Goal: Task Accomplishment & Management: Use online tool/utility

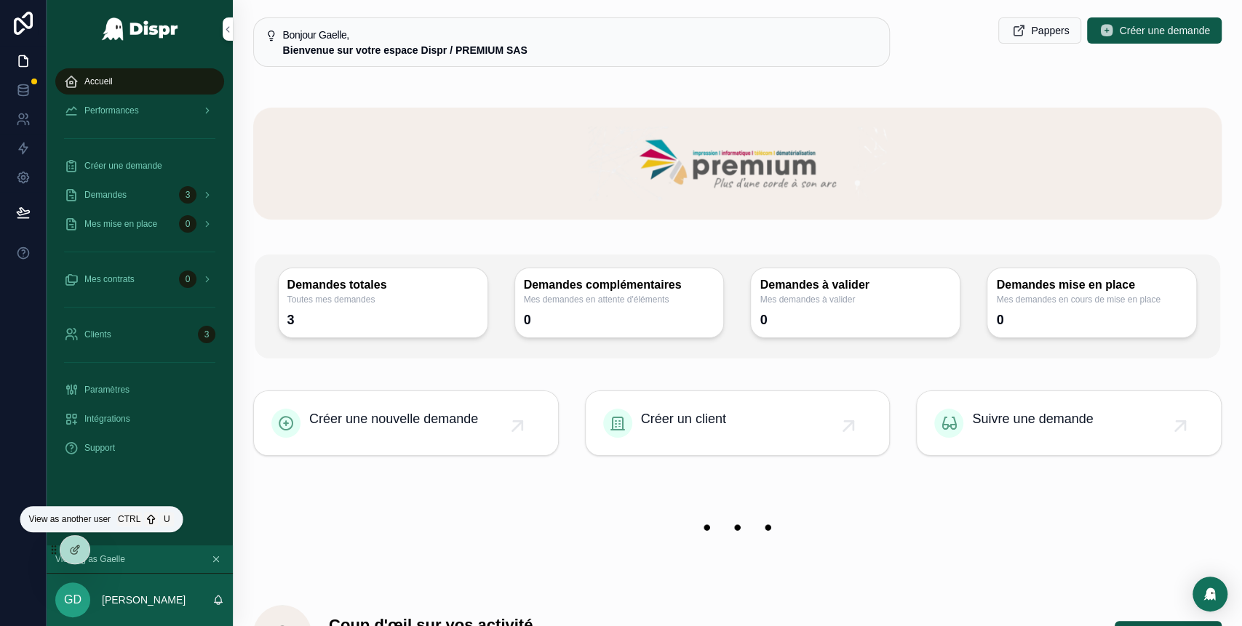
click at [0, 0] on icon at bounding box center [0, 0] width 0 height 0
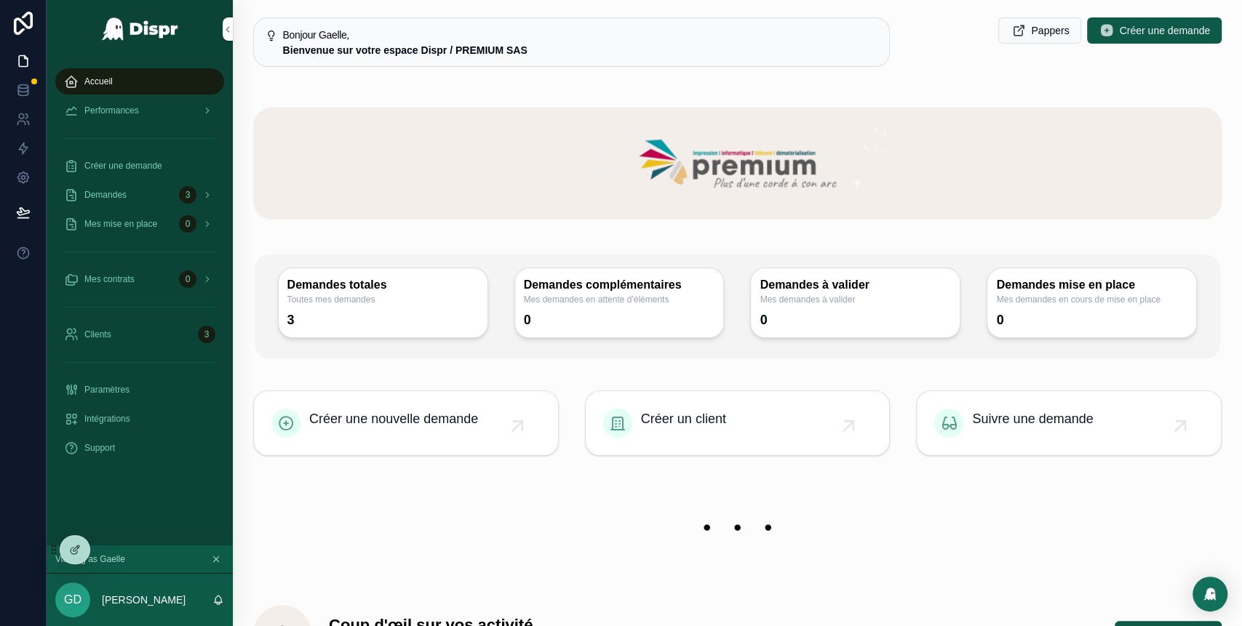
click at [155, 194] on div "Demandes 3" at bounding box center [139, 194] width 151 height 23
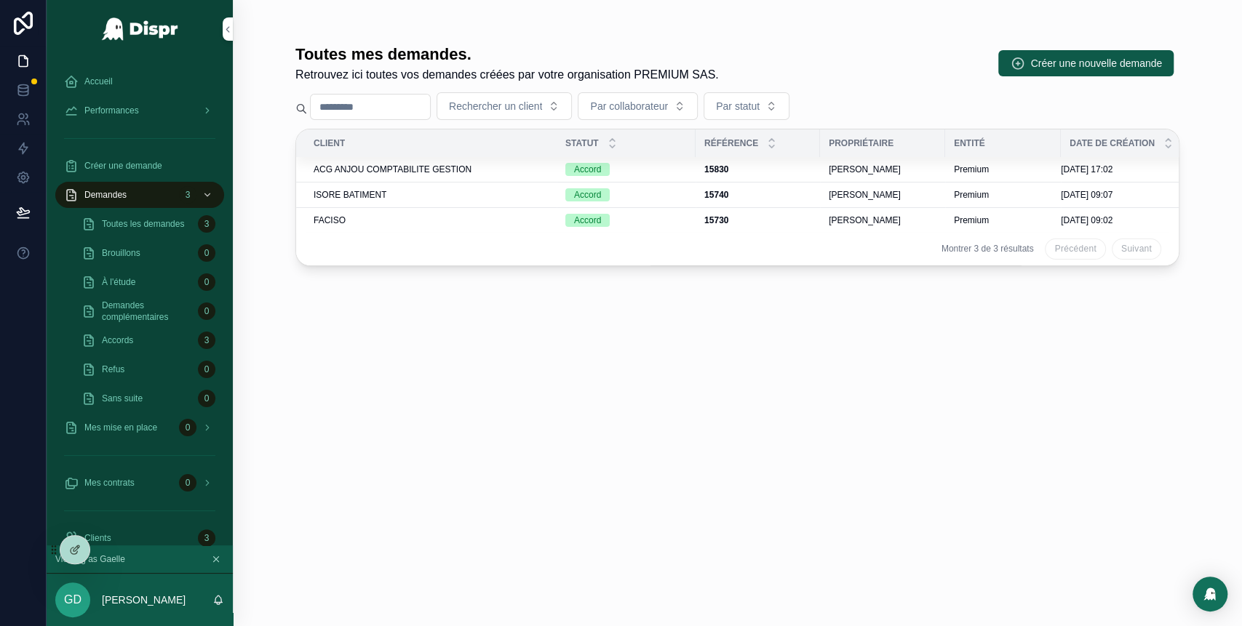
click at [505, 169] on div "ACG ANJOU COMPTABILITE GESTION" at bounding box center [431, 170] width 234 height 12
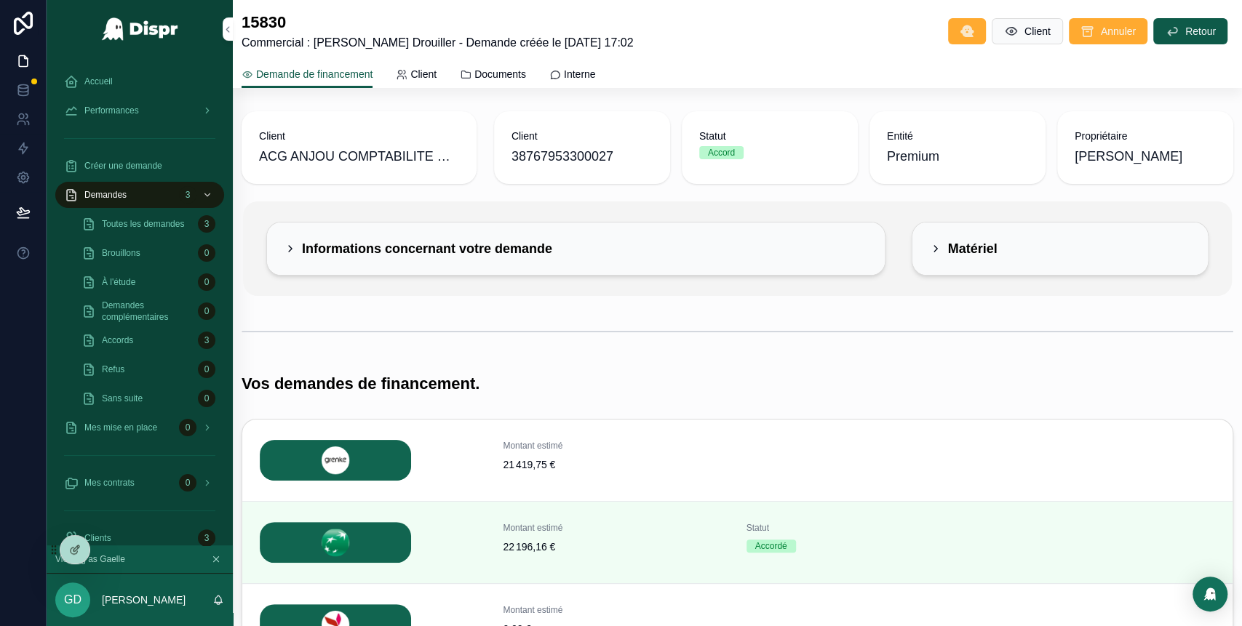
click at [152, 223] on span "Toutes les demandes" at bounding box center [143, 224] width 82 height 12
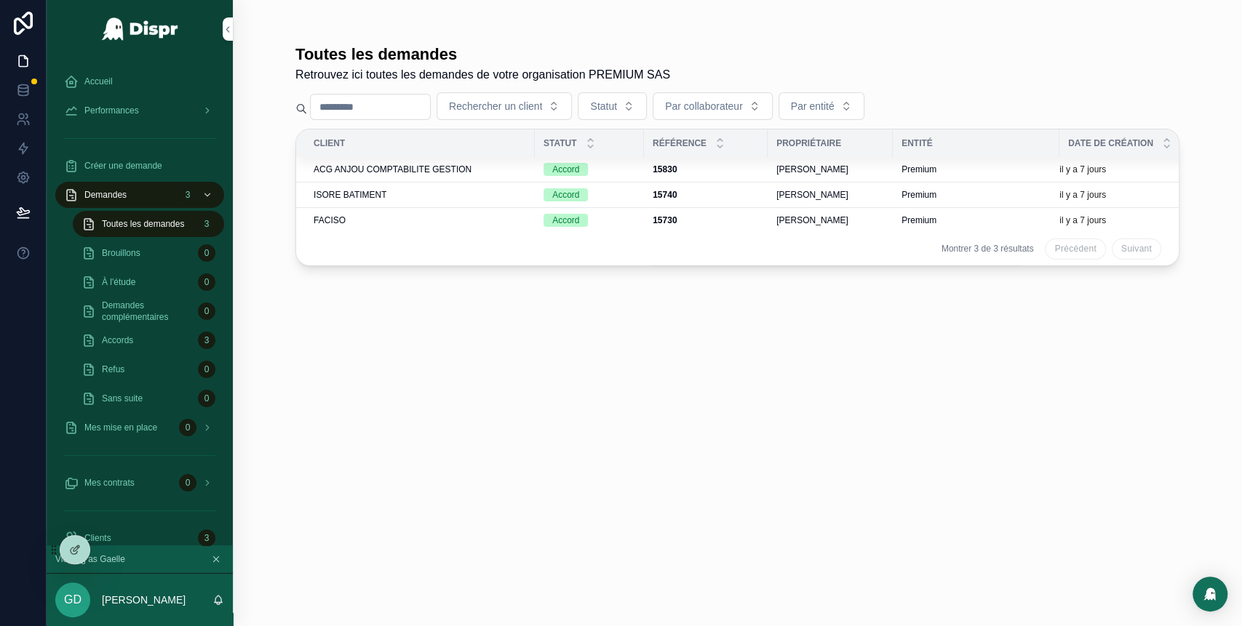
click at [466, 169] on span "ACG ANJOU COMPTABILITE GESTION" at bounding box center [393, 170] width 158 height 12
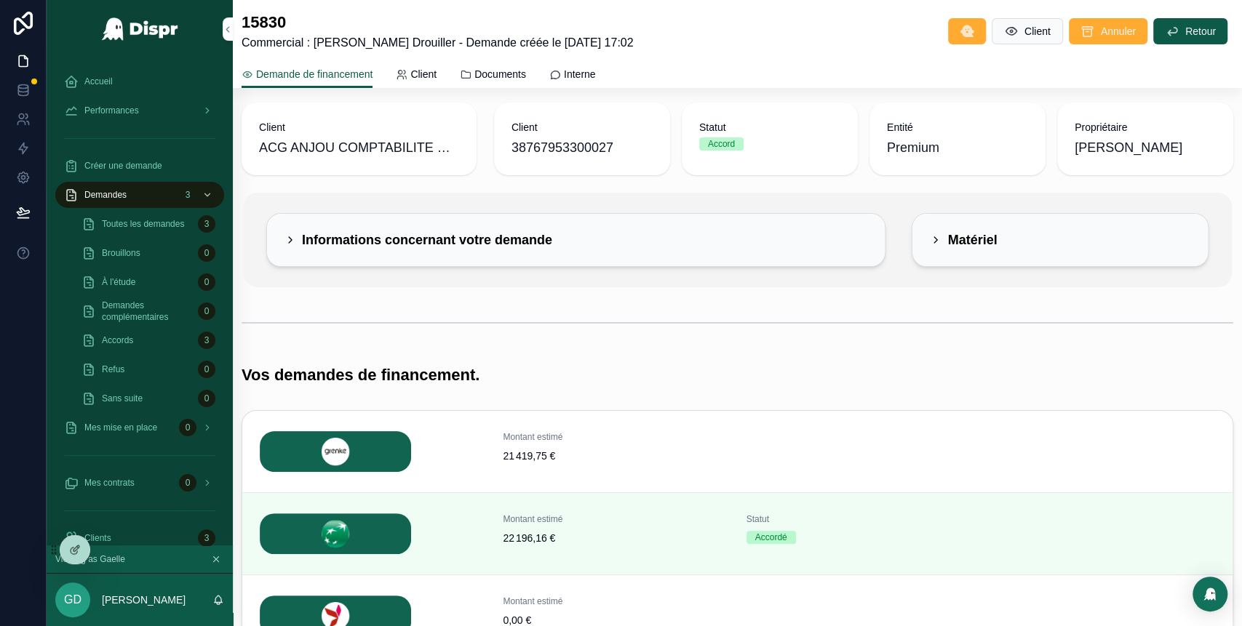
scroll to position [7, 0]
click at [301, 244] on div "Informations concernant votre demande" at bounding box center [419, 241] width 268 height 17
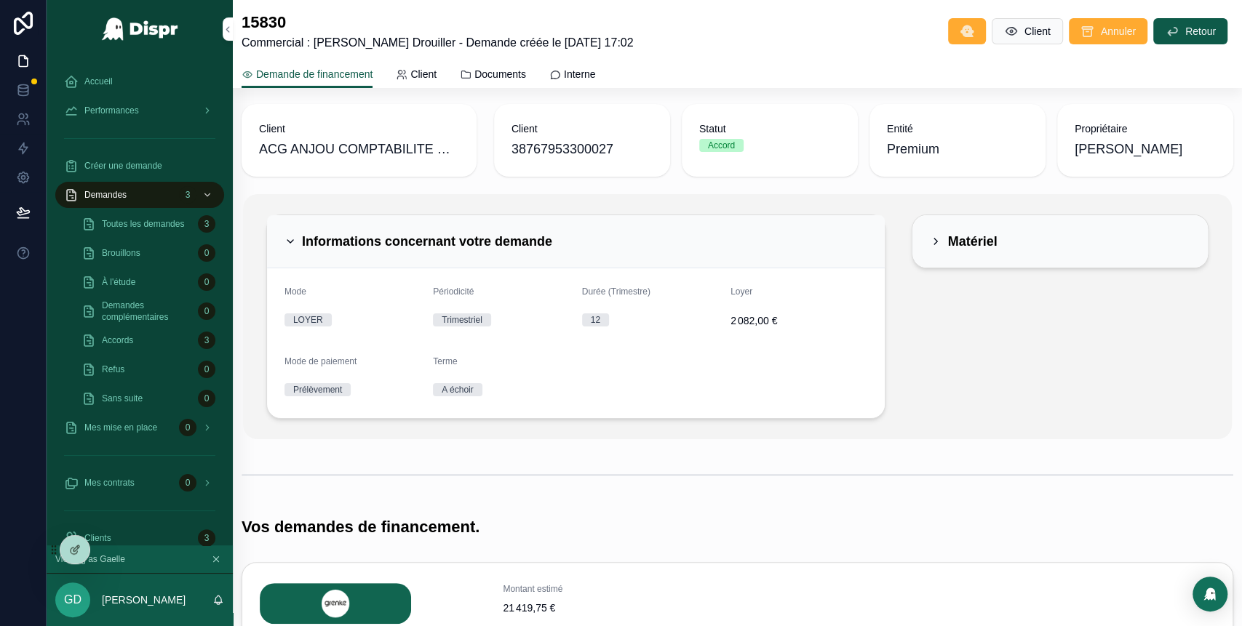
click at [287, 240] on icon "scrollable content" at bounding box center [291, 242] width 12 height 12
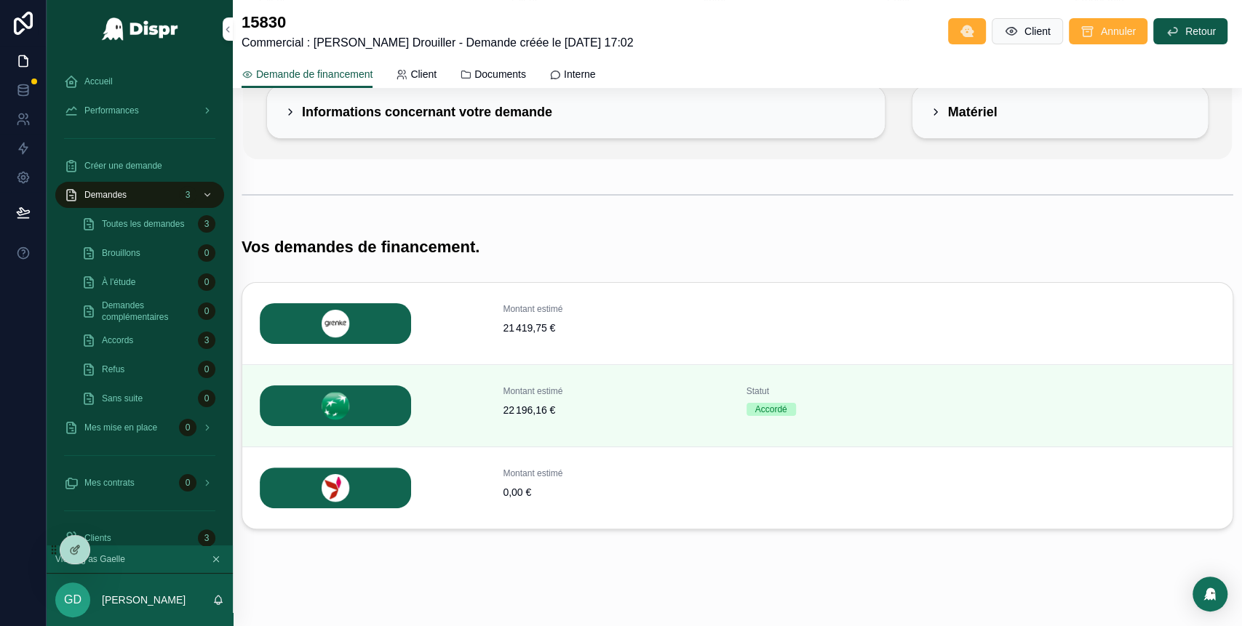
scroll to position [143, 0]
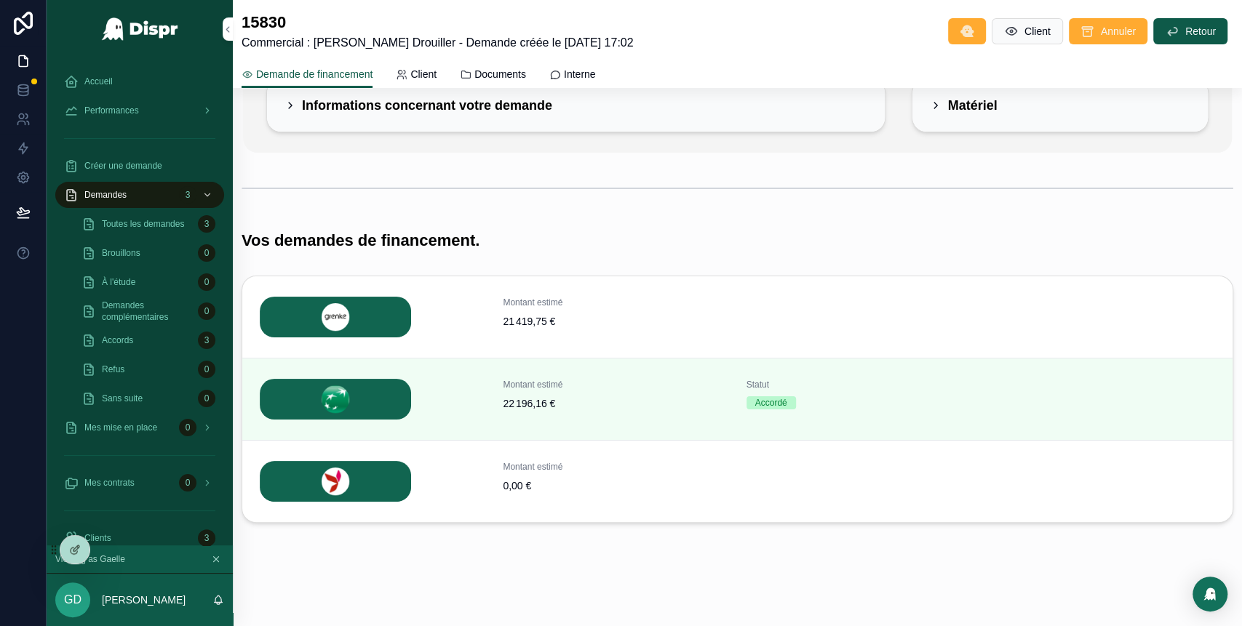
click at [0, 0] on span "Sélectionner cette banque" at bounding box center [0, 0] width 0 height 0
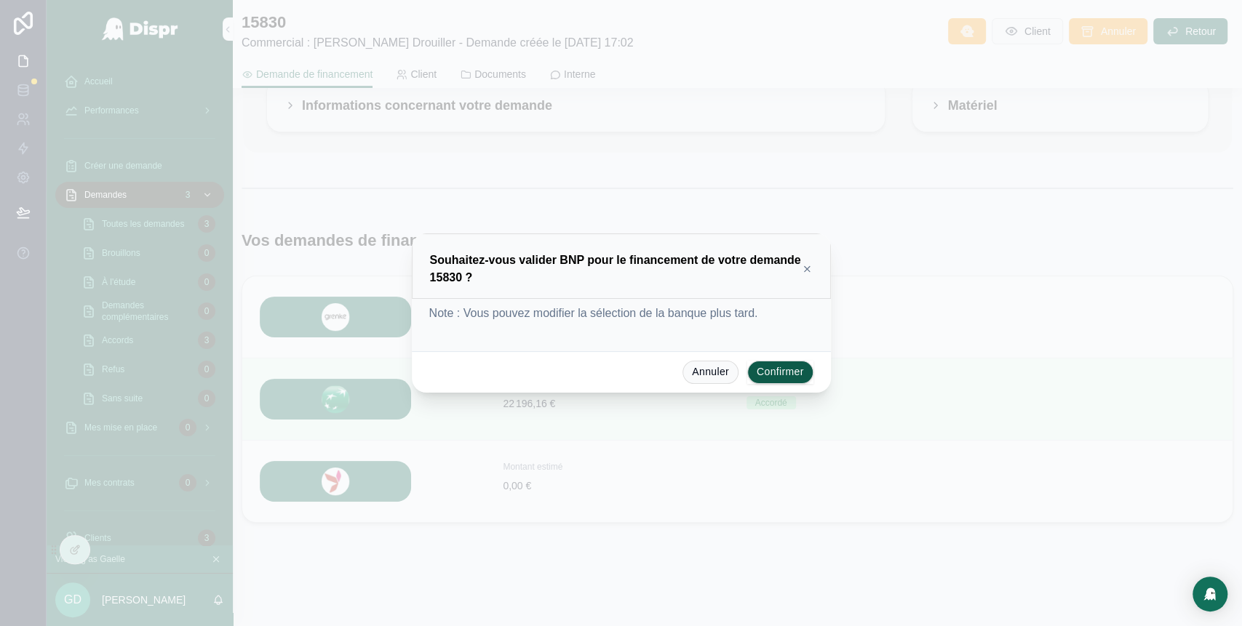
click at [805, 274] on icon at bounding box center [807, 269] width 10 height 12
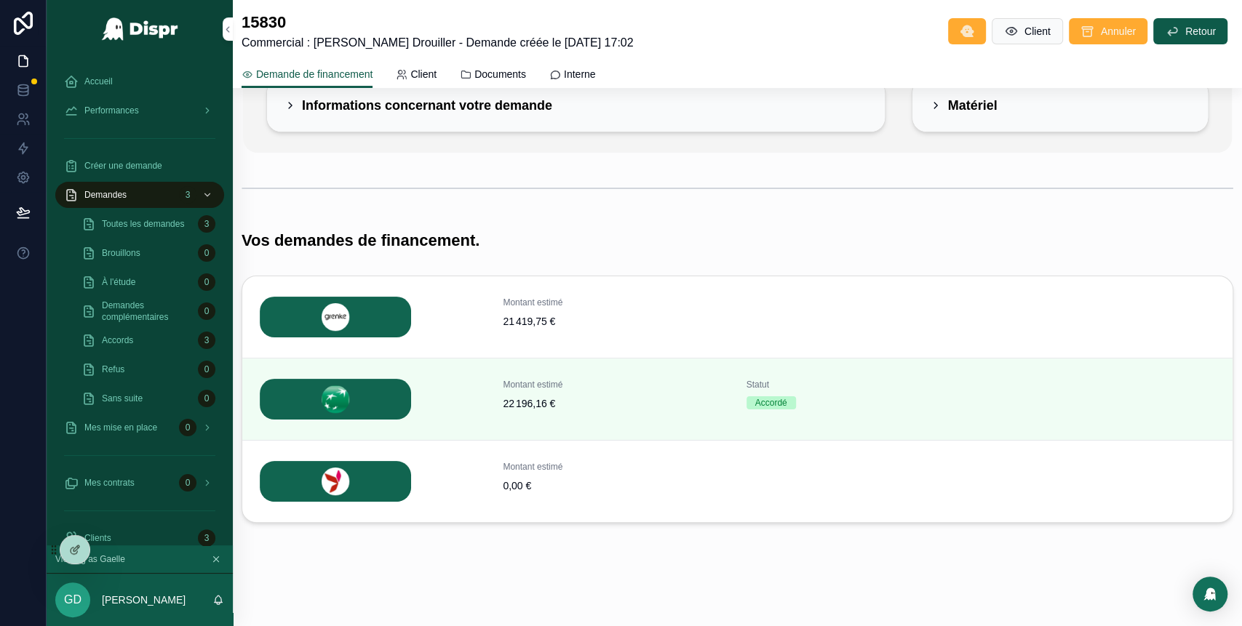
scroll to position [0, 0]
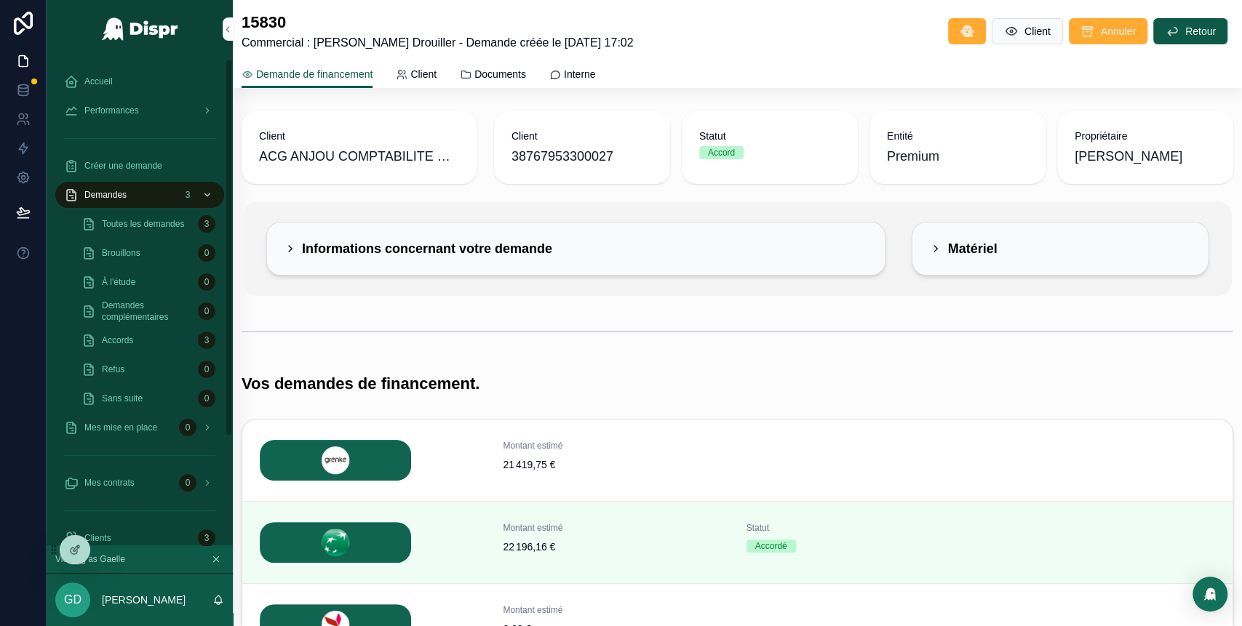
click at [111, 78] on span "Accueil" at bounding box center [98, 82] width 28 height 12
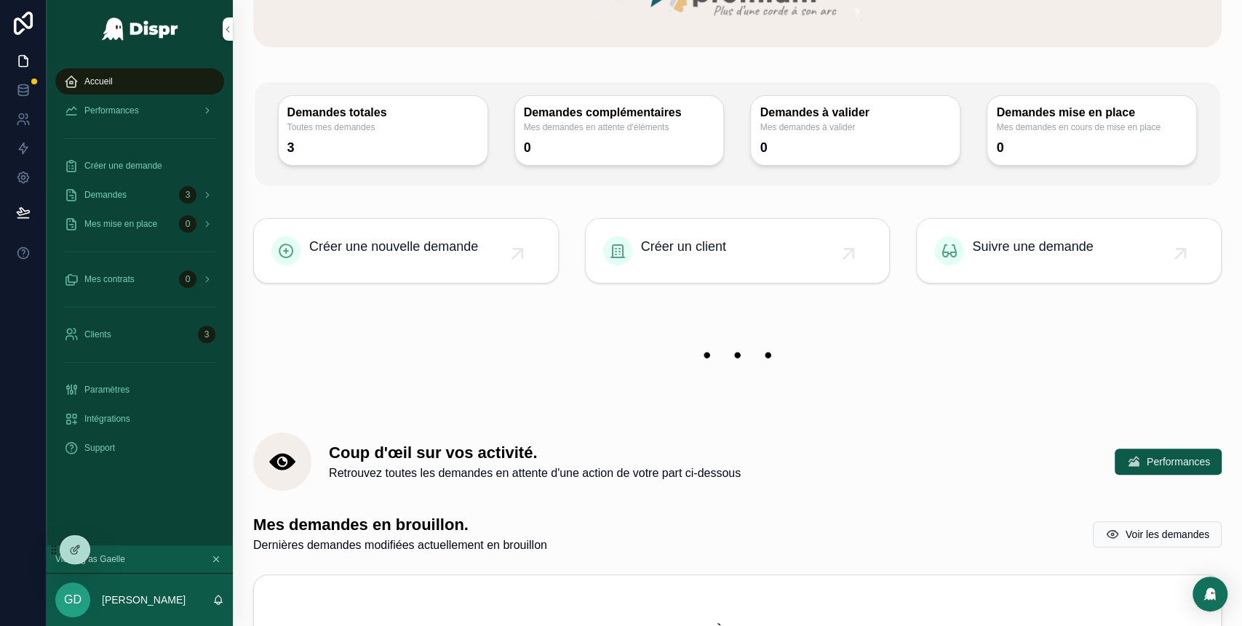
scroll to position [164, 0]
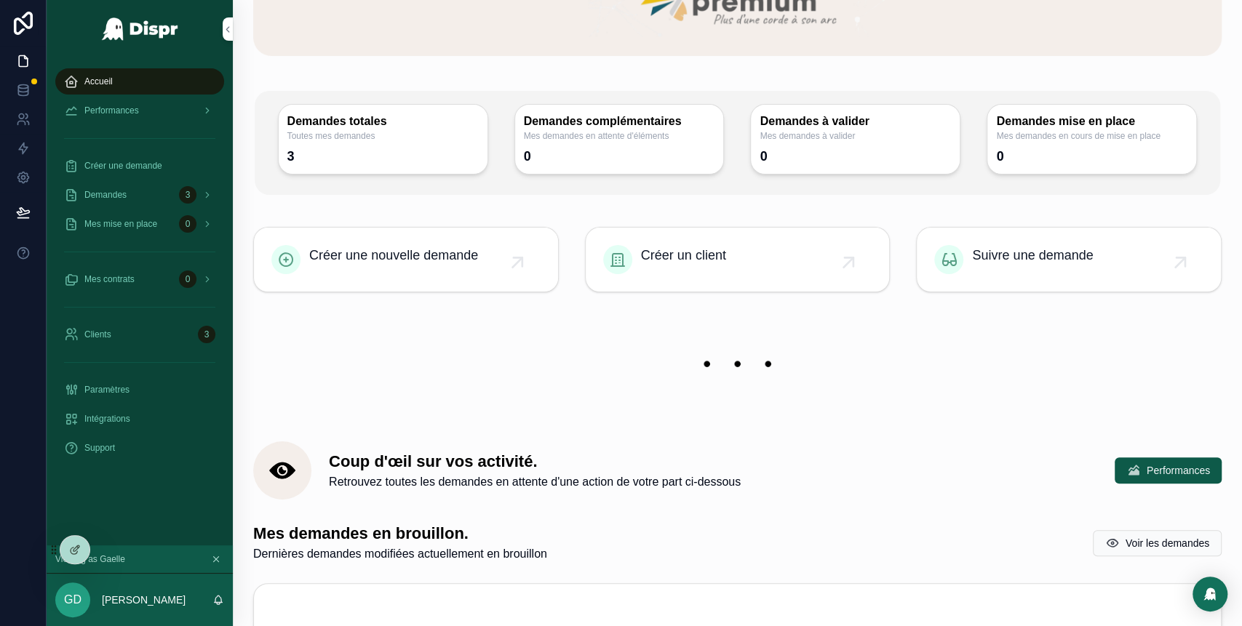
click at [170, 230] on div "Mes mise en place 0" at bounding box center [139, 223] width 151 height 23
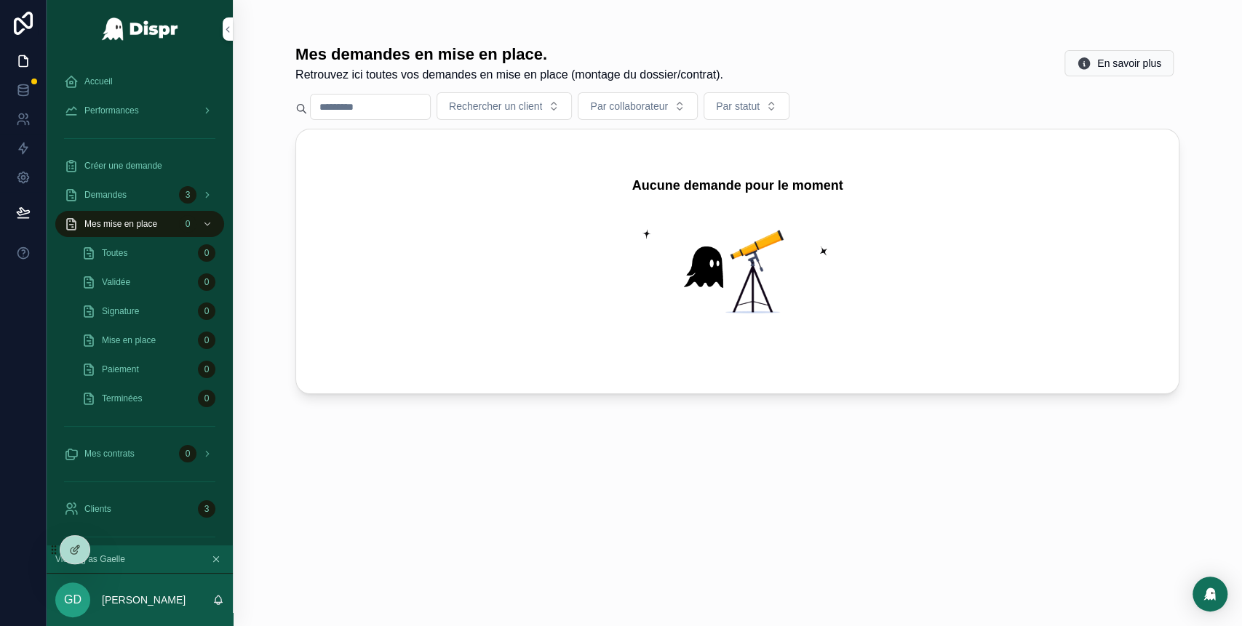
click at [528, 541] on div "Mes demandes en mise en place. Retrouvez ici toutes vos demandes en mise en pla…" at bounding box center [737, 322] width 884 height 574
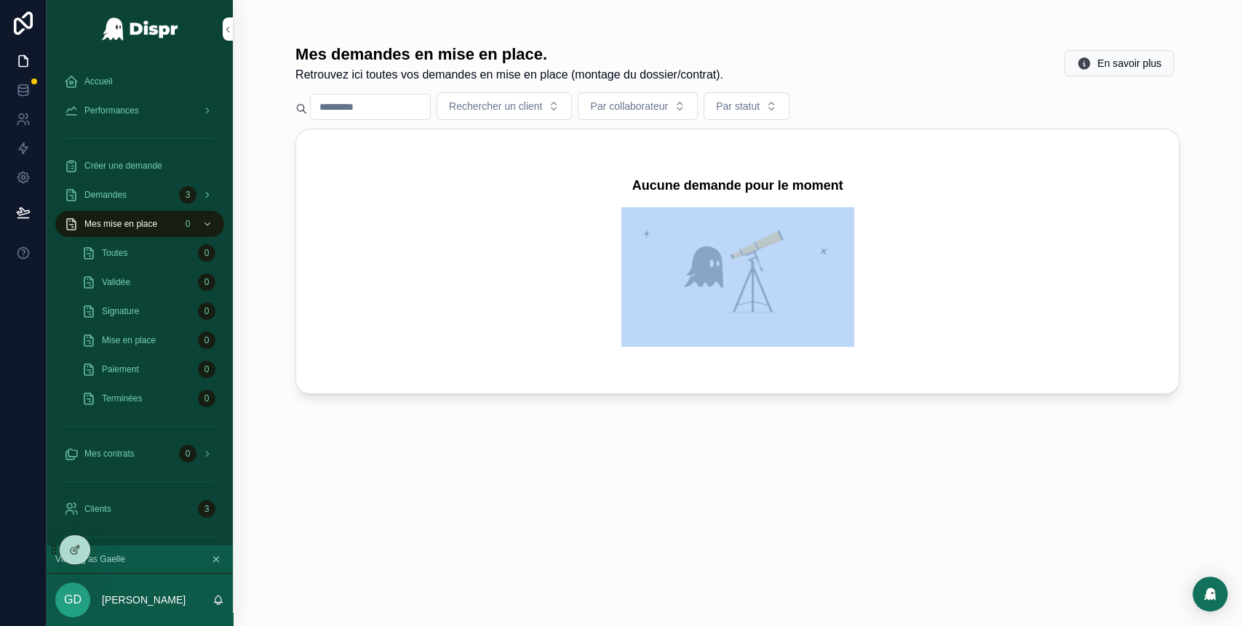
click at [528, 541] on div "Mes demandes en mise en place. Retrouvez ici toutes vos demandes en mise en pla…" at bounding box center [737, 322] width 884 height 574
click at [554, 466] on div "Mes demandes en mise en place. Retrouvez ici toutes vos demandes en mise en pla…" at bounding box center [737, 322] width 884 height 574
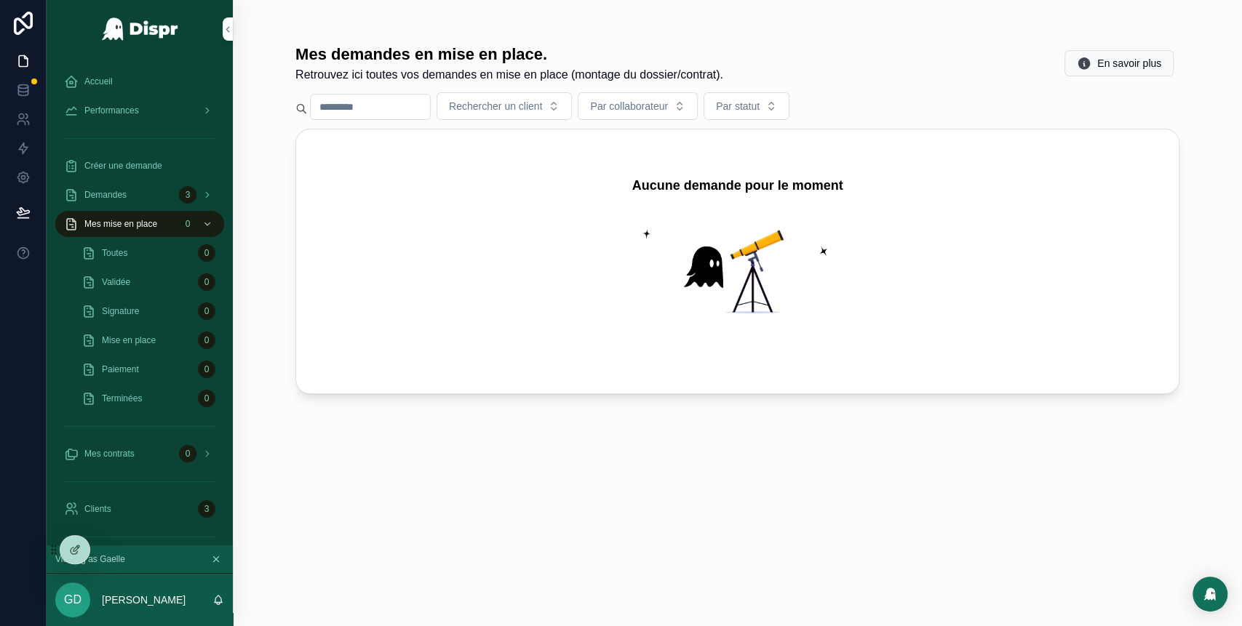
click at [170, 198] on div "Demandes 3" at bounding box center [139, 194] width 151 height 23
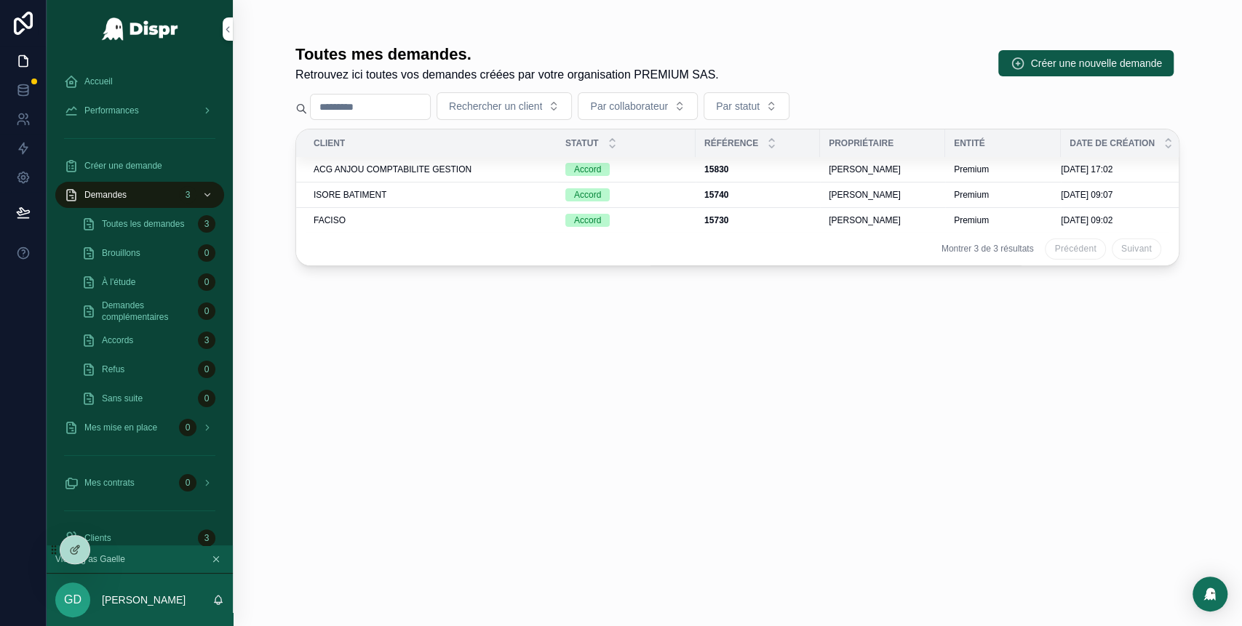
click at [459, 168] on span "ACG ANJOU COMPTABILITE GESTION" at bounding box center [393, 170] width 158 height 12
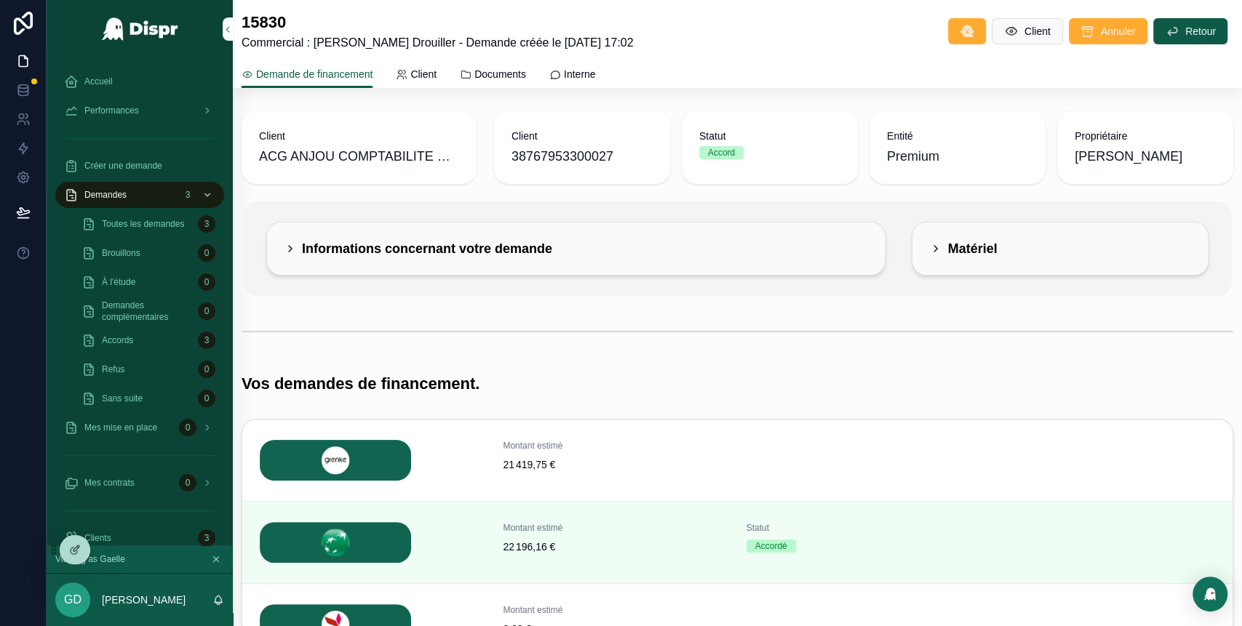
scroll to position [143, 0]
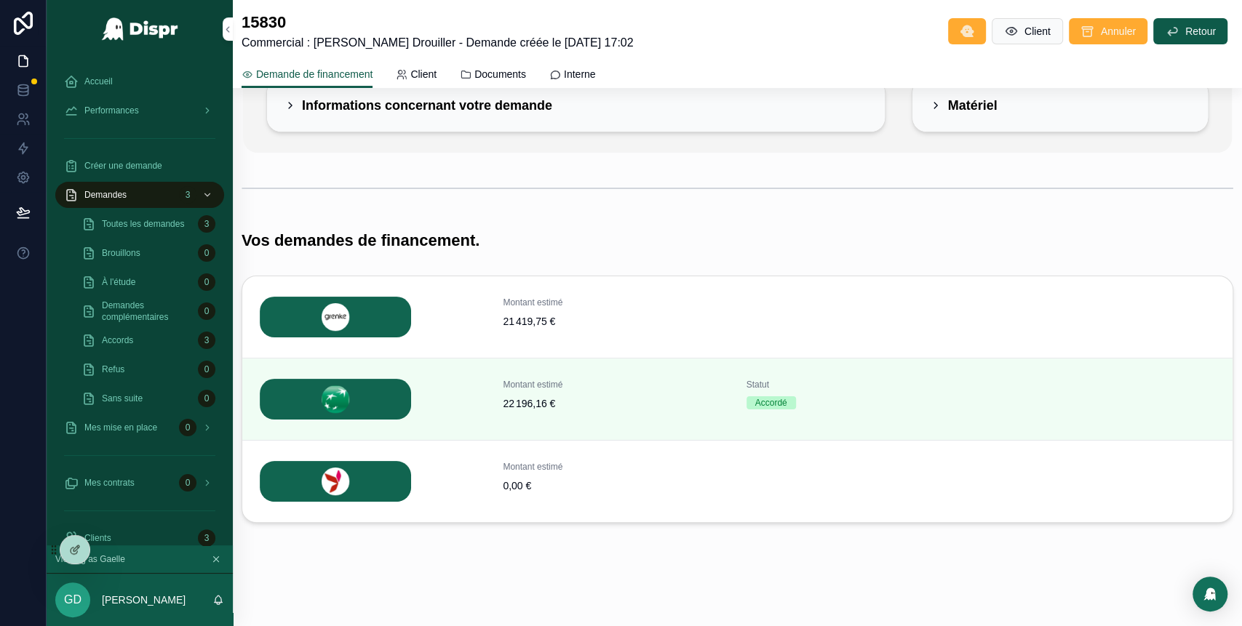
click at [0, 0] on span "Détails" at bounding box center [0, 0] width 0 height 0
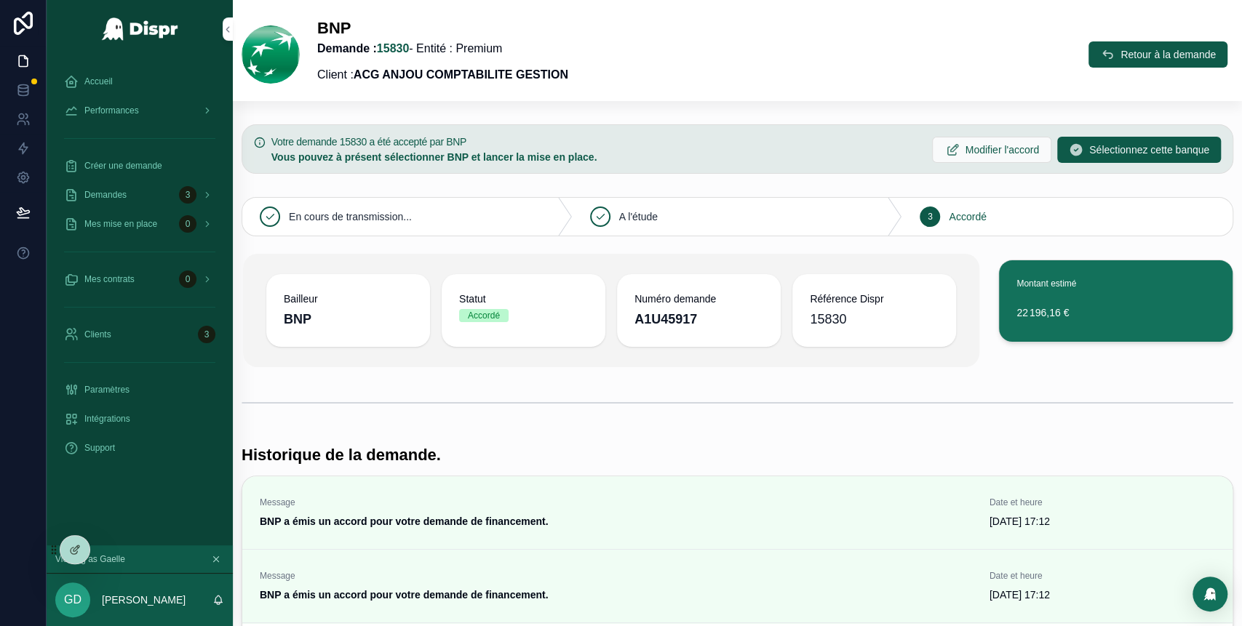
click at [1089, 49] on button "Retour à la demande" at bounding box center [1158, 54] width 139 height 26
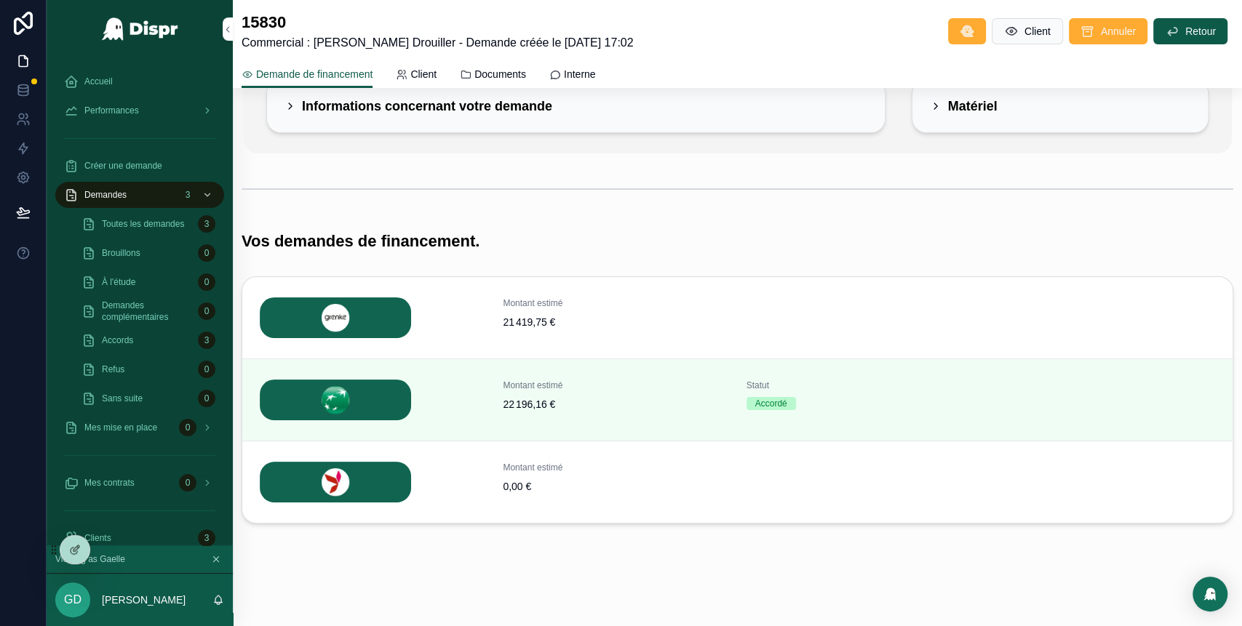
scroll to position [143, 0]
click at [869, 350] on div "Montant estimé 21 419,75 € Soumettre" at bounding box center [737, 317] width 990 height 82
click at [119, 81] on div "Accueil" at bounding box center [139, 81] width 151 height 23
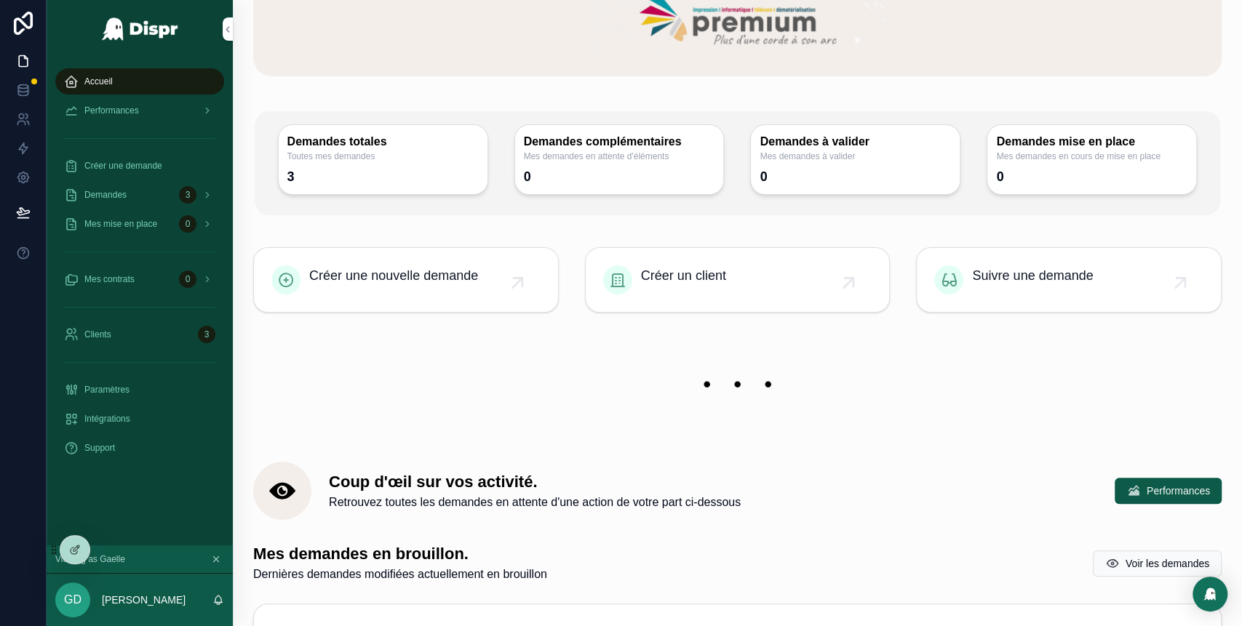
click at [162, 194] on div "Demandes 3" at bounding box center [139, 194] width 151 height 23
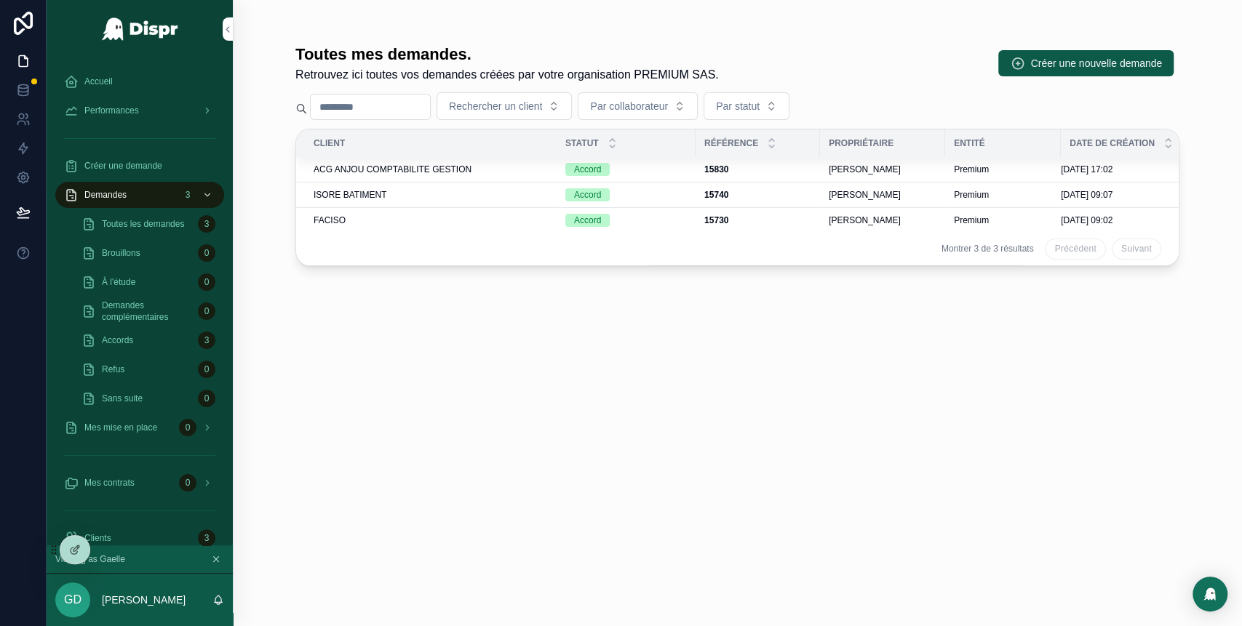
click at [157, 424] on span "Mes mise en place" at bounding box center [120, 428] width 73 height 12
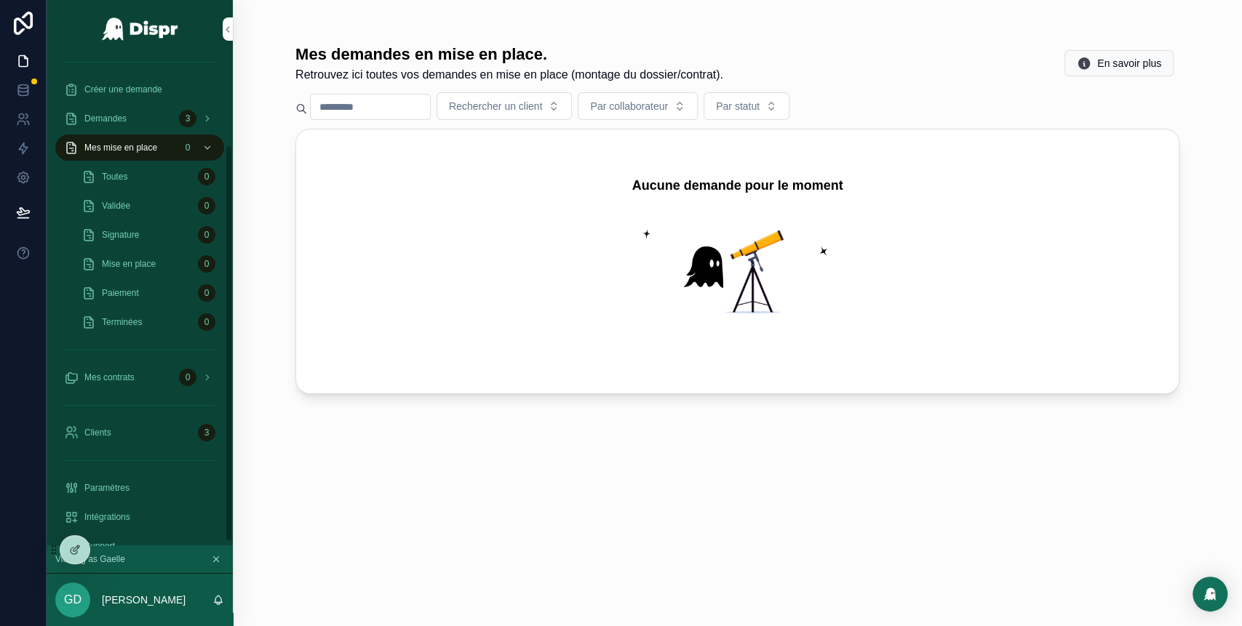
scroll to position [111, 0]
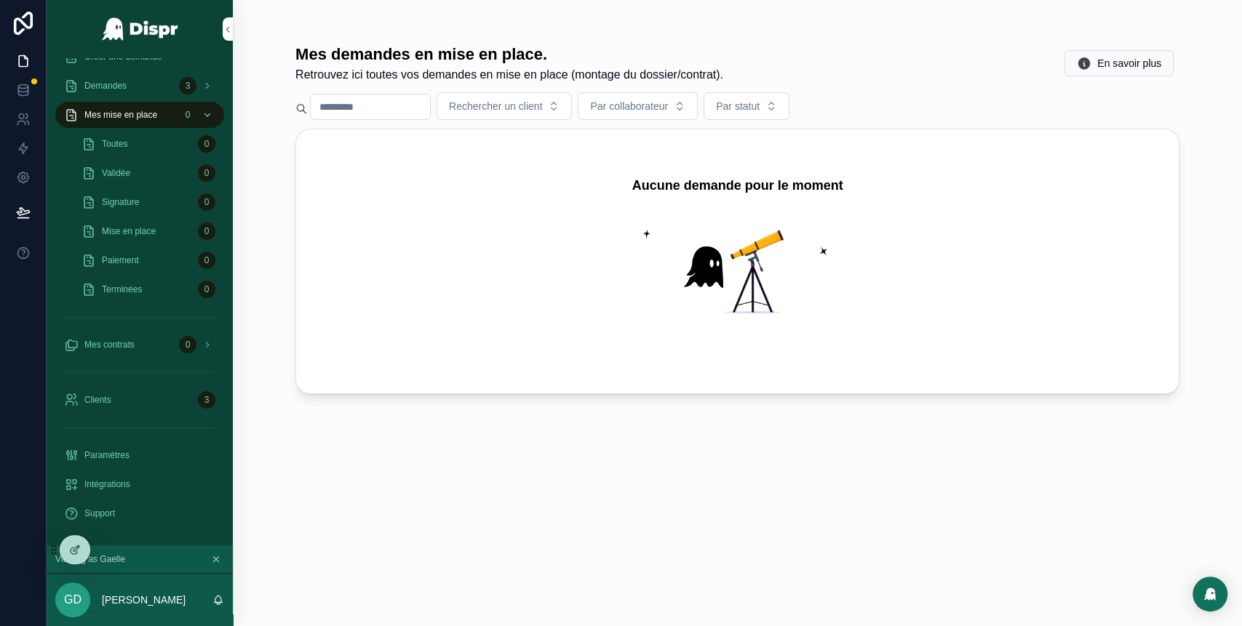
click at [186, 86] on div "3" at bounding box center [187, 85] width 17 height 17
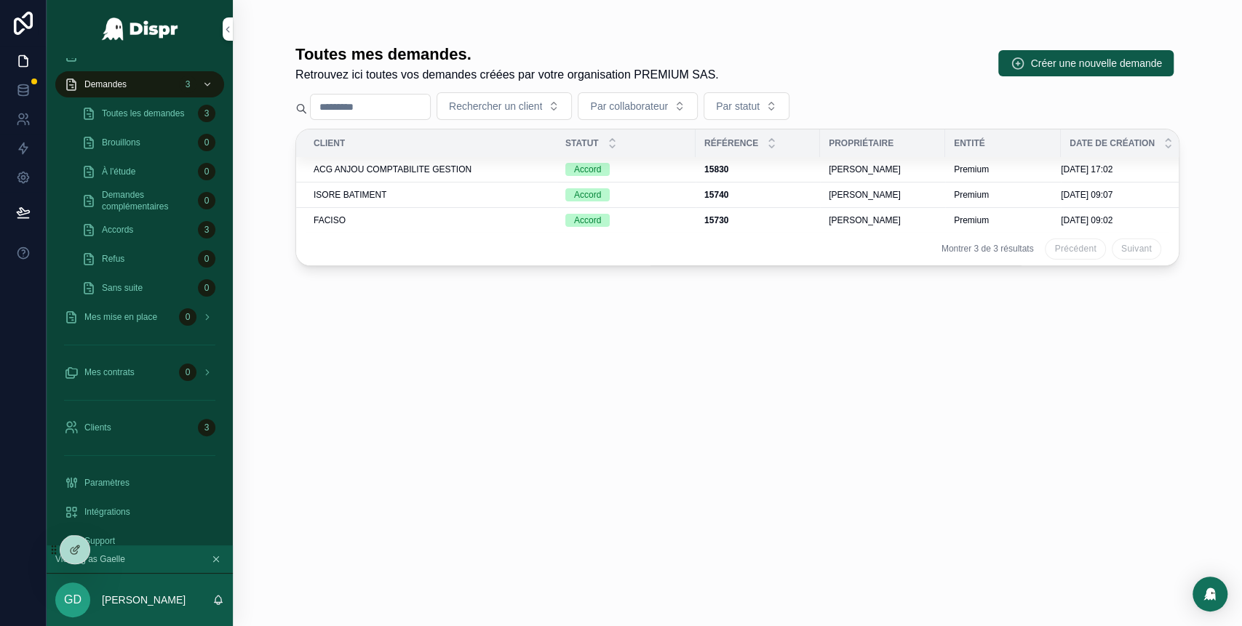
click at [181, 429] on div "Clients 3" at bounding box center [139, 427] width 151 height 23
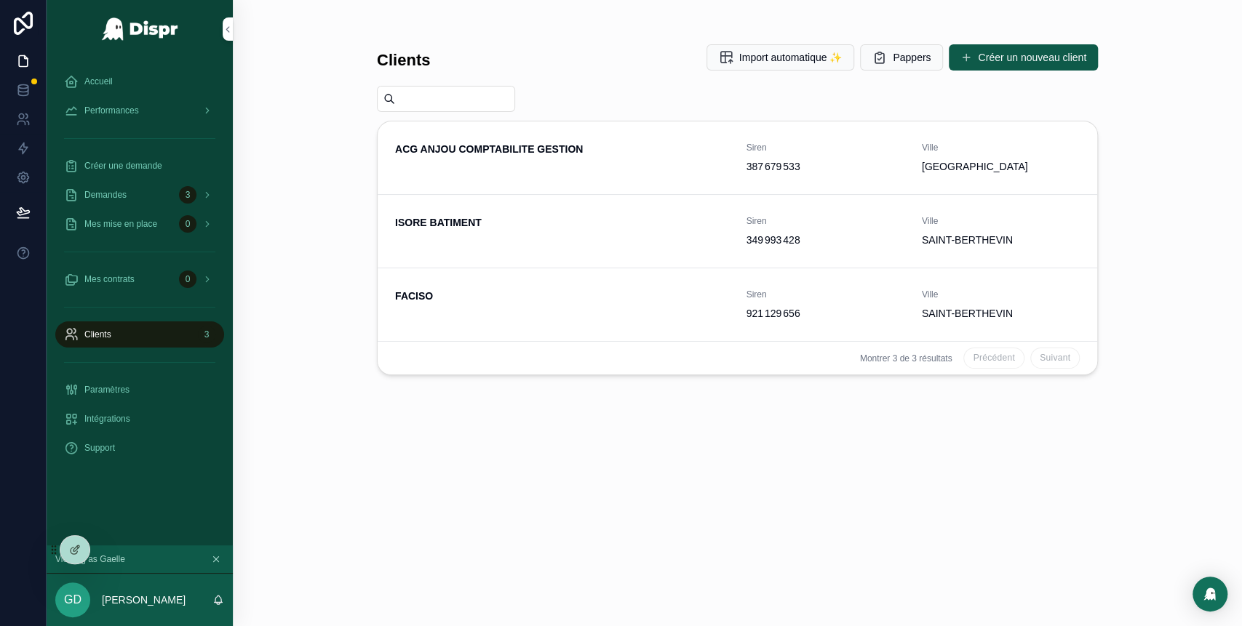
click at [599, 185] on link "ACG ANJOU COMPTABILITE GESTION Siren 387 679 533 Ville SAINTE-GEMMES-SUR-LOIRE" at bounding box center [738, 158] width 720 height 73
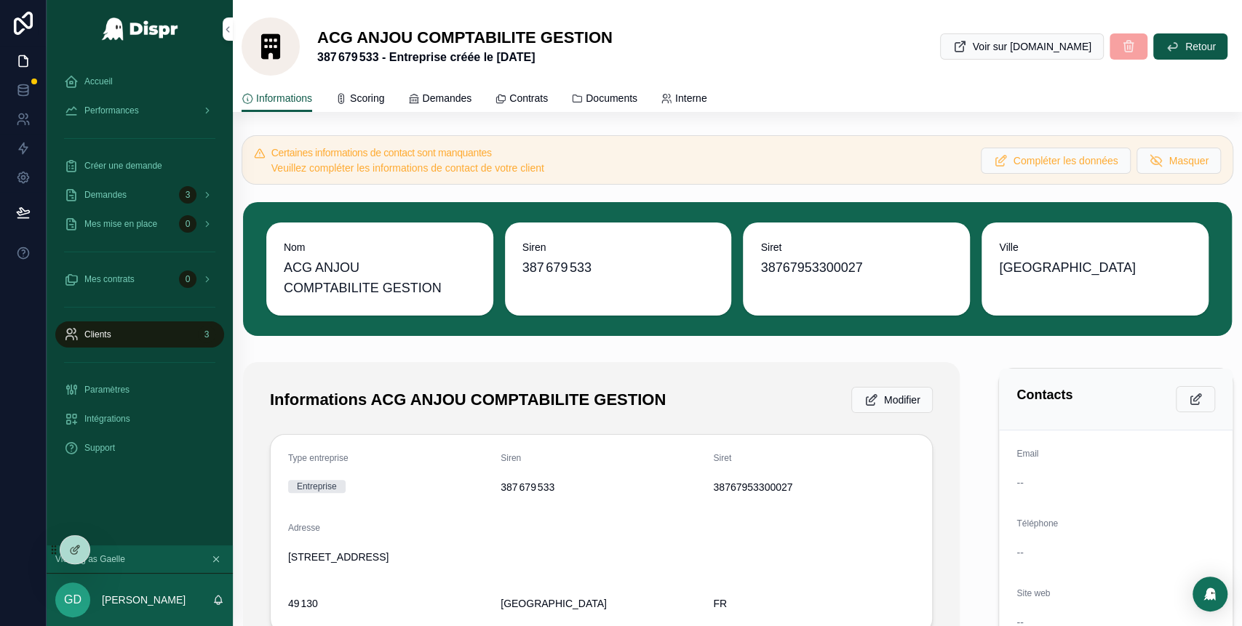
click at [151, 196] on div "Demandes 3" at bounding box center [139, 194] width 151 height 23
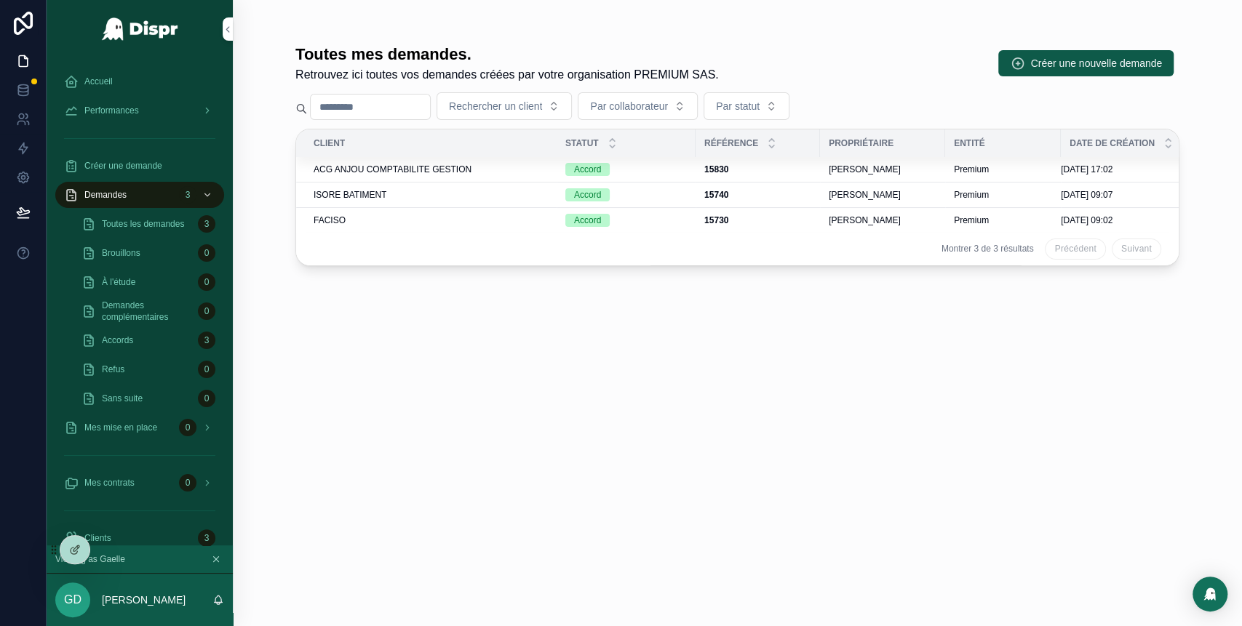
click at [514, 169] on div "ACG ANJOU COMPTABILITE GESTION" at bounding box center [431, 170] width 234 height 12
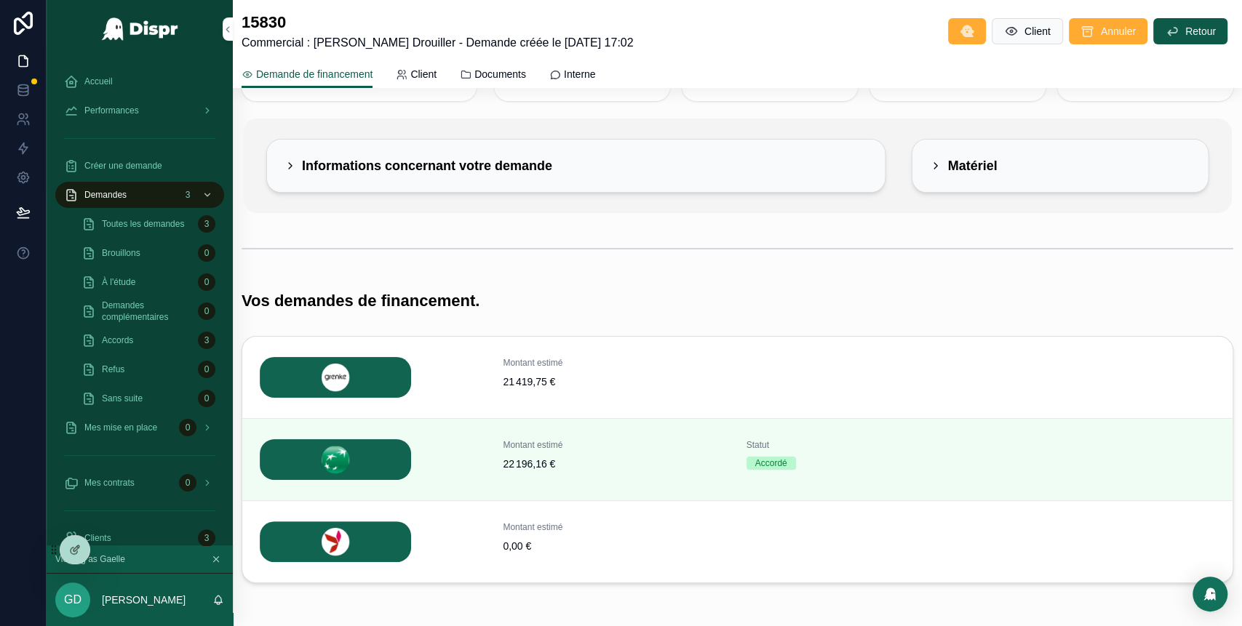
scroll to position [87, 0]
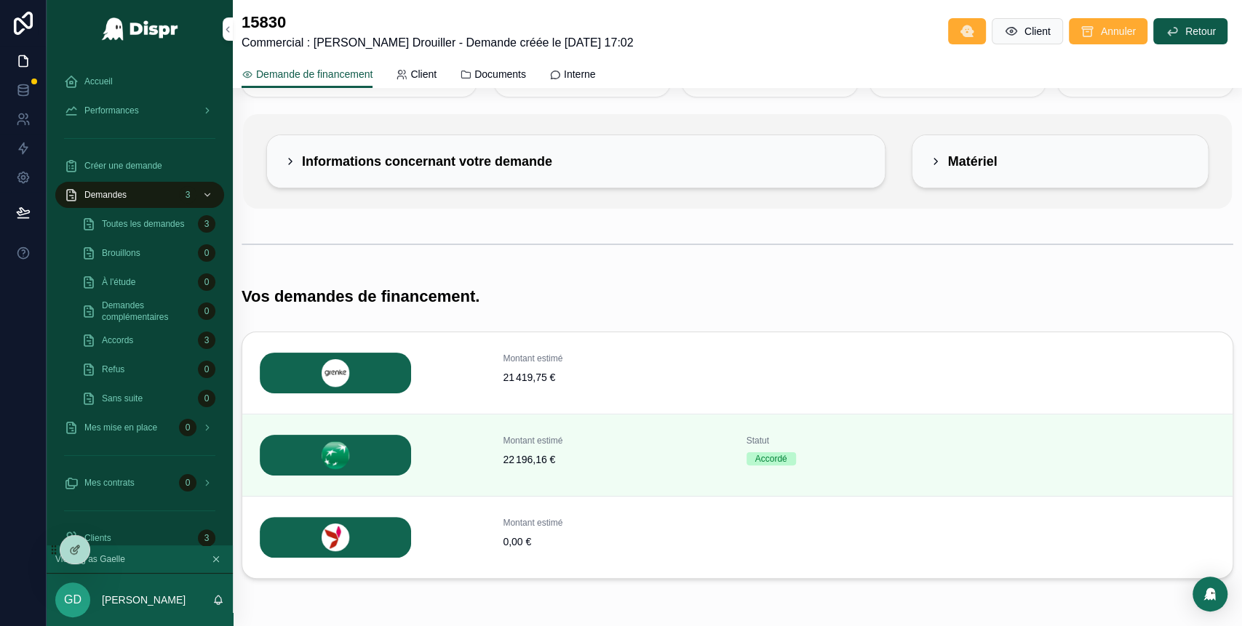
click at [0, 0] on span "Sélectionner cette banque" at bounding box center [0, 0] width 0 height 0
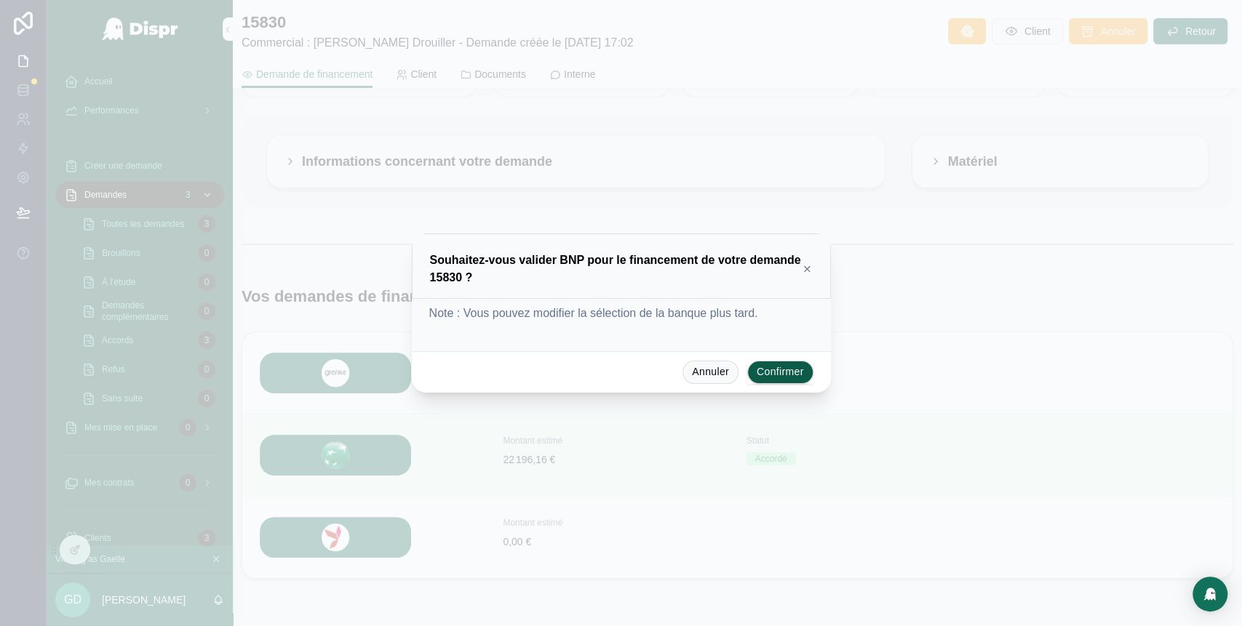
click at [808, 267] on icon at bounding box center [807, 269] width 10 height 12
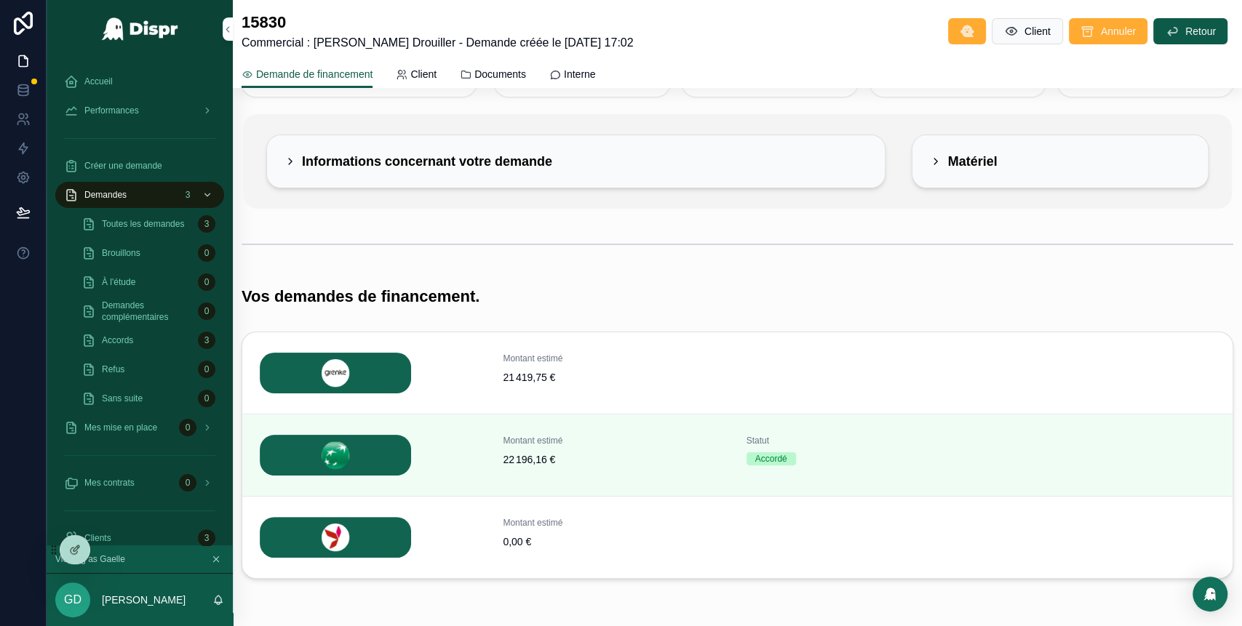
click at [116, 79] on div "Accueil" at bounding box center [139, 81] width 151 height 23
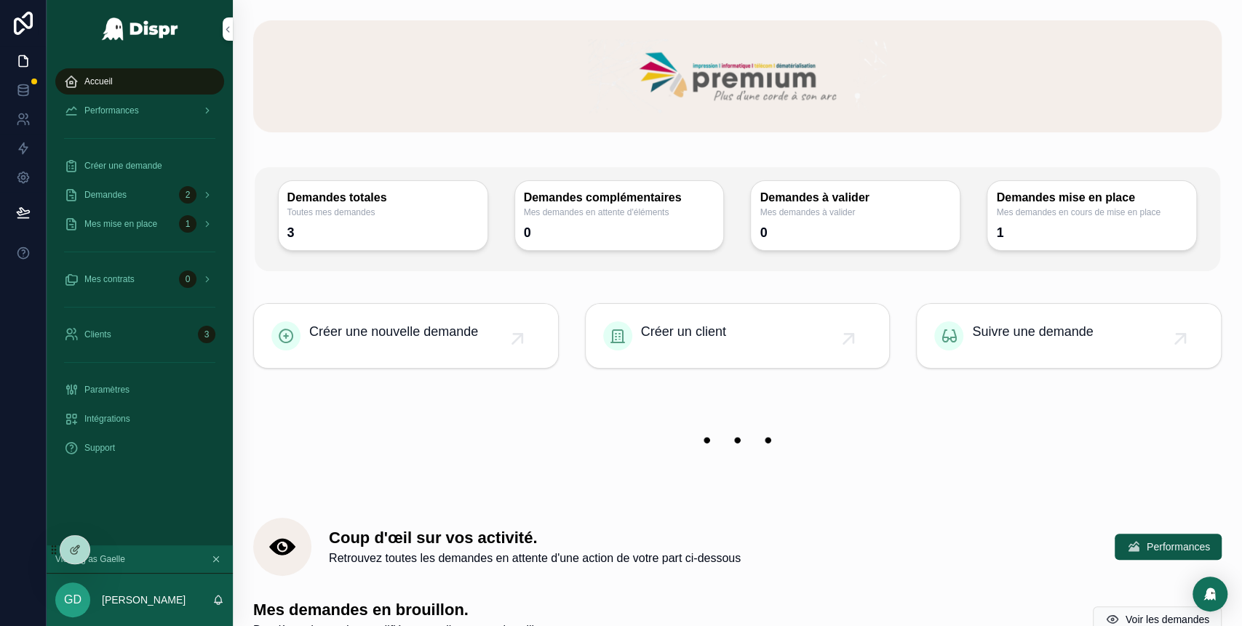
click at [156, 227] on span "Mes mise en place" at bounding box center [120, 224] width 73 height 12
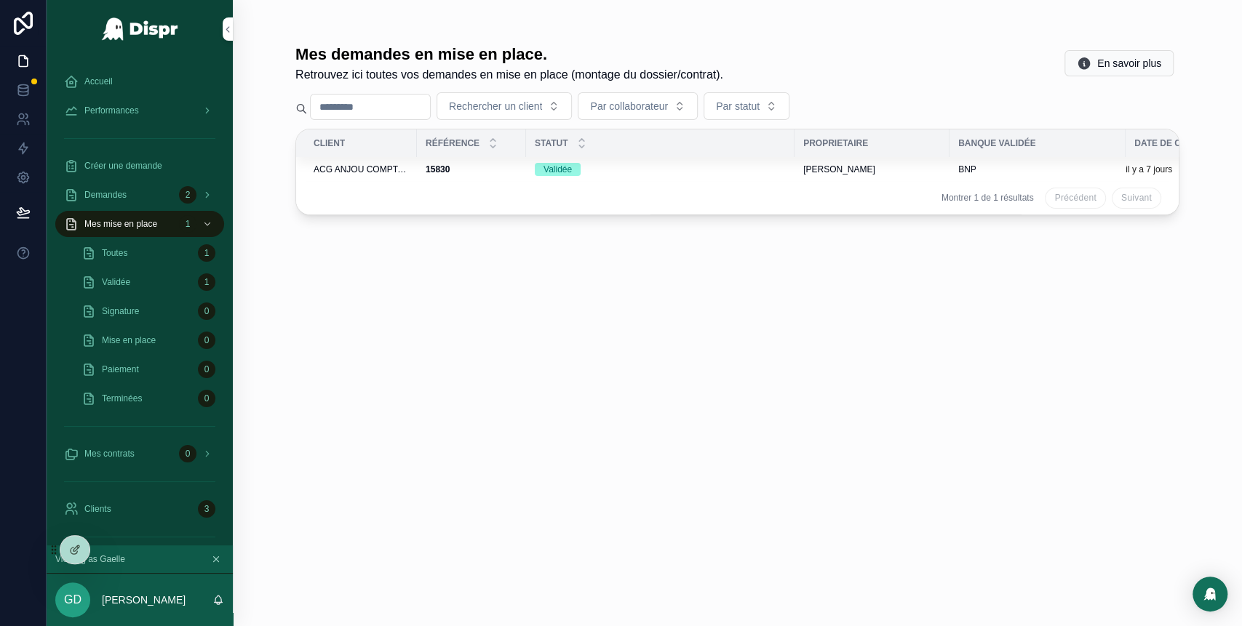
click at [648, 169] on div "Validée" at bounding box center [660, 169] width 251 height 13
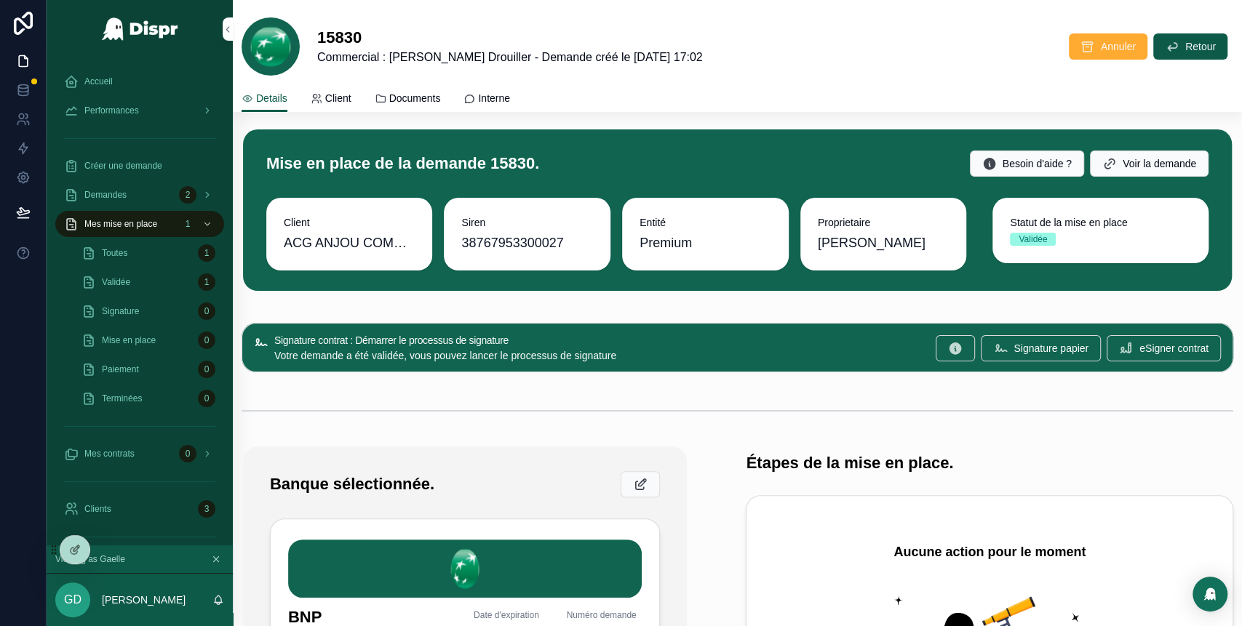
click at [159, 280] on div "Validée 1" at bounding box center [148, 282] width 134 height 23
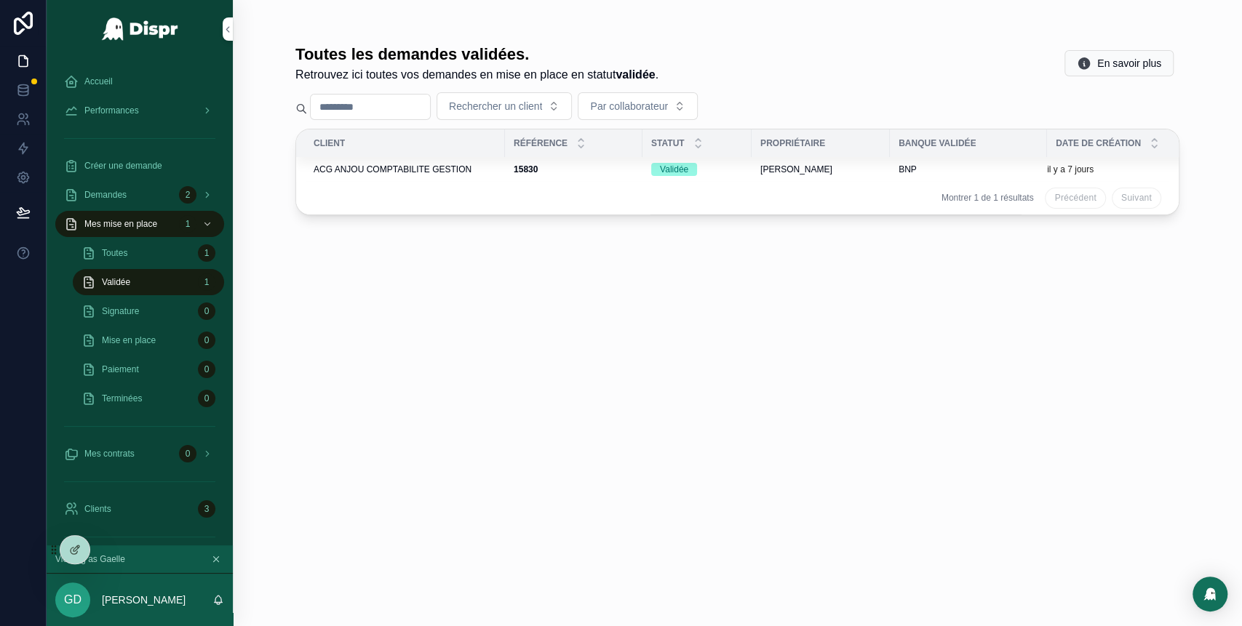
click at [624, 170] on div "15830 15830" at bounding box center [574, 170] width 120 height 12
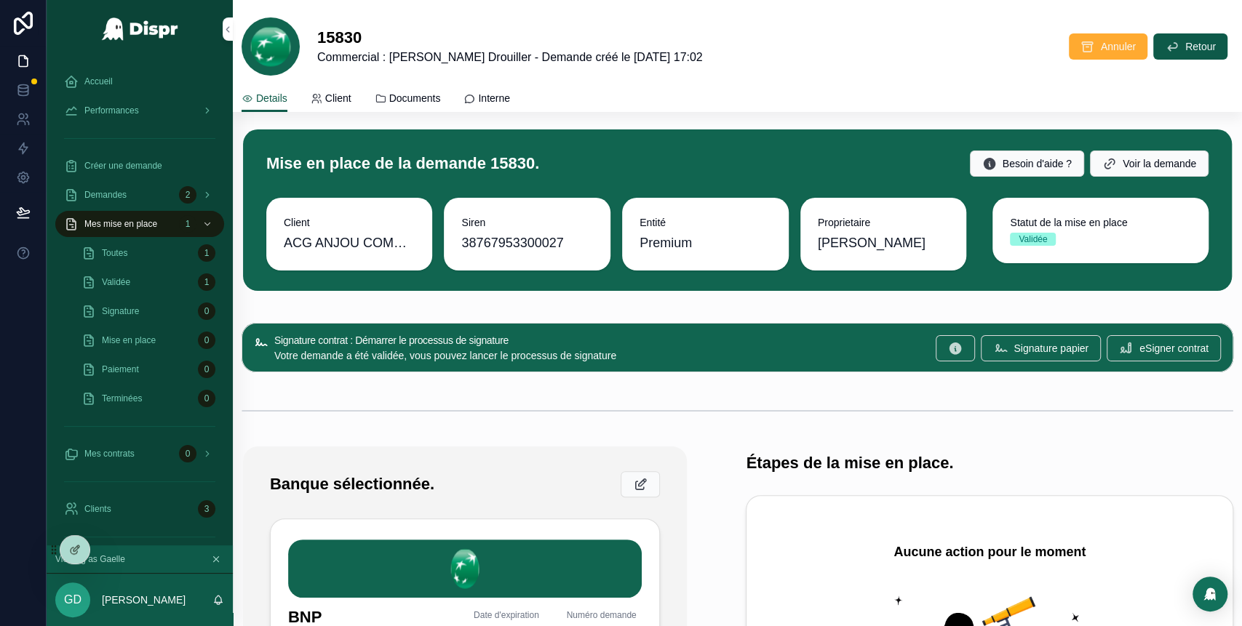
click at [431, 97] on span "Documents" at bounding box center [415, 98] width 52 height 15
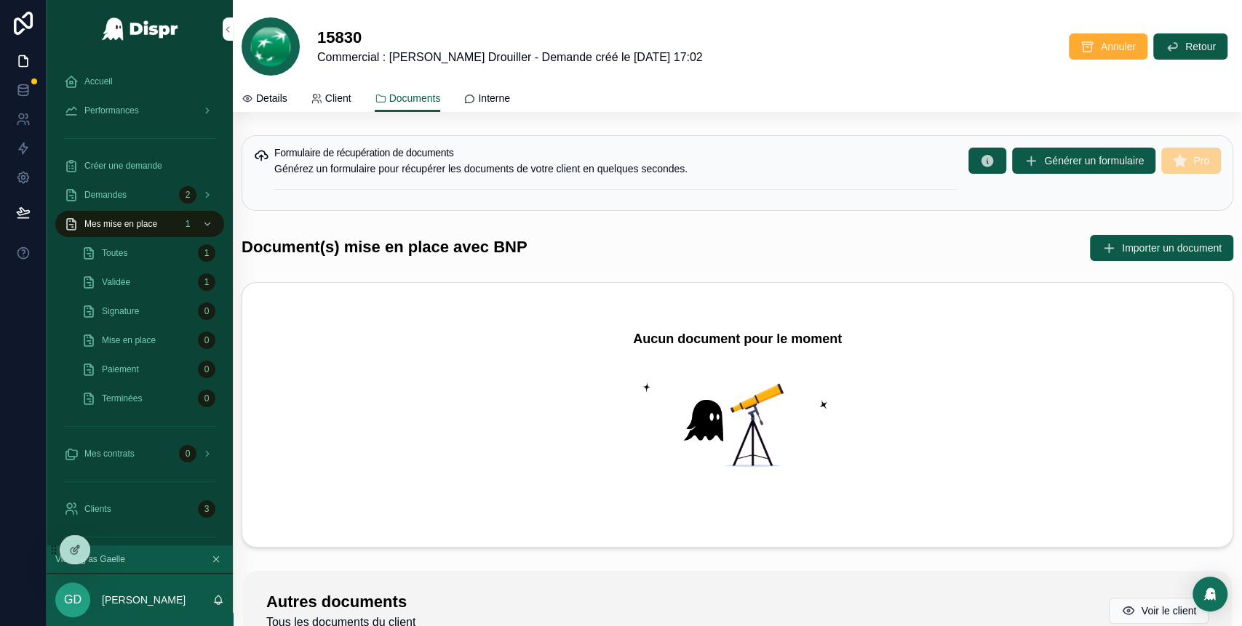
click at [287, 104] on span "Details" at bounding box center [271, 98] width 31 height 15
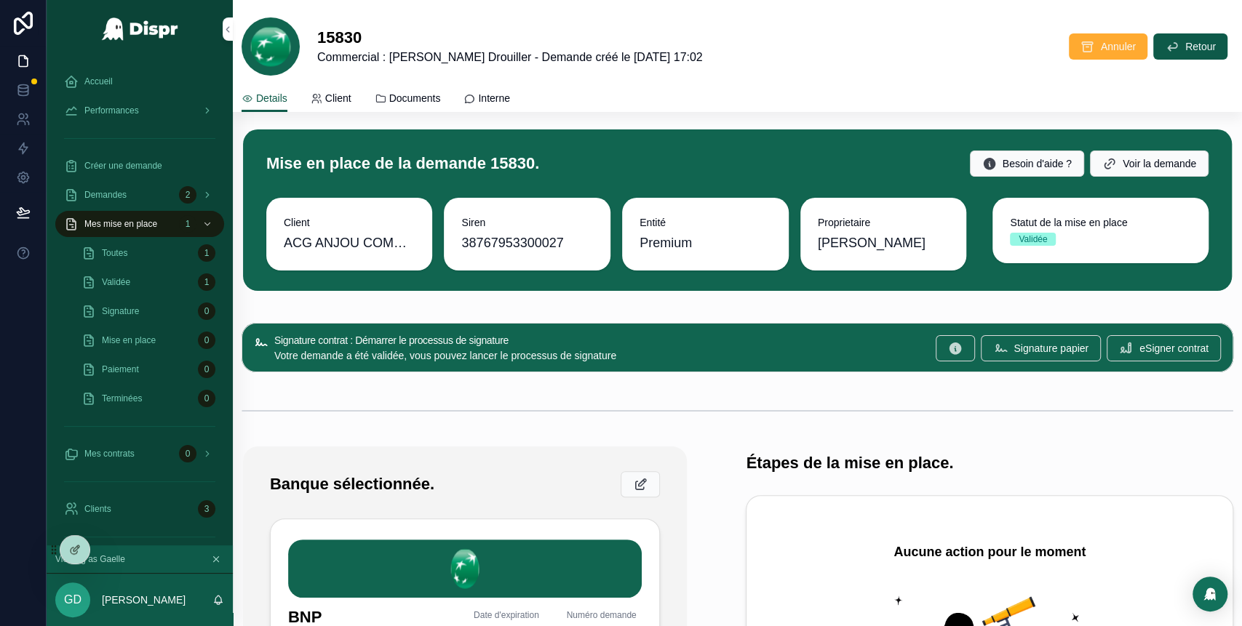
click at [416, 93] on span "Documents" at bounding box center [415, 98] width 52 height 15
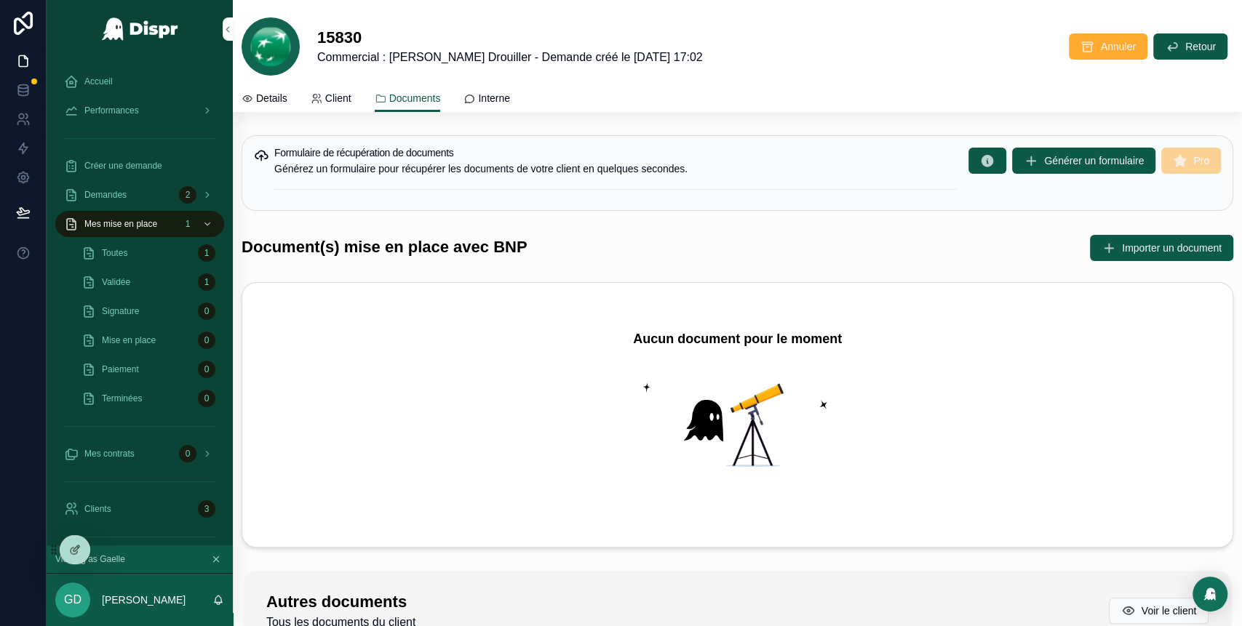
click at [286, 98] on span "Details" at bounding box center [271, 98] width 31 height 15
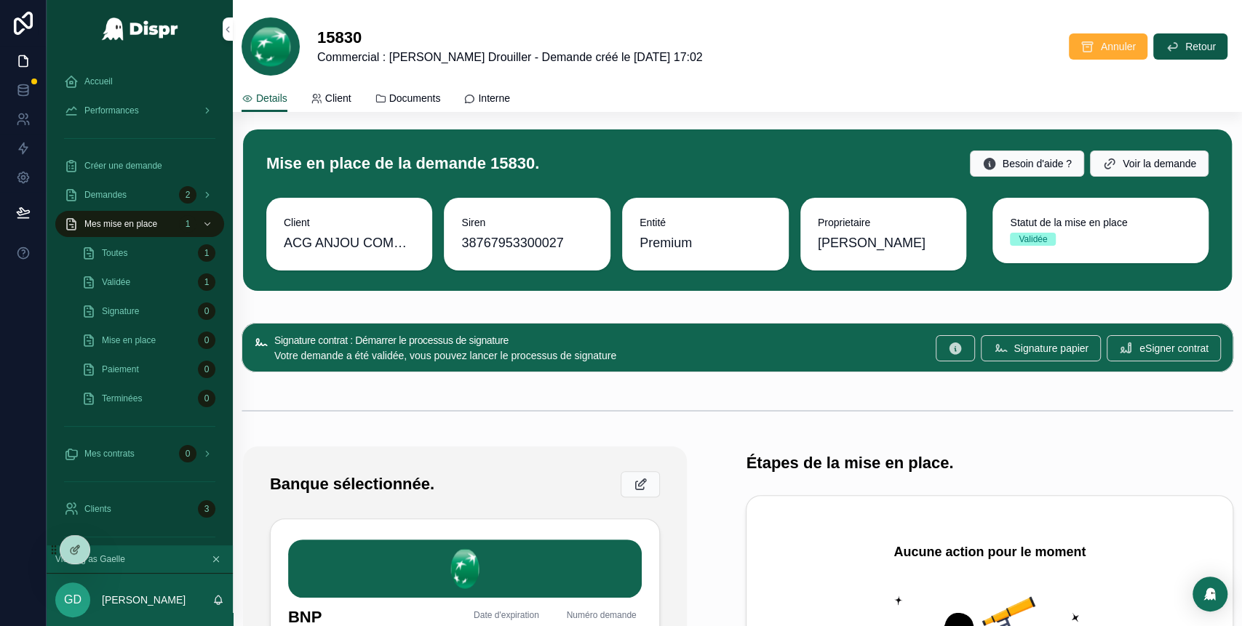
click at [413, 93] on span "Documents" at bounding box center [415, 98] width 52 height 15
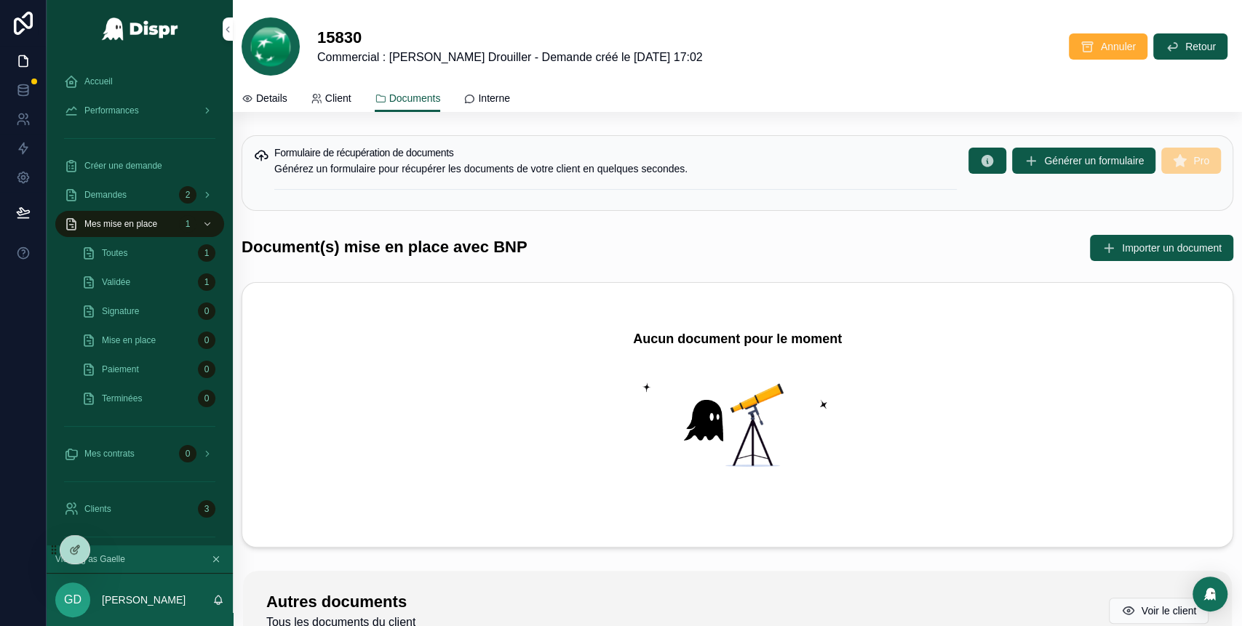
click at [1122, 250] on span "Importer un document" at bounding box center [1172, 248] width 100 height 15
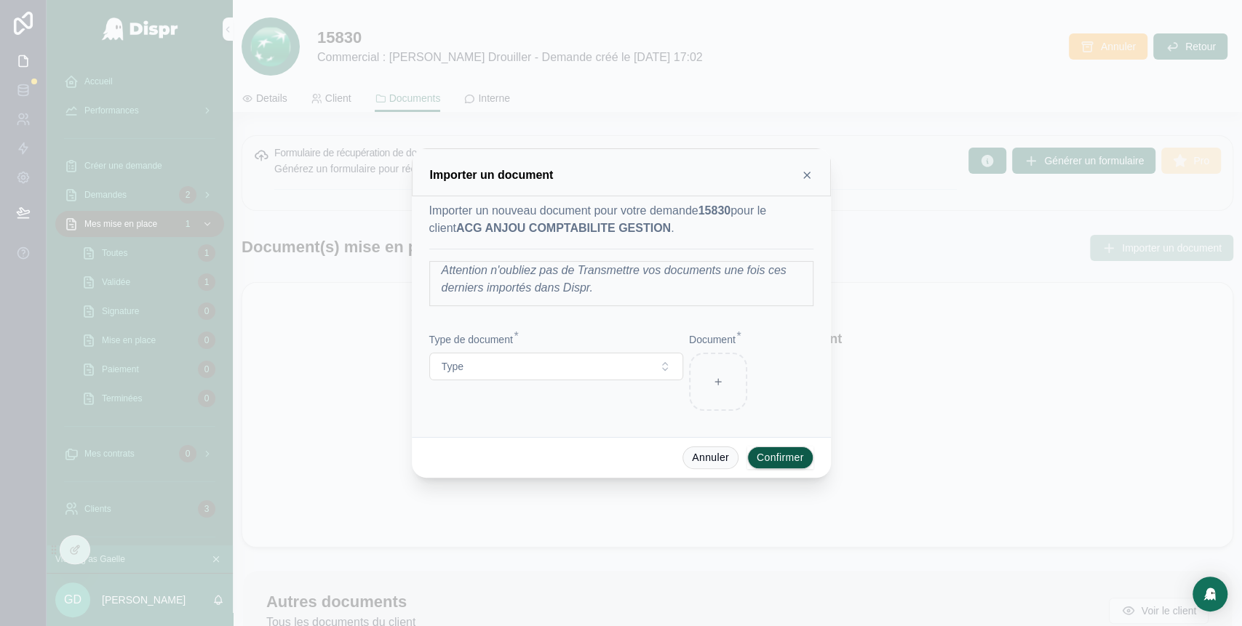
click at [594, 365] on button "Type" at bounding box center [556, 367] width 254 height 28
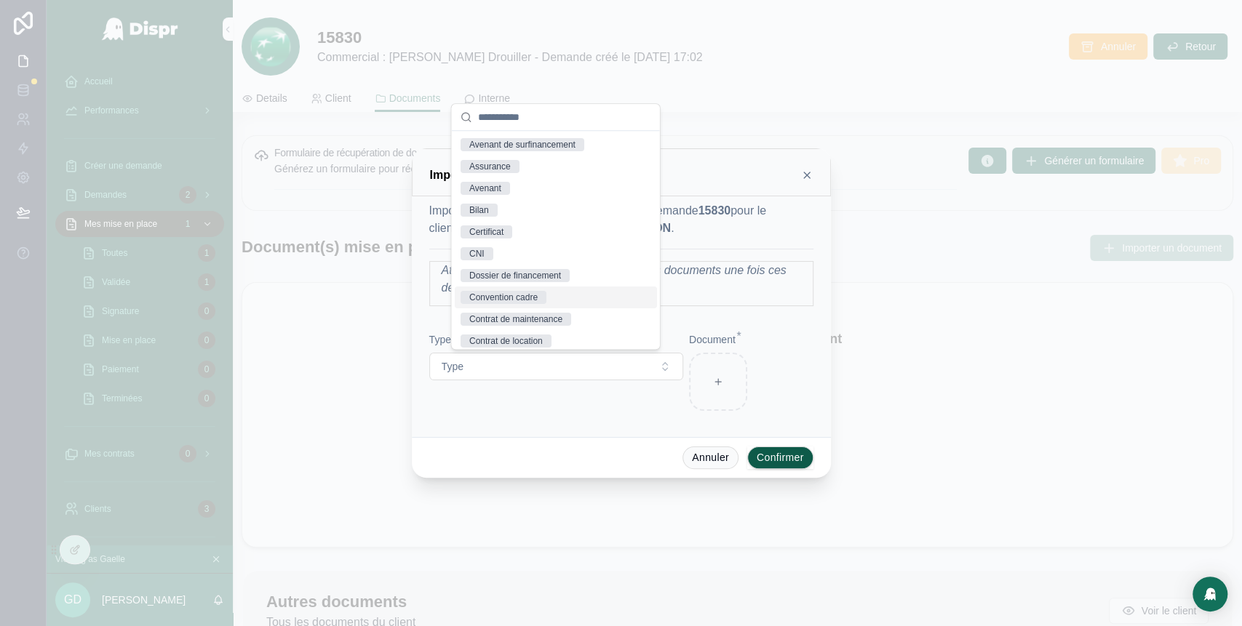
scroll to position [68, 0]
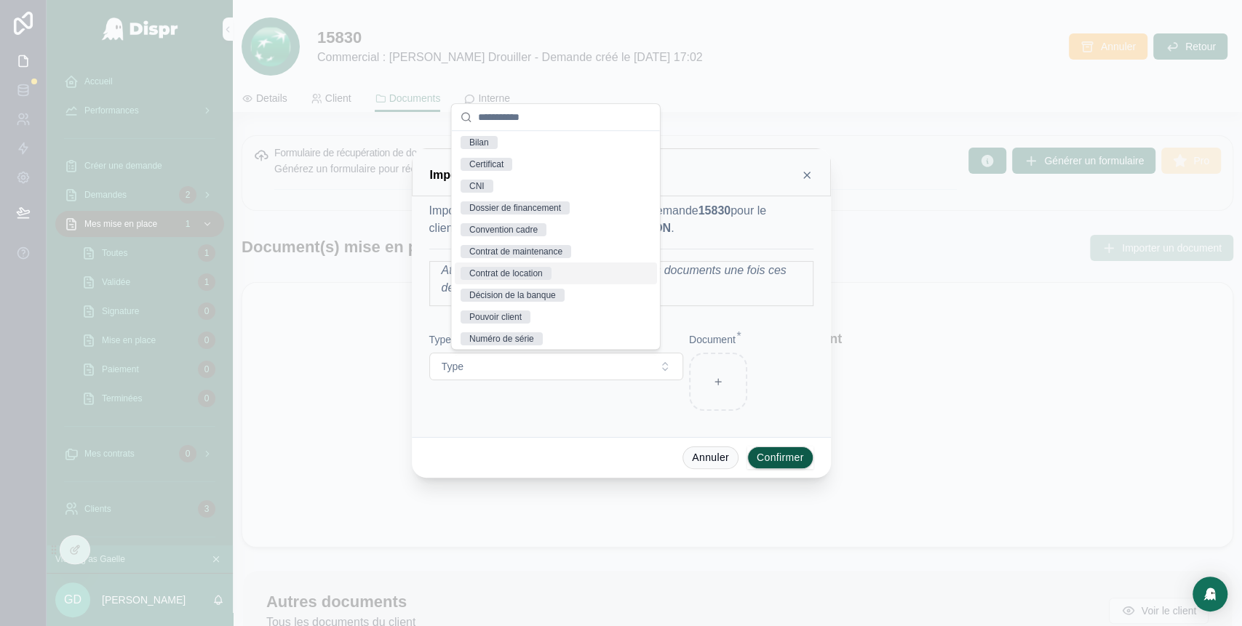
click at [529, 274] on div "Contrat de location" at bounding box center [505, 273] width 73 height 13
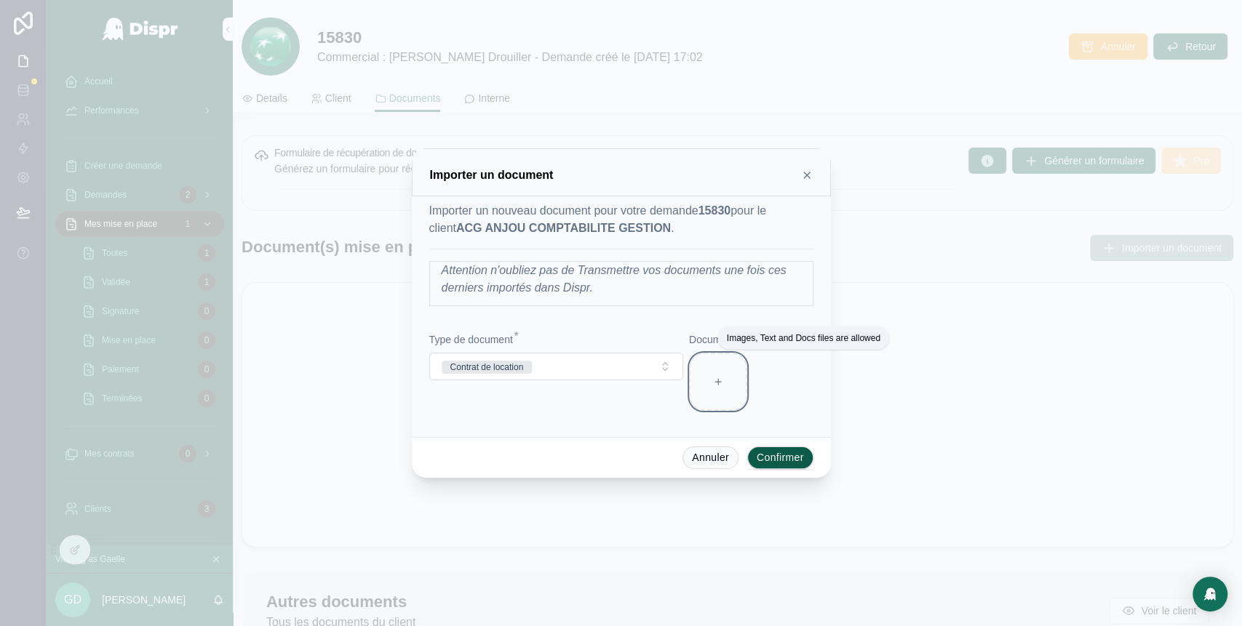
click at [723, 367] on div at bounding box center [718, 382] width 58 height 58
type input "**********"
click at [780, 451] on button "Confirmer" at bounding box center [780, 458] width 66 height 23
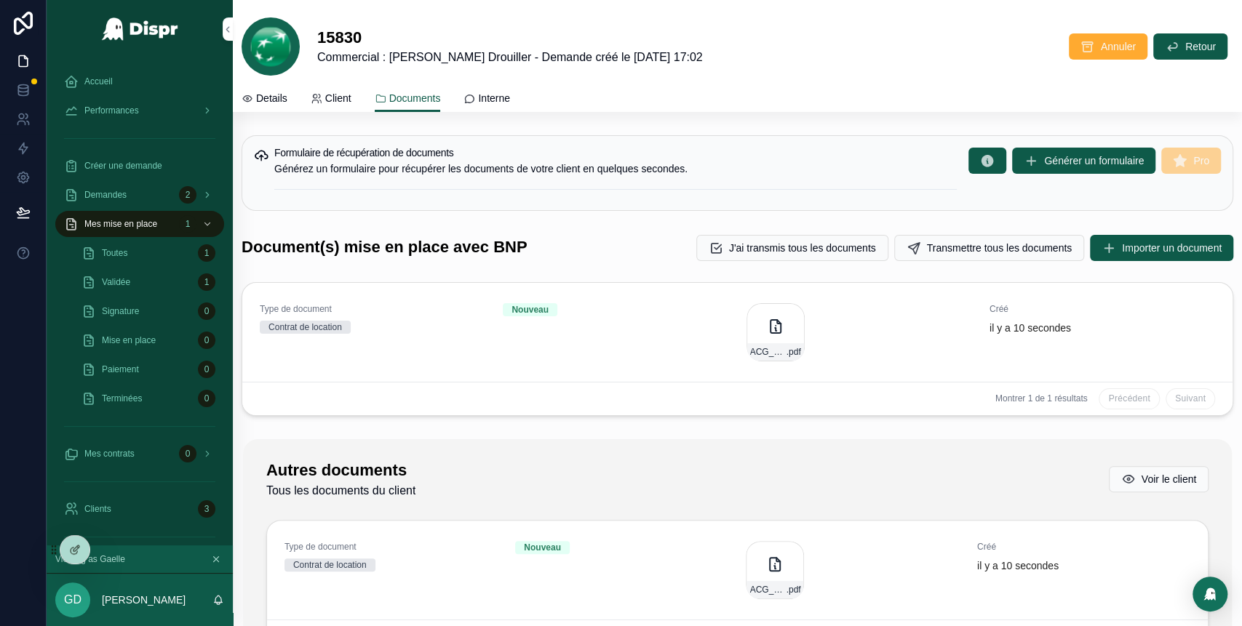
click at [1122, 253] on span "Importer un document" at bounding box center [1172, 248] width 100 height 15
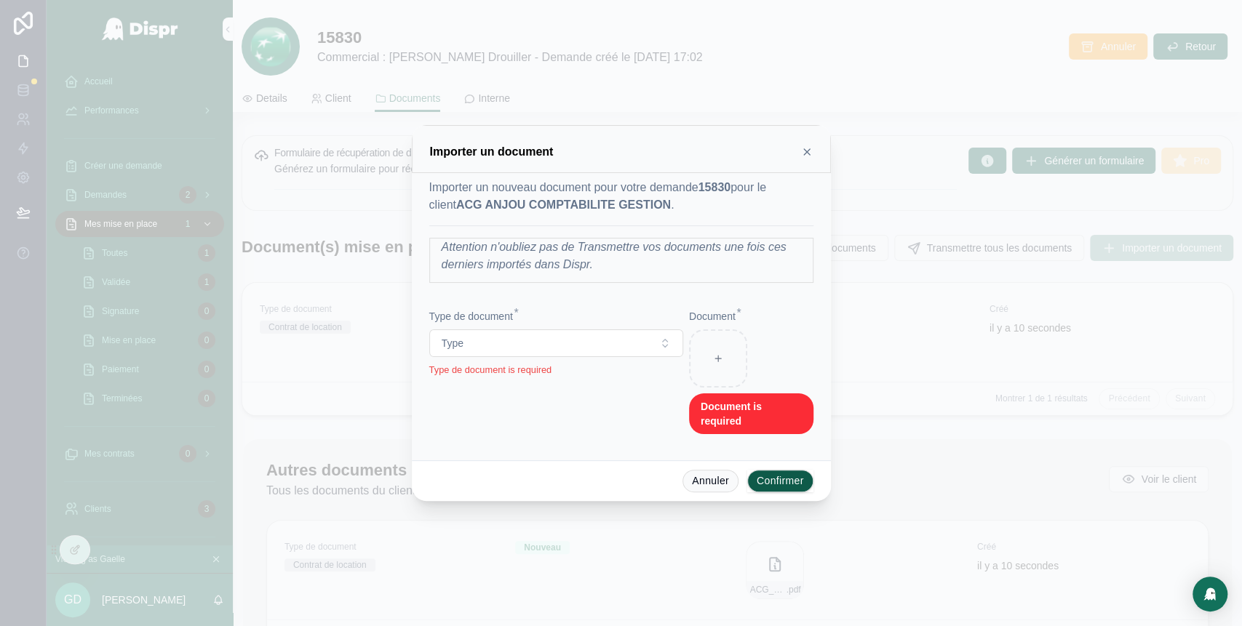
click at [650, 349] on button "Type" at bounding box center [556, 344] width 254 height 28
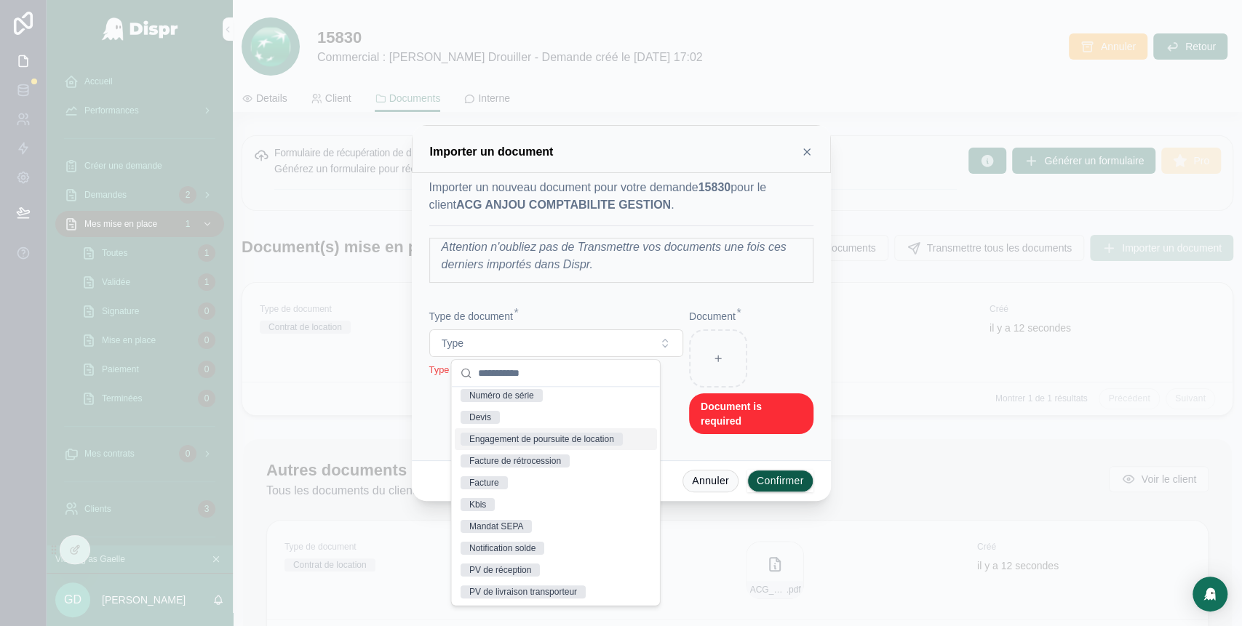
scroll to position [274, 0]
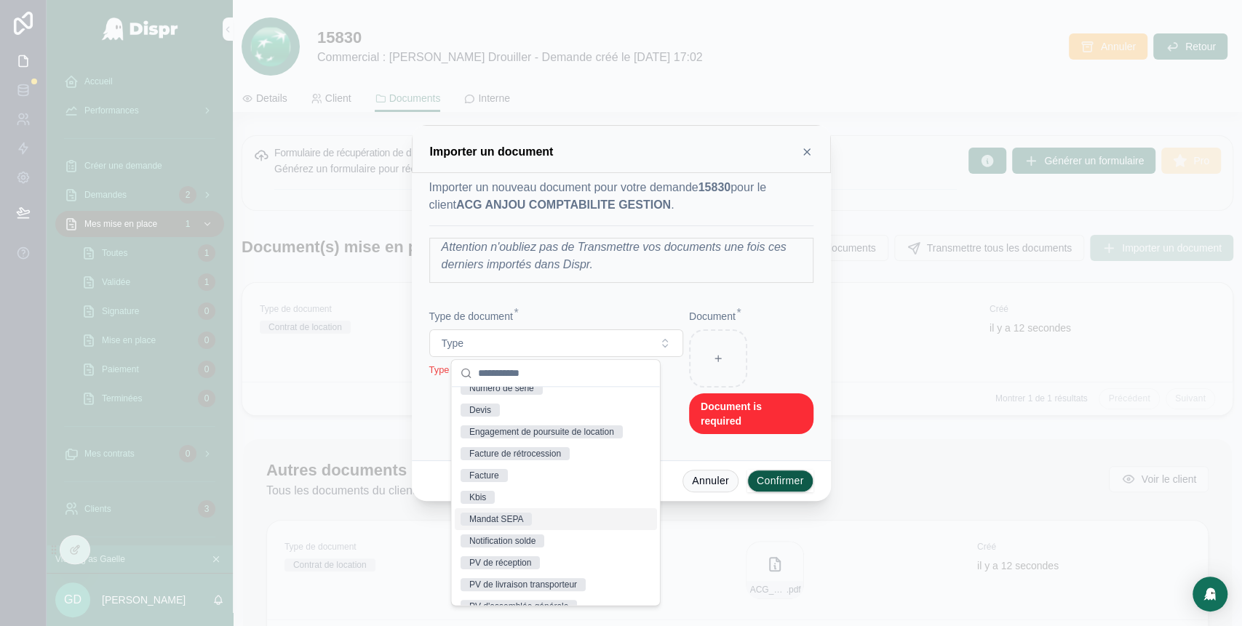
click at [535, 530] on div "Mandat SEPA" at bounding box center [556, 520] width 202 height 22
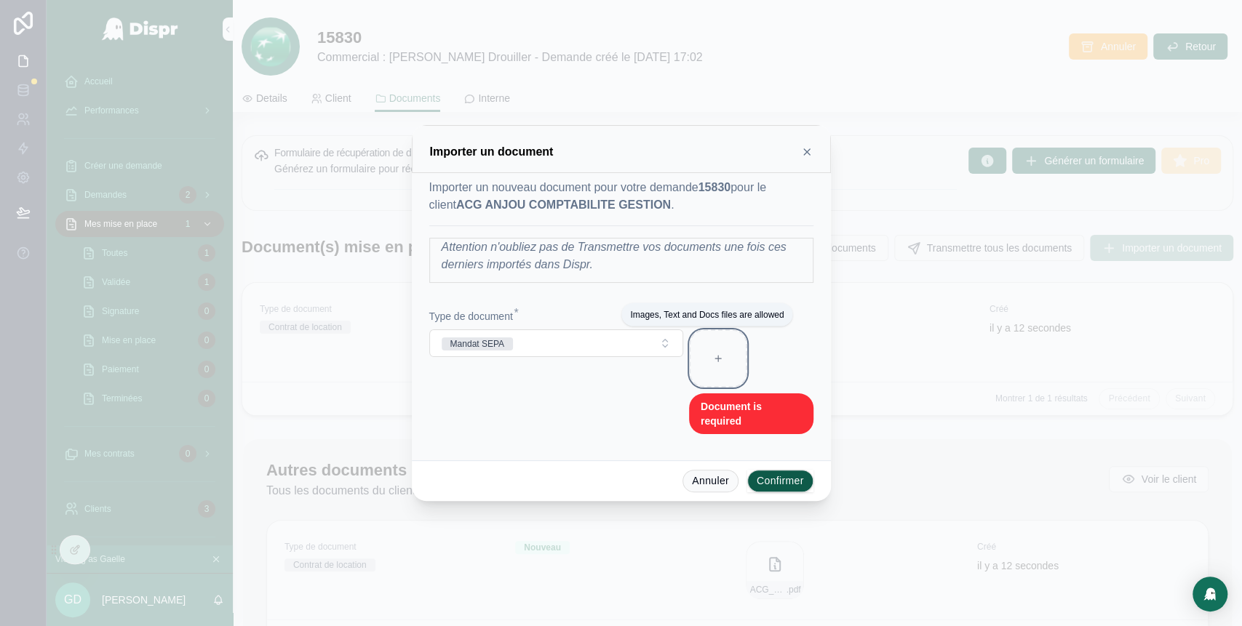
click at [724, 362] on div at bounding box center [718, 359] width 58 height 58
type input "**********"
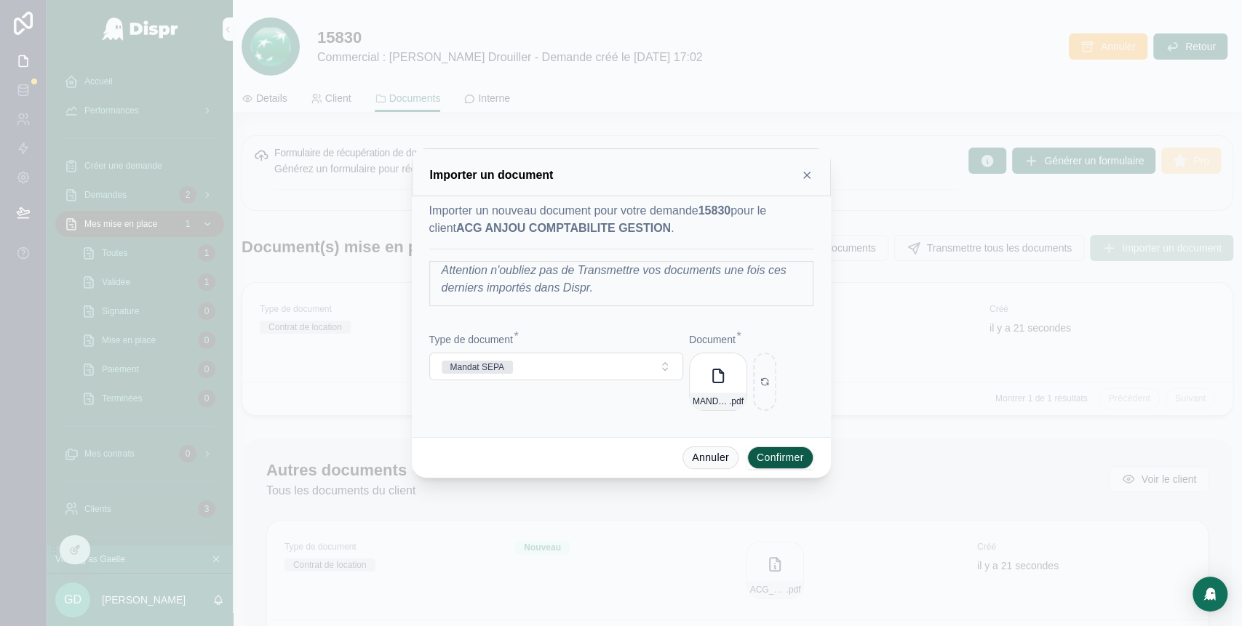
click at [759, 455] on button "Confirmer" at bounding box center [780, 458] width 66 height 23
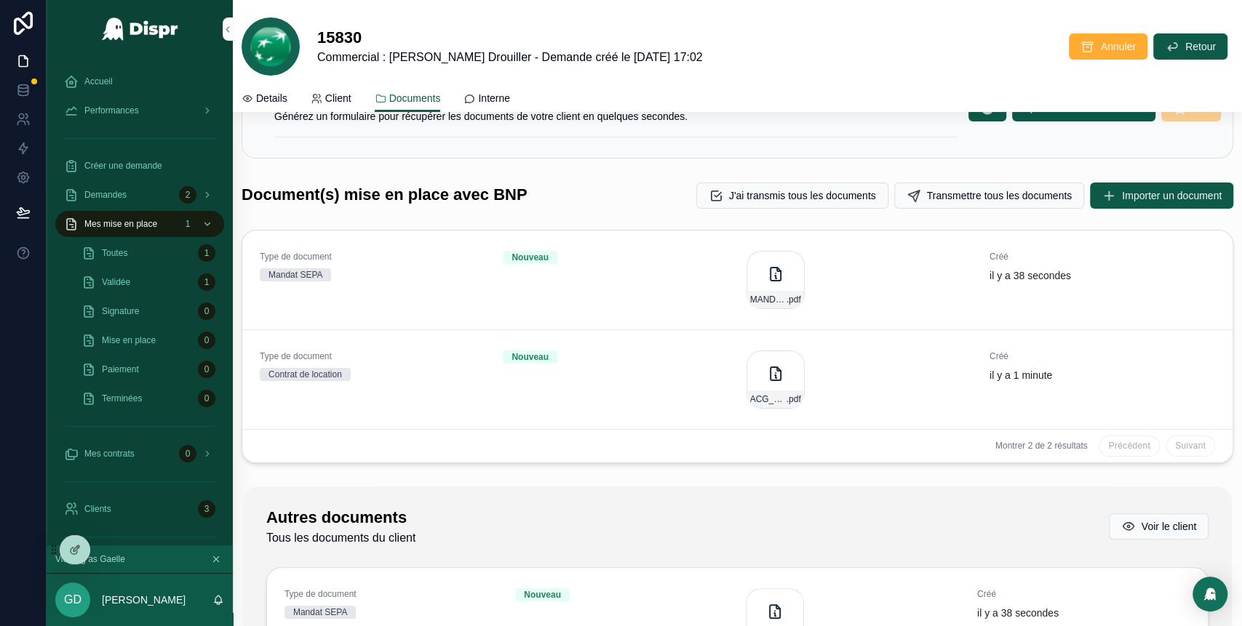
scroll to position [0, 0]
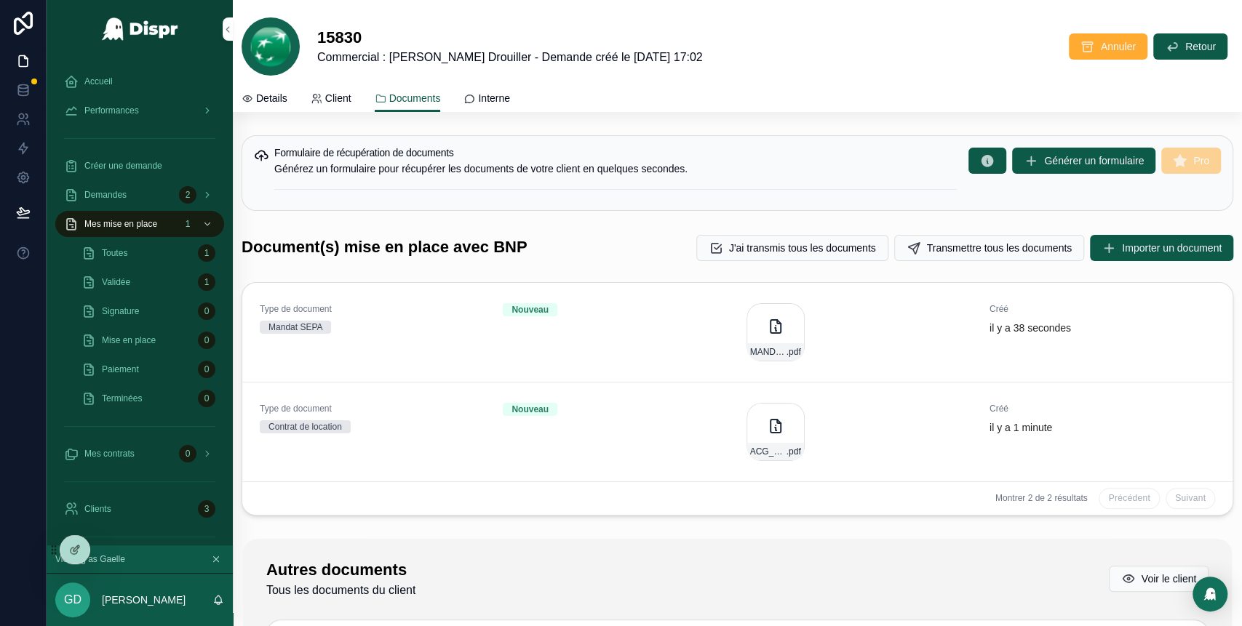
click at [280, 93] on span "Details" at bounding box center [271, 98] width 31 height 15
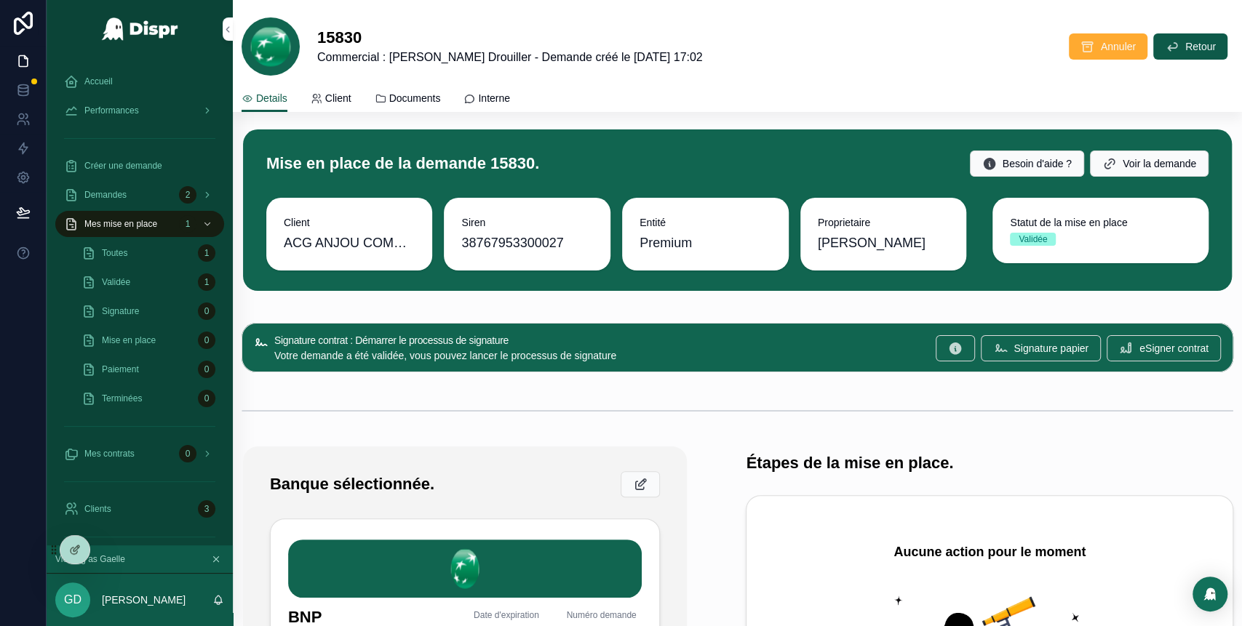
click at [416, 88] on link "Documents" at bounding box center [408, 99] width 66 height 29
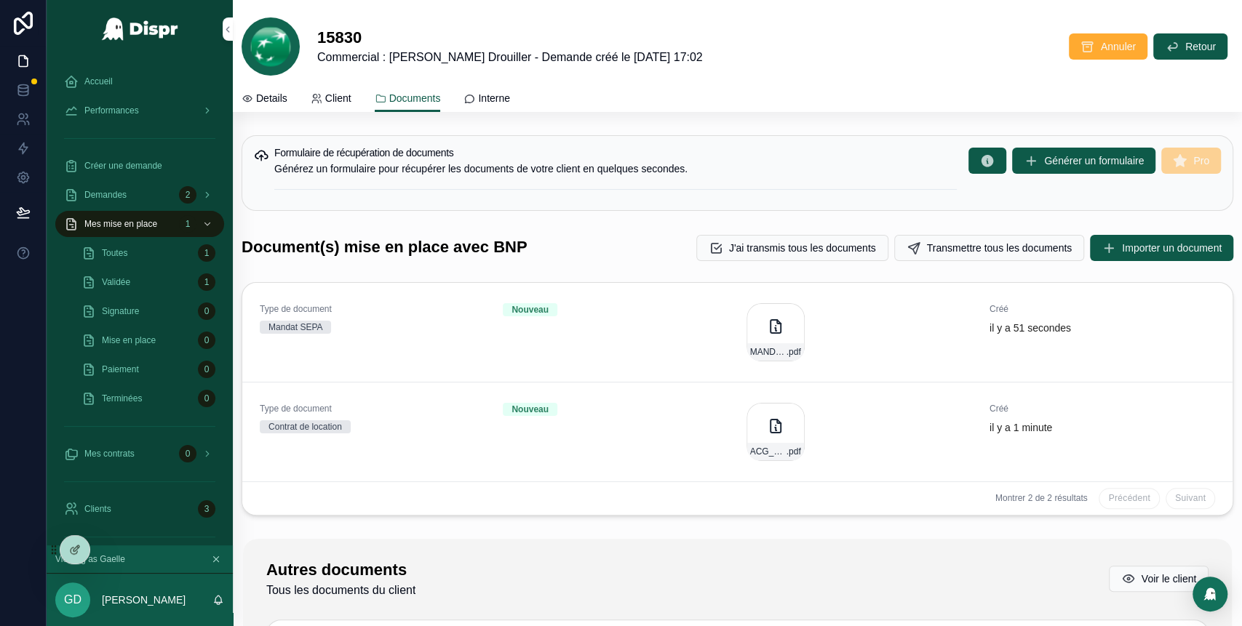
click at [771, 431] on icon "scrollable content" at bounding box center [776, 426] width 10 height 13
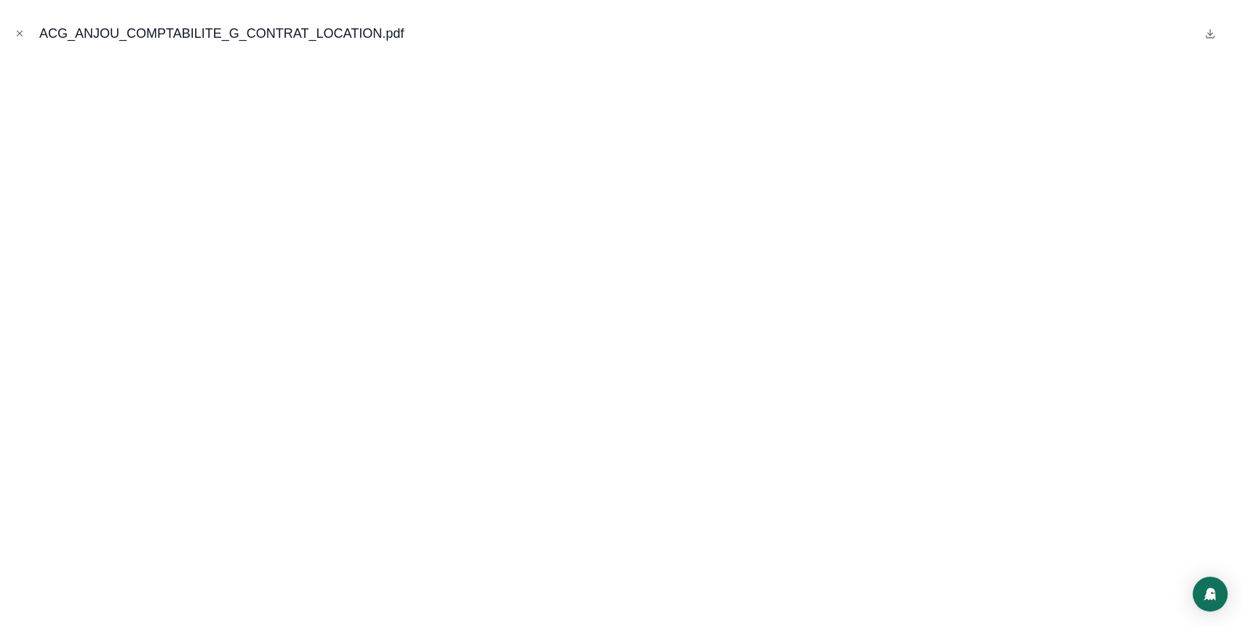
click at [15, 35] on icon "Close modal" at bounding box center [20, 33] width 10 height 10
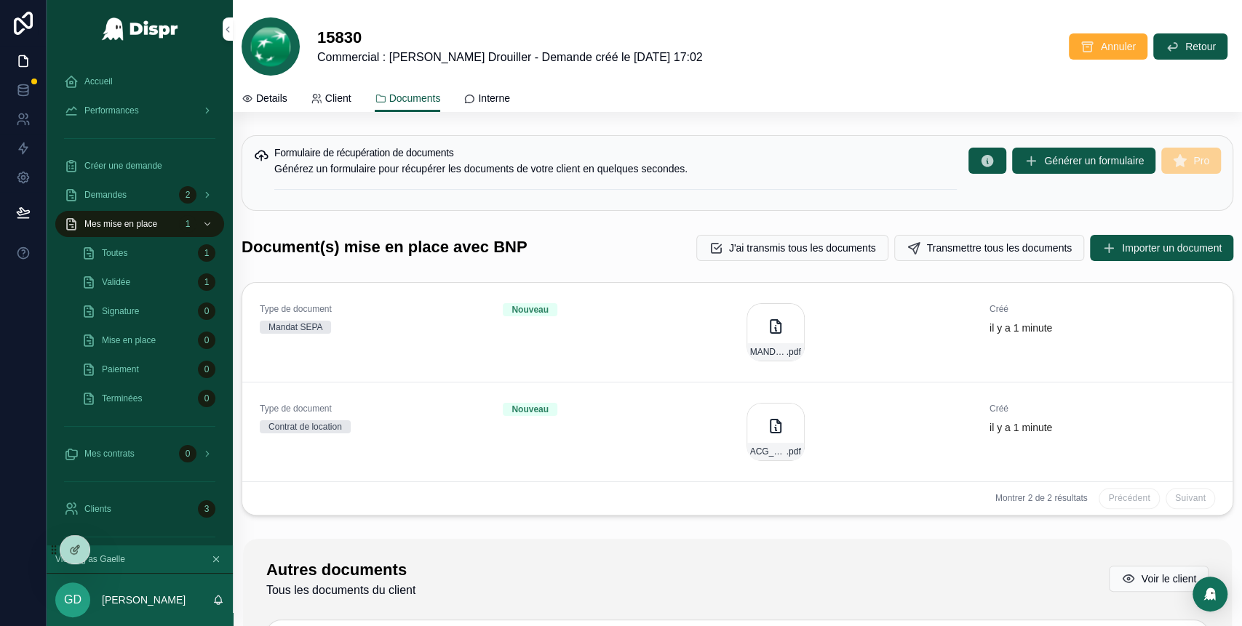
click at [276, 96] on span "Details" at bounding box center [271, 98] width 31 height 15
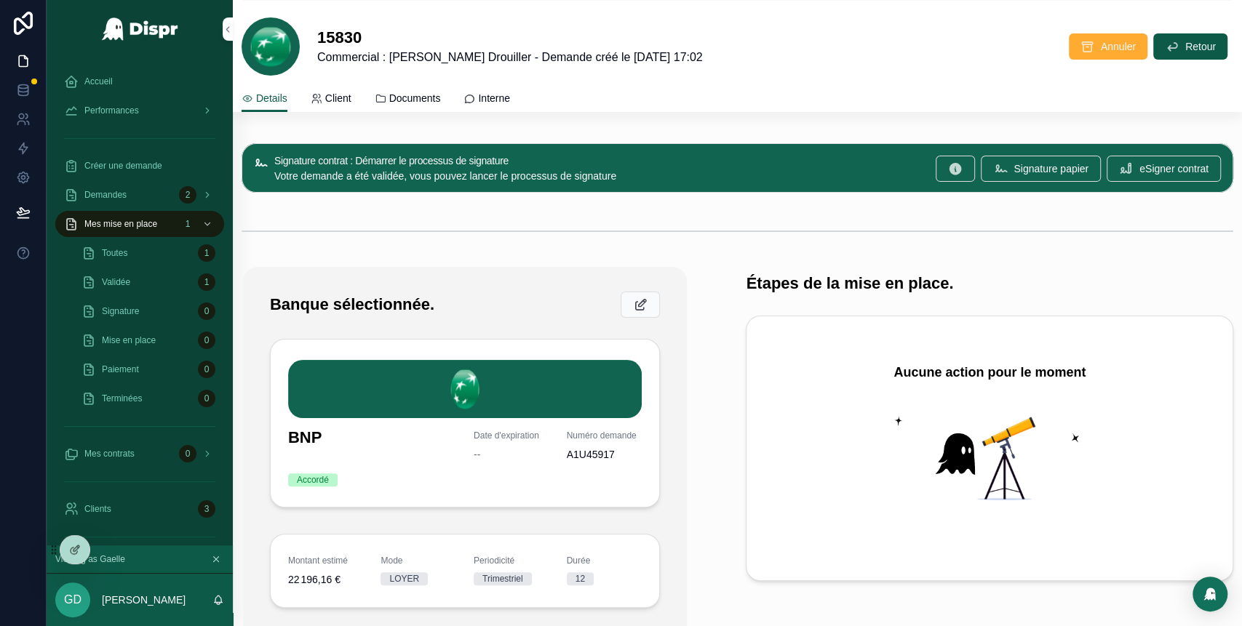
scroll to position [178, 0]
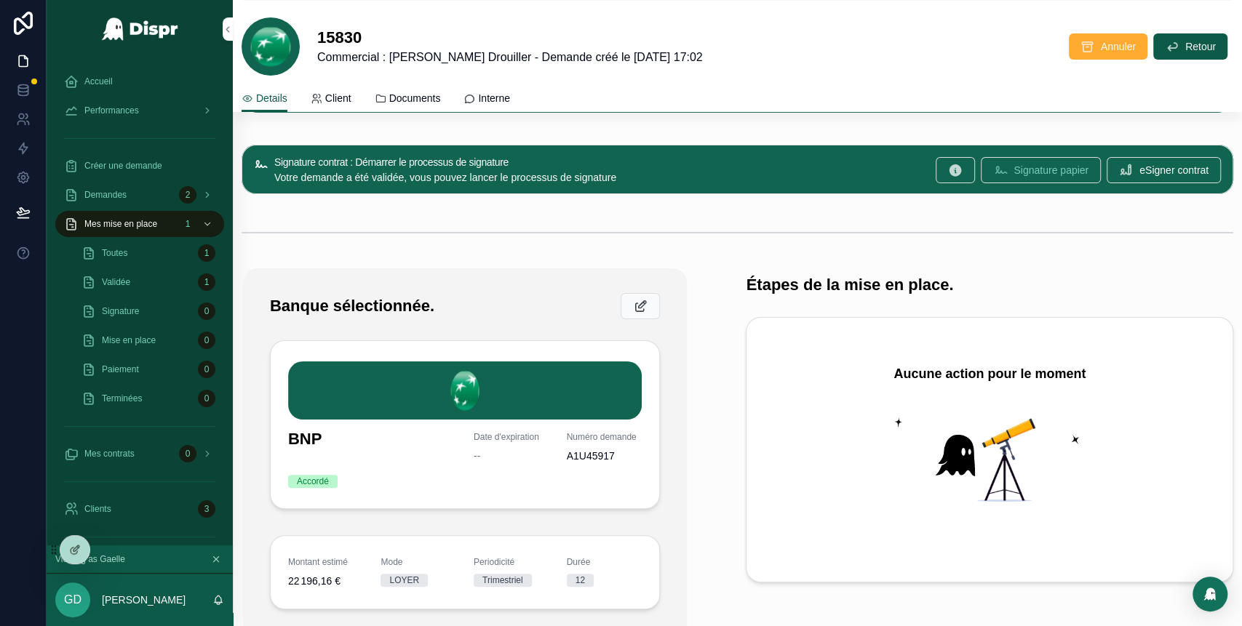
click at [1014, 175] on span "Signature papier" at bounding box center [1051, 170] width 75 height 15
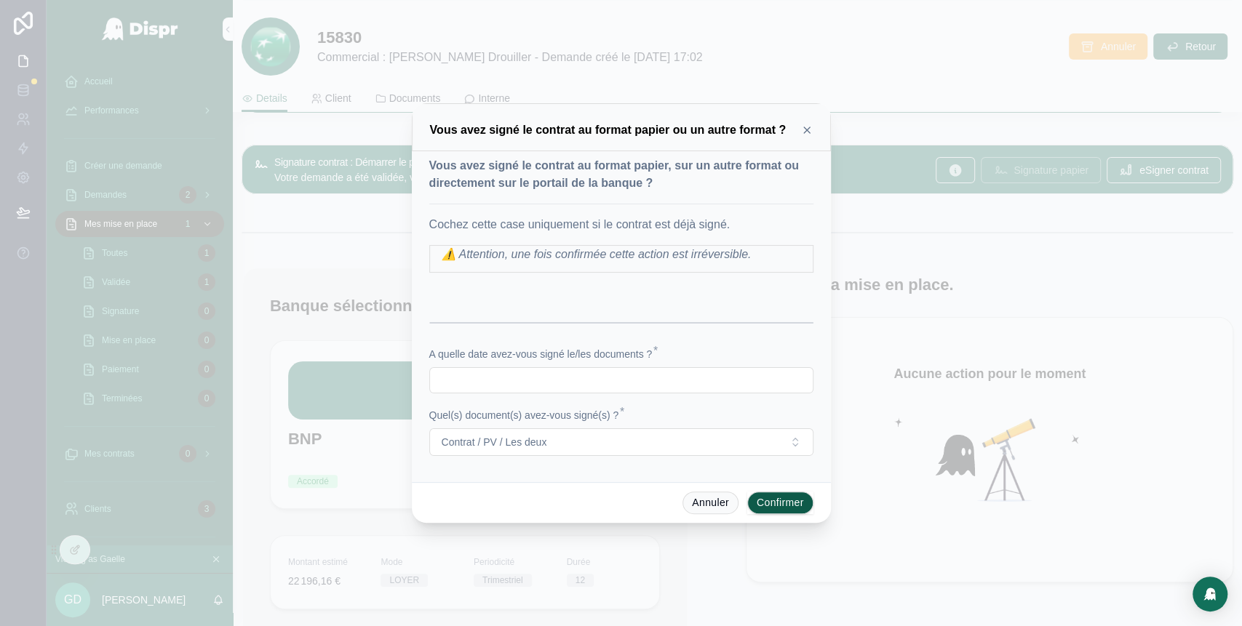
click at [808, 132] on icon at bounding box center [807, 130] width 6 height 6
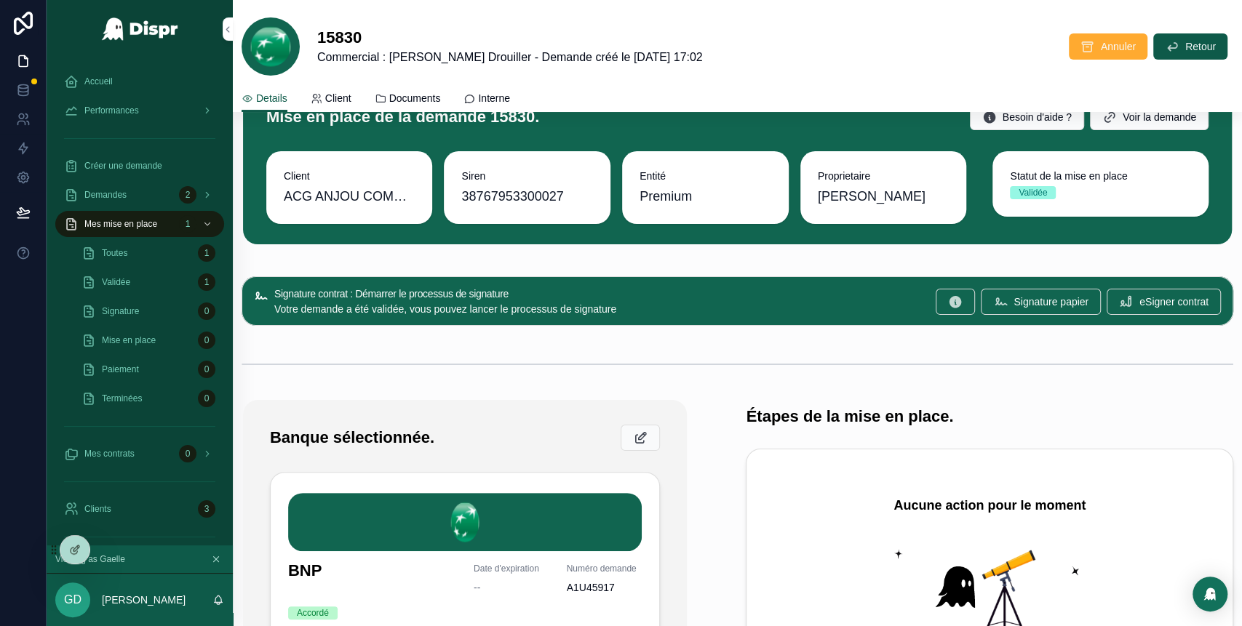
scroll to position [0, 0]
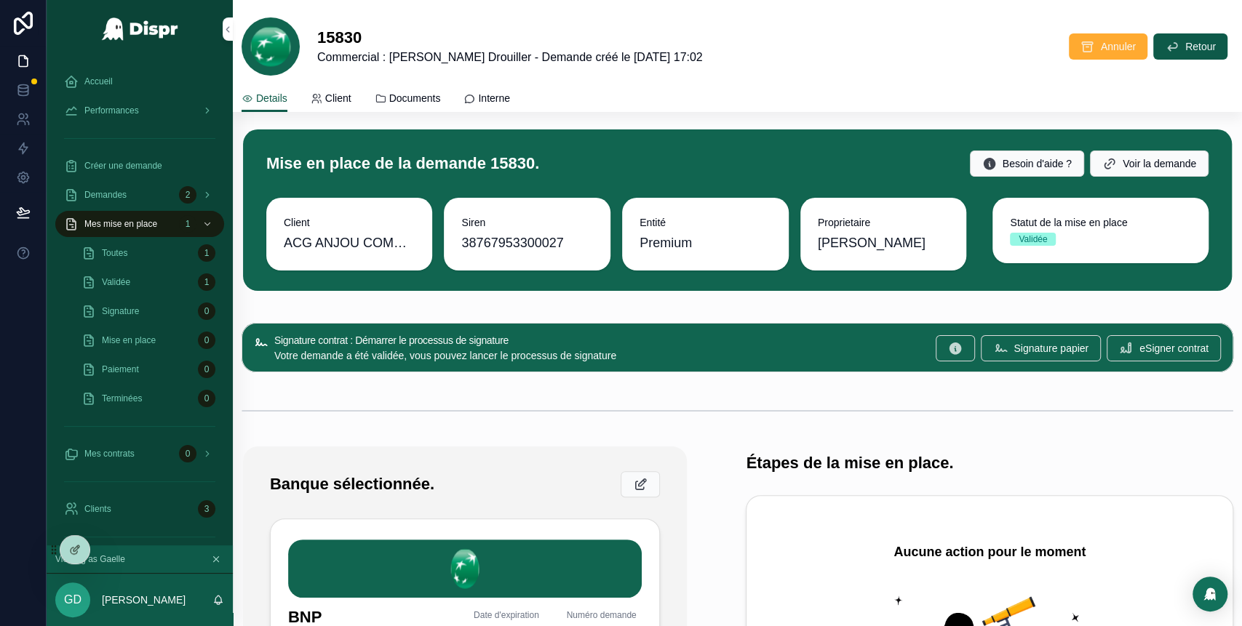
click at [119, 78] on div "Accueil" at bounding box center [139, 81] width 151 height 23
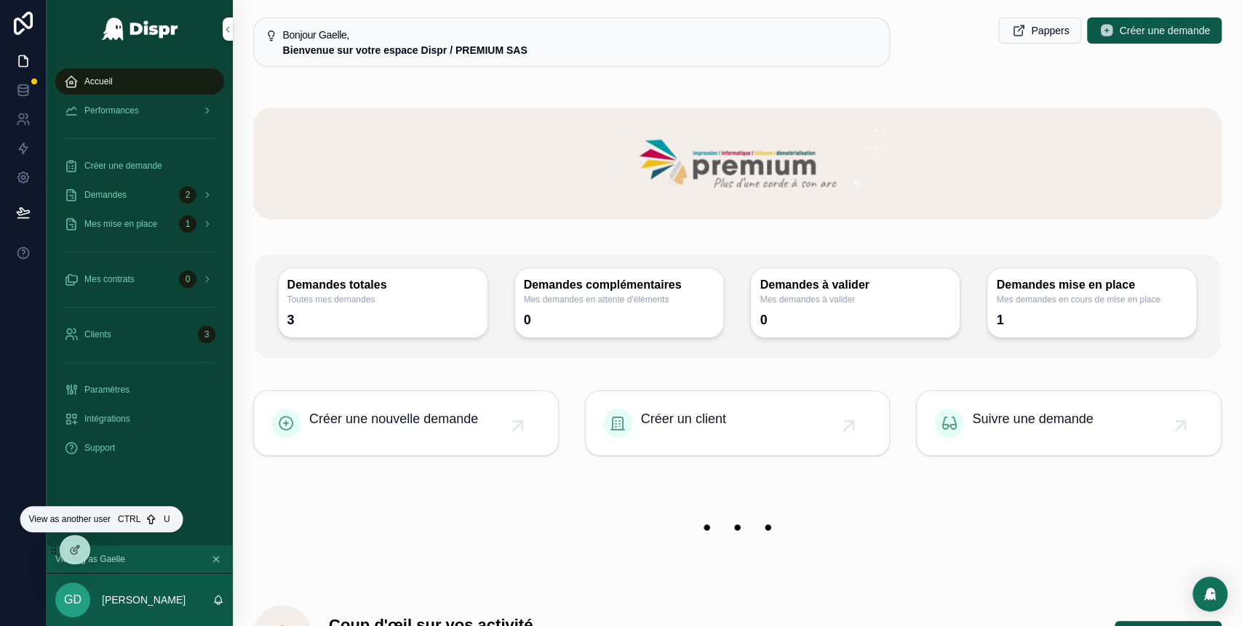
click at [0, 0] on icon at bounding box center [0, 0] width 0 height 0
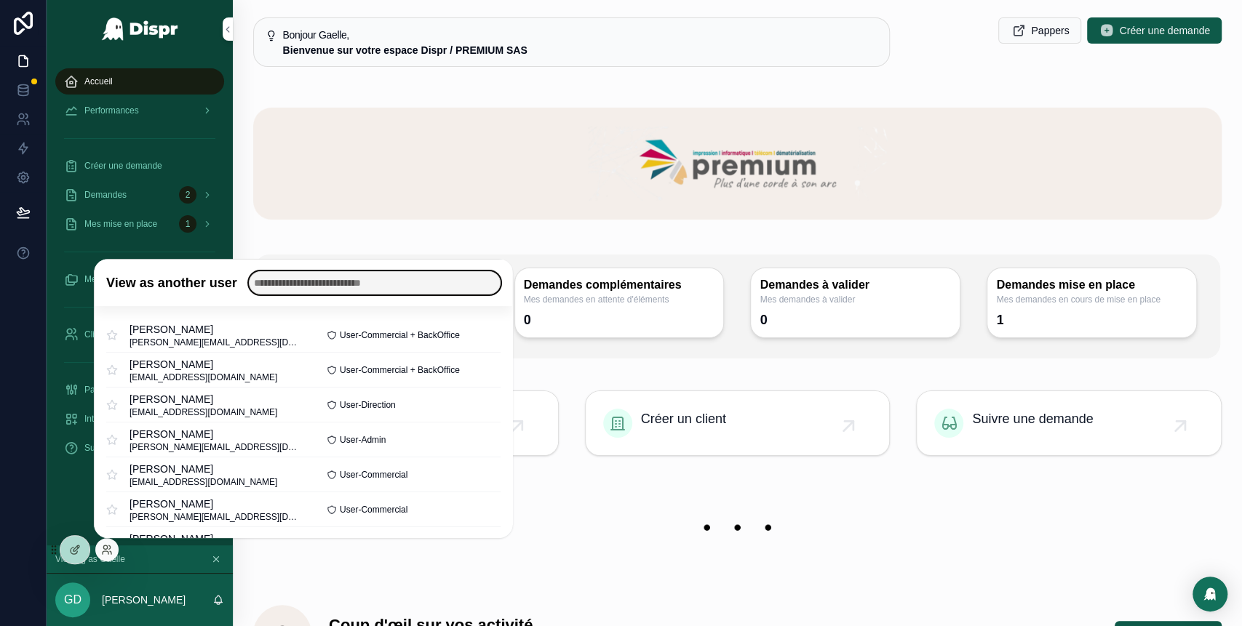
click at [322, 282] on input "text" at bounding box center [375, 282] width 252 height 23
type input "******"
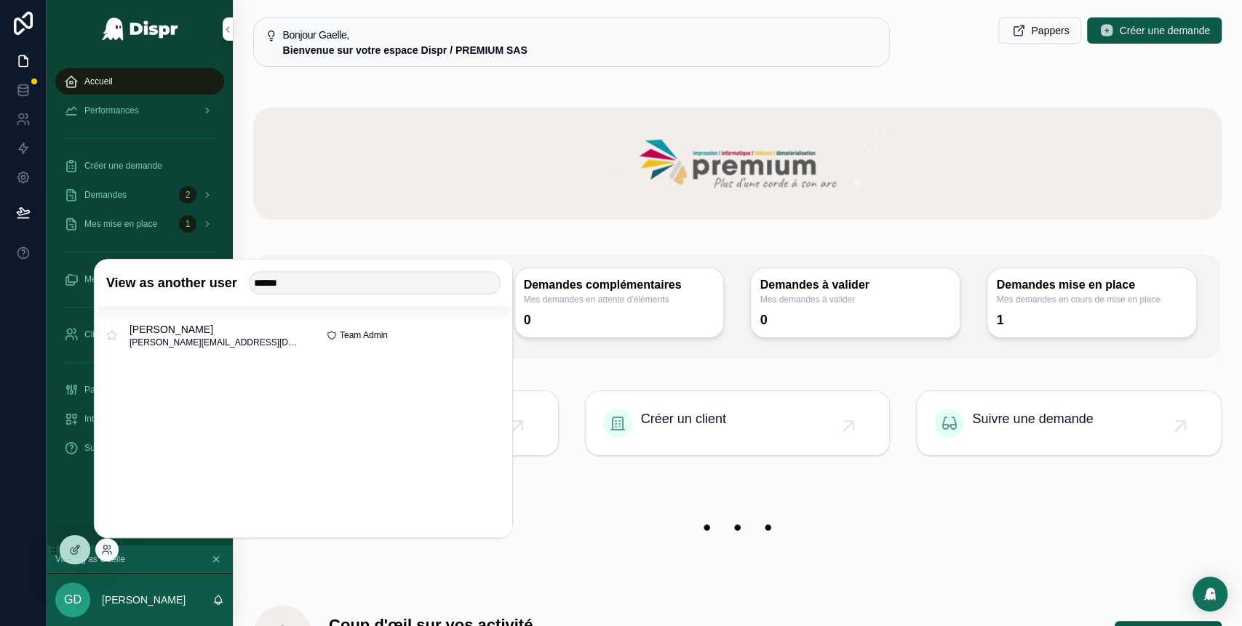
click at [0, 0] on button "Select" at bounding box center [0, 0] width 0 height 0
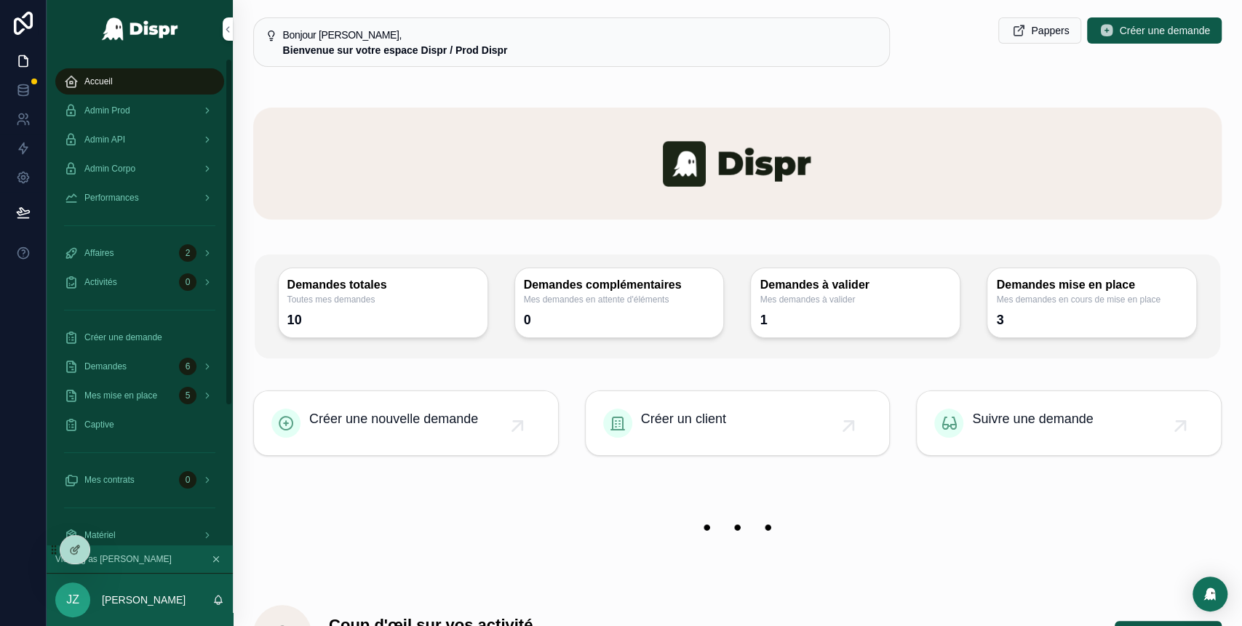
click at [167, 116] on div "Admin Prod" at bounding box center [139, 110] width 151 height 23
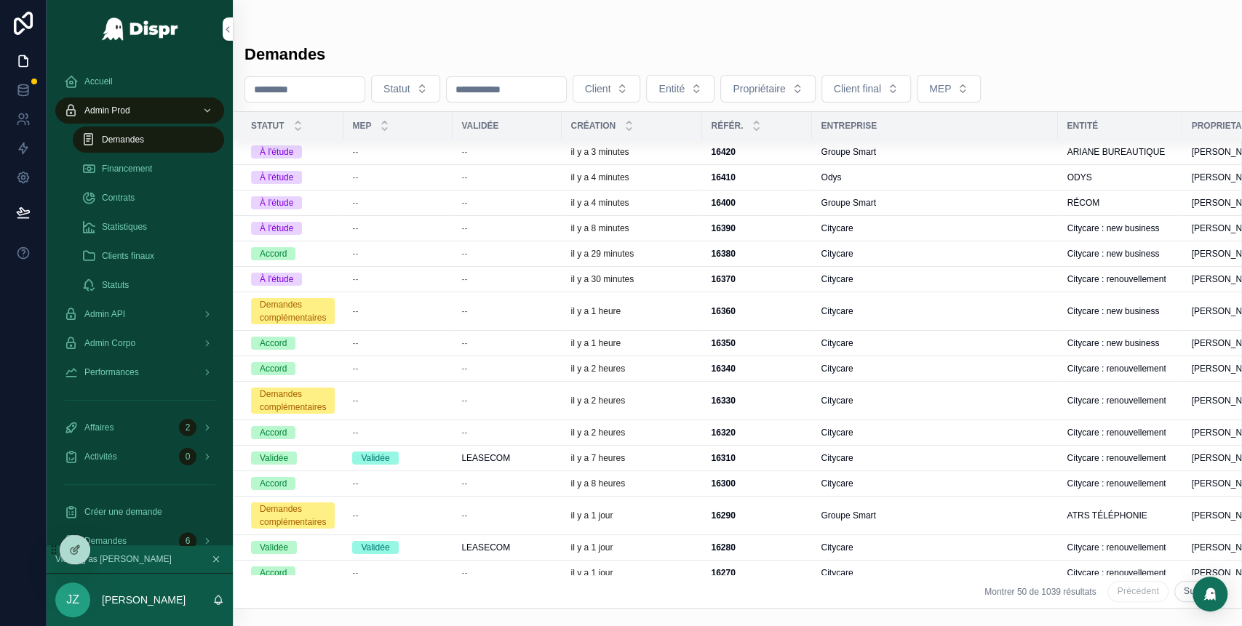
click at [908, 151] on div "Groupe Smart" at bounding box center [935, 152] width 228 height 12
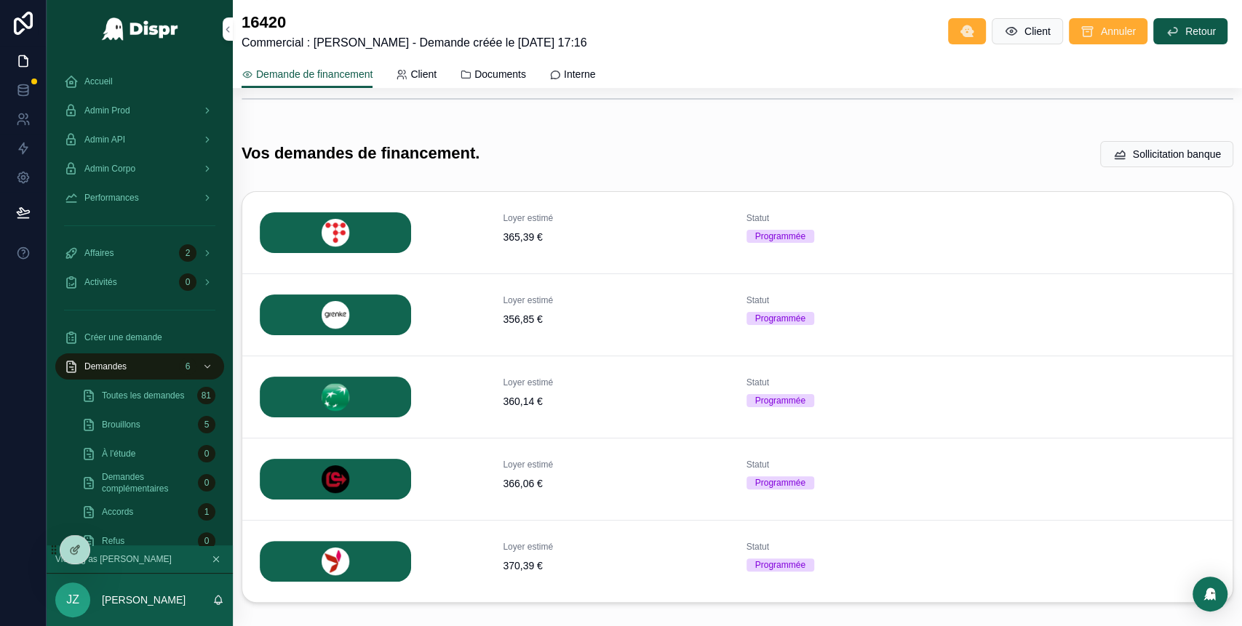
scroll to position [227, 0]
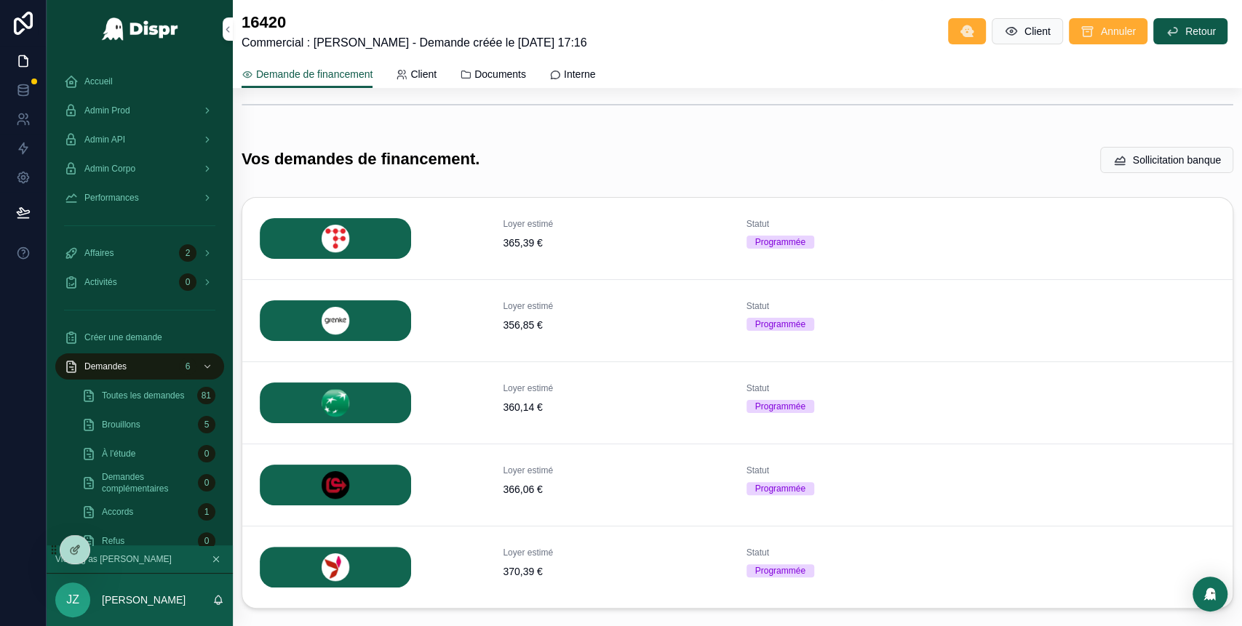
click at [0, 0] on span "Détails" at bounding box center [0, 0] width 0 height 0
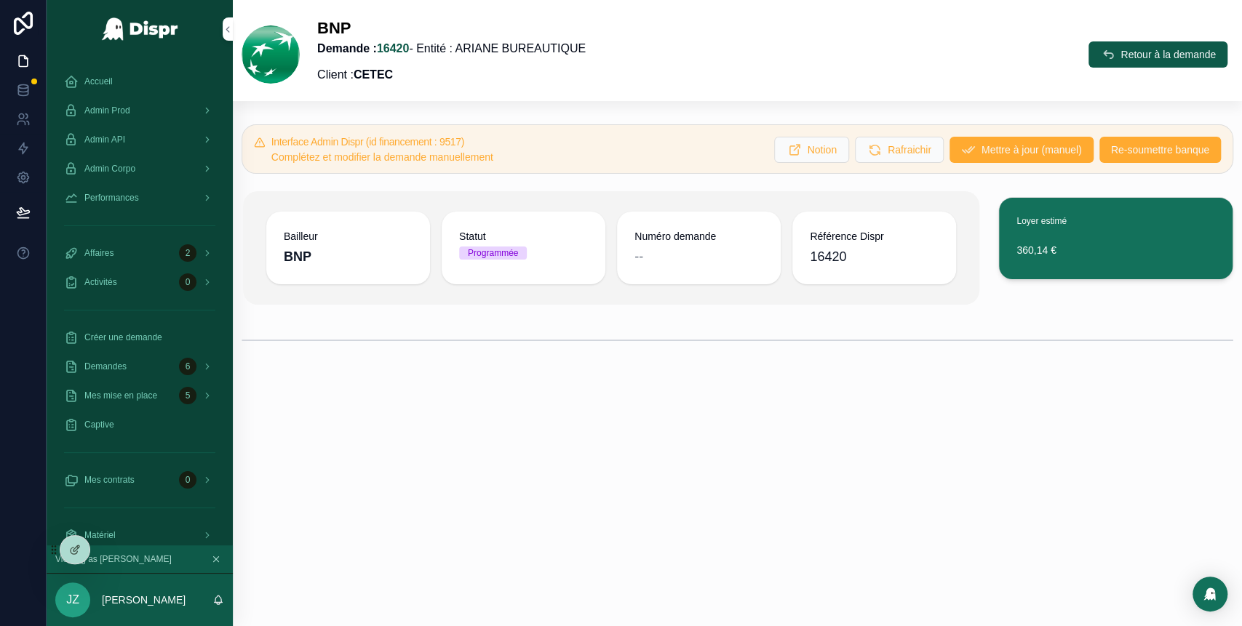
click at [1118, 157] on button "Re-soumettre banque" at bounding box center [1160, 150] width 122 height 26
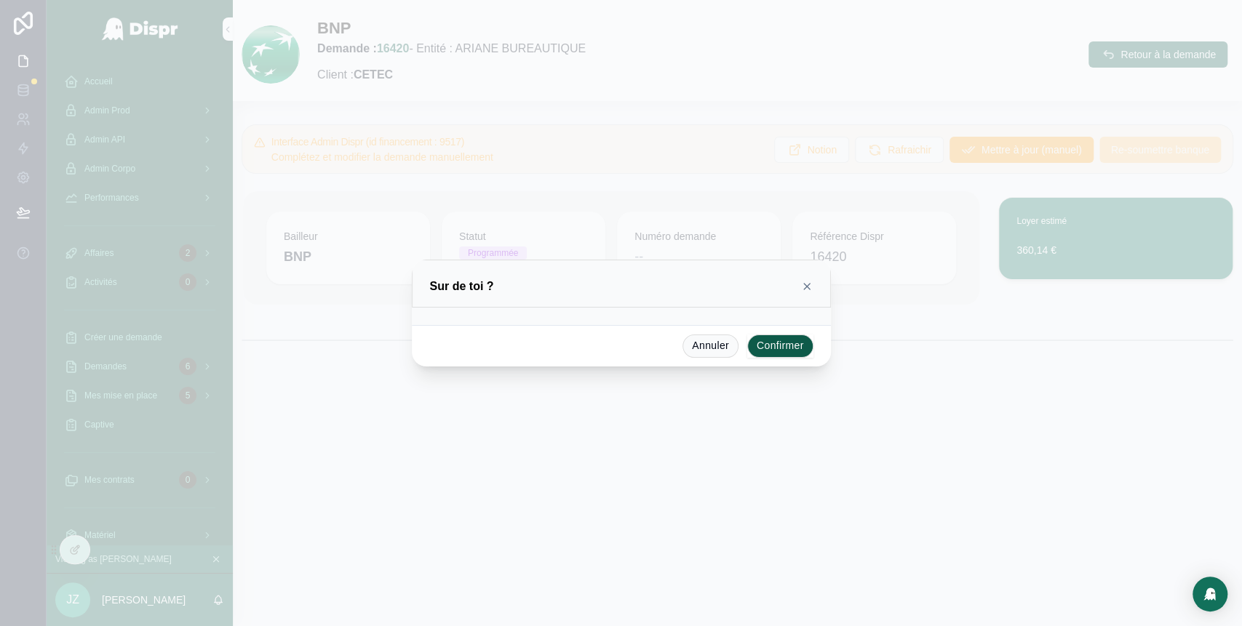
click at [776, 349] on button "Confirmer" at bounding box center [780, 346] width 66 height 23
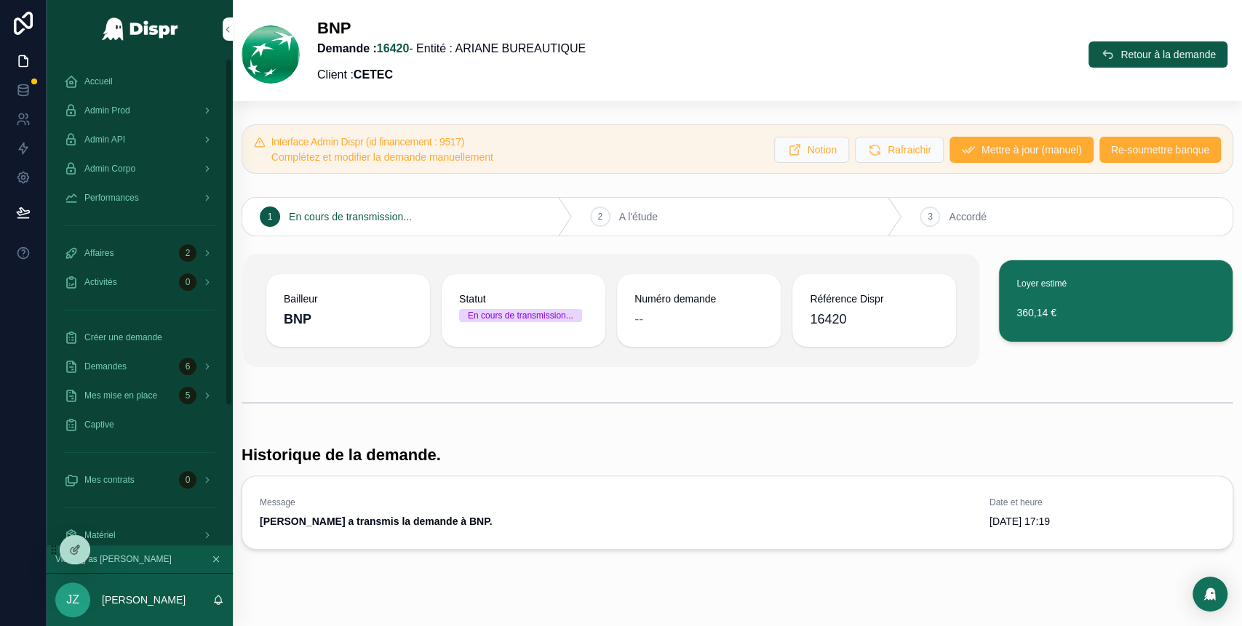
click at [147, 116] on div "Admin Prod" at bounding box center [139, 110] width 151 height 23
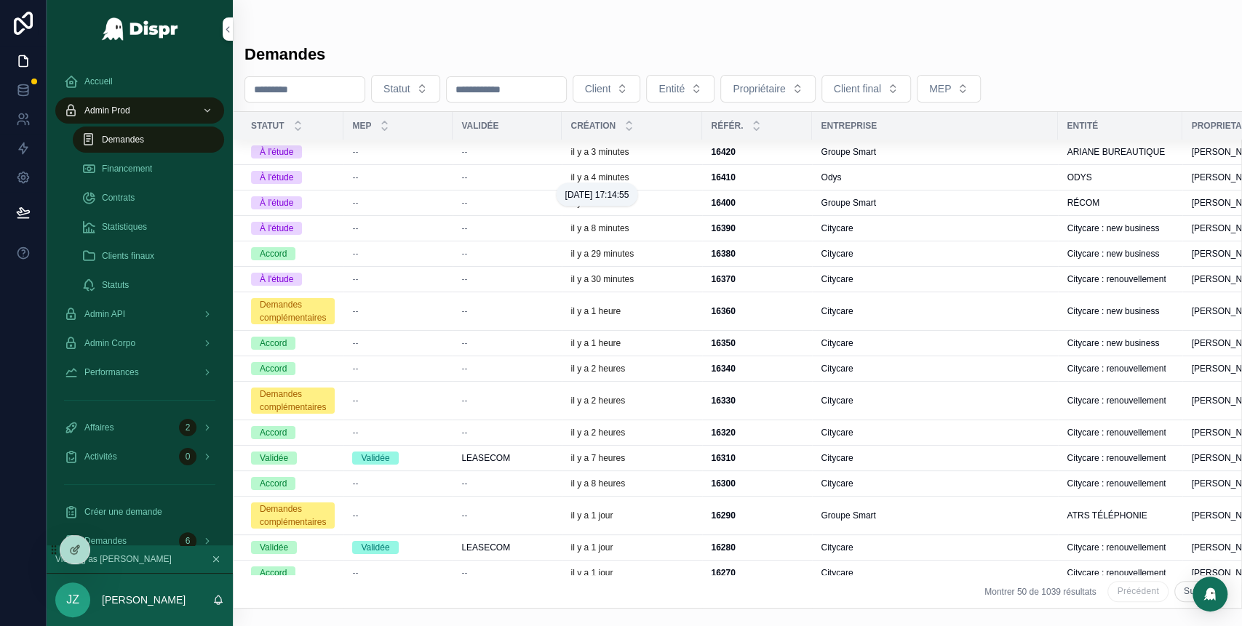
click at [629, 175] on p "il y a 4 minutes" at bounding box center [599, 178] width 58 height 12
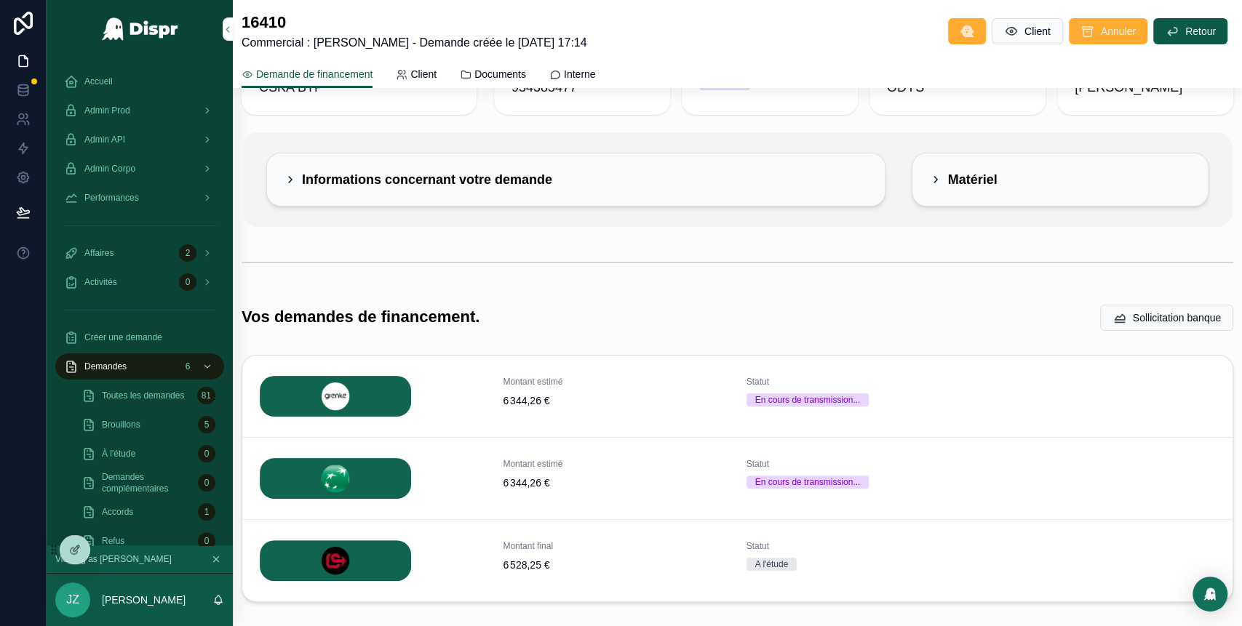
scroll to position [66, 0]
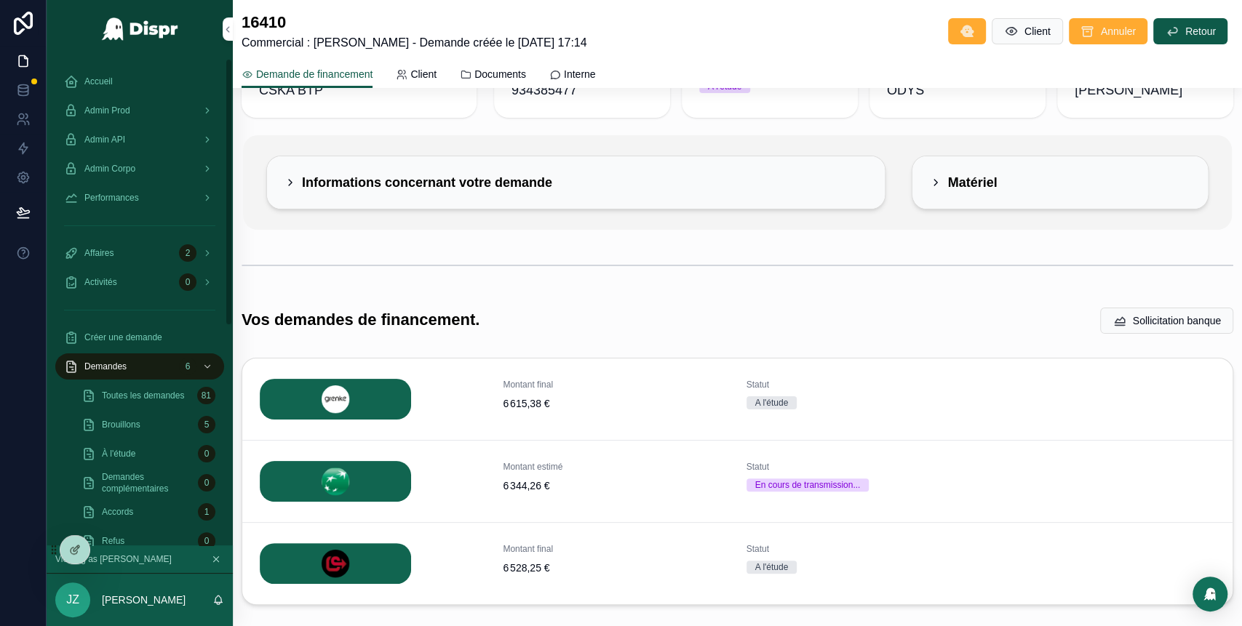
click at [130, 112] on span "Admin Prod" at bounding box center [107, 111] width 46 height 12
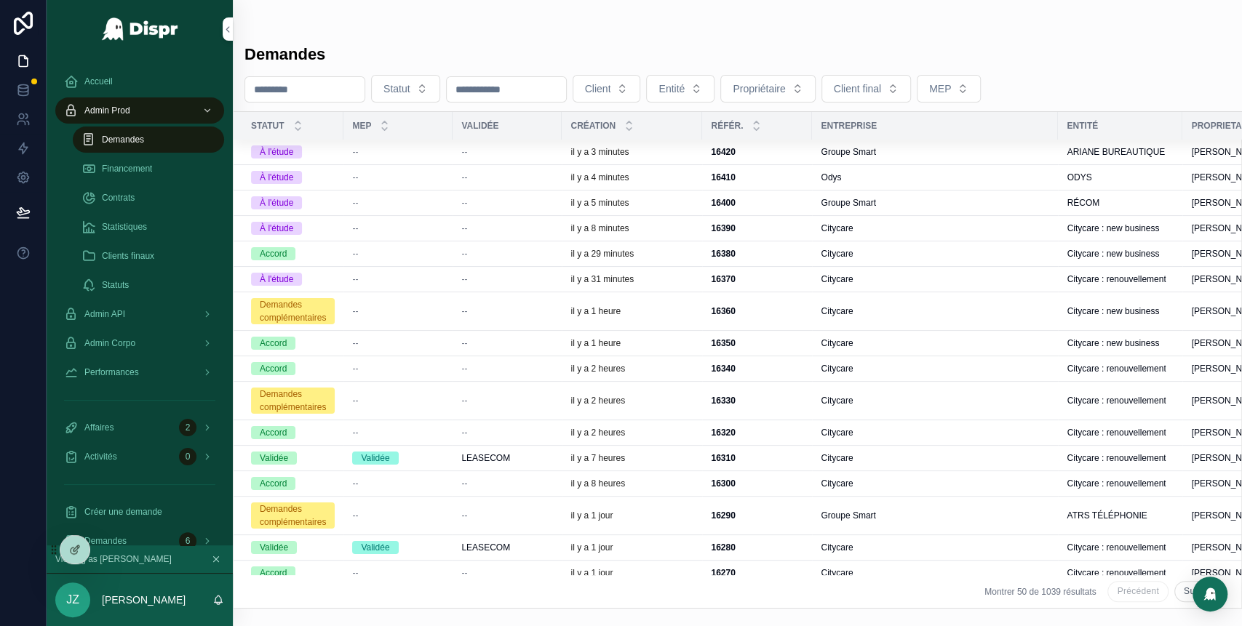
click at [506, 201] on div "--" at bounding box center [507, 203] width 92 height 12
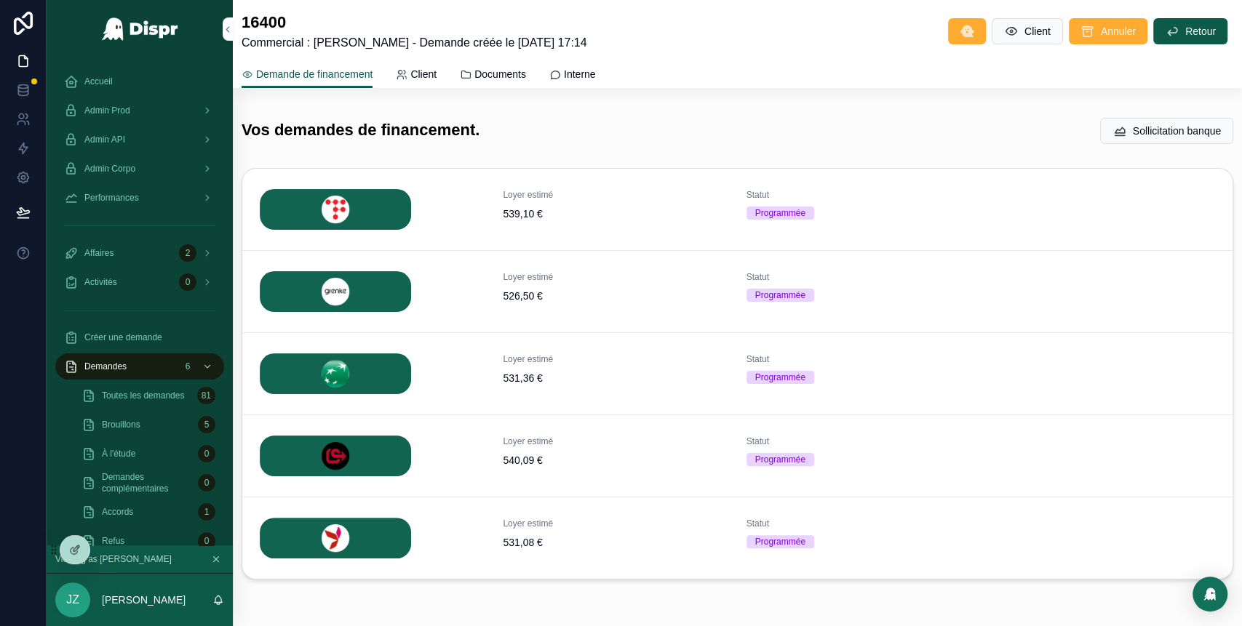
scroll to position [313, 0]
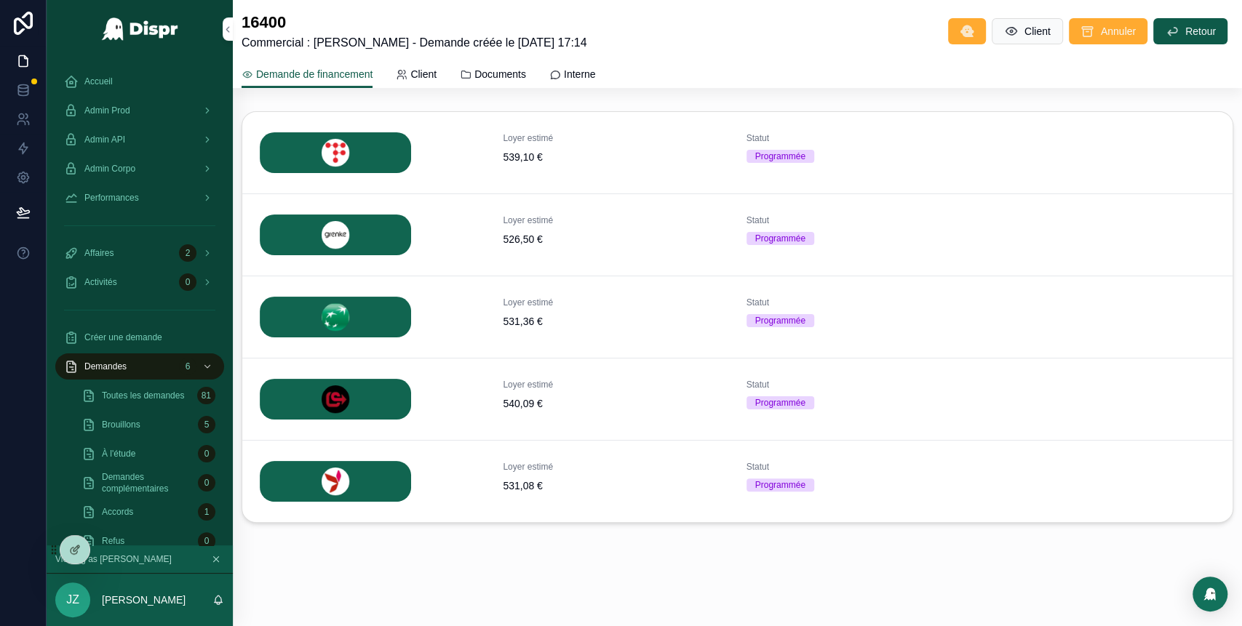
click at [0, 0] on button "Détails" at bounding box center [0, 0] width 0 height 0
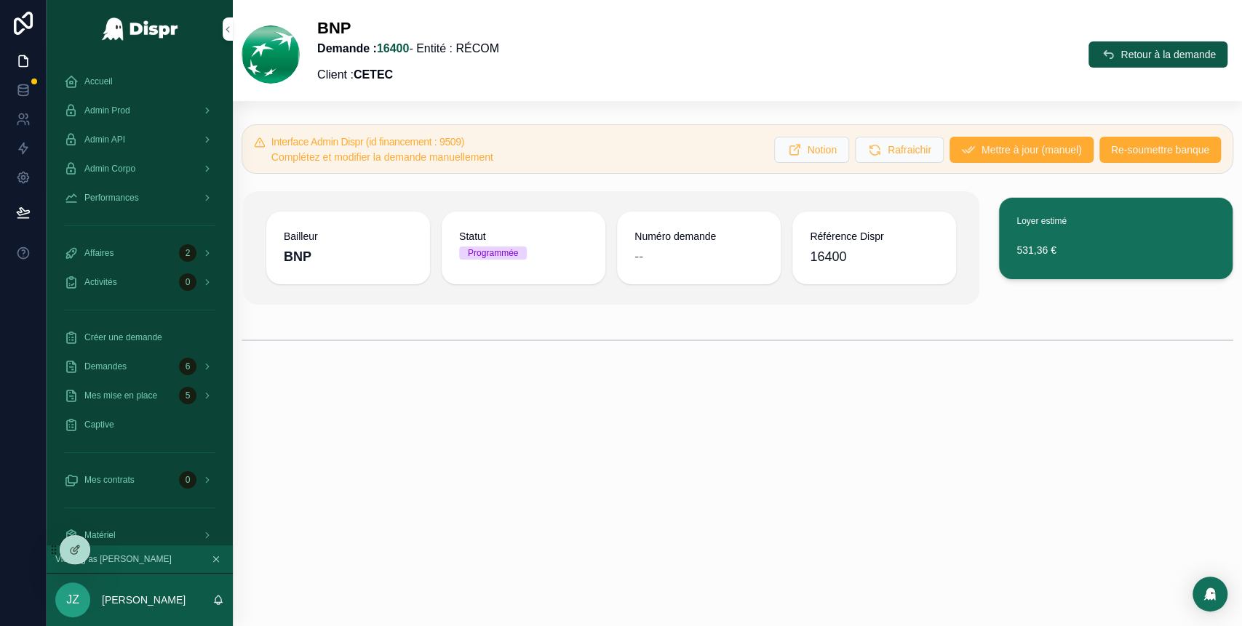
click at [1123, 152] on span "Re-soumettre banque" at bounding box center [1160, 150] width 98 height 15
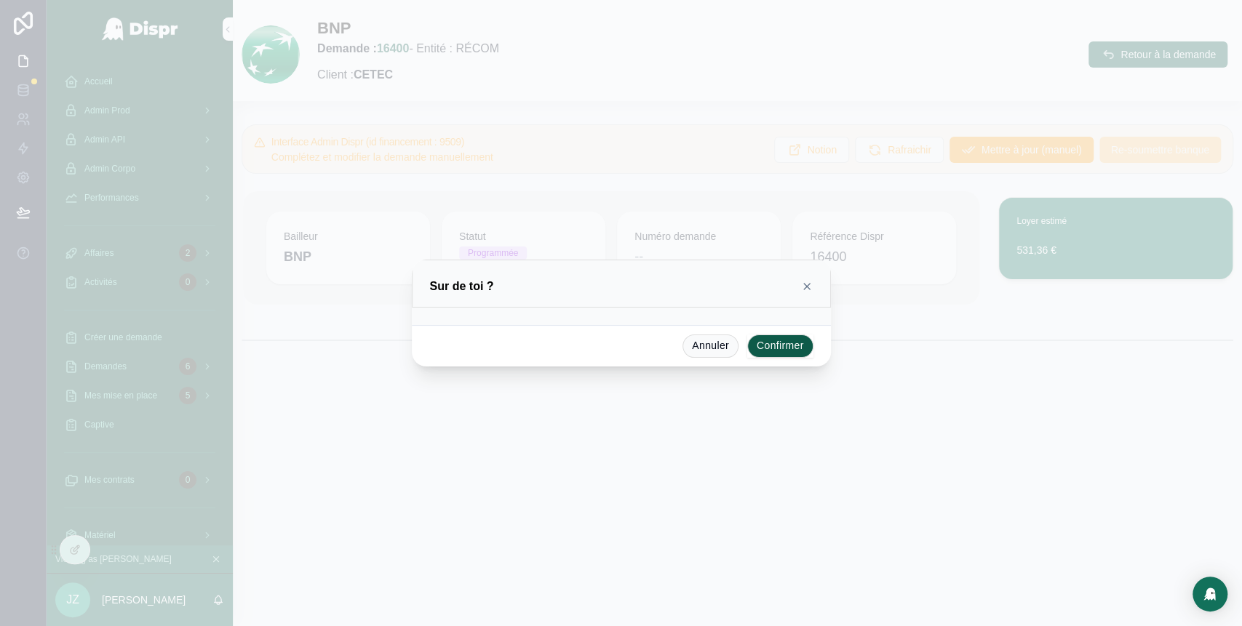
click at [773, 342] on button "Confirmer" at bounding box center [780, 346] width 66 height 23
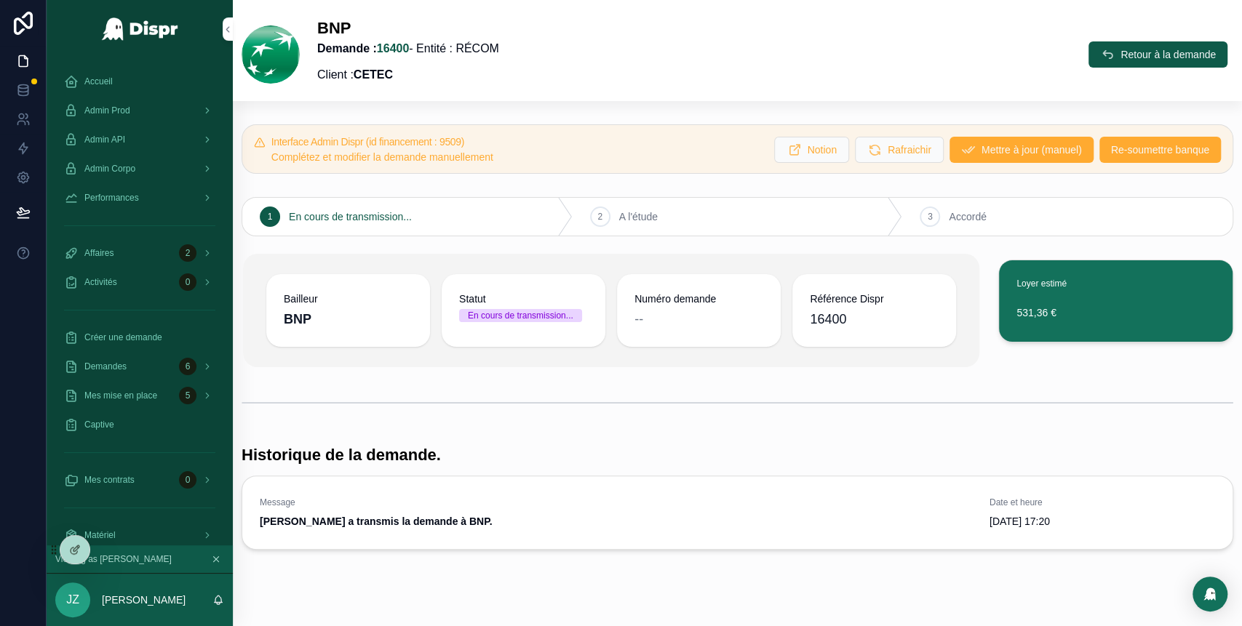
click at [154, 111] on div "Admin Prod" at bounding box center [139, 110] width 151 height 23
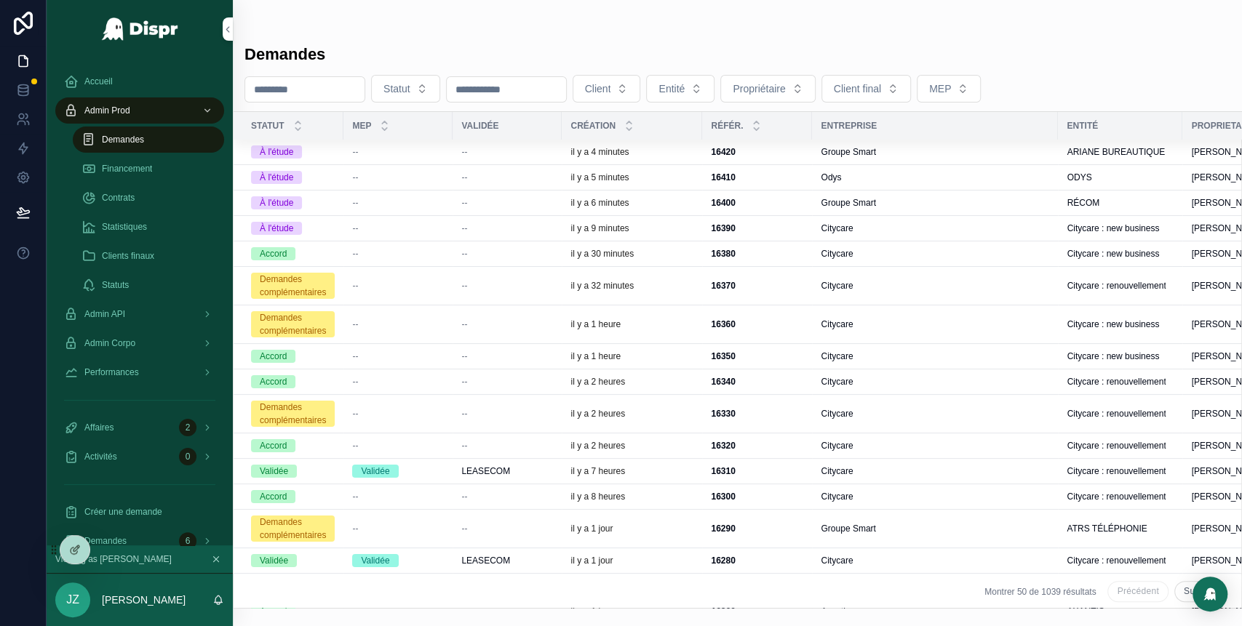
click at [687, 179] on div "il y a 5 minutes" at bounding box center [631, 178] width 123 height 12
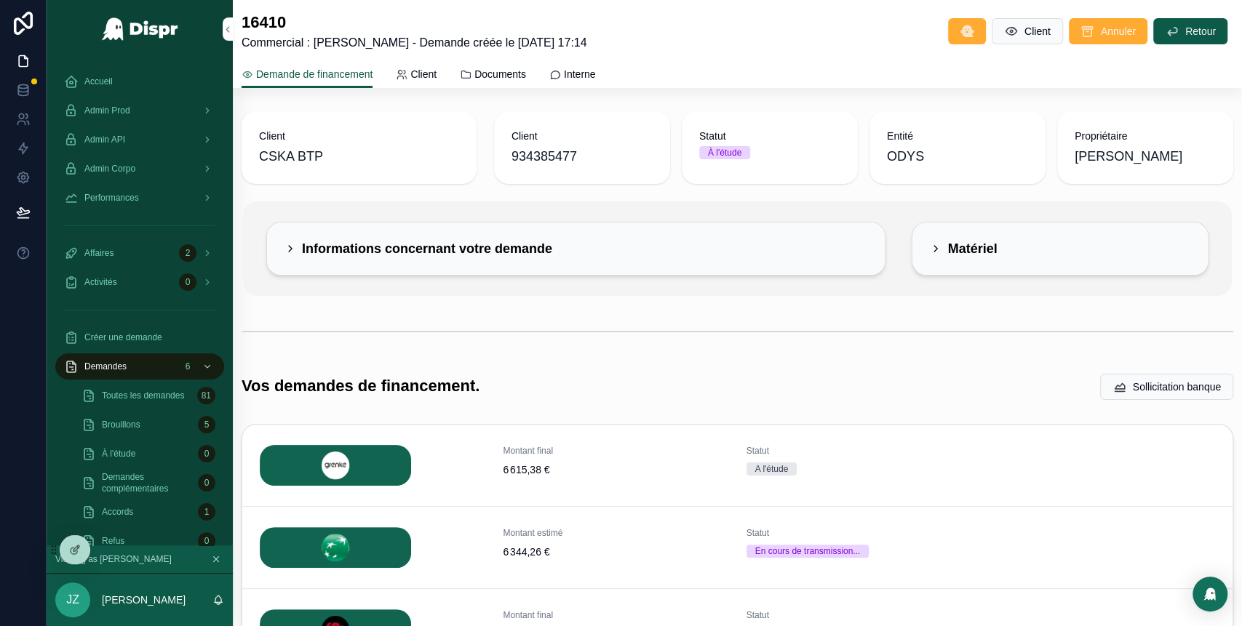
scroll to position [148, 0]
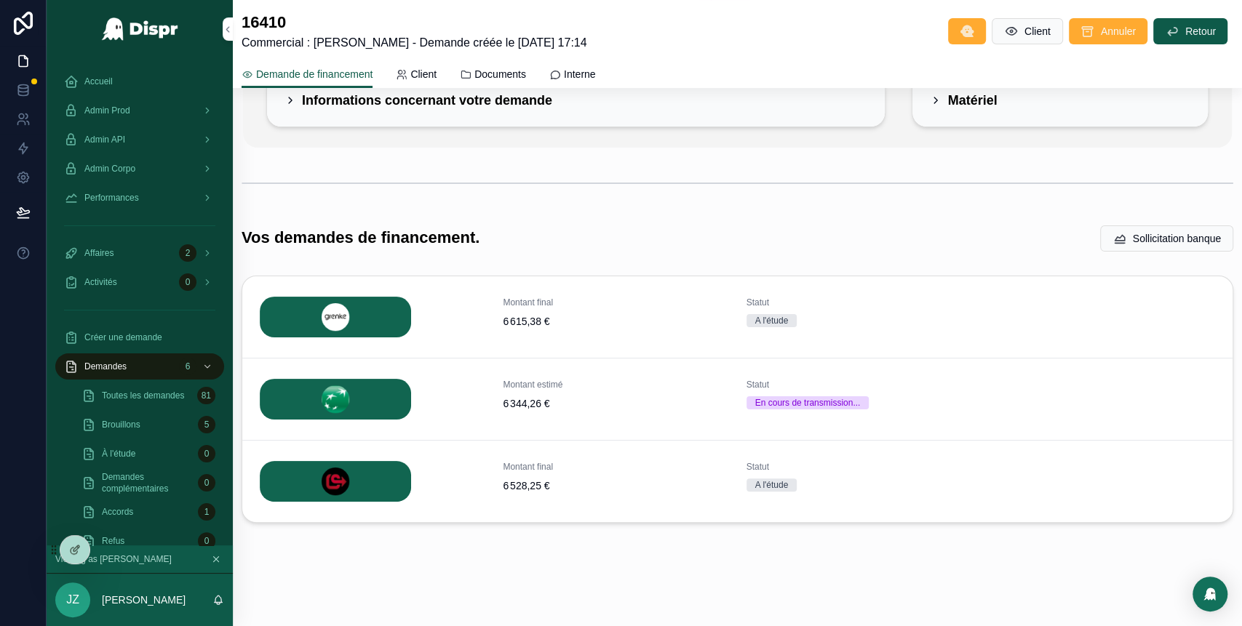
click at [0, 0] on button "Détails" at bounding box center [0, 0] width 0 height 0
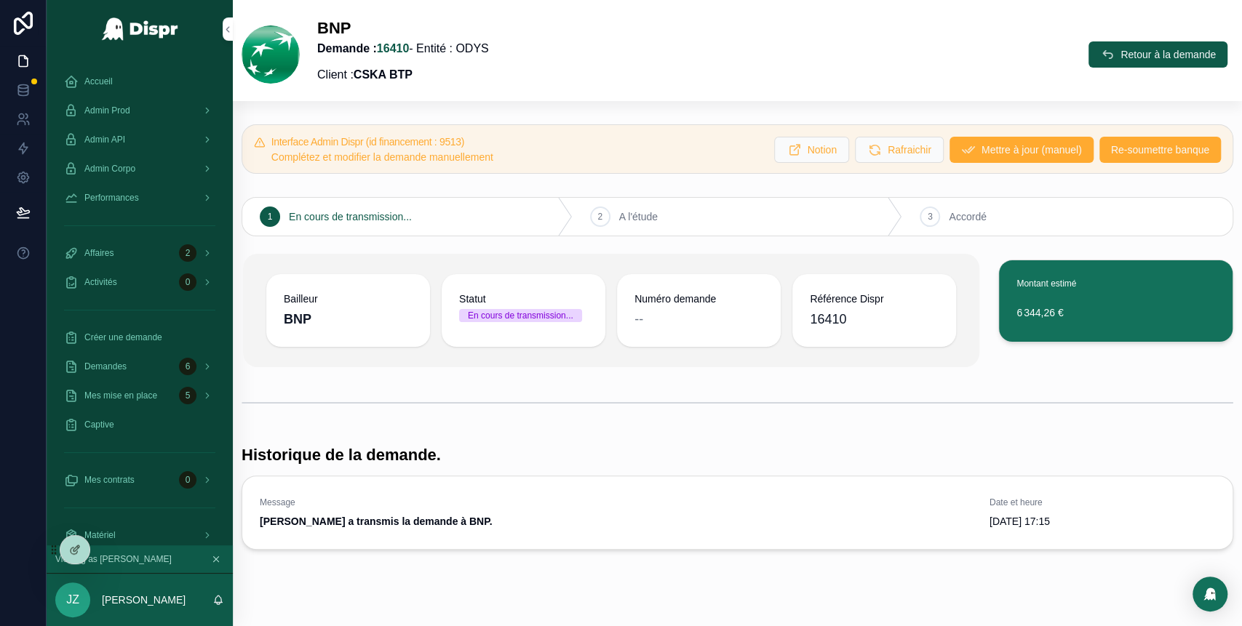
click at [1100, 52] on icon "scrollable content" at bounding box center [1107, 54] width 15 height 15
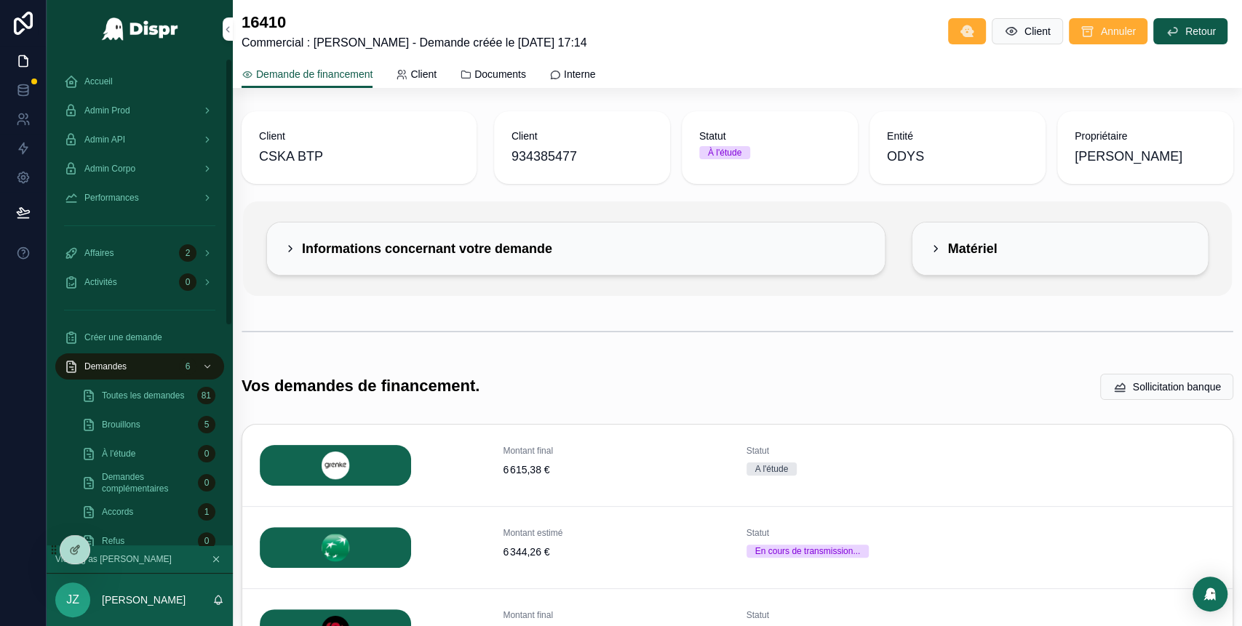
click at [130, 116] on span "Admin Prod" at bounding box center [107, 111] width 46 height 12
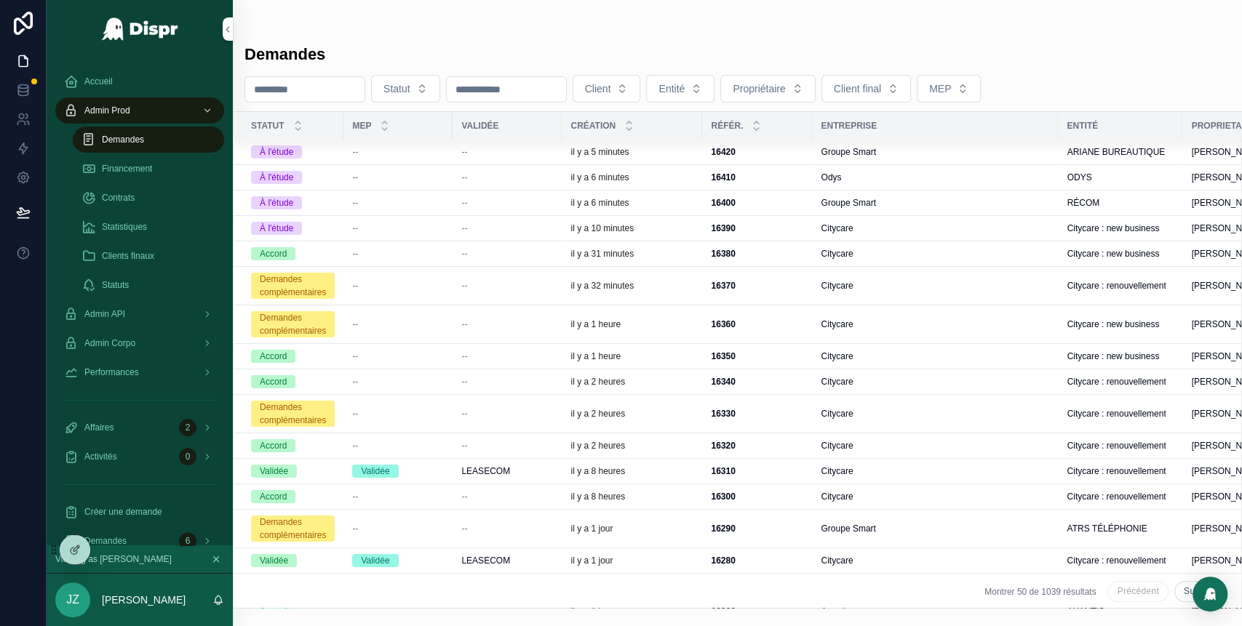
click at [677, 201] on div "il y a 6 minutes" at bounding box center [631, 203] width 123 height 12
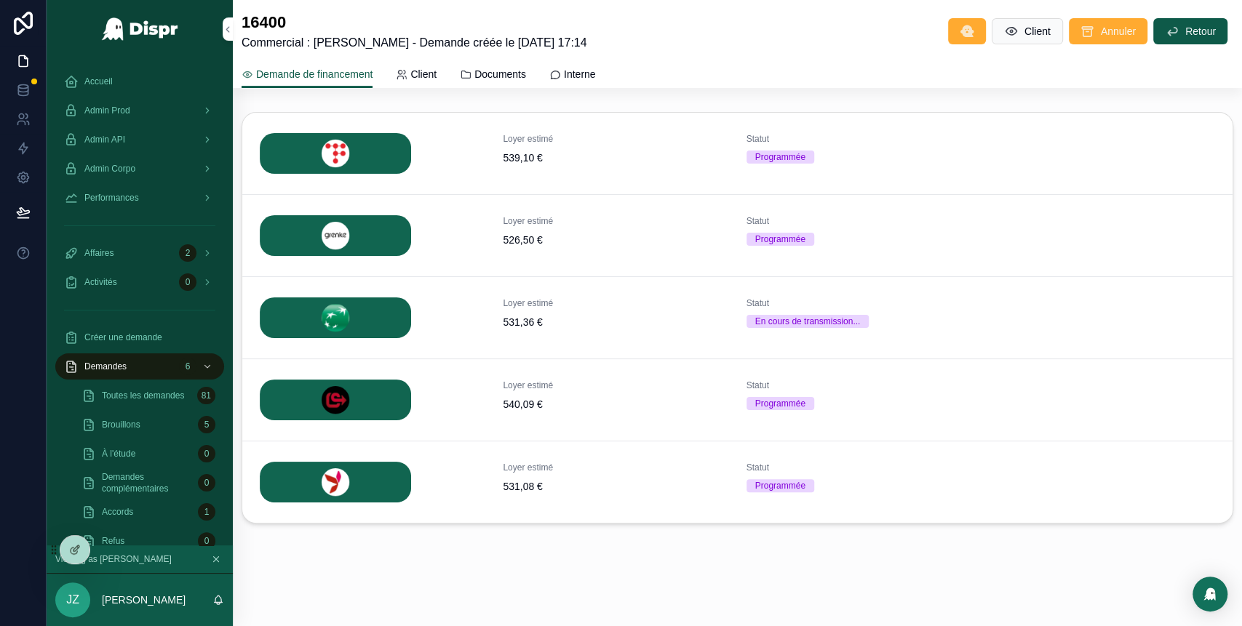
scroll to position [313, 0]
click at [148, 107] on div "Admin Prod" at bounding box center [139, 110] width 151 height 23
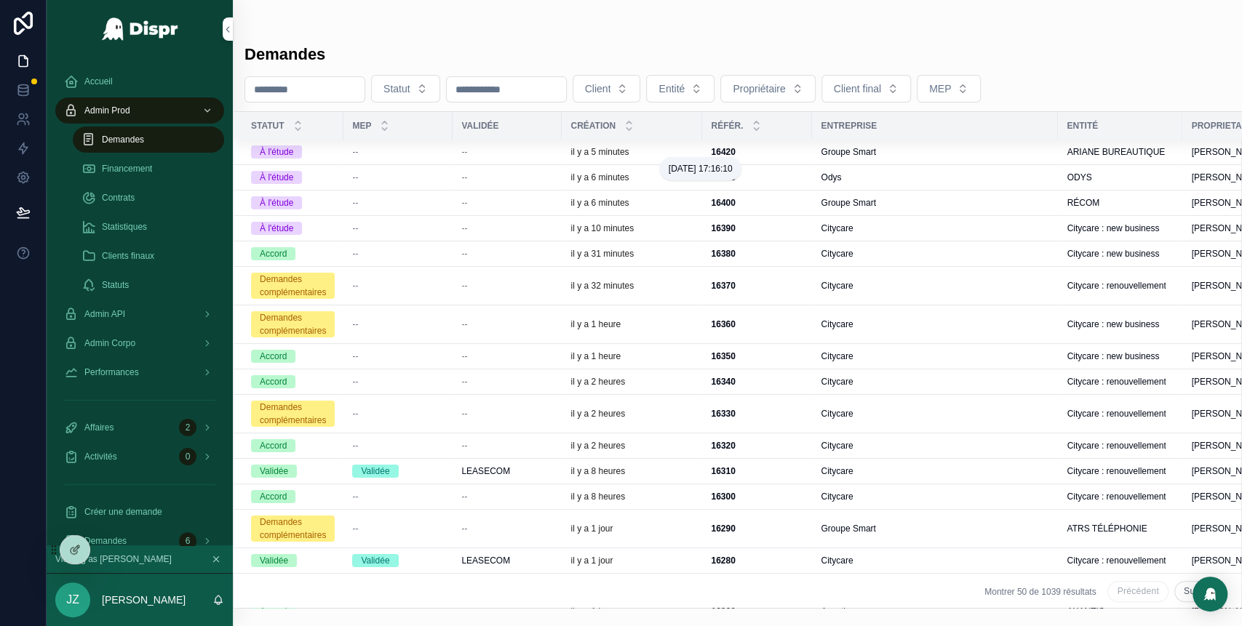
click at [625, 154] on p "il y a 5 minutes" at bounding box center [599, 152] width 58 height 12
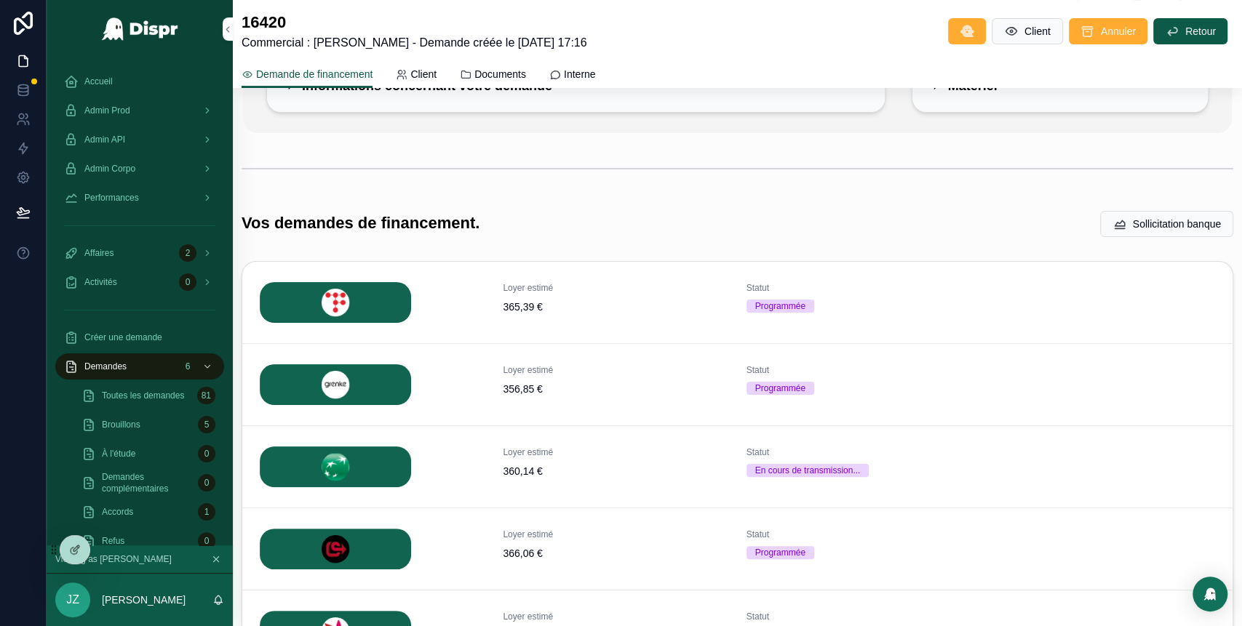
scroll to position [138, 0]
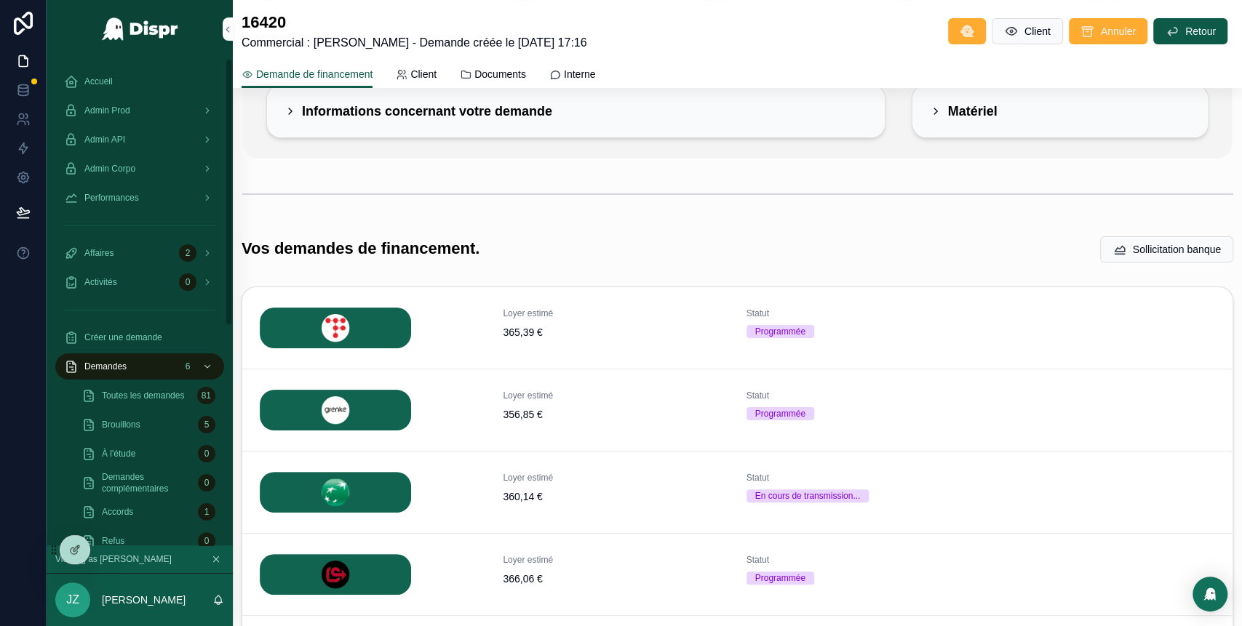
click at [159, 111] on div "Admin Prod" at bounding box center [139, 110] width 151 height 23
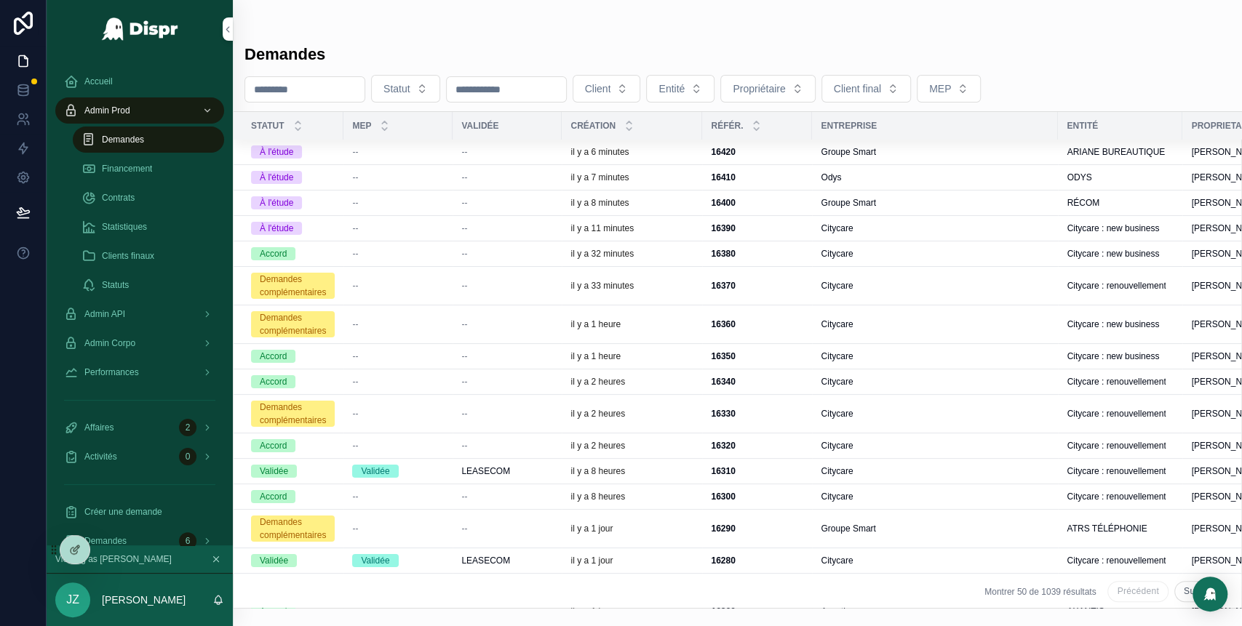
click at [553, 149] on div "--" at bounding box center [507, 152] width 92 height 12
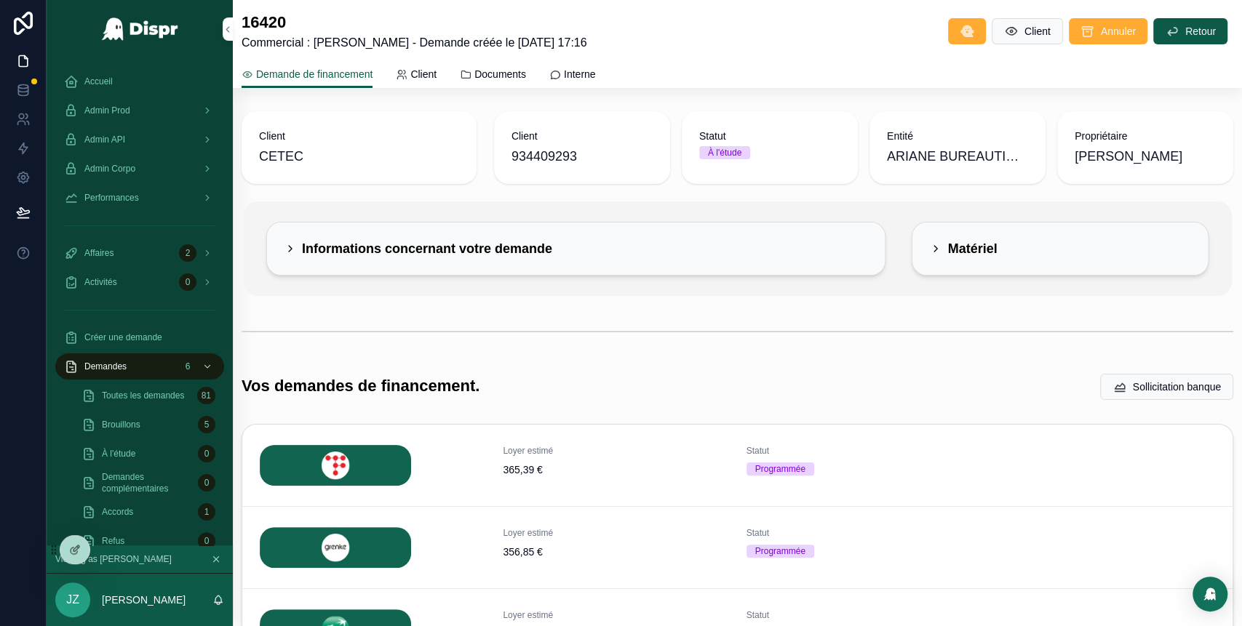
click at [125, 106] on span "Admin Prod" at bounding box center [107, 111] width 46 height 12
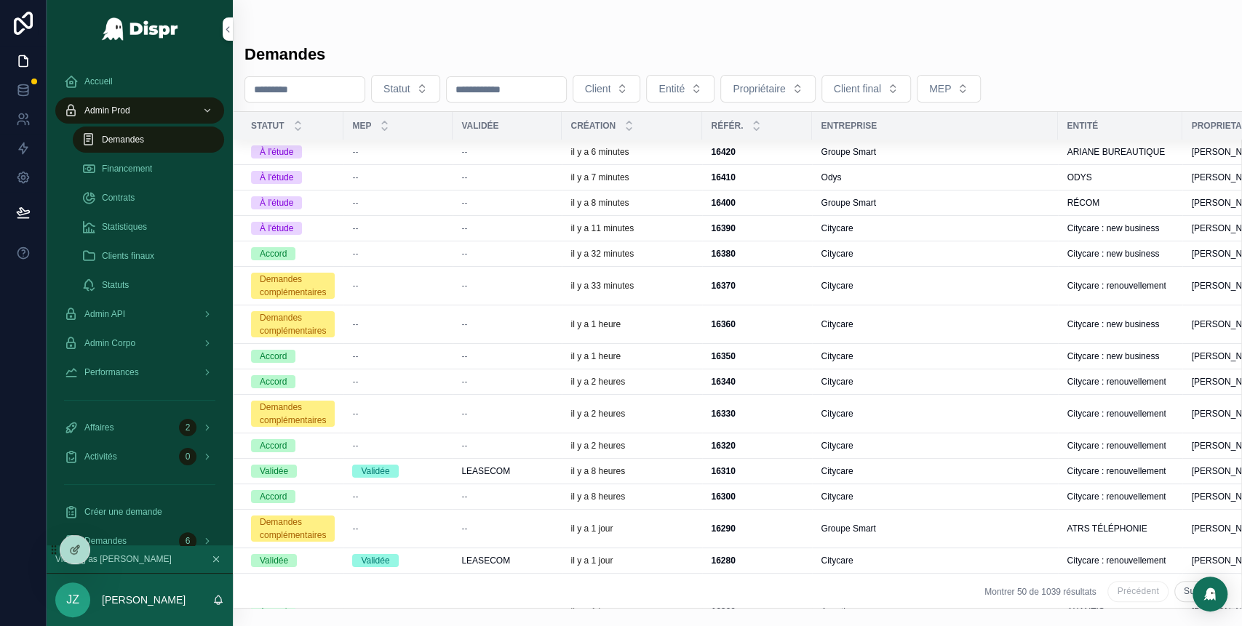
click at [516, 180] on div "--" at bounding box center [507, 178] width 92 height 12
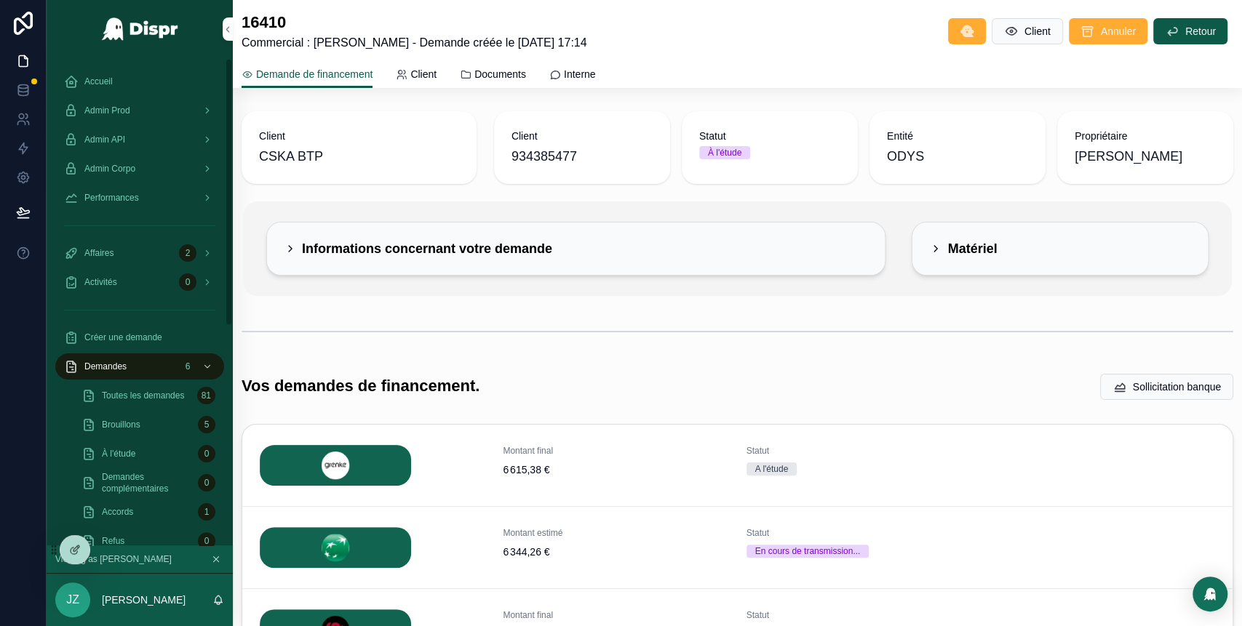
click at [140, 103] on div "Admin Prod" at bounding box center [139, 110] width 151 height 23
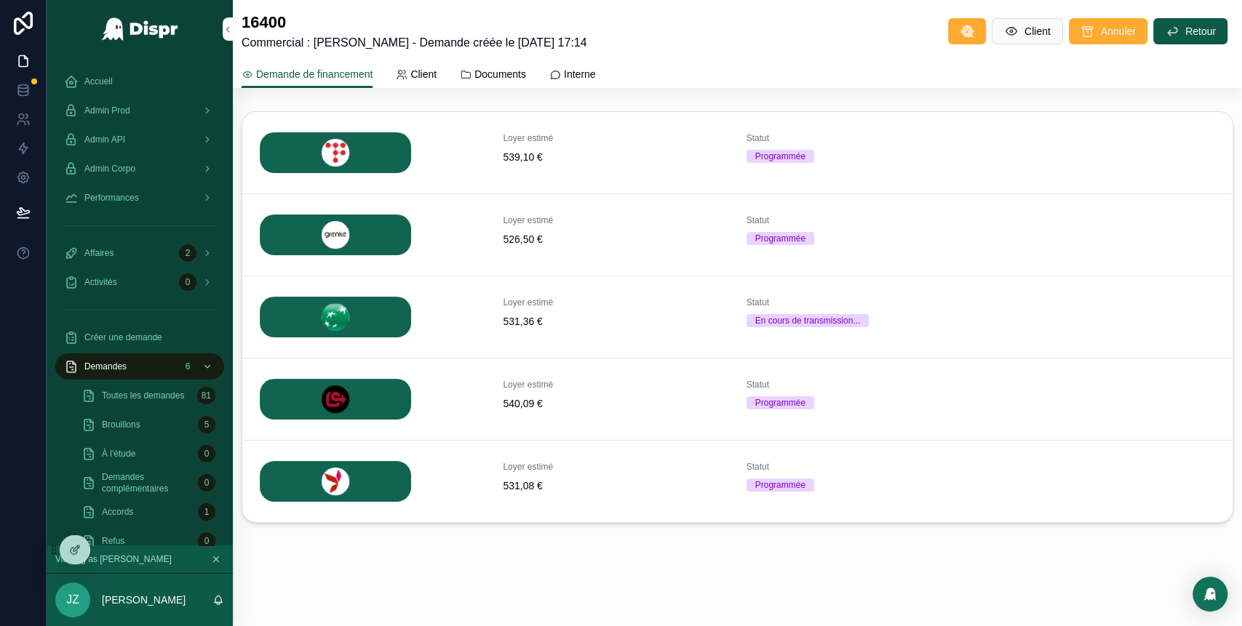
click at [0, 0] on button "Détails" at bounding box center [0, 0] width 0 height 0
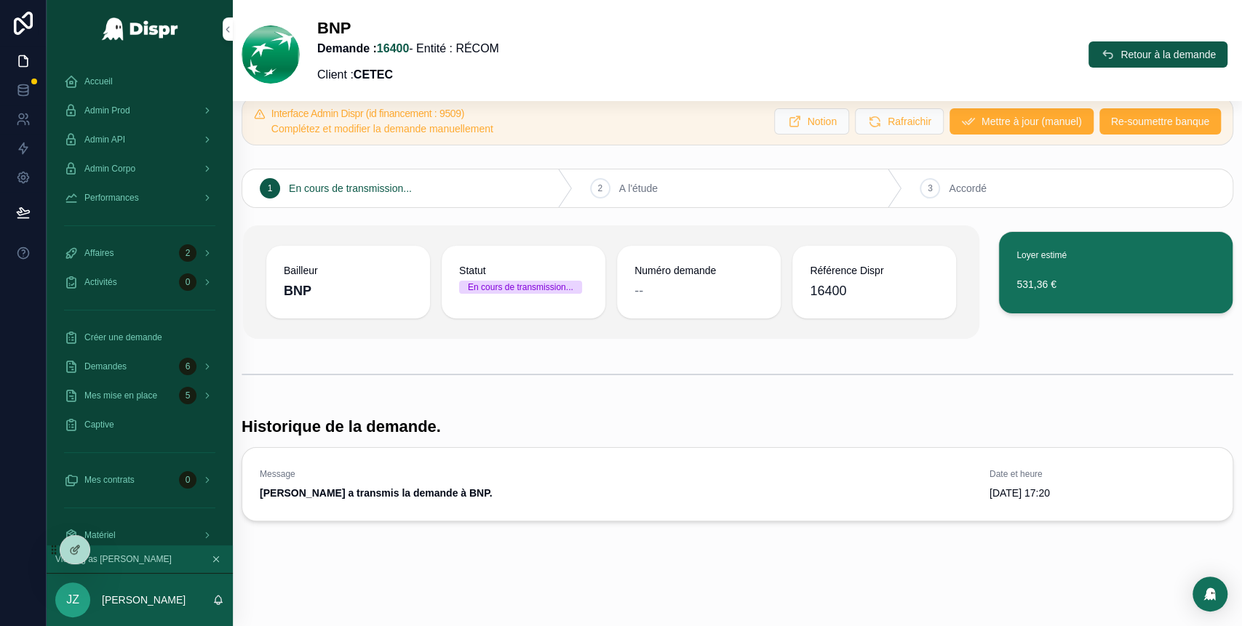
scroll to position [33, 0]
click at [1100, 52] on icon "scrollable content" at bounding box center [1107, 54] width 15 height 15
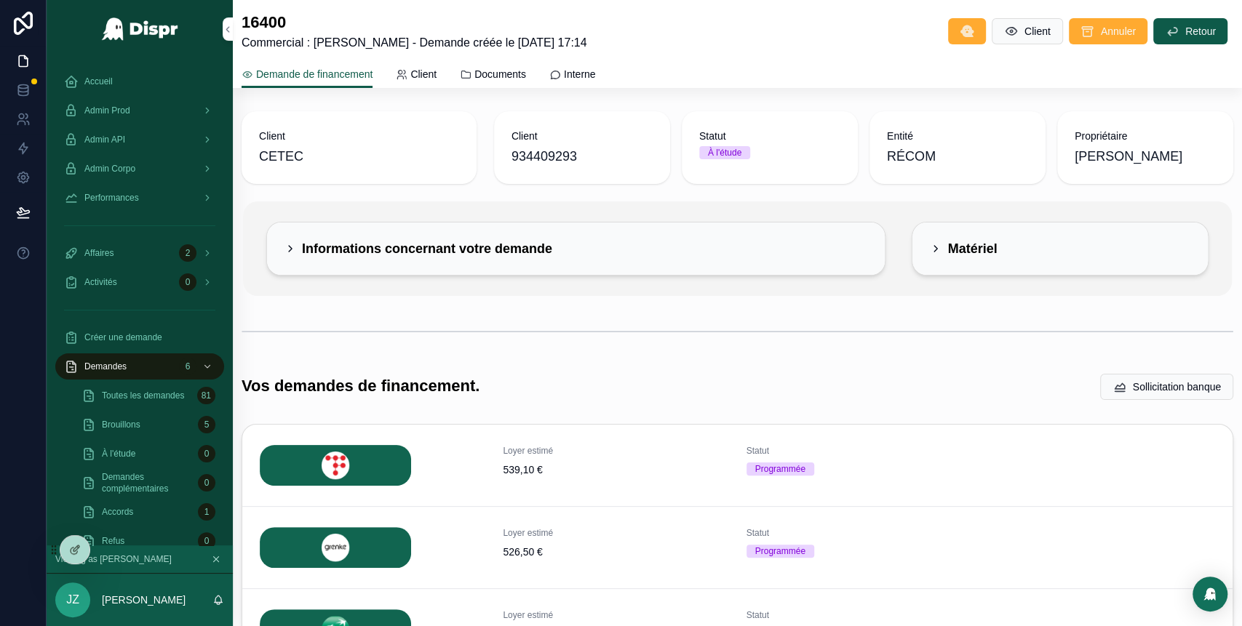
scroll to position [313, 0]
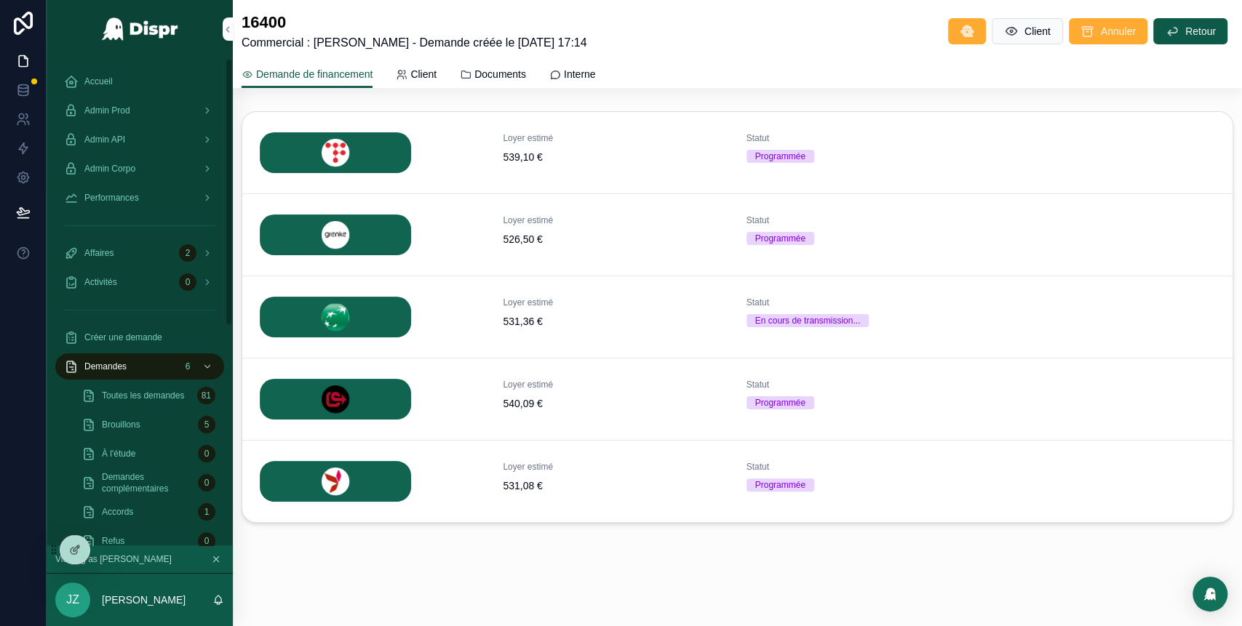
click at [125, 108] on span "Admin Prod" at bounding box center [107, 111] width 46 height 12
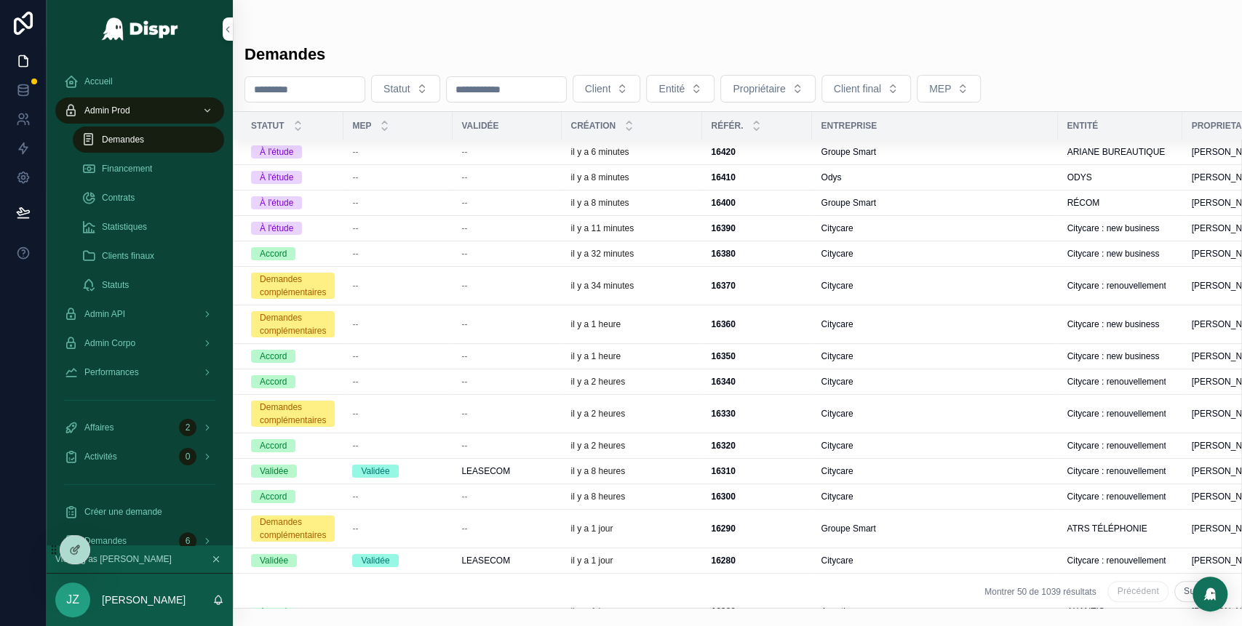
click at [490, 149] on div "--" at bounding box center [507, 152] width 92 height 12
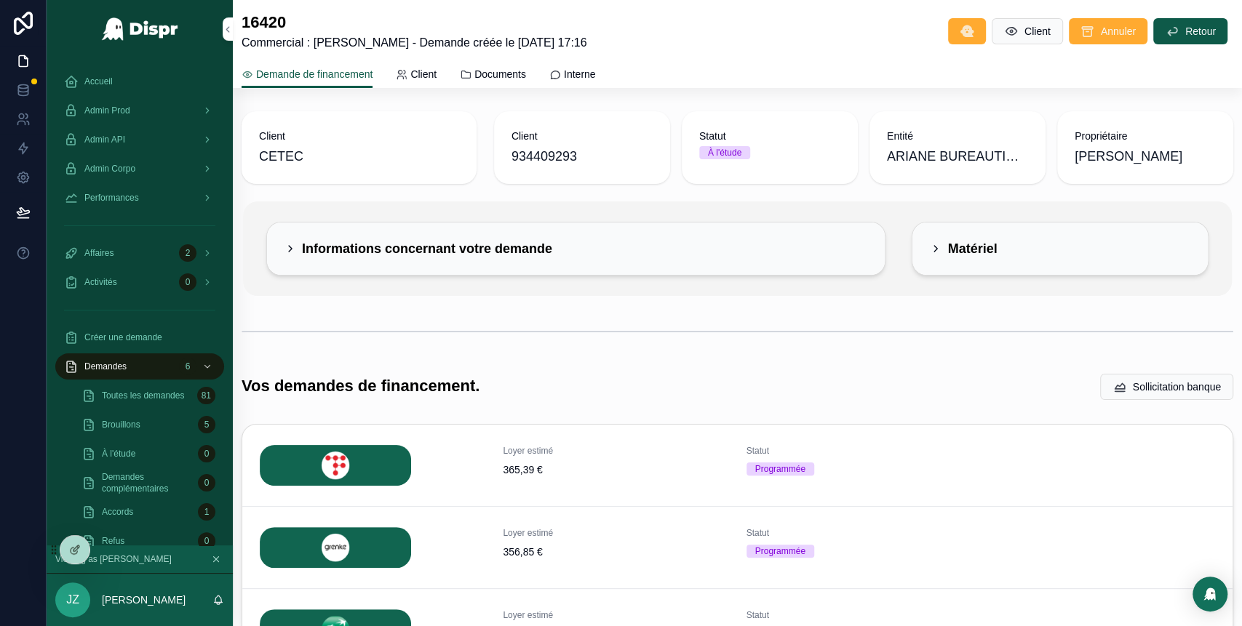
scroll to position [313, 0]
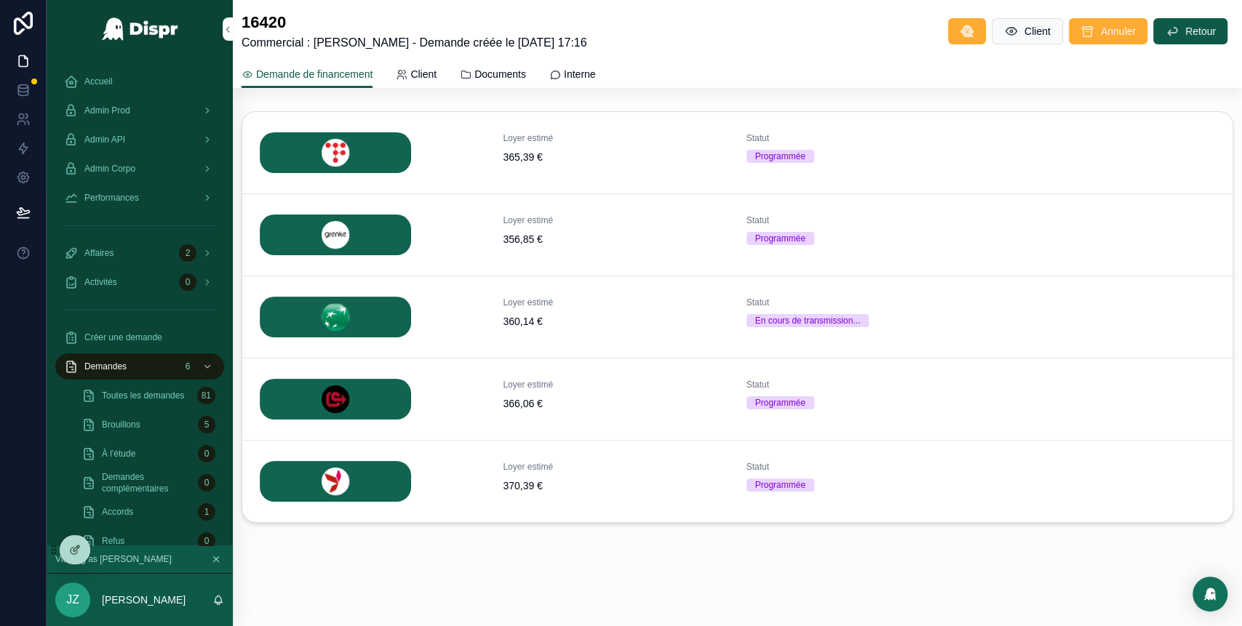
click at [0, 0] on span "Détails" at bounding box center [0, 0] width 0 height 0
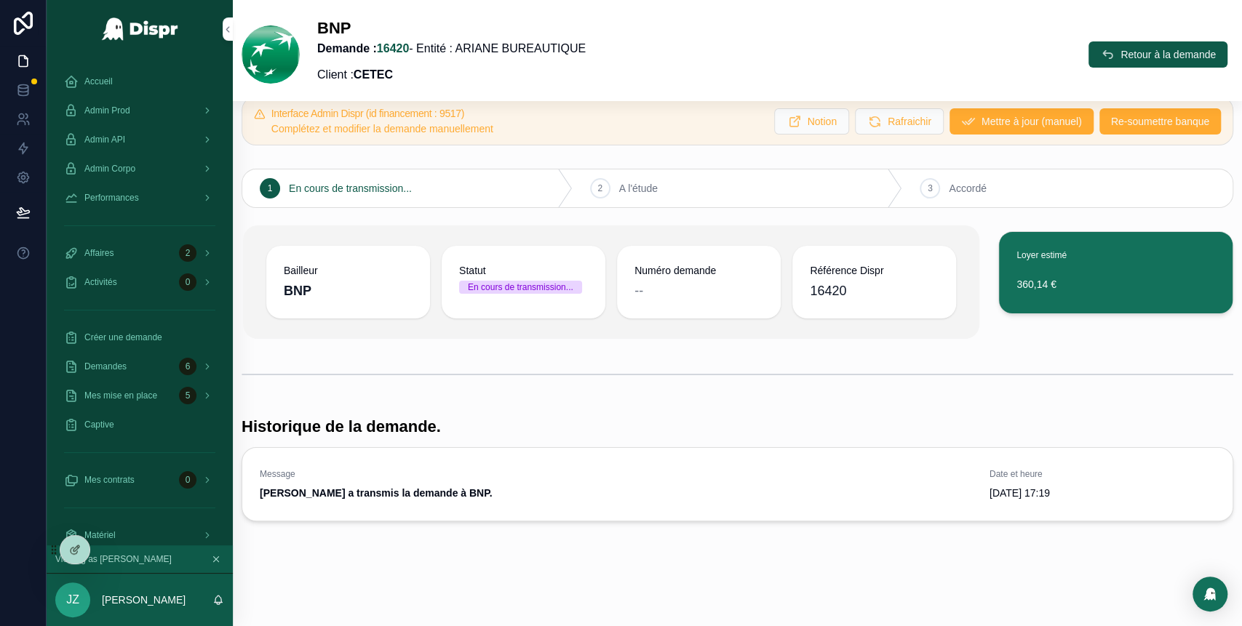
scroll to position [33, 0]
click at [1121, 55] on span "Retour à la demande" at bounding box center [1168, 54] width 95 height 15
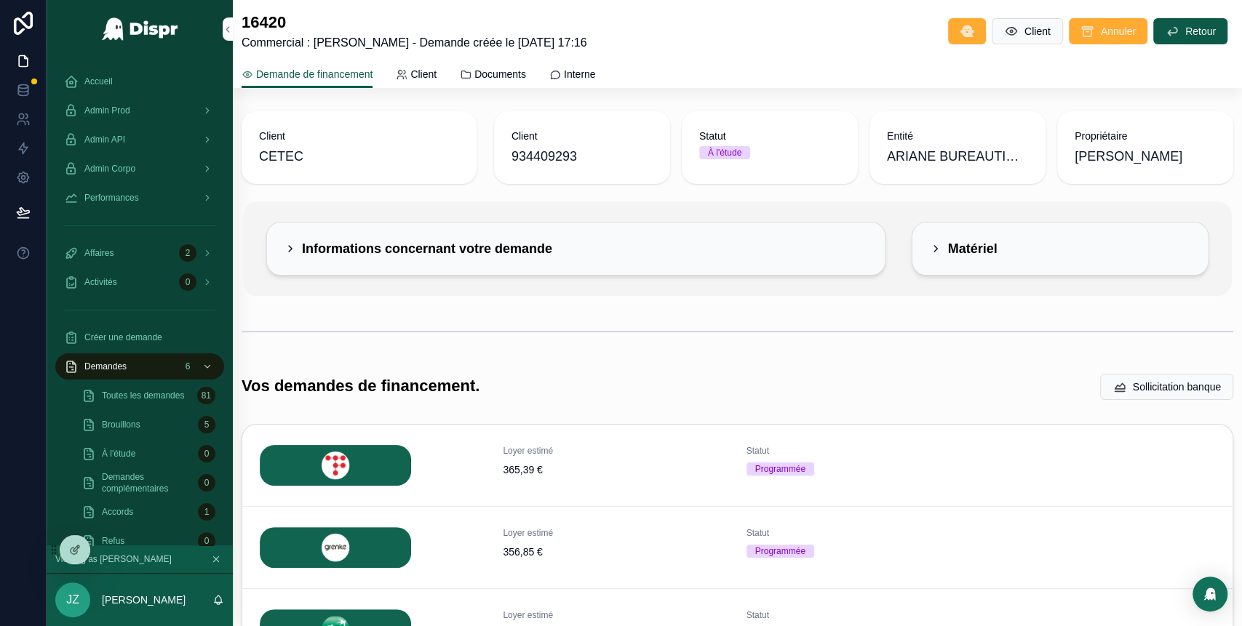
scroll to position [313, 0]
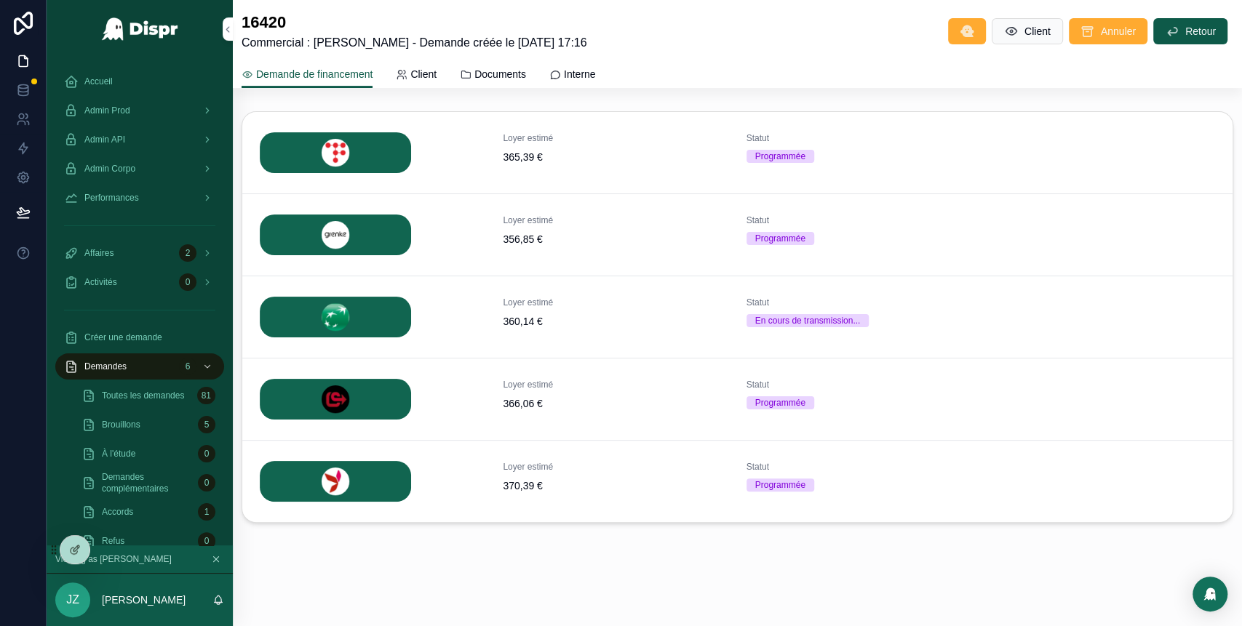
click at [0, 0] on span "Détails" at bounding box center [0, 0] width 0 height 0
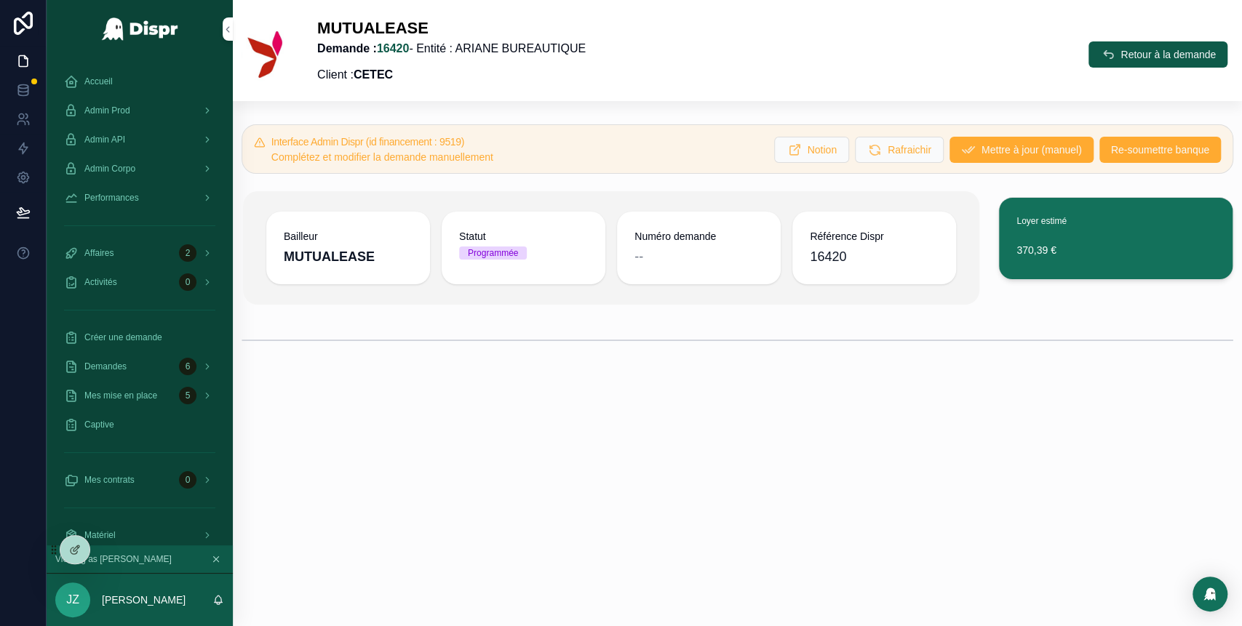
click at [1144, 153] on span "Re-soumettre banque" at bounding box center [1160, 150] width 98 height 15
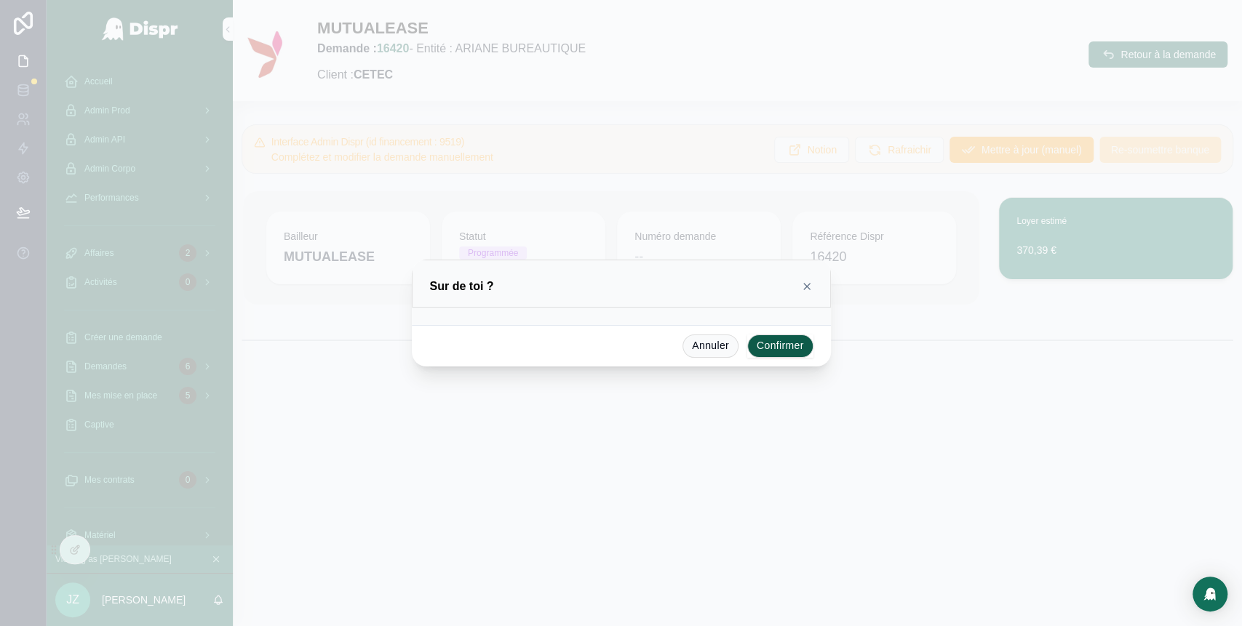
click at [779, 348] on button "Confirmer" at bounding box center [780, 346] width 66 height 23
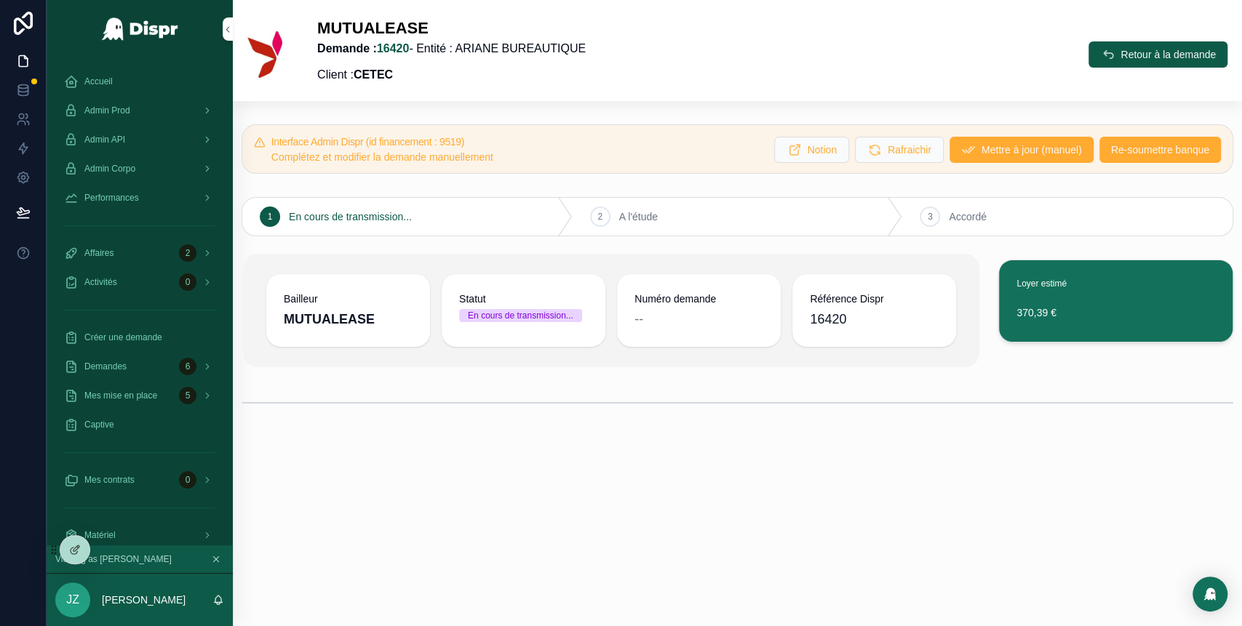
click at [811, 493] on div "MUTUALEASE Demande : 16420 - Entité : ARIANE BUREAUTIQUE Client : CETEC Retour …" at bounding box center [737, 260] width 1009 height 520
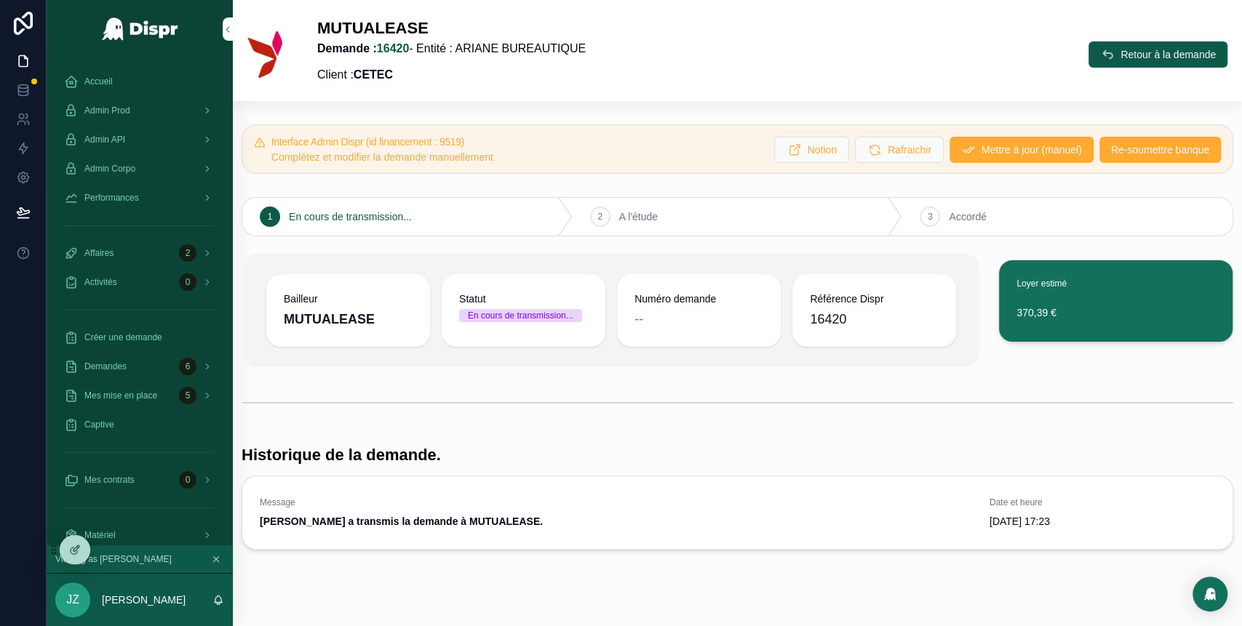
click at [1100, 60] on icon "scrollable content" at bounding box center [1107, 54] width 15 height 15
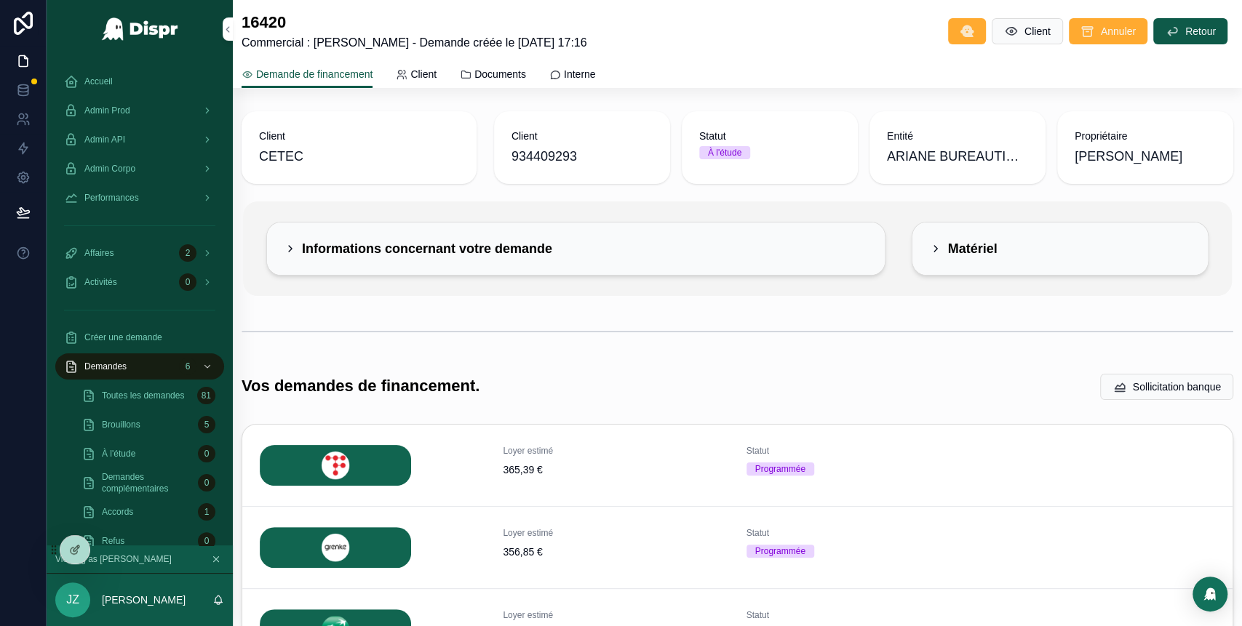
click at [289, 246] on icon "scrollable content" at bounding box center [290, 249] width 3 height 6
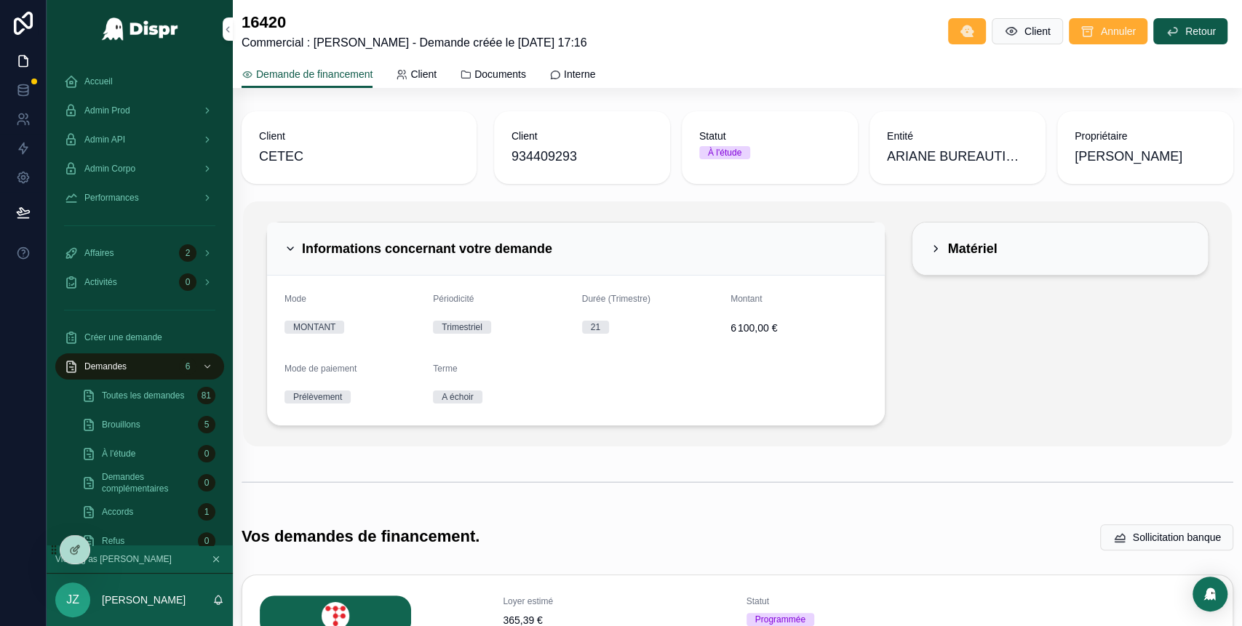
click at [158, 112] on div "Admin Prod" at bounding box center [139, 110] width 151 height 23
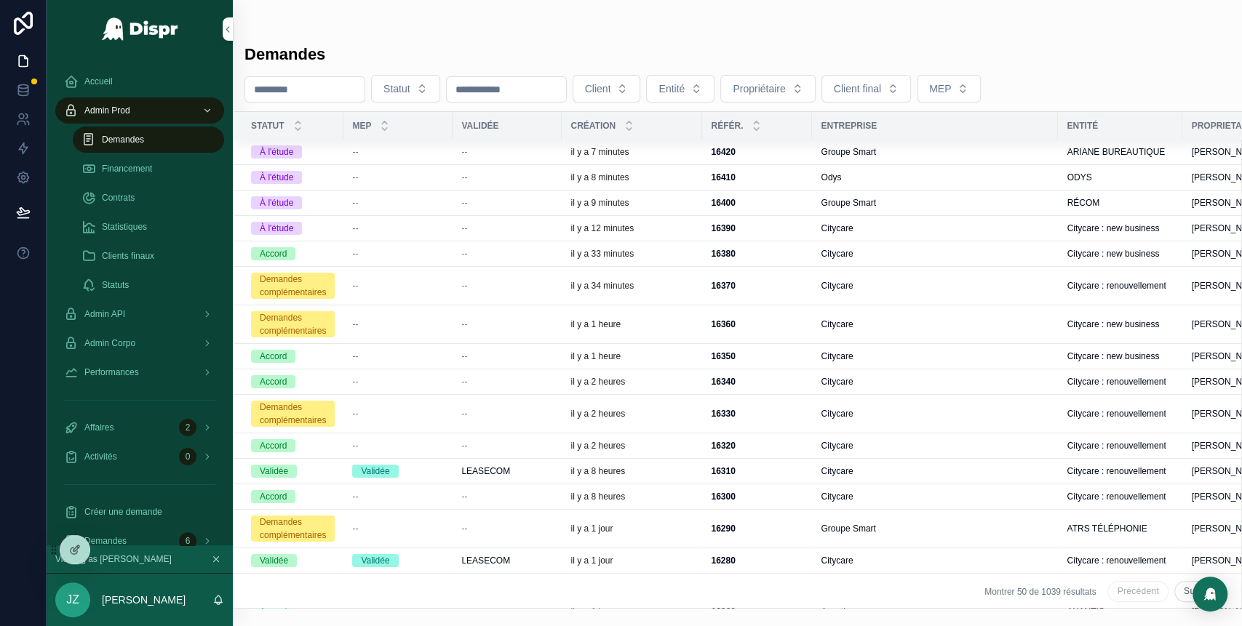
click at [467, 203] on span "--" at bounding box center [464, 203] width 6 height 12
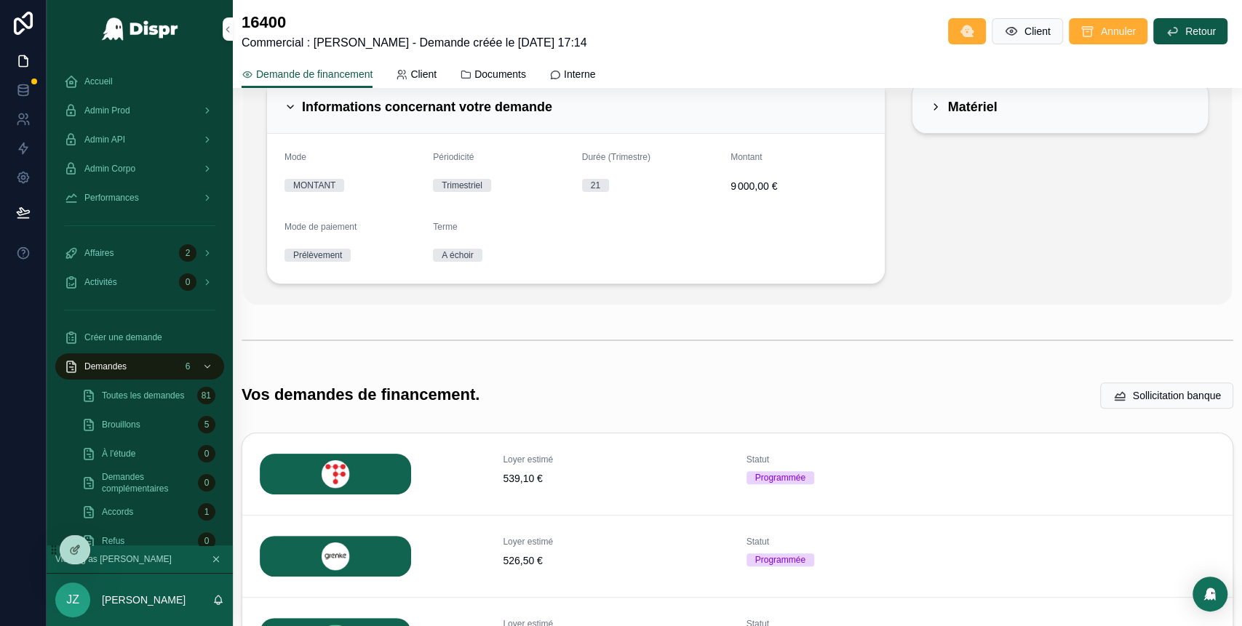
scroll to position [463, 0]
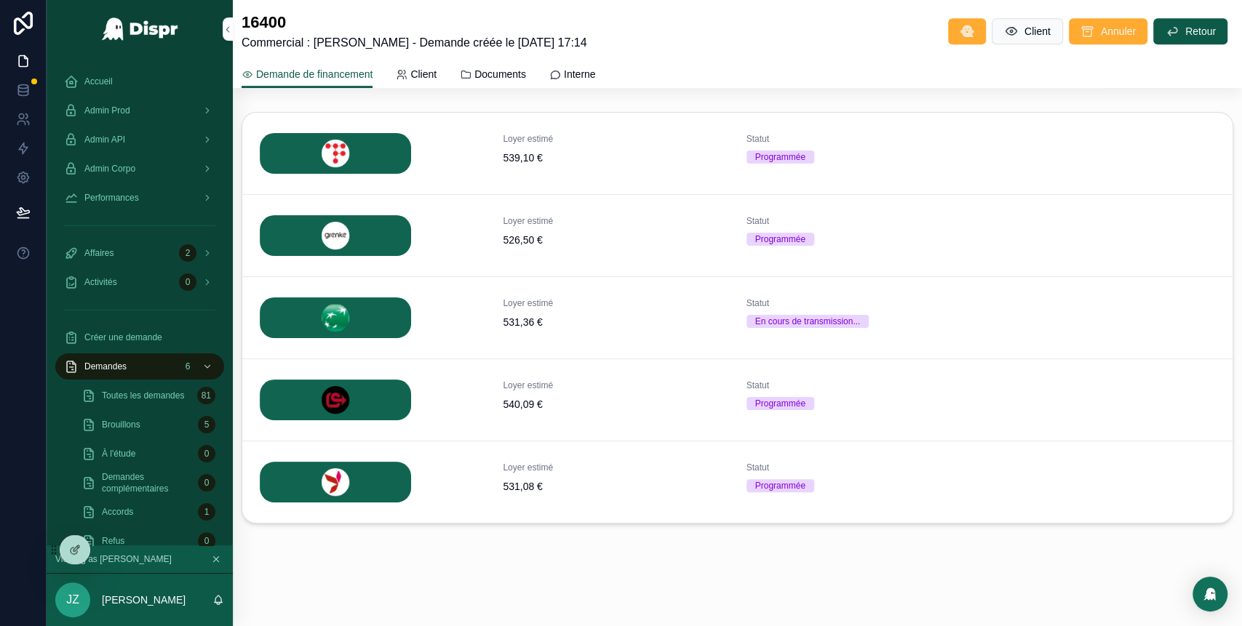
click at [0, 0] on button "Détails" at bounding box center [0, 0] width 0 height 0
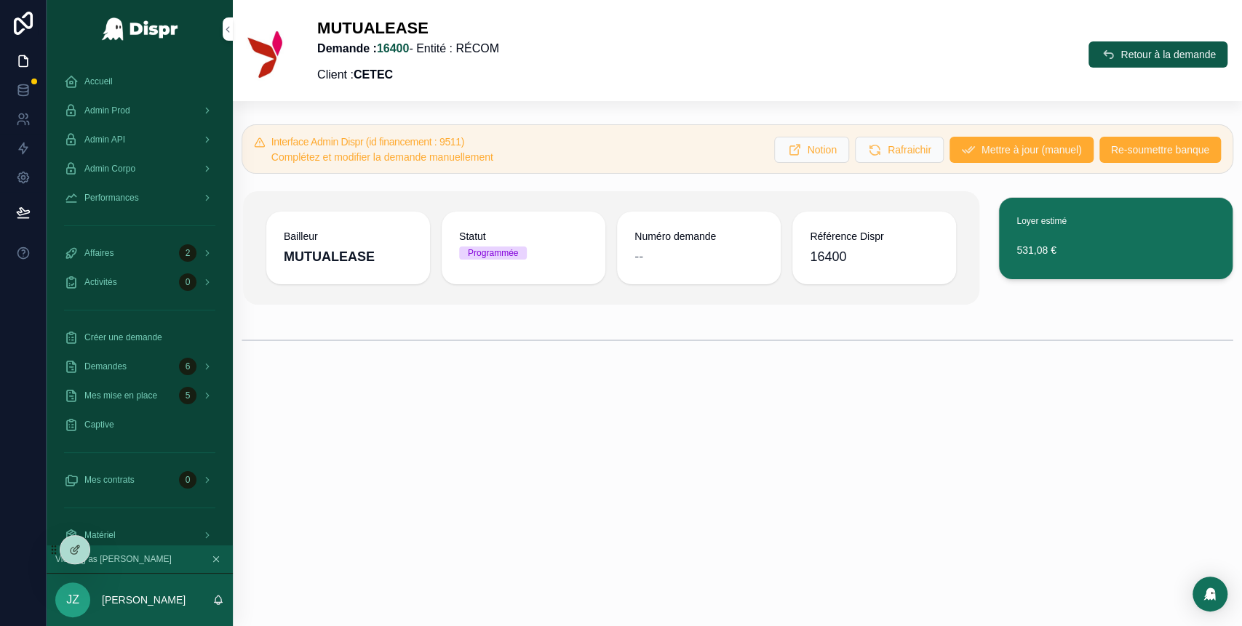
click at [1146, 148] on span "Re-soumettre banque" at bounding box center [1160, 150] width 98 height 15
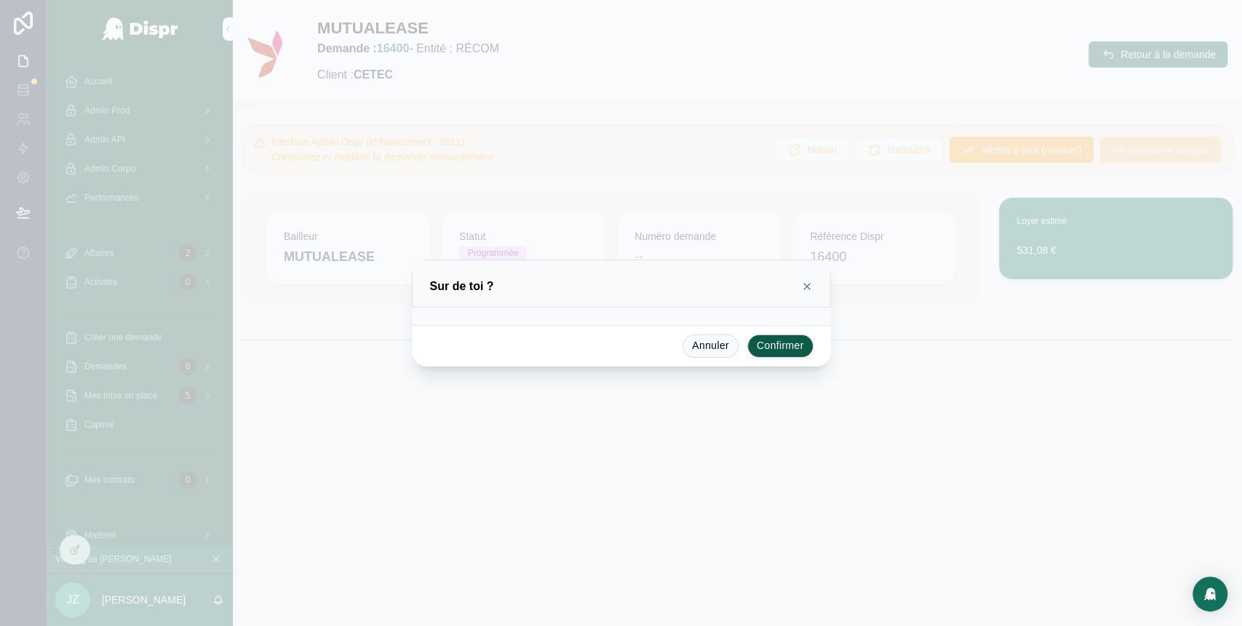
click at [787, 346] on button "Confirmer" at bounding box center [780, 346] width 66 height 23
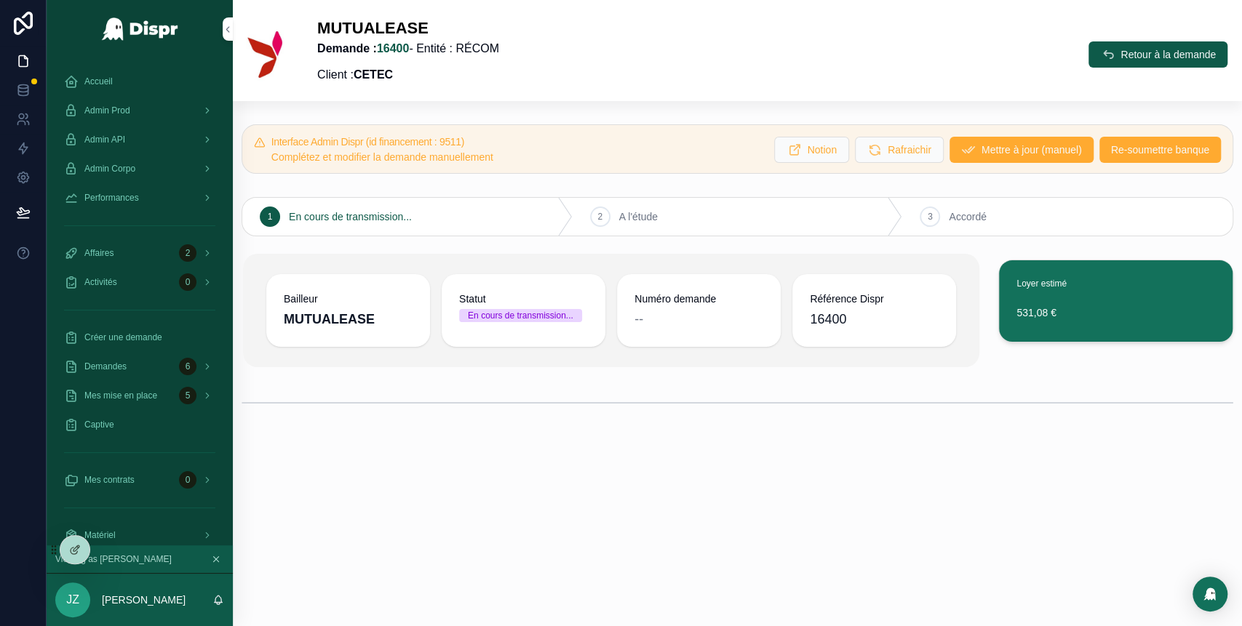
click at [1106, 52] on button "Retour à la demande" at bounding box center [1158, 54] width 139 height 26
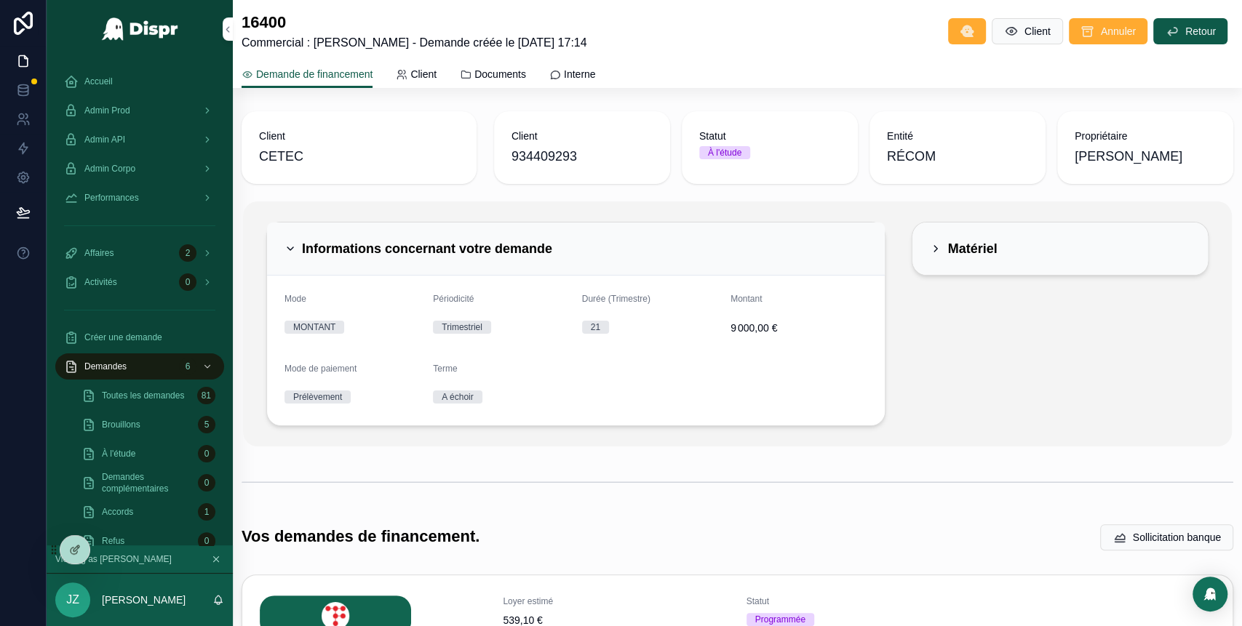
click at [155, 111] on div "Admin Prod" at bounding box center [139, 110] width 151 height 23
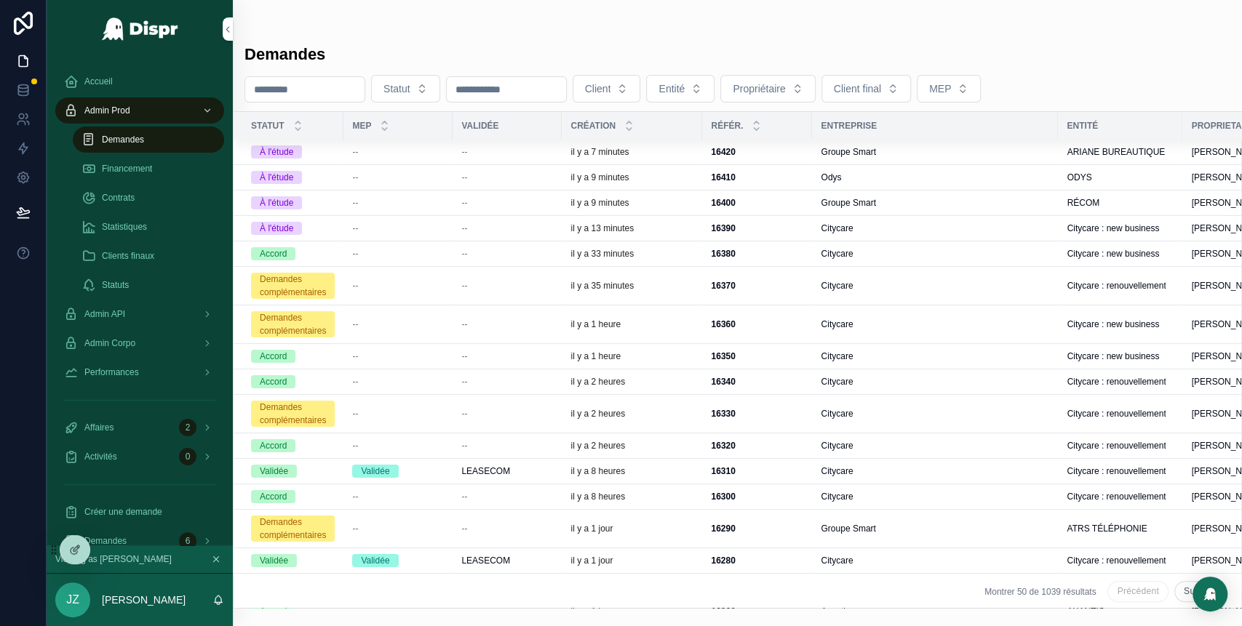
click at [467, 152] on span "--" at bounding box center [464, 152] width 6 height 12
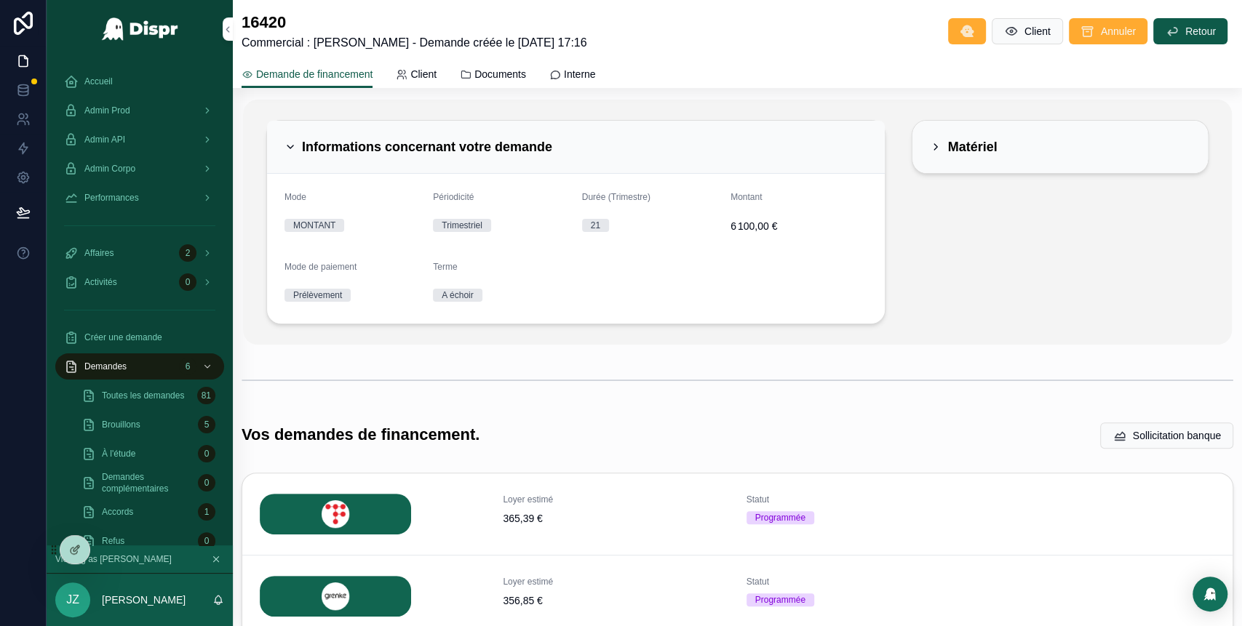
scroll to position [22, 0]
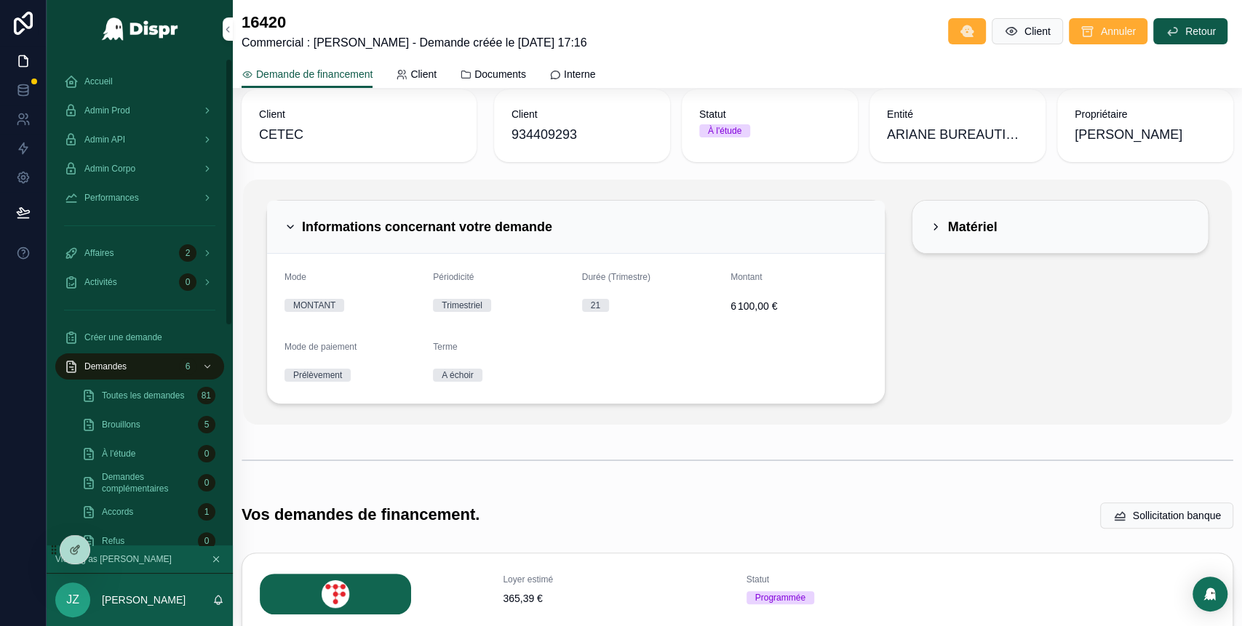
click at [171, 110] on div "Admin Prod" at bounding box center [139, 110] width 151 height 23
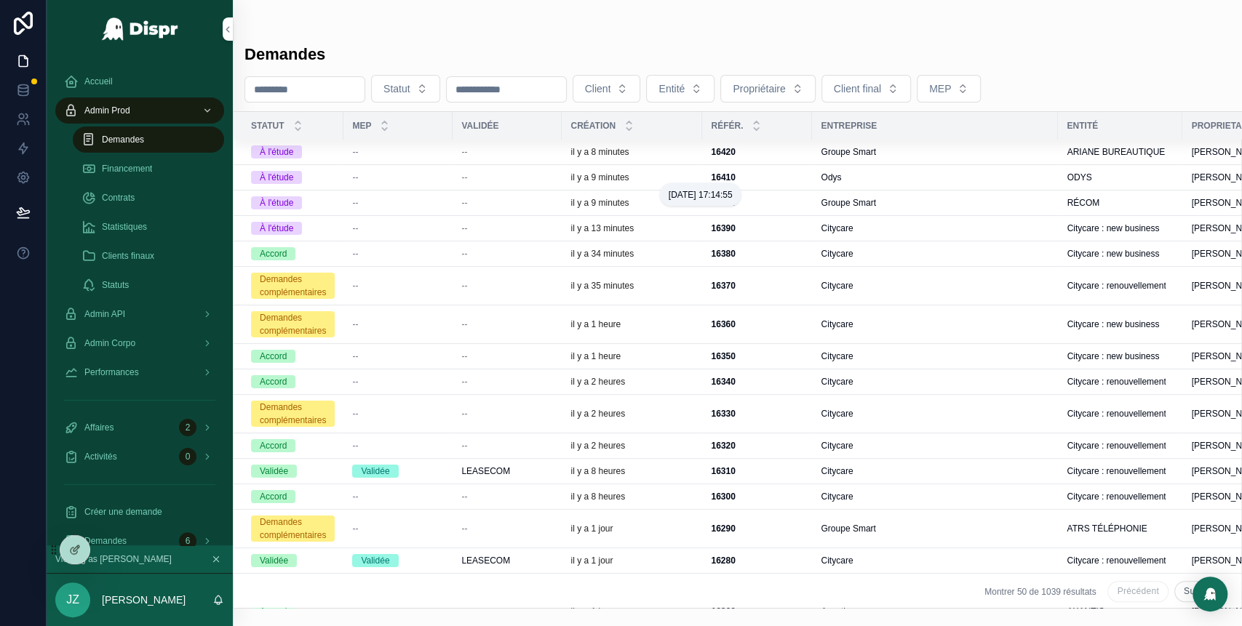
click at [582, 180] on p "il y a 9 minutes" at bounding box center [599, 178] width 58 height 12
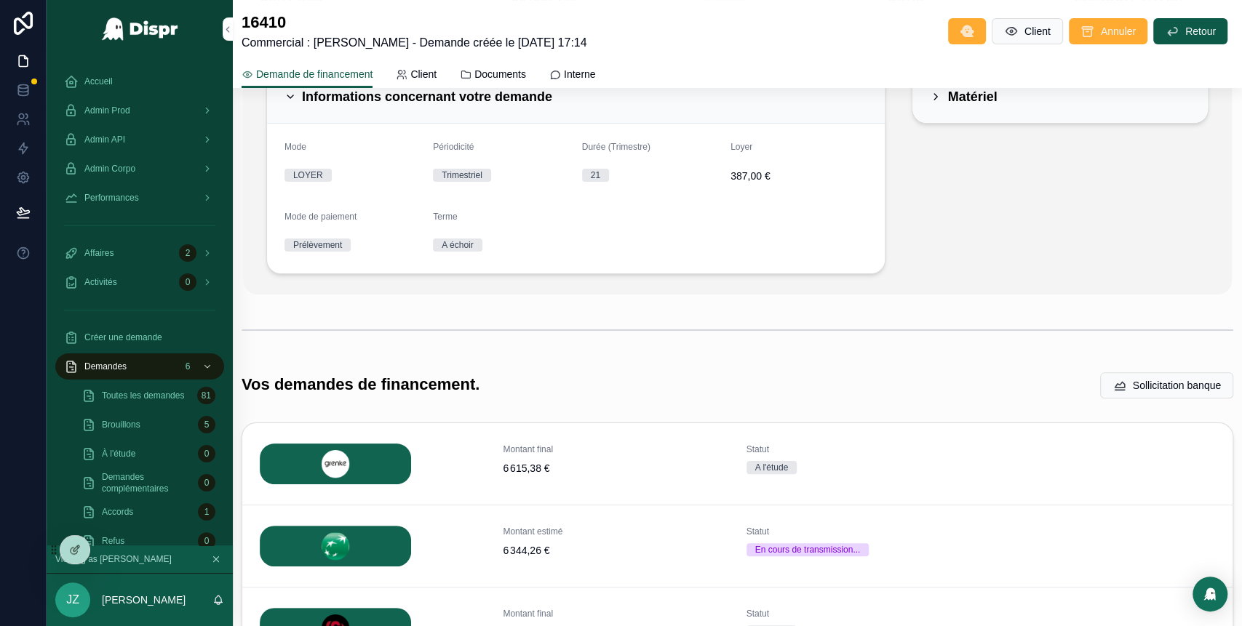
scroll to position [298, 0]
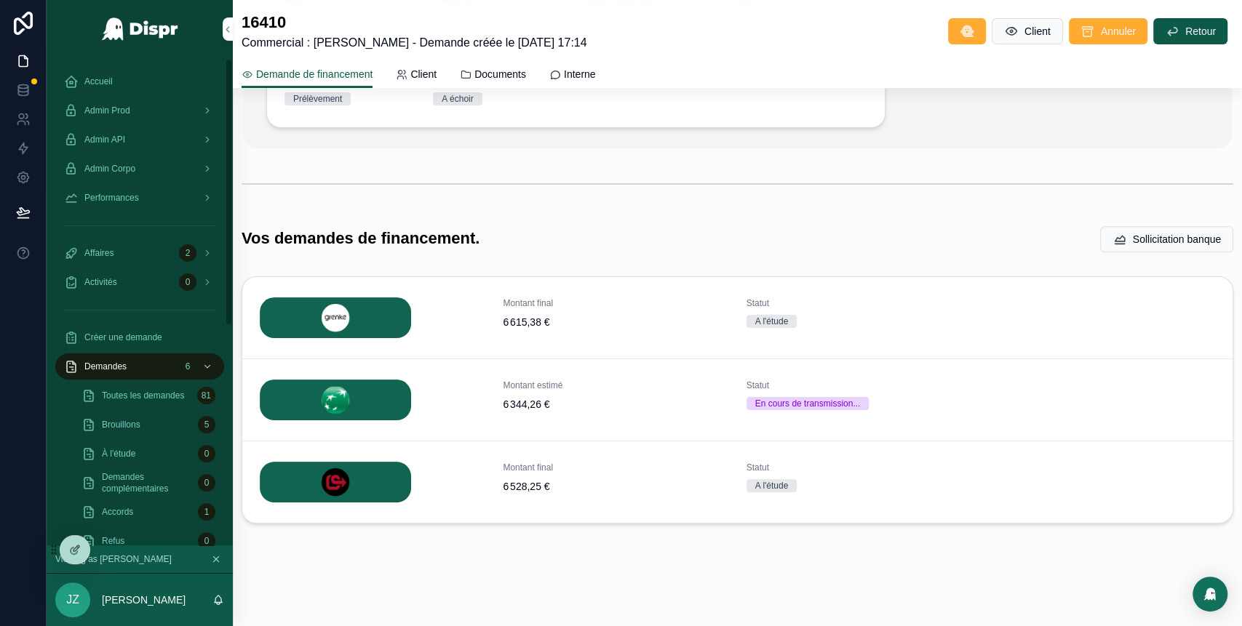
click at [171, 109] on div "Admin Prod" at bounding box center [139, 110] width 151 height 23
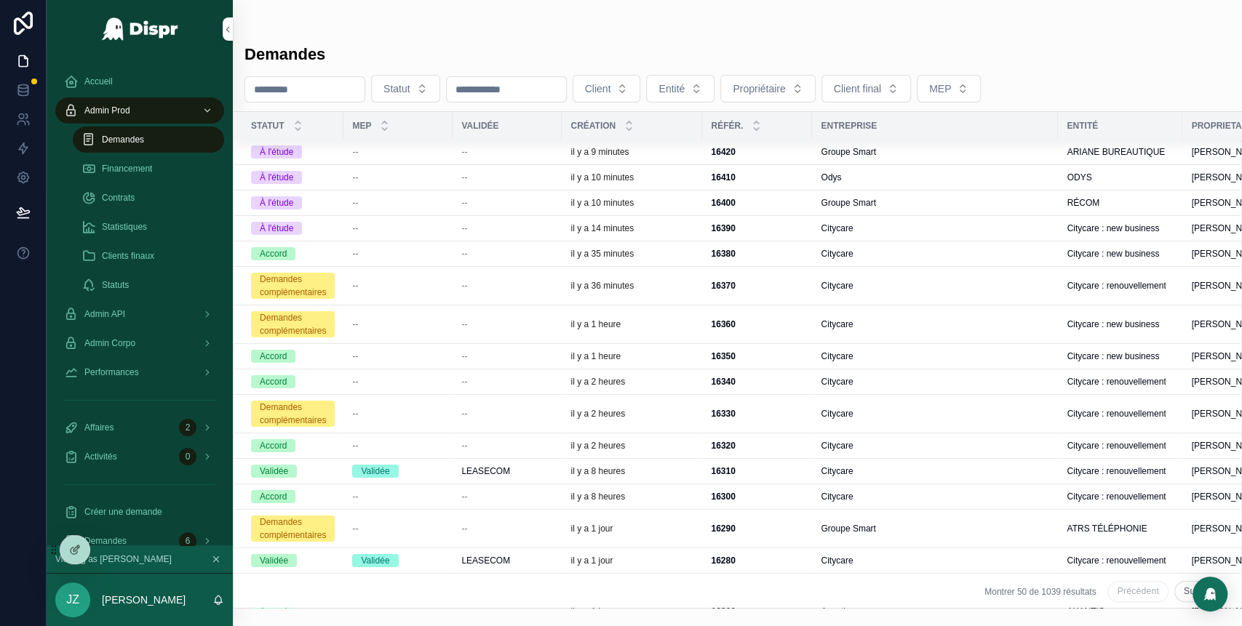
click at [518, 207] on div "--" at bounding box center [507, 203] width 92 height 12
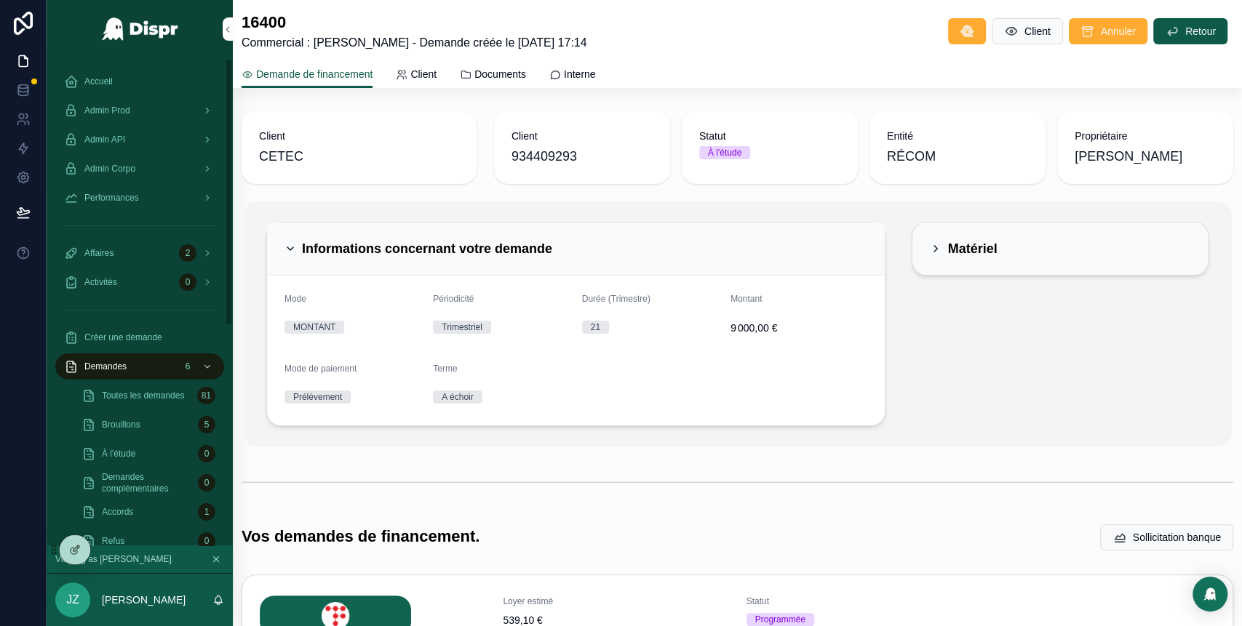
click at [159, 104] on div "Admin Prod" at bounding box center [139, 110] width 151 height 23
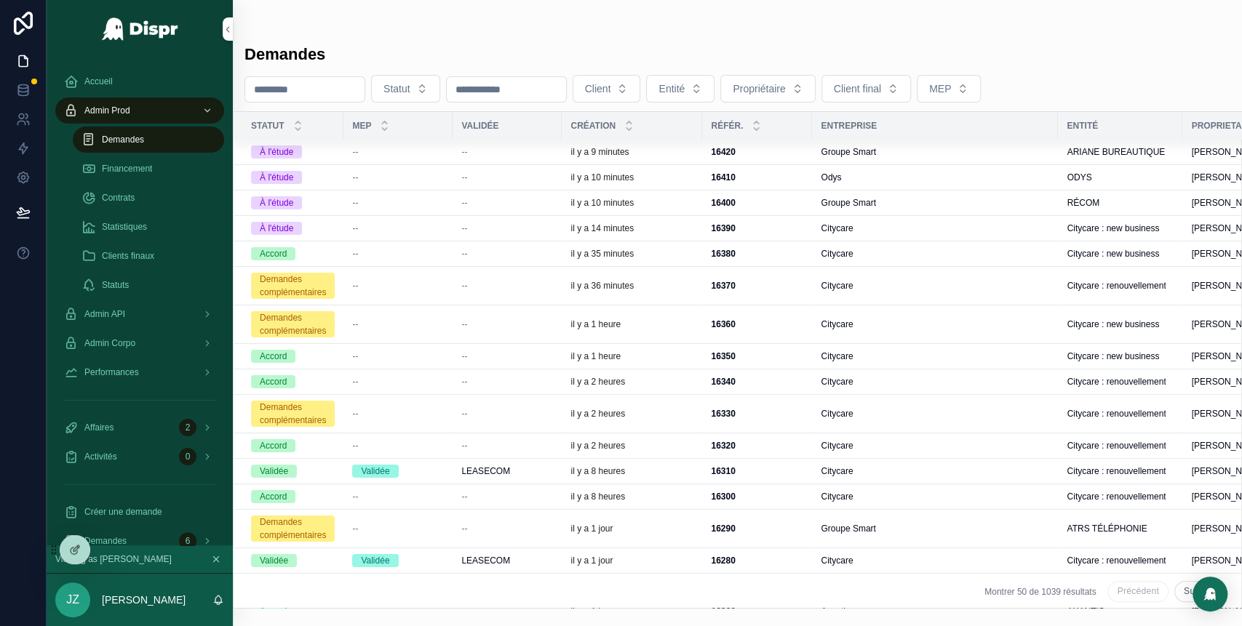
click at [467, 152] on span "--" at bounding box center [464, 152] width 6 height 12
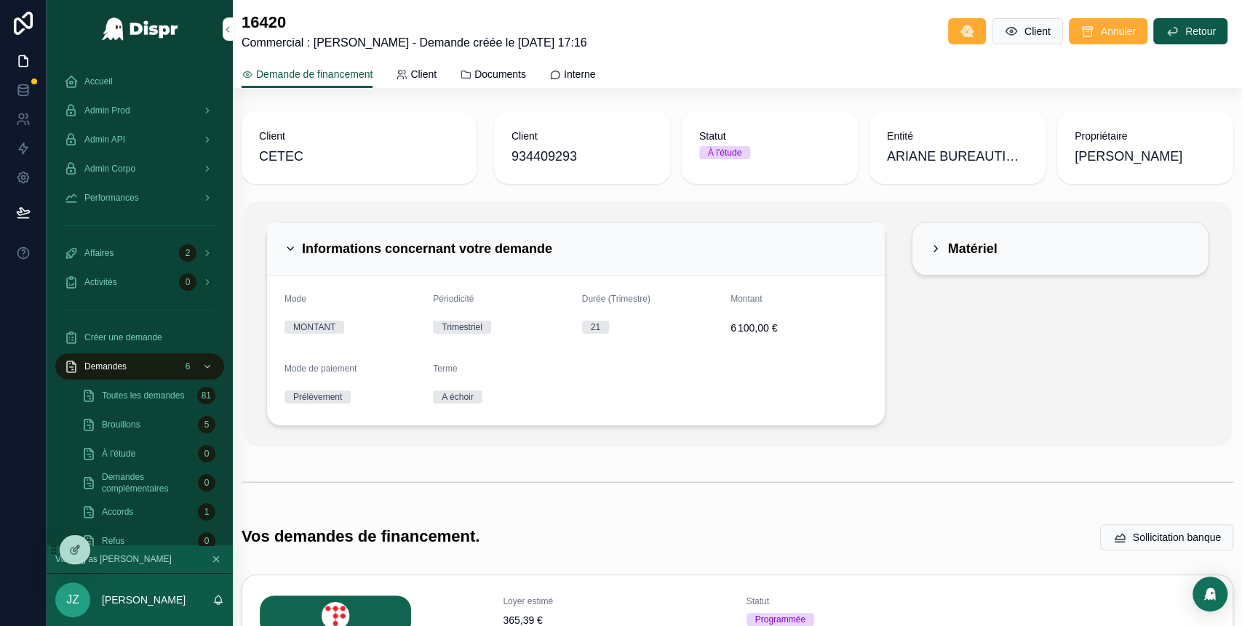
scroll to position [463, 0]
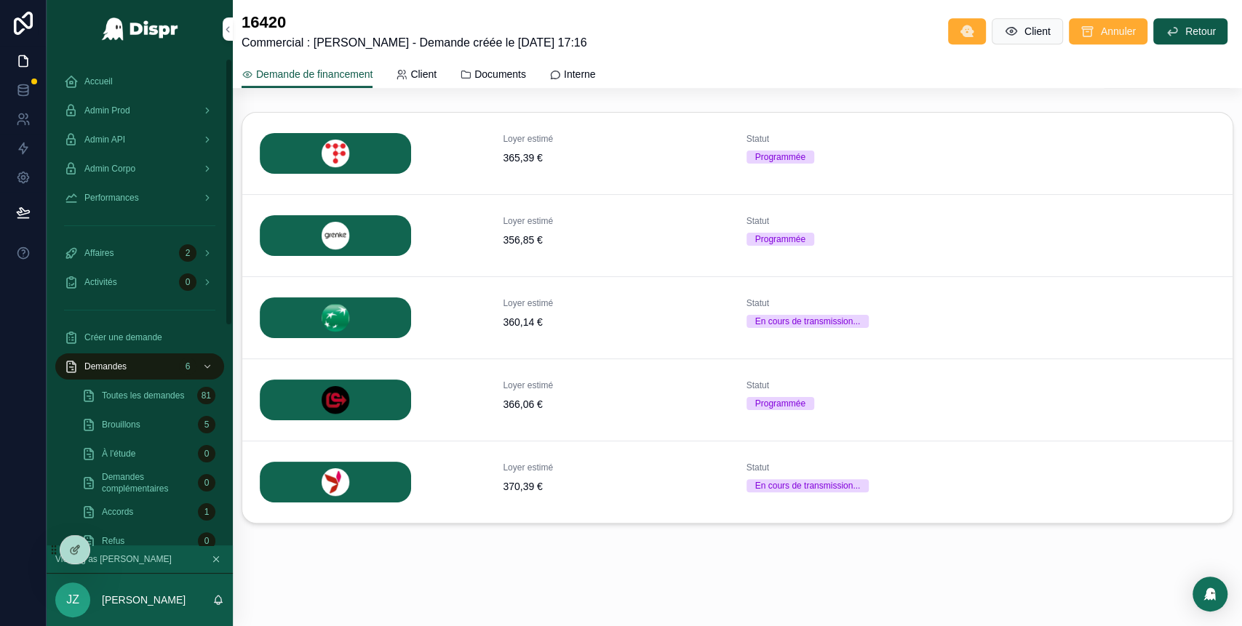
click at [129, 84] on div "Accueil" at bounding box center [139, 81] width 151 height 23
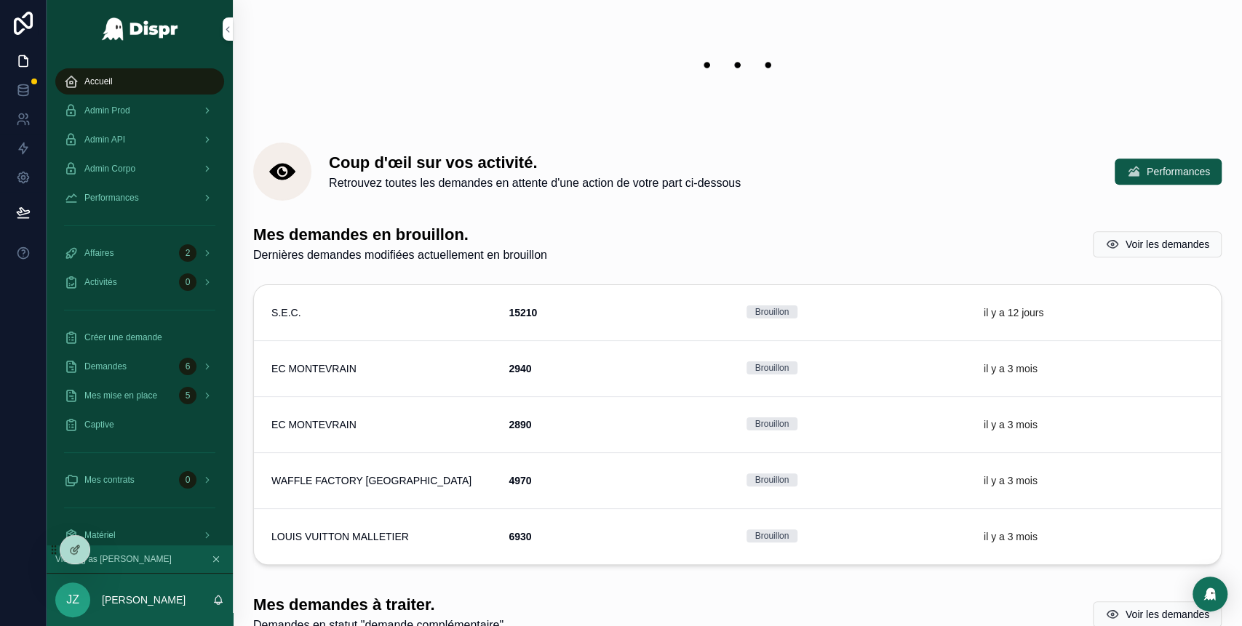
click at [720, 137] on div "Coup d'œil sur vos activité. Retrouvez toutes les demandes en attente d'une act…" at bounding box center [737, 169] width 968 height 64
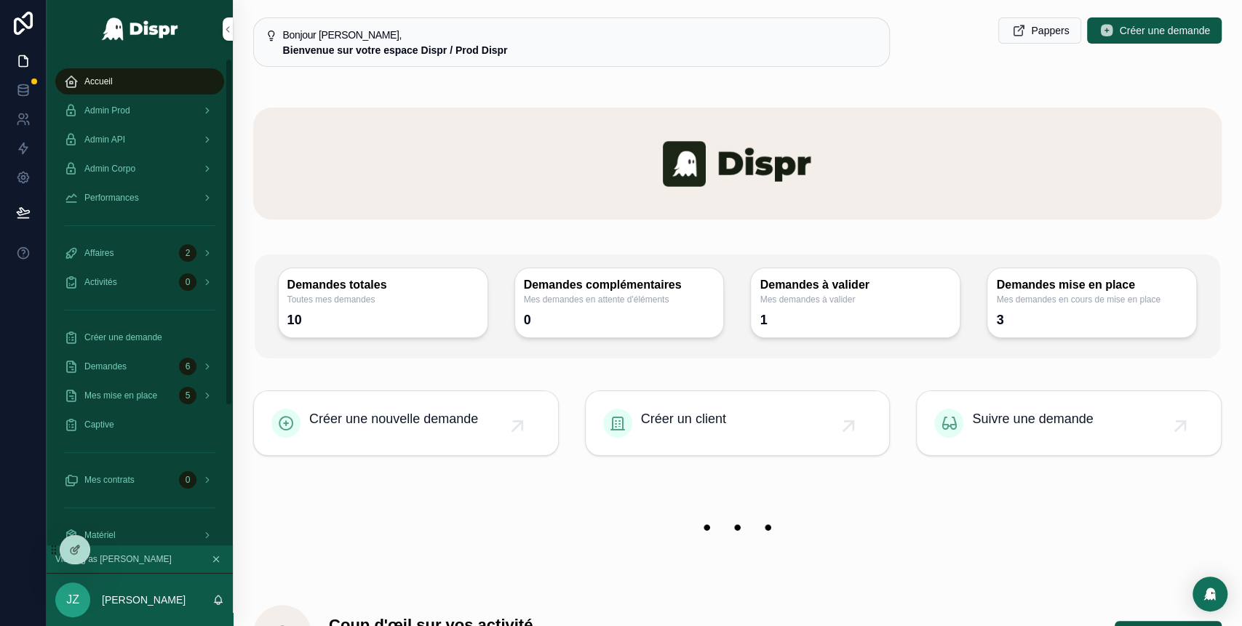
click at [130, 113] on span "Admin Prod" at bounding box center [107, 111] width 46 height 12
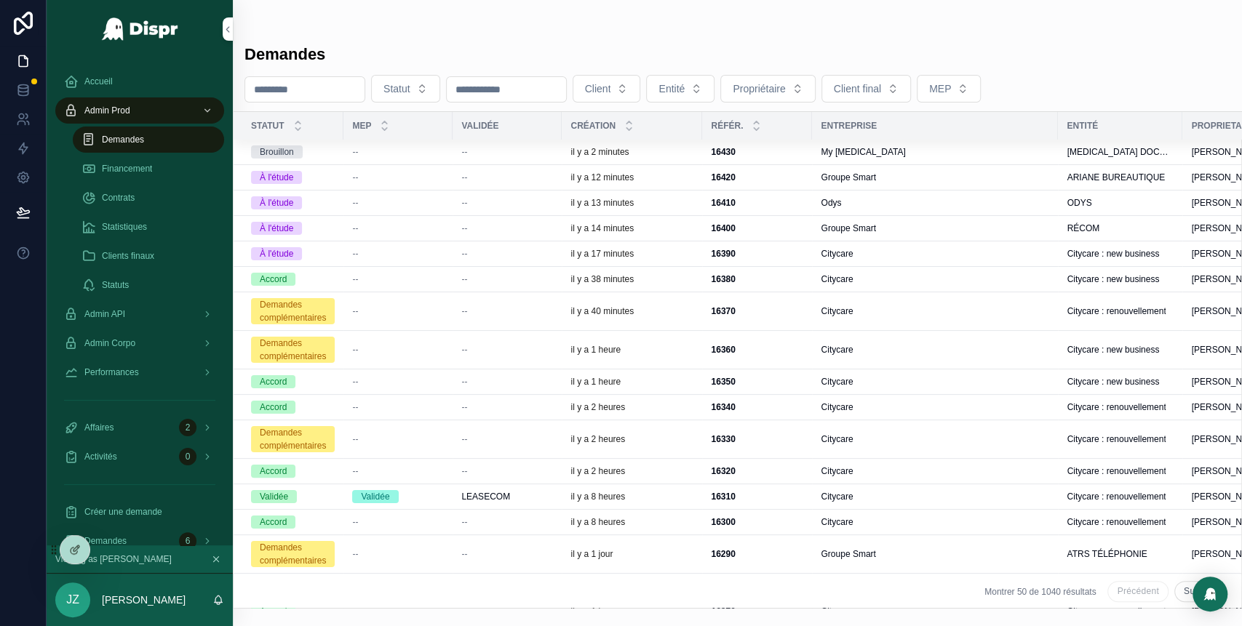
click at [436, 182] on div "--" at bounding box center [398, 178] width 92 height 12
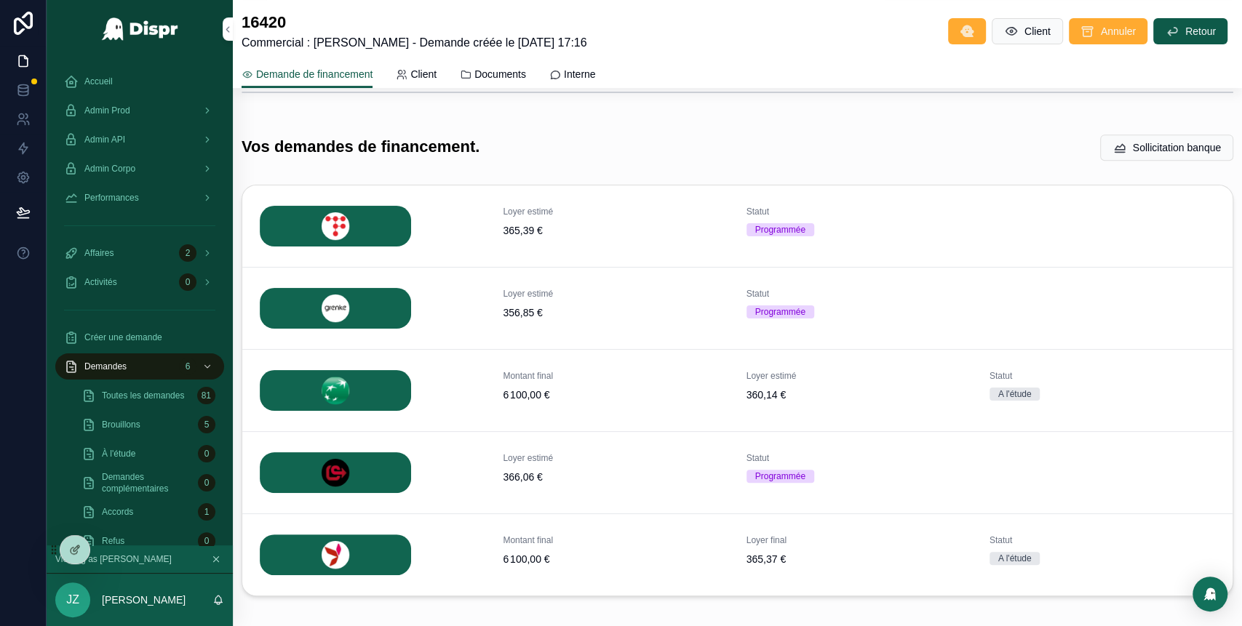
scroll to position [385, 0]
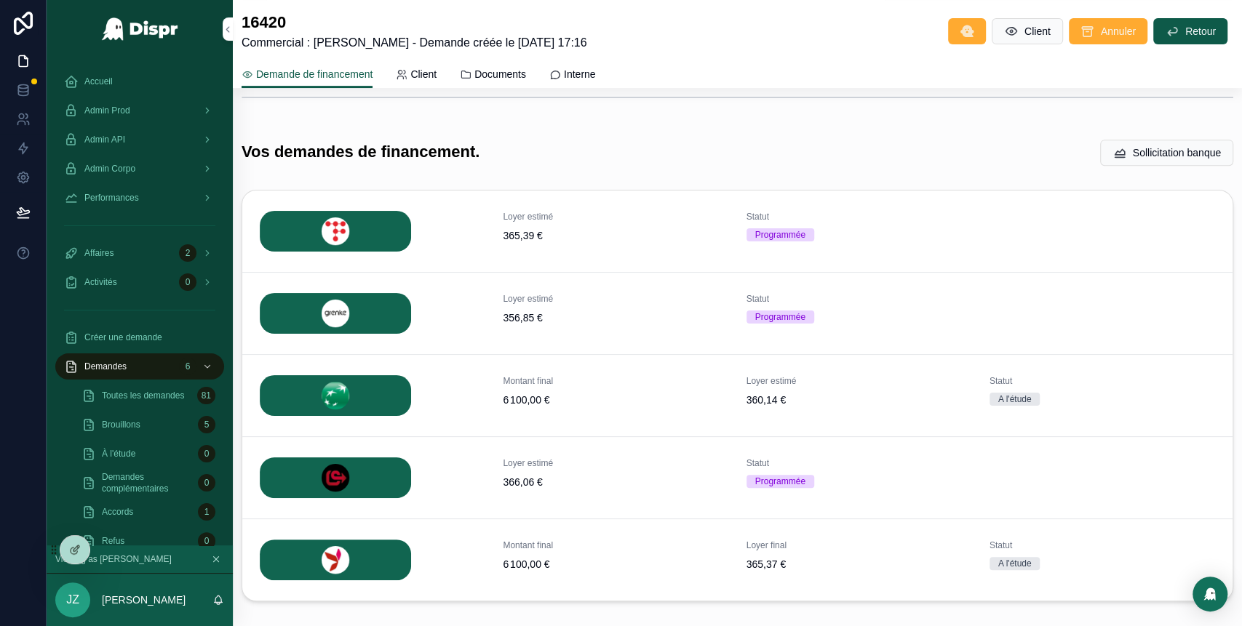
click at [0, 0] on span "Détails" at bounding box center [0, 0] width 0 height 0
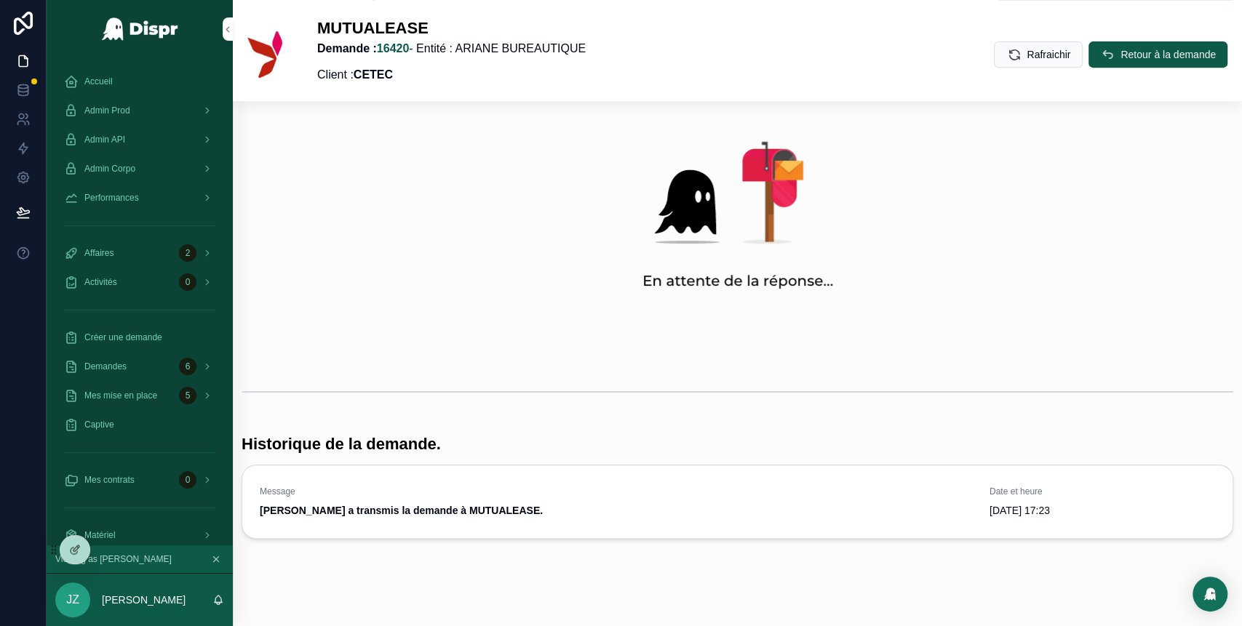
scroll to position [418, 0]
click at [1100, 61] on icon "scrollable content" at bounding box center [1107, 54] width 15 height 15
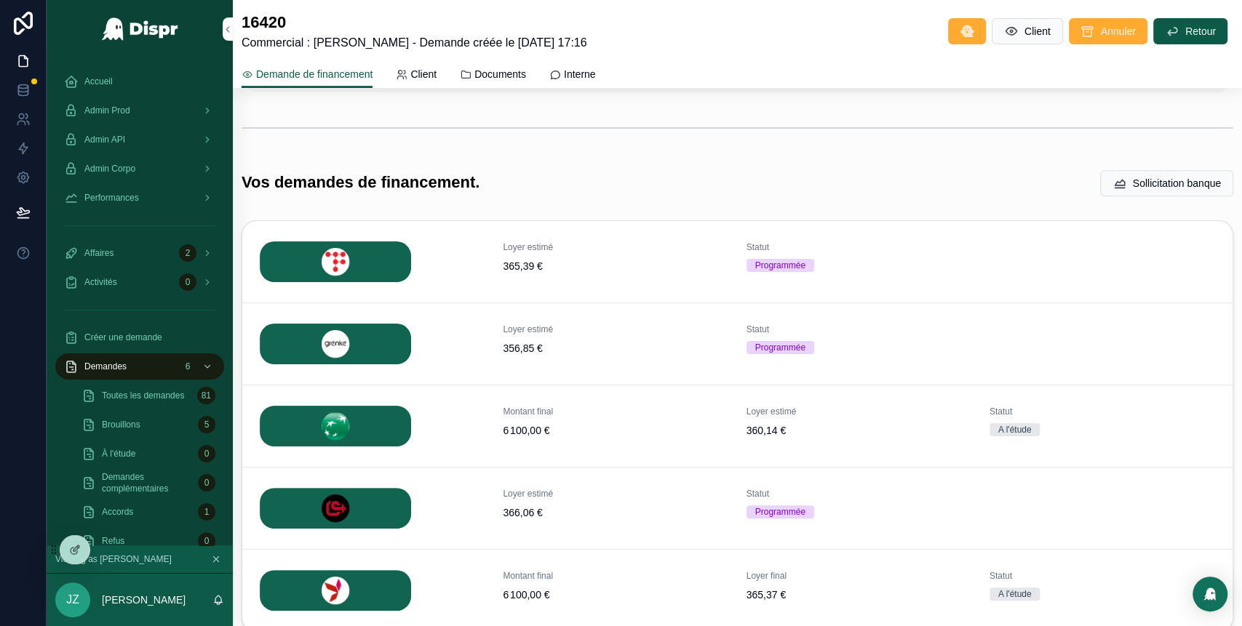
scroll to position [357, 0]
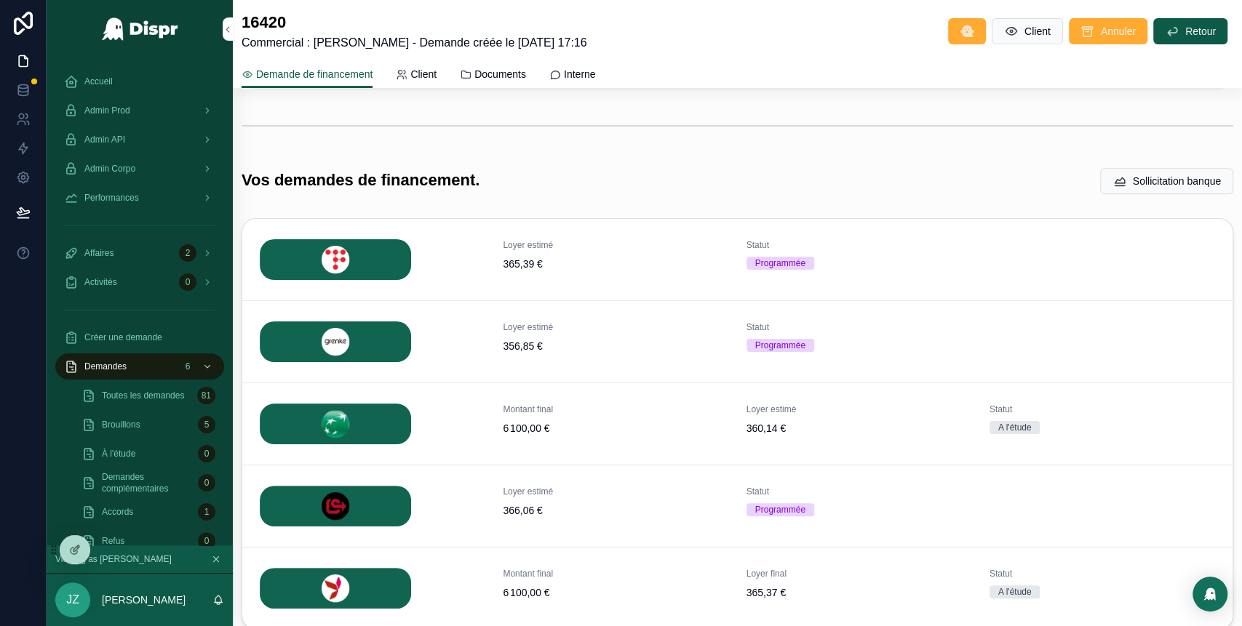
click at [0, 0] on span "Détails" at bounding box center [0, 0] width 0 height 0
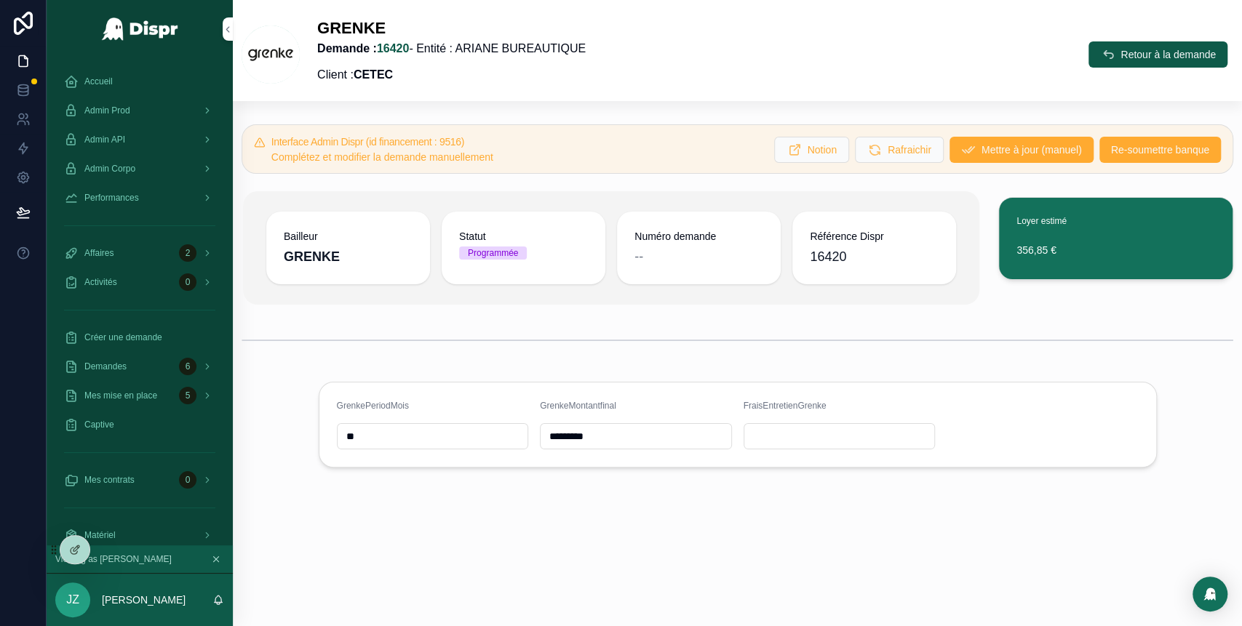
click at [1131, 151] on span "Re-soumettre banque" at bounding box center [1160, 150] width 98 height 15
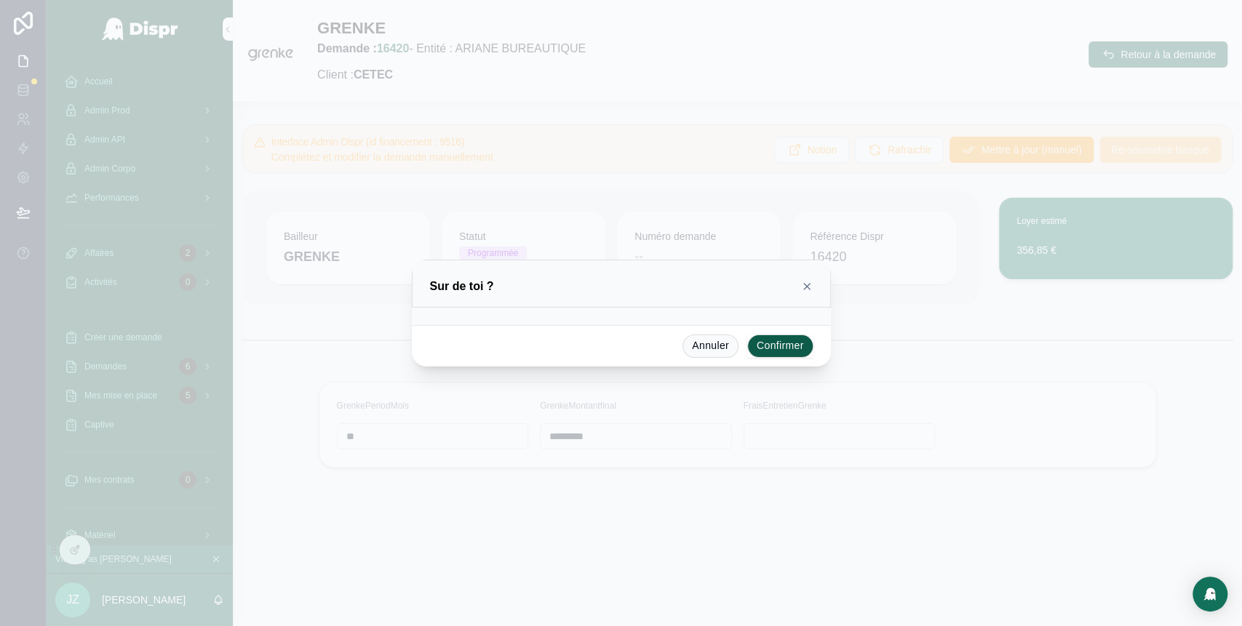
click at [783, 346] on button "Confirmer" at bounding box center [780, 346] width 66 height 23
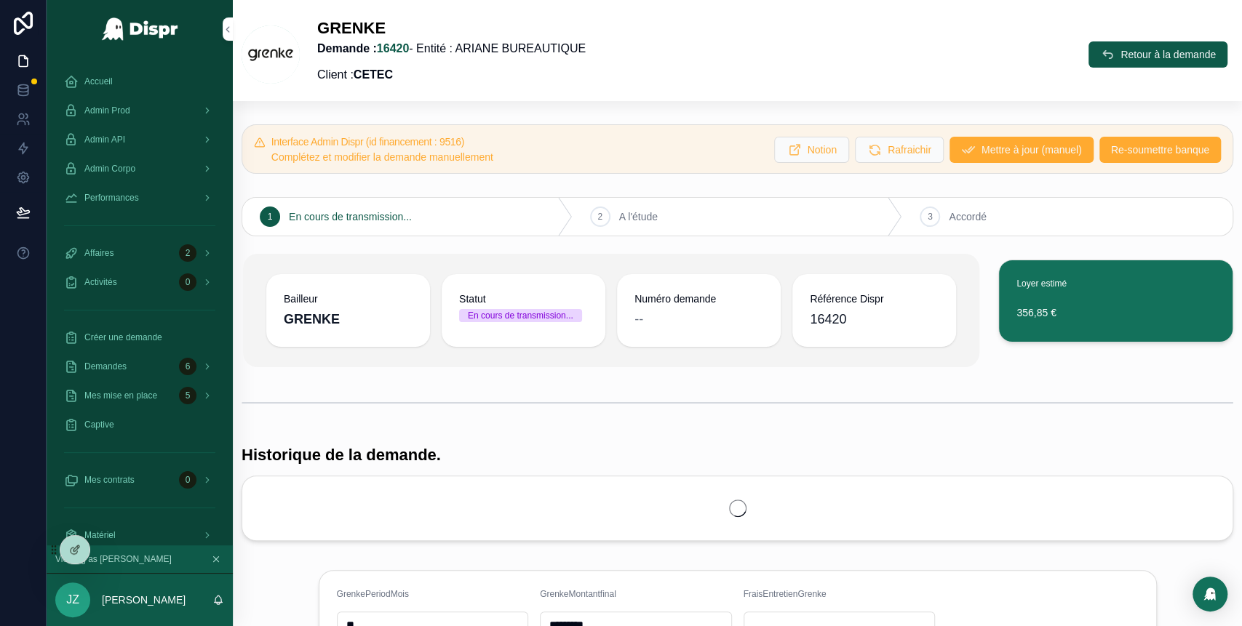
click at [146, 111] on div "Admin Prod" at bounding box center [139, 110] width 151 height 23
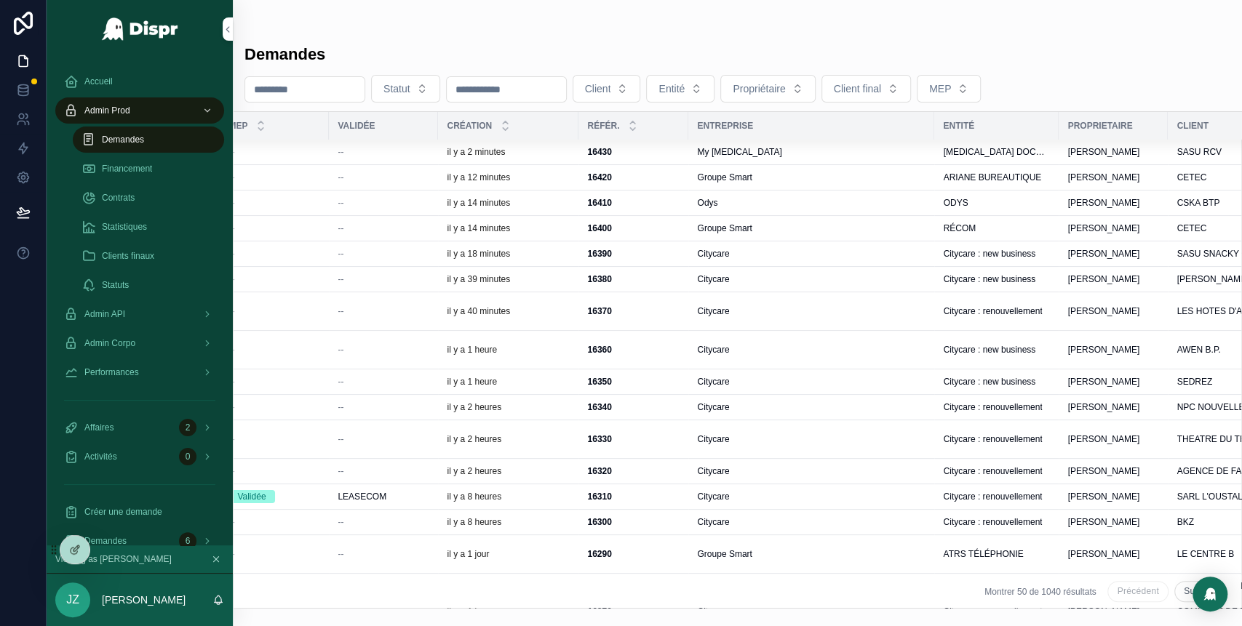
scroll to position [0, 425]
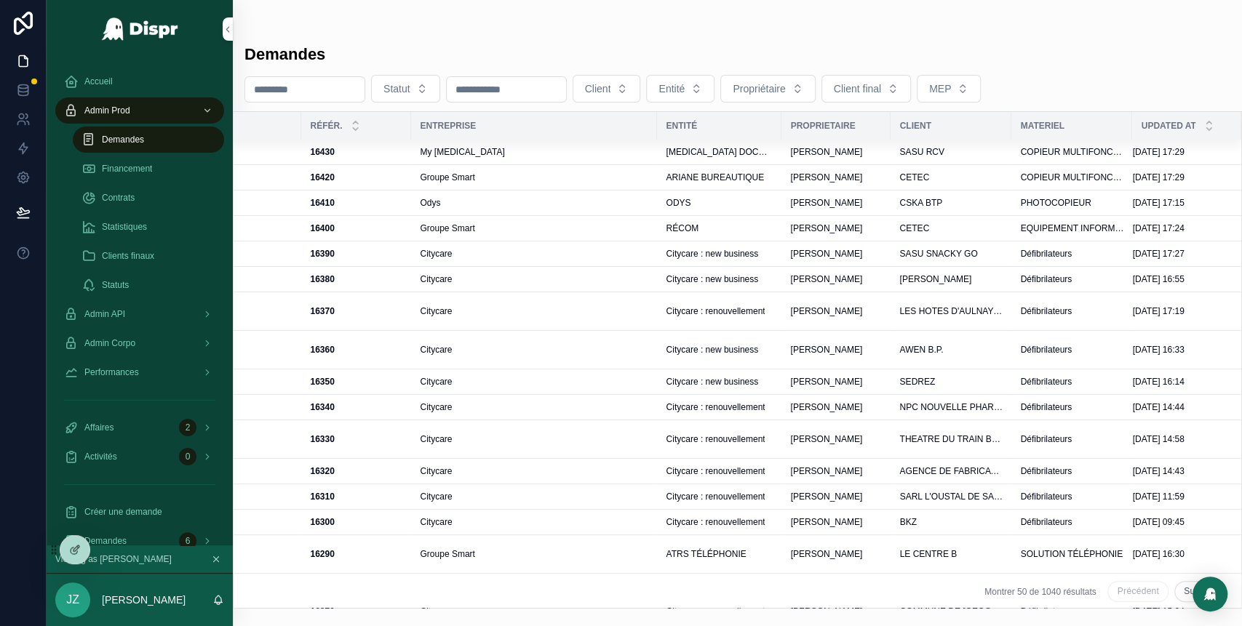
click at [830, 175] on span "[PERSON_NAME]" at bounding box center [826, 178] width 72 height 12
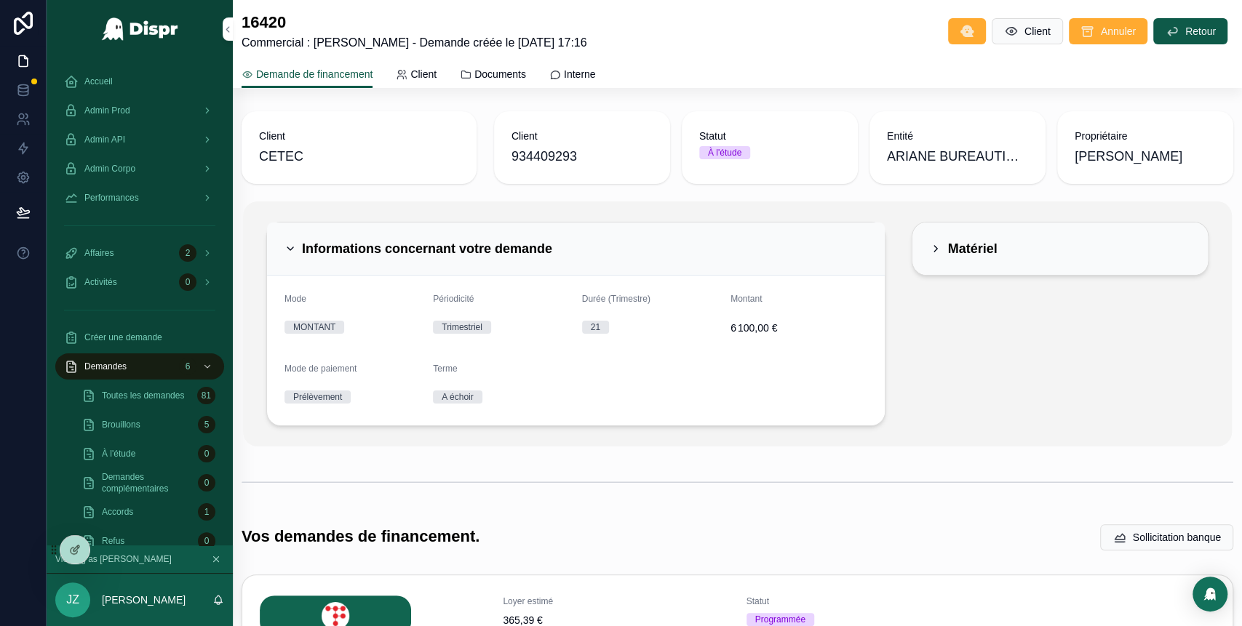
click at [151, 111] on div "Admin Prod" at bounding box center [139, 110] width 151 height 23
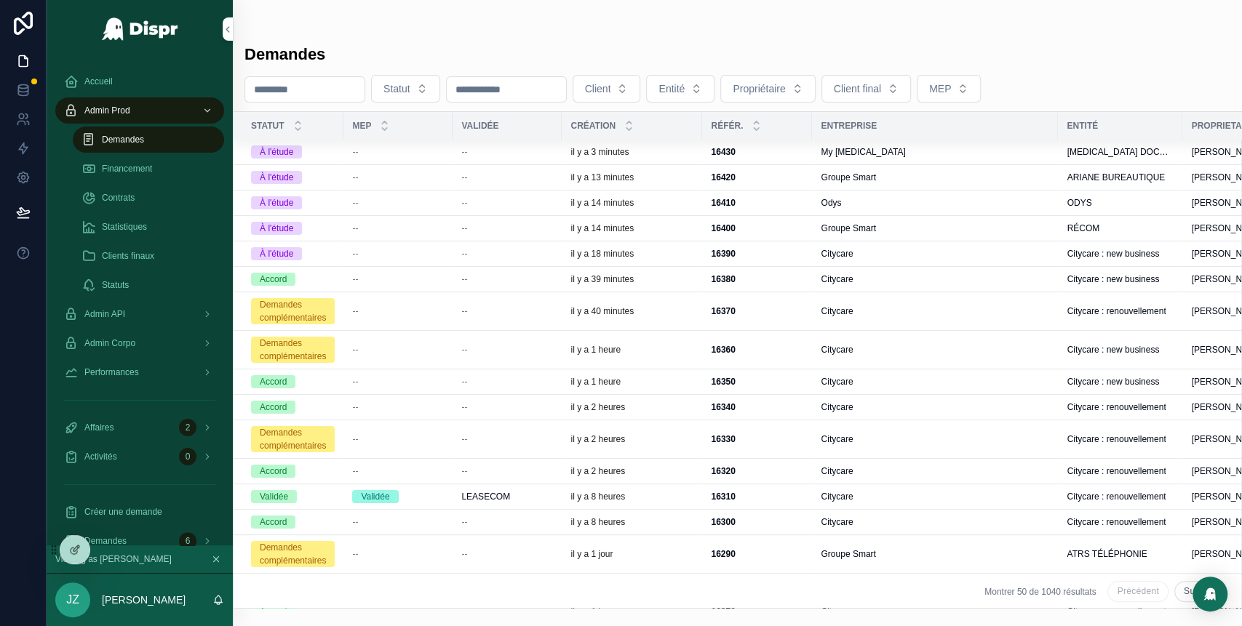
click at [693, 228] on div "il y a 14 minutes" at bounding box center [631, 229] width 123 height 12
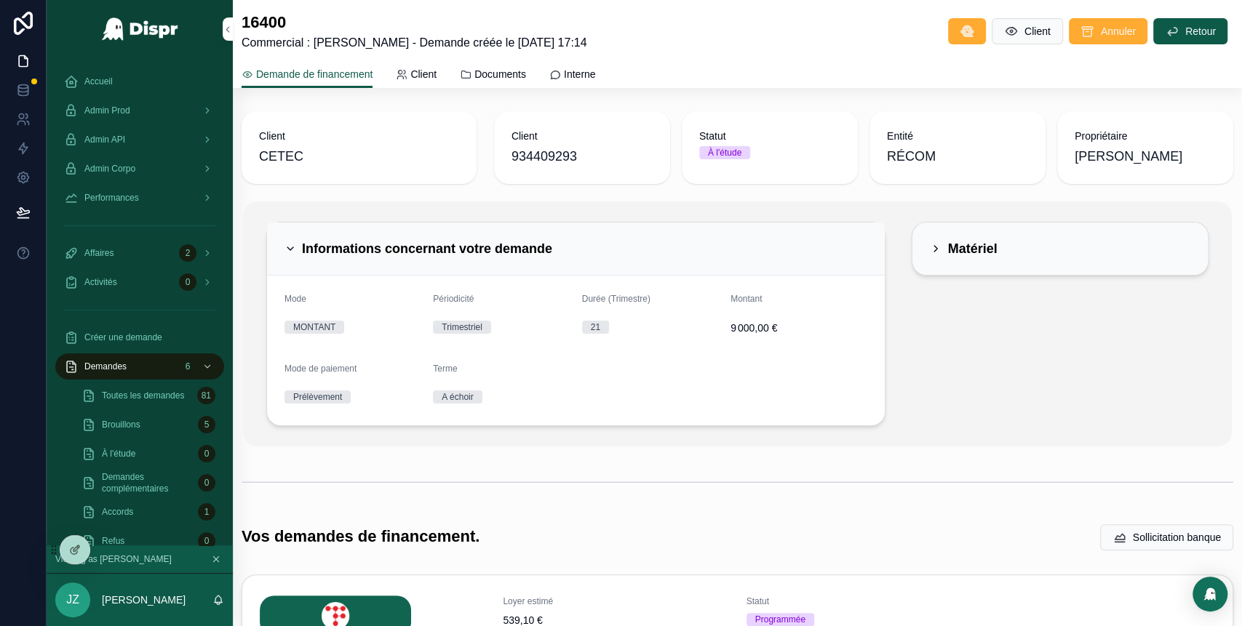
scroll to position [463, 0]
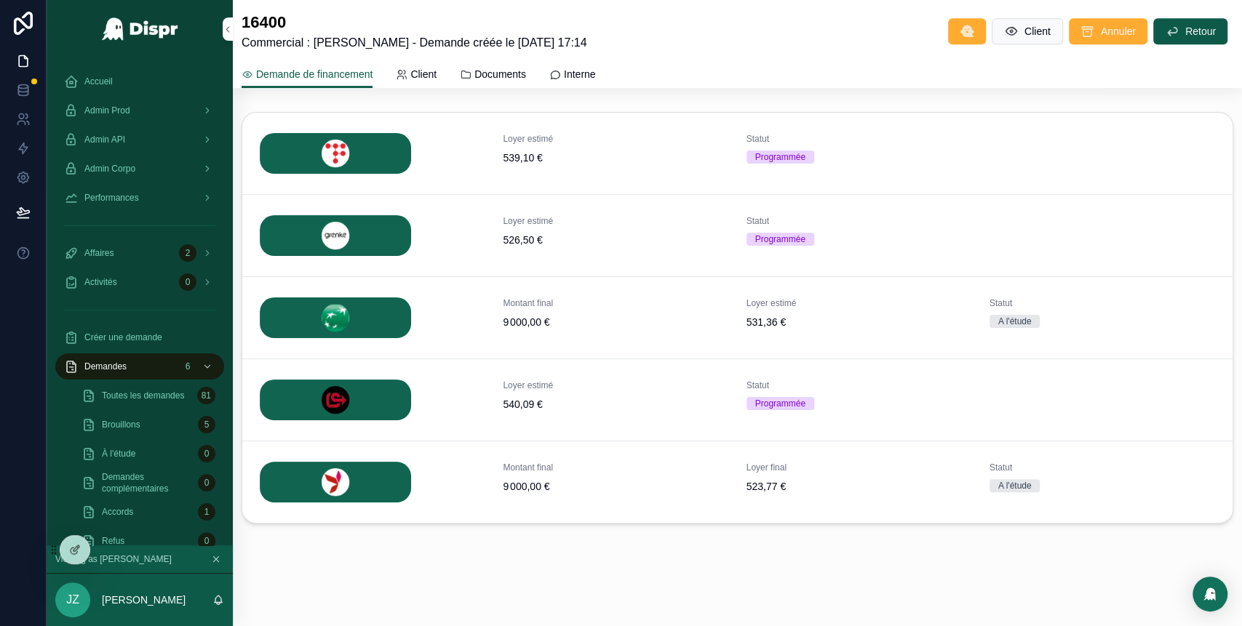
click at [1166, 239] on div "Loyer estimé 526,50 € Statut Programmée Détails" at bounding box center [737, 236] width 990 height 82
click at [0, 0] on span "Détails" at bounding box center [0, 0] width 0 height 0
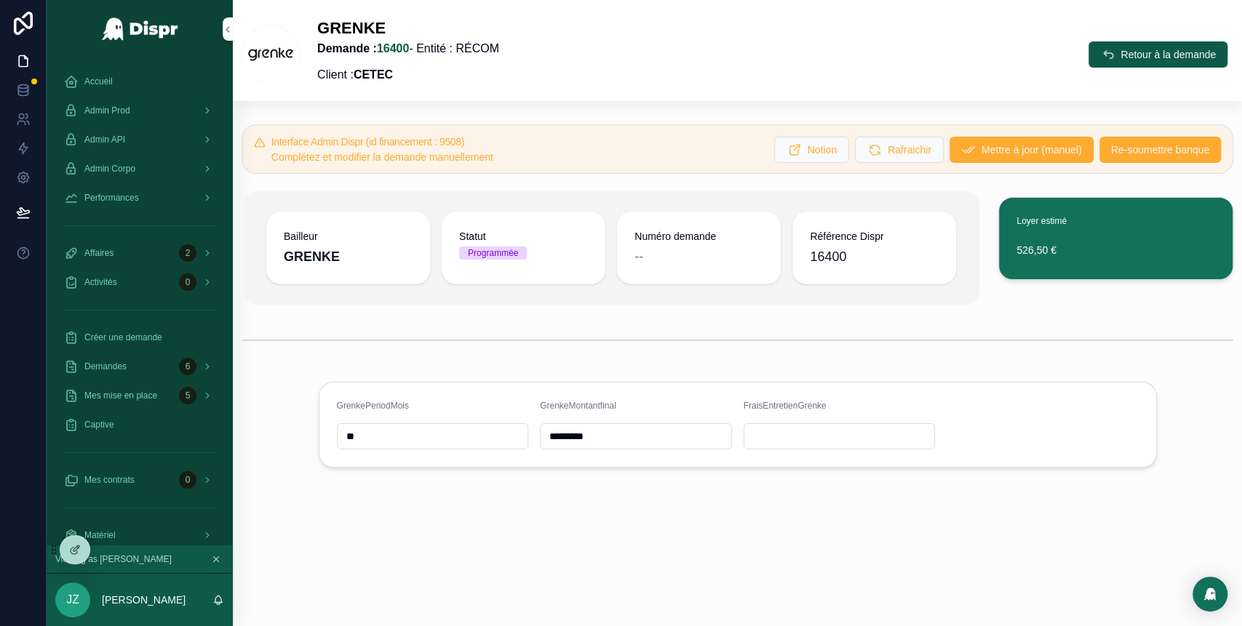
click at [1142, 154] on span "Re-soumettre banque" at bounding box center [1160, 150] width 98 height 15
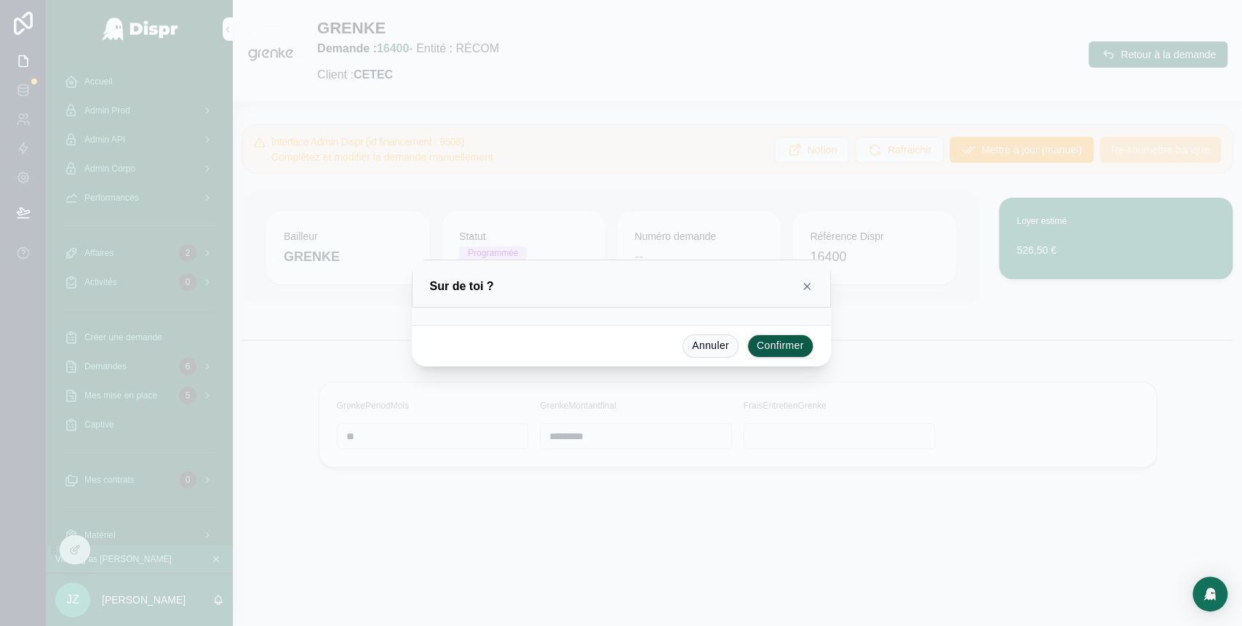
click at [779, 341] on button "Confirmer" at bounding box center [780, 346] width 66 height 23
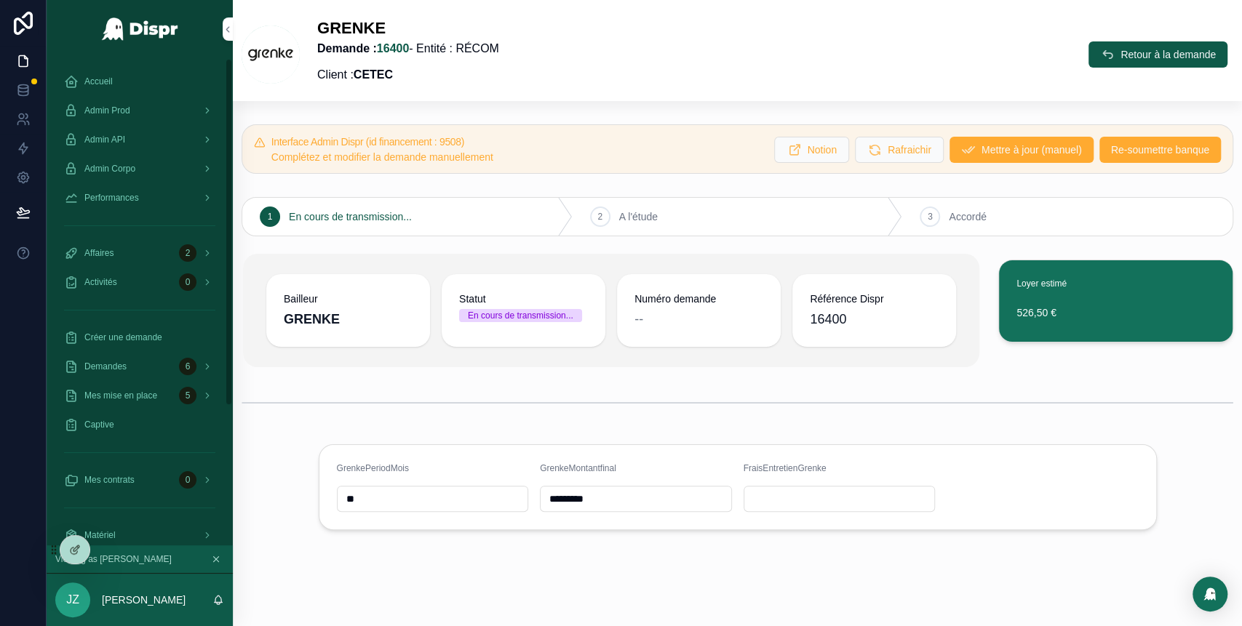
click at [107, 82] on span "Accueil" at bounding box center [98, 82] width 28 height 12
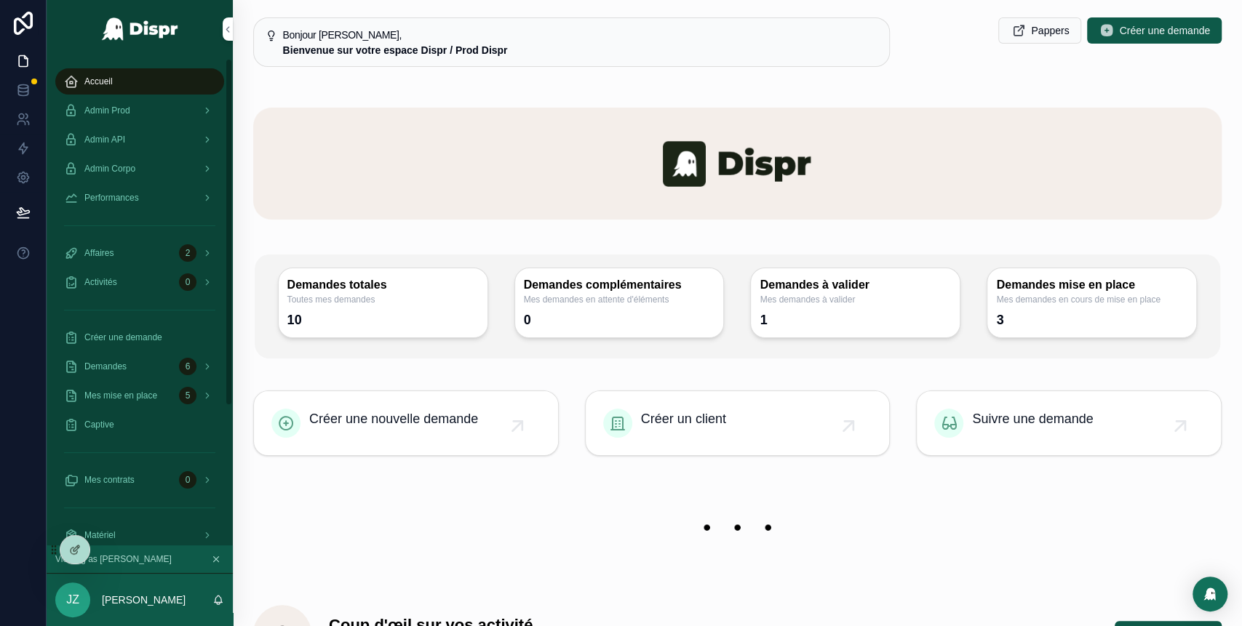
click at [146, 105] on div "Admin Prod" at bounding box center [139, 110] width 151 height 23
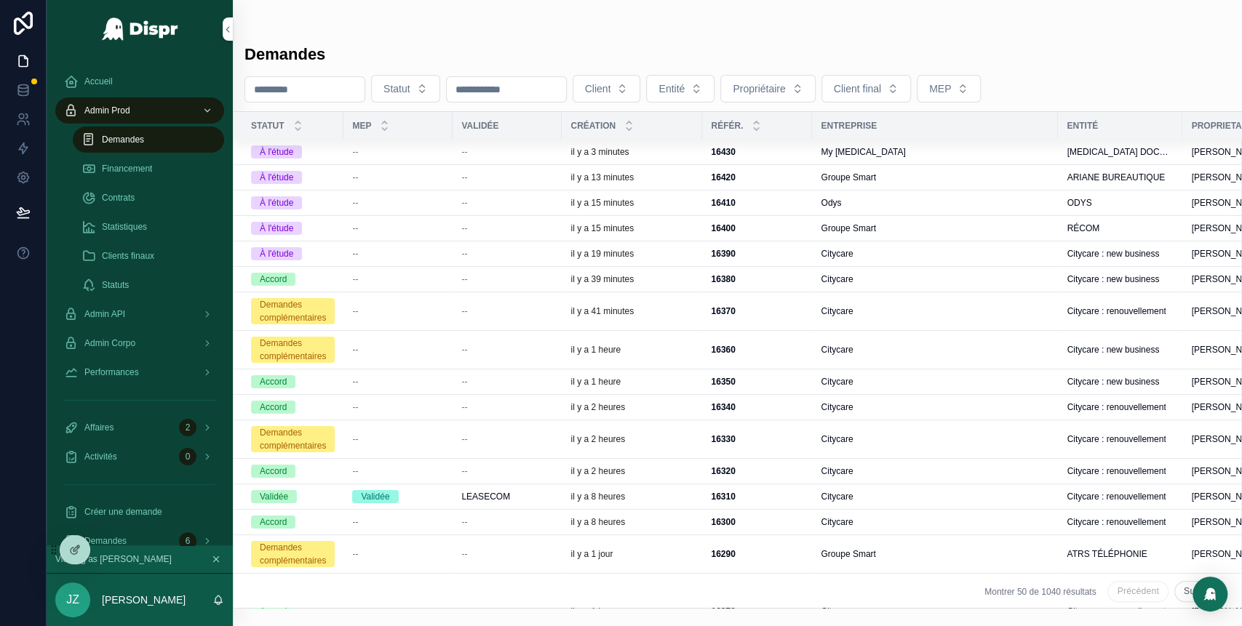
click at [512, 201] on div "--" at bounding box center [507, 203] width 92 height 12
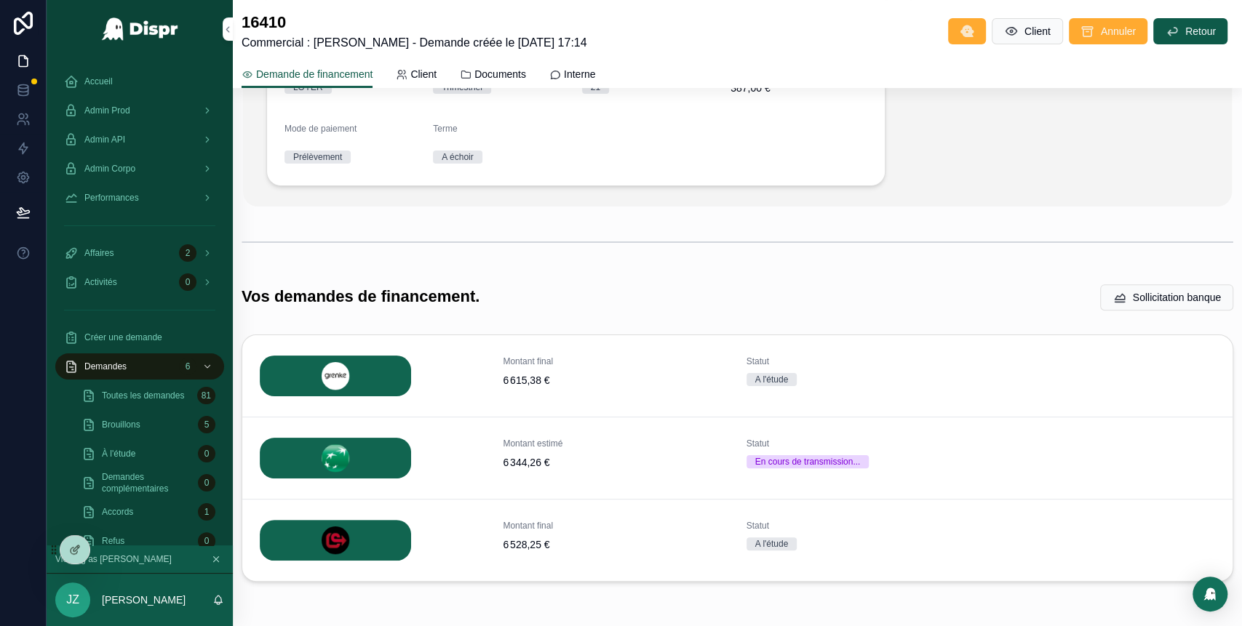
scroll to position [298, 0]
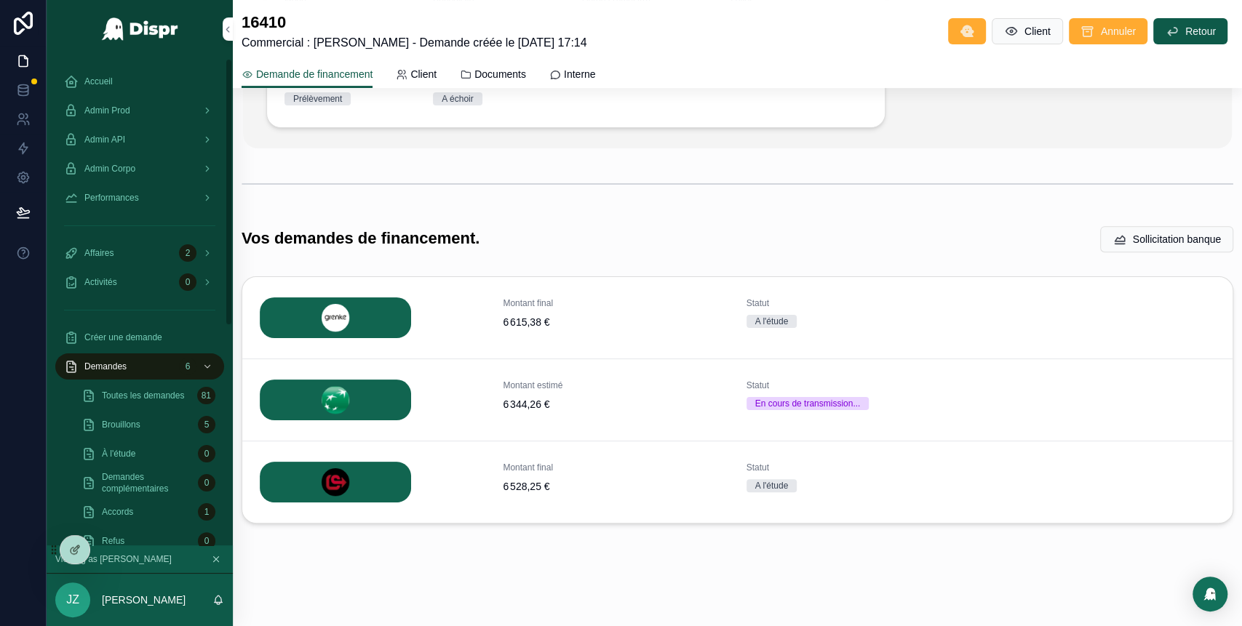
click at [162, 111] on div "Admin Prod" at bounding box center [139, 110] width 151 height 23
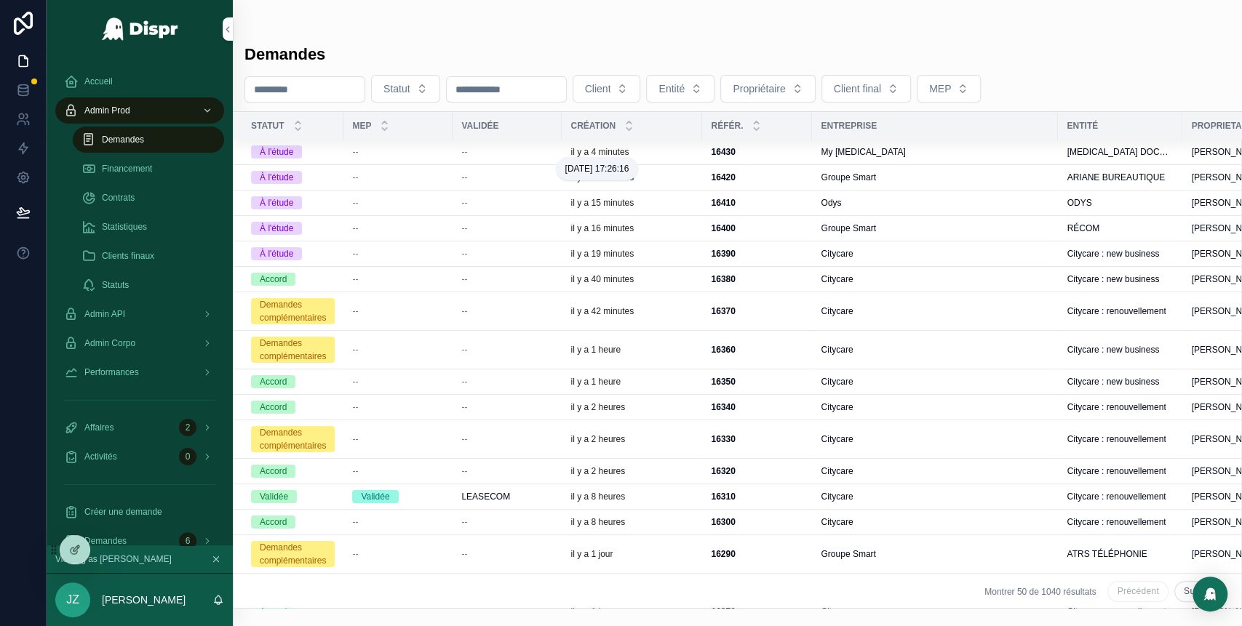
click at [629, 151] on p "il y a 4 minutes" at bounding box center [599, 152] width 58 height 12
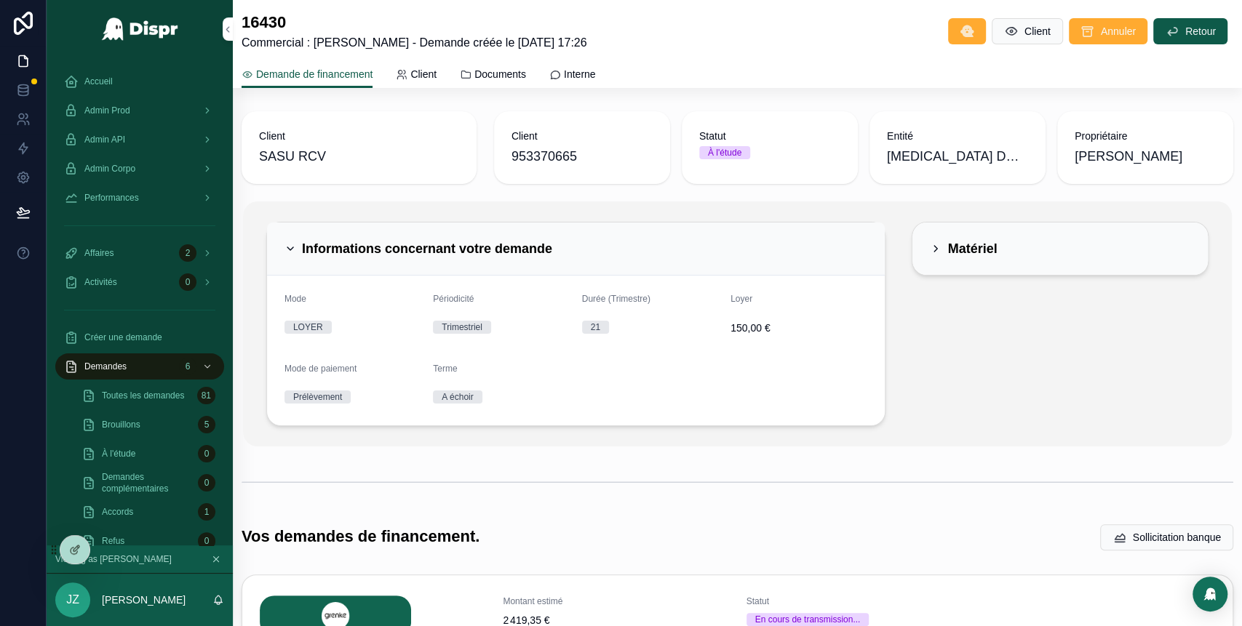
click at [297, 244] on div "Informations concernant votre demande" at bounding box center [419, 248] width 268 height 17
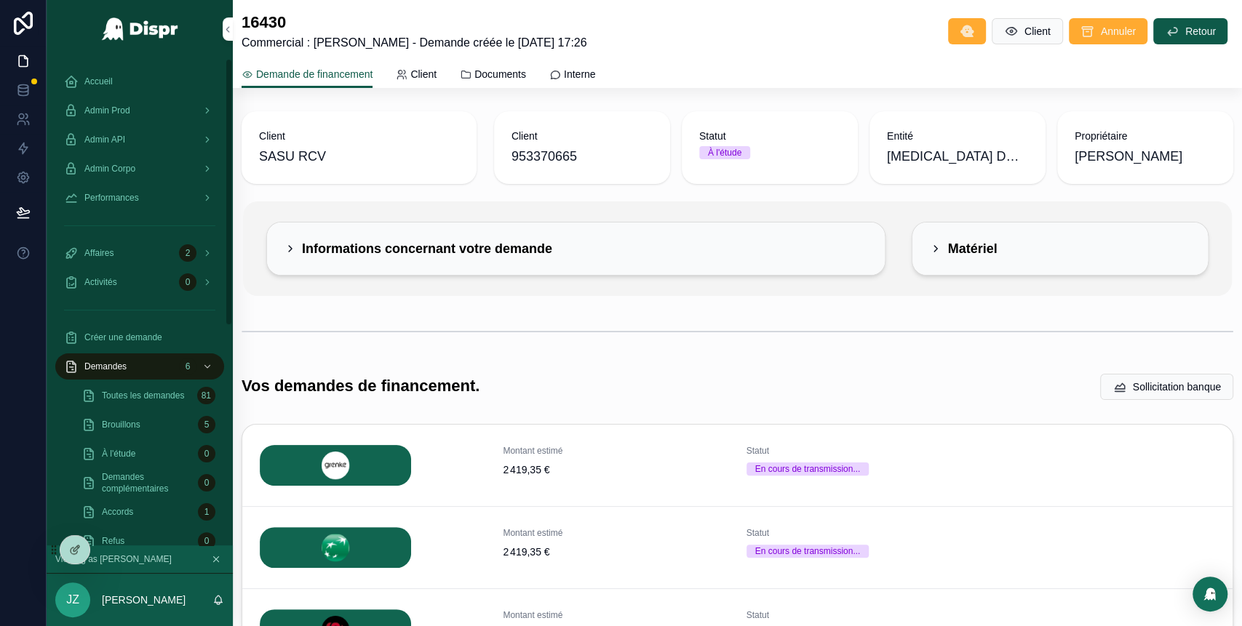
click at [177, 109] on div "Admin Prod" at bounding box center [139, 110] width 151 height 23
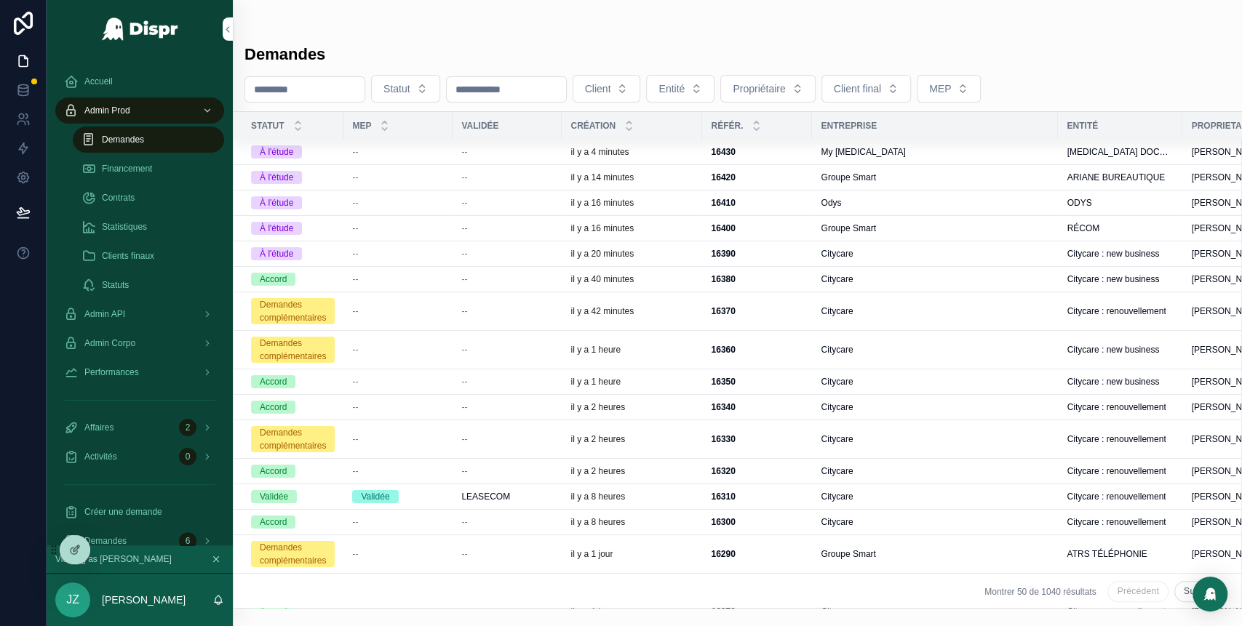
click at [431, 180] on div "--" at bounding box center [398, 178] width 92 height 12
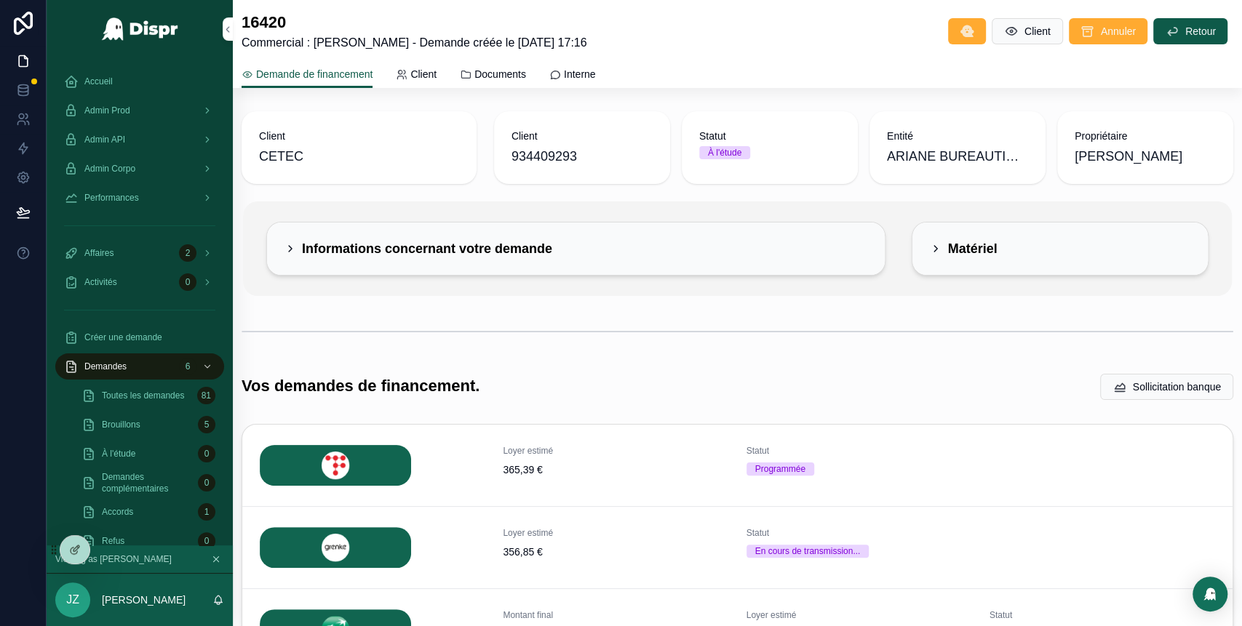
click at [179, 112] on div "Admin Prod" at bounding box center [139, 110] width 151 height 23
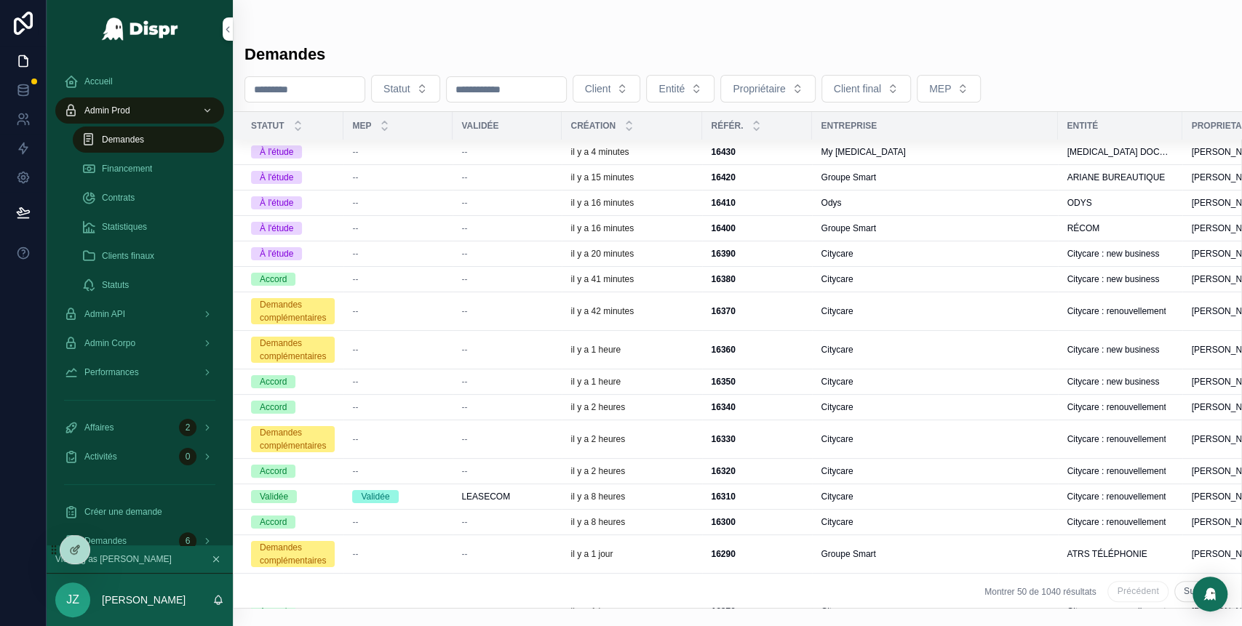
click at [664, 228] on div "il y a 16 minutes" at bounding box center [631, 229] width 123 height 12
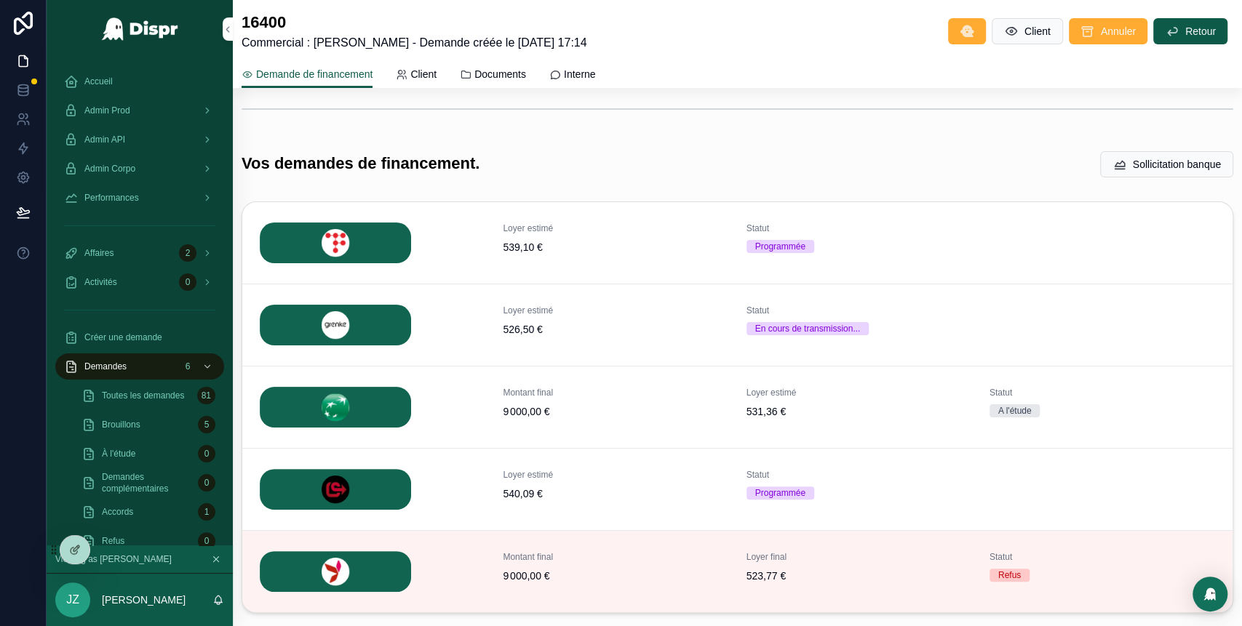
scroll to position [242, 0]
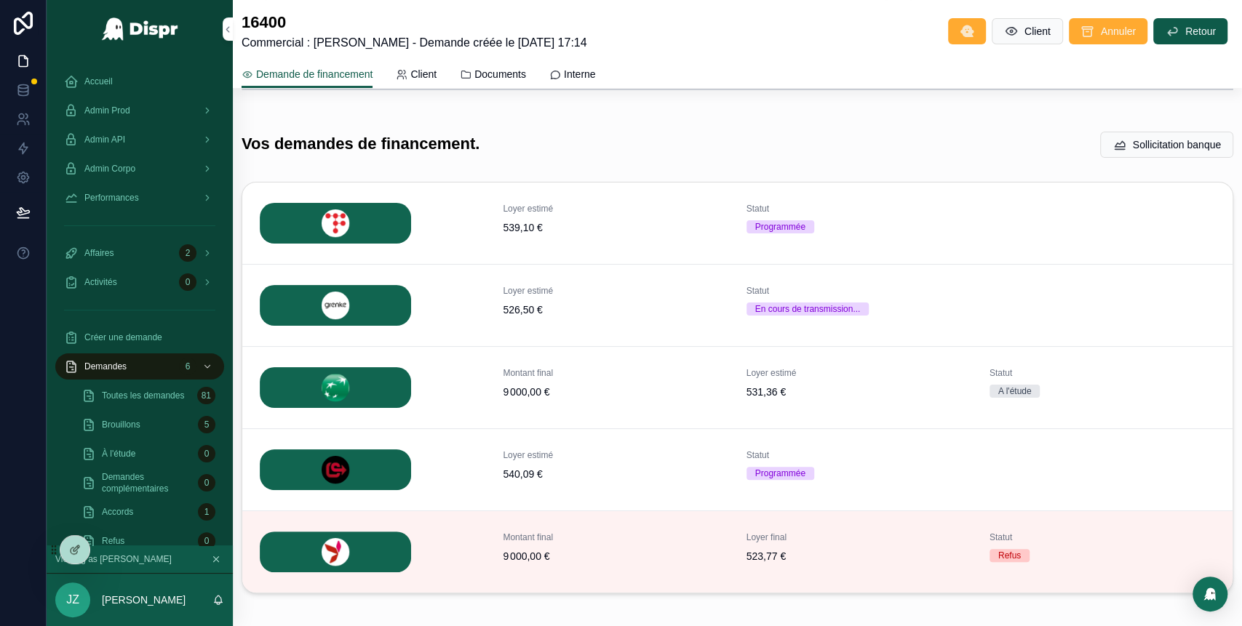
click at [0, 0] on icon "scrollable content" at bounding box center [0, 0] width 0 height 0
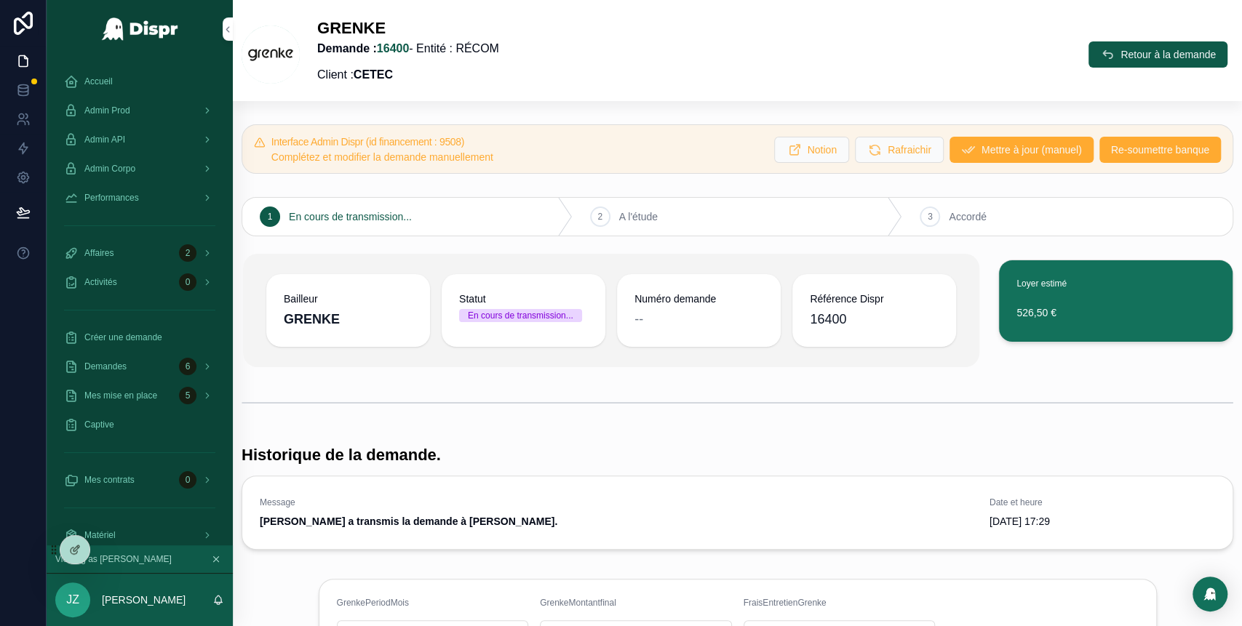
click at [1121, 59] on span "Retour à la demande" at bounding box center [1168, 54] width 95 height 15
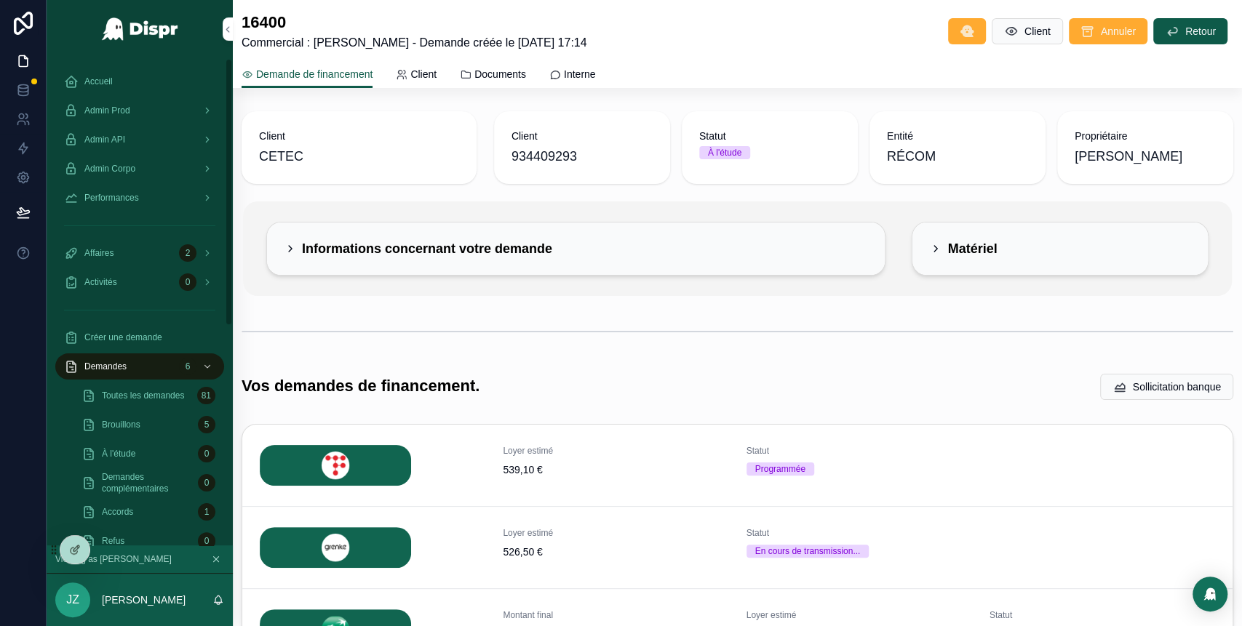
scroll to position [313, 0]
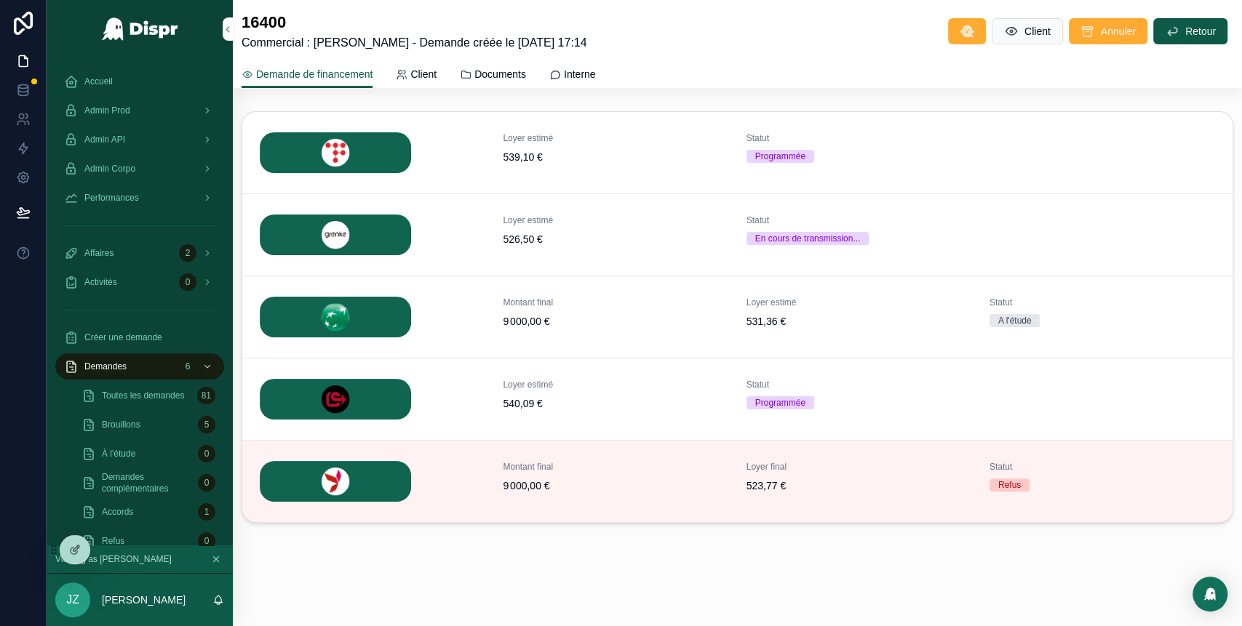
click at [116, 79] on div "Accueil" at bounding box center [139, 81] width 151 height 23
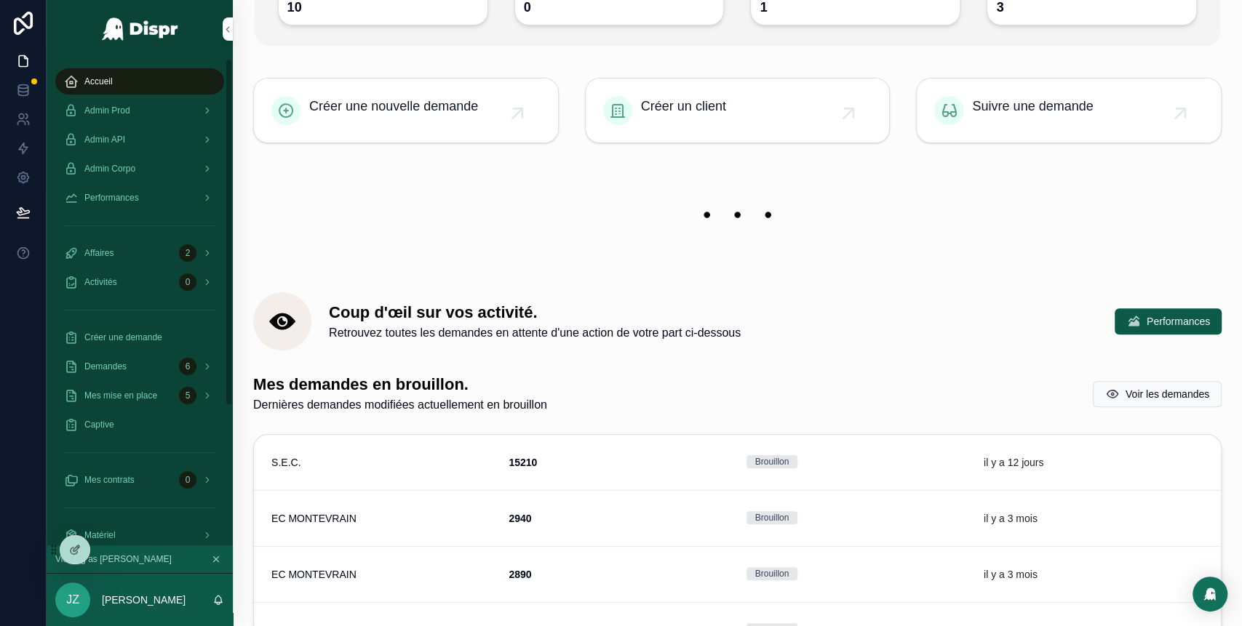
click at [150, 108] on div "Admin Prod" at bounding box center [139, 110] width 151 height 23
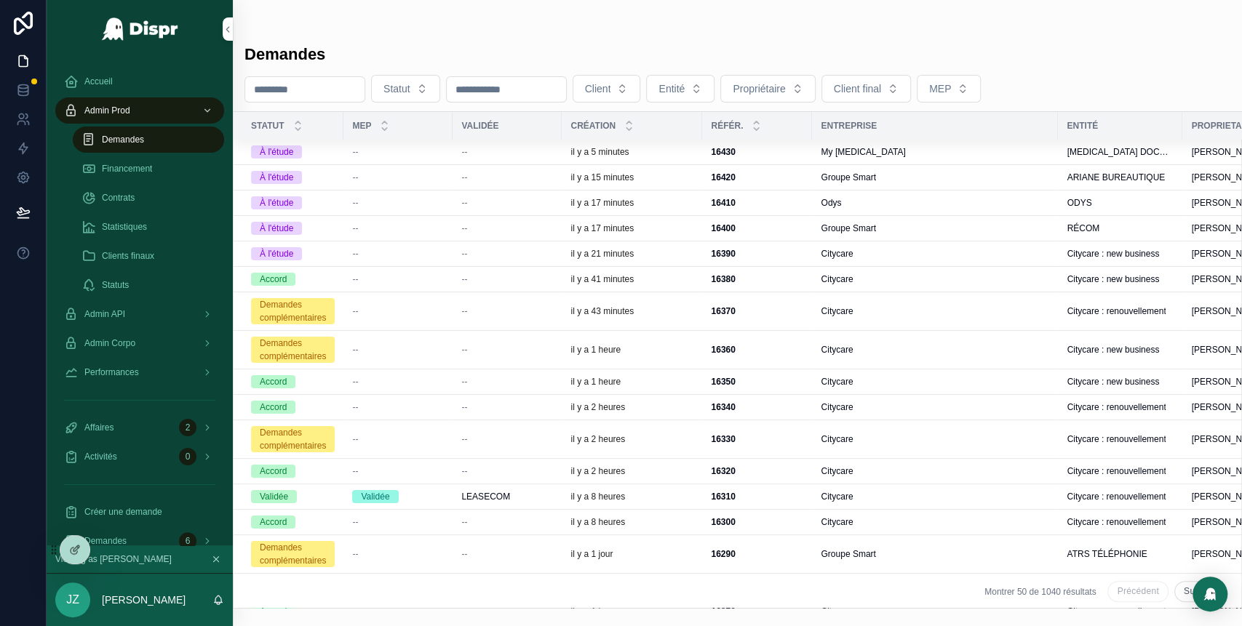
click at [467, 200] on span "--" at bounding box center [464, 203] width 6 height 12
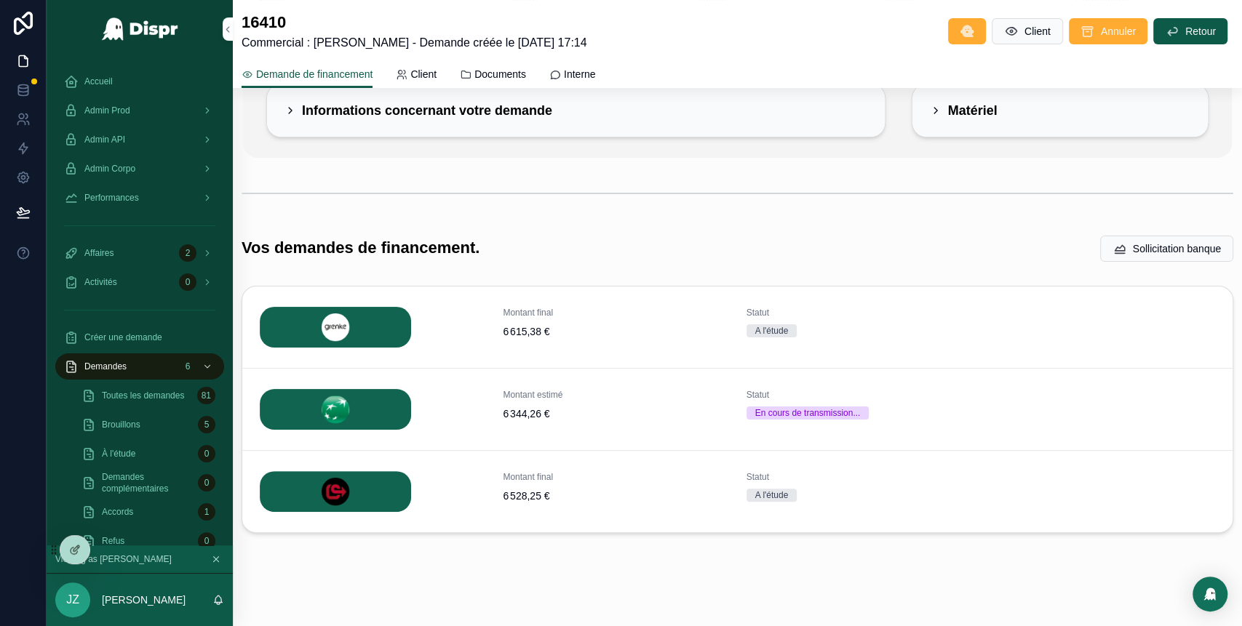
scroll to position [148, 0]
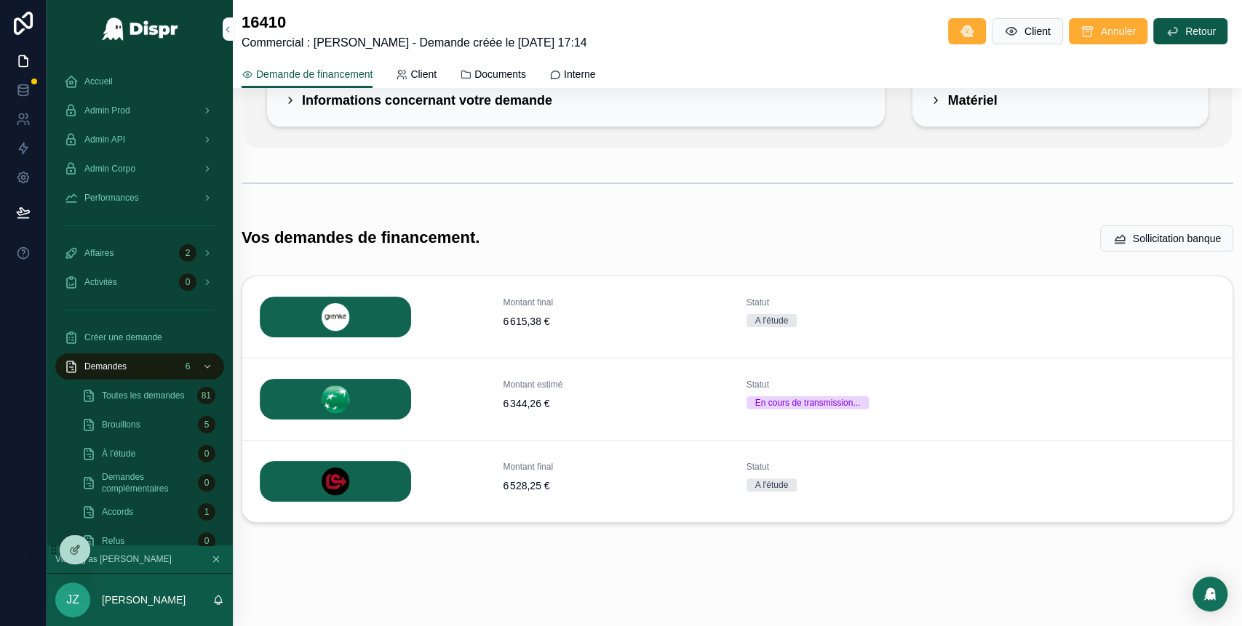
click at [0, 0] on button "Détails" at bounding box center [0, 0] width 0 height 0
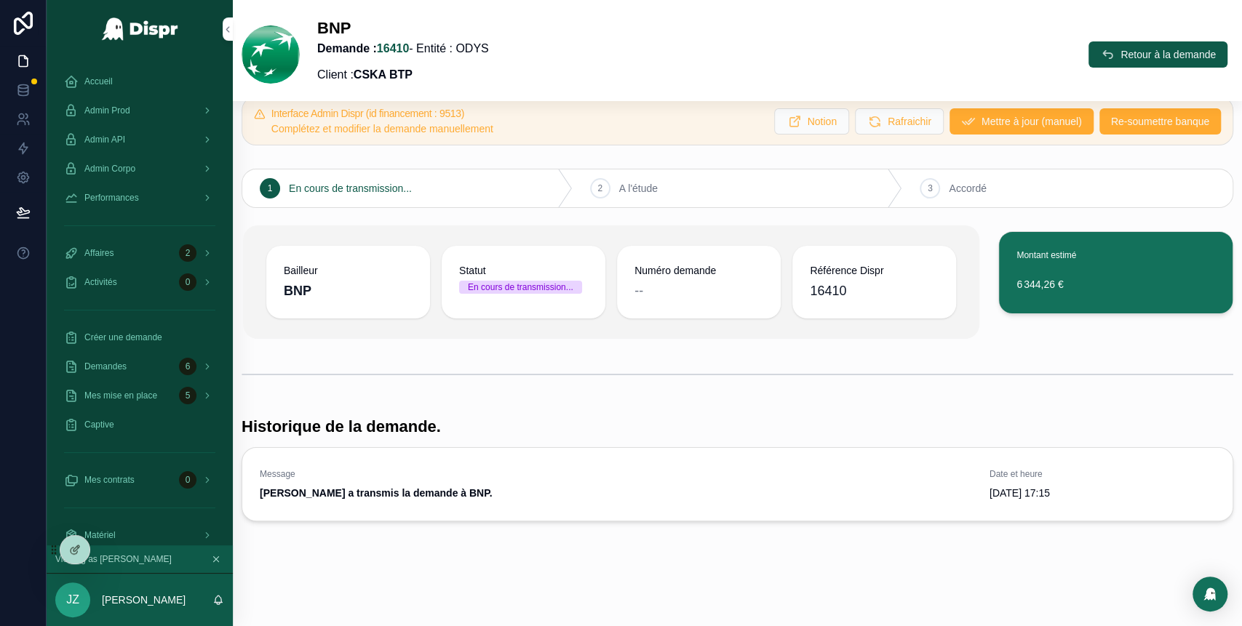
scroll to position [33, 0]
click at [1121, 55] on span "Retour à la demande" at bounding box center [1168, 54] width 95 height 15
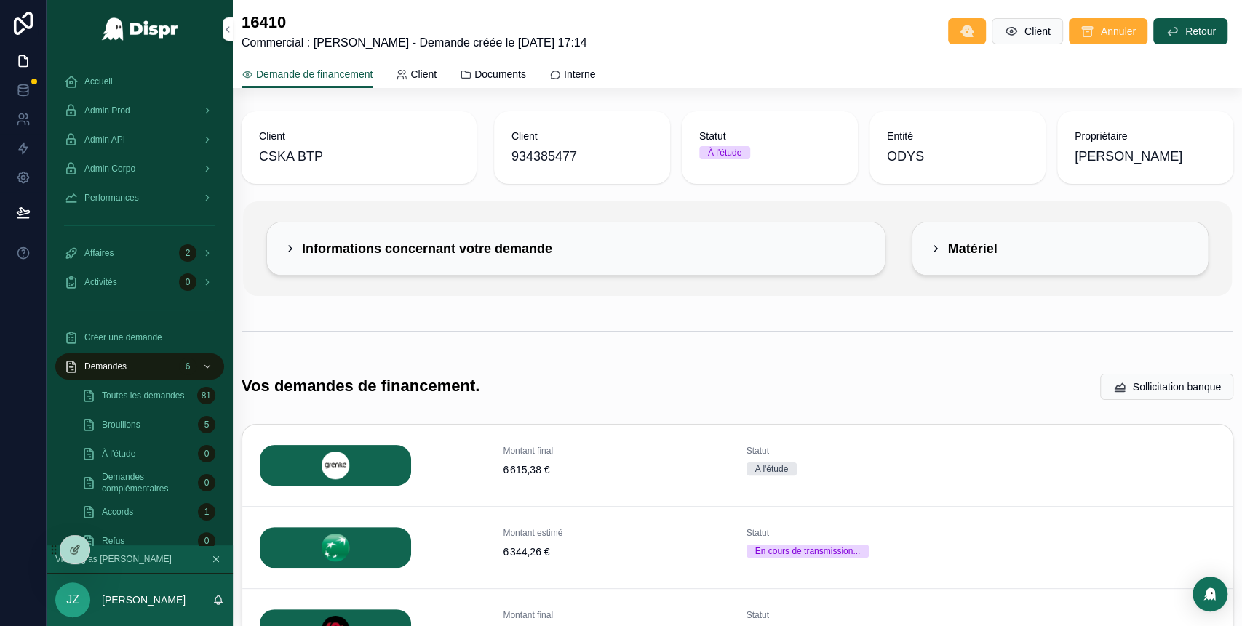
click at [298, 249] on div "Informations concernant votre demande" at bounding box center [419, 248] width 268 height 17
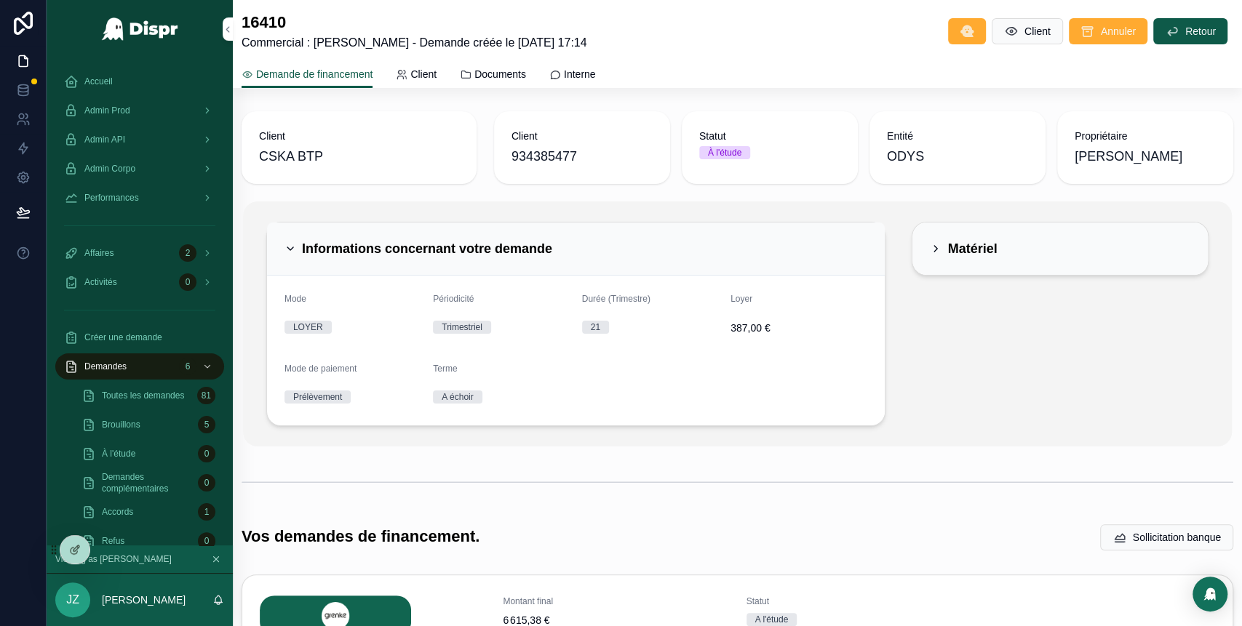
click at [298, 249] on div "Informations concernant votre demande" at bounding box center [419, 248] width 268 height 17
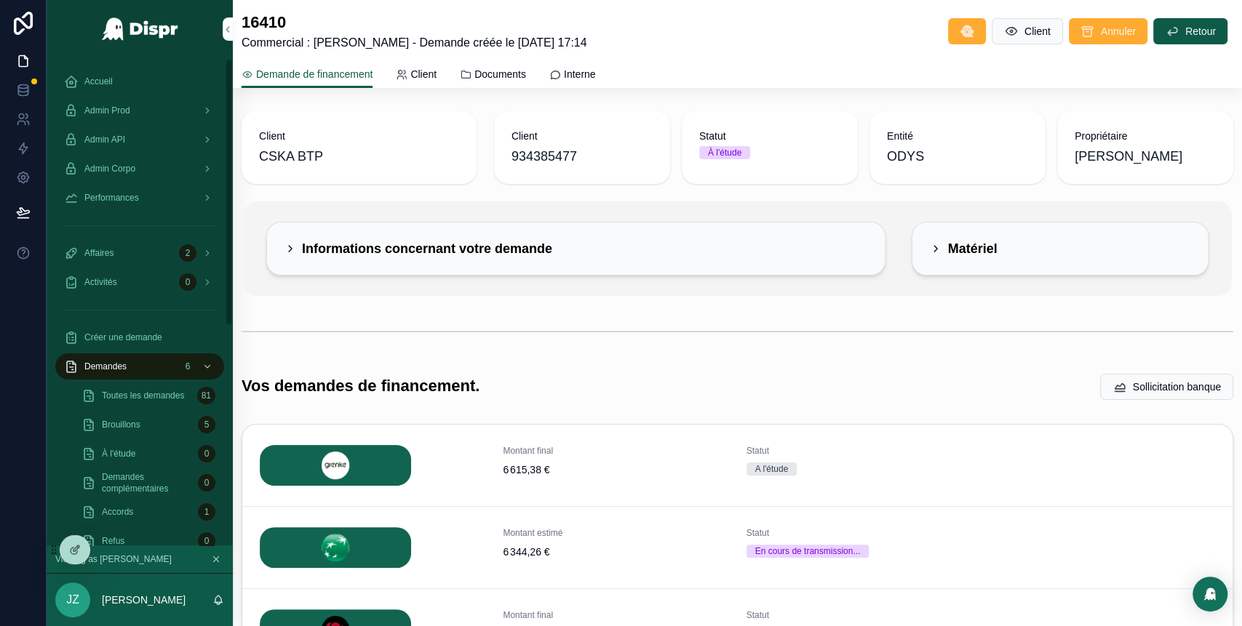
click at [122, 107] on span "Admin Prod" at bounding box center [107, 111] width 46 height 12
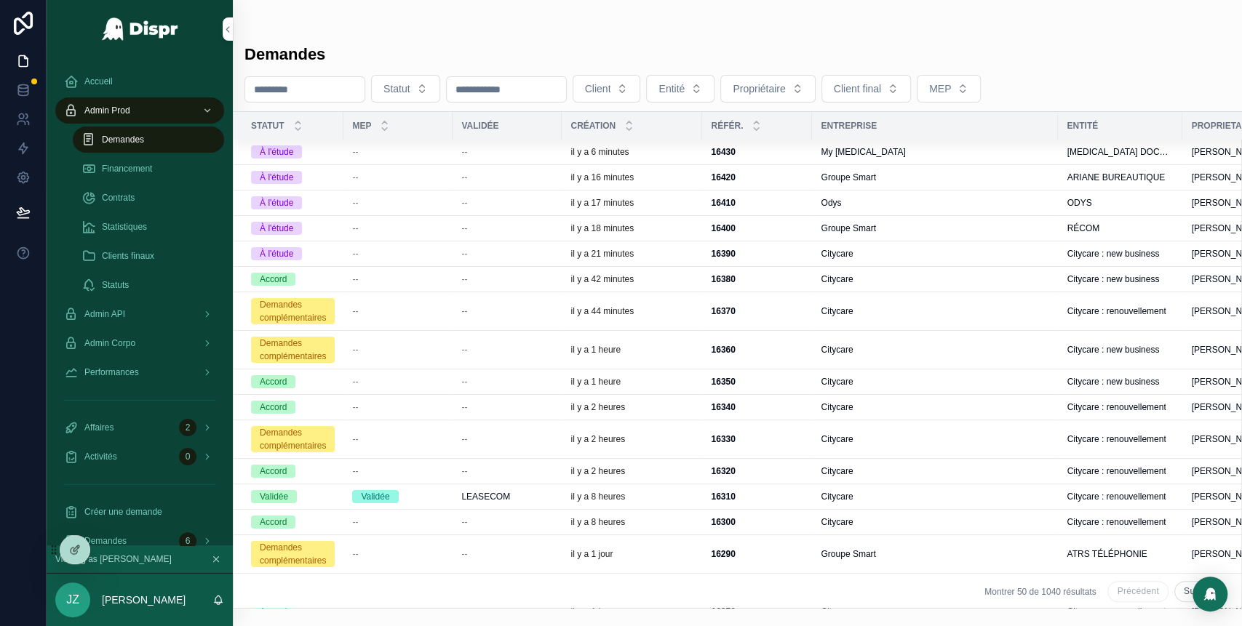
click at [420, 152] on div "--" at bounding box center [398, 152] width 92 height 12
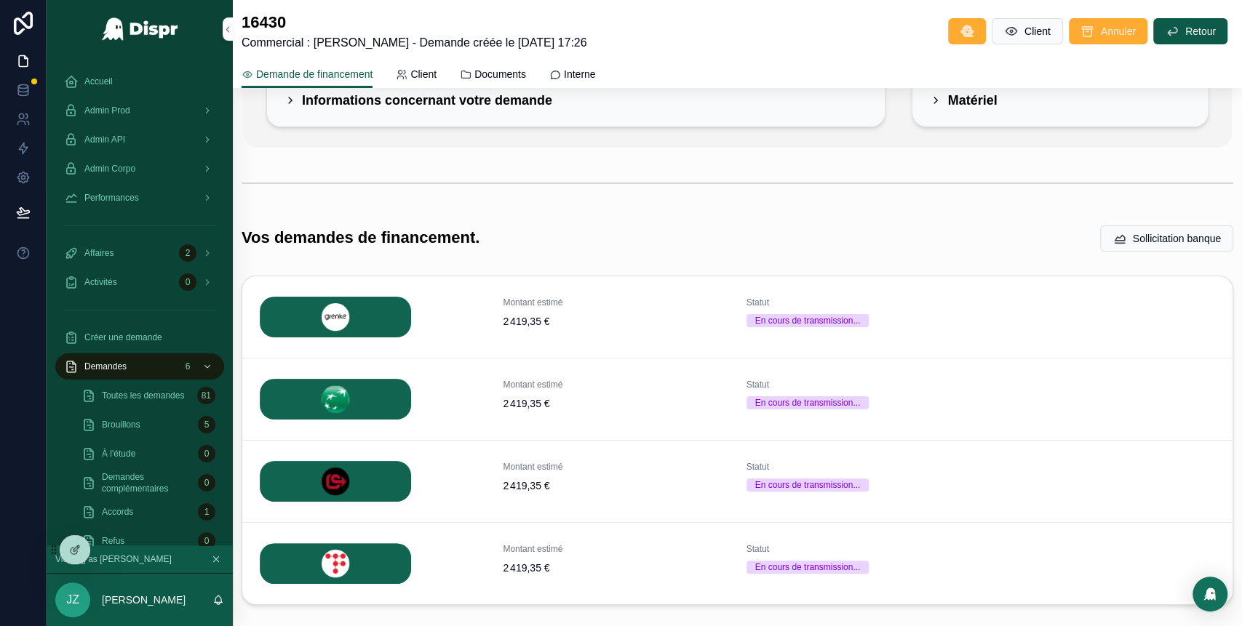
scroll to position [231, 0]
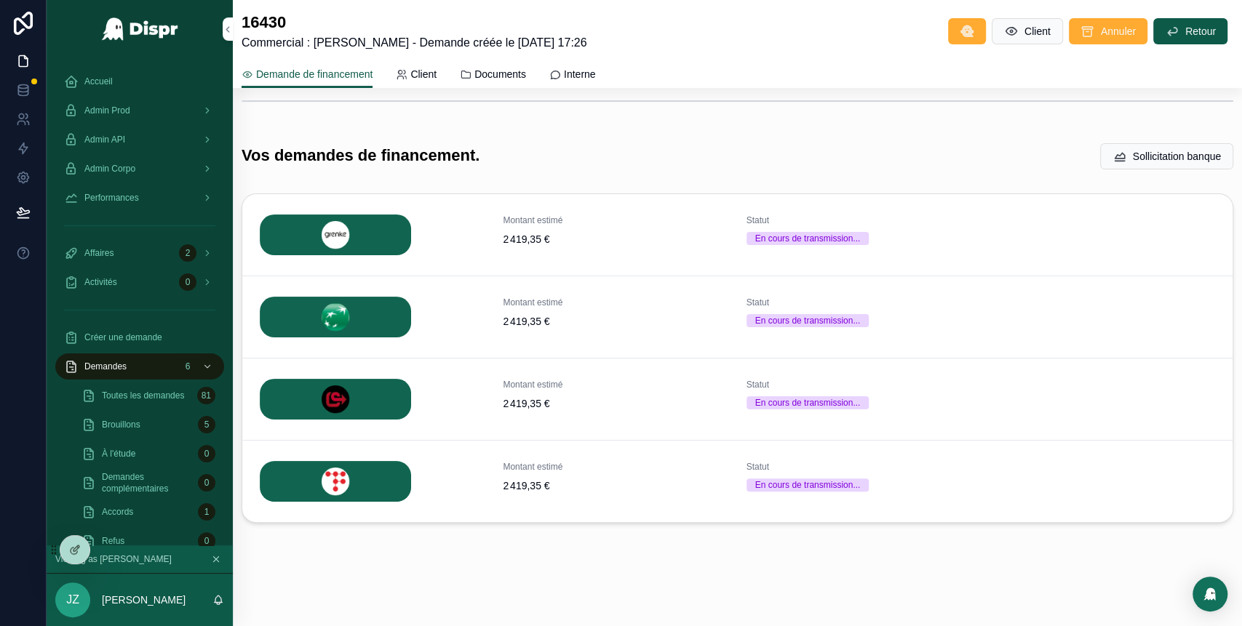
click at [130, 108] on span "Admin Prod" at bounding box center [107, 111] width 46 height 12
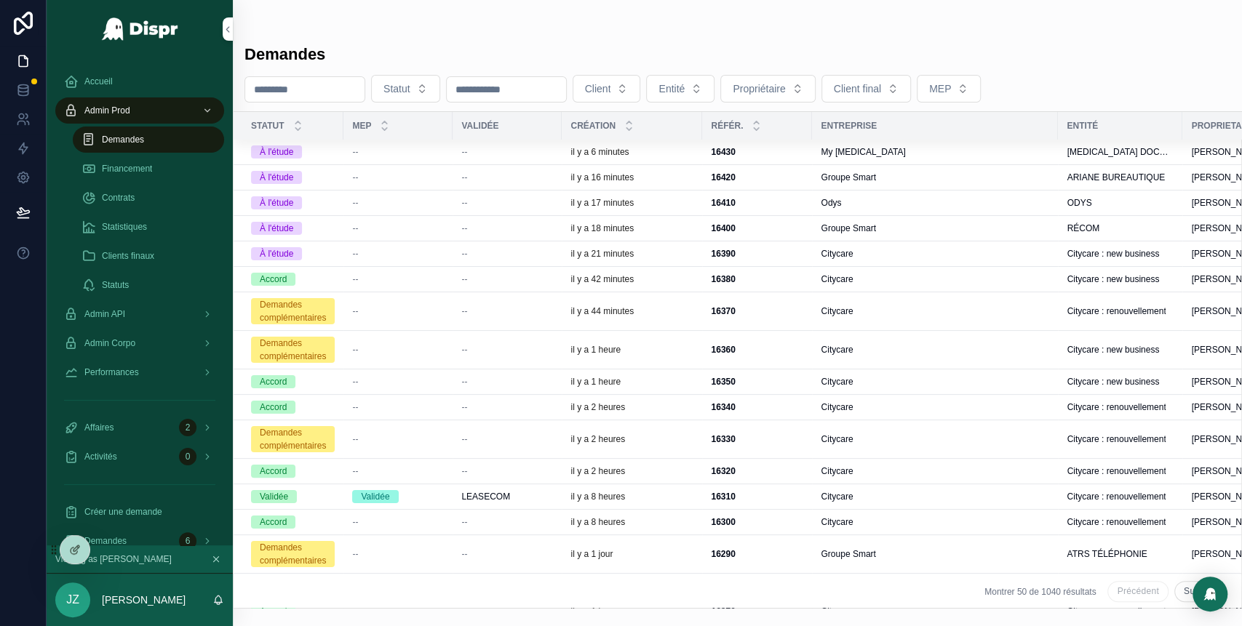
click at [502, 180] on div "--" at bounding box center [507, 178] width 92 height 12
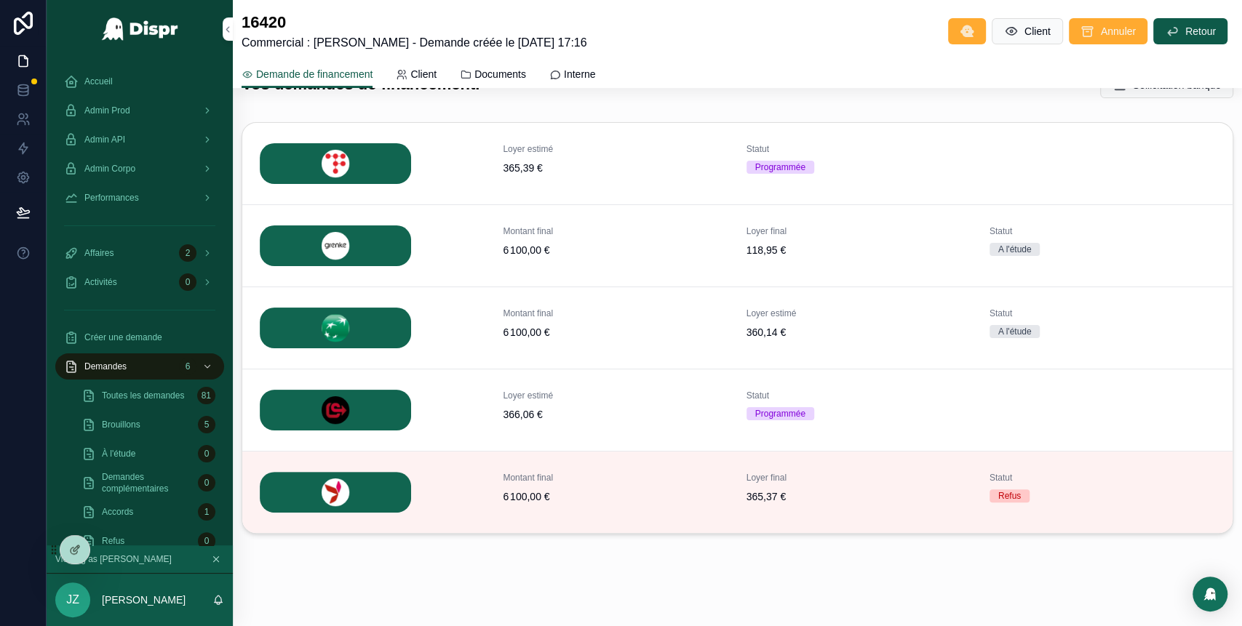
scroll to position [313, 0]
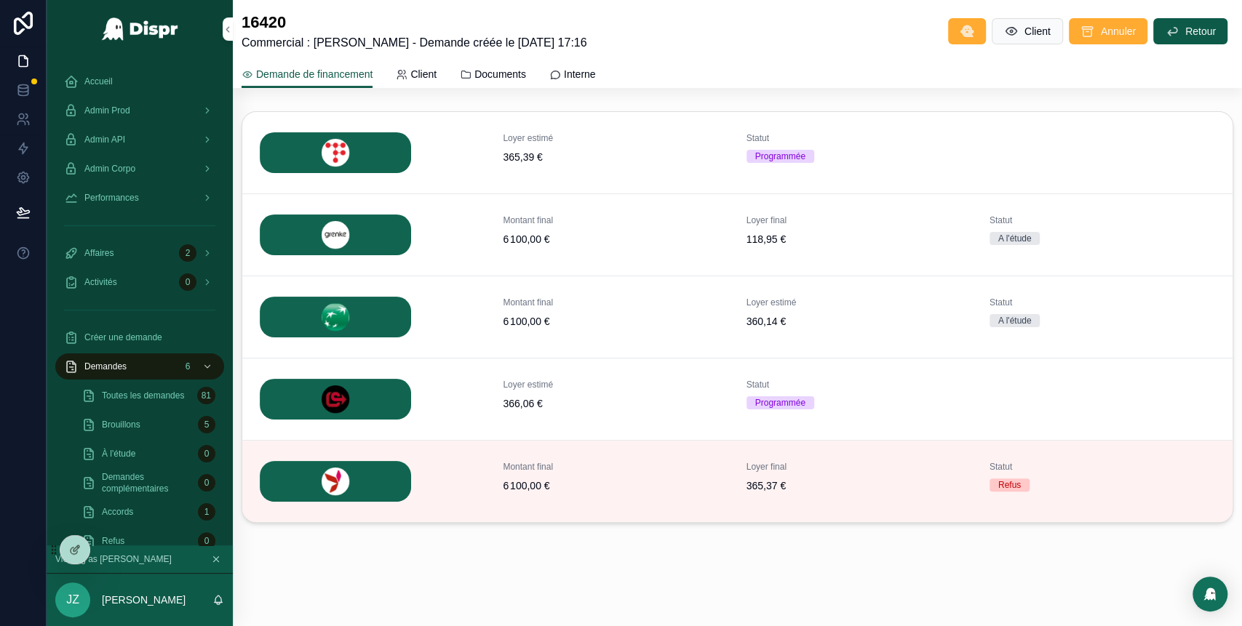
click at [0, 0] on span "Détails" at bounding box center [0, 0] width 0 height 0
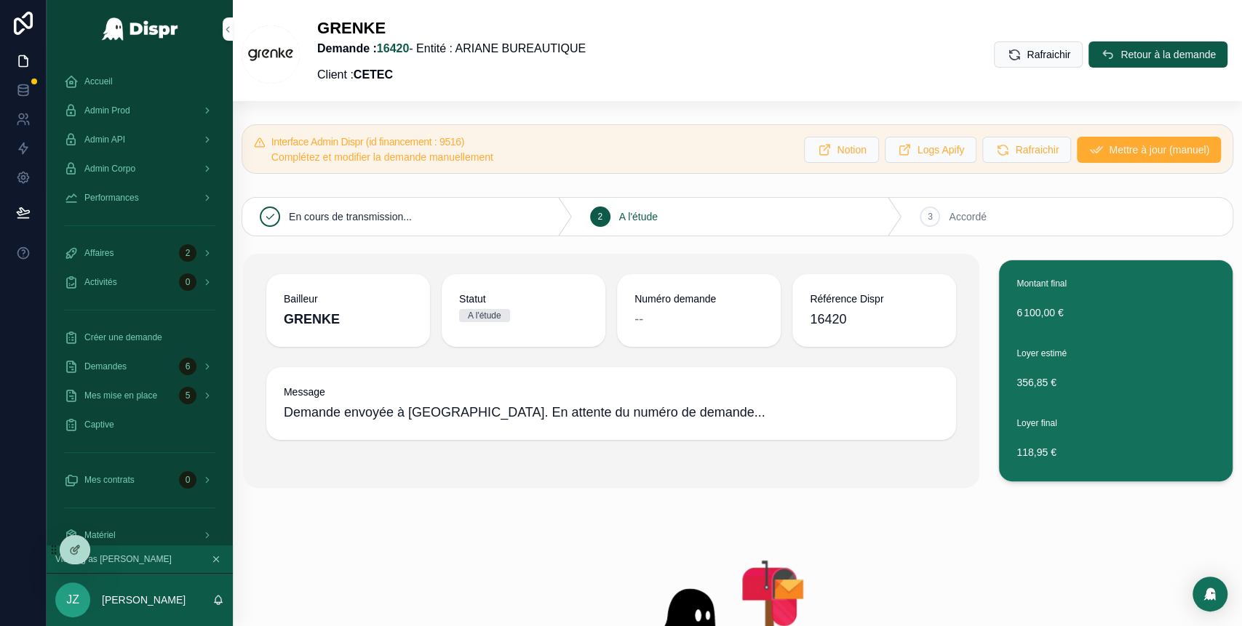
click at [1094, 65] on button "Retour à la demande" at bounding box center [1158, 54] width 139 height 26
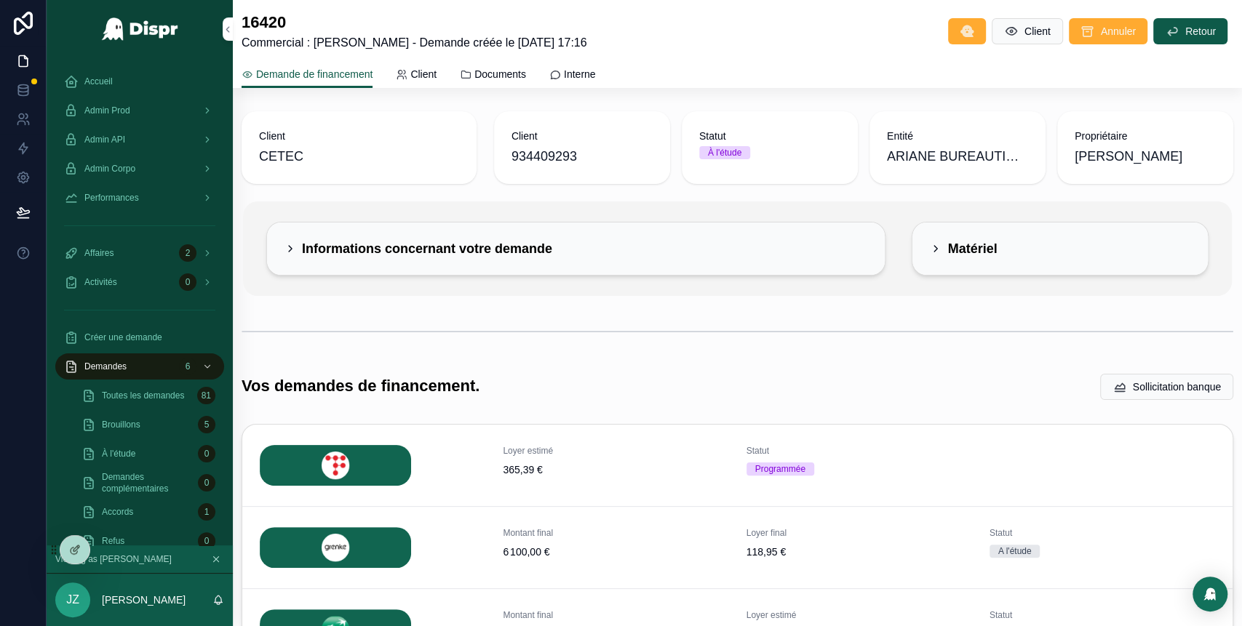
click at [130, 105] on span "Admin Prod" at bounding box center [107, 111] width 46 height 12
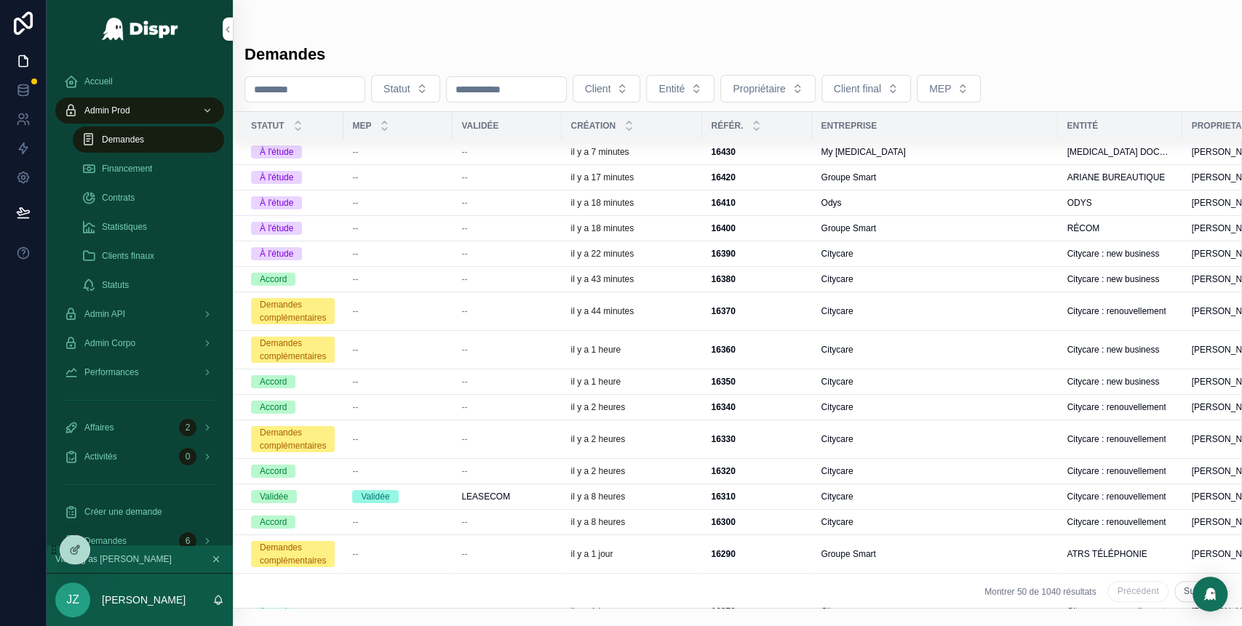
click at [838, 227] on span "Groupe Smart" at bounding box center [848, 229] width 55 height 12
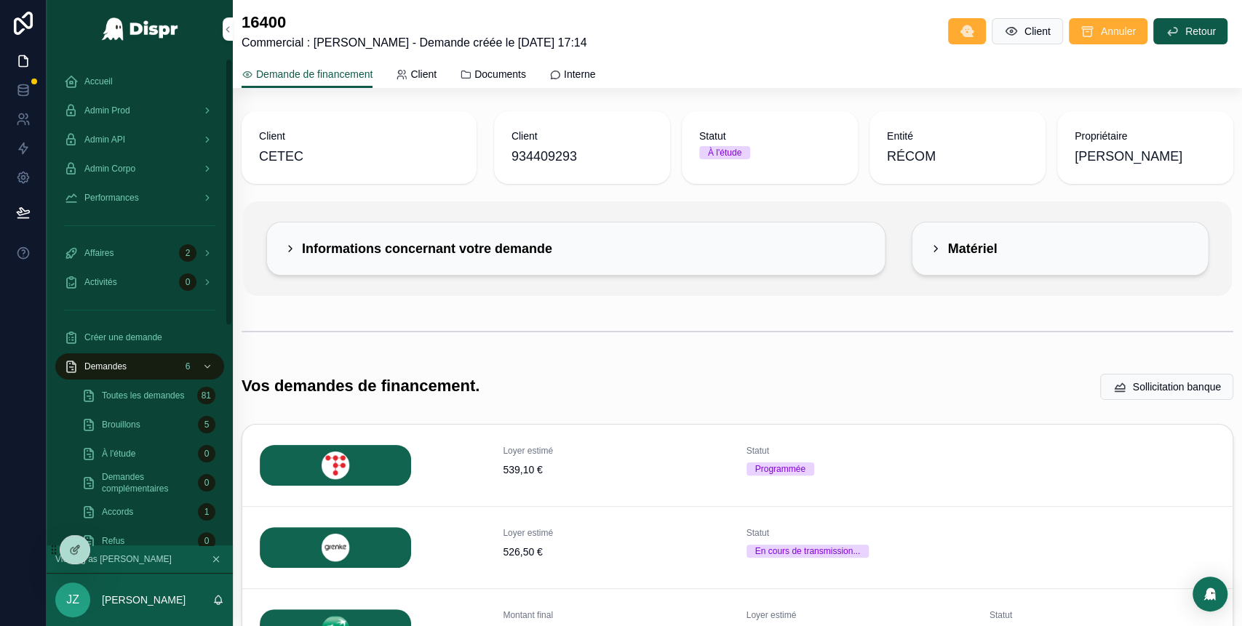
click at [124, 111] on span "Admin Prod" at bounding box center [107, 111] width 46 height 12
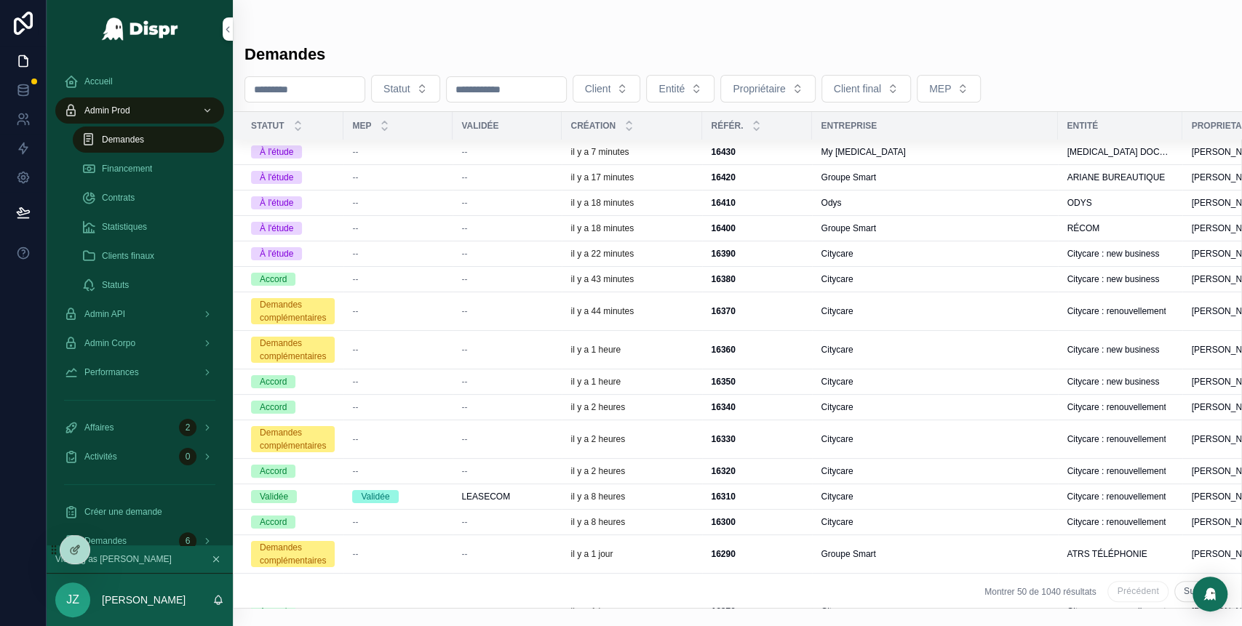
click at [530, 151] on div "--" at bounding box center [507, 152] width 92 height 12
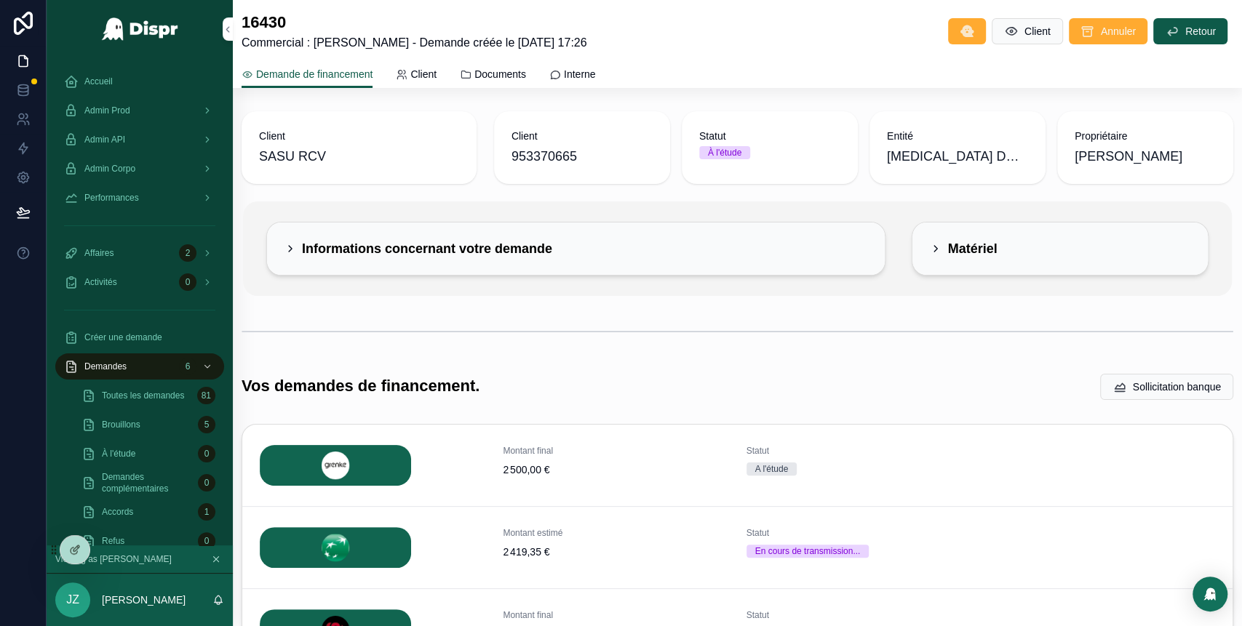
click at [130, 112] on span "Admin Prod" at bounding box center [107, 111] width 46 height 12
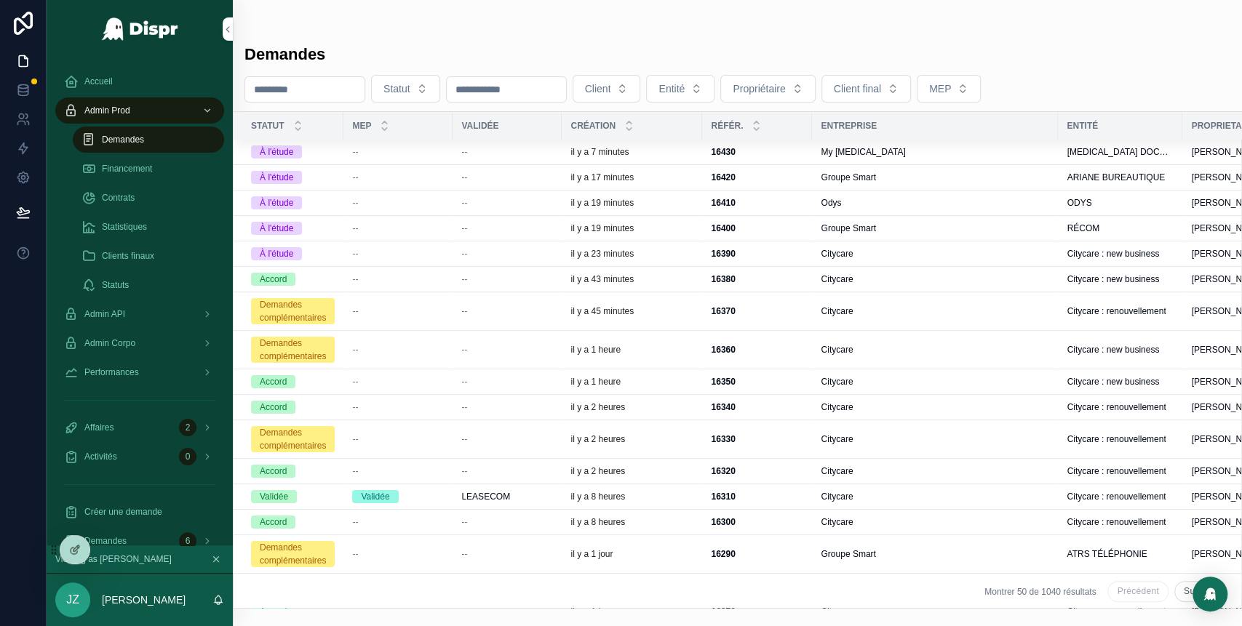
click at [489, 231] on div "--" at bounding box center [507, 229] width 92 height 12
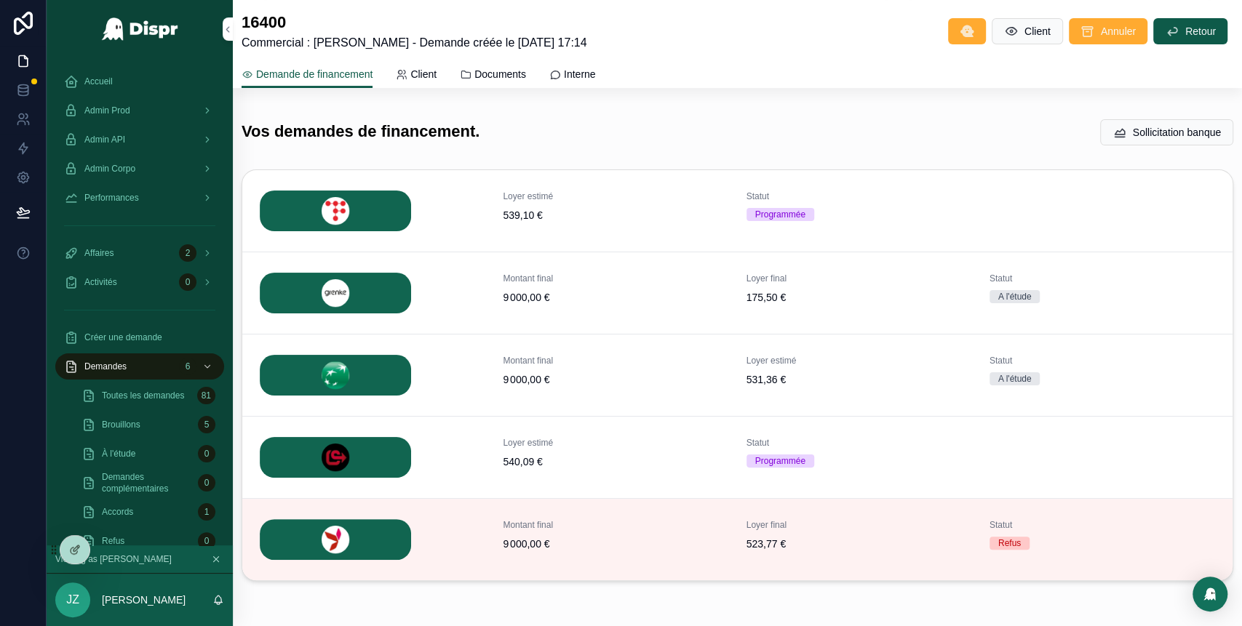
scroll to position [266, 0]
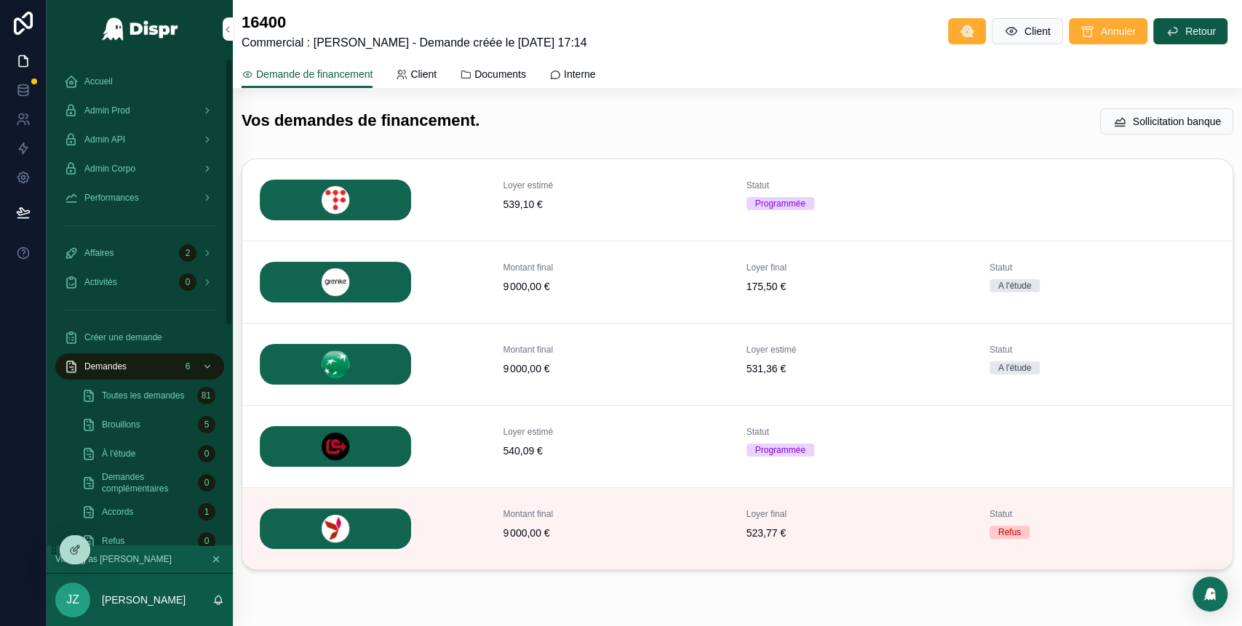
click at [156, 110] on div "Admin Prod" at bounding box center [139, 110] width 151 height 23
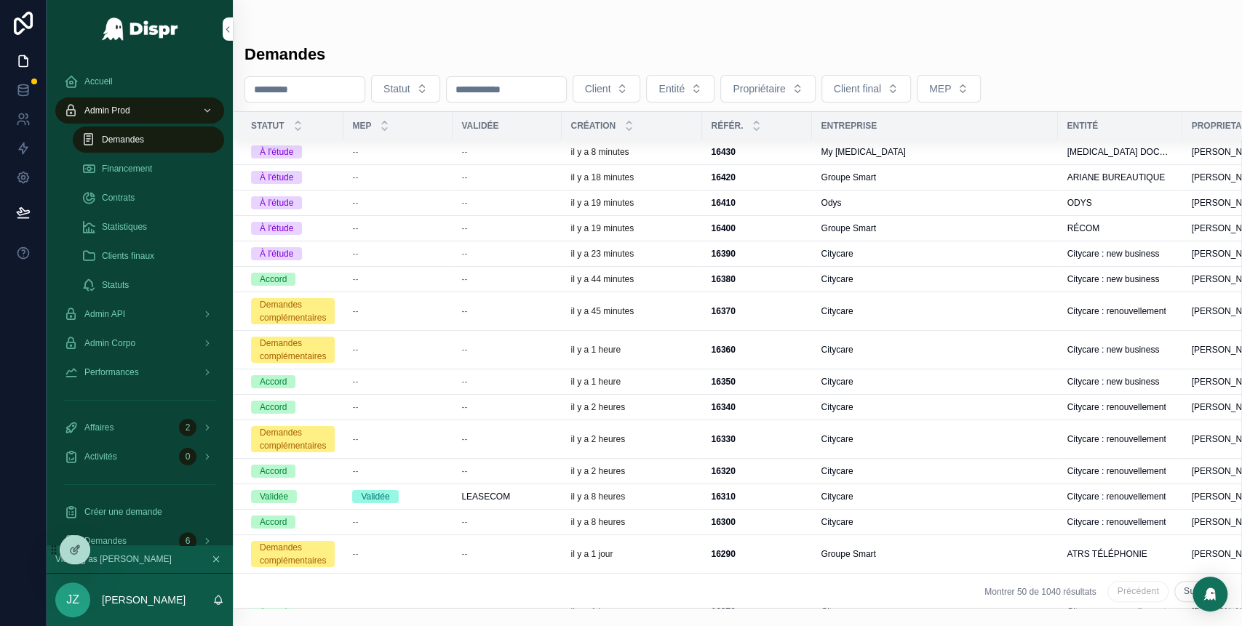
click at [502, 176] on div "--" at bounding box center [507, 178] width 92 height 12
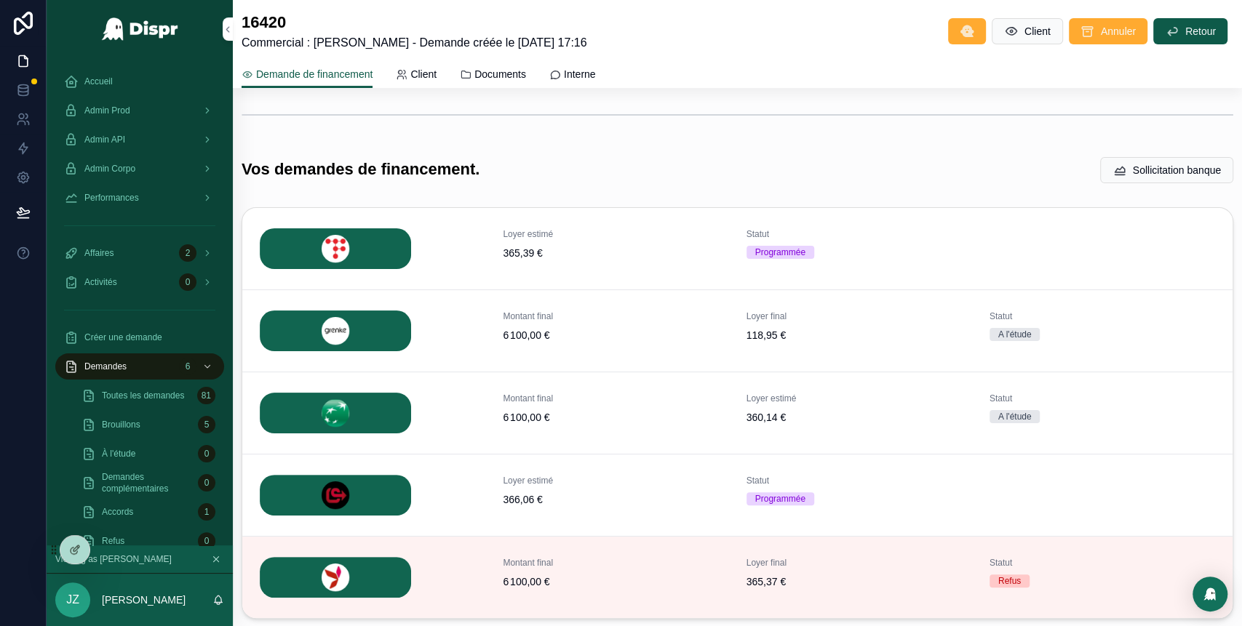
scroll to position [215, 0]
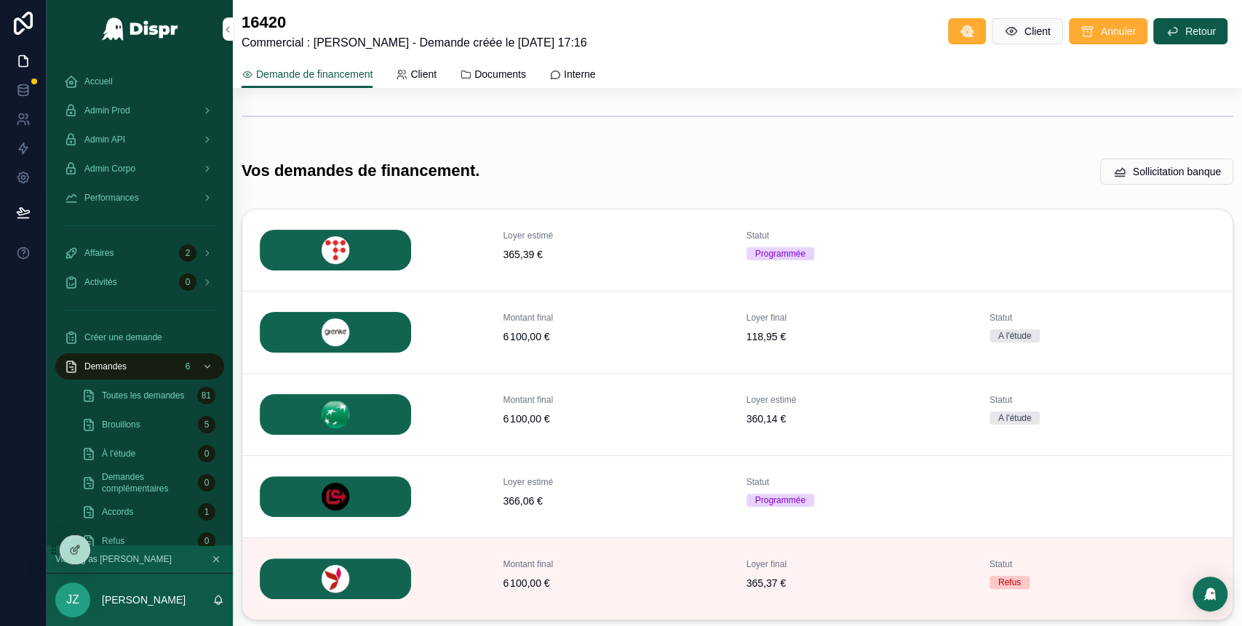
click at [0, 0] on span "Détails" at bounding box center [0, 0] width 0 height 0
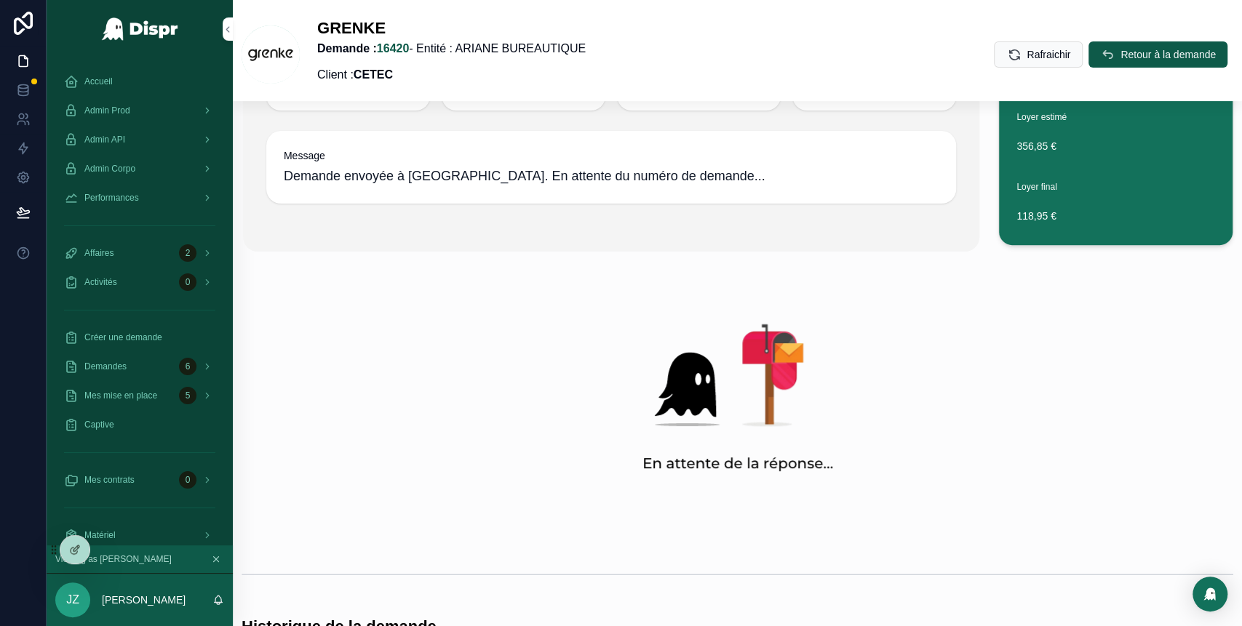
scroll to position [219, 0]
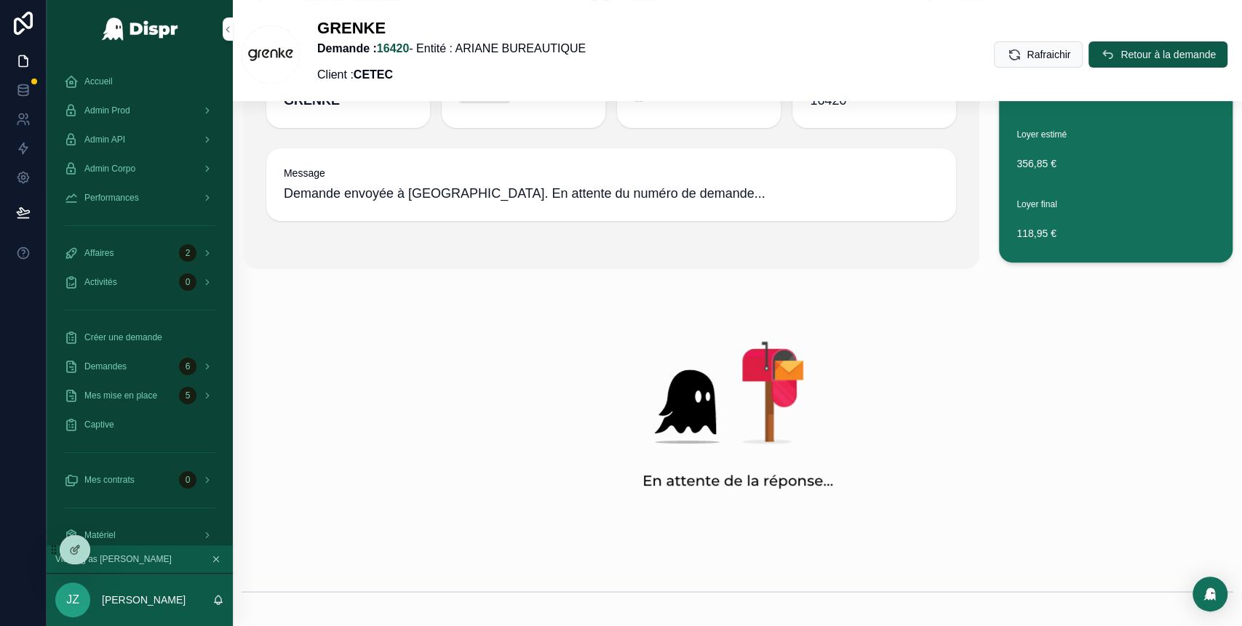
click at [1092, 58] on button "Retour à la demande" at bounding box center [1158, 54] width 139 height 26
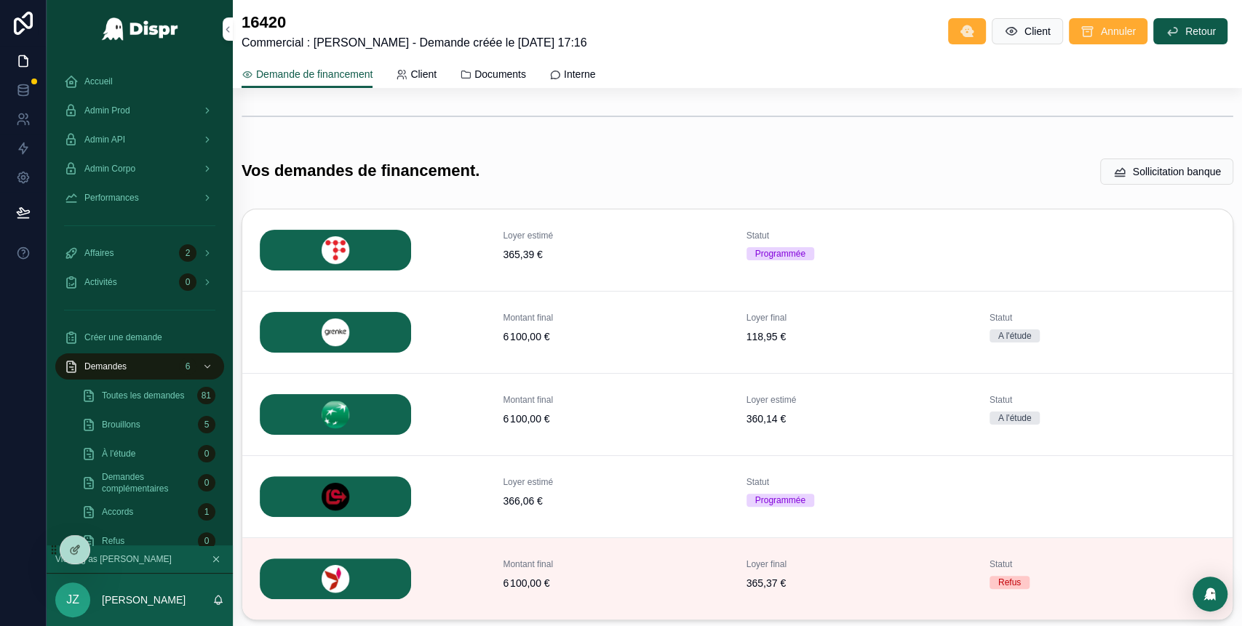
scroll to position [207, 0]
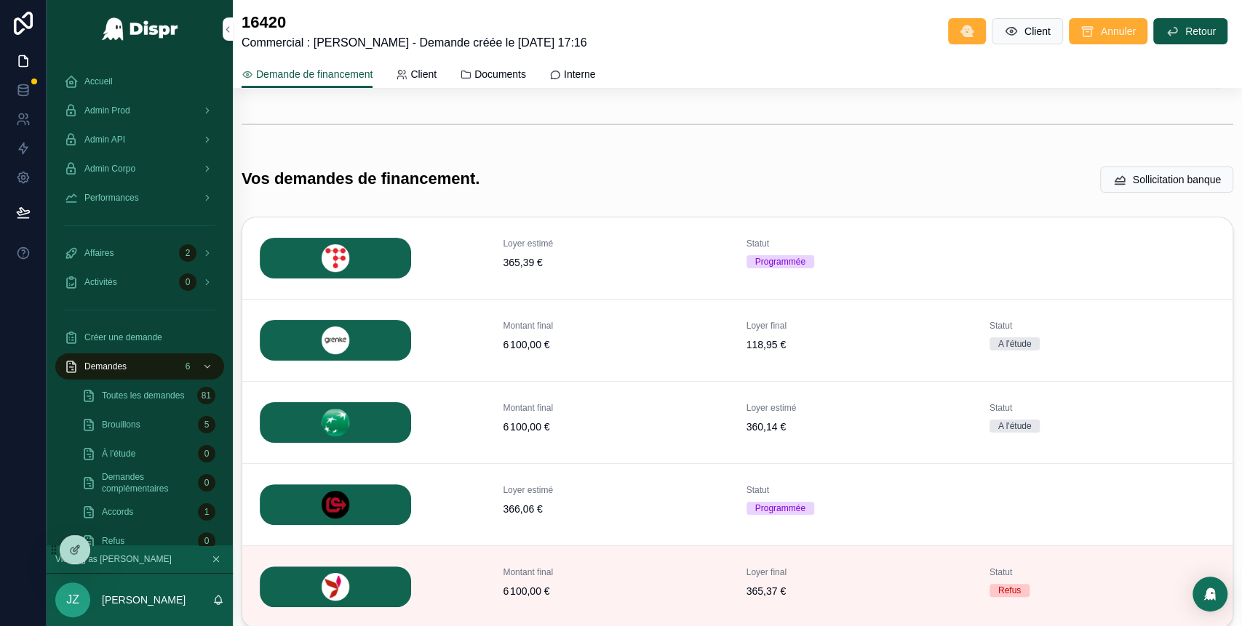
click at [0, 0] on span "Détails" at bounding box center [0, 0] width 0 height 0
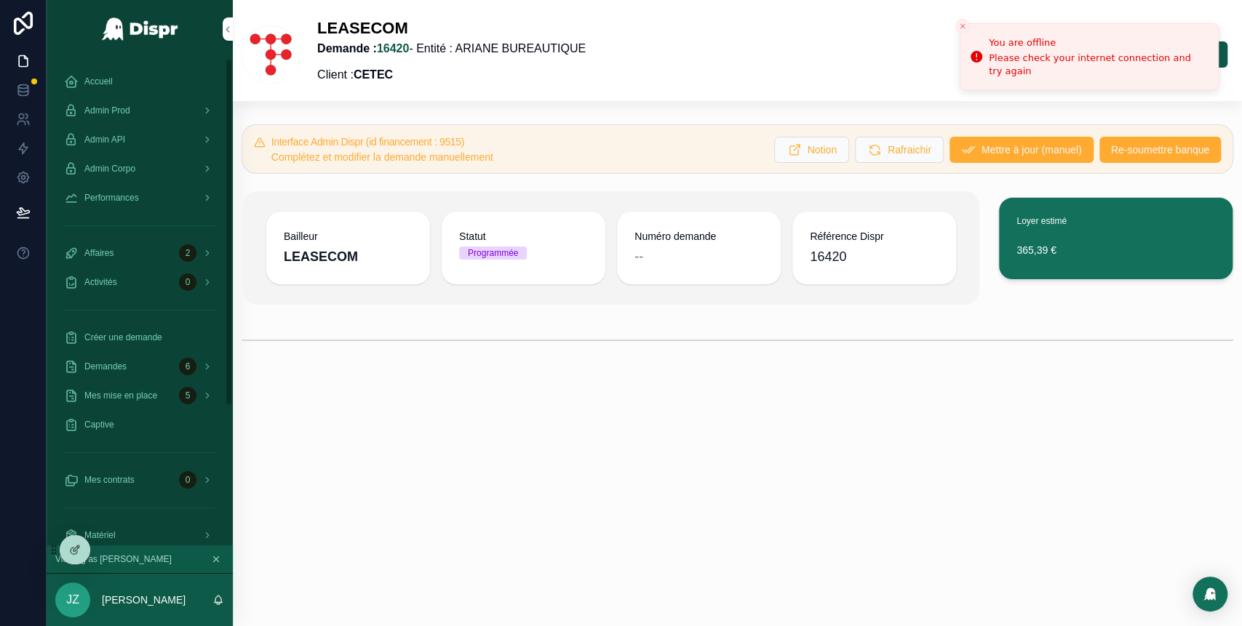
click at [153, 111] on div "Admin Prod" at bounding box center [139, 110] width 151 height 23
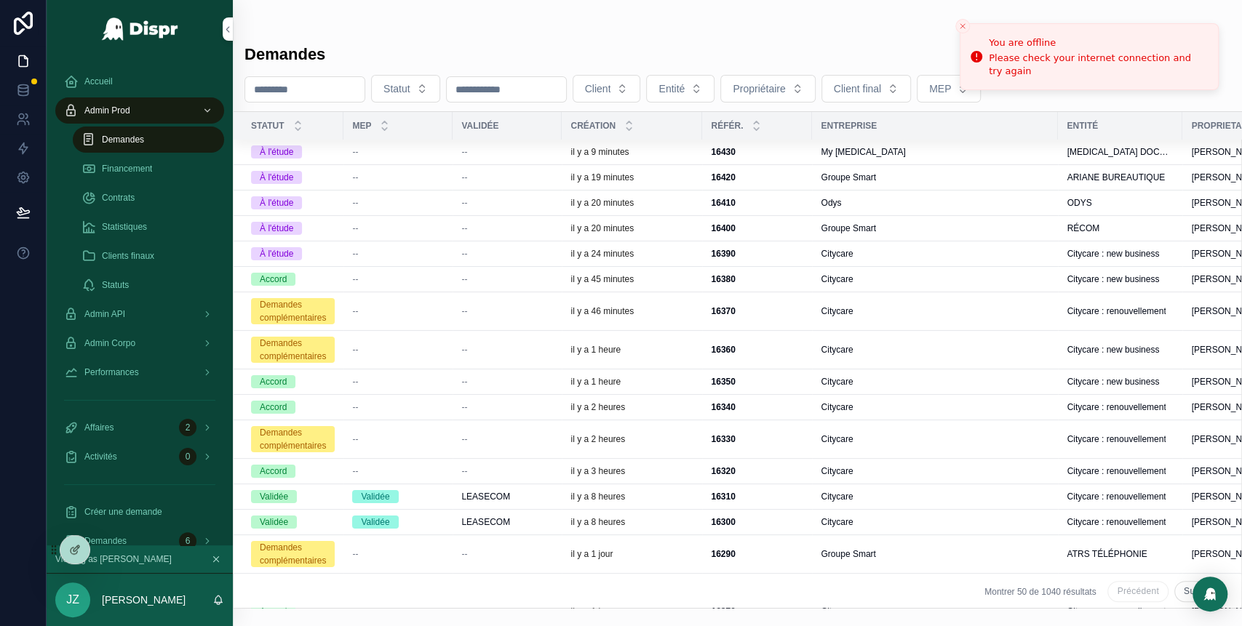
click at [663, 154] on div "il y a 9 minutes" at bounding box center [631, 152] width 123 height 12
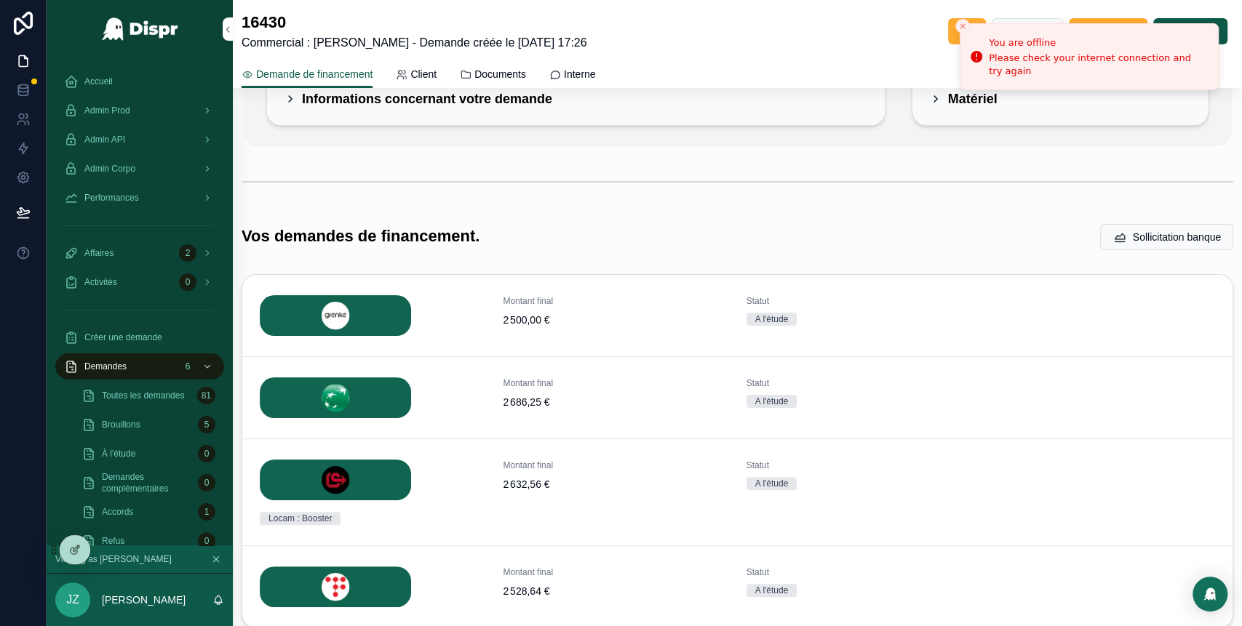
scroll to position [129, 0]
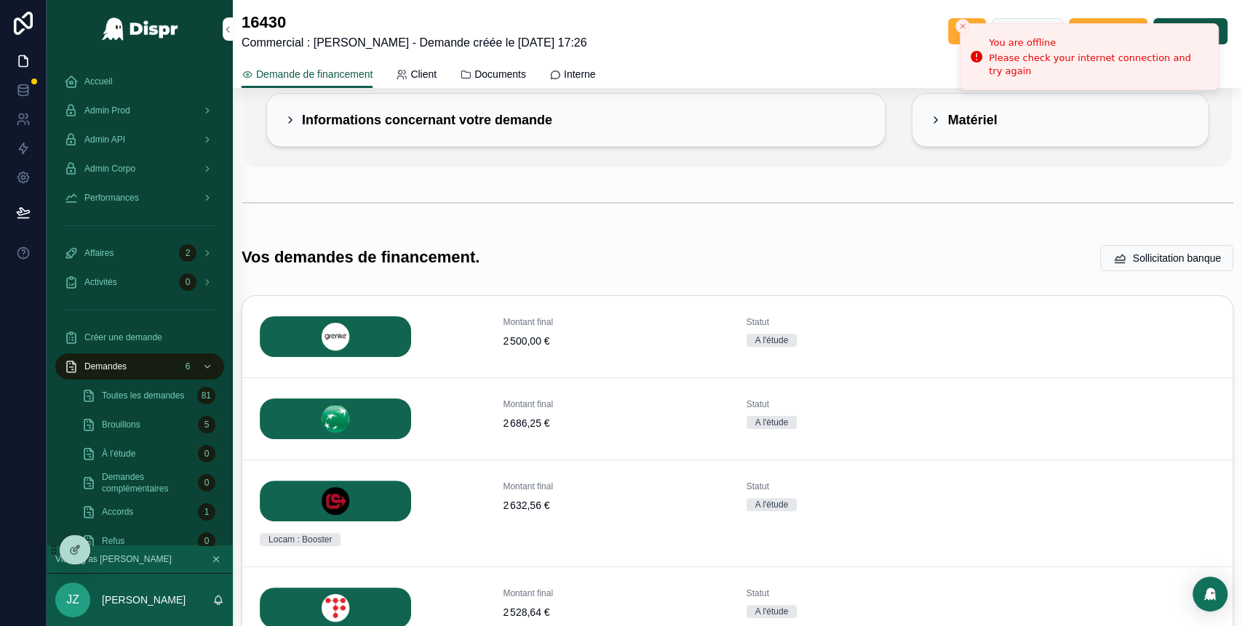
click at [754, 261] on div "Vos demandes de financement. Sollicitation banque" at bounding box center [738, 258] width 992 height 28
click at [962, 29] on icon "Close toast" at bounding box center [962, 26] width 9 height 9
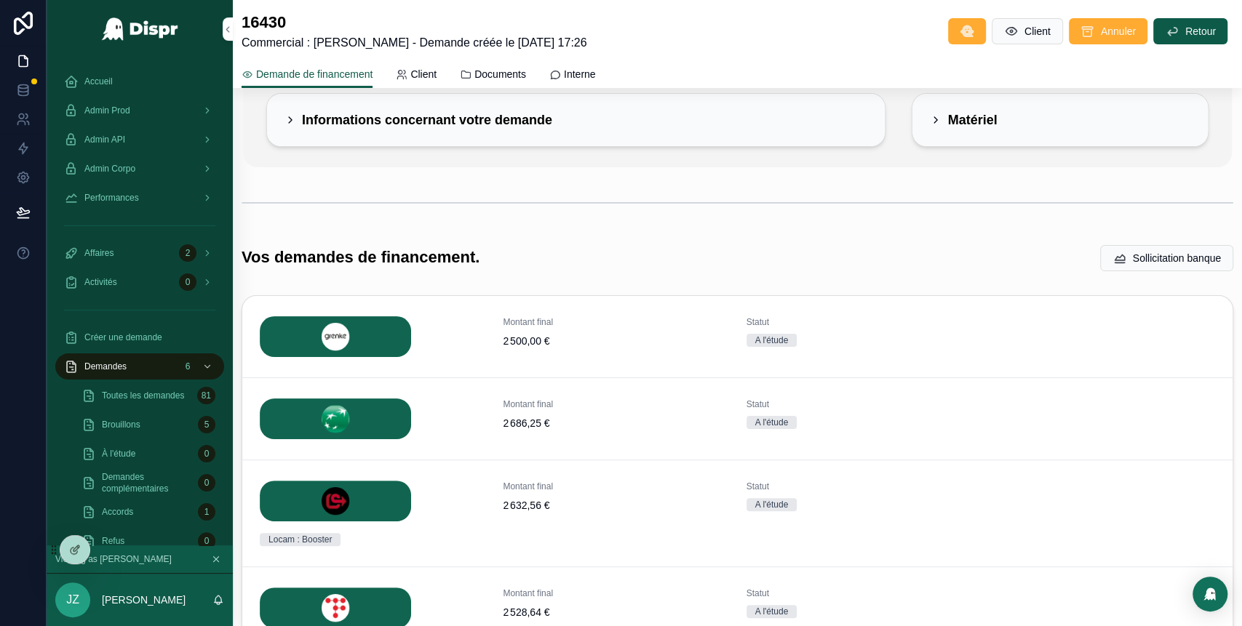
click at [123, 81] on div "Accueil" at bounding box center [139, 81] width 151 height 23
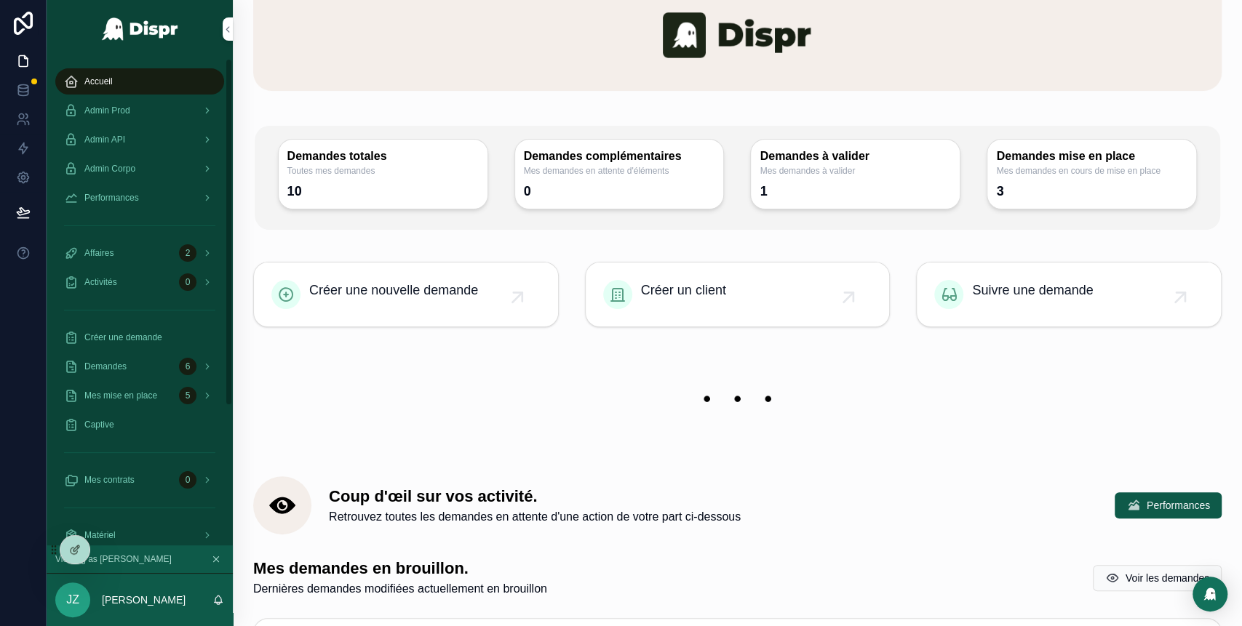
click at [178, 114] on div "Admin Prod" at bounding box center [139, 110] width 151 height 23
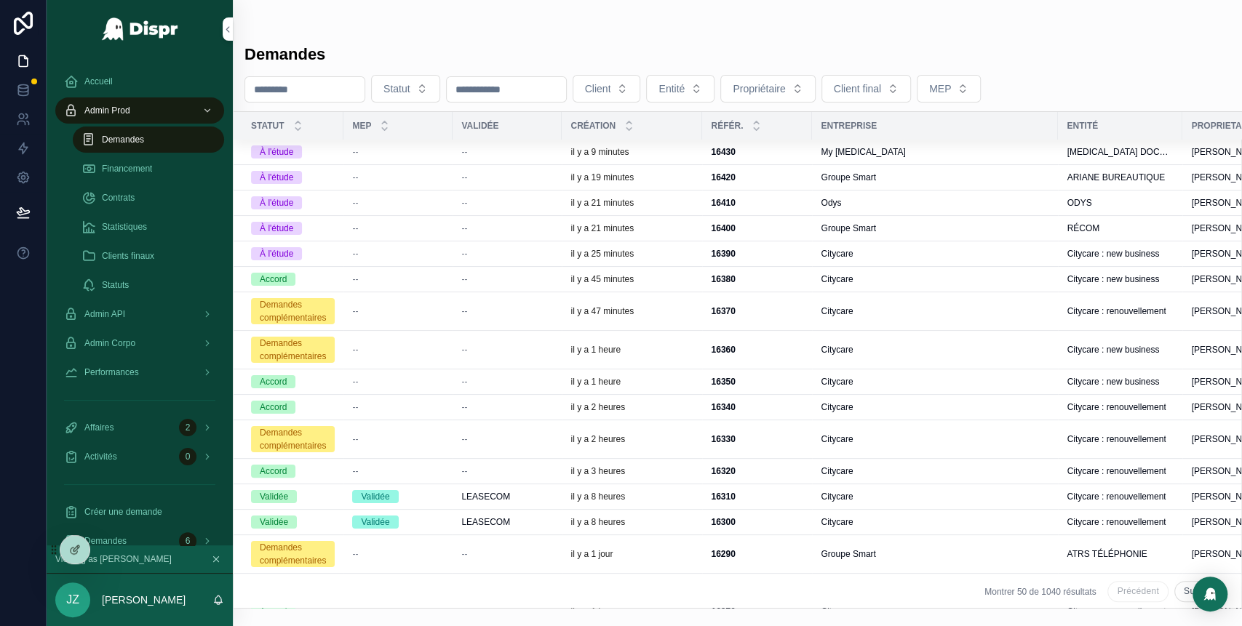
click at [542, 151] on div "--" at bounding box center [507, 152] width 92 height 12
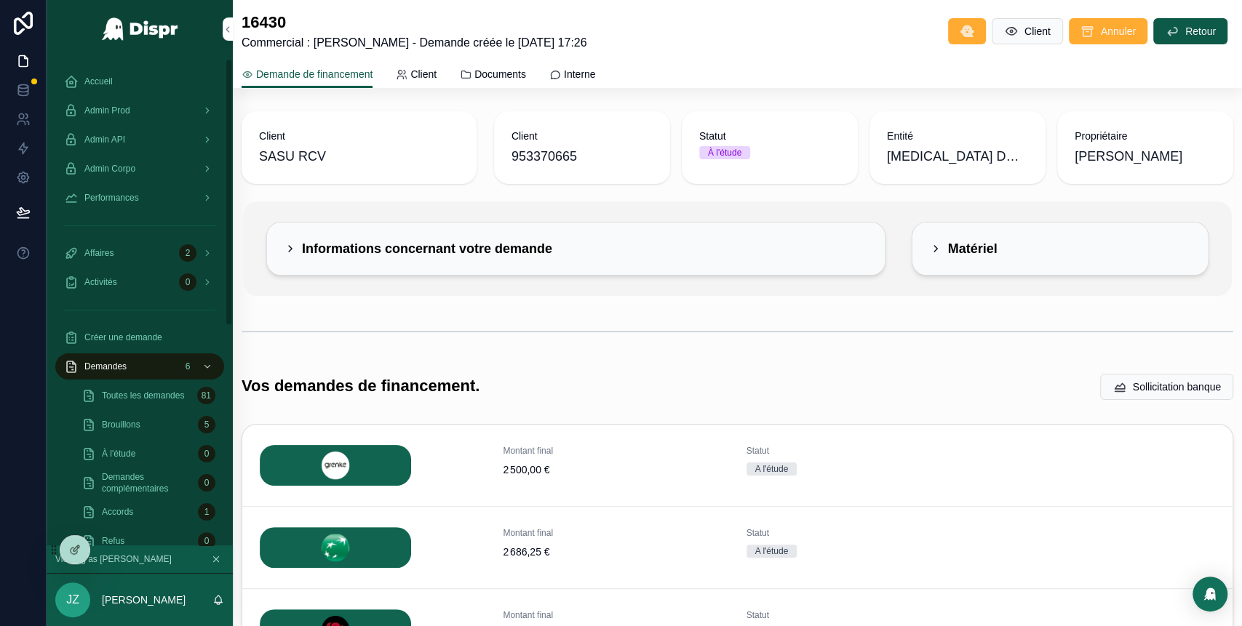
click at [132, 119] on div "Admin Prod" at bounding box center [139, 110] width 151 height 23
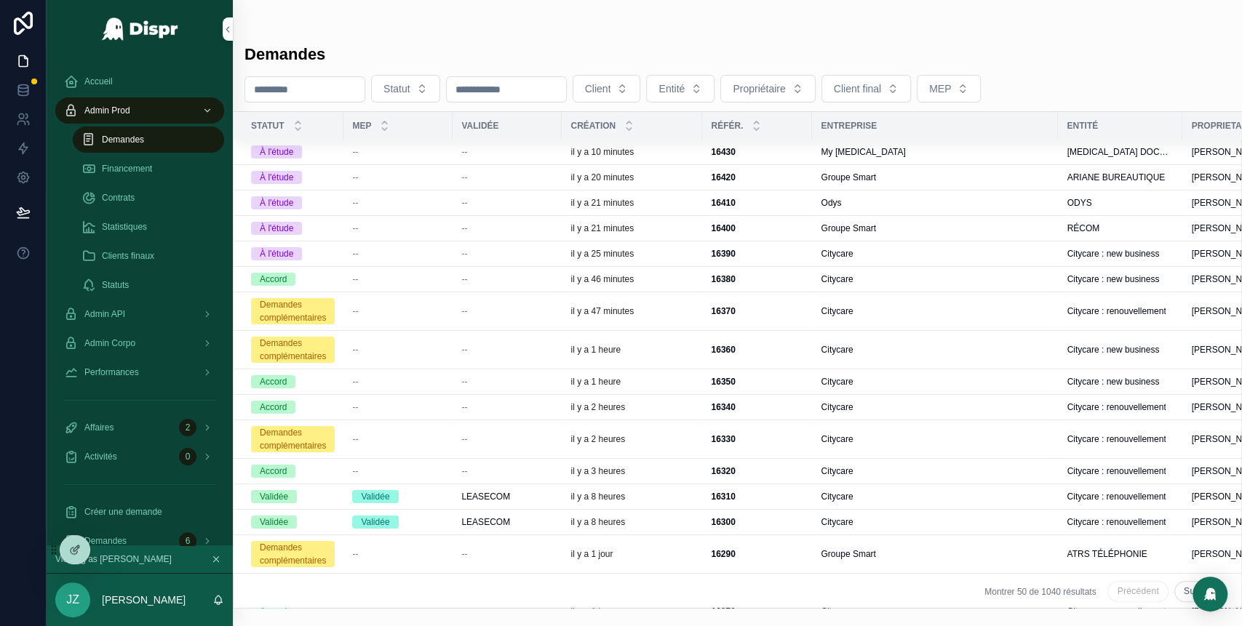
click at [682, 175] on div "il y a 20 minutes" at bounding box center [631, 178] width 123 height 12
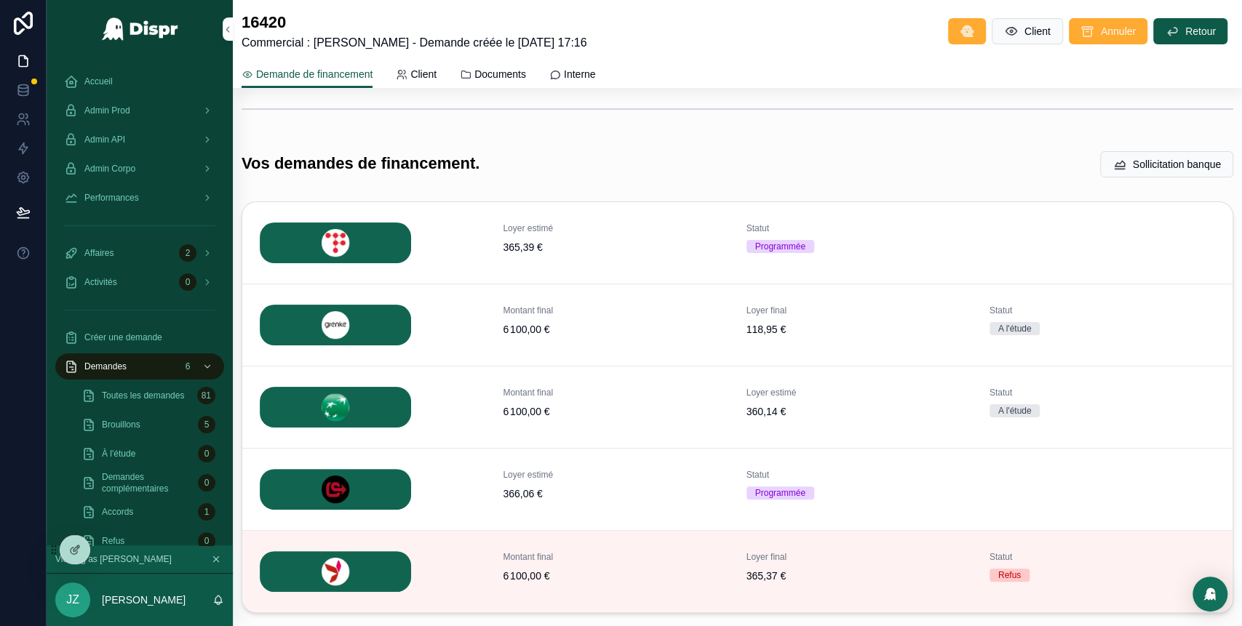
scroll to position [219, 0]
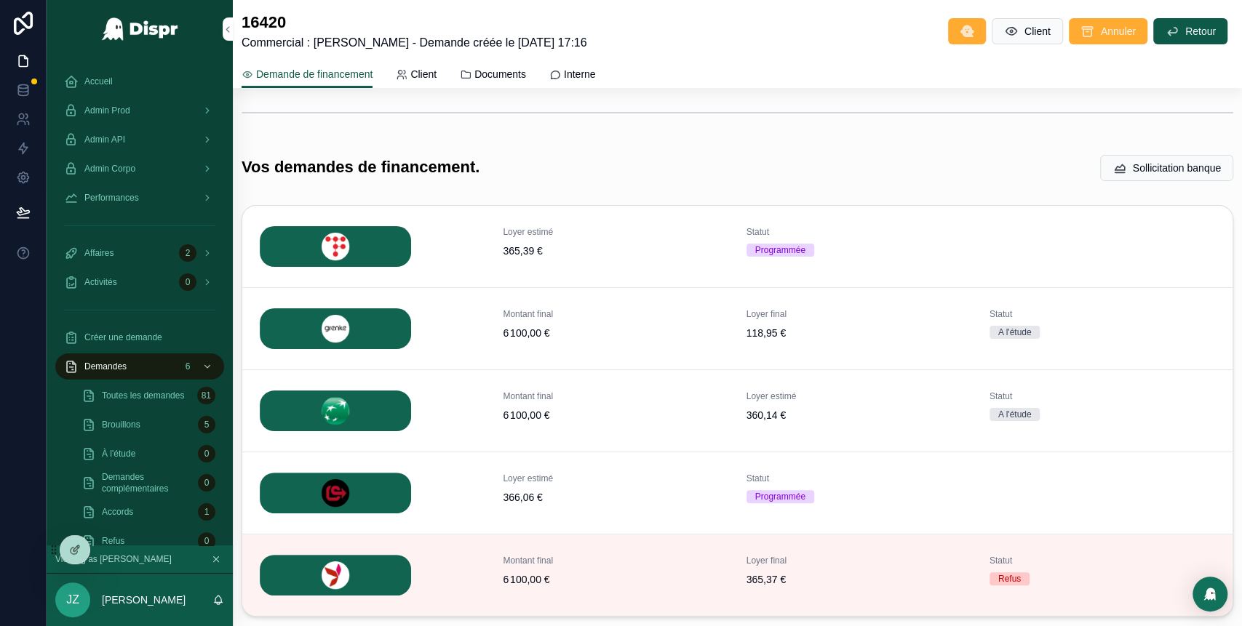
click at [0, 0] on span "Détails" at bounding box center [0, 0] width 0 height 0
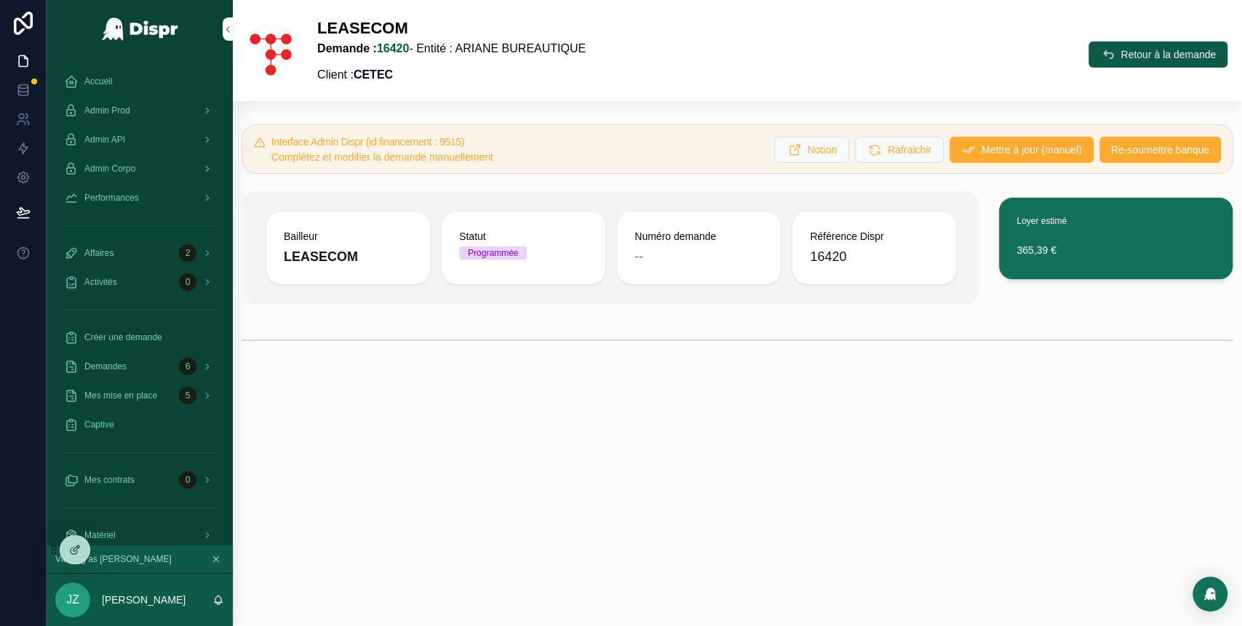
click at [1143, 146] on span "Re-soumettre banque" at bounding box center [1160, 150] width 98 height 15
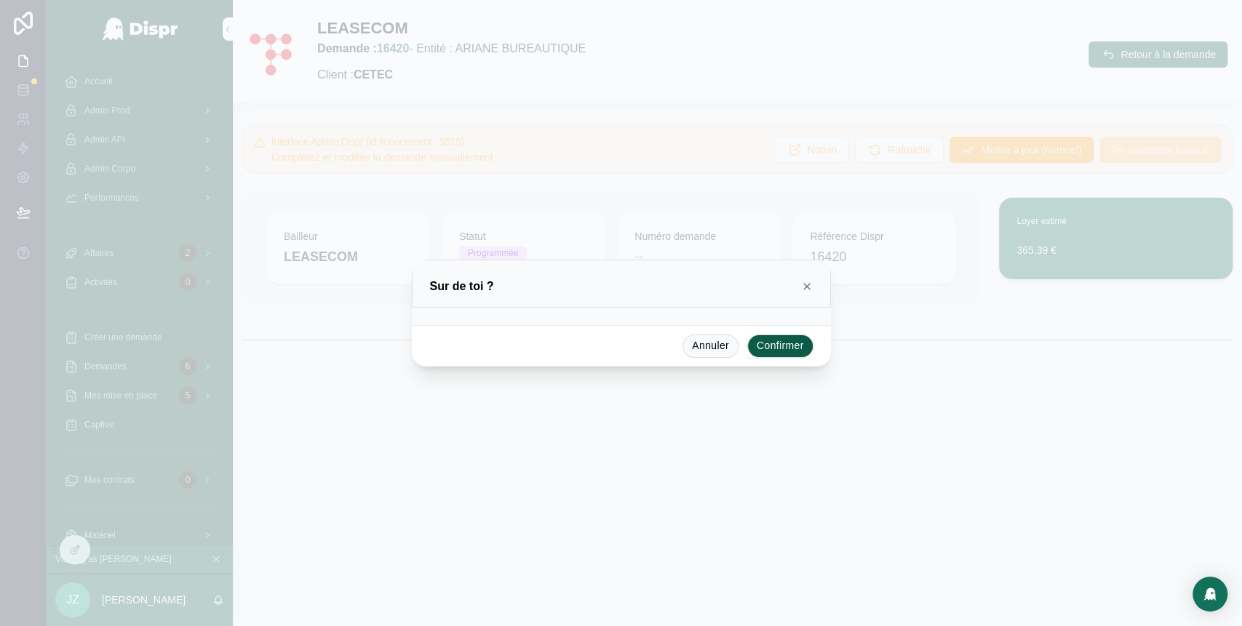
click at [790, 344] on button "Confirmer" at bounding box center [780, 346] width 66 height 23
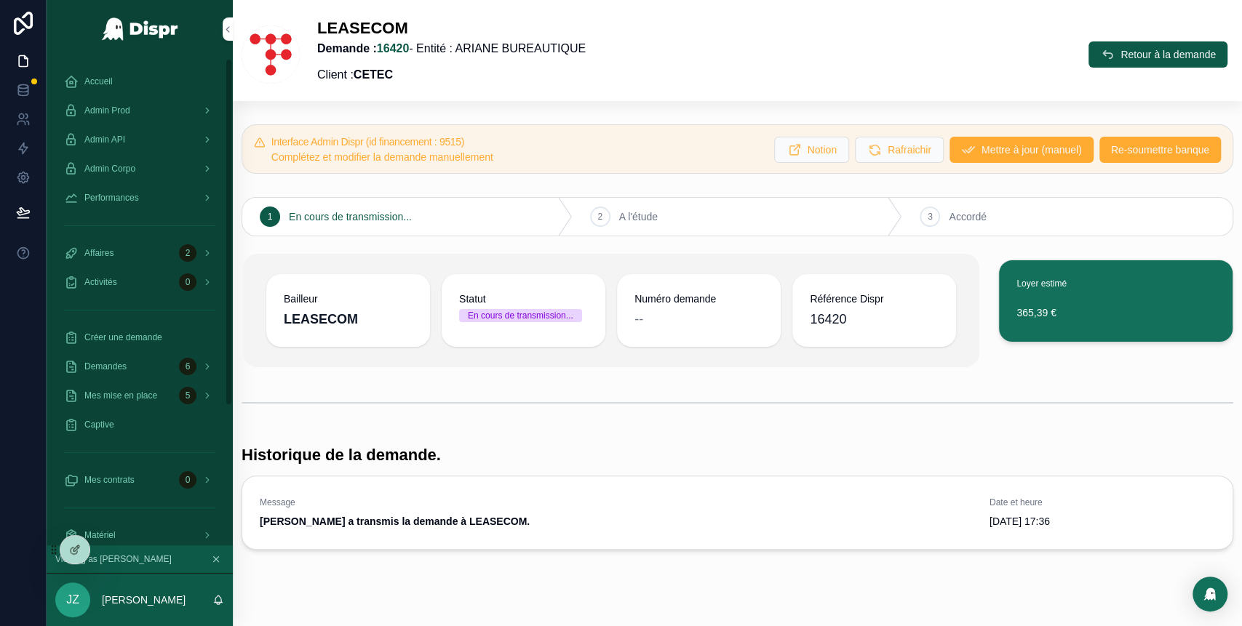
click at [130, 111] on span "Admin Prod" at bounding box center [107, 111] width 46 height 12
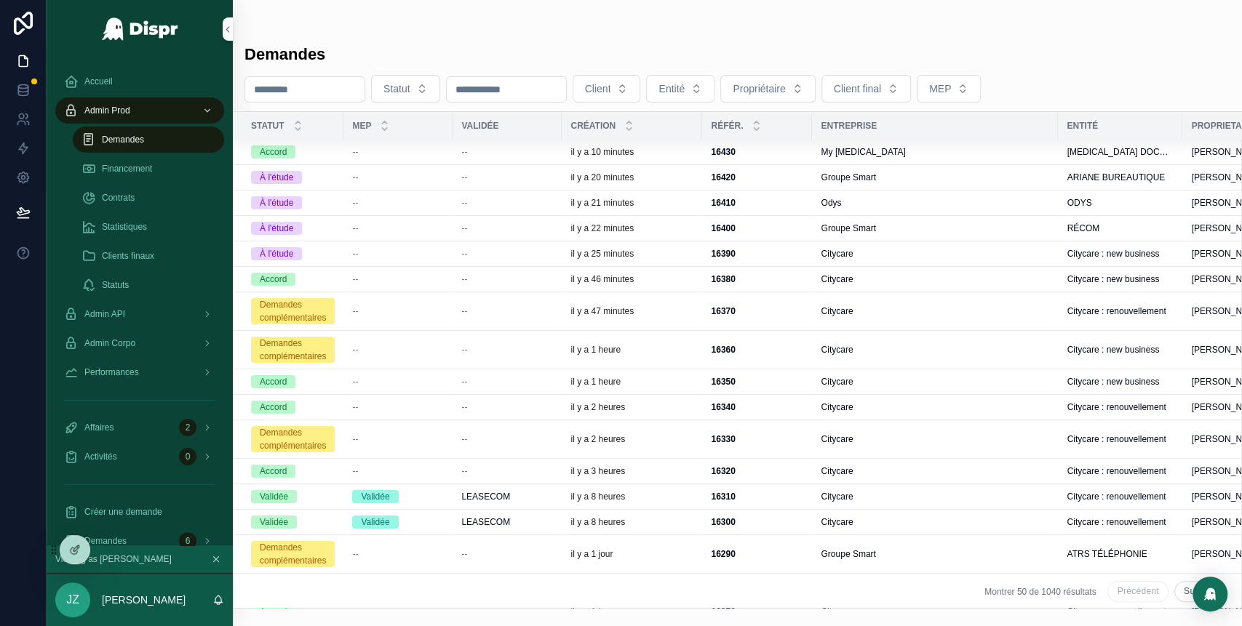
click at [801, 232] on div "16400 16400" at bounding box center [757, 229] width 92 height 12
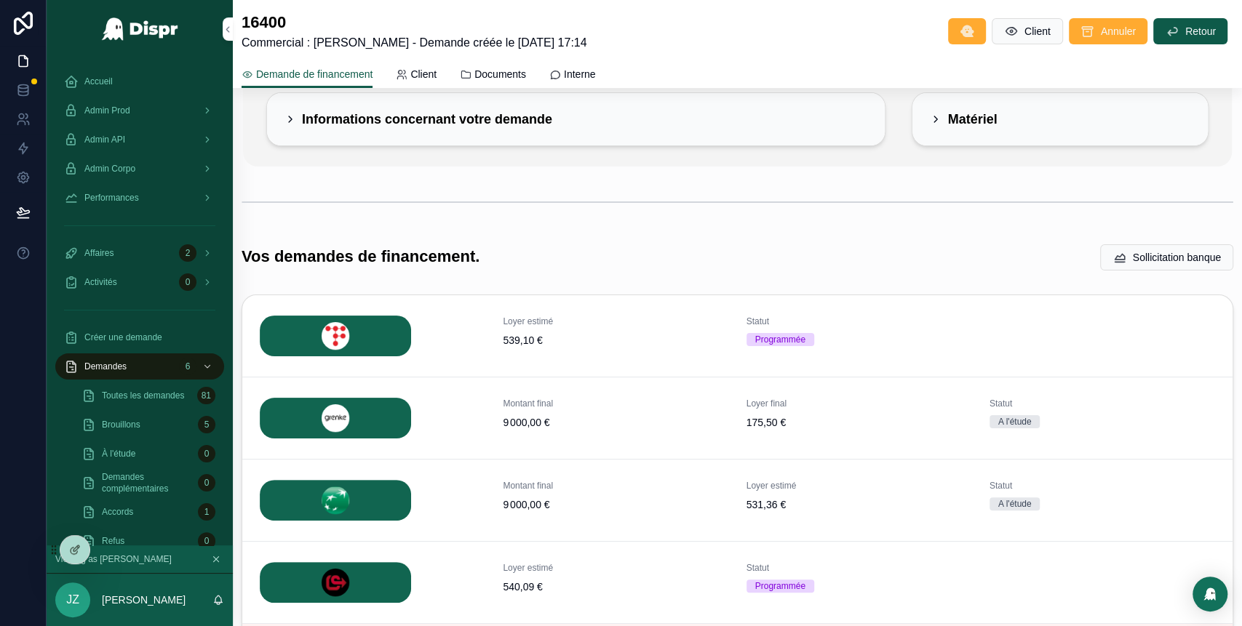
scroll to position [147, 0]
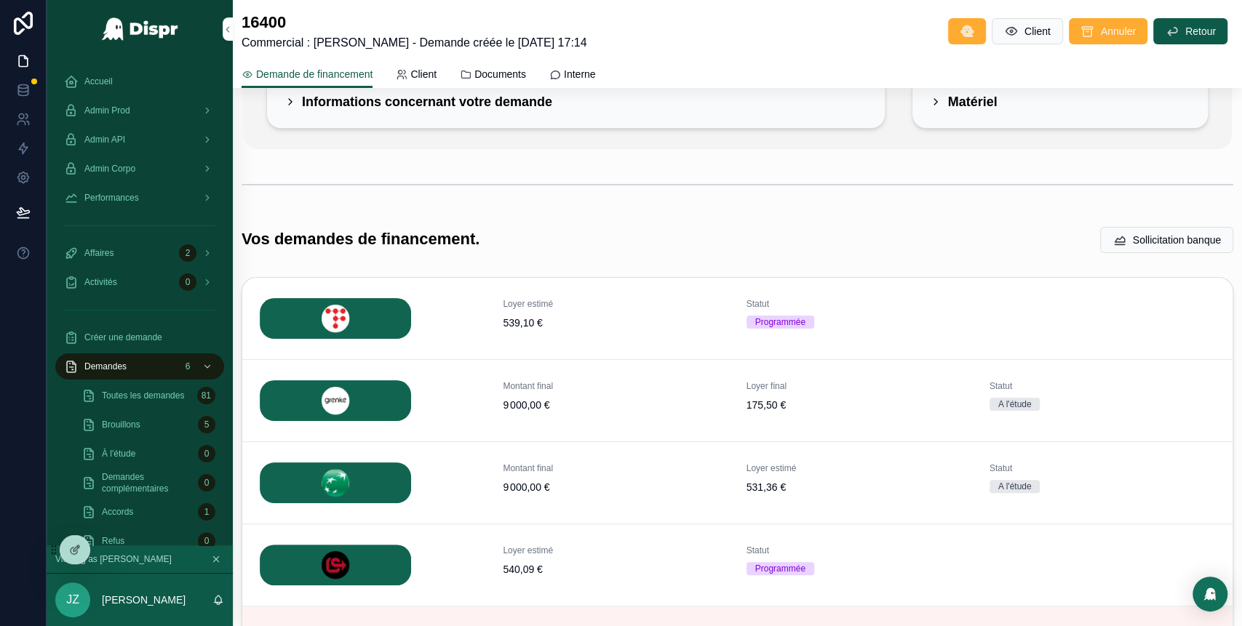
click at [0, 0] on icon "scrollable content" at bounding box center [0, 0] width 0 height 0
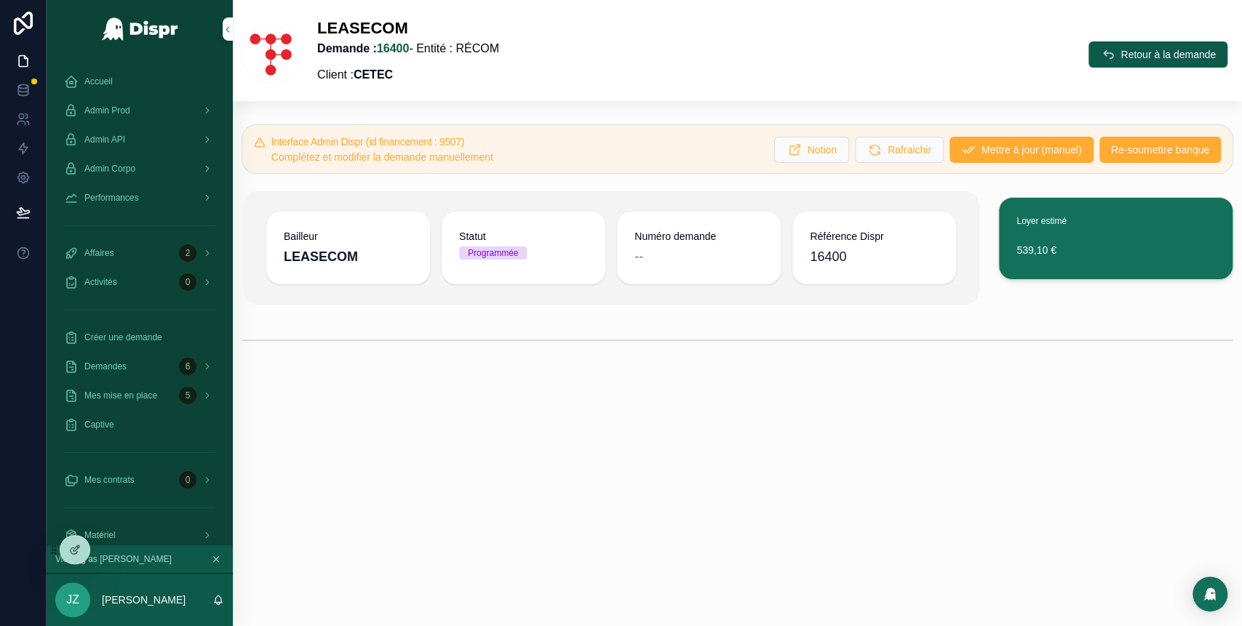
click at [1117, 151] on span "Re-soumettre banque" at bounding box center [1160, 150] width 98 height 15
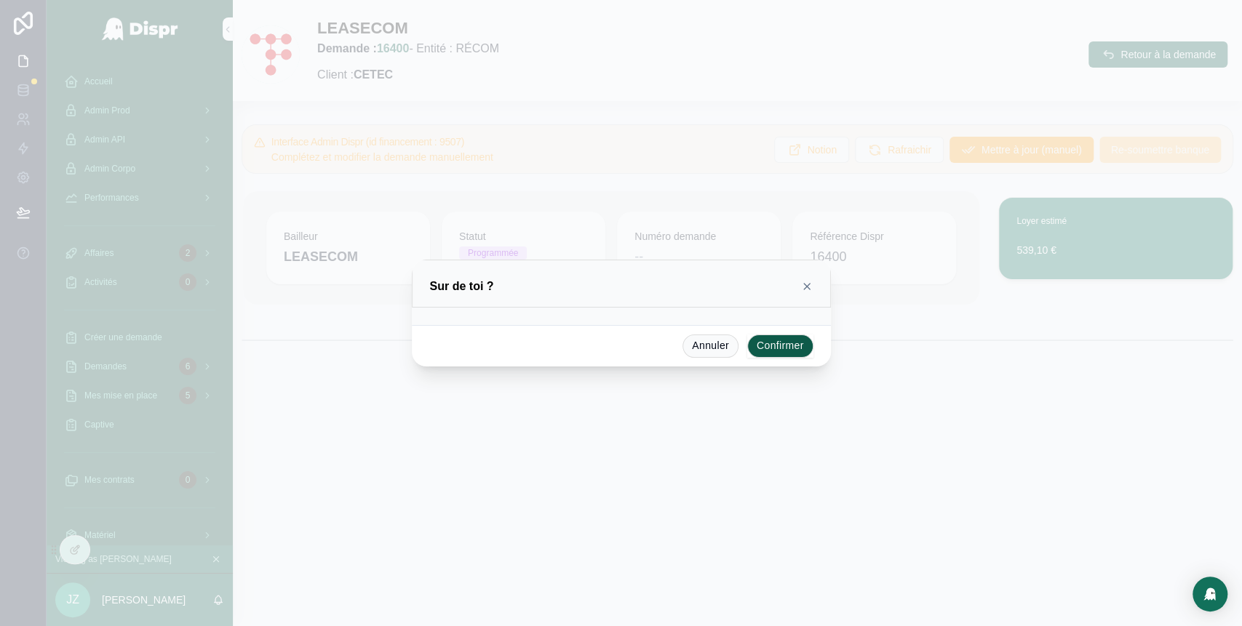
click at [792, 346] on button "Confirmer" at bounding box center [780, 346] width 66 height 23
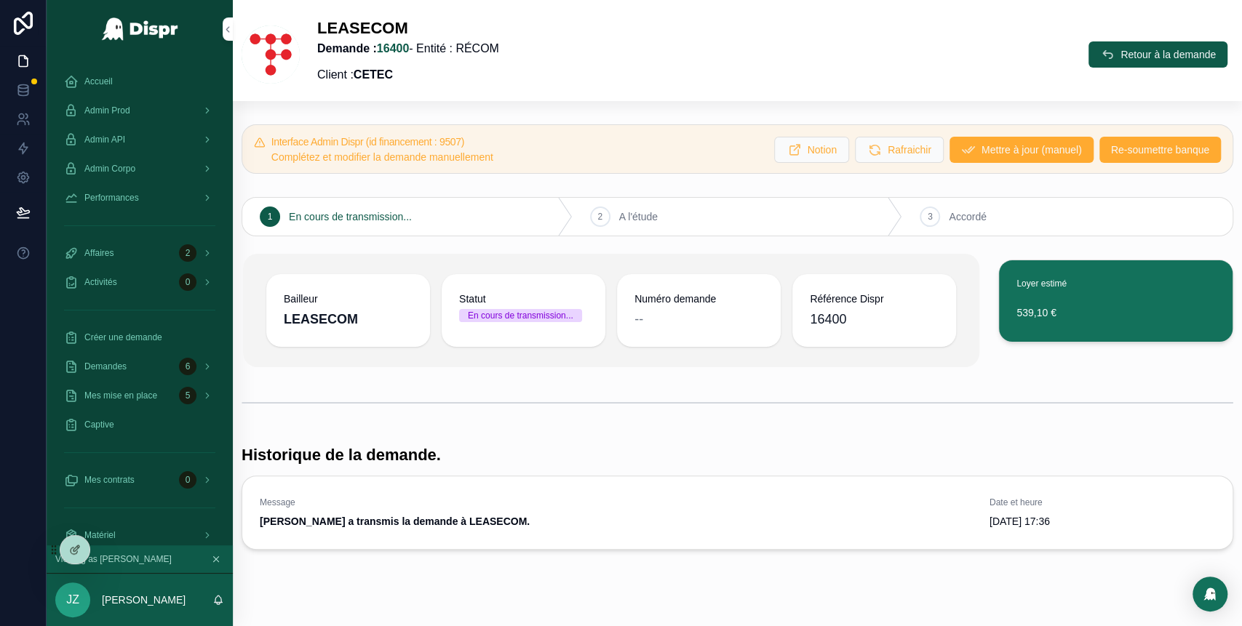
click at [1100, 58] on icon "scrollable content" at bounding box center [1107, 54] width 15 height 15
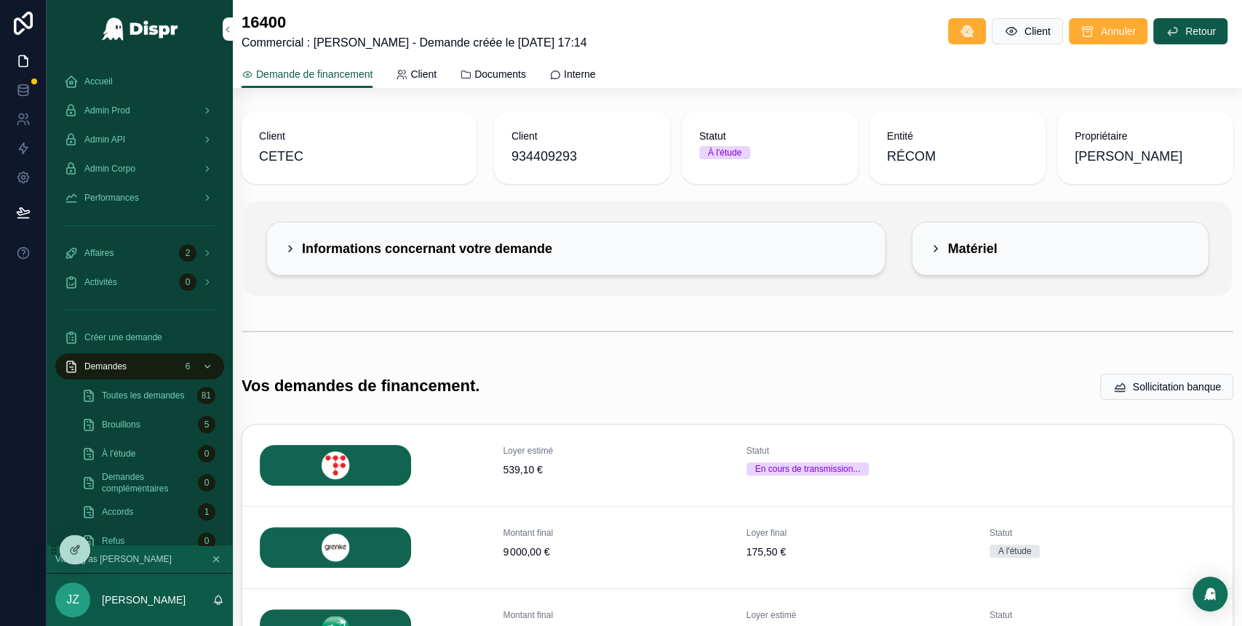
click at [129, 84] on div "Accueil" at bounding box center [139, 81] width 151 height 23
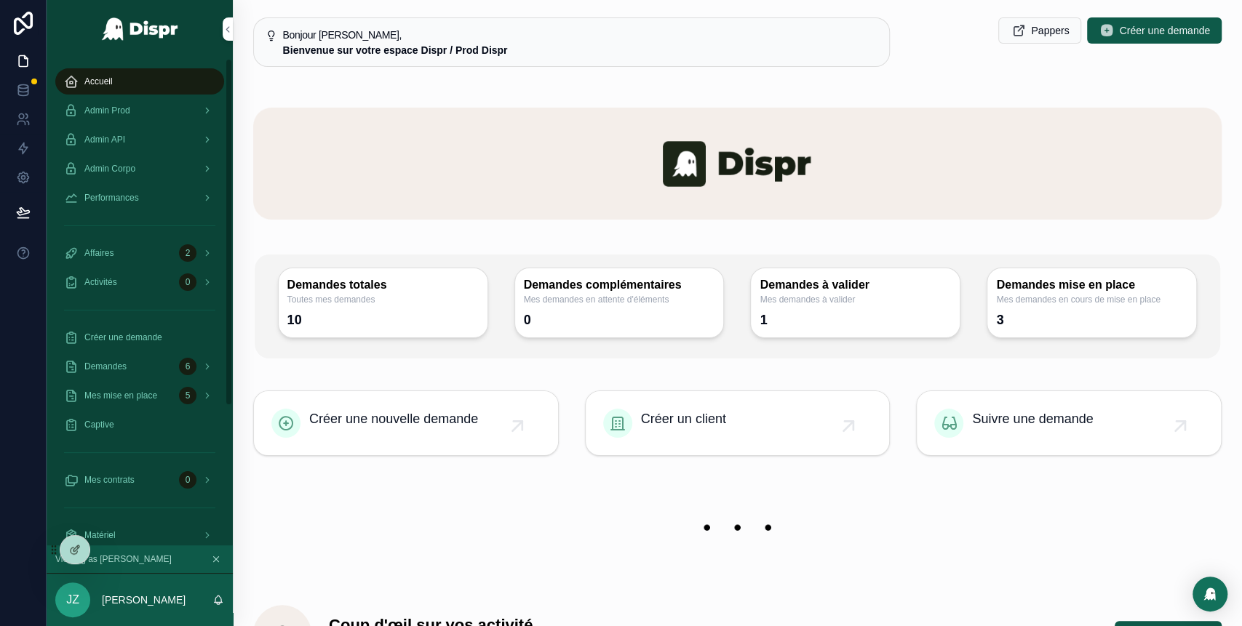
click at [169, 103] on div "Admin Prod" at bounding box center [139, 110] width 151 height 23
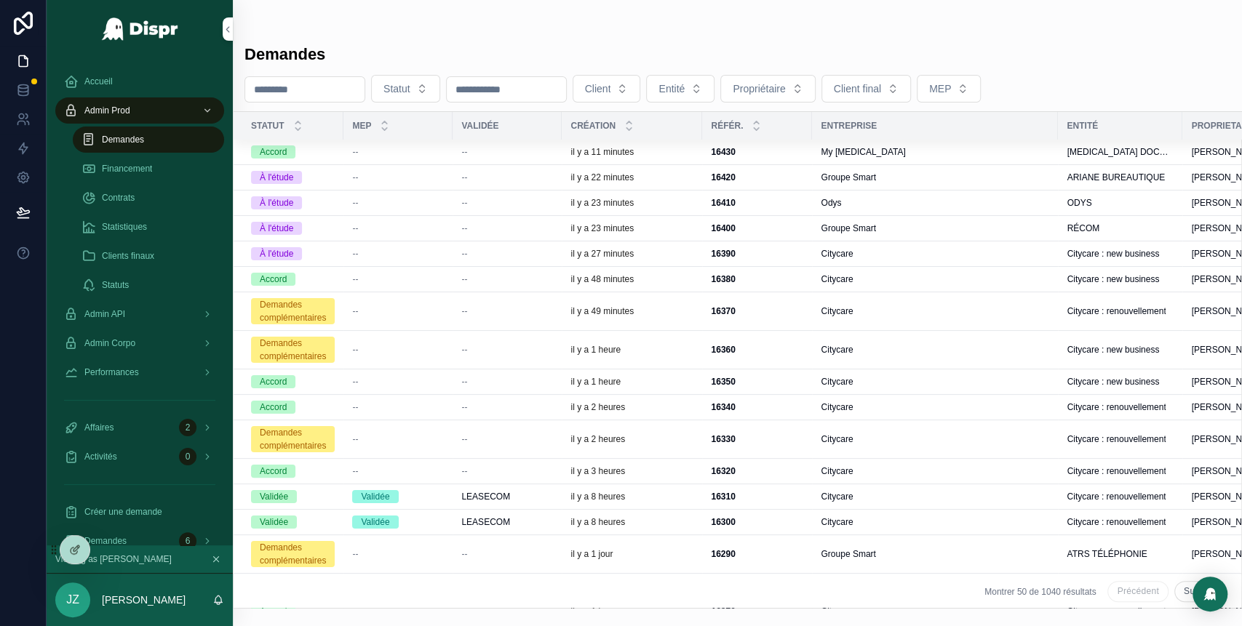
click at [878, 201] on div "Odys" at bounding box center [935, 203] width 228 height 12
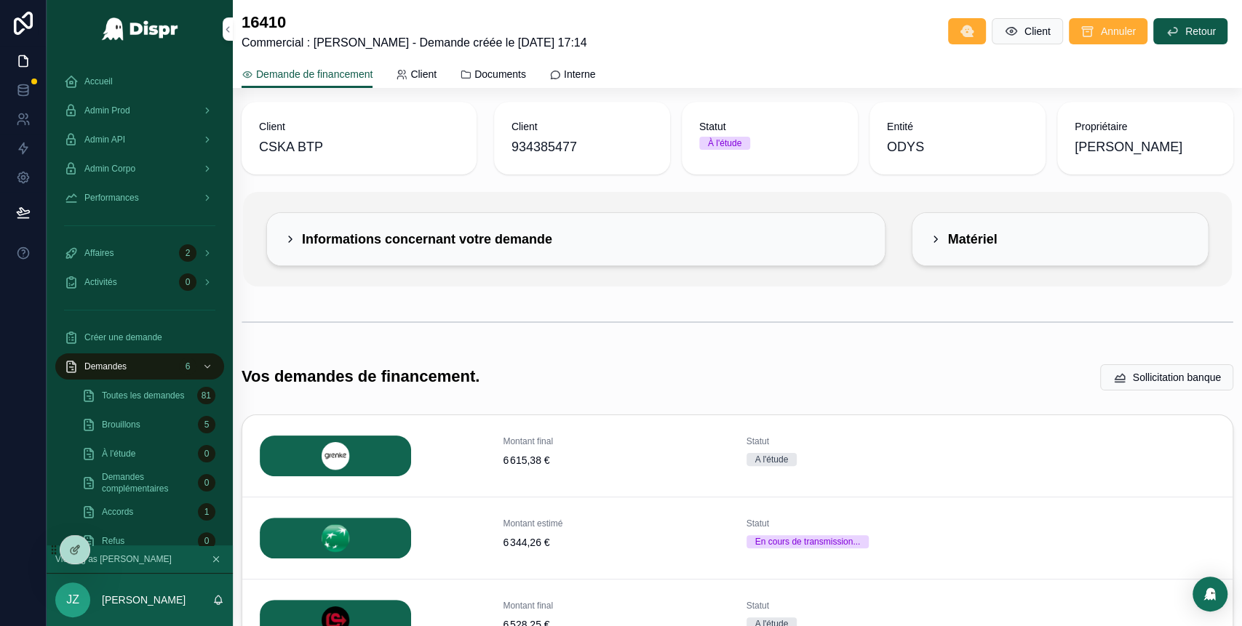
scroll to position [6, 0]
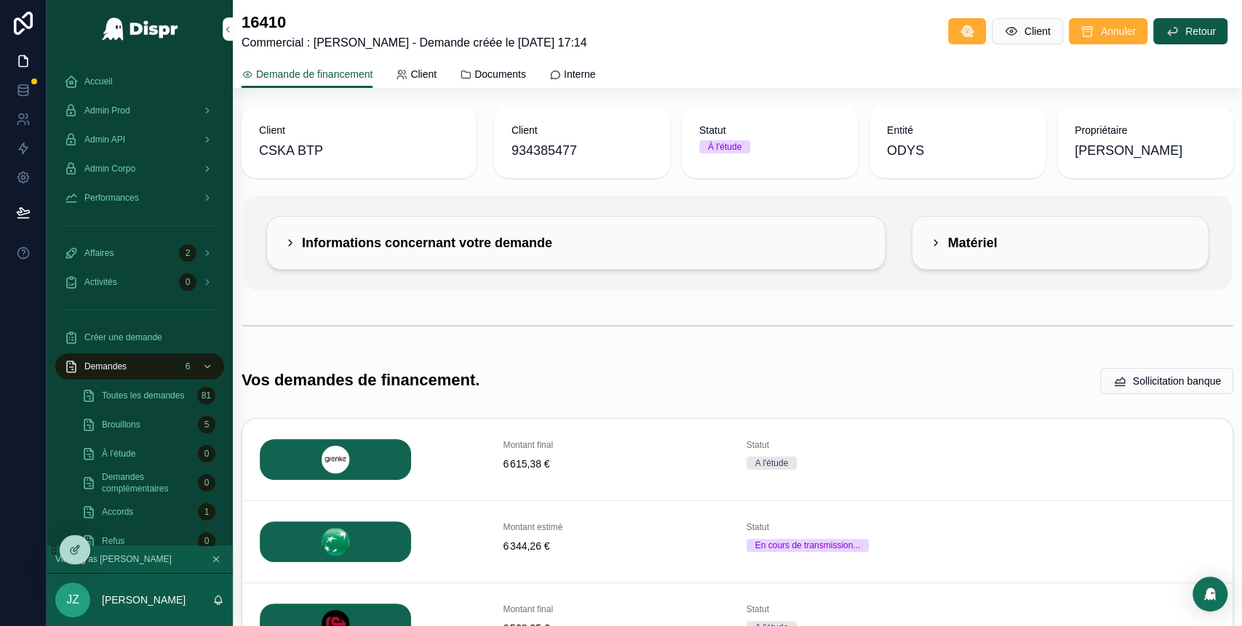
click at [151, 116] on div "Admin Prod" at bounding box center [139, 110] width 151 height 23
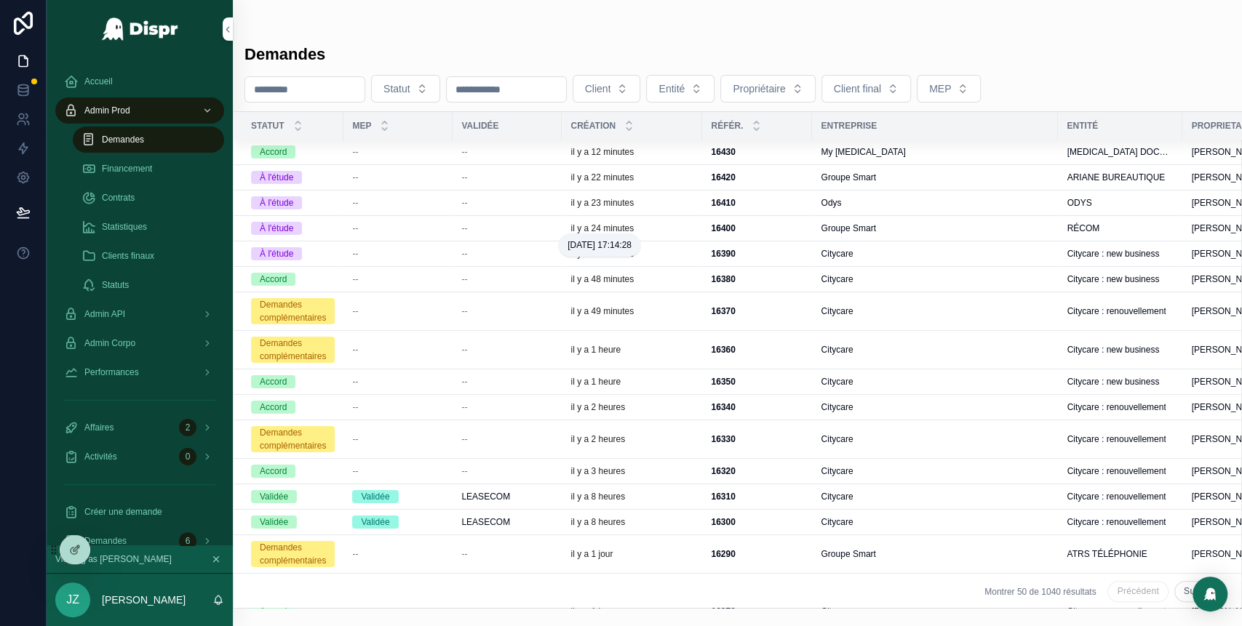
click at [634, 228] on p "il y a 24 minutes" at bounding box center [601, 229] width 63 height 12
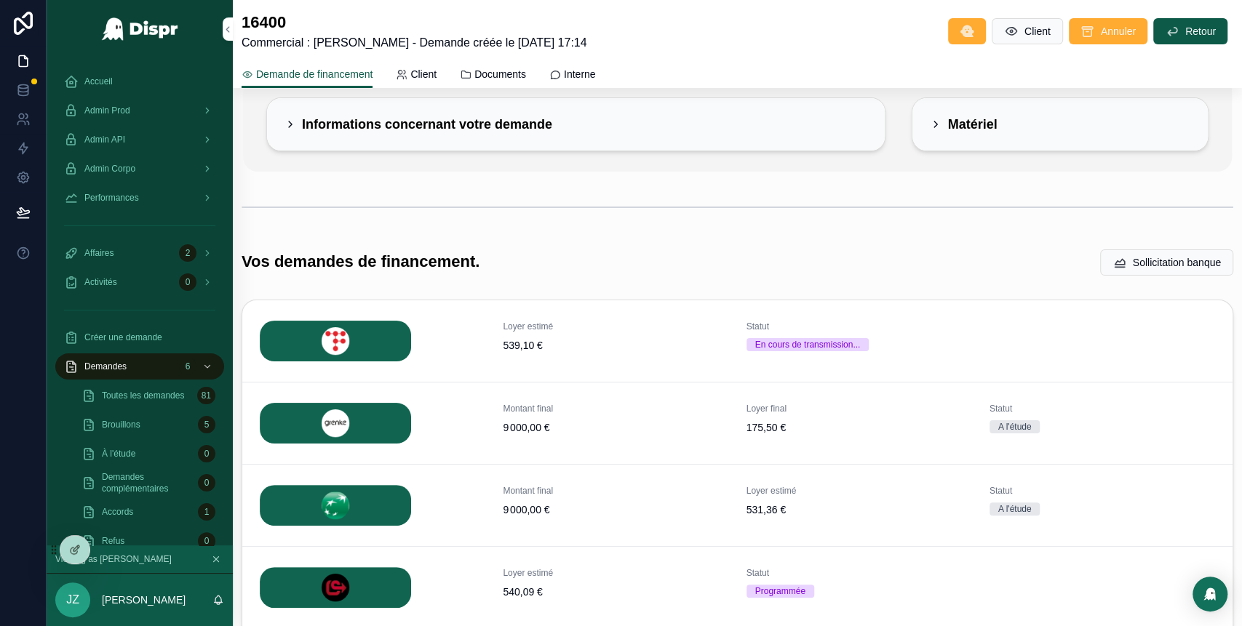
scroll to position [118, 0]
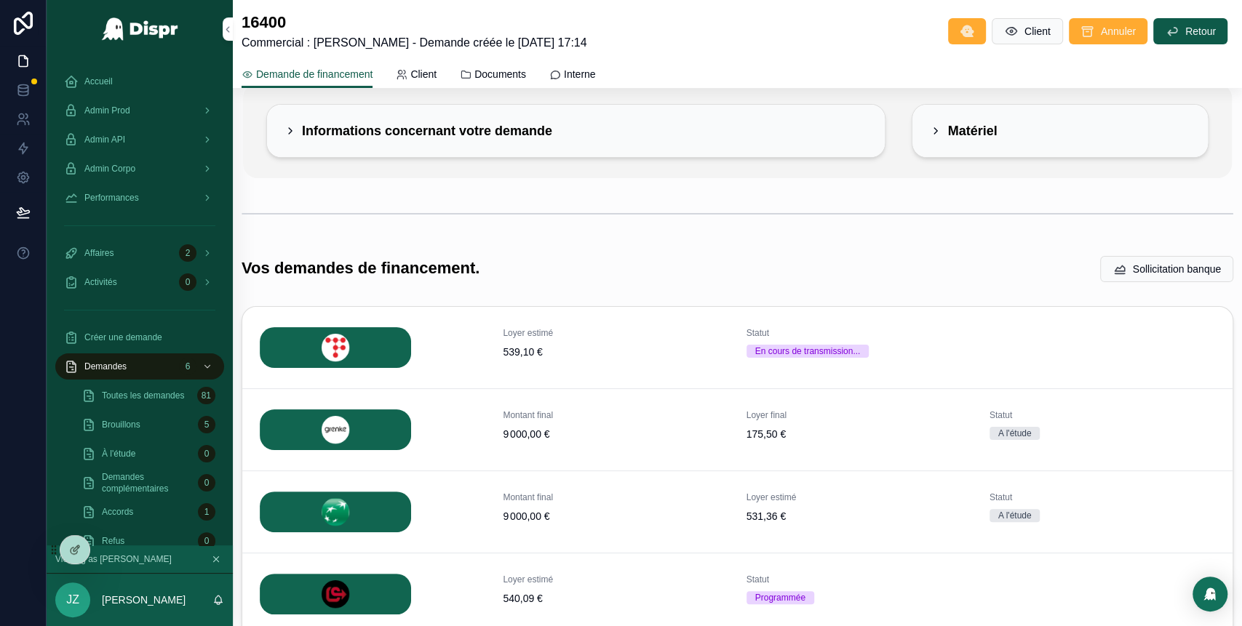
click at [130, 111] on span "Admin Prod" at bounding box center [107, 111] width 46 height 12
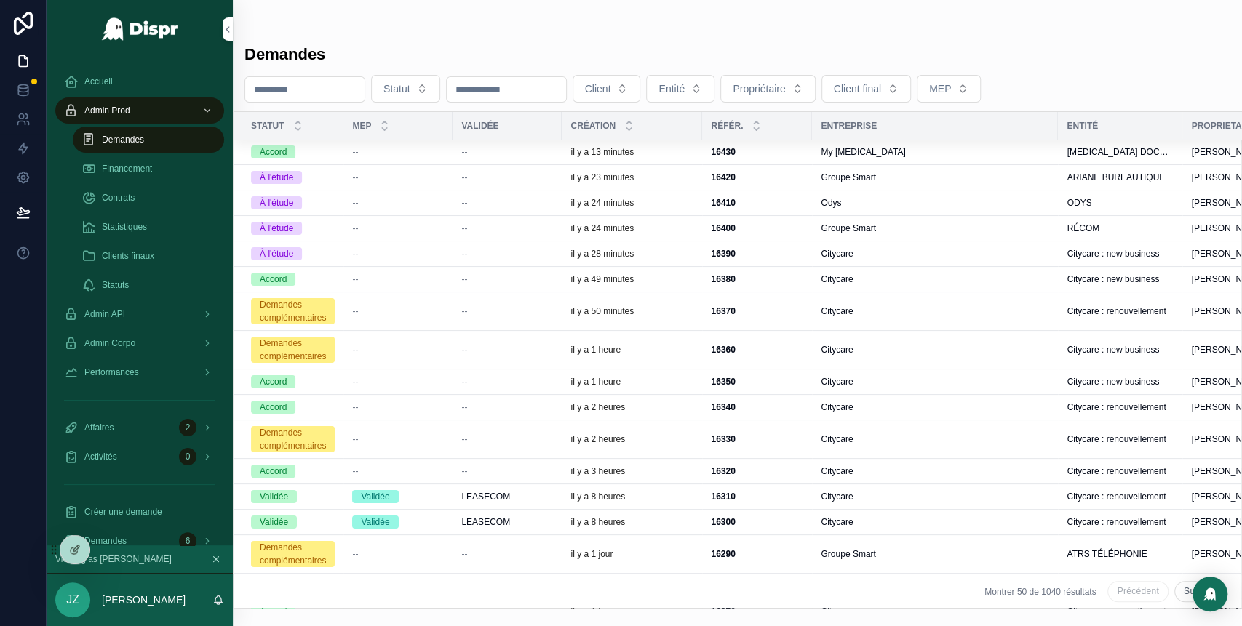
click at [702, 229] on td "il y a 24 minutes" at bounding box center [632, 227] width 140 height 25
click at [688, 229] on div "il y a 24 minutes" at bounding box center [631, 229] width 123 height 12
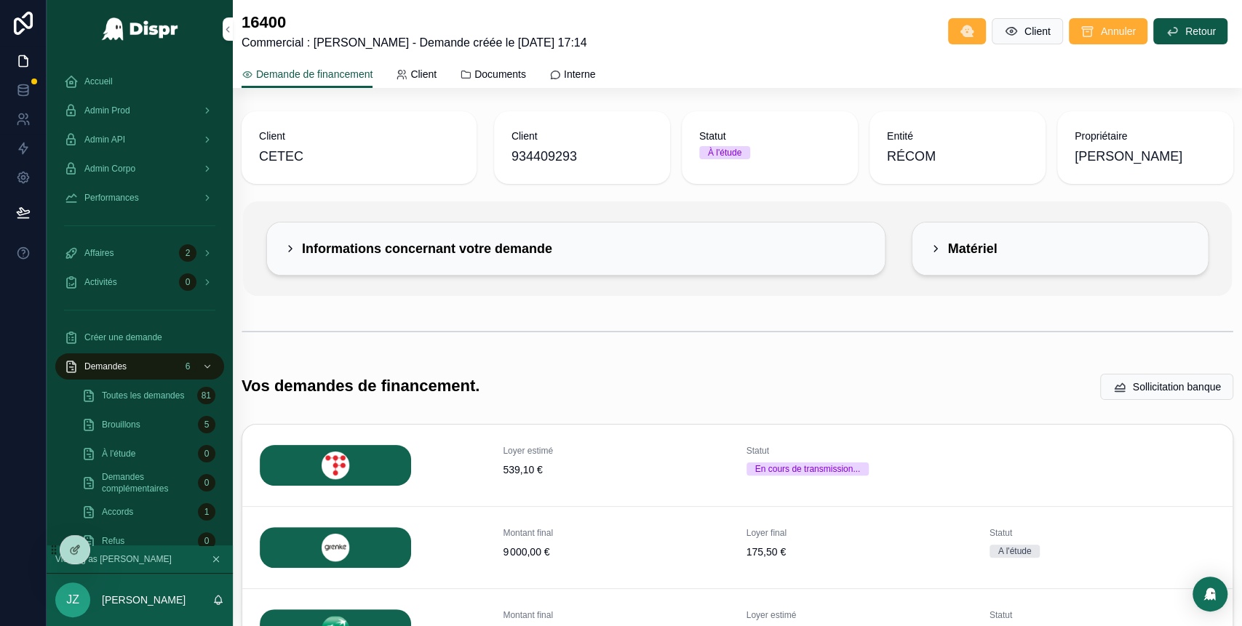
click at [303, 242] on h2 "Informations concernant votre demande" at bounding box center [427, 248] width 250 height 17
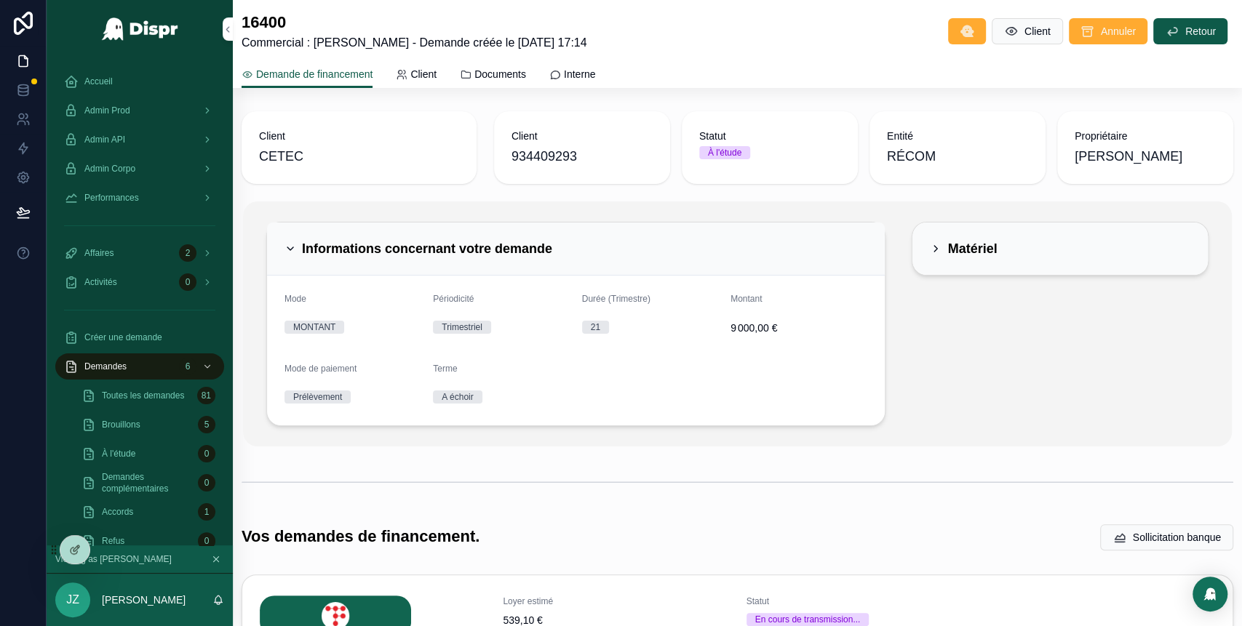
click at [303, 242] on h2 "Informations concernant votre demande" at bounding box center [427, 248] width 250 height 17
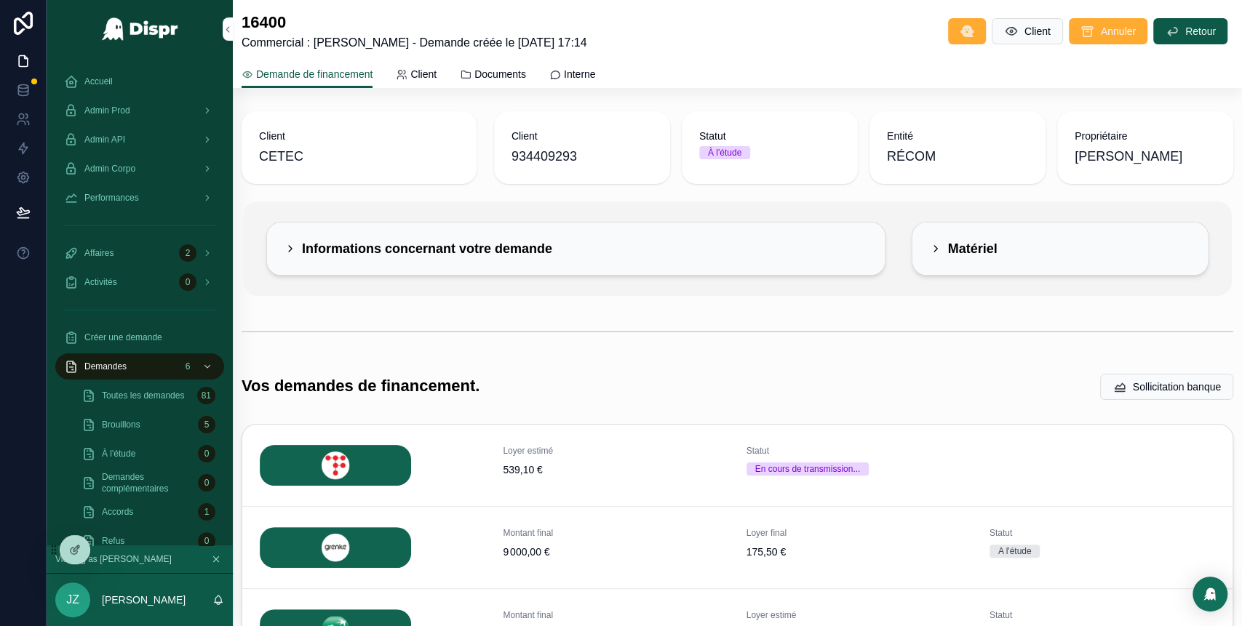
click at [139, 118] on div "Admin Prod" at bounding box center [139, 110] width 151 height 23
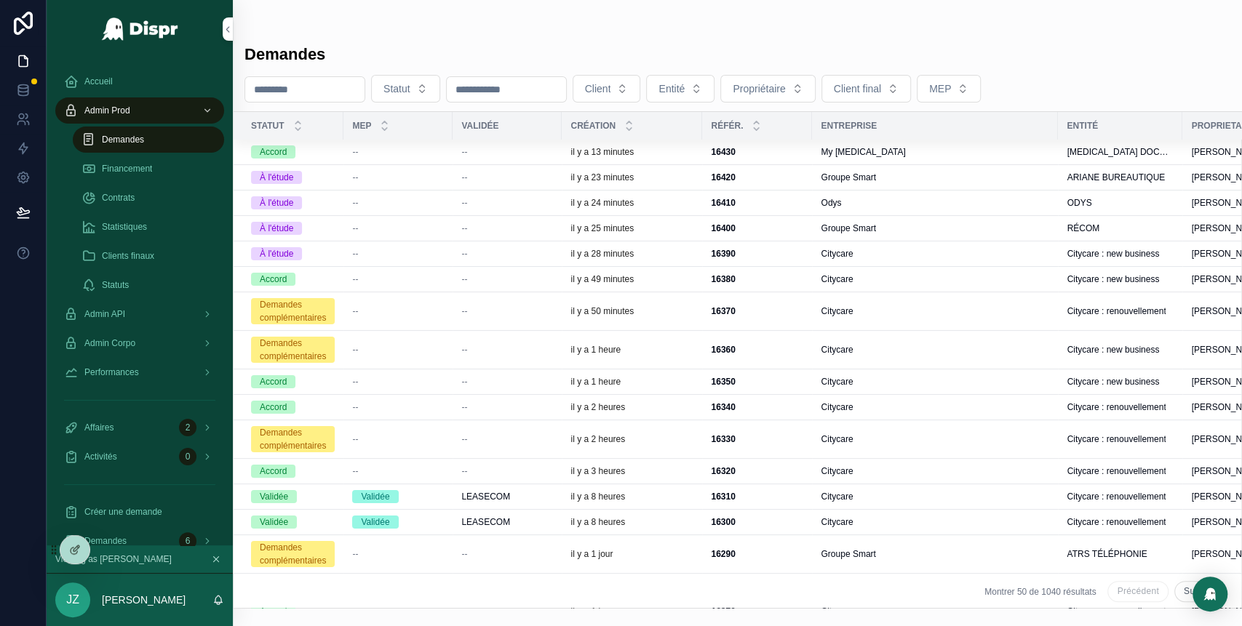
click at [896, 175] on div "Groupe Smart" at bounding box center [935, 178] width 228 height 12
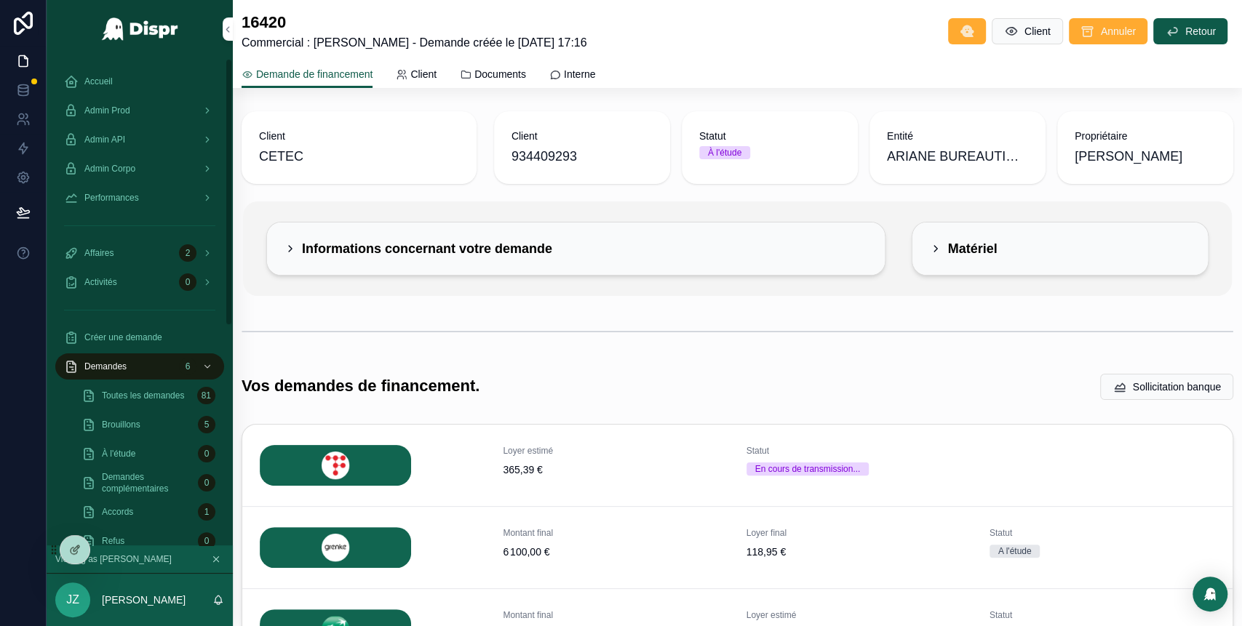
click at [109, 89] on div "Accueil" at bounding box center [139, 81] width 151 height 23
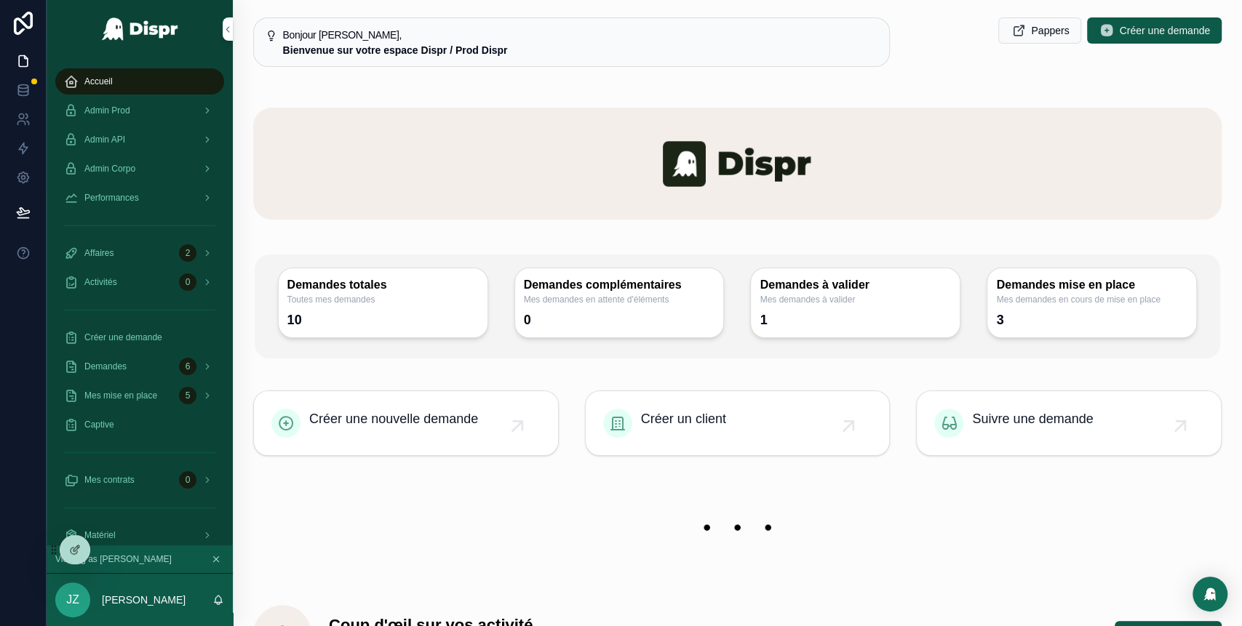
click at [175, 116] on div "Admin Prod" at bounding box center [139, 110] width 151 height 23
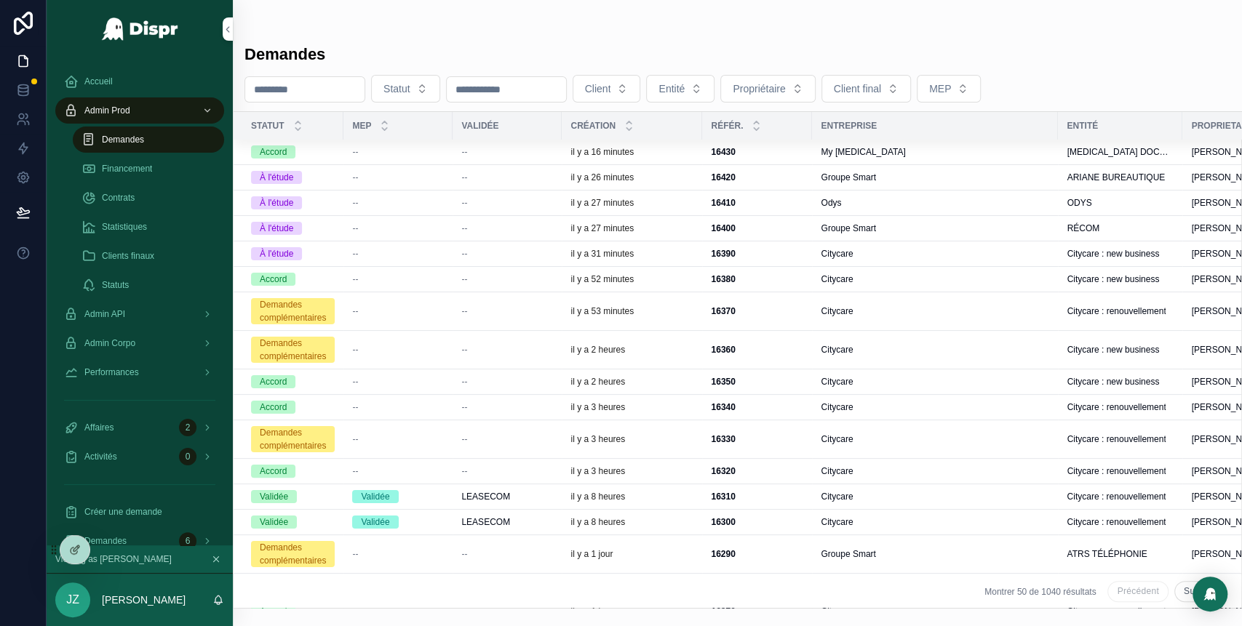
click at [330, 181] on div "À l'étude" at bounding box center [293, 177] width 84 height 13
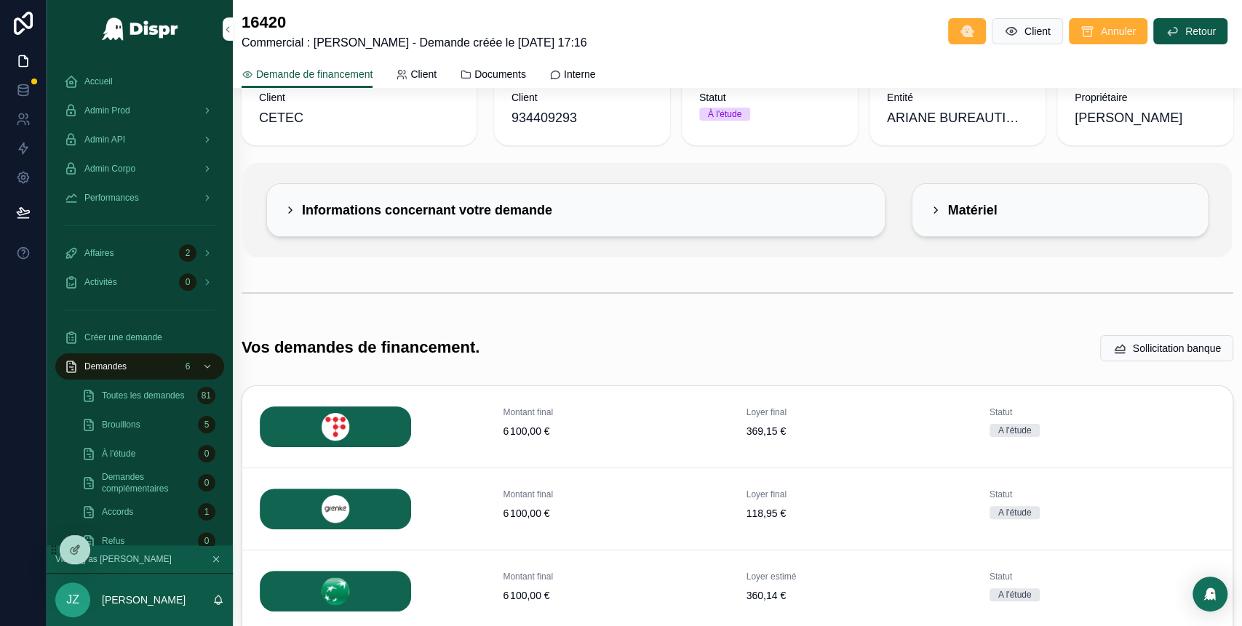
scroll to position [20, 0]
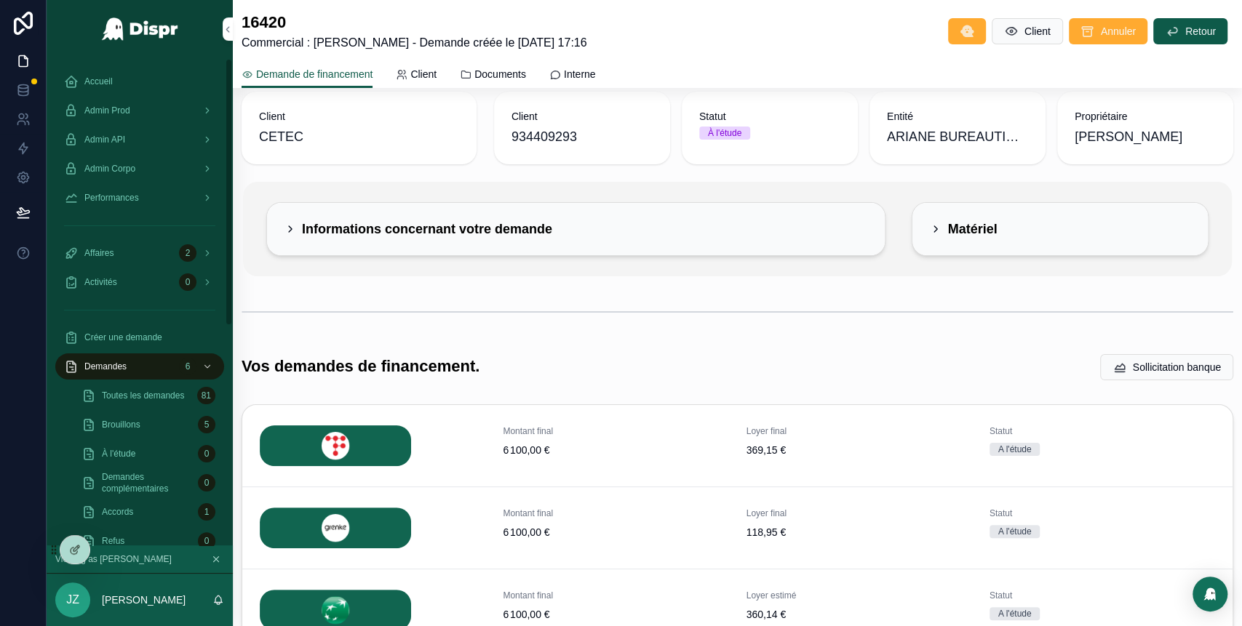
click at [148, 116] on div "Admin Prod" at bounding box center [139, 110] width 151 height 23
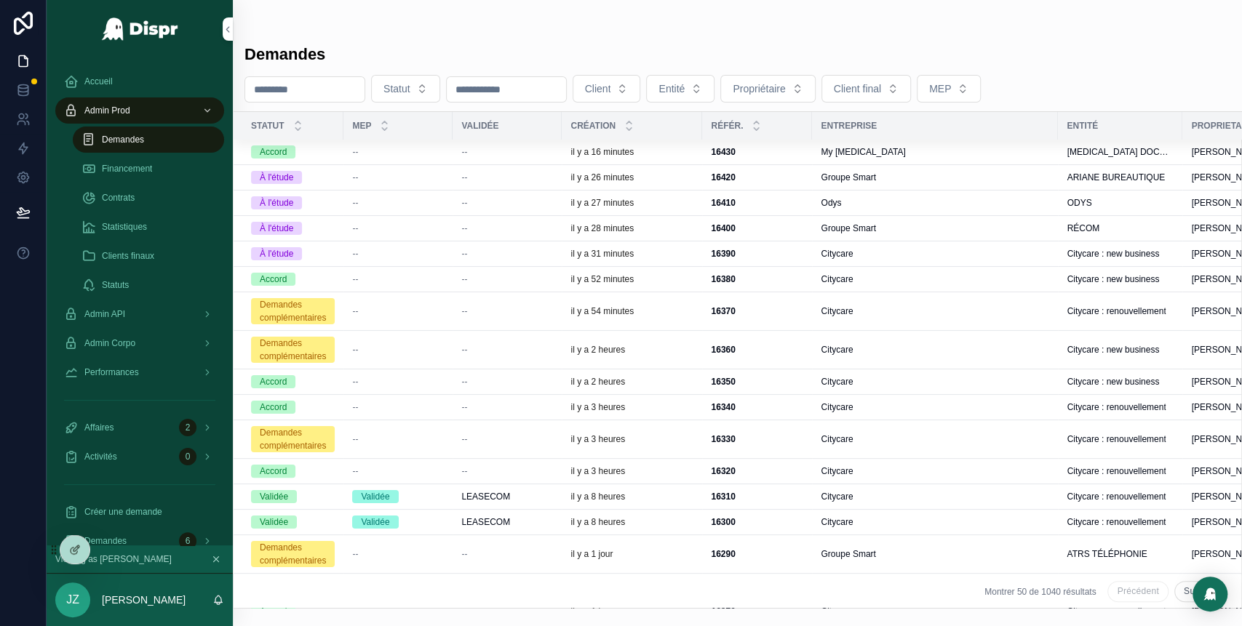
click at [894, 230] on div "Groupe Smart" at bounding box center [935, 229] width 228 height 12
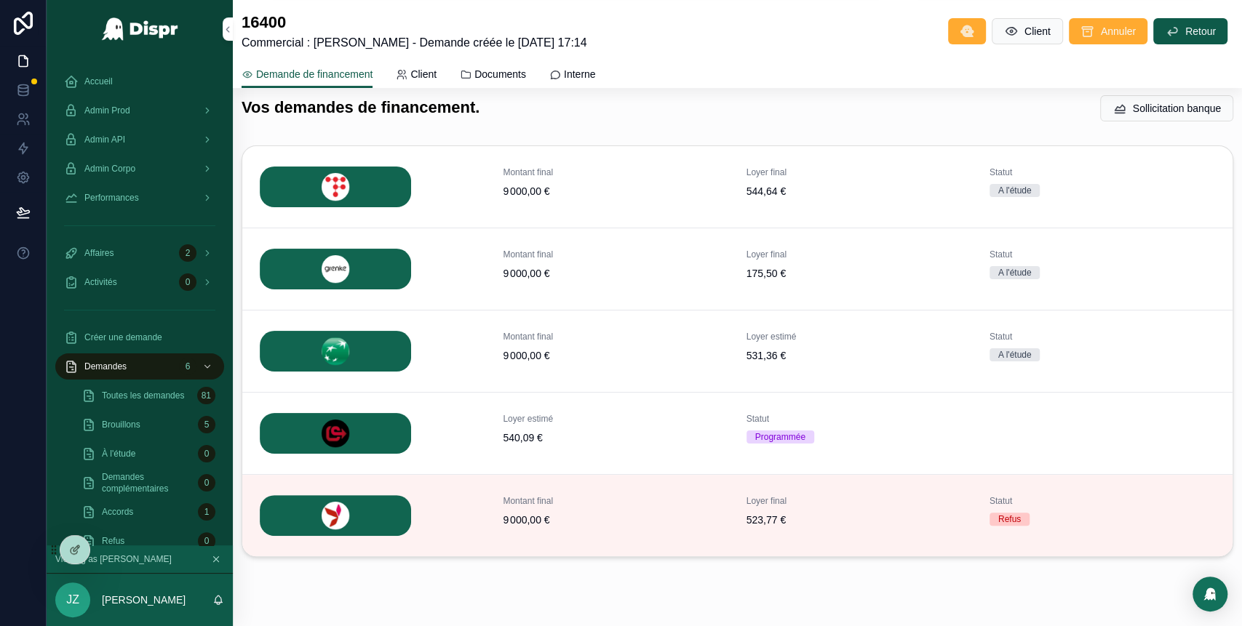
scroll to position [313, 0]
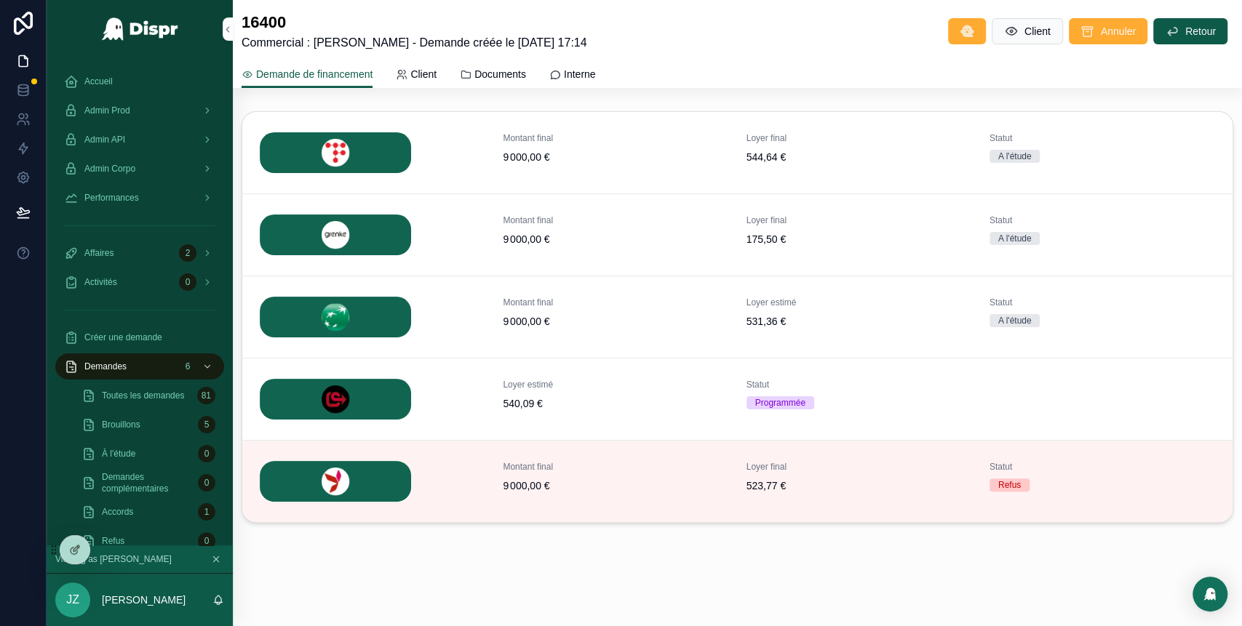
click at [0, 0] on button "Détails" at bounding box center [0, 0] width 0 height 0
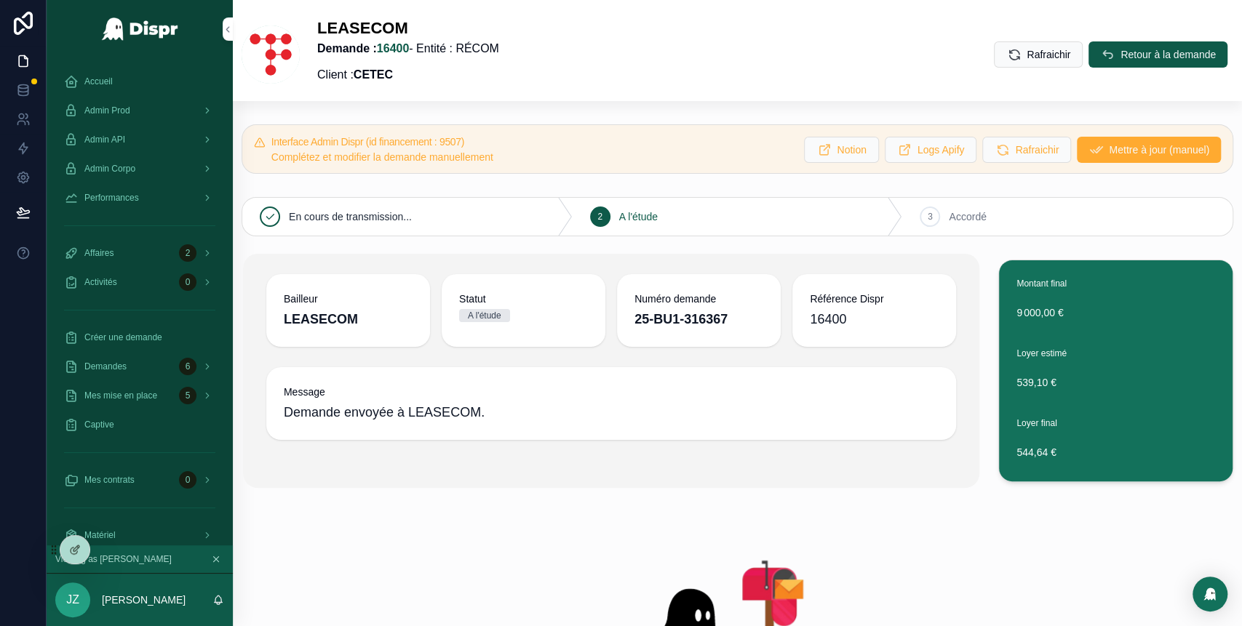
click at [1093, 52] on button "Retour à la demande" at bounding box center [1158, 54] width 139 height 26
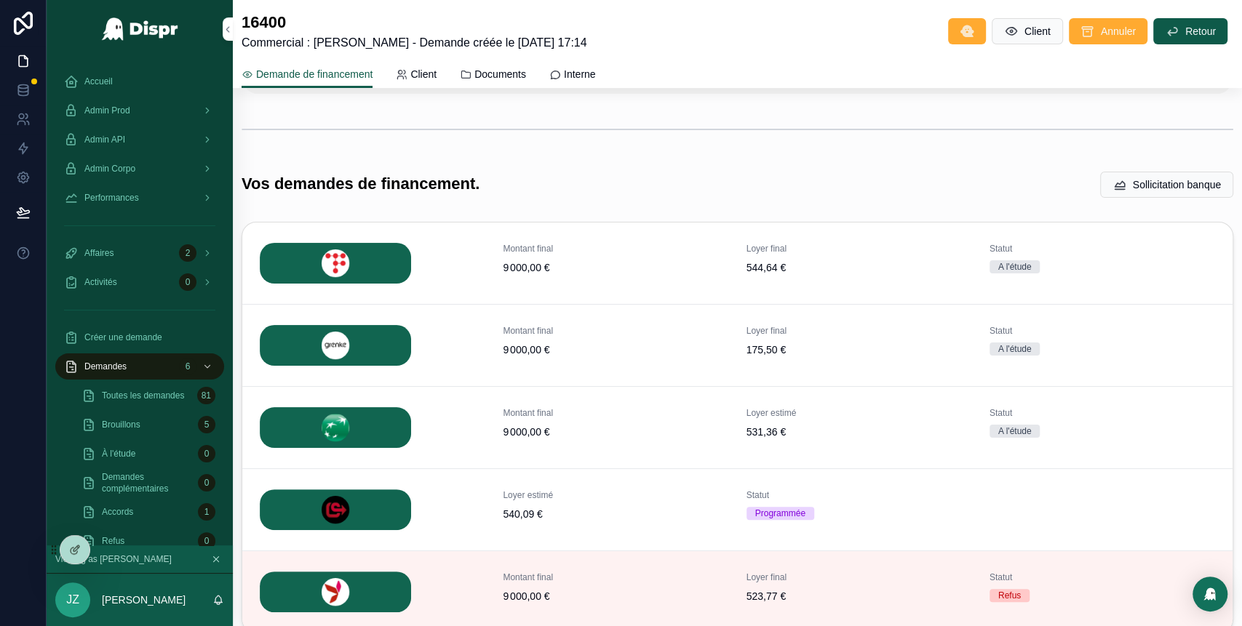
scroll to position [200, 0]
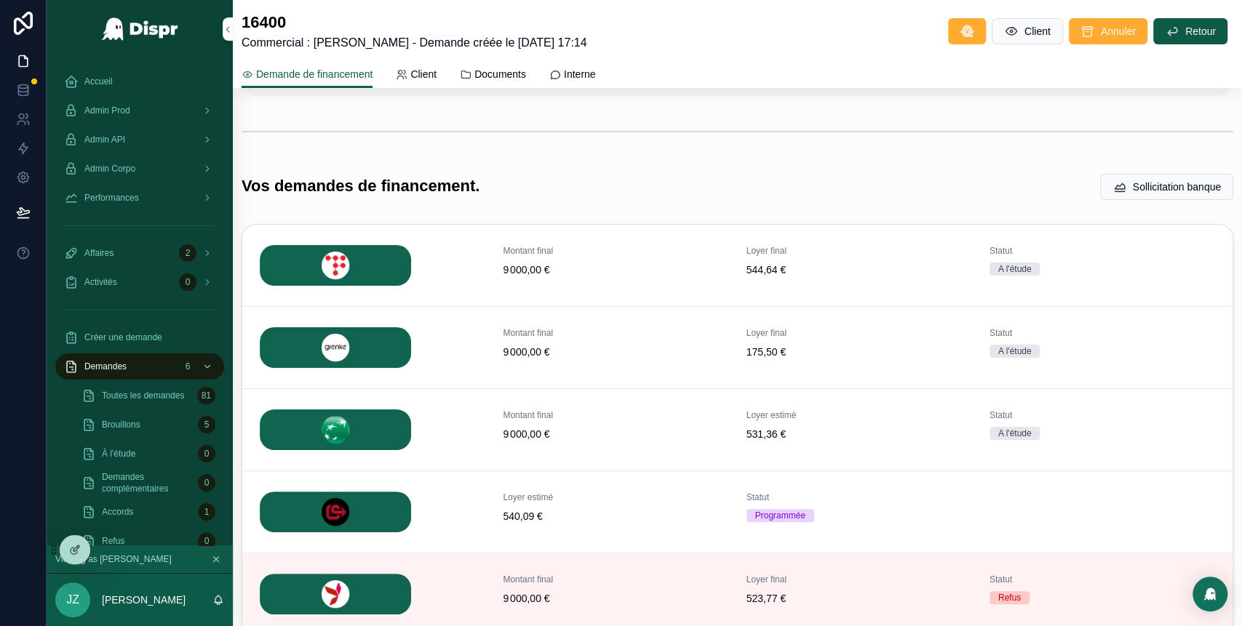
click at [0, 0] on button "Détails" at bounding box center [0, 0] width 0 height 0
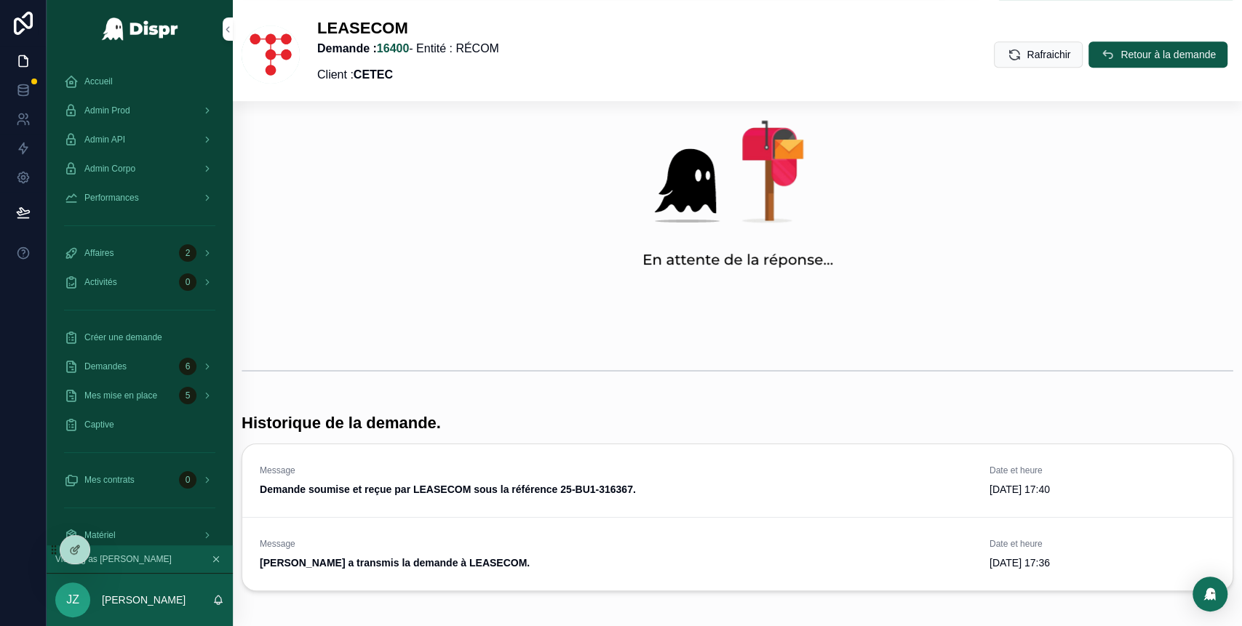
scroll to position [447, 0]
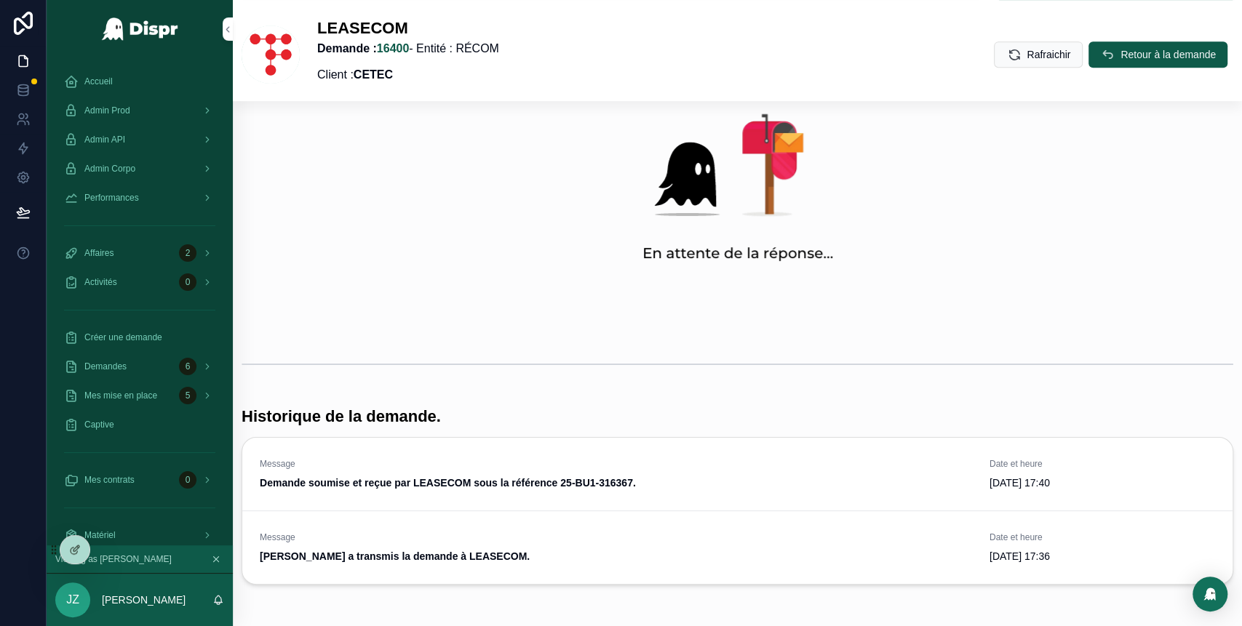
click at [1094, 63] on button "Retour à la demande" at bounding box center [1158, 54] width 139 height 26
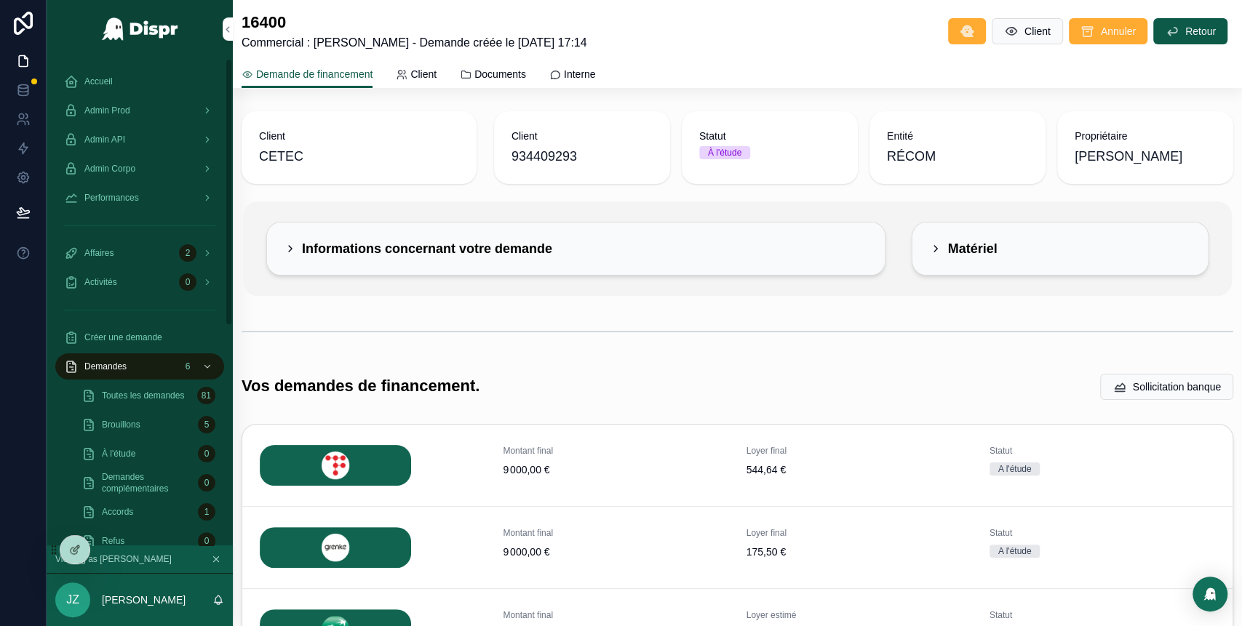
click at [156, 111] on div "Admin Prod" at bounding box center [139, 110] width 151 height 23
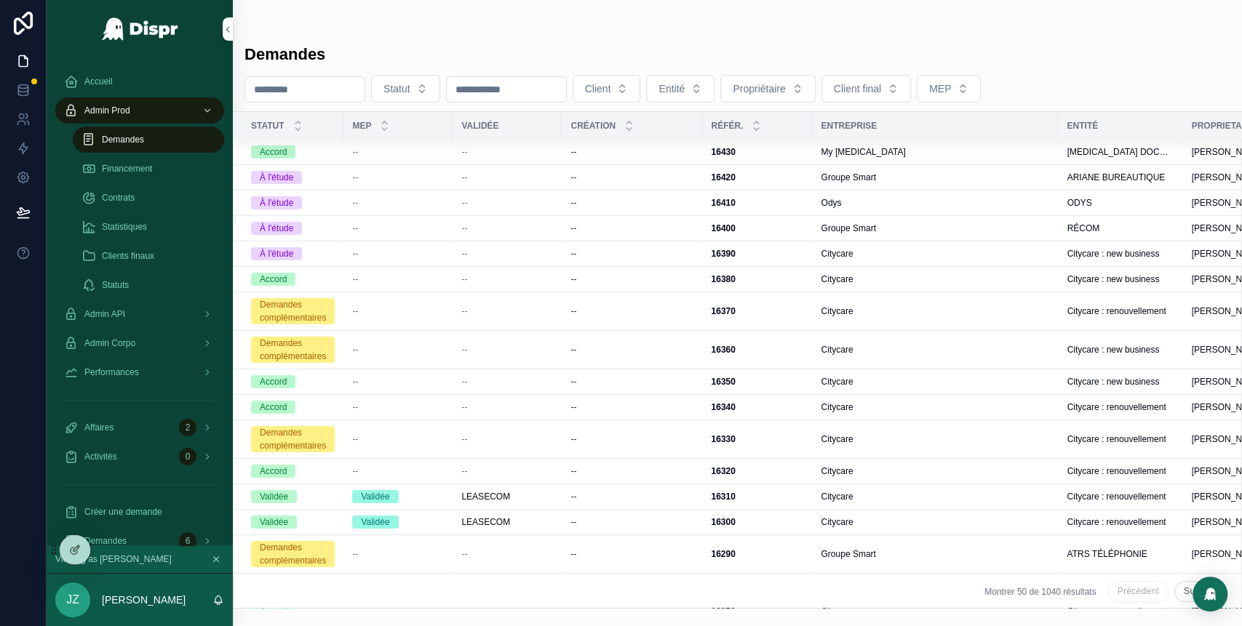
click at [144, 139] on span "Demandes" at bounding box center [123, 140] width 42 height 12
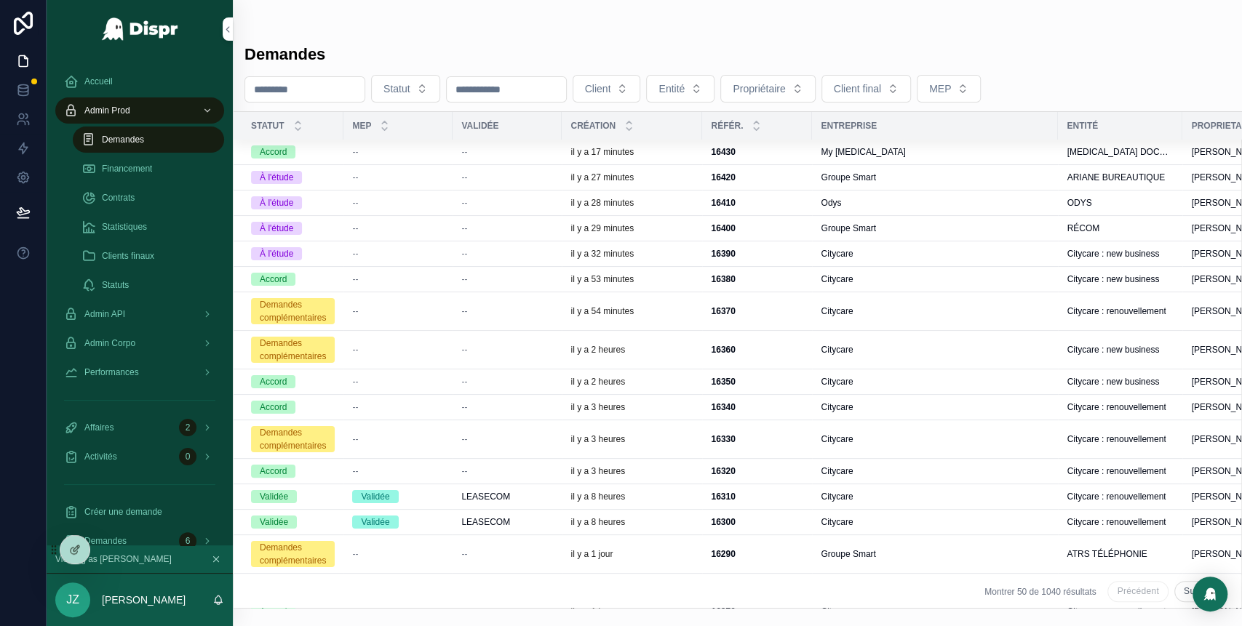
click at [776, 181] on div "16420 16420" at bounding box center [757, 178] width 92 height 12
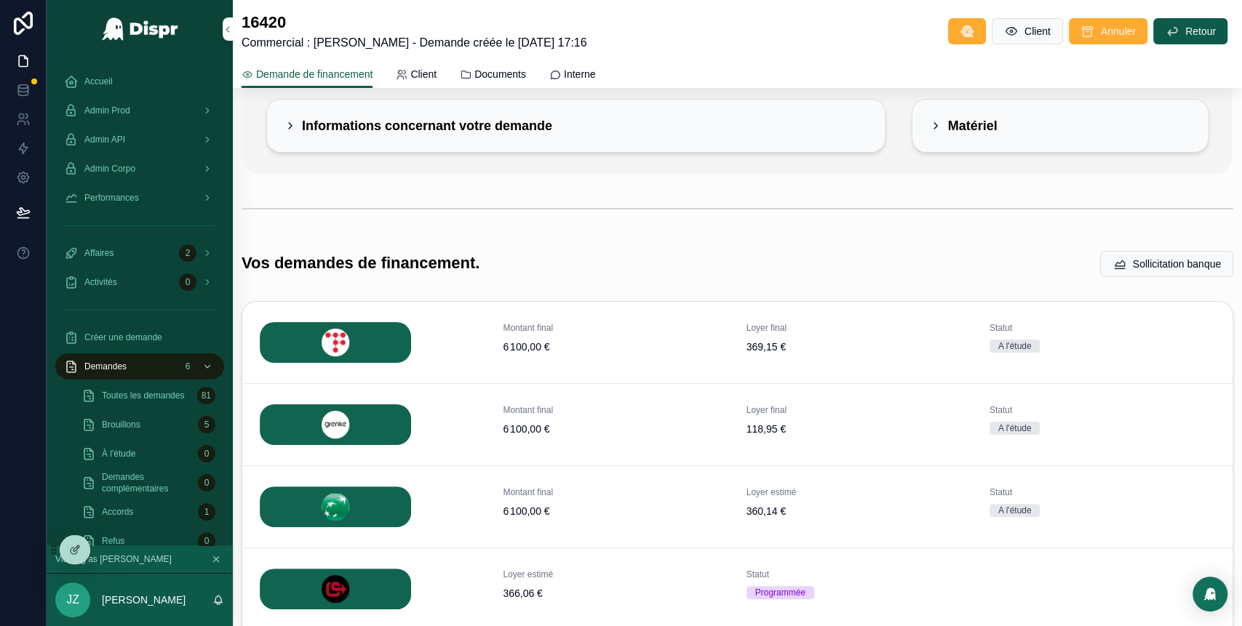
scroll to position [122, 0]
click at [0, 0] on button "Détails" at bounding box center [0, 0] width 0 height 0
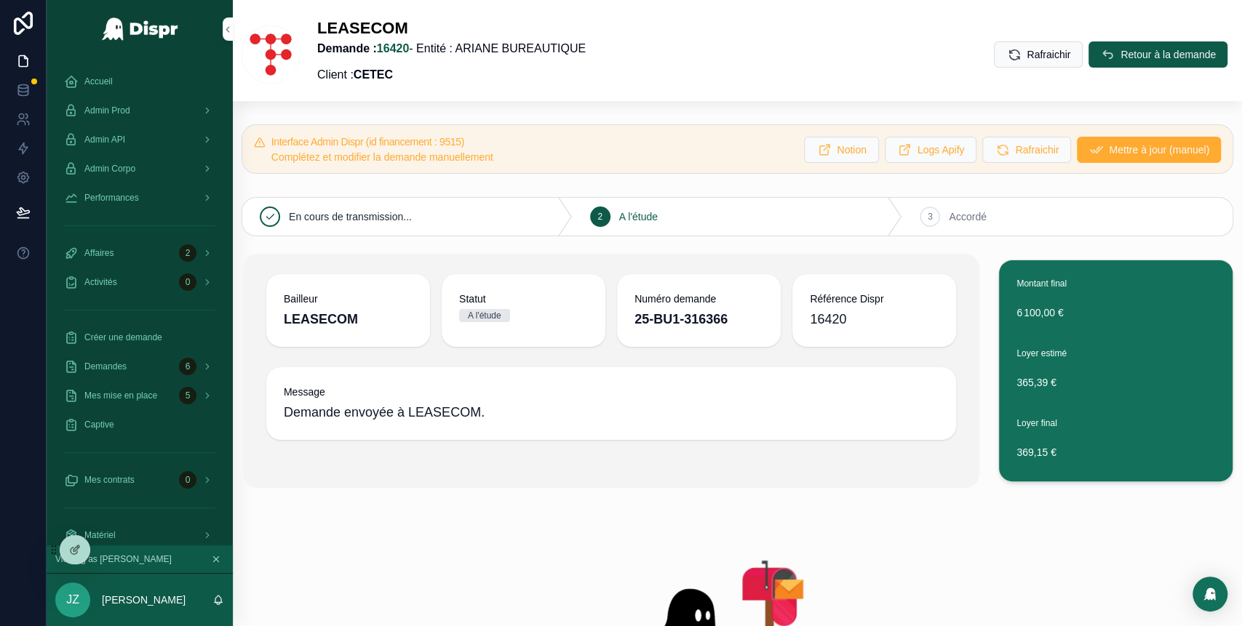
click at [1121, 54] on span "Retour à la demande" at bounding box center [1168, 54] width 95 height 15
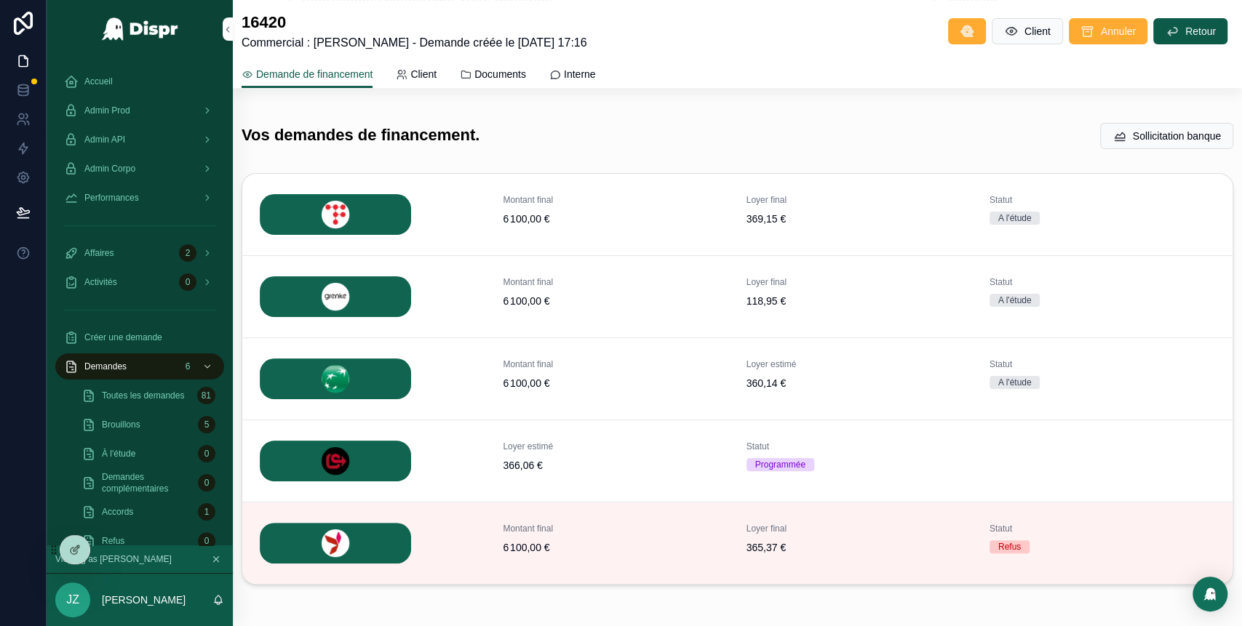
scroll to position [313, 0]
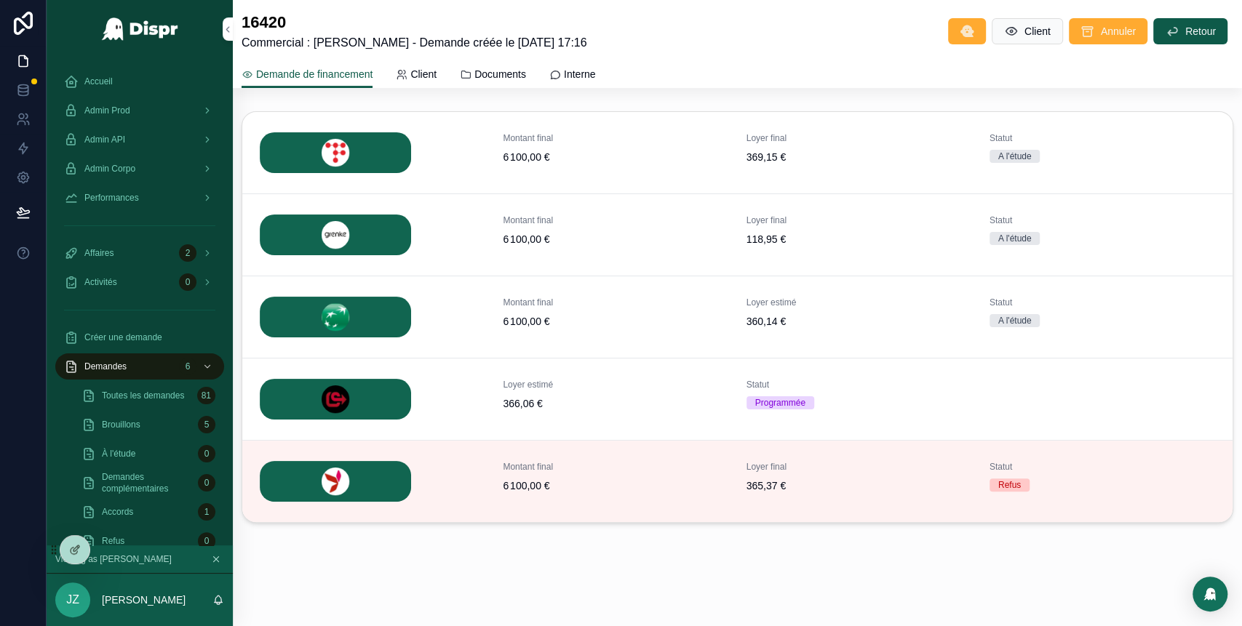
click at [0, 0] on span "Détails" at bounding box center [0, 0] width 0 height 0
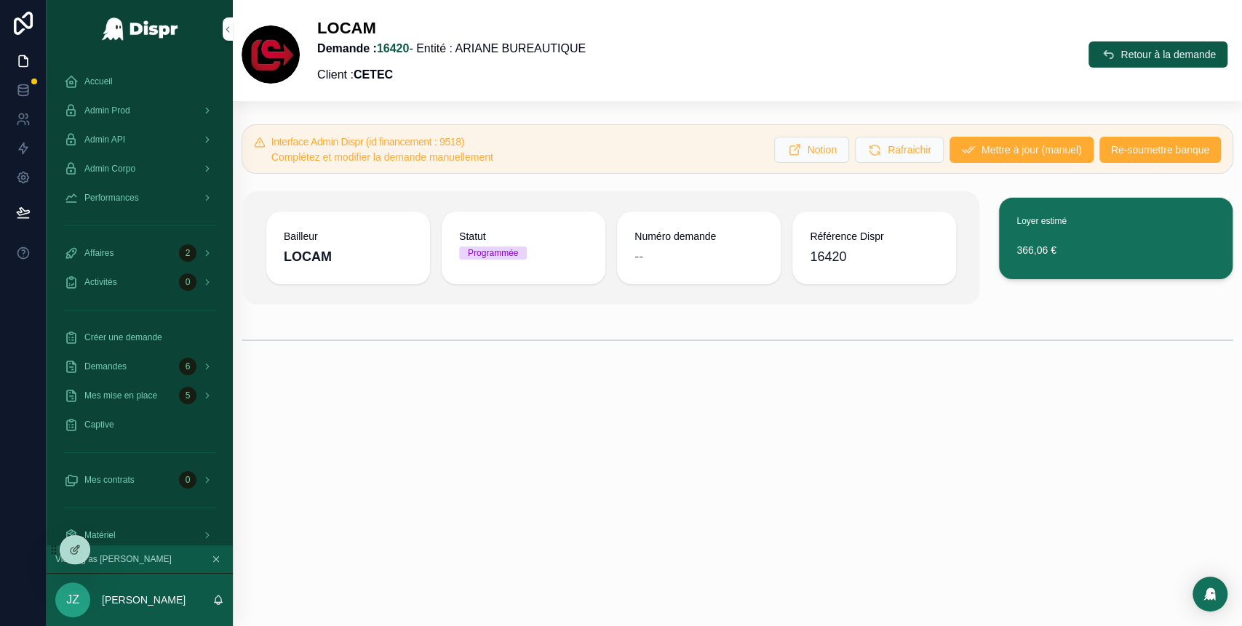
click at [1130, 154] on span "Re-soumettre banque" at bounding box center [1160, 150] width 98 height 15
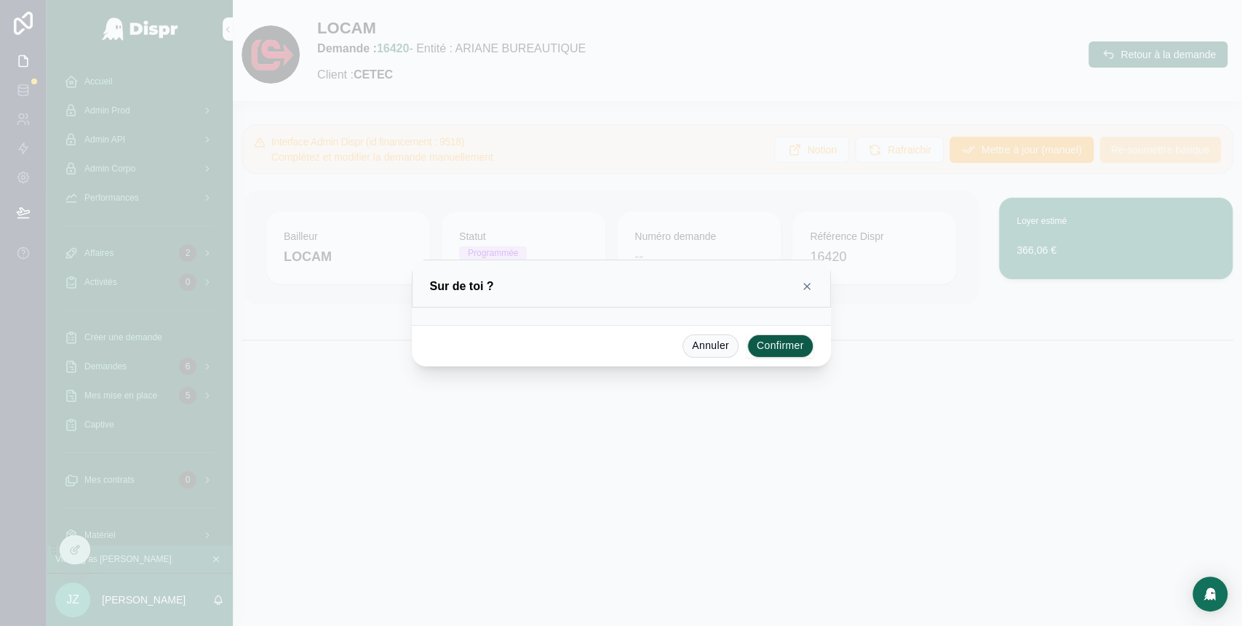
click at [763, 347] on button "Confirmer" at bounding box center [780, 346] width 66 height 23
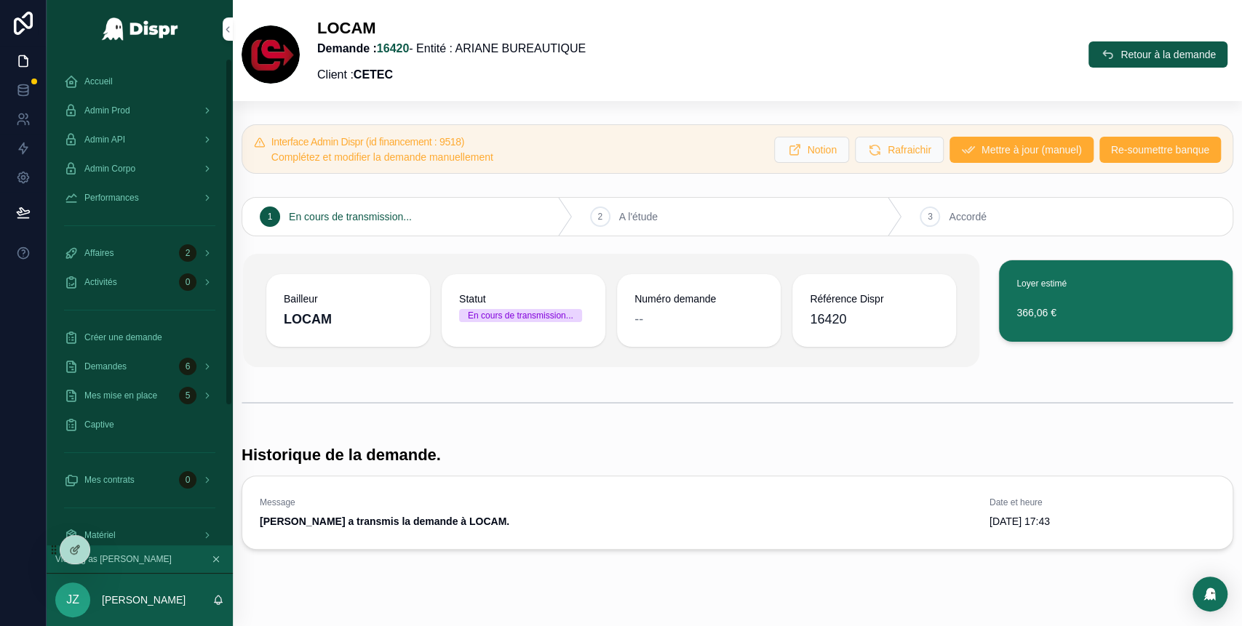
click at [161, 108] on div "Admin Prod" at bounding box center [139, 110] width 151 height 23
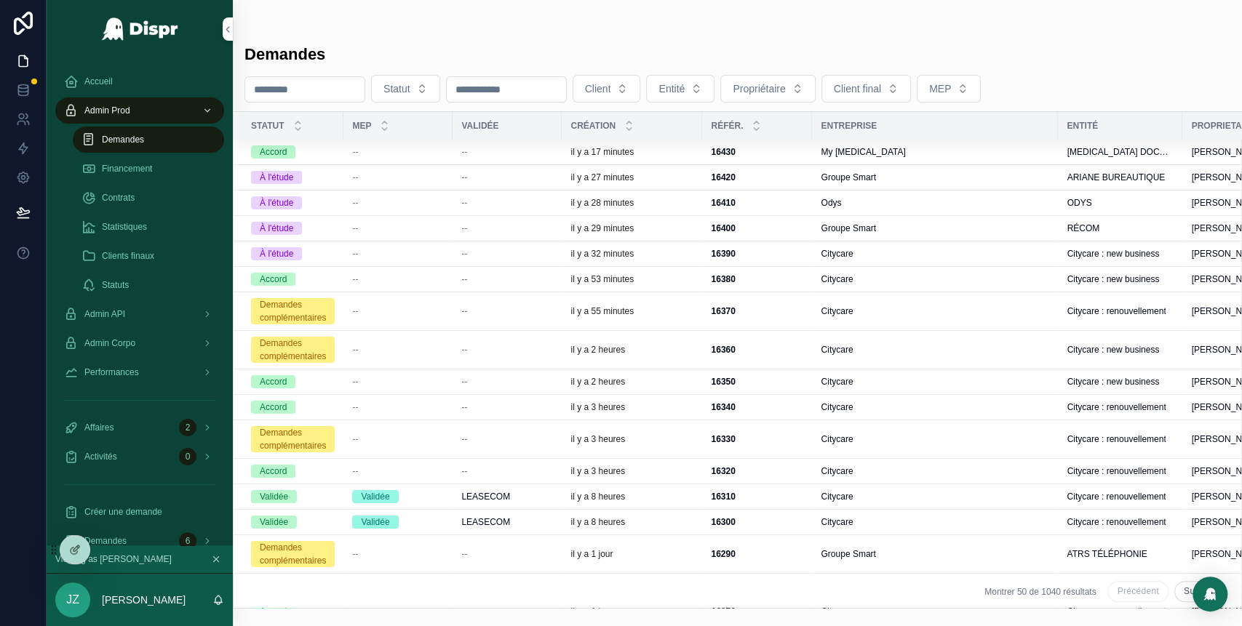
click at [799, 227] on div "16400 16400" at bounding box center [757, 229] width 92 height 12
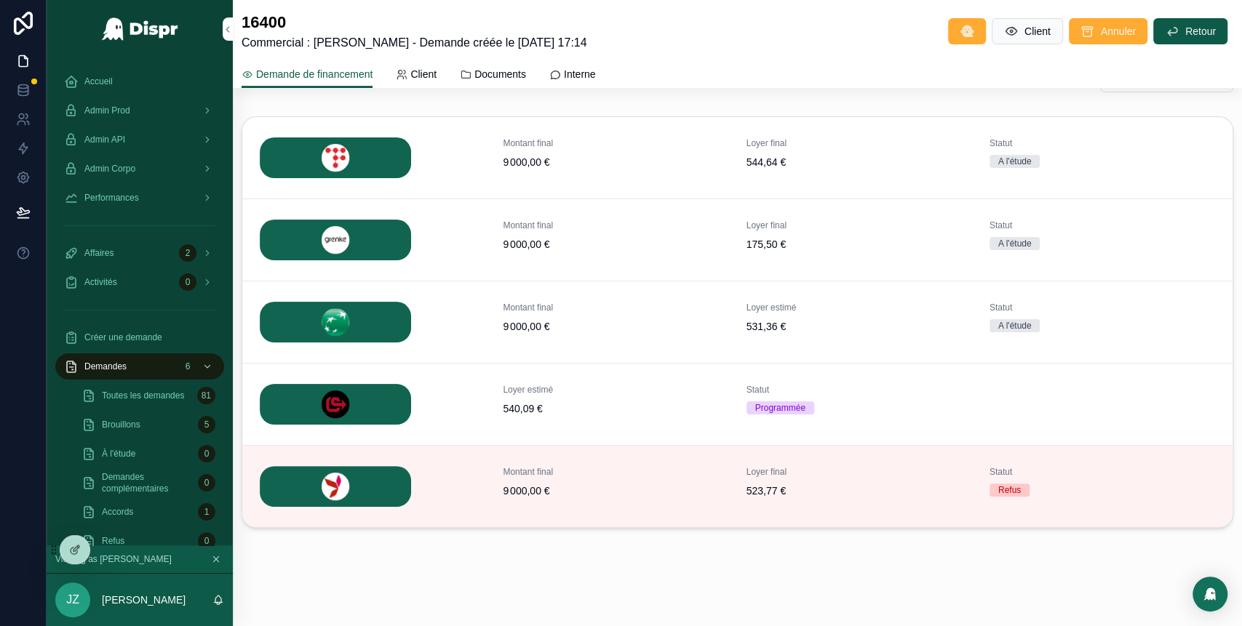
scroll to position [313, 0]
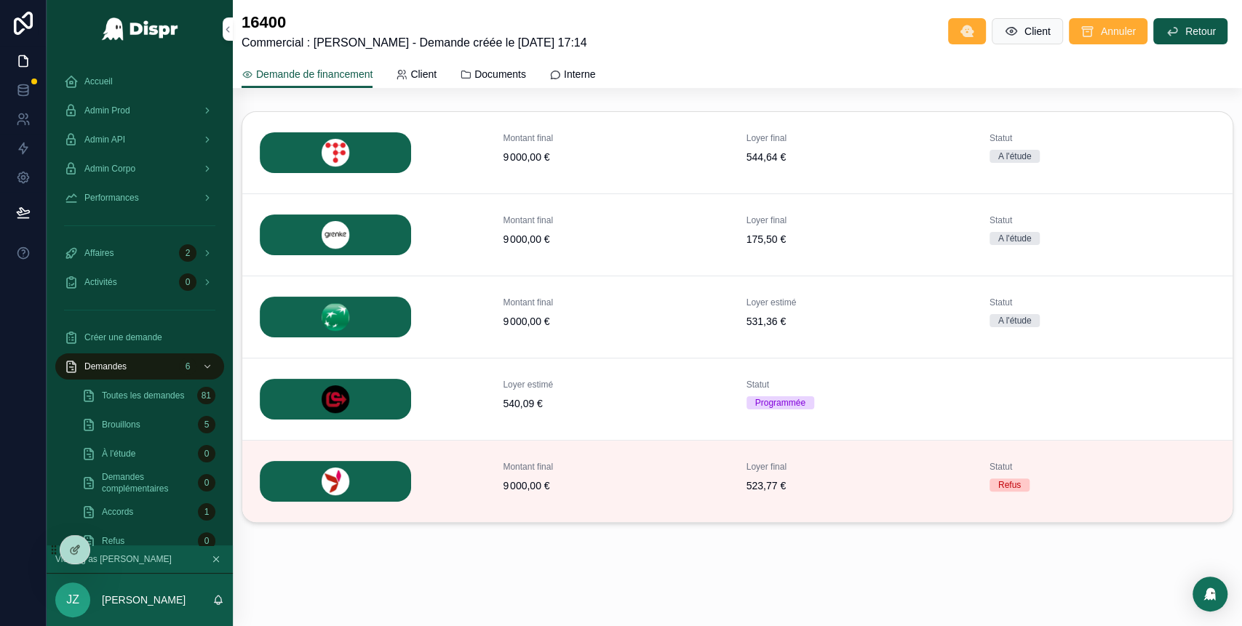
click at [0, 0] on span "Détails" at bounding box center [0, 0] width 0 height 0
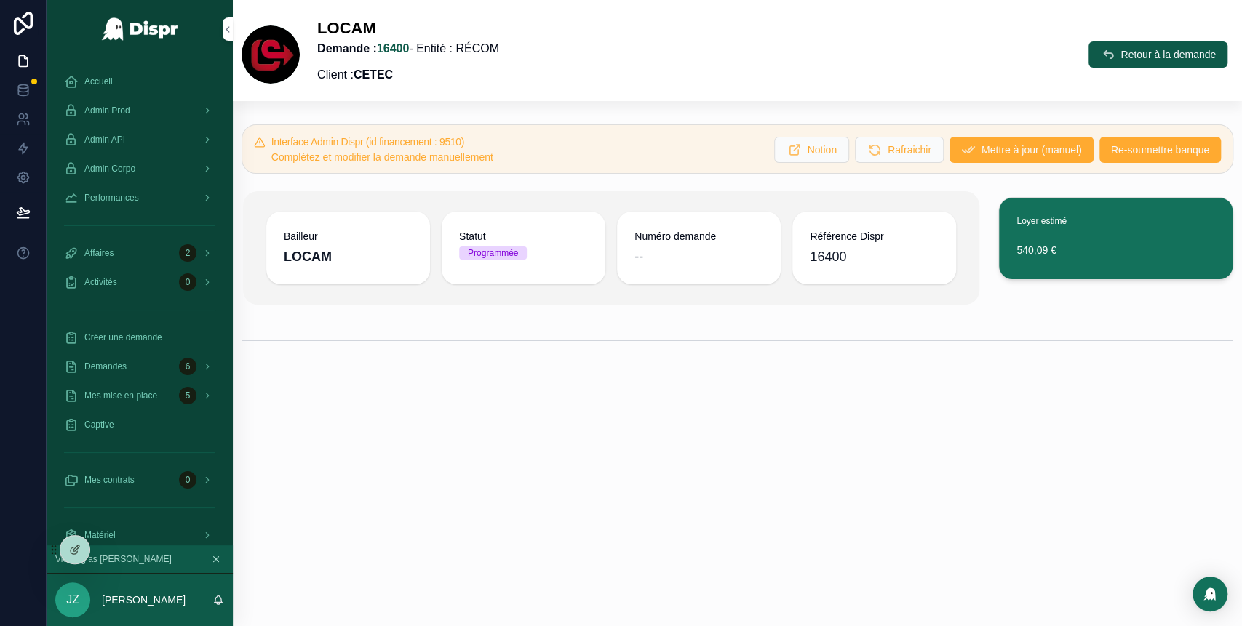
click at [1149, 143] on span "Re-soumettre banque" at bounding box center [1160, 150] width 98 height 15
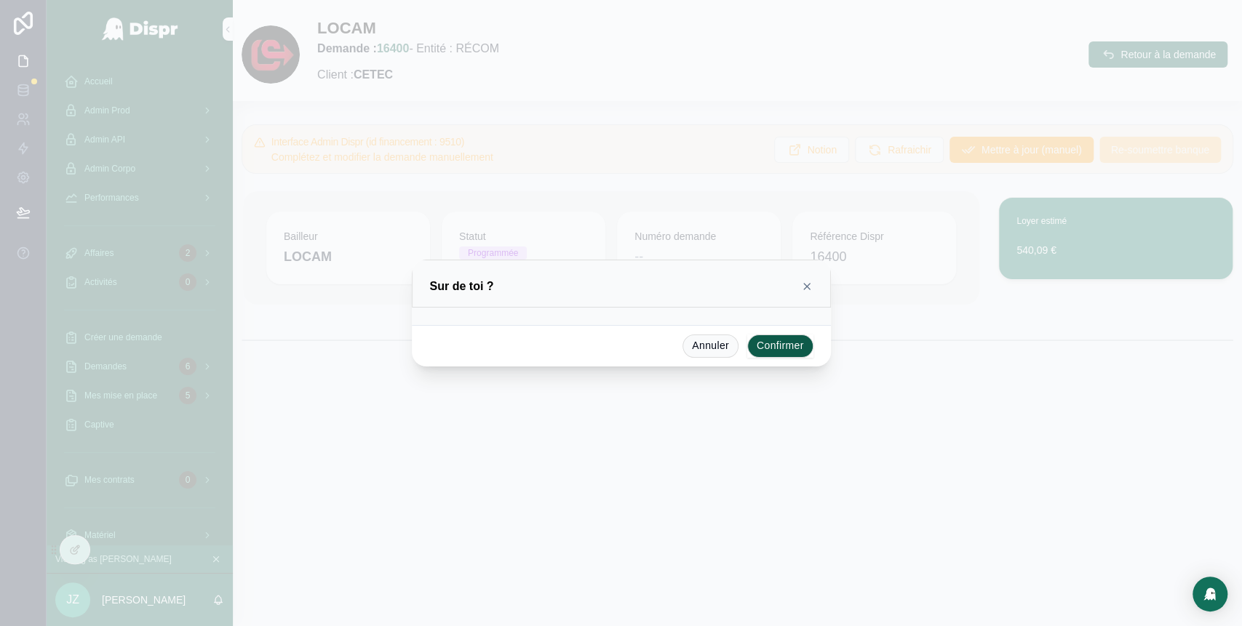
click at [776, 345] on button "Confirmer" at bounding box center [780, 346] width 66 height 23
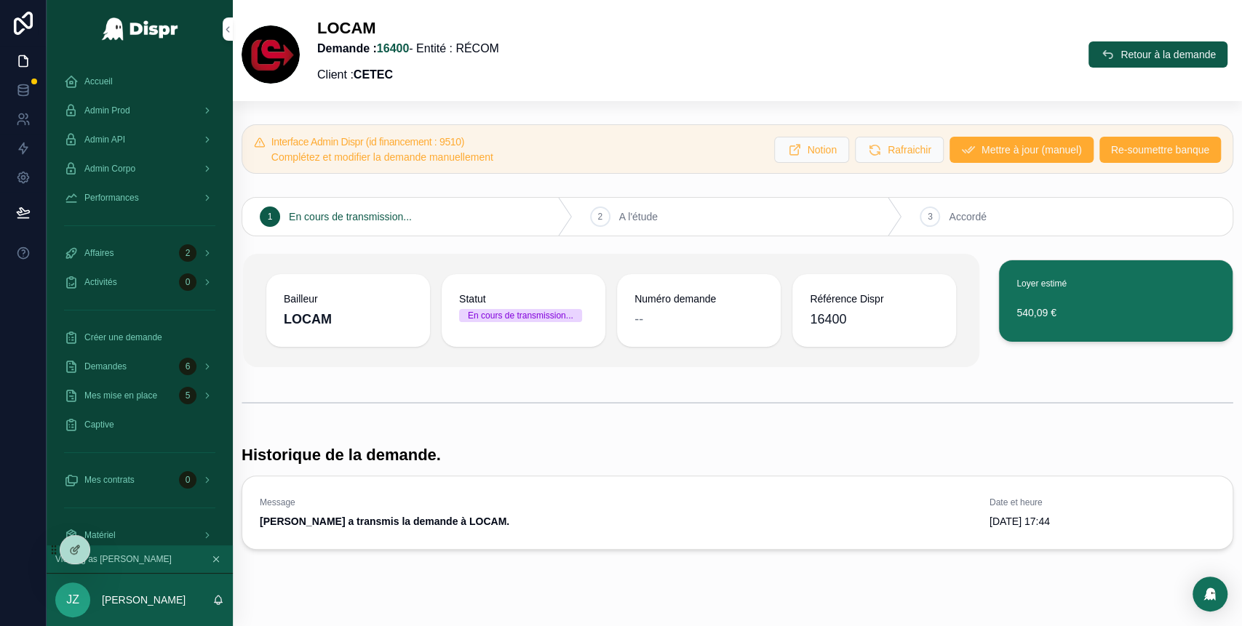
click at [103, 81] on span "Accueil" at bounding box center [98, 82] width 28 height 12
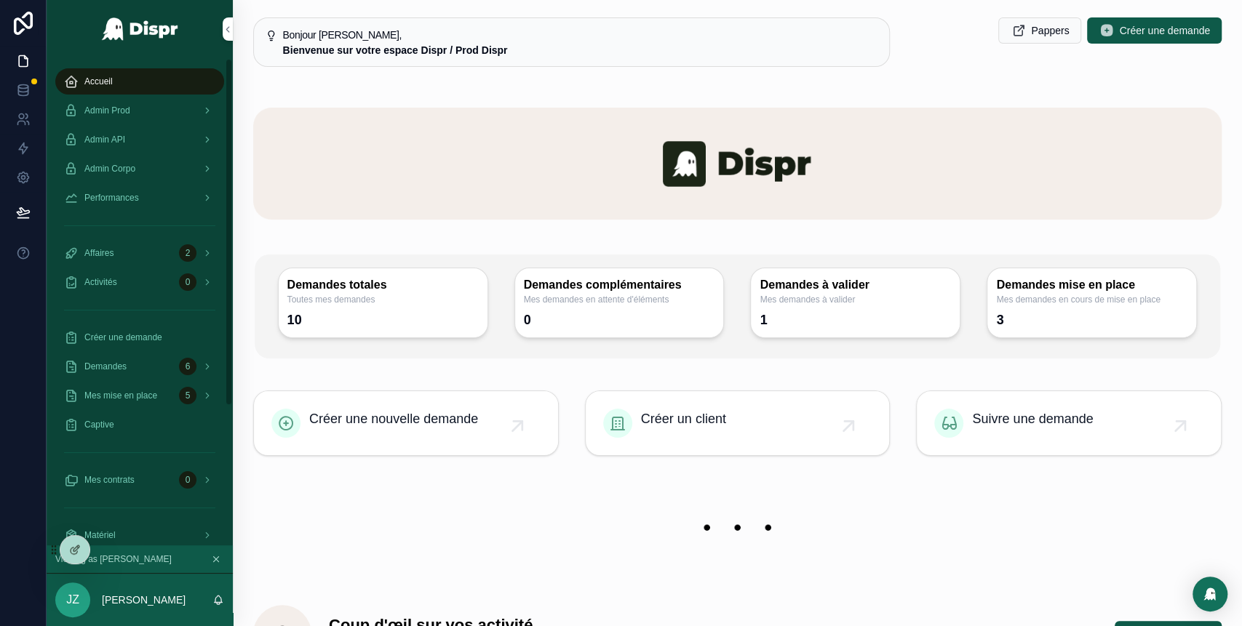
click at [135, 121] on div "Admin Prod" at bounding box center [139, 110] width 151 height 23
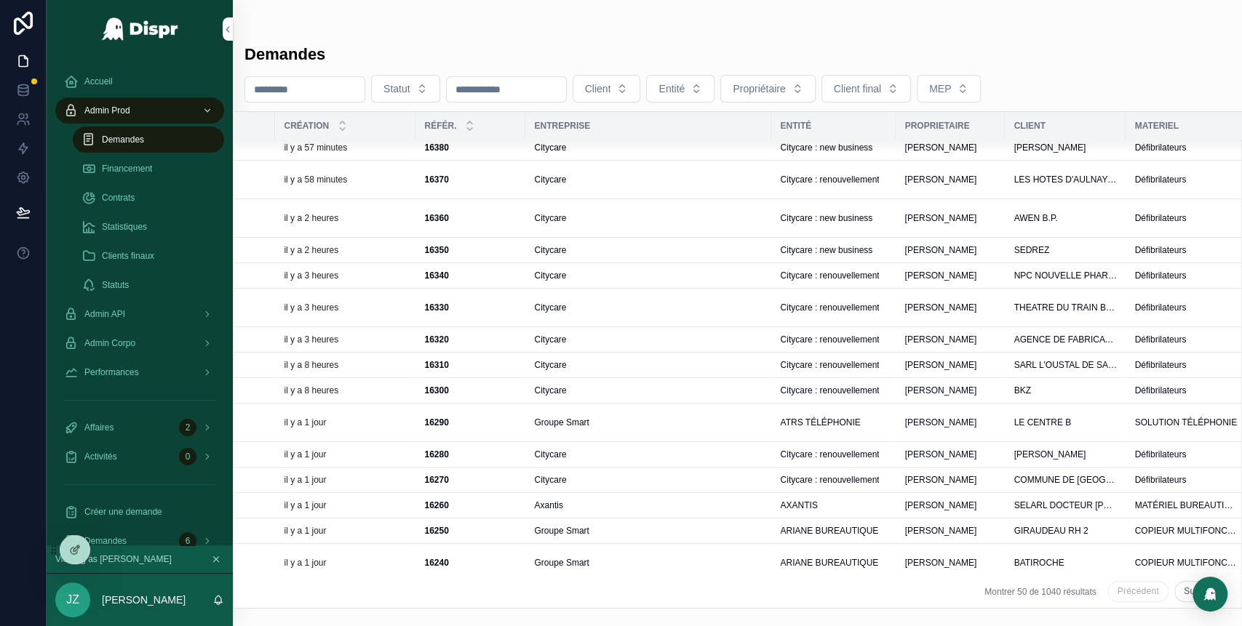
scroll to position [148, 287]
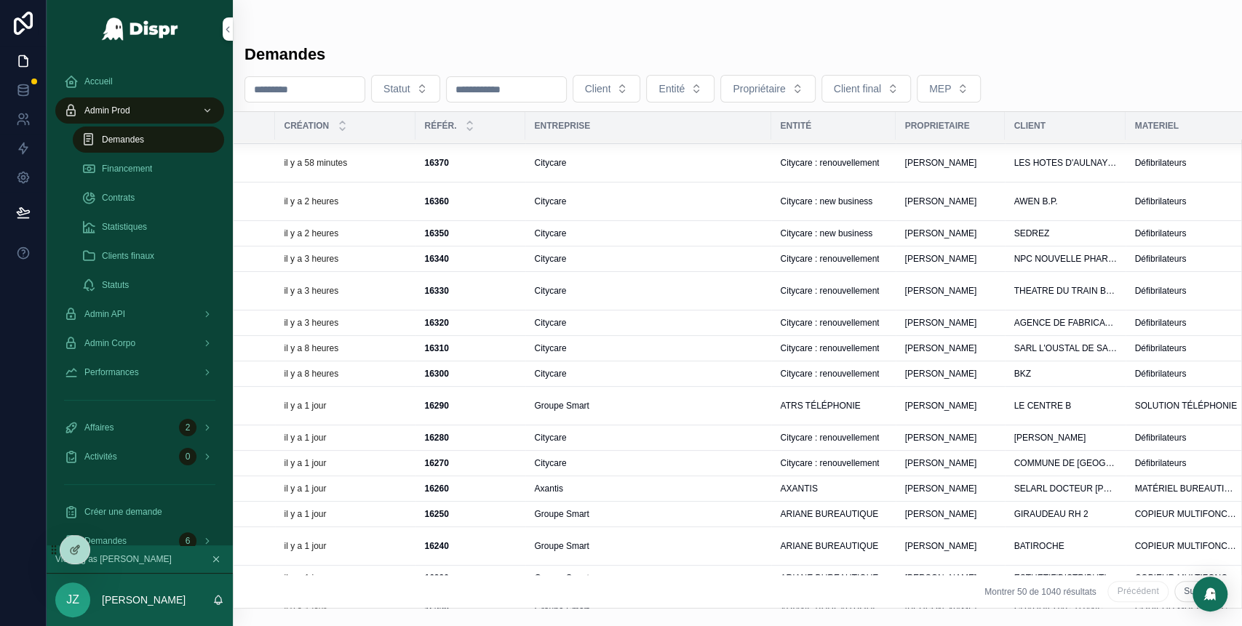
click at [815, 404] on span "ATRS TÉLÉPHONIE" at bounding box center [820, 406] width 80 height 12
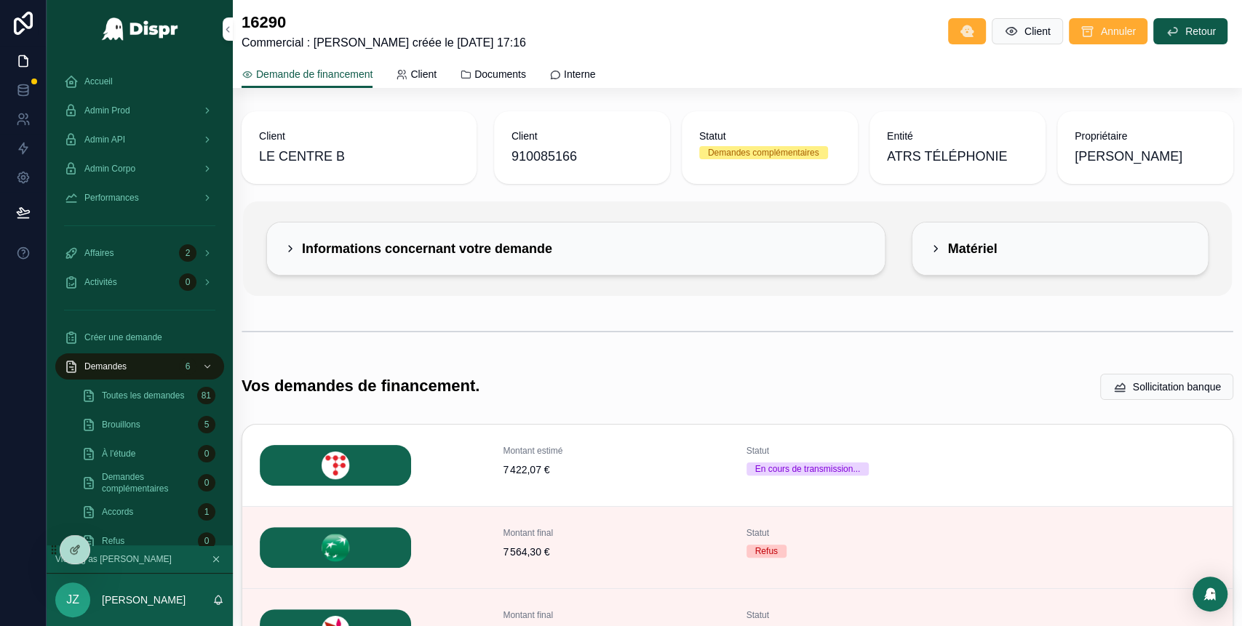
click at [122, 111] on span "Admin Prod" at bounding box center [107, 111] width 46 height 12
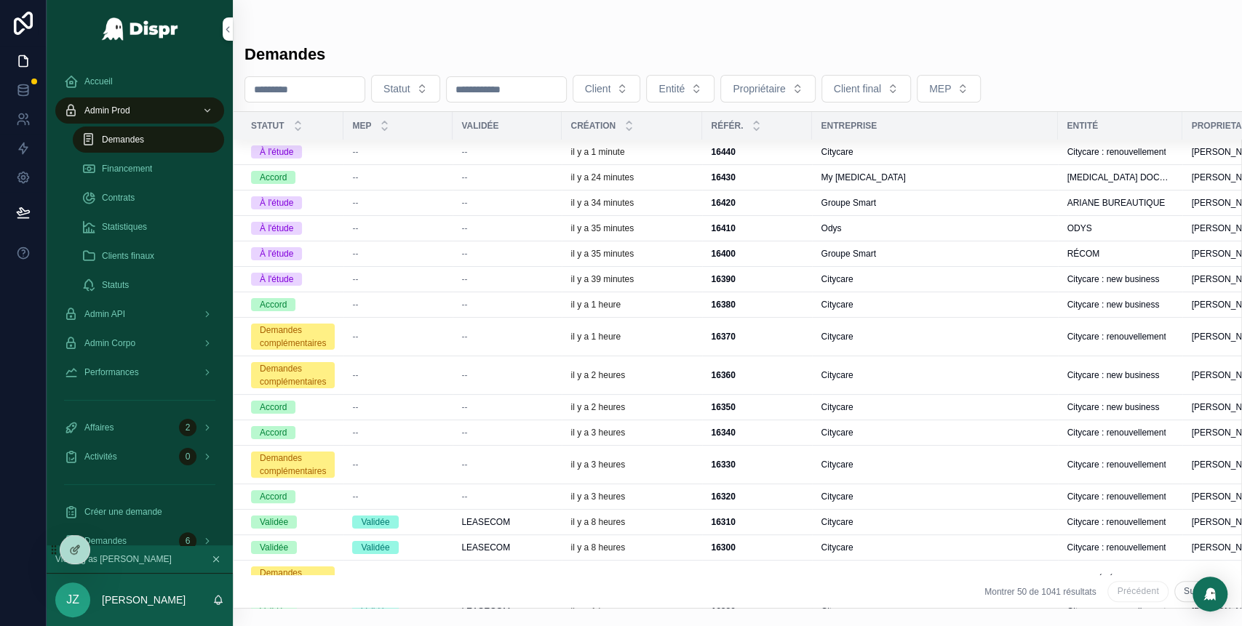
click at [944, 204] on div "Groupe Smart" at bounding box center [935, 203] width 228 height 12
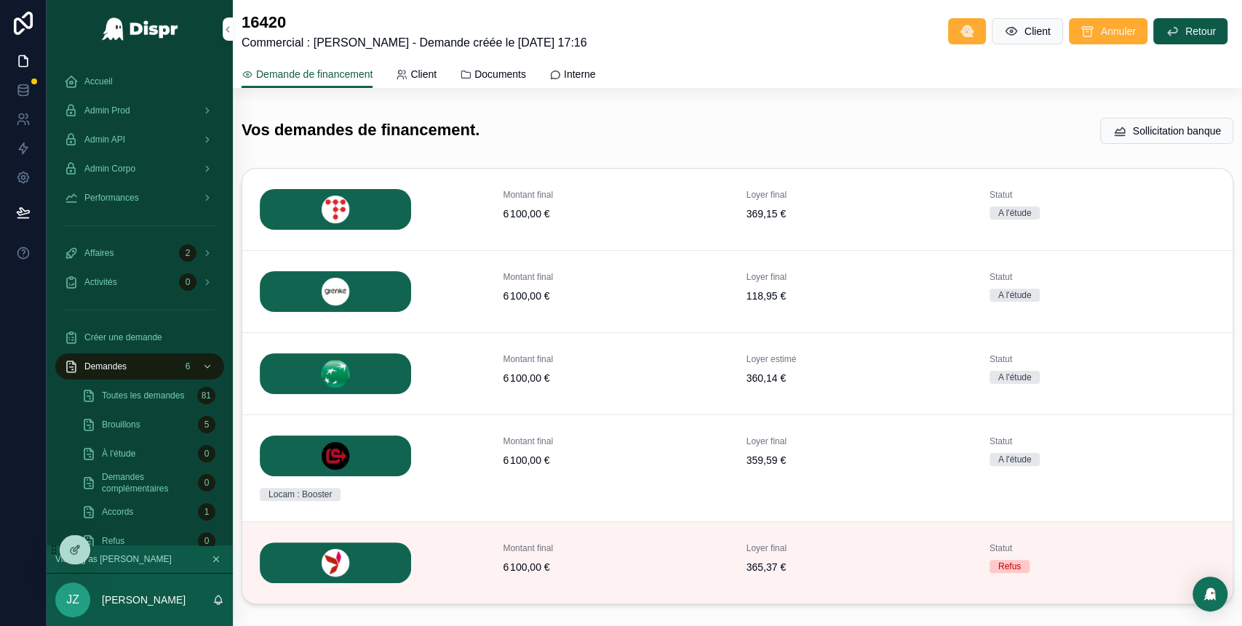
scroll to position [252, 0]
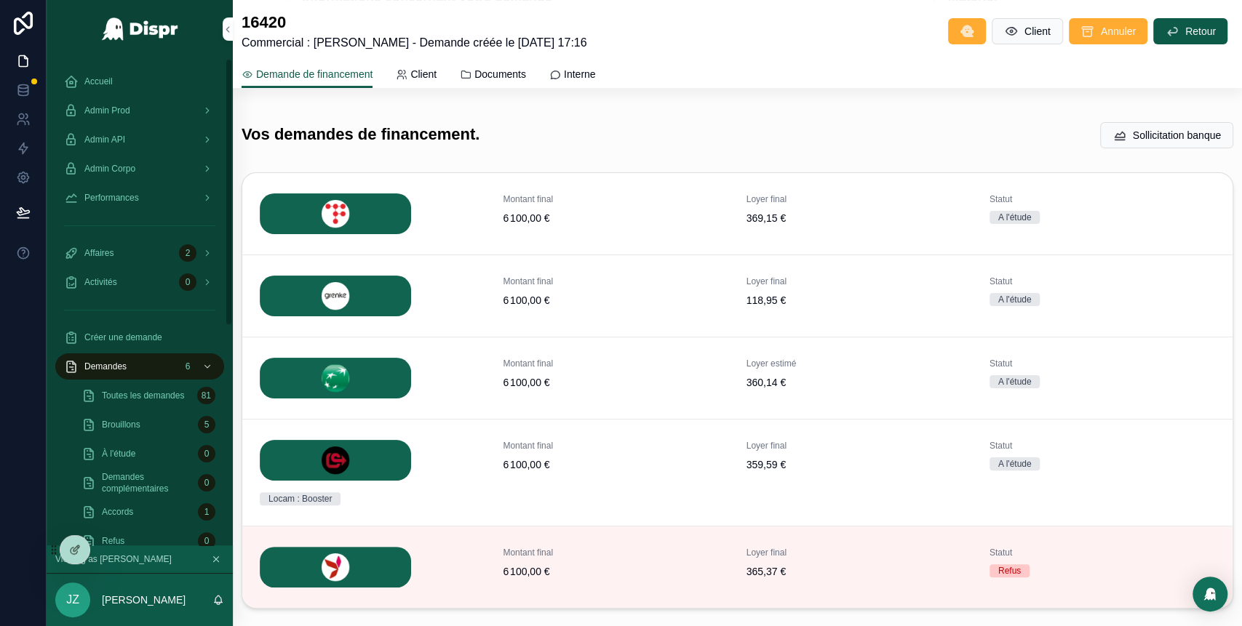
click at [132, 103] on div "Admin Prod" at bounding box center [139, 110] width 151 height 23
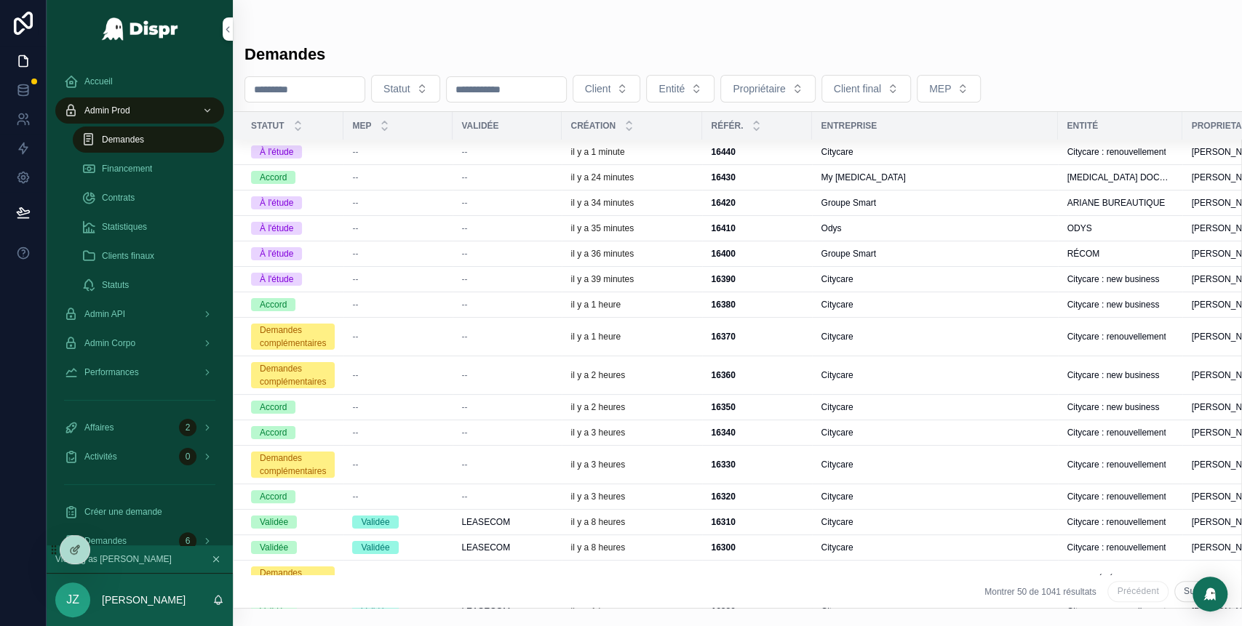
click at [929, 253] on div "Groupe Smart" at bounding box center [935, 254] width 228 height 12
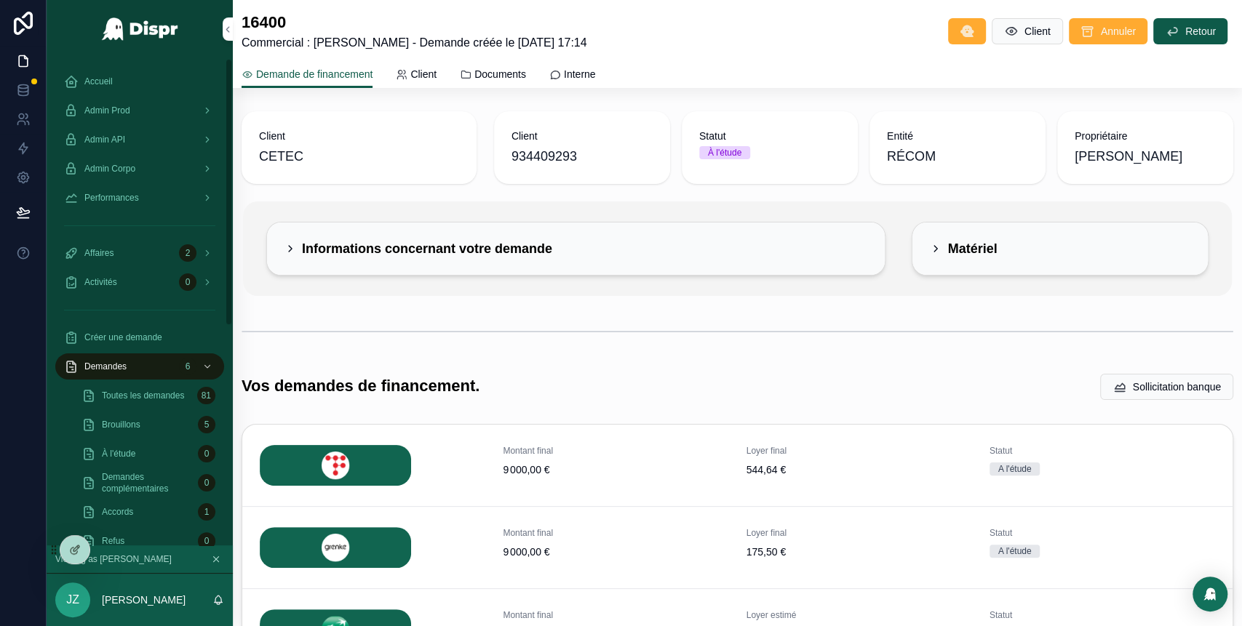
click at [130, 114] on span "Admin Prod" at bounding box center [107, 111] width 46 height 12
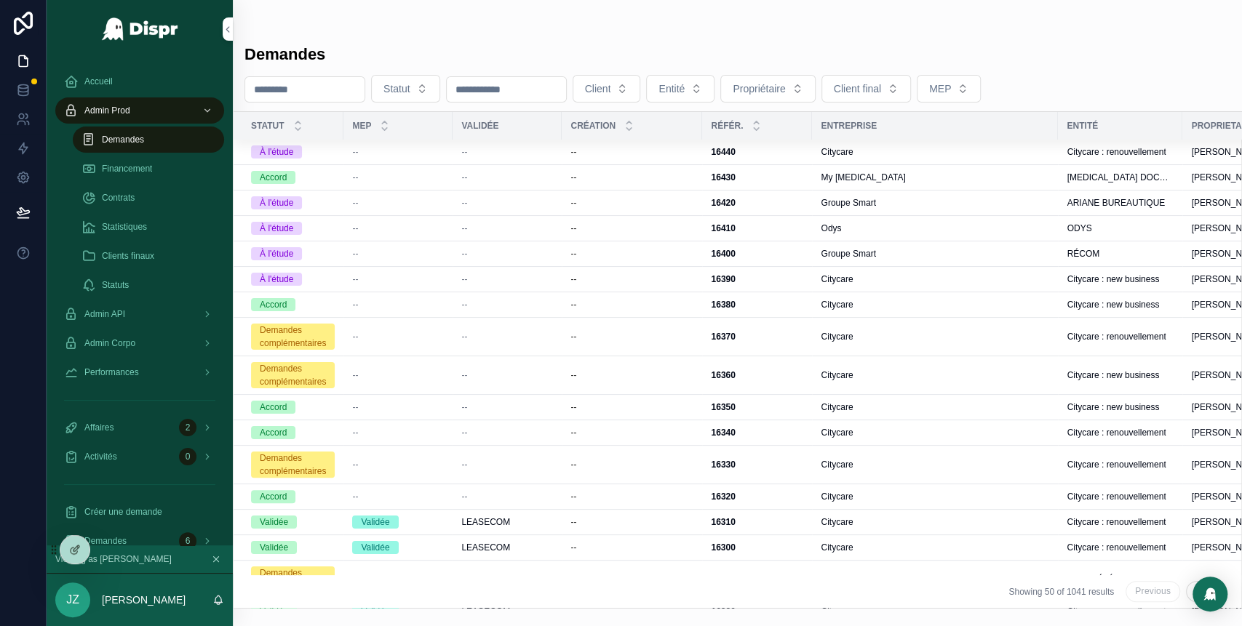
click at [102, 81] on span "Accueil" at bounding box center [98, 82] width 28 height 12
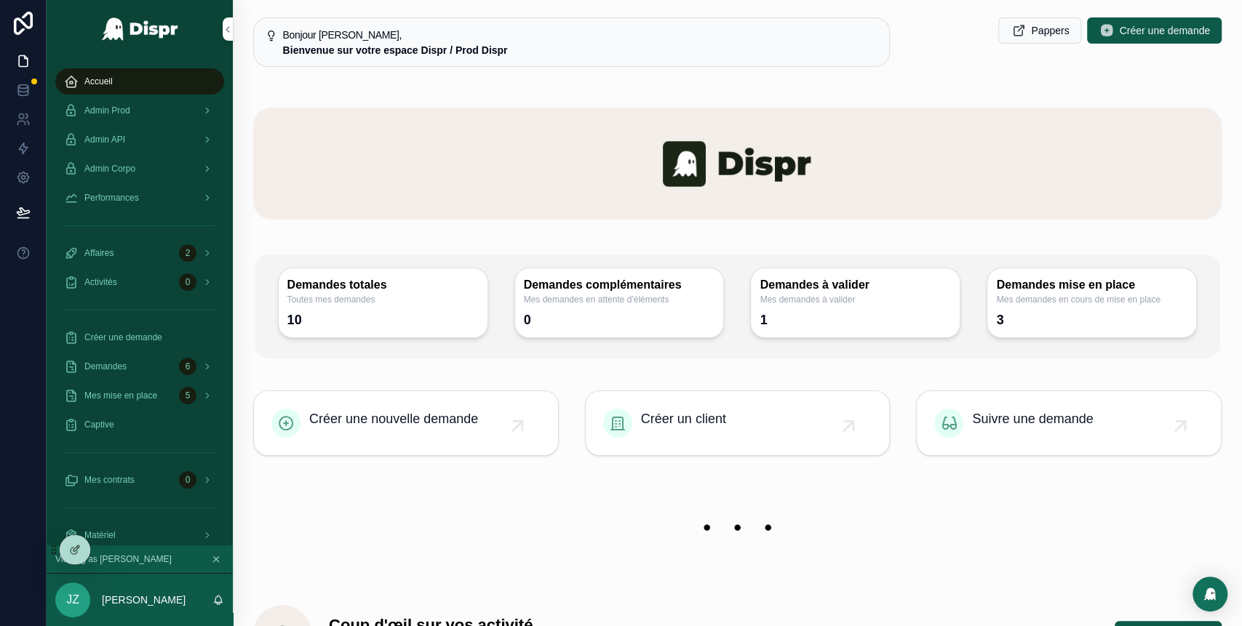
click at [150, 159] on div "Admin Corpo" at bounding box center [139, 168] width 151 height 23
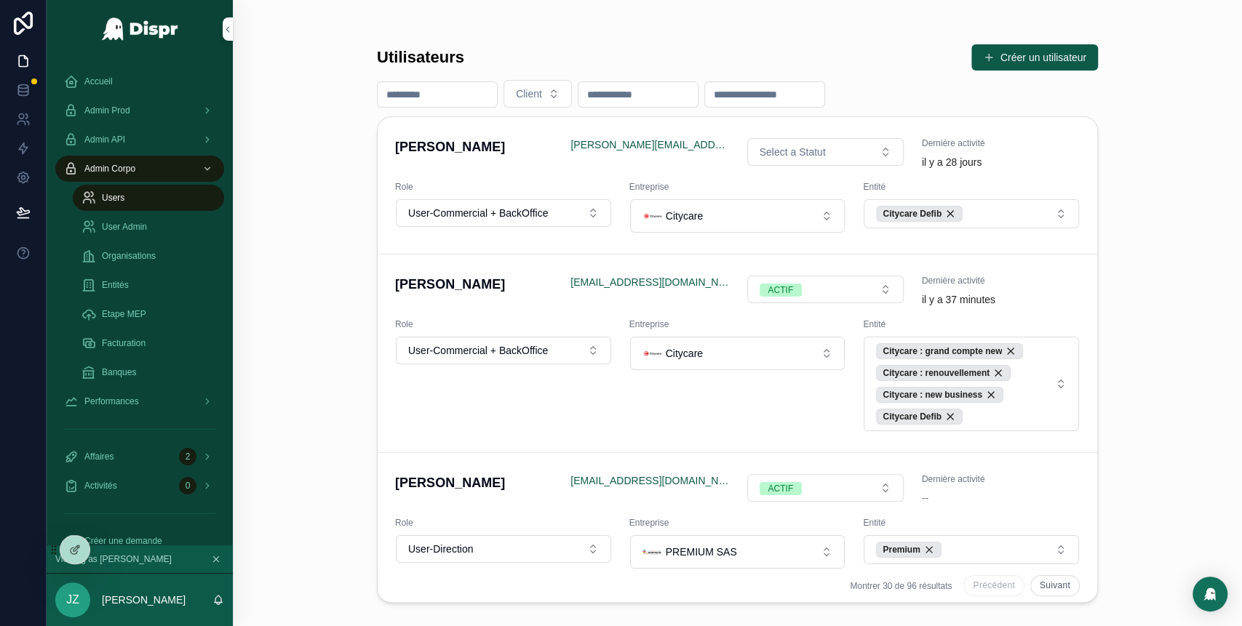
click at [128, 226] on span "User Admin" at bounding box center [124, 227] width 45 height 12
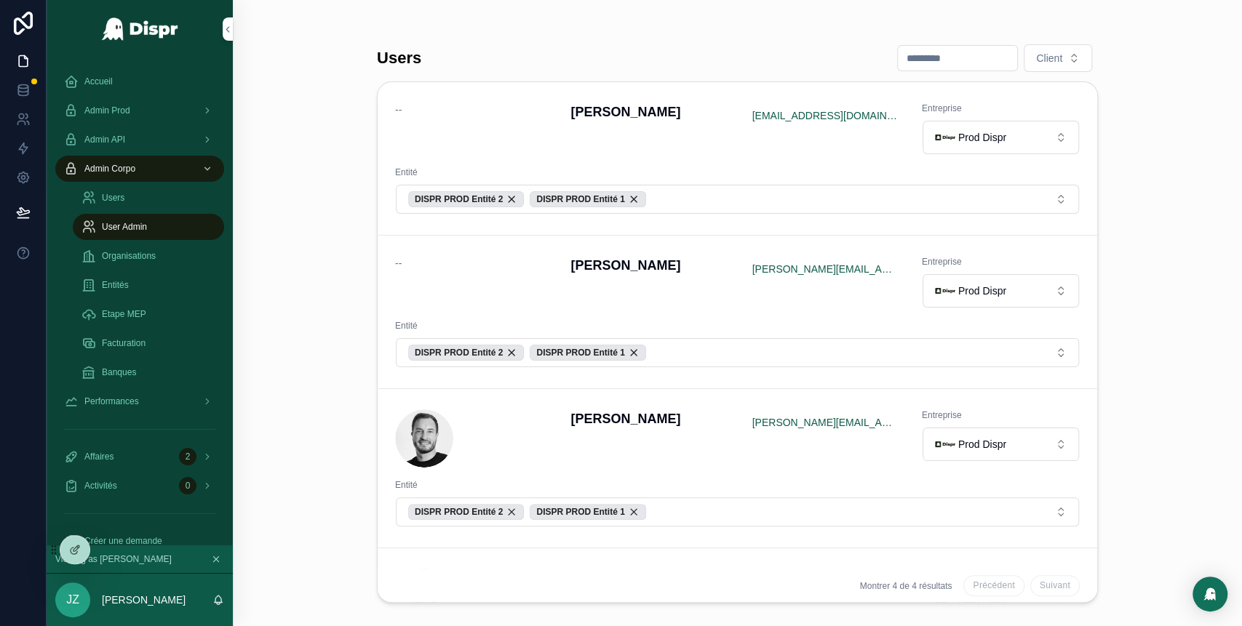
click at [1011, 297] on button "Prod Dispr" at bounding box center [1001, 290] width 156 height 33
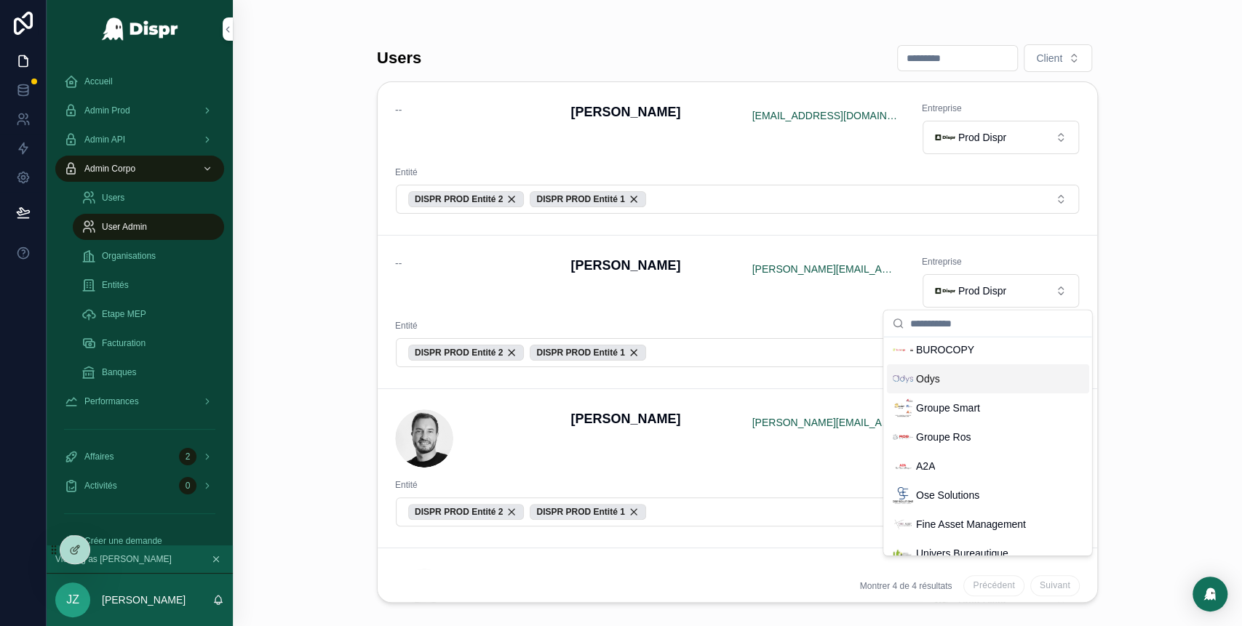
scroll to position [67, 0]
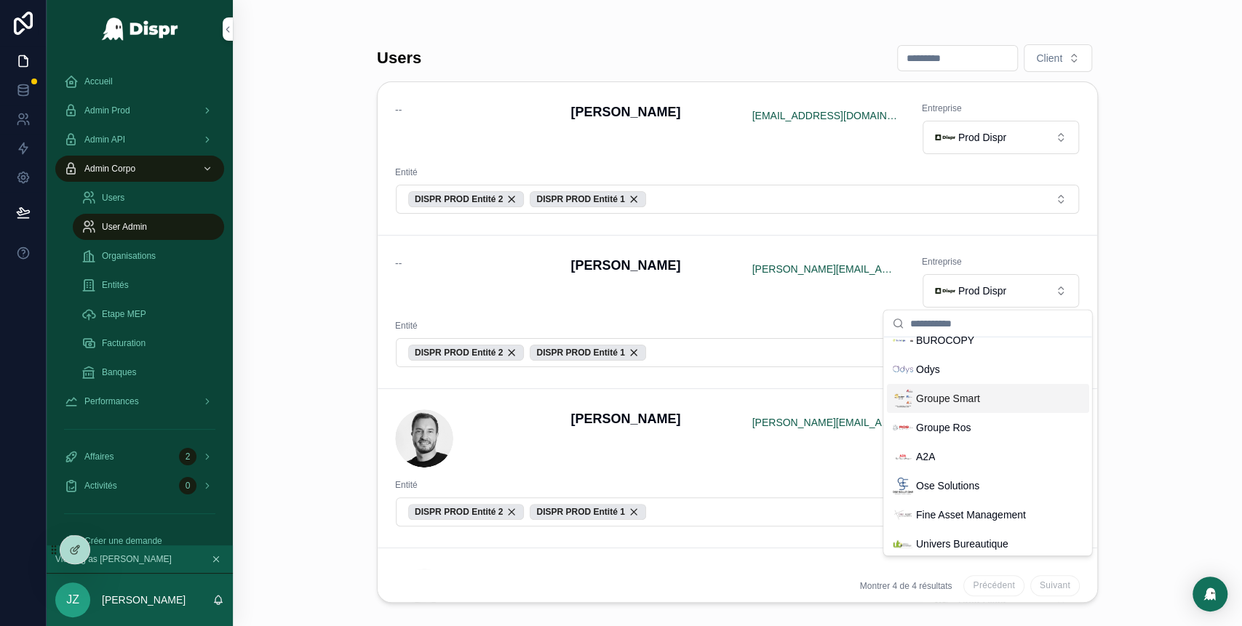
click at [941, 410] on div "Groupe Smart" at bounding box center [987, 398] width 202 height 29
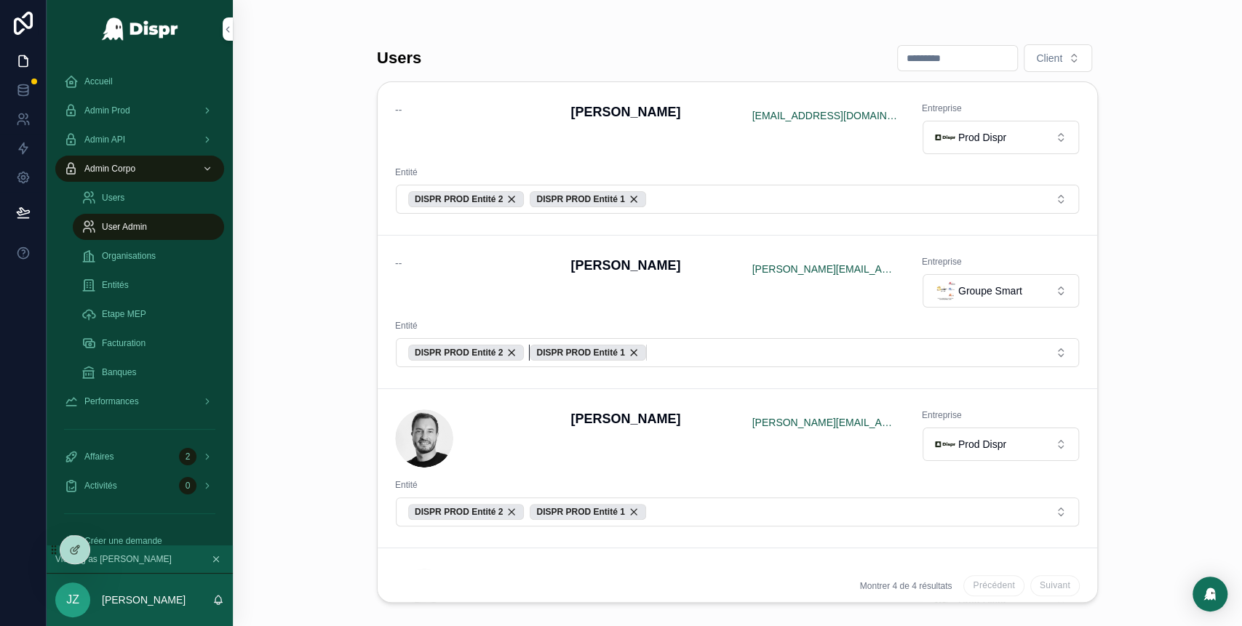
click at [645, 354] on div "DISPR PROD Entité 1" at bounding box center [588, 353] width 116 height 16
click at [523, 354] on div "DISPR PROD Entité 2" at bounding box center [466, 353] width 116 height 16
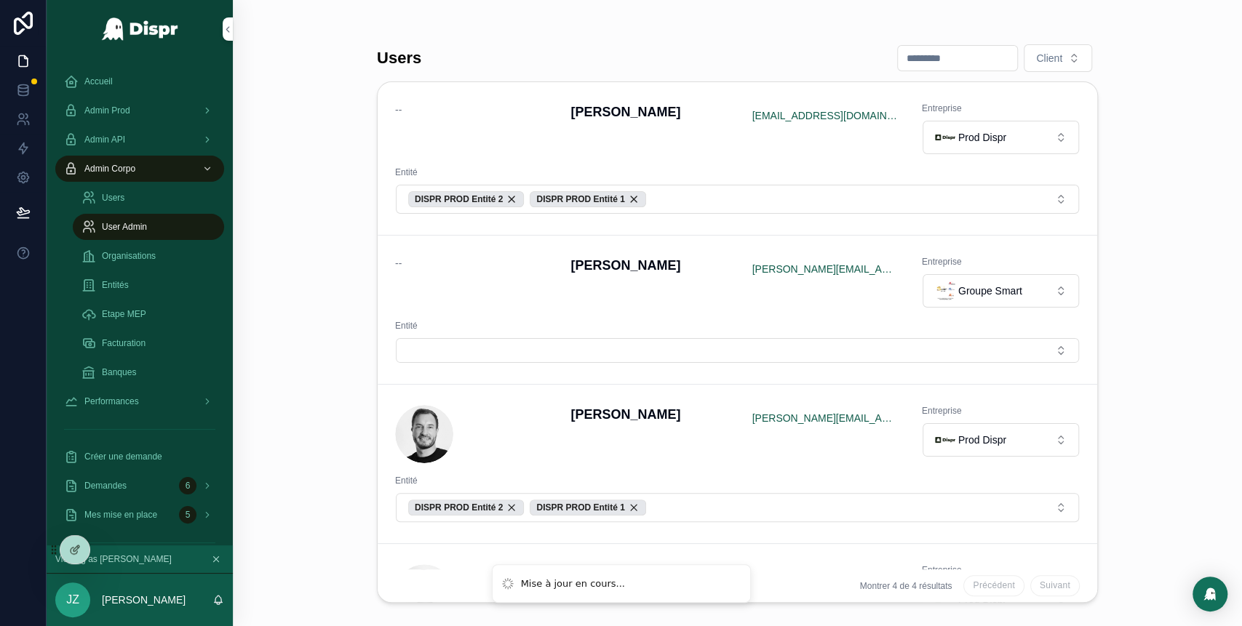
click at [523, 354] on button "Select Button" at bounding box center [737, 350] width 683 height 25
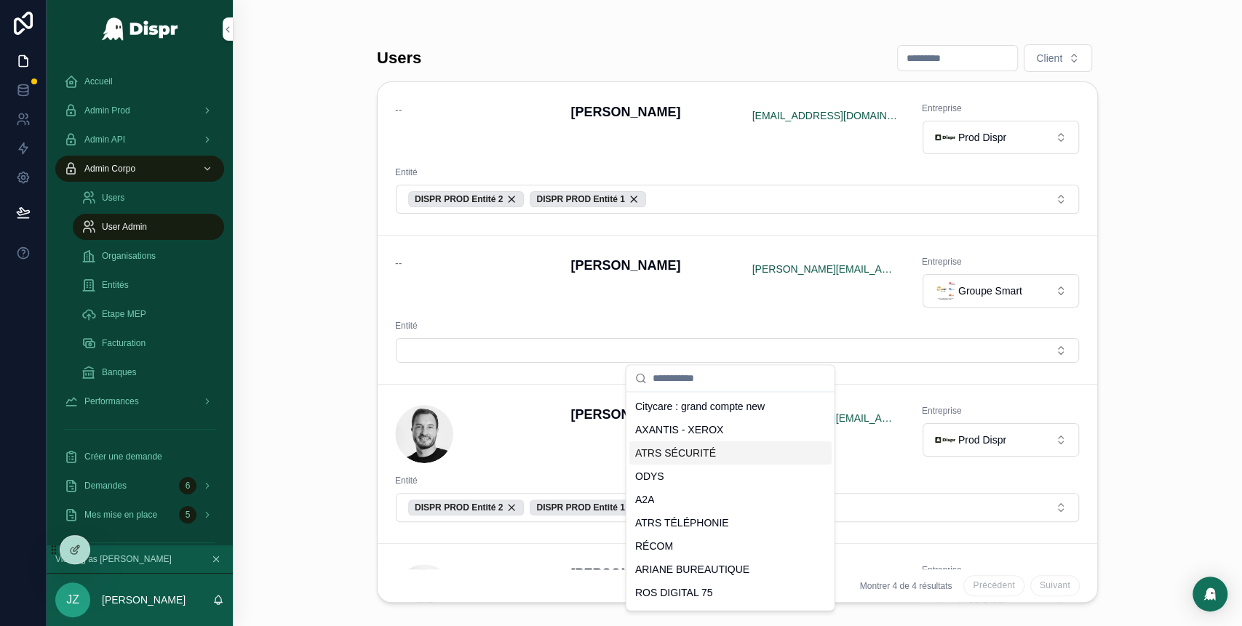
scroll to position [151, 0]
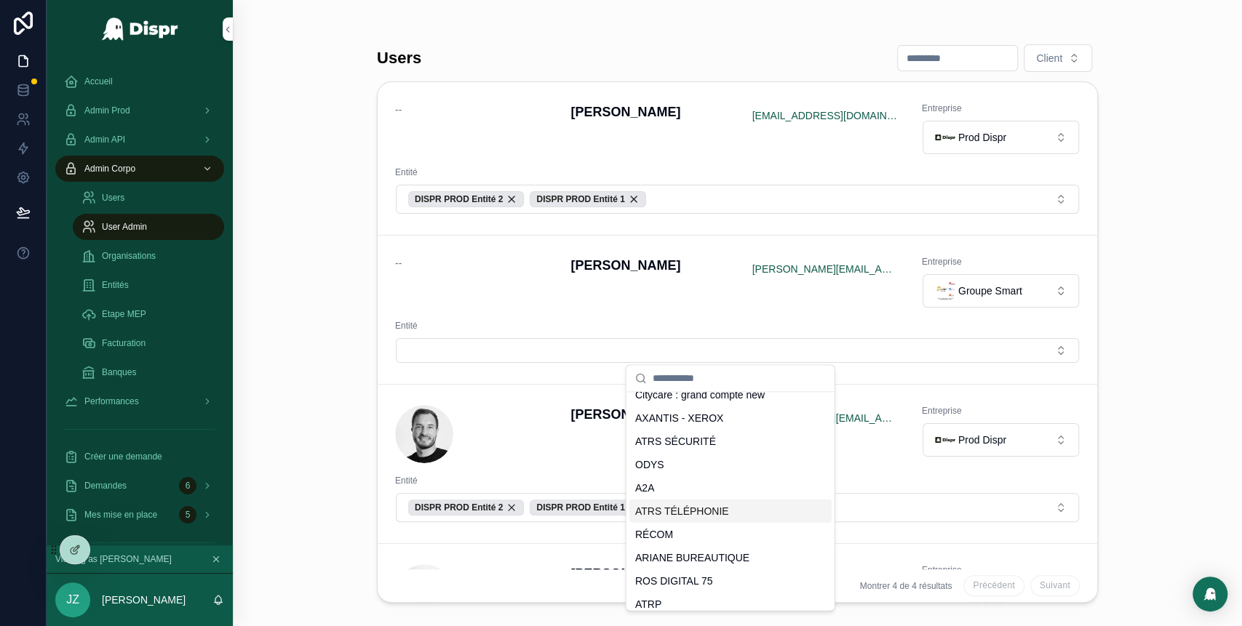
click at [673, 516] on span "ATRS TÉLÉPHONIE" at bounding box center [682, 511] width 94 height 15
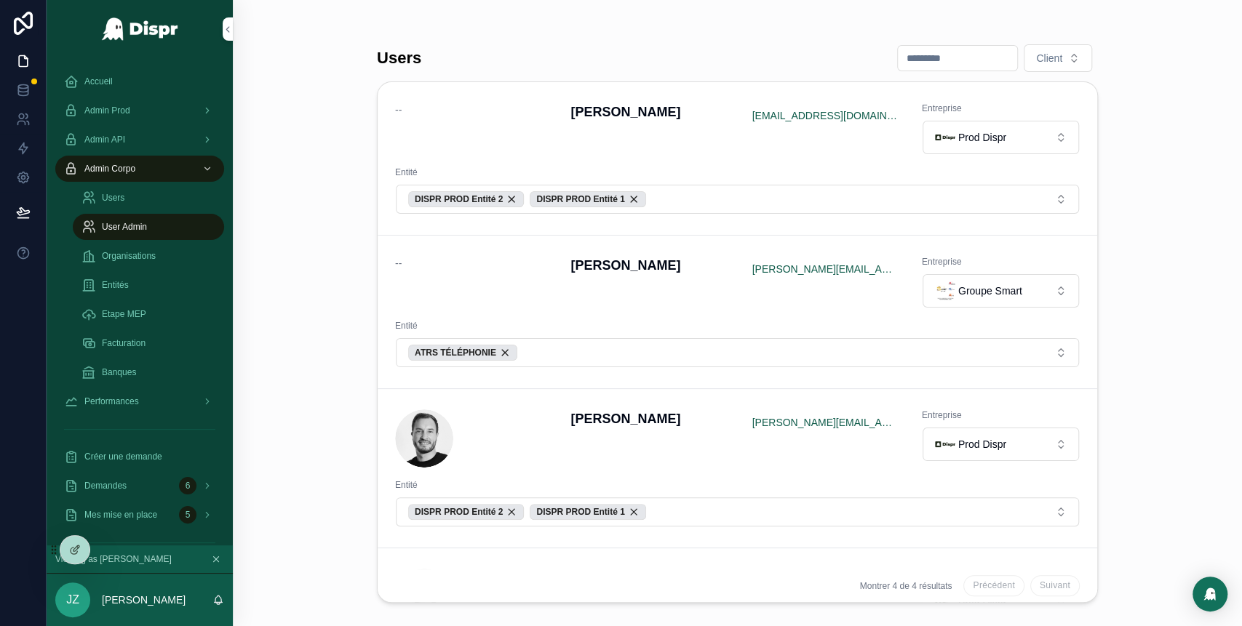
click at [570, 354] on button "ATRS TÉLÉPHONIE" at bounding box center [737, 352] width 683 height 29
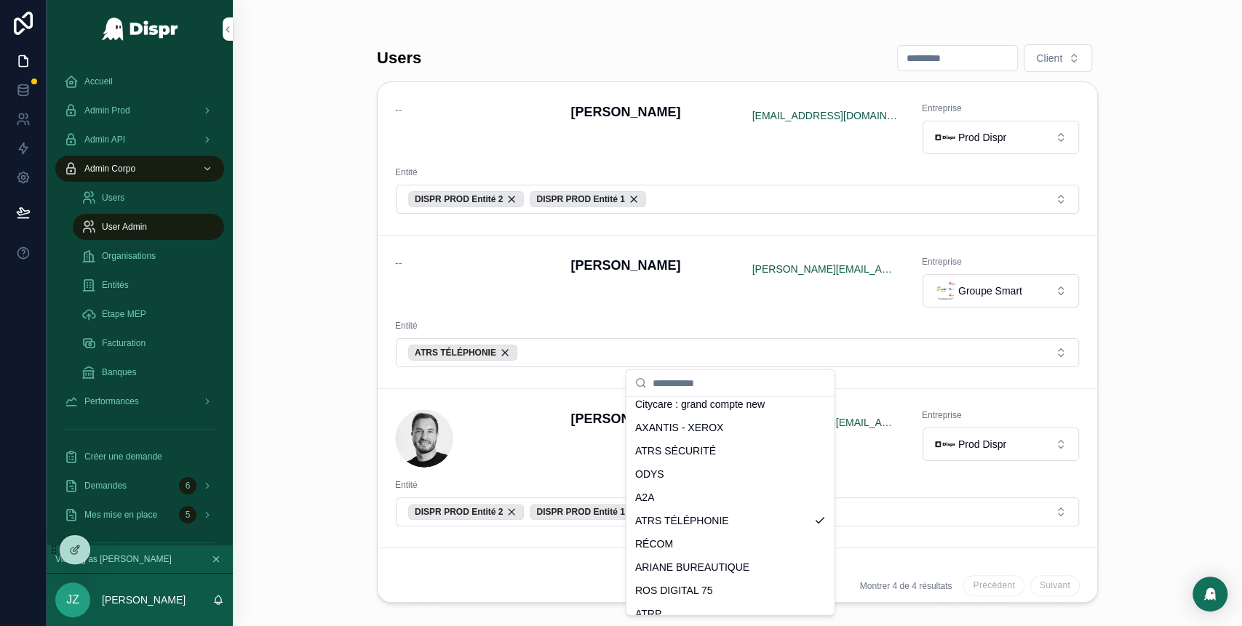
scroll to position [154, 0]
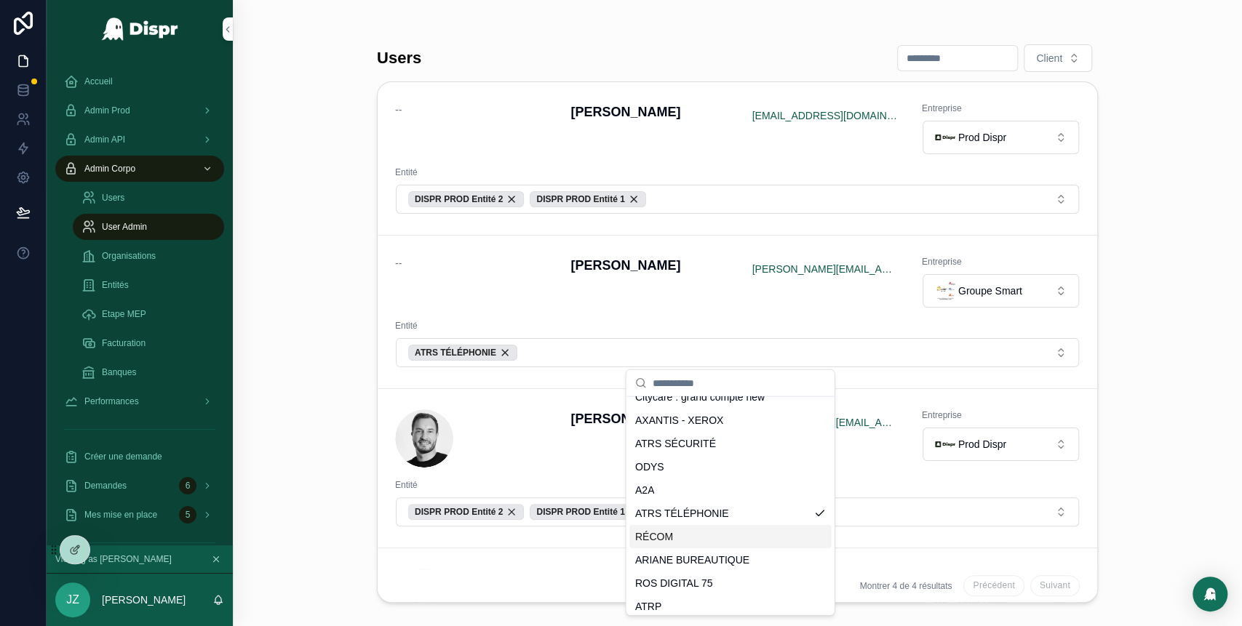
click at [686, 530] on div "RÉCOM" at bounding box center [730, 536] width 202 height 23
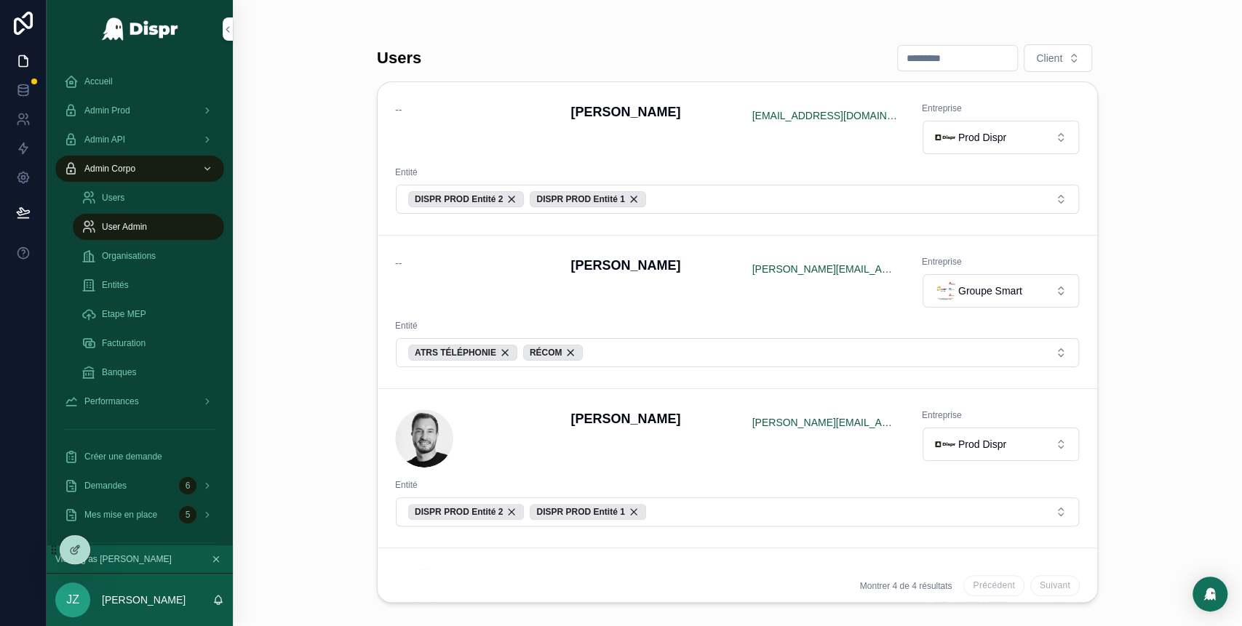
click at [639, 346] on button "ATRS TÉLÉPHONIE RÉCOM" at bounding box center [737, 352] width 683 height 29
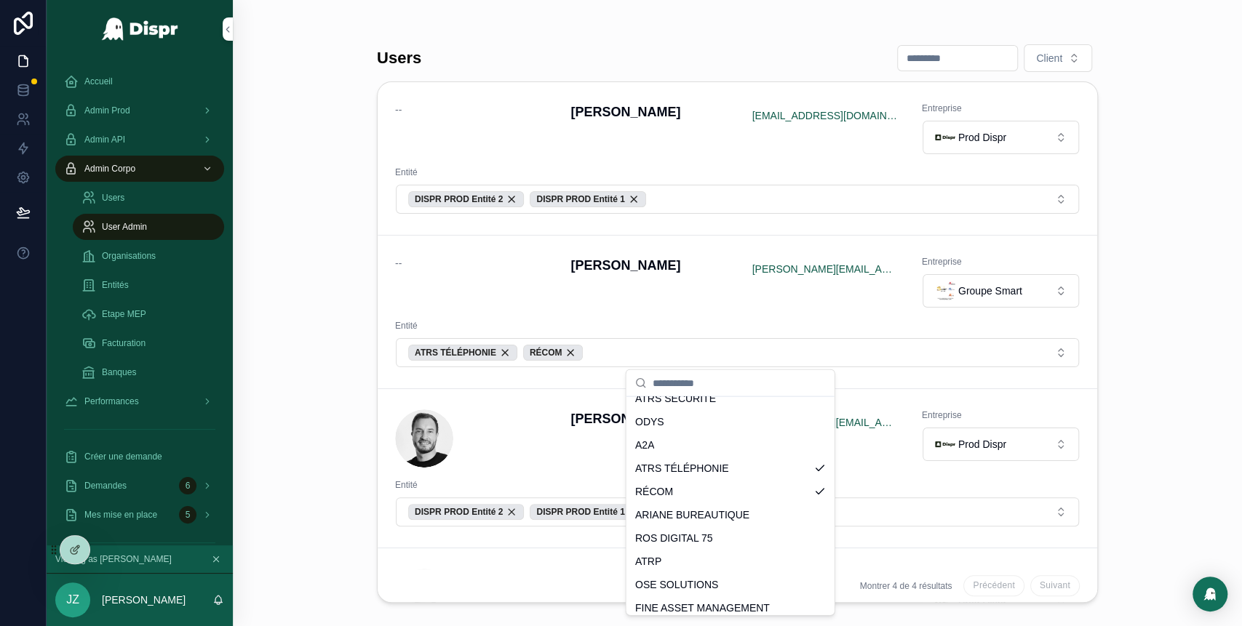
scroll to position [201, 0]
click at [707, 518] on span "ARIANE BUREAUTIQUE" at bounding box center [692, 513] width 114 height 15
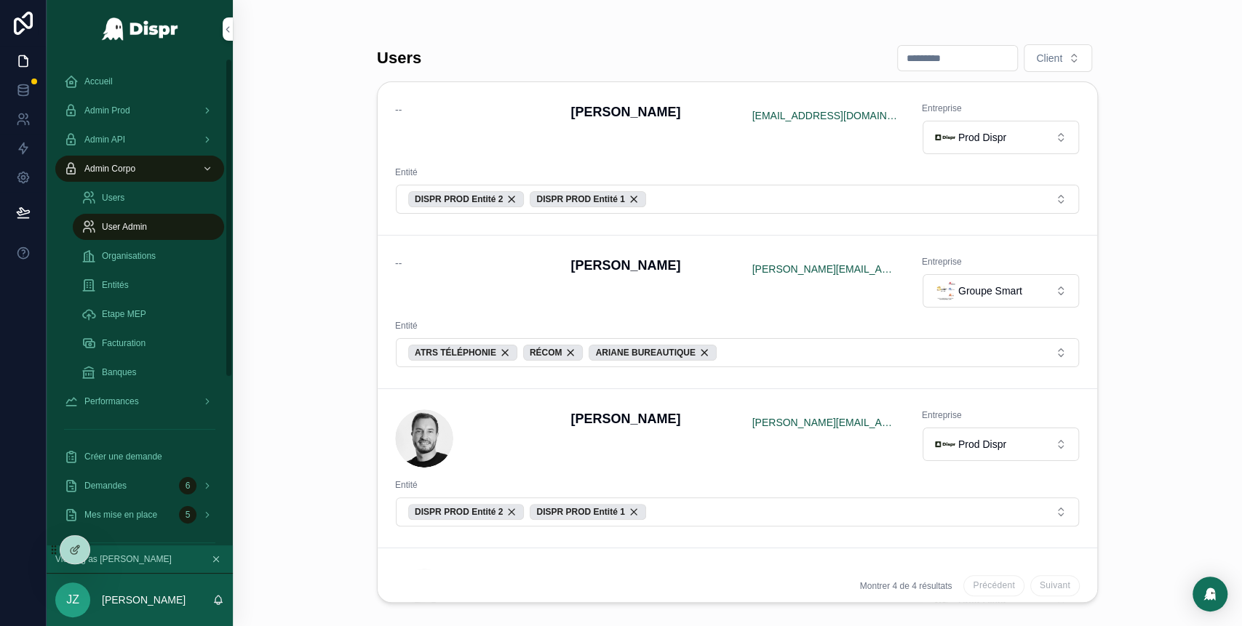
click at [100, 81] on span "Accueil" at bounding box center [98, 82] width 28 height 12
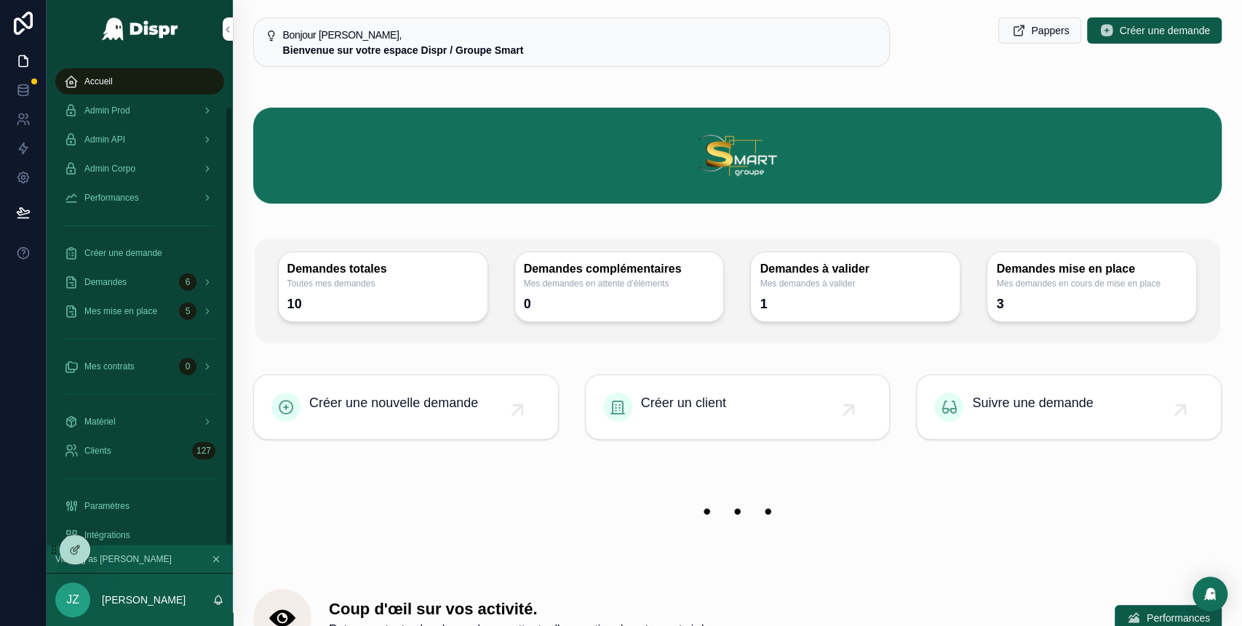
scroll to position [52, 0]
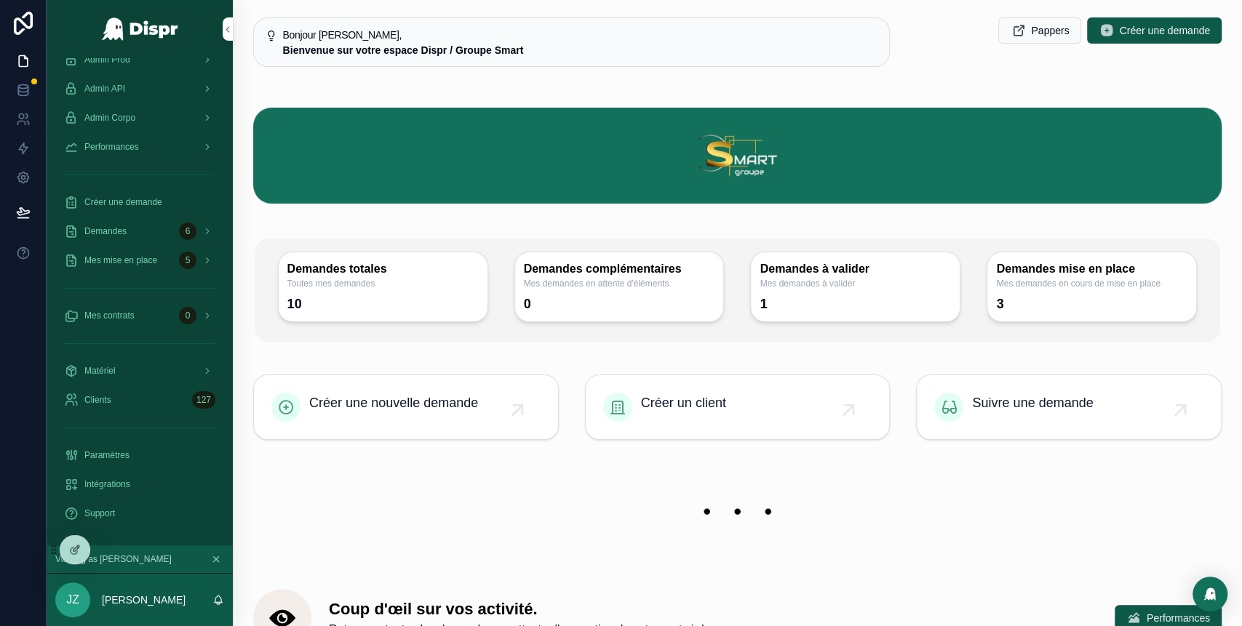
click at [138, 455] on div "Paramètres" at bounding box center [139, 455] width 151 height 23
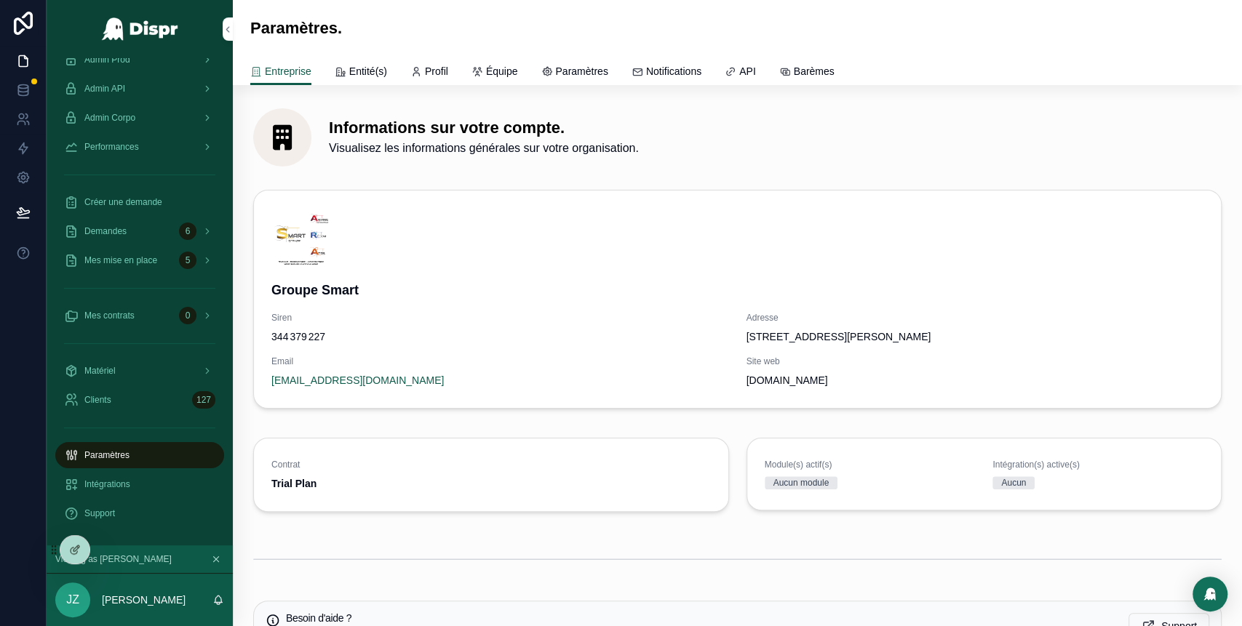
click at [372, 76] on span "Entité(s)" at bounding box center [368, 71] width 38 height 15
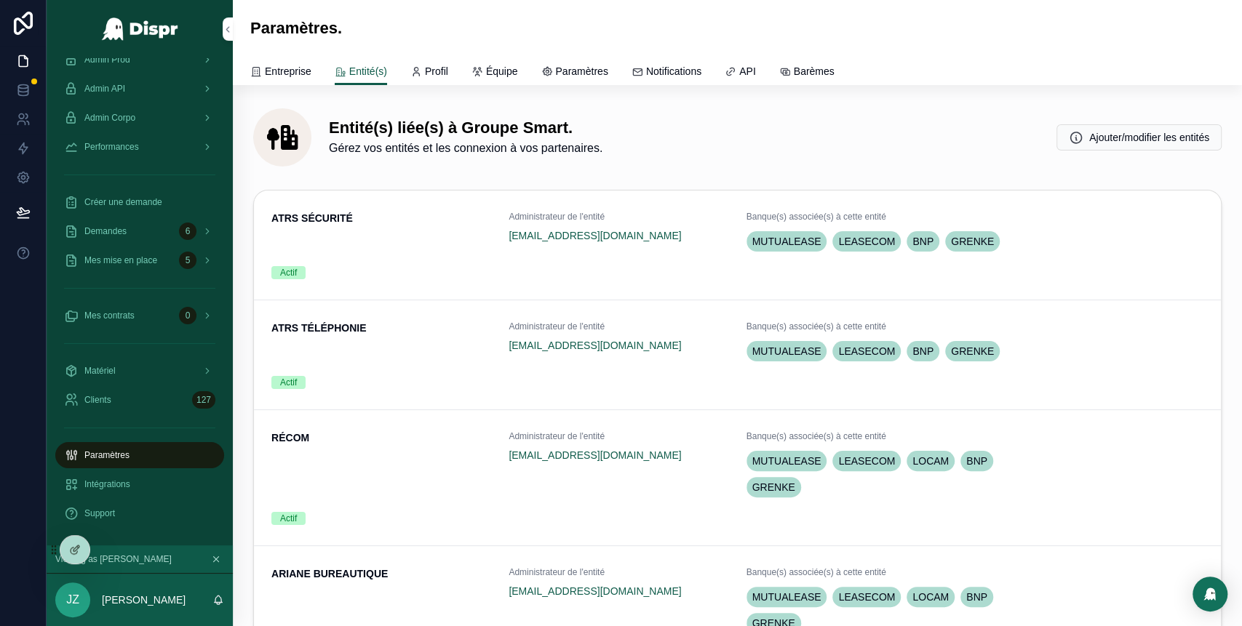
click at [447, 350] on div "ATRS TÉLÉPHONIE" at bounding box center [381, 343] width 220 height 44
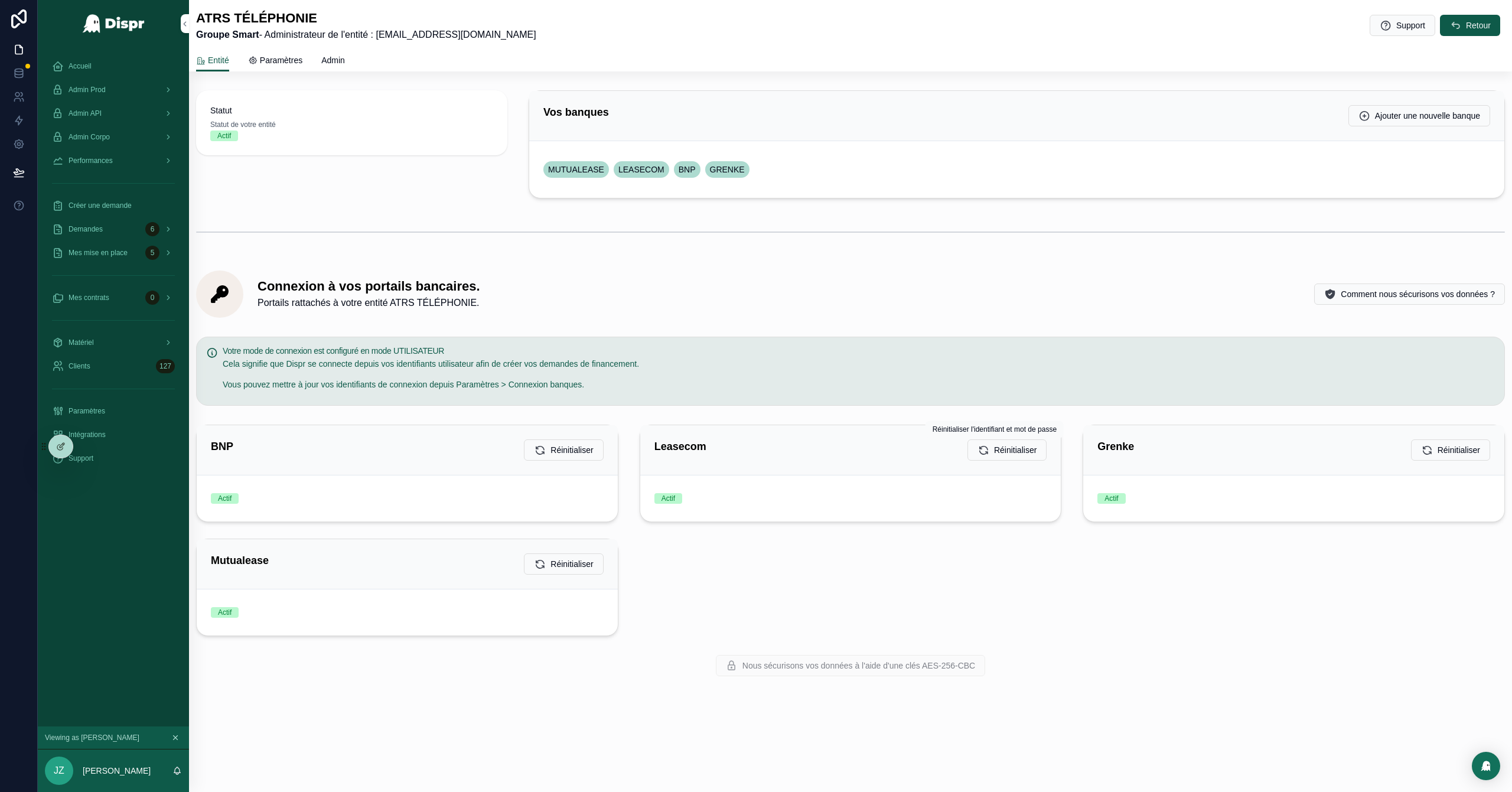
click at [1007, 450] on span "Réinitialiser" at bounding box center [1015, 450] width 42 height 12
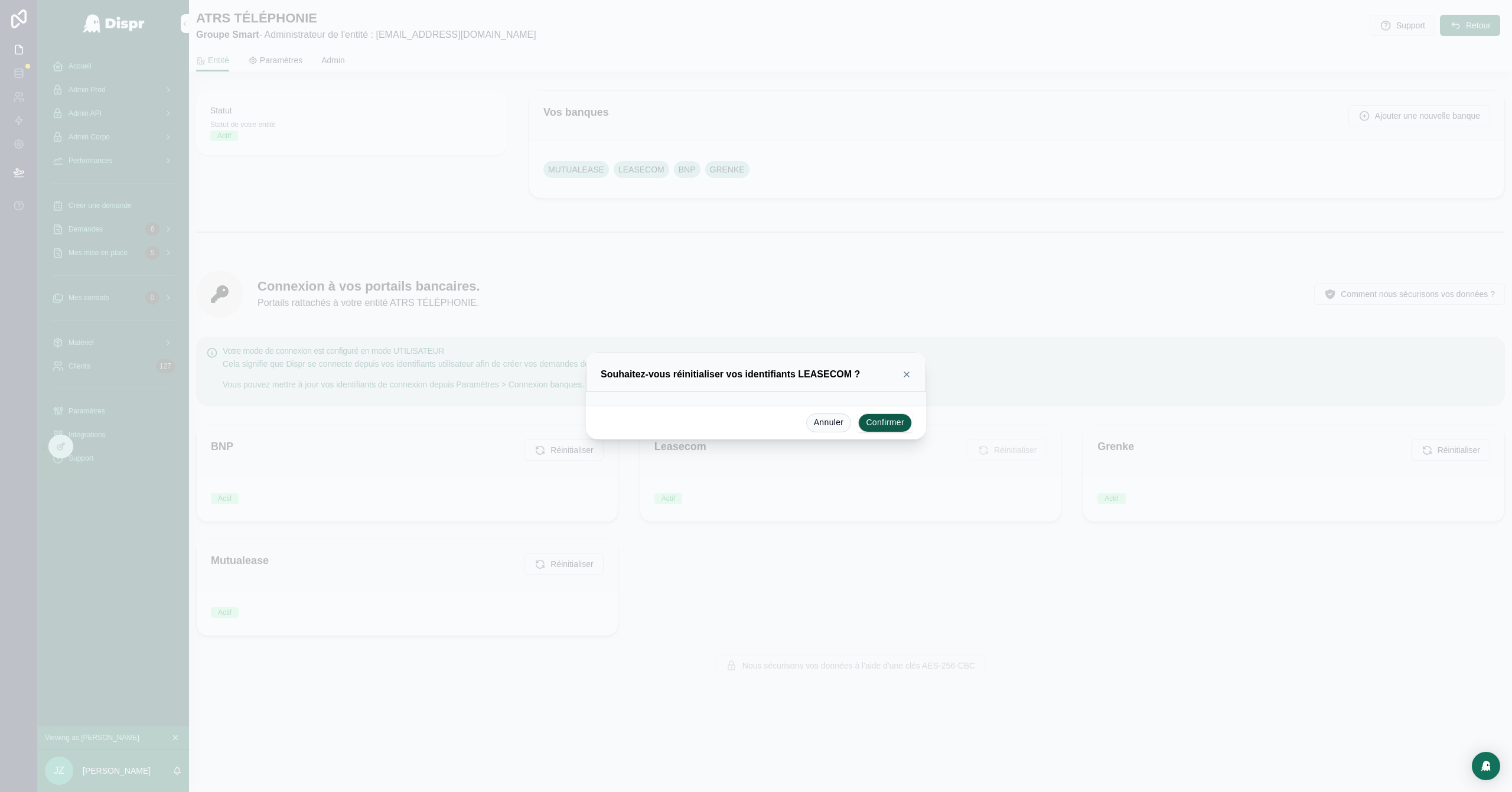
click at [898, 423] on button "Confirmer" at bounding box center [885, 422] width 54 height 19
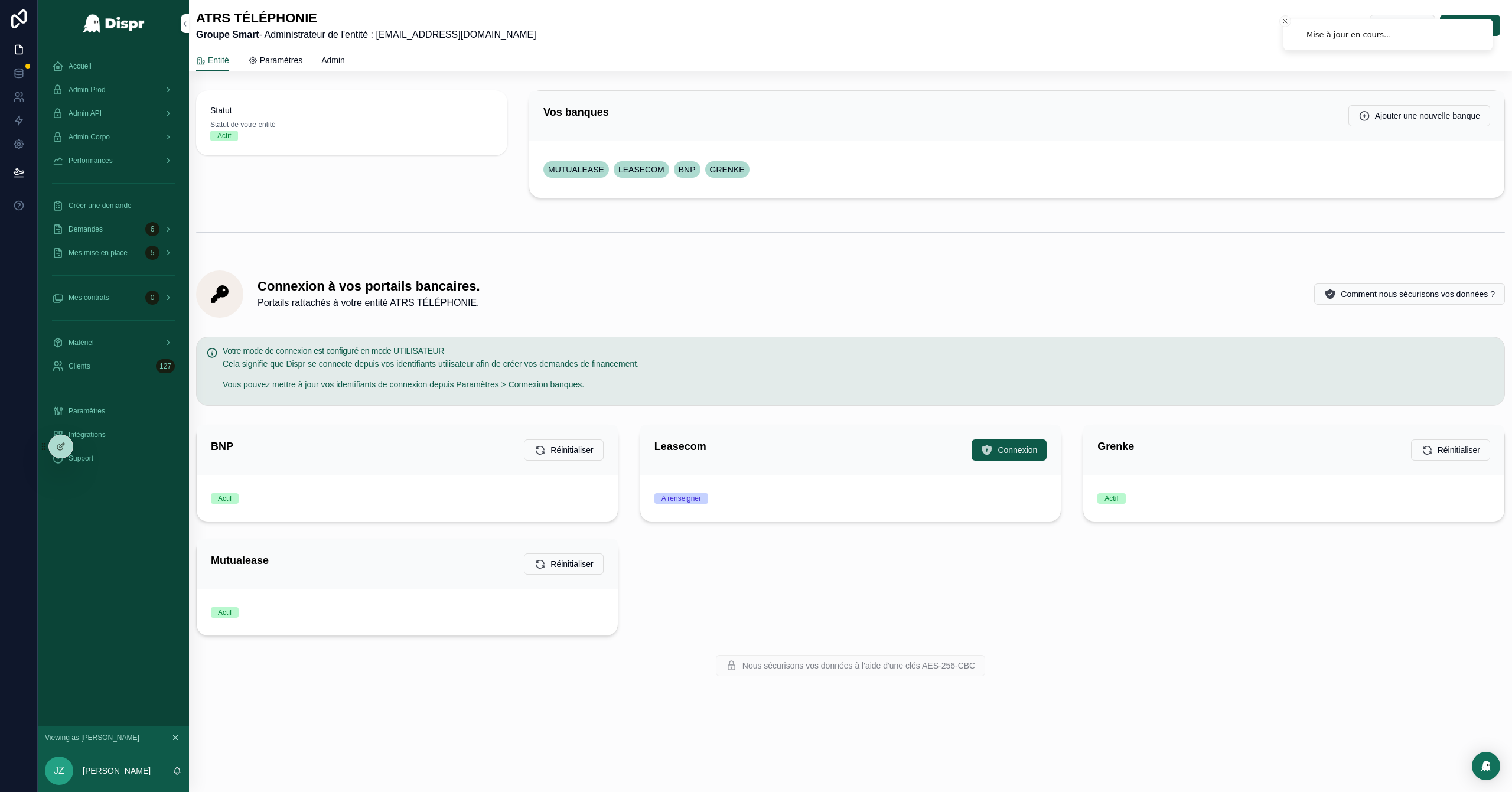
click at [997, 454] on span "Connexion" at bounding box center [1017, 450] width 40 height 12
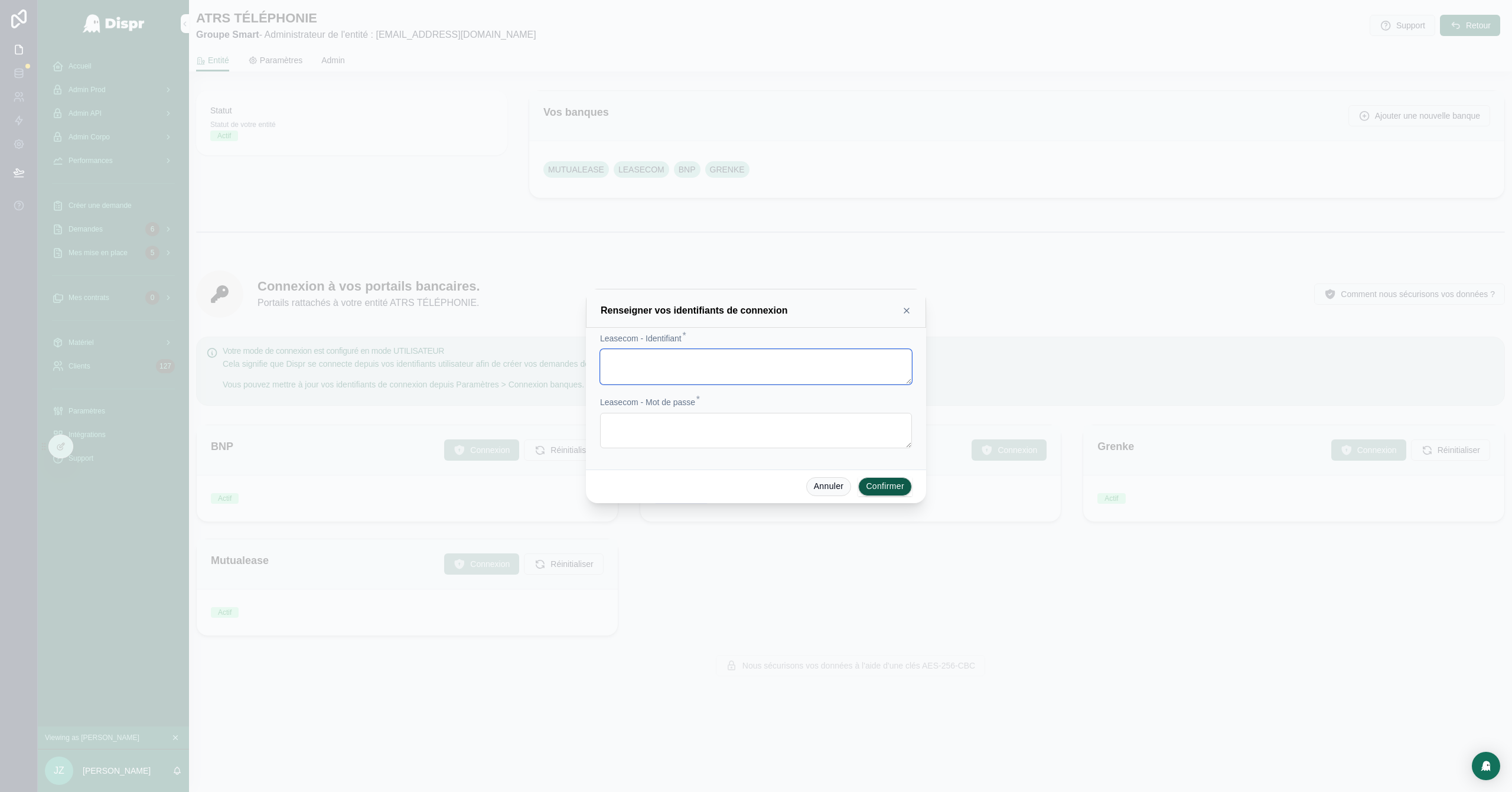
click at [677, 359] on textarea at bounding box center [756, 367] width 312 height 36
paste textarea "**********"
type textarea "**********"
click at [662, 433] on textarea at bounding box center [756, 431] width 312 height 36
paste textarea "**********"
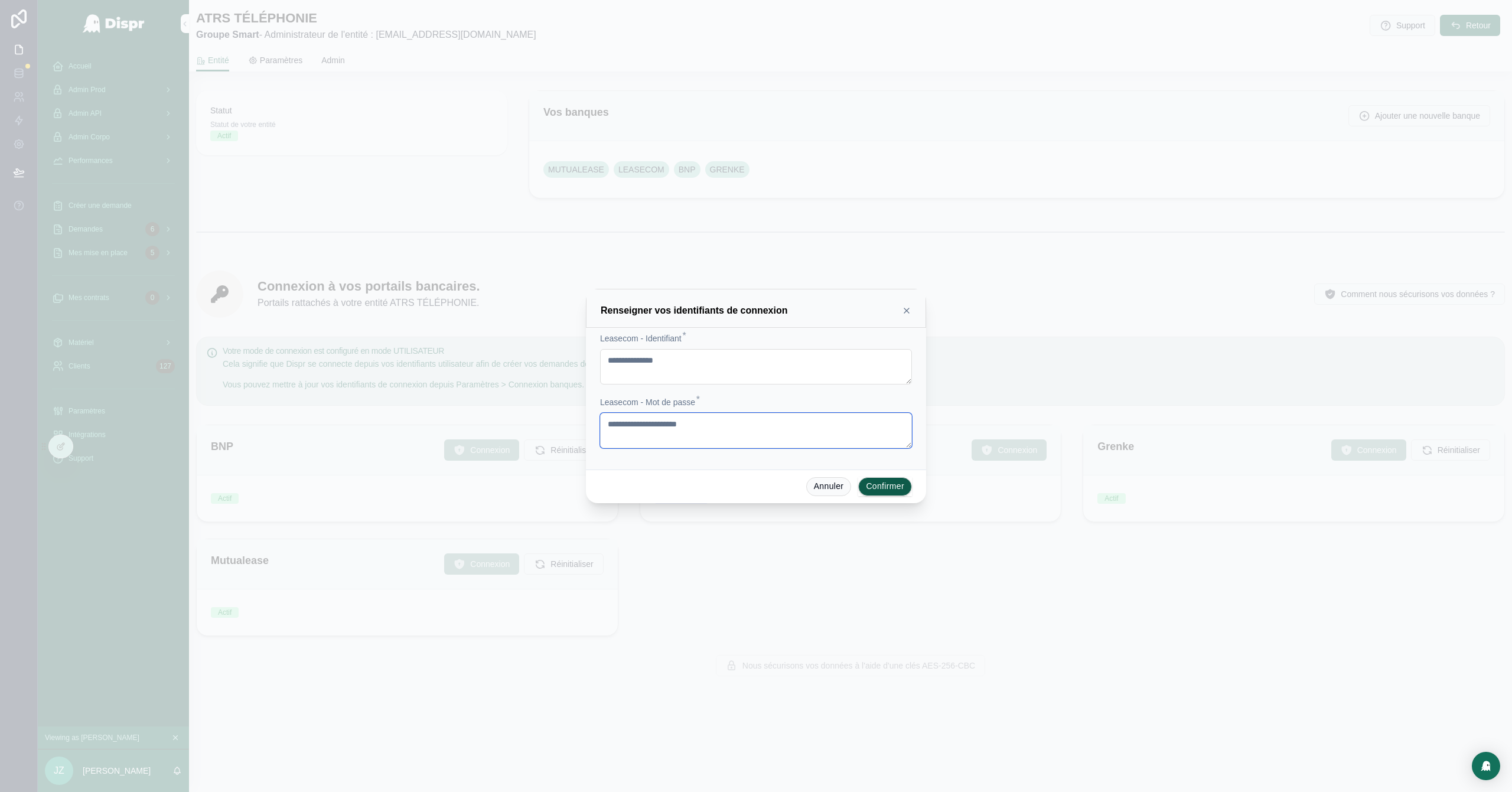
type textarea "**********"
click at [879, 487] on button "Confirmer" at bounding box center [885, 486] width 54 height 19
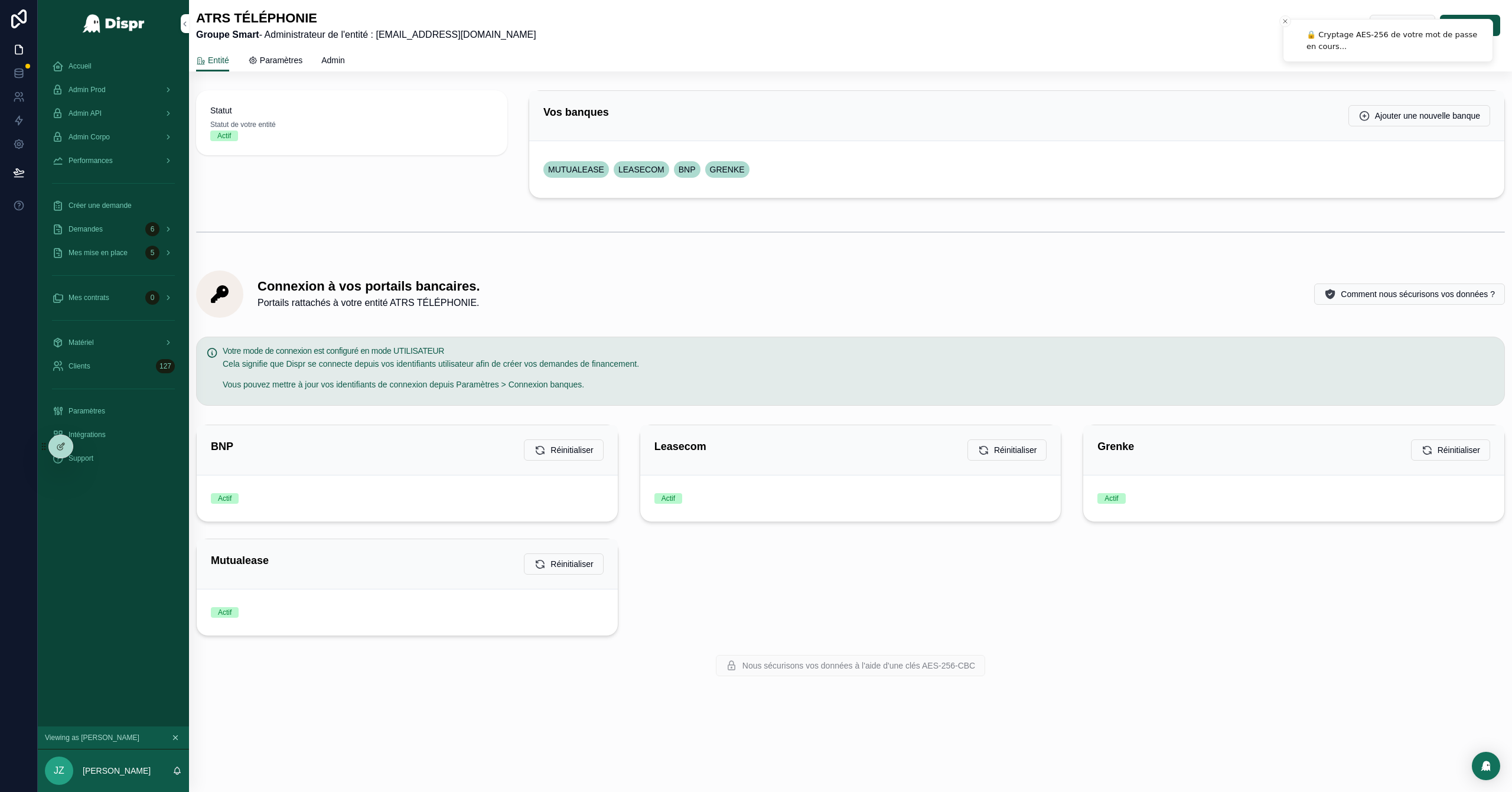
click at [106, 88] on span "Admin Prod" at bounding box center [87, 90] width 37 height 10
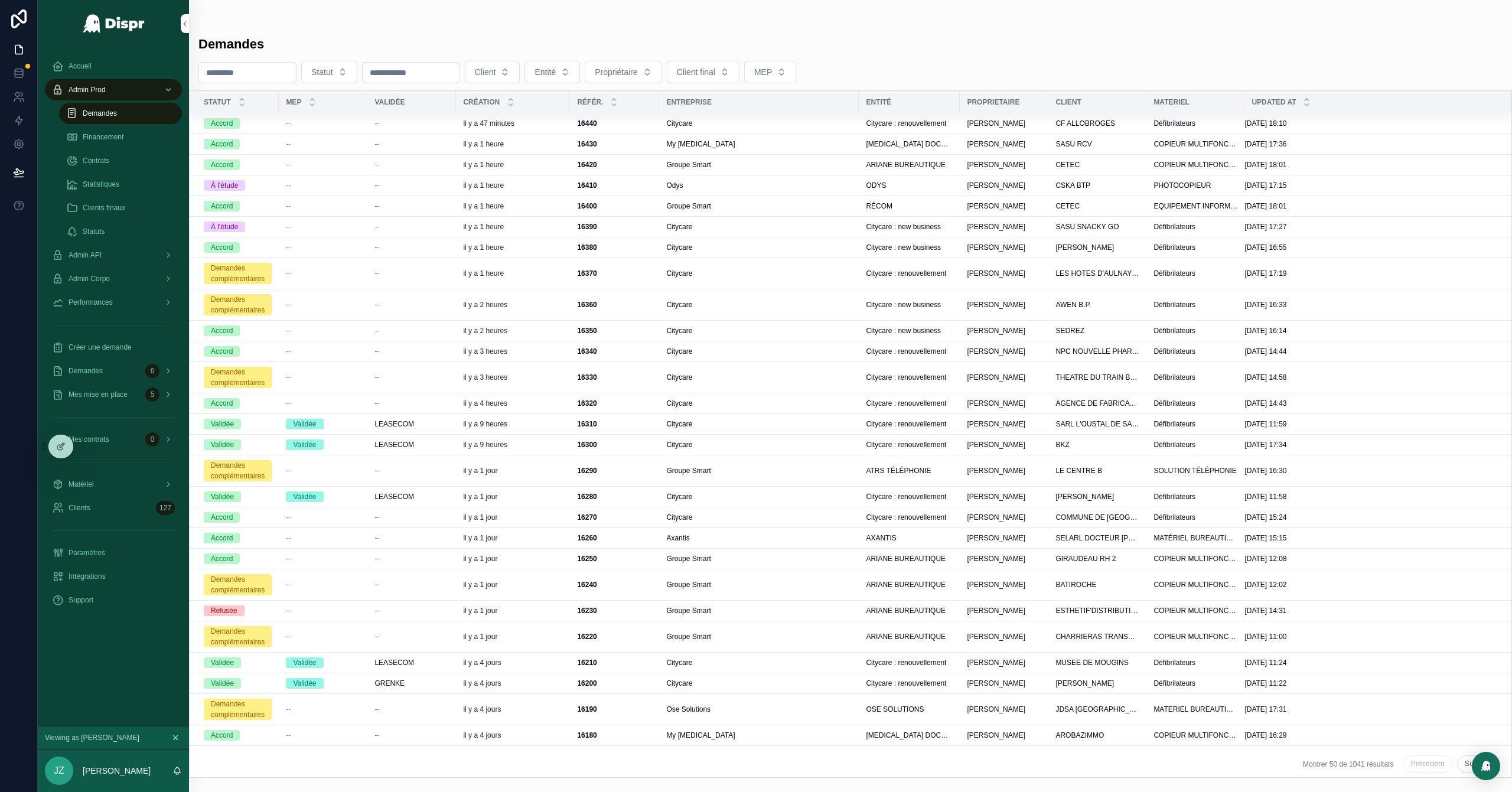
click at [110, 278] on span "Admin Corpo" at bounding box center [88, 279] width 41 height 10
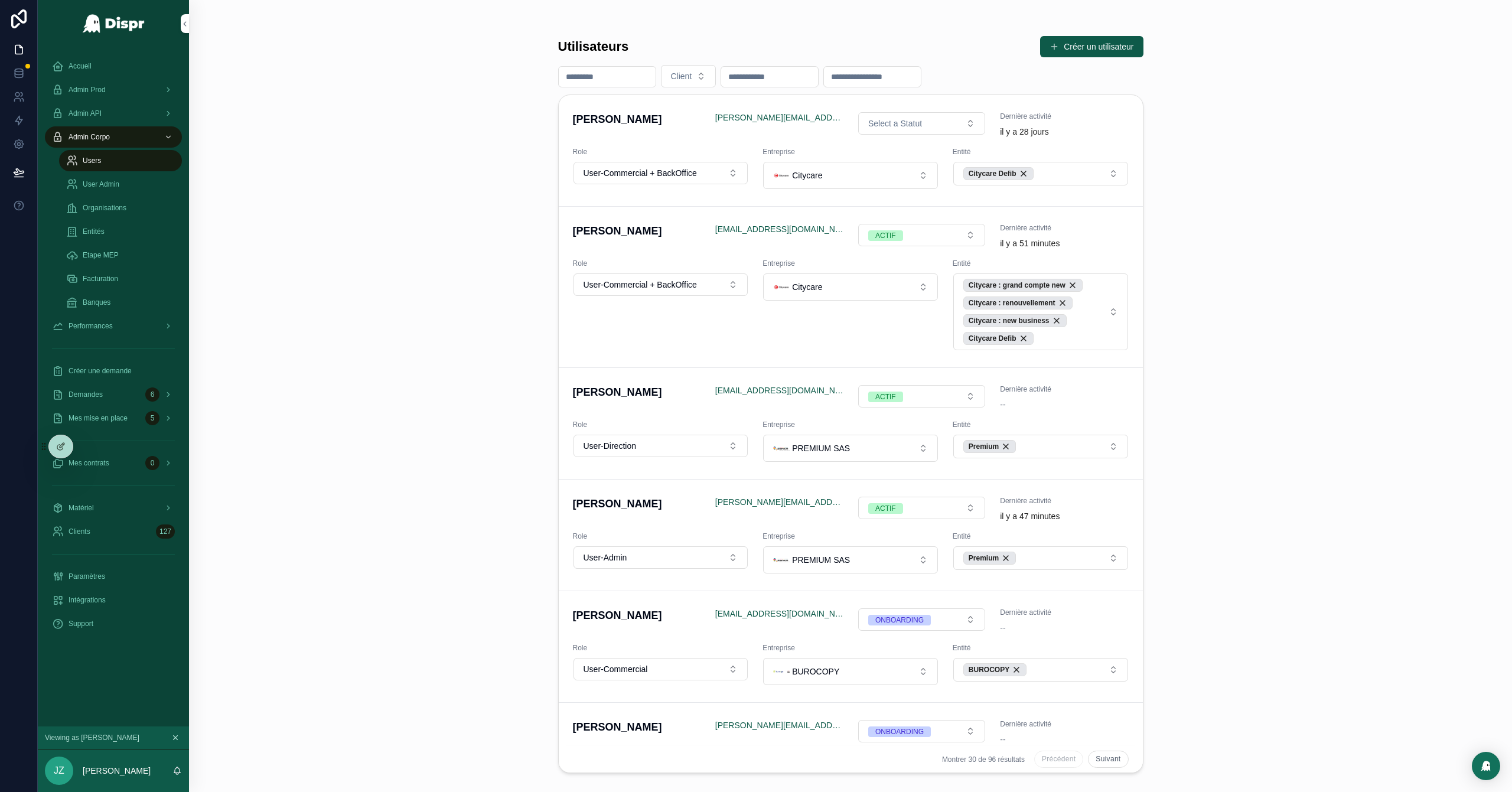
click at [110, 189] on div "User Admin" at bounding box center [120, 183] width 109 height 19
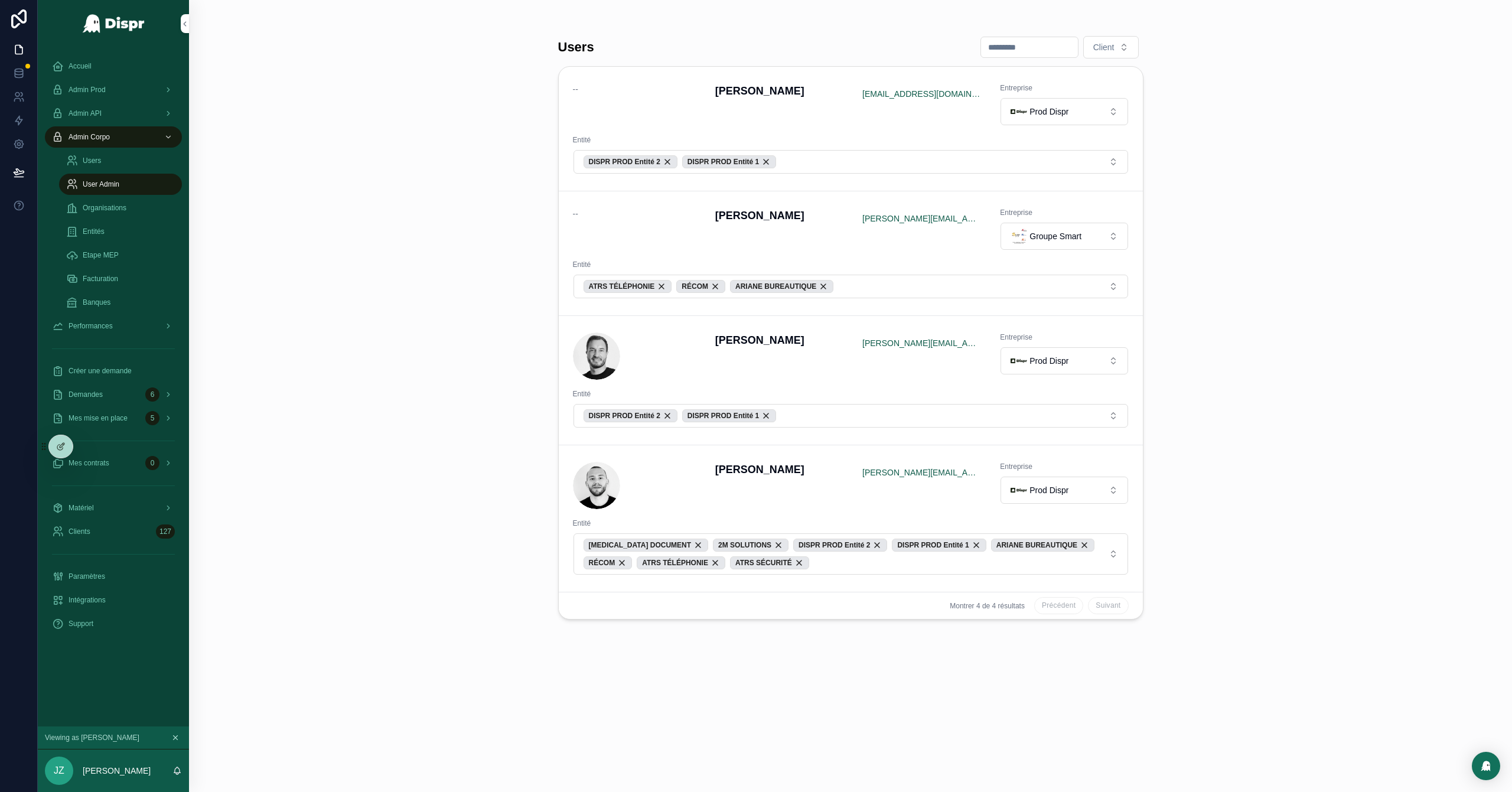
click at [1007, 242] on button "Groupe Smart" at bounding box center [1064, 235] width 127 height 27
click at [1007, 394] on span "Prod Dispr" at bounding box center [1024, 393] width 39 height 12
click at [671, 291] on div "ATRS TÉLÉPHONIE" at bounding box center [627, 286] width 88 height 13
click at [625, 288] on div "RÉCOM" at bounding box center [608, 286] width 49 height 13
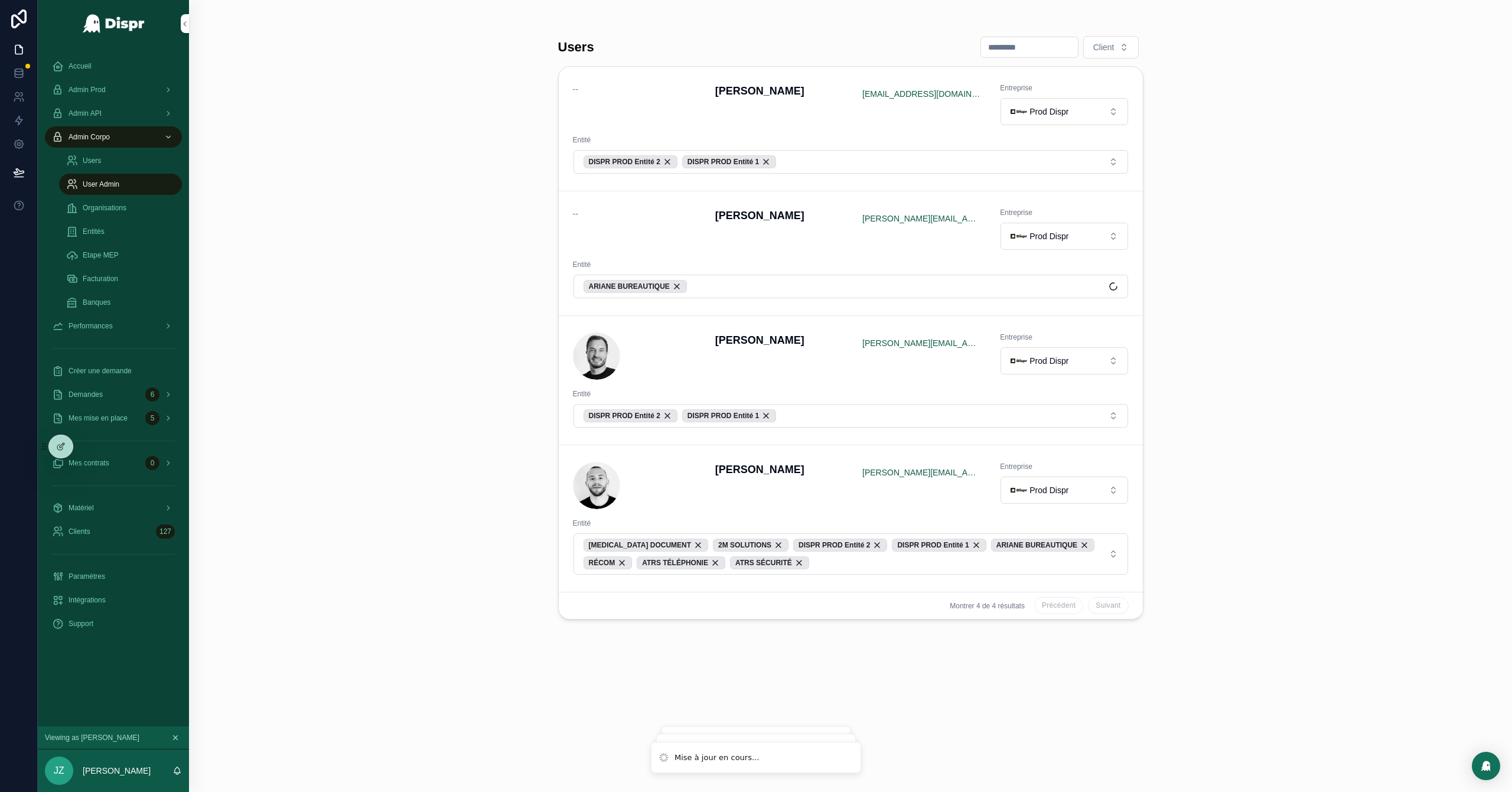
click at [625, 288] on span "ARIANE BUREAUTIQUE" at bounding box center [629, 286] width 81 height 10
click at [674, 288] on button "Select Button" at bounding box center [851, 284] width 554 height 20
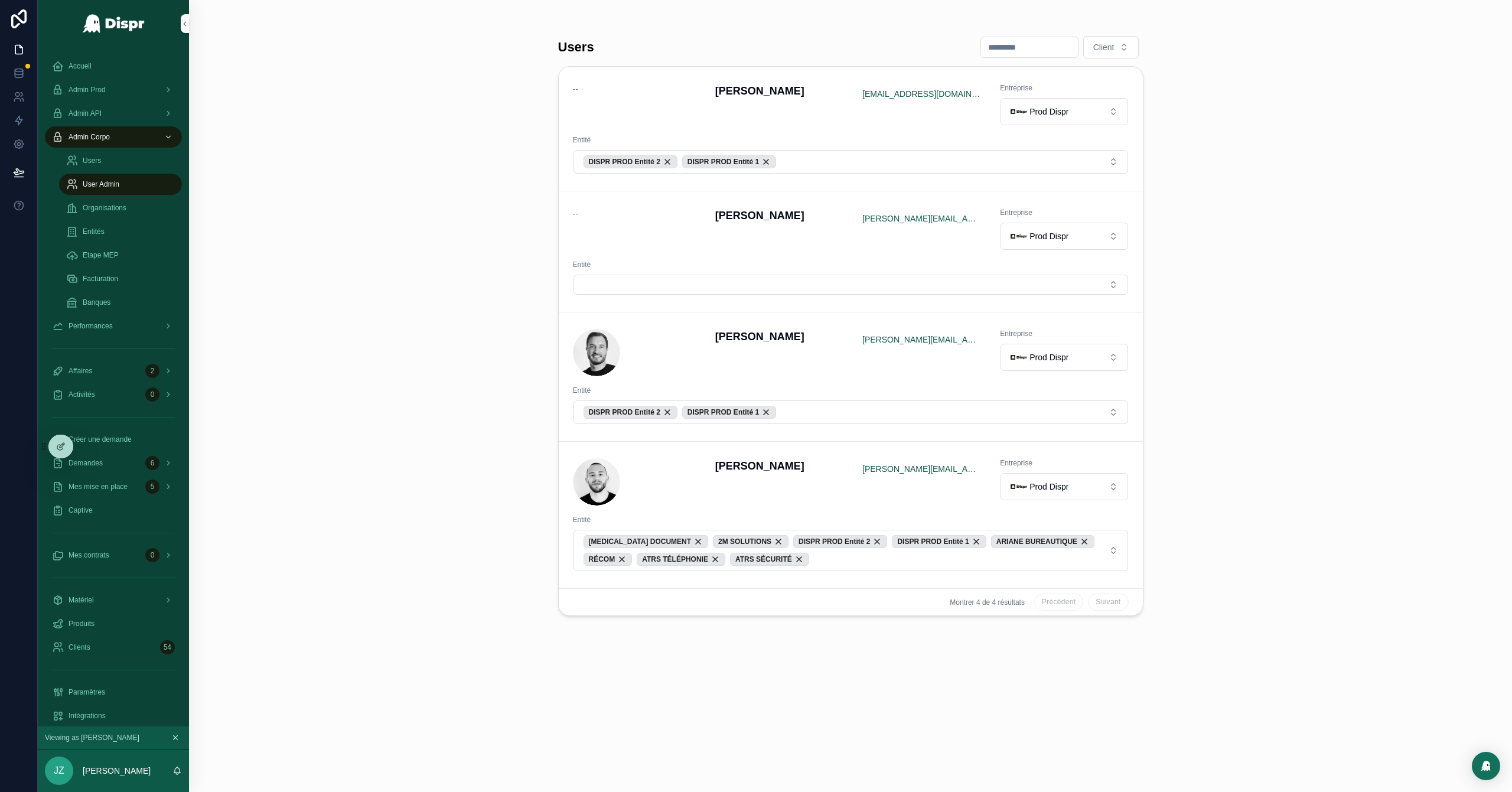
click at [769, 284] on button "Select Button" at bounding box center [851, 284] width 554 height 20
click at [817, 420] on span "DISPR PROD Entité 2" at bounding box center [813, 425] width 82 height 12
click at [742, 291] on button "DISPR PROD Entité 2" at bounding box center [851, 286] width 554 height 24
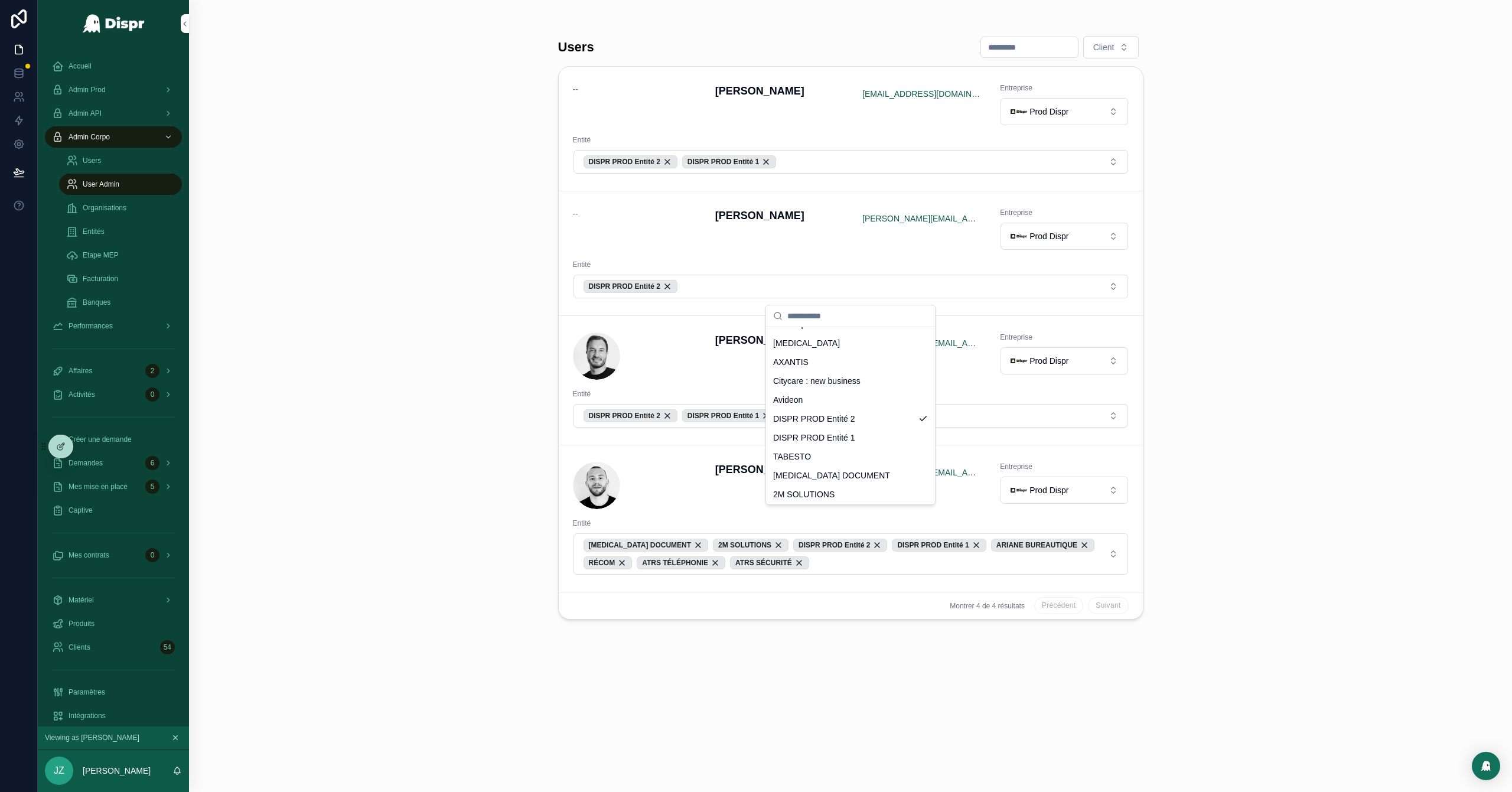
scroll to position [451, 0]
click at [836, 433] on span "DISPR PROD Entité 1" at bounding box center [813, 436] width 82 height 12
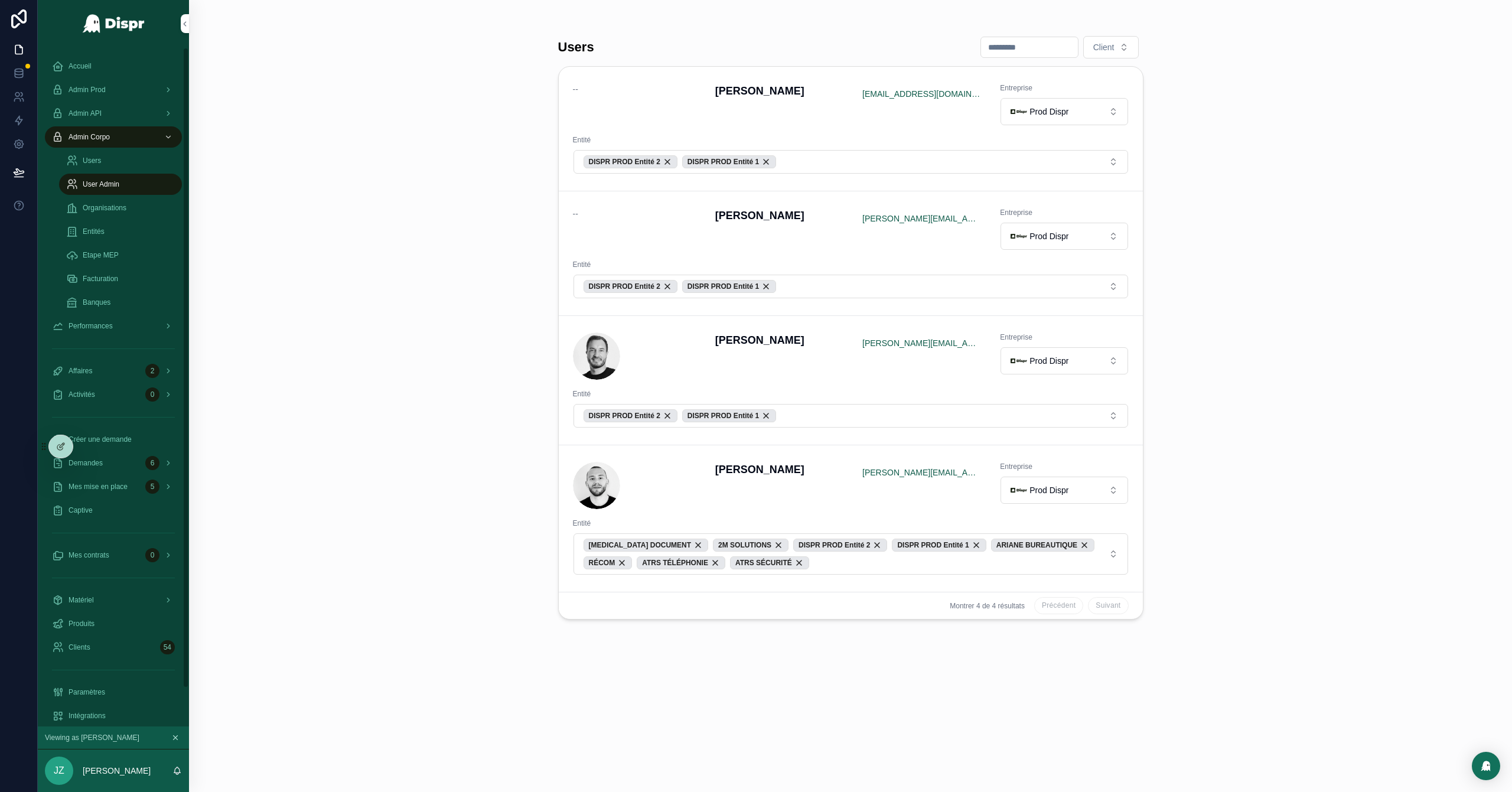
click at [101, 69] on div "Accueil" at bounding box center [113, 66] width 123 height 19
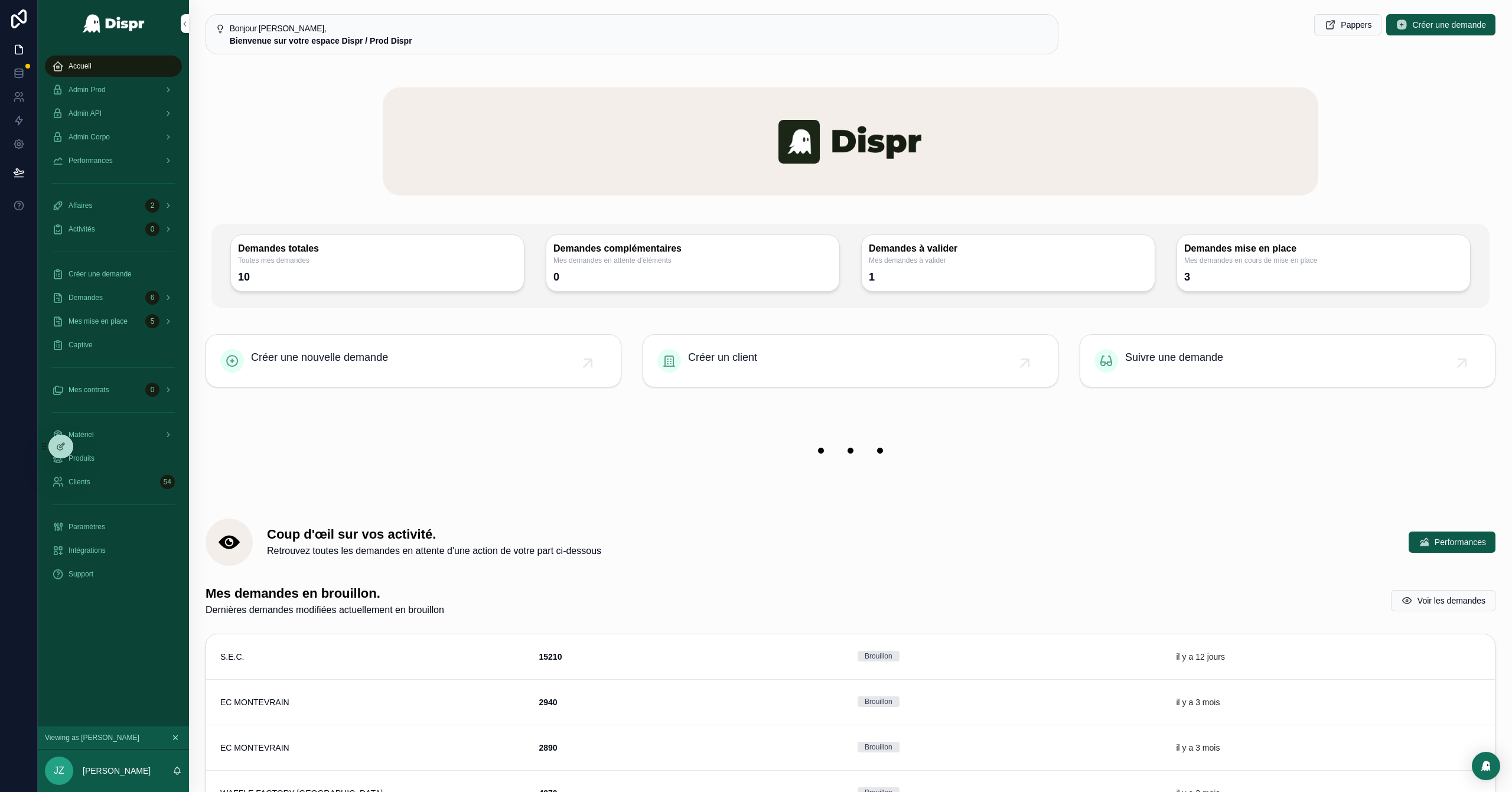
click at [122, 88] on div "Admin Prod" at bounding box center [113, 89] width 123 height 19
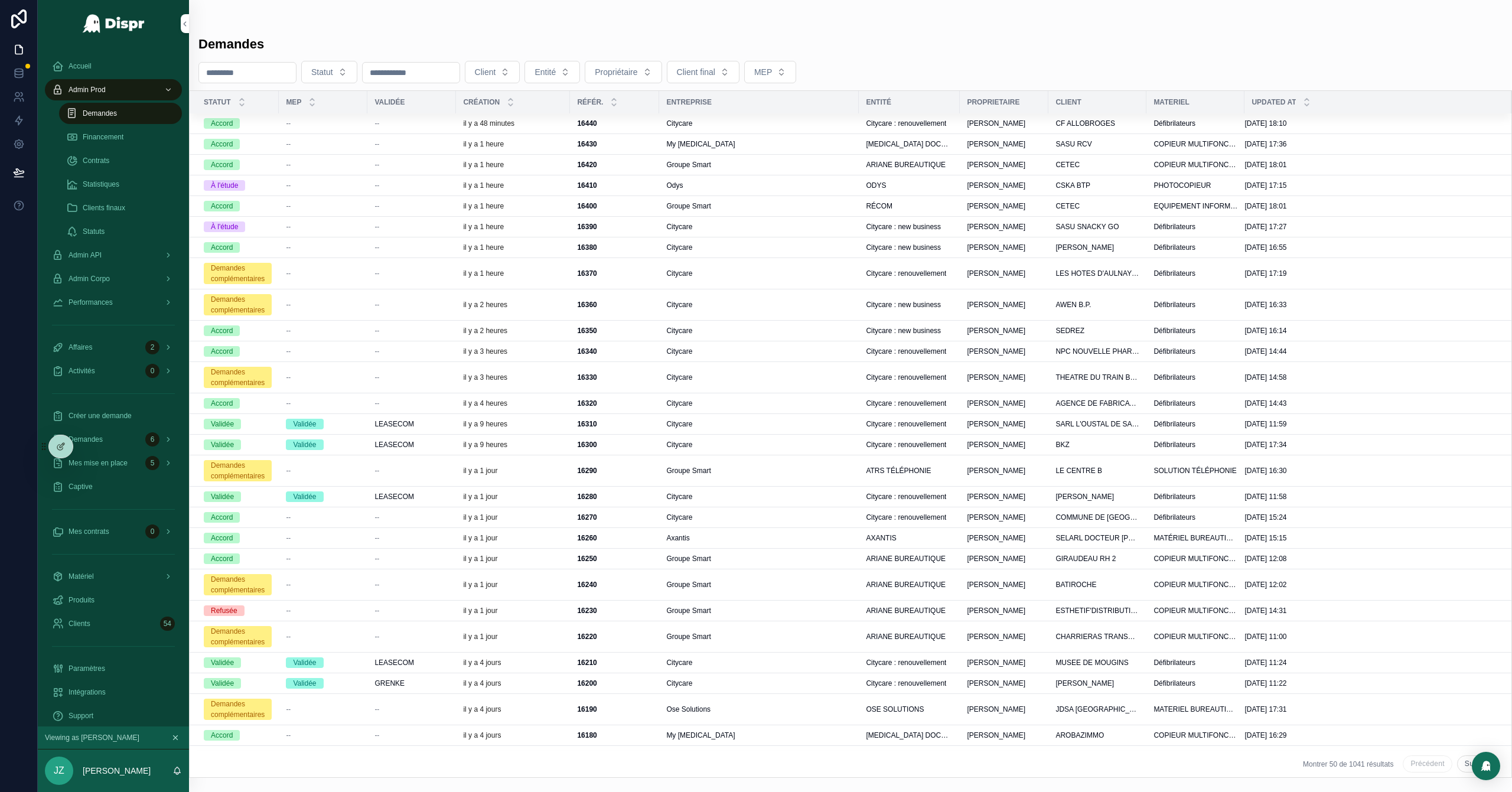
click at [897, 476] on span "ATRS TÉLÉPHONIE" at bounding box center [898, 471] width 65 height 10
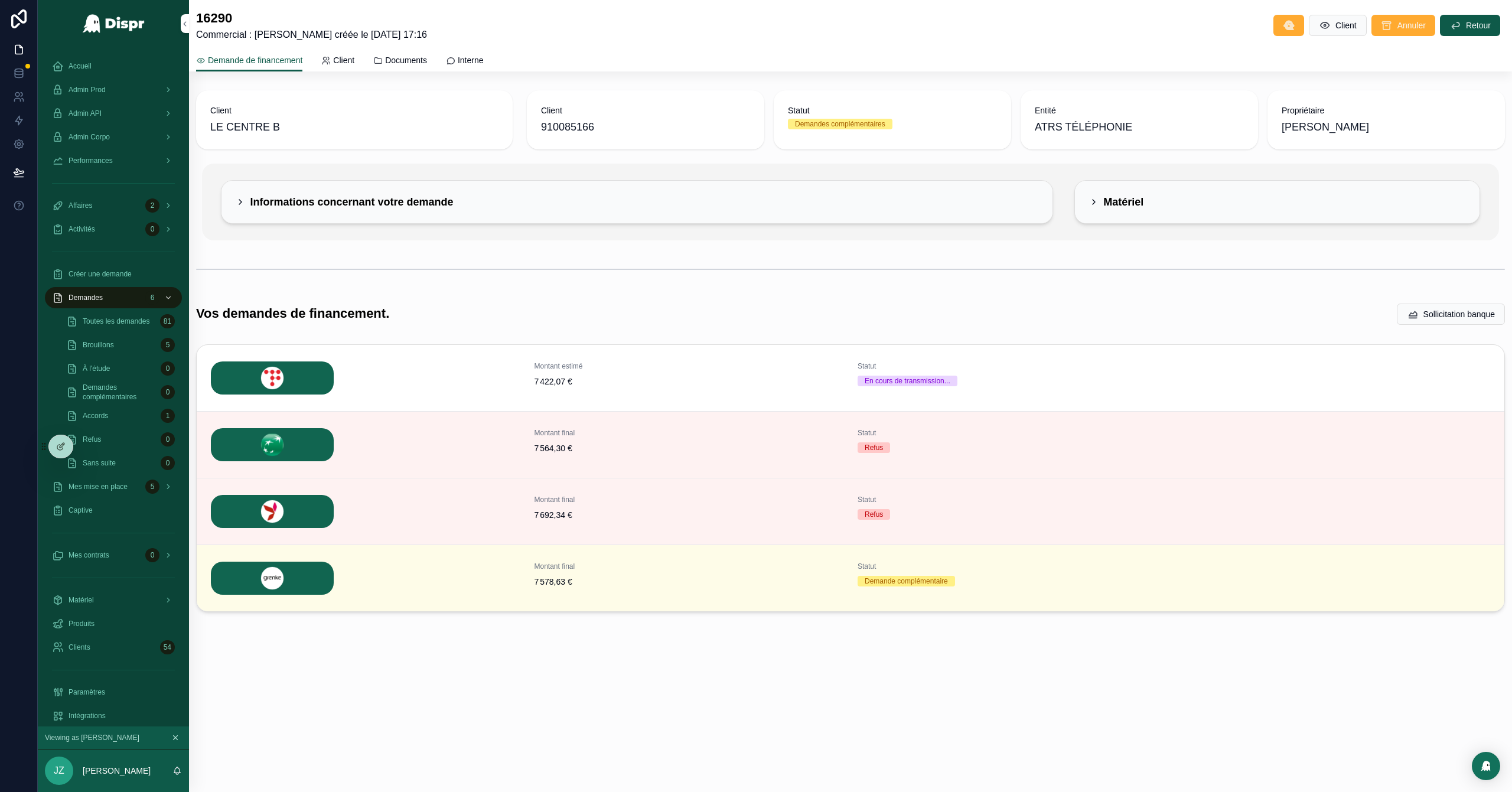
click at [0, 0] on span "Détails" at bounding box center [0, 0] width 0 height 0
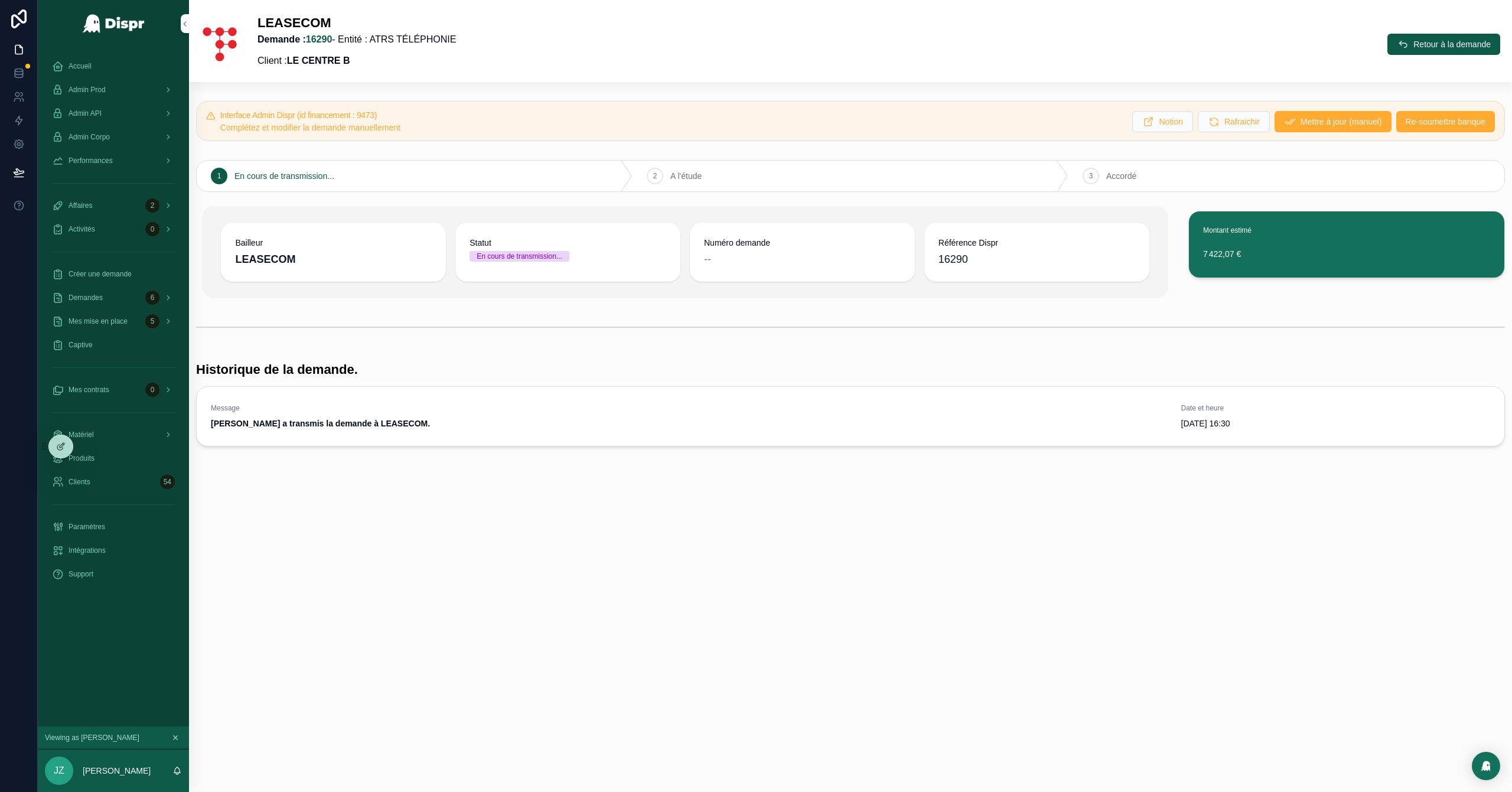
click at [1007, 122] on span "Re-soumettre banque" at bounding box center [1445, 122] width 80 height 12
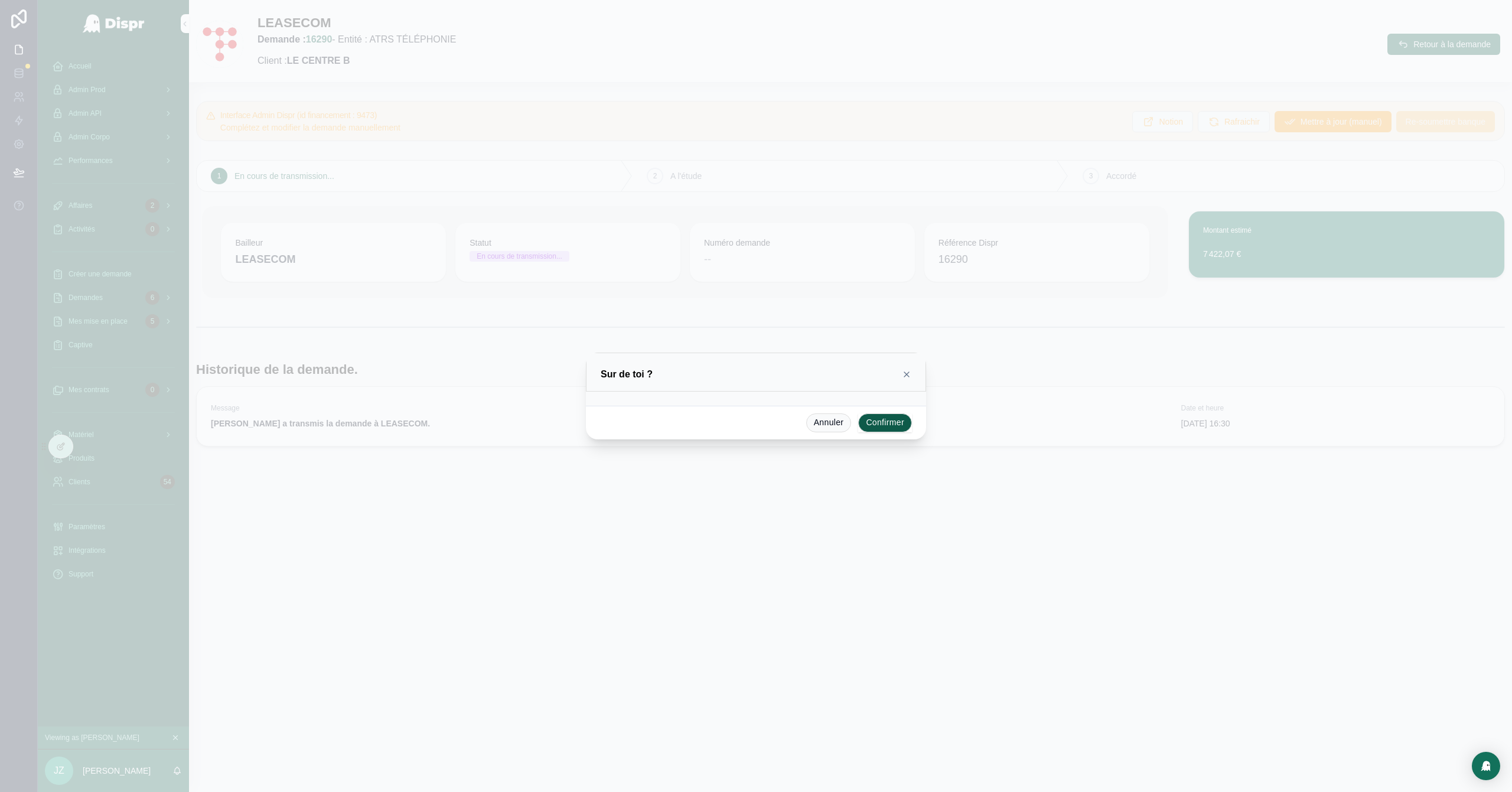
click at [884, 423] on button "Confirmer" at bounding box center [885, 422] width 54 height 19
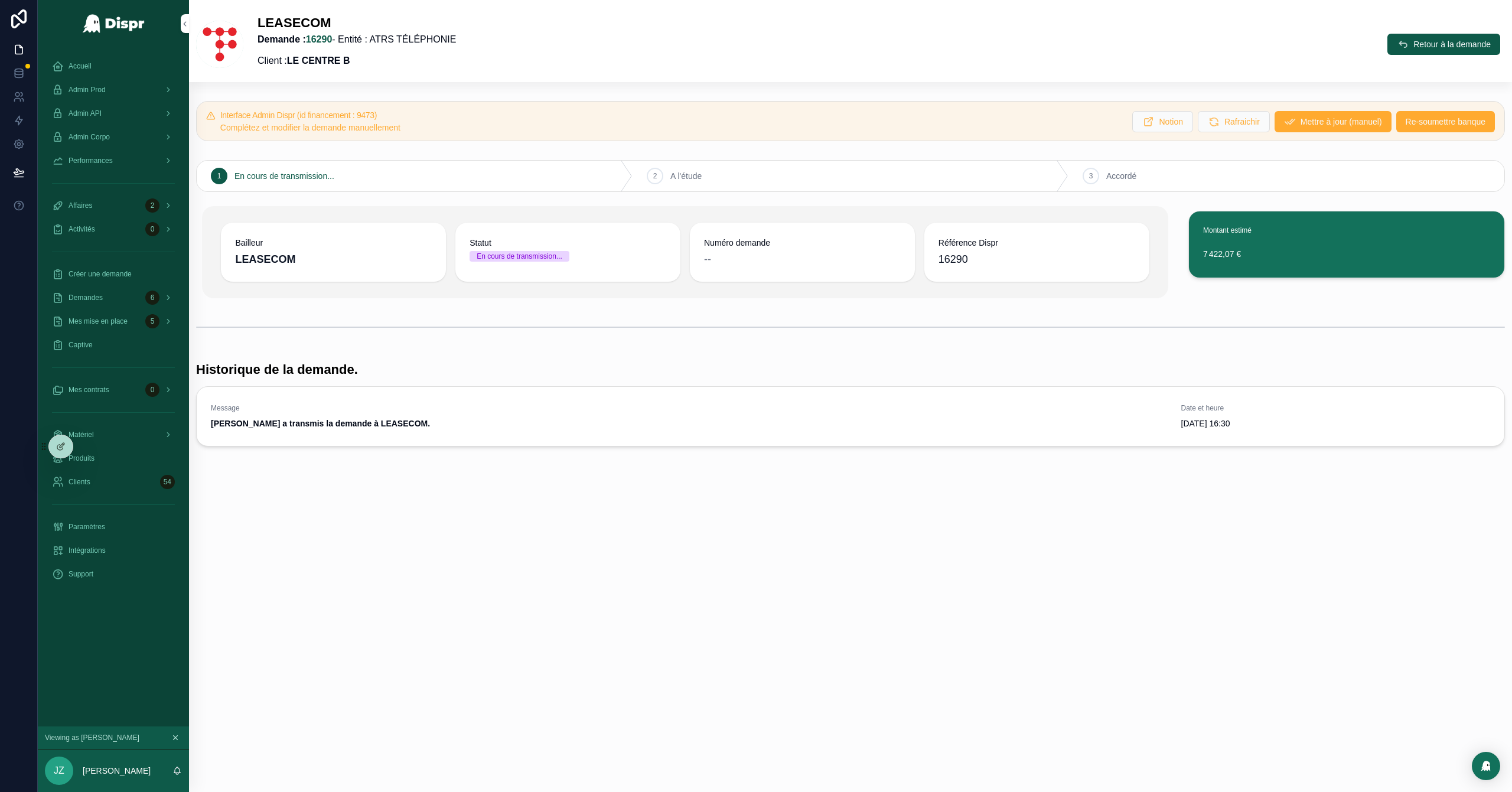
click at [1007, 45] on span "Retour à la demande" at bounding box center [1451, 44] width 77 height 12
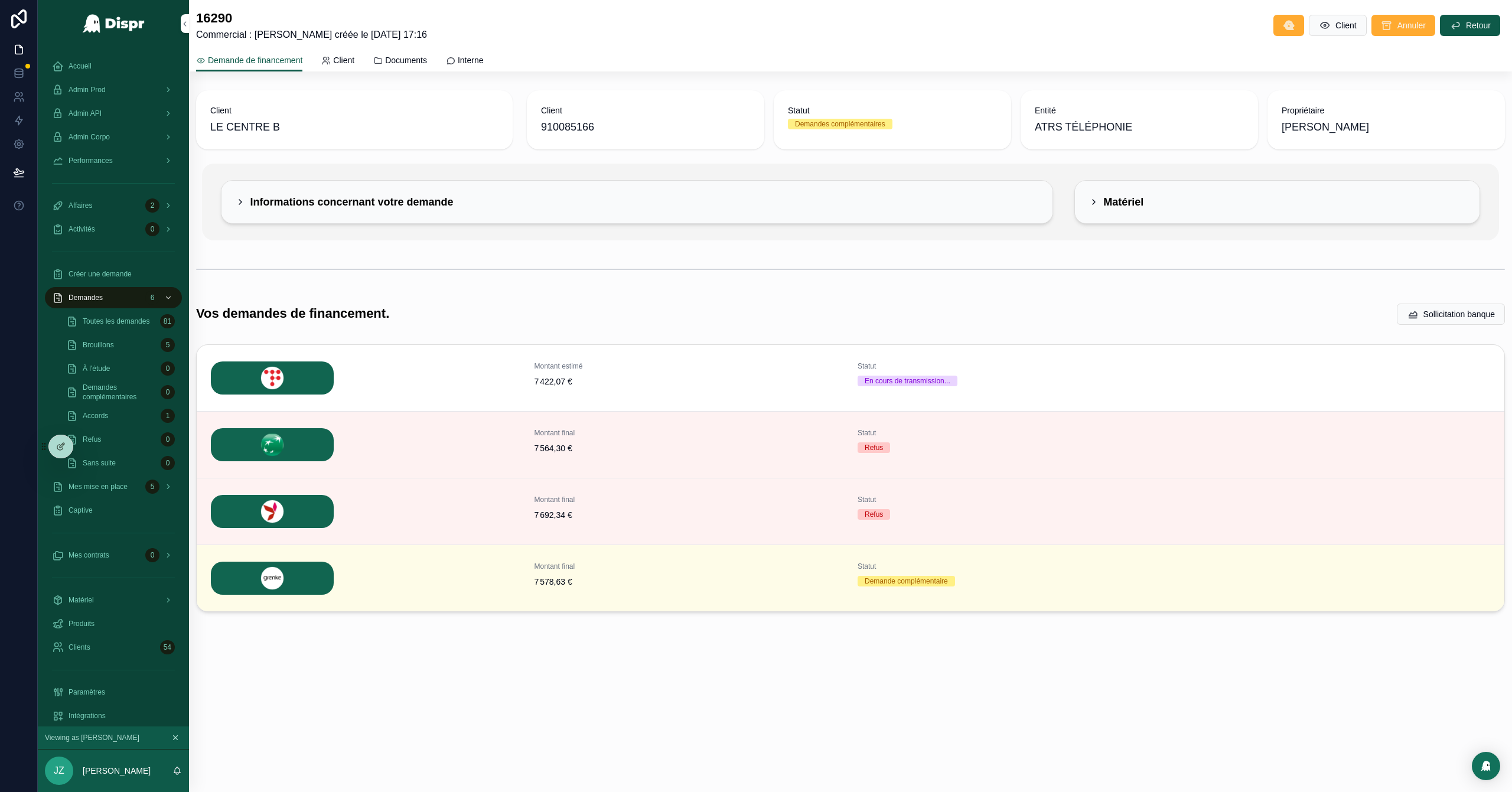
click at [132, 136] on div "Admin Corpo" at bounding box center [113, 136] width 123 height 19
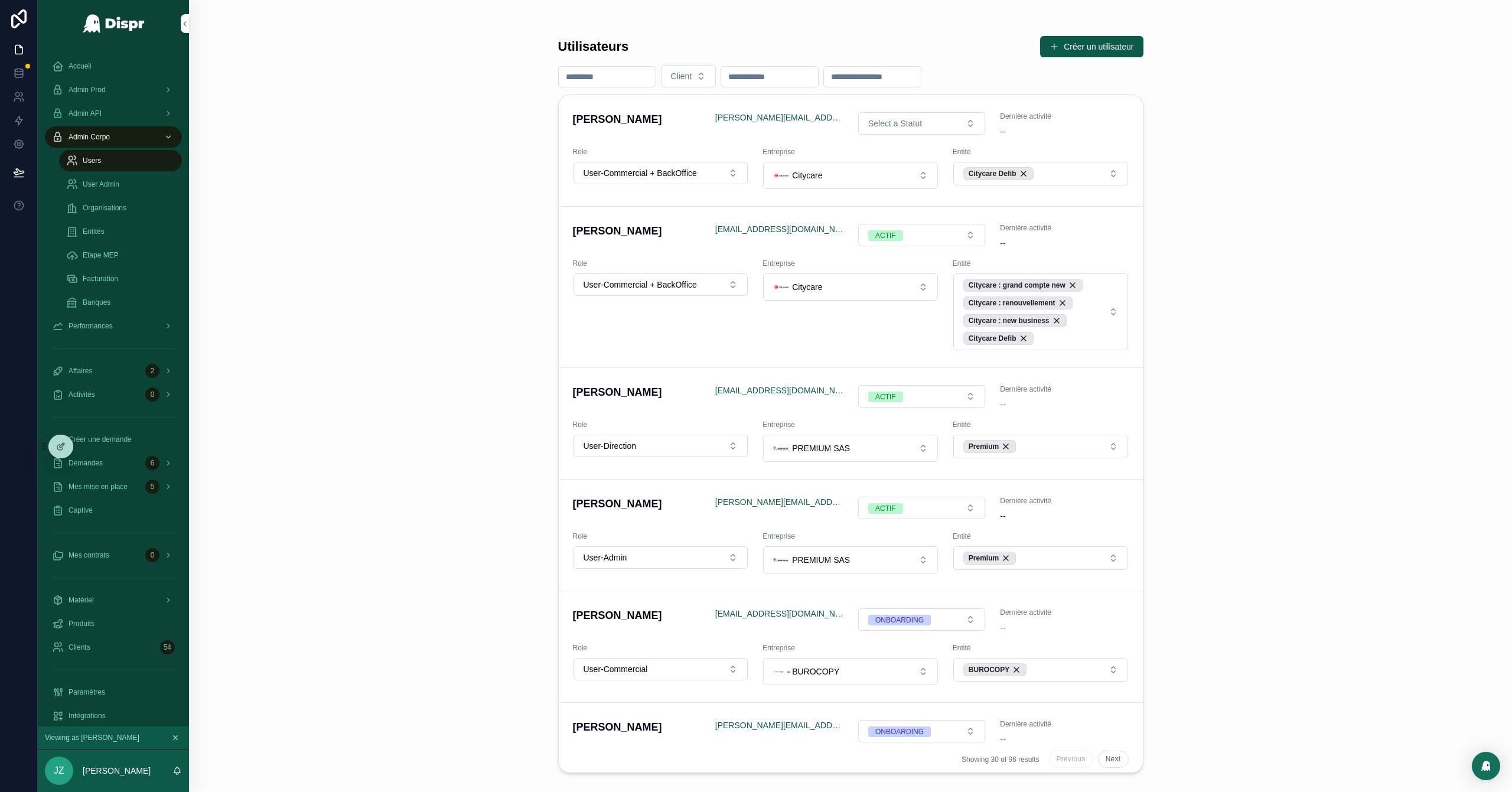
click at [116, 190] on div "User Admin" at bounding box center [120, 183] width 109 height 19
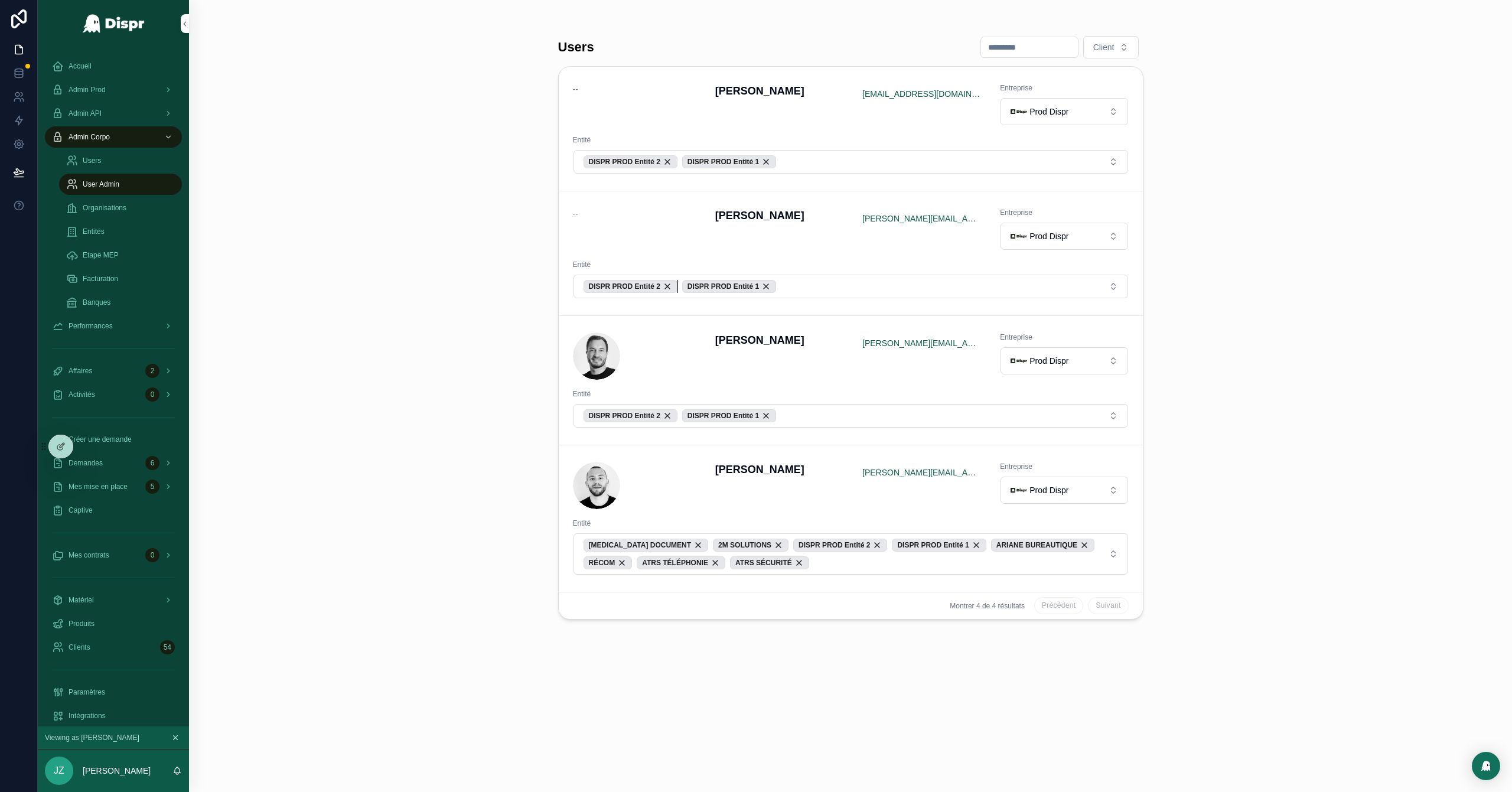
click at [675, 291] on div "DISPR PROD Entité 2" at bounding box center [631, 286] width 94 height 13
click at [677, 287] on div "DISPR PROD Entité 1" at bounding box center [631, 286] width 94 height 13
click at [1007, 248] on button "Prod Dispr" at bounding box center [1064, 235] width 127 height 27
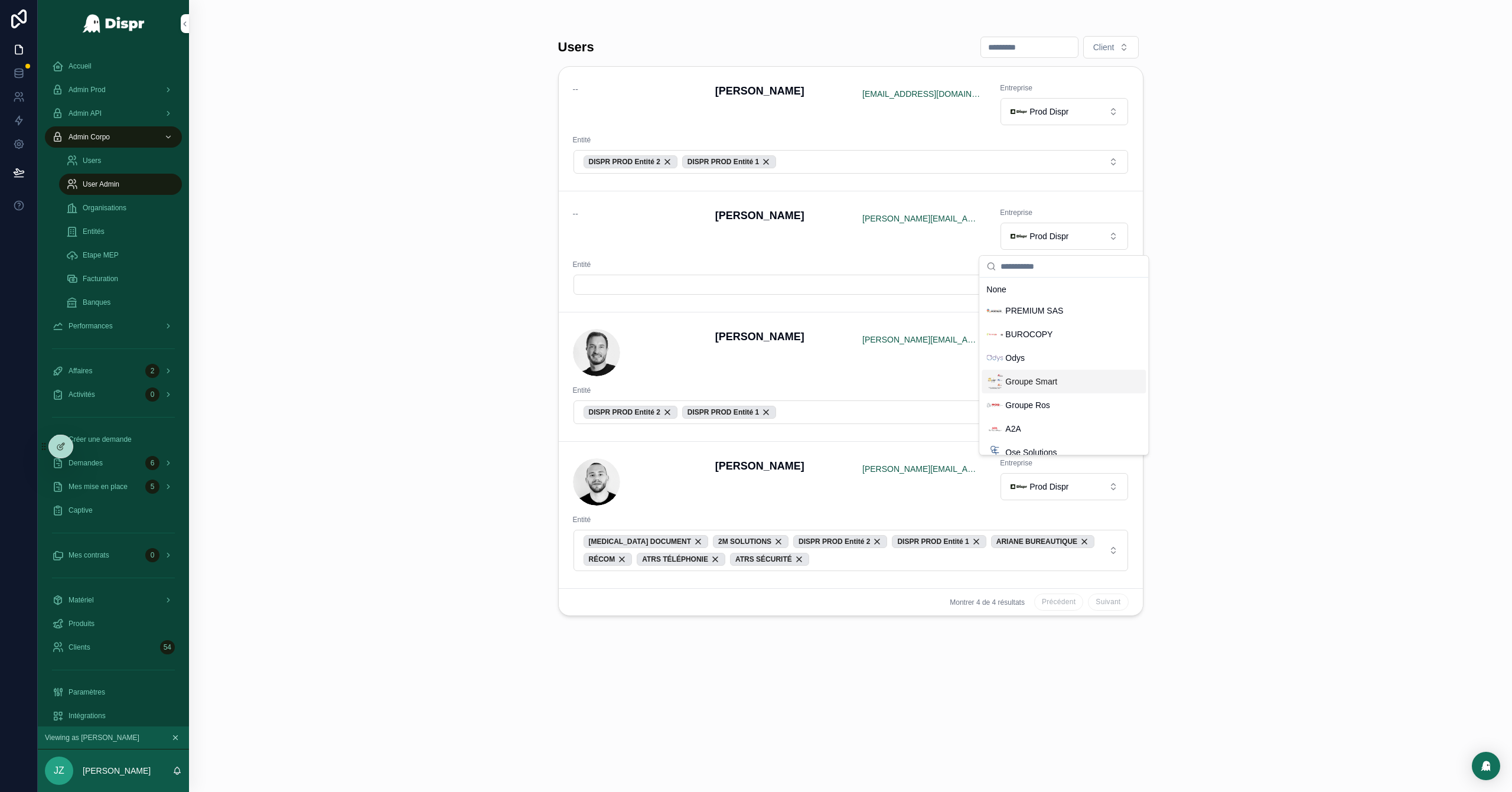
click at [1007, 386] on span "Groupe Smart" at bounding box center [1031, 381] width 52 height 12
click at [97, 67] on div "Accueil" at bounding box center [113, 66] width 123 height 19
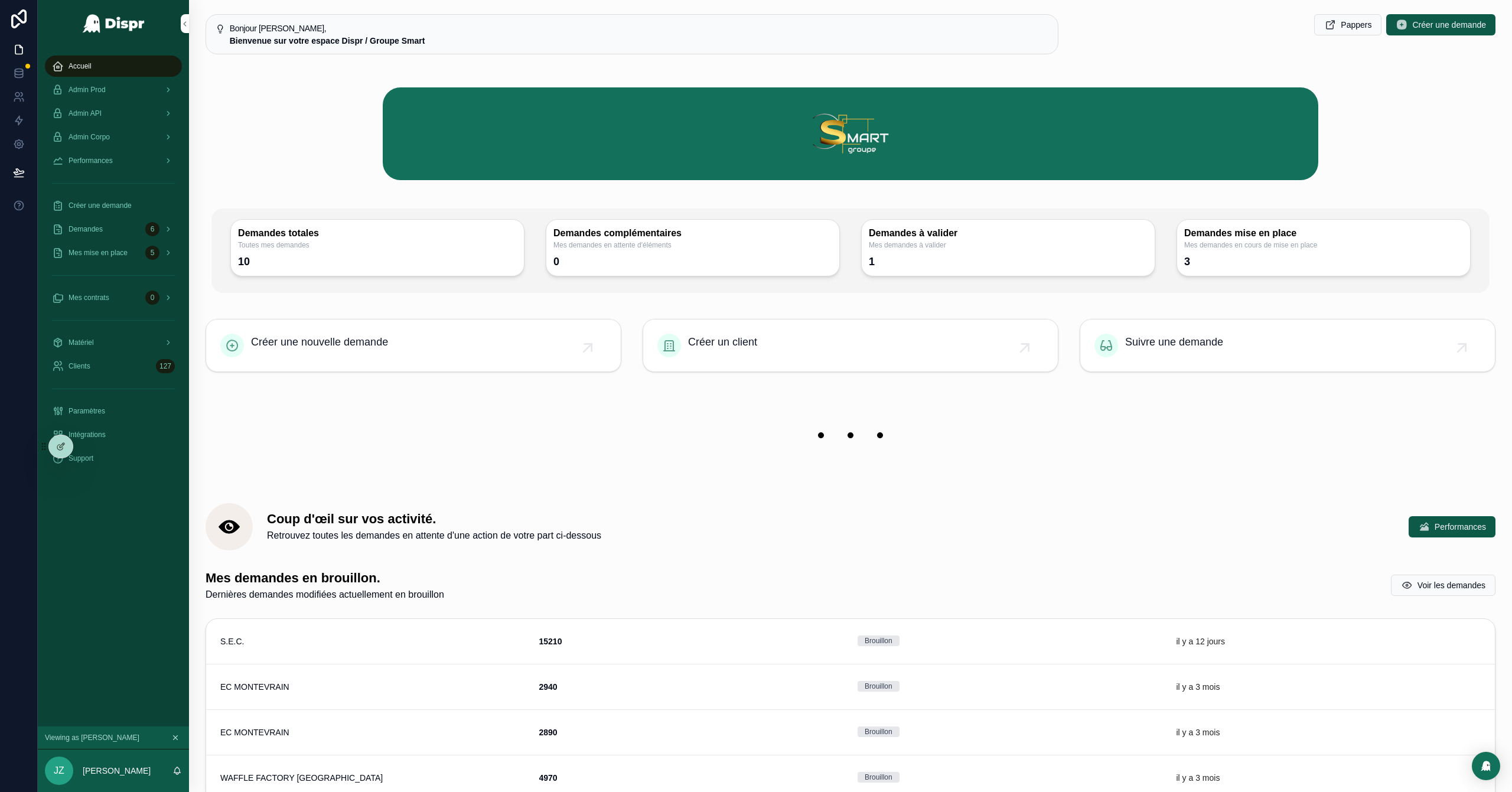
click at [102, 415] on span "Paramètres" at bounding box center [86, 411] width 37 height 10
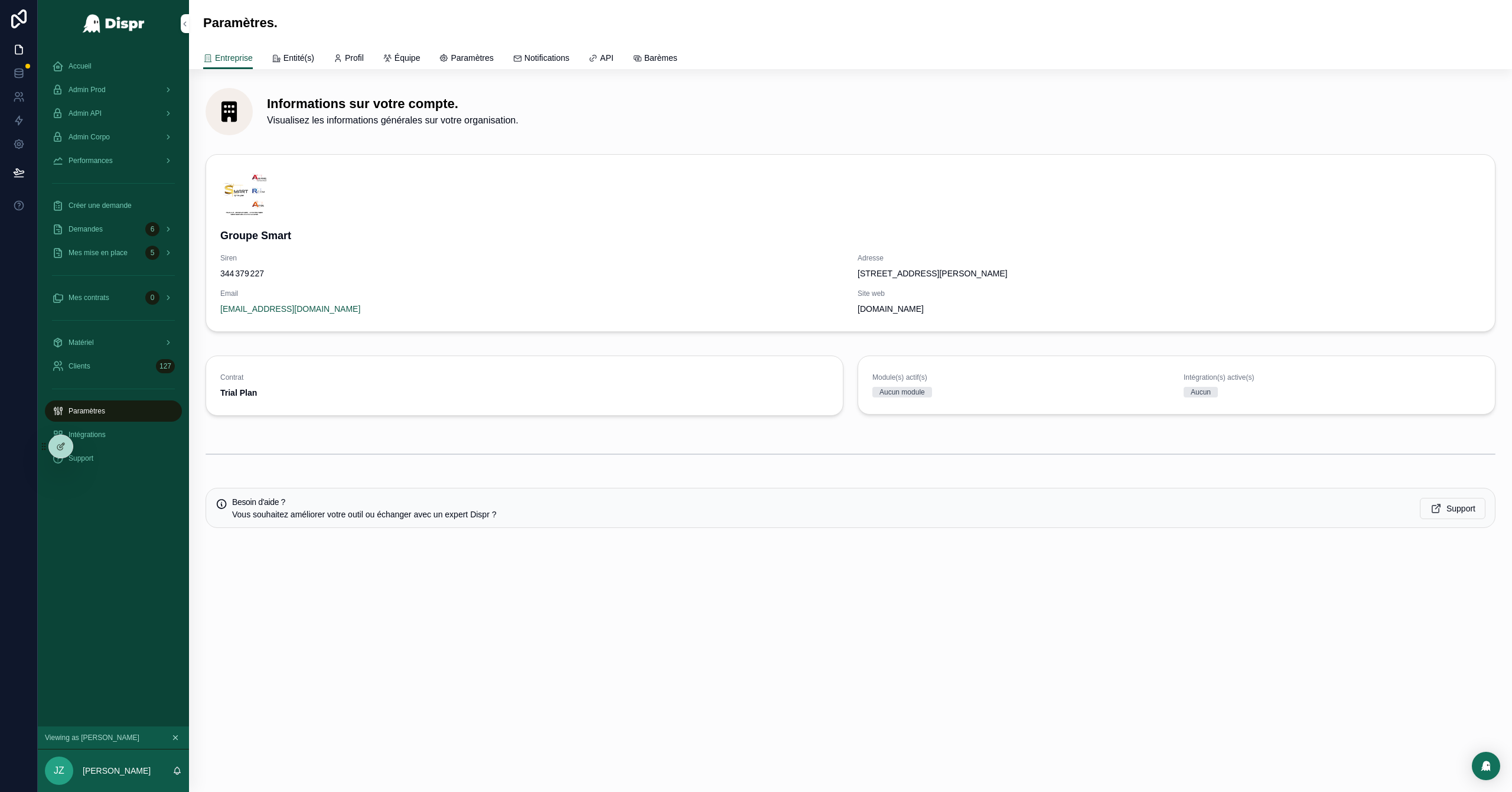
click at [298, 60] on span "Entité(s)" at bounding box center [299, 58] width 31 height 12
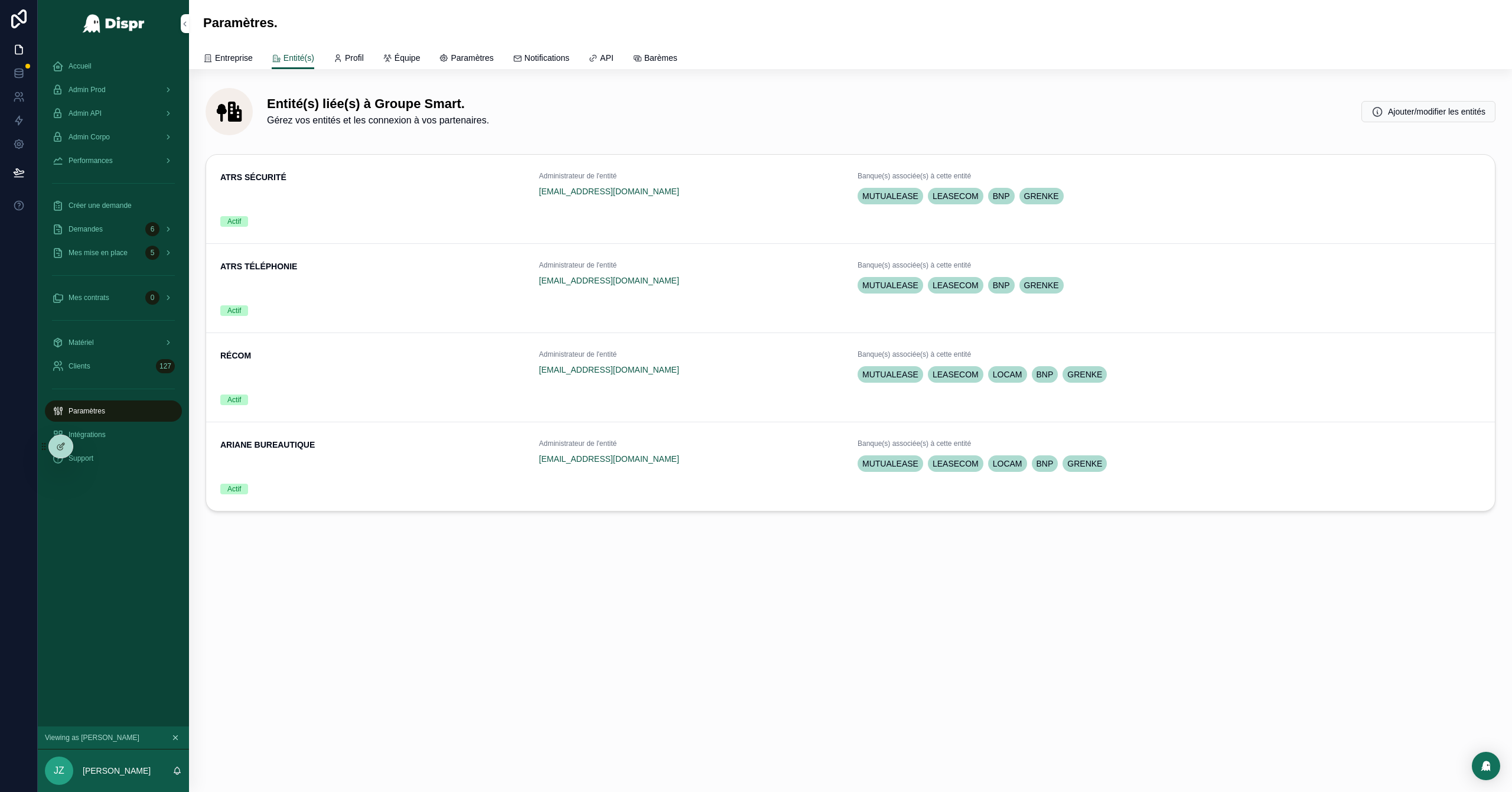
click at [0, 0] on span "Voir" at bounding box center [0, 0] width 0 height 0
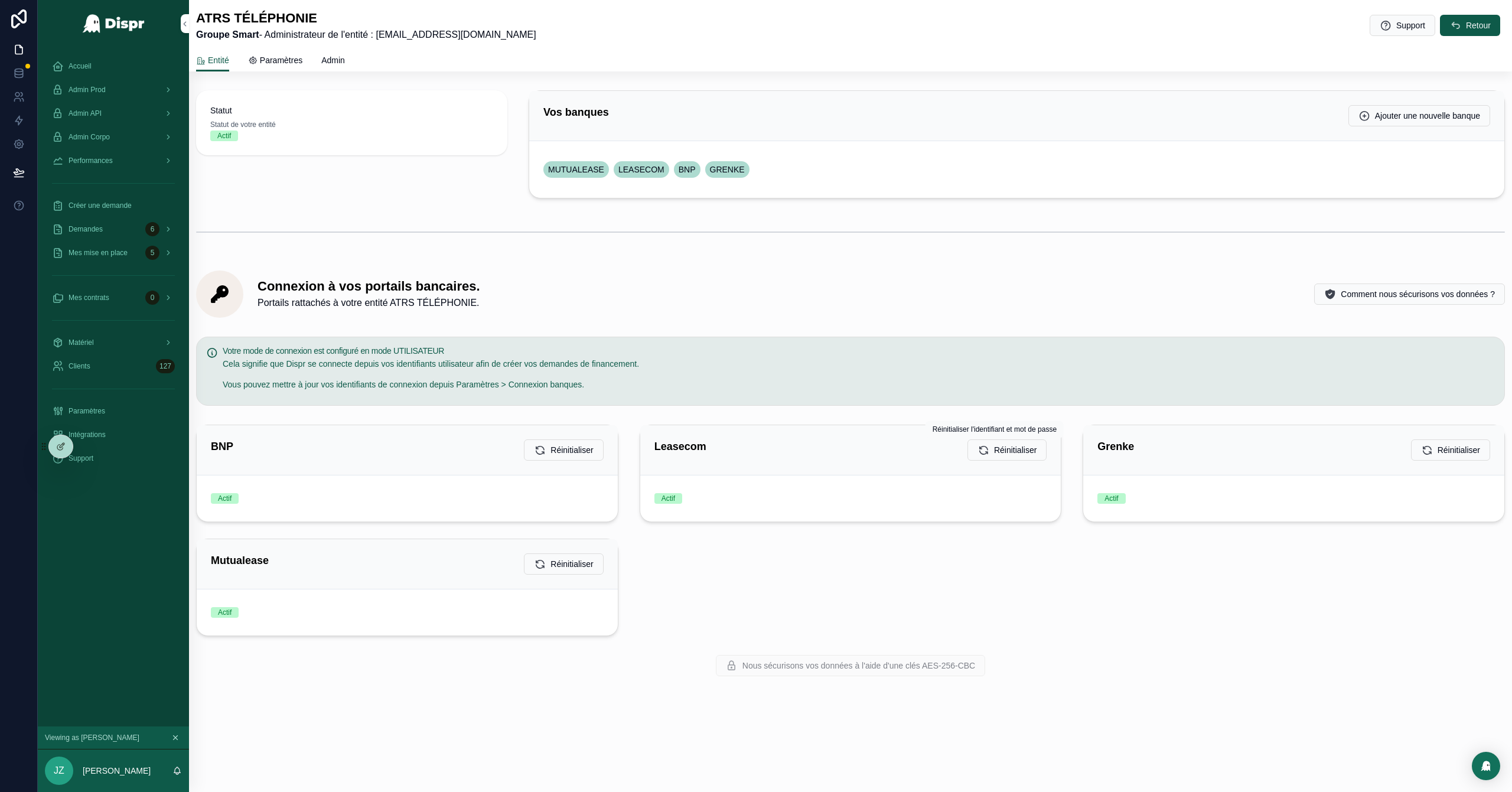
click at [1007, 451] on span "Réinitialiser" at bounding box center [1015, 450] width 42 height 12
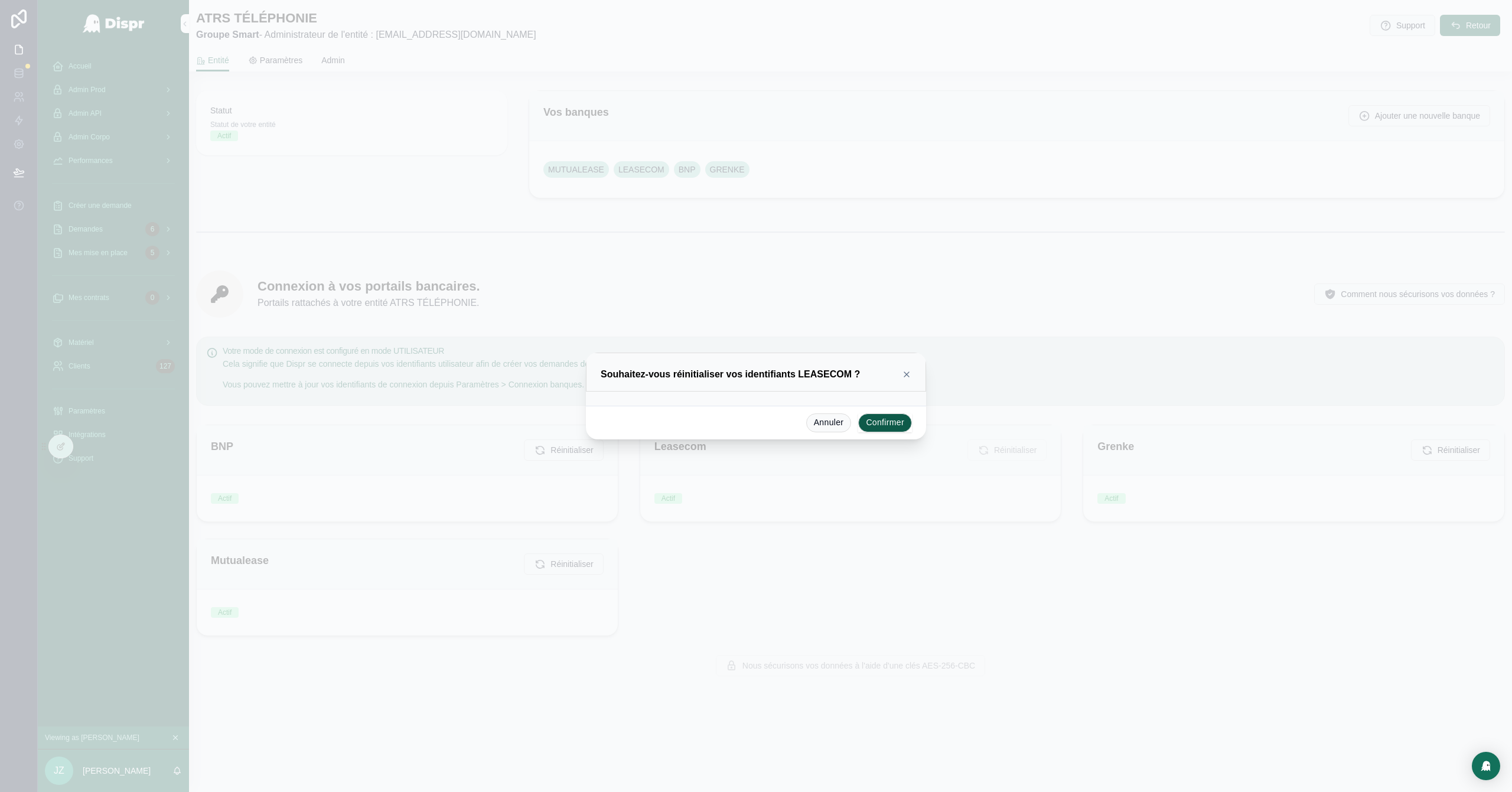
click at [880, 419] on button "Confirmer" at bounding box center [885, 422] width 54 height 19
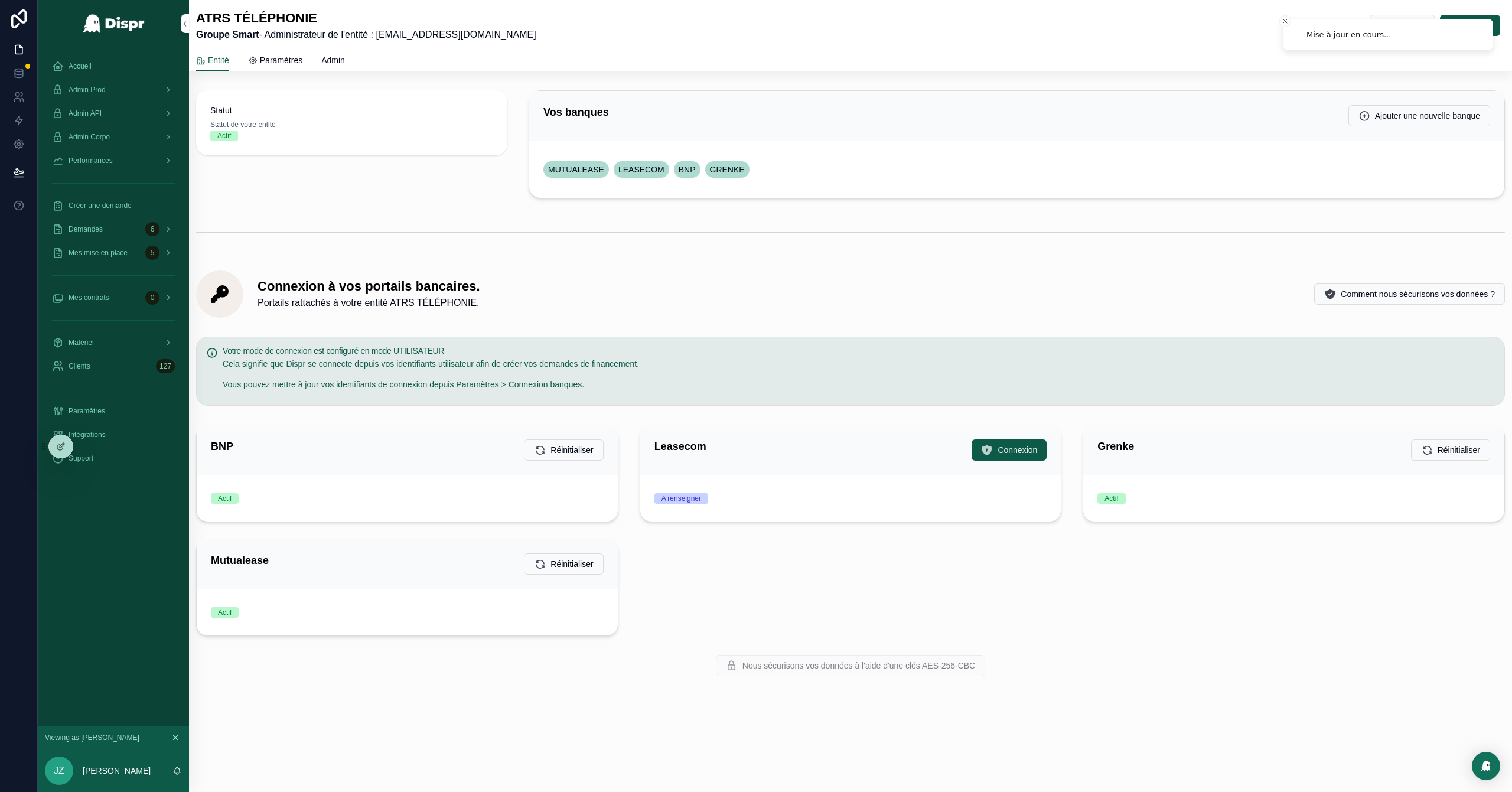
click at [1005, 454] on span "Connexion" at bounding box center [1017, 450] width 40 height 12
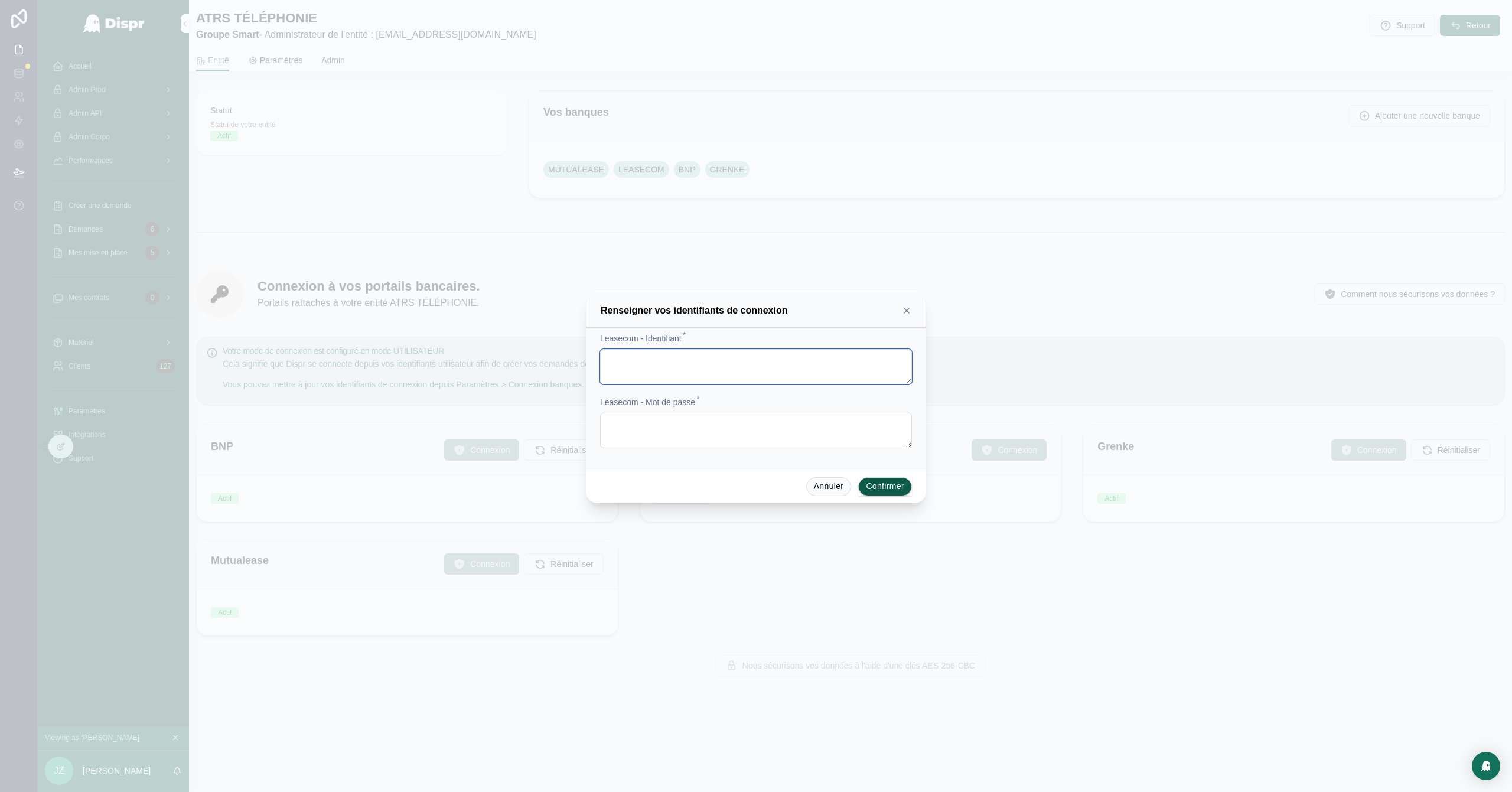
click at [643, 366] on textarea at bounding box center [756, 367] width 312 height 36
paste textarea "**********"
type textarea "**********"
click at [664, 426] on textarea at bounding box center [756, 431] width 312 height 36
paste textarea "**********"
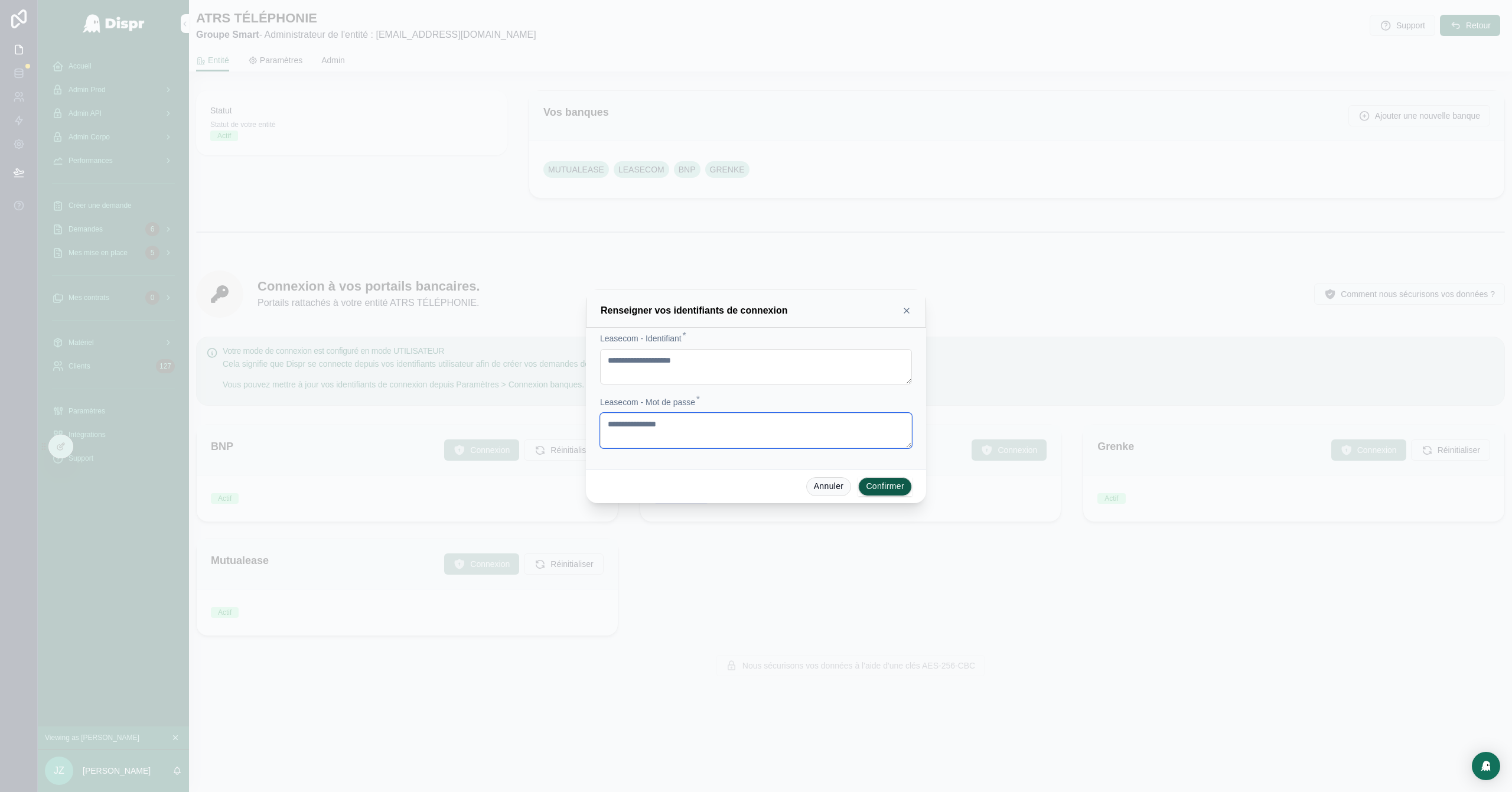
type textarea "**********"
click at [877, 484] on button "Confirmer" at bounding box center [885, 486] width 54 height 19
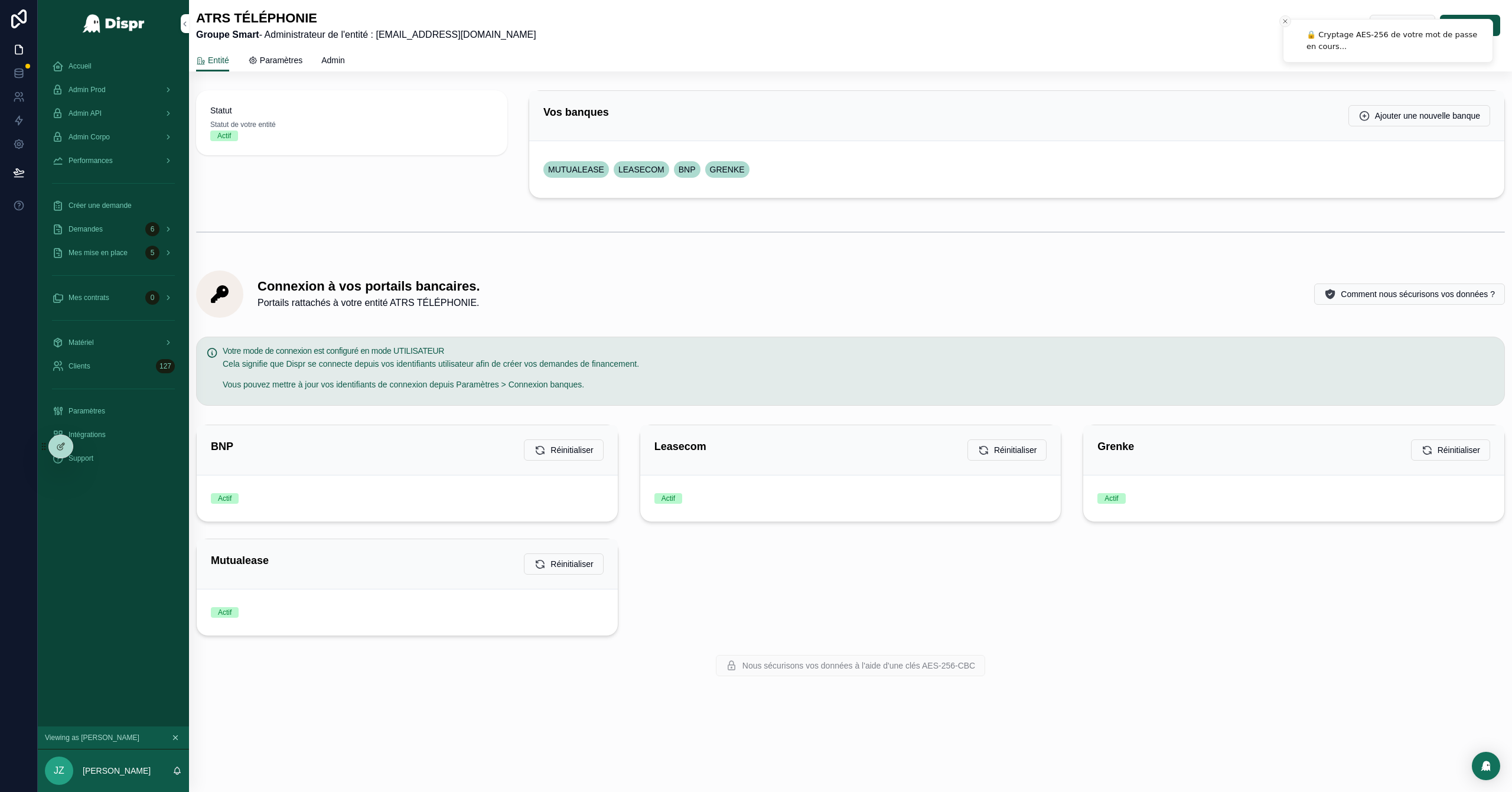
click at [1007, 21] on line "Close toast" at bounding box center [1285, 21] width 3 height 3
click at [1007, 29] on icon "scrollable content" at bounding box center [1455, 25] width 12 height 12
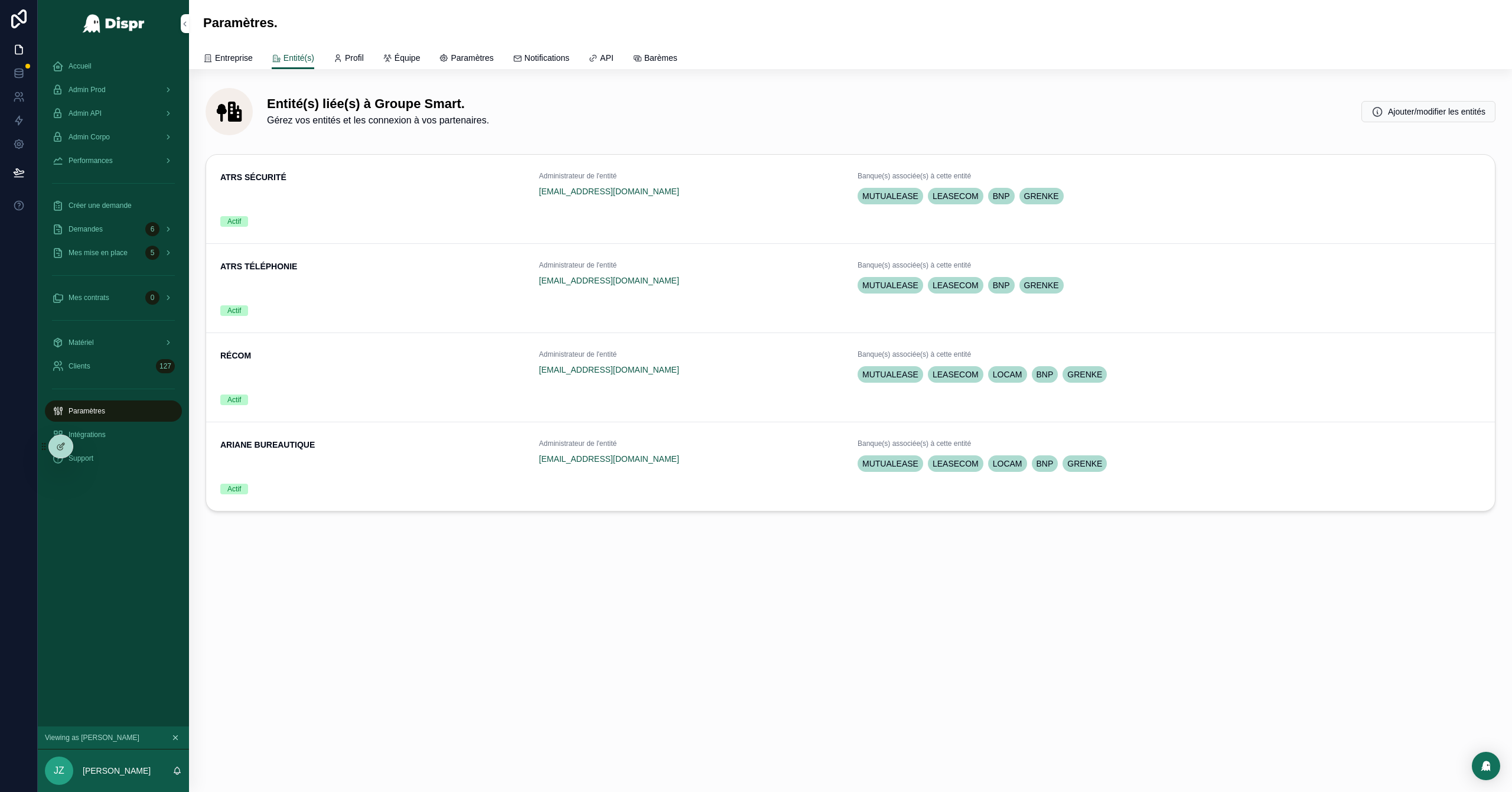
click at [1007, 201] on div "ATRS SÉCURITÉ Administrateur de l'entité maxime.michel@groupe-smart.com Banque(…" at bounding box center [850, 199] width 1260 height 55
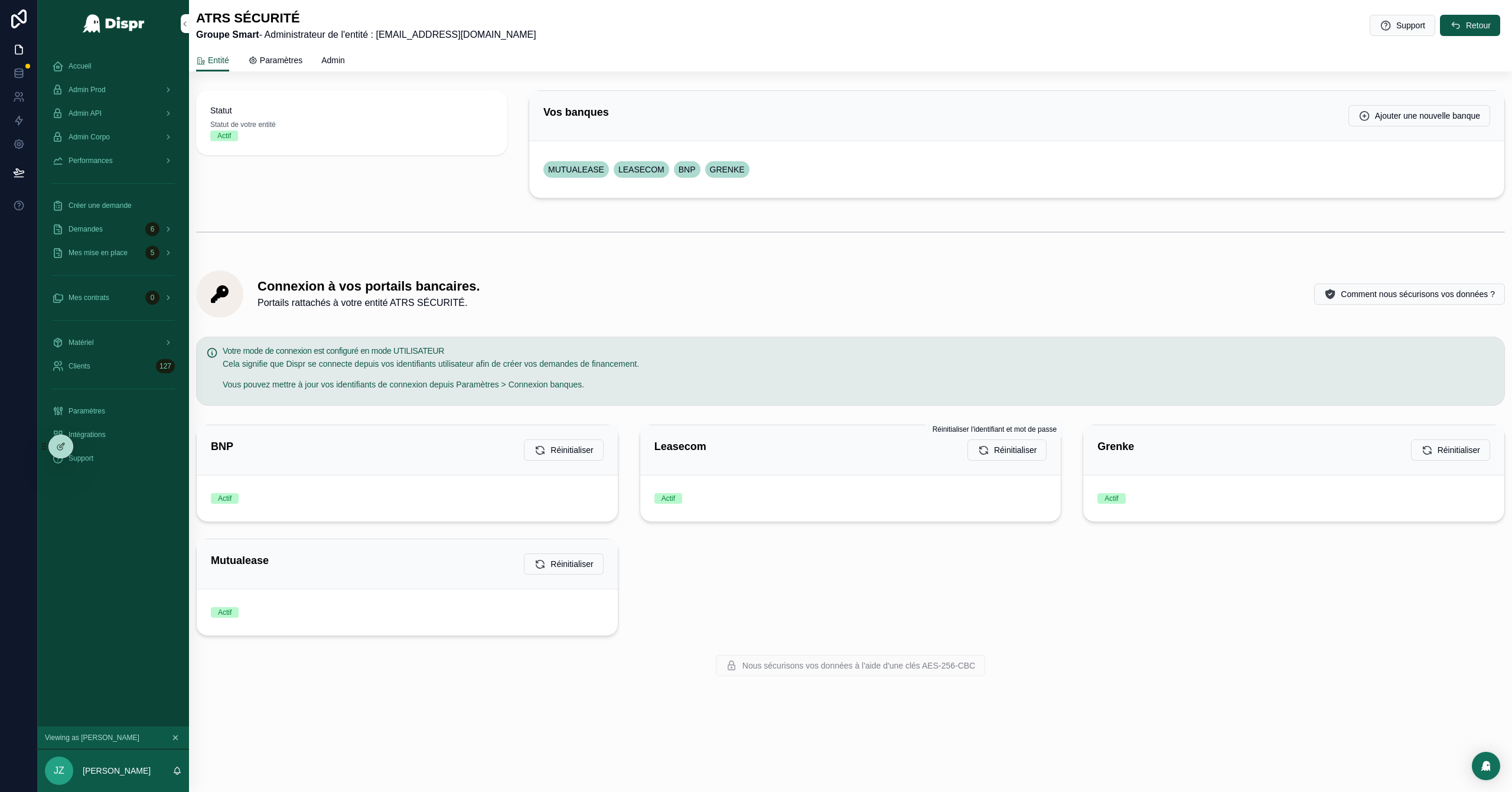
click at [1007, 449] on span "Réinitialiser" at bounding box center [1015, 450] width 42 height 12
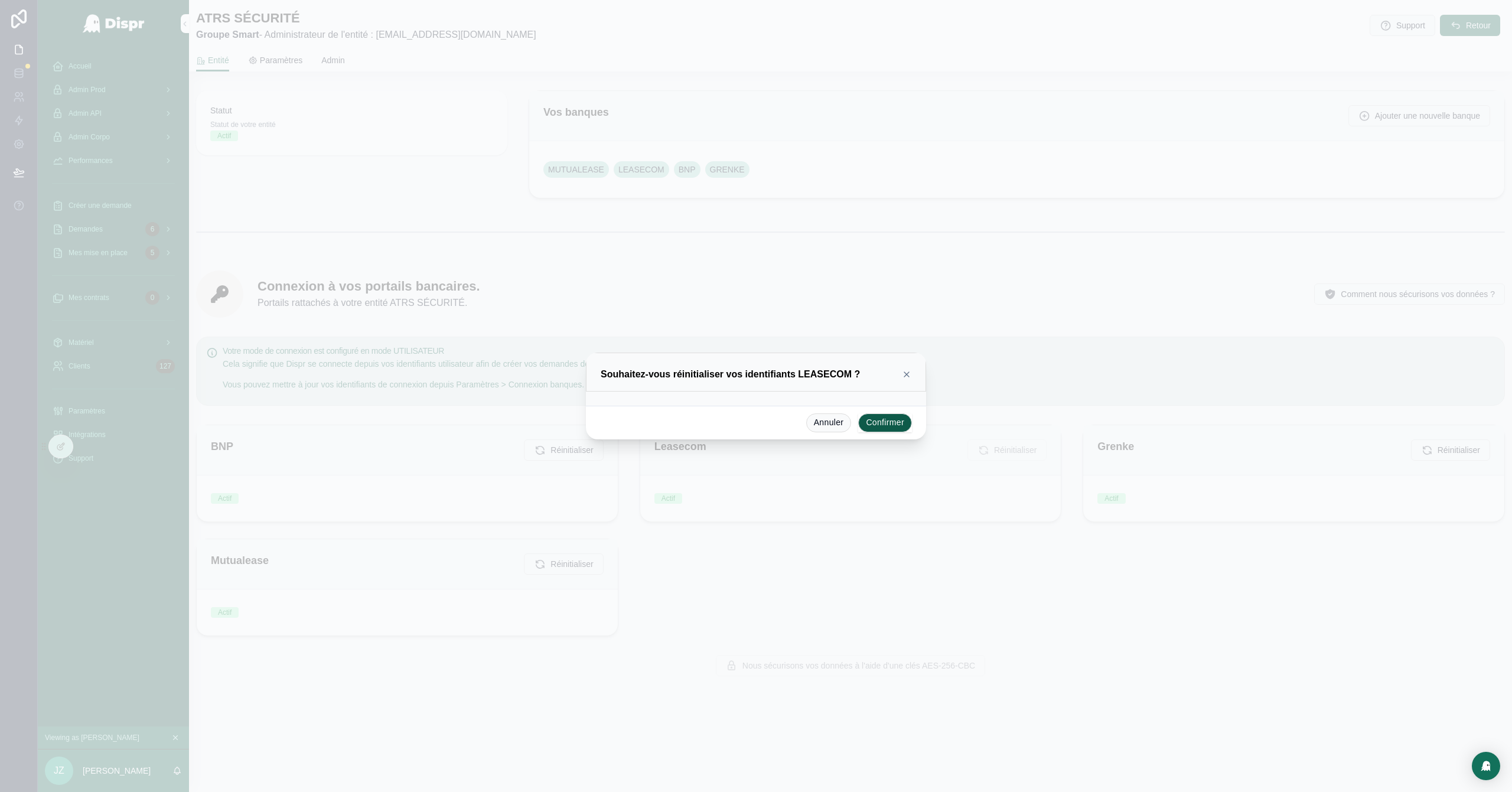
click at [879, 428] on button "Confirmer" at bounding box center [885, 422] width 54 height 19
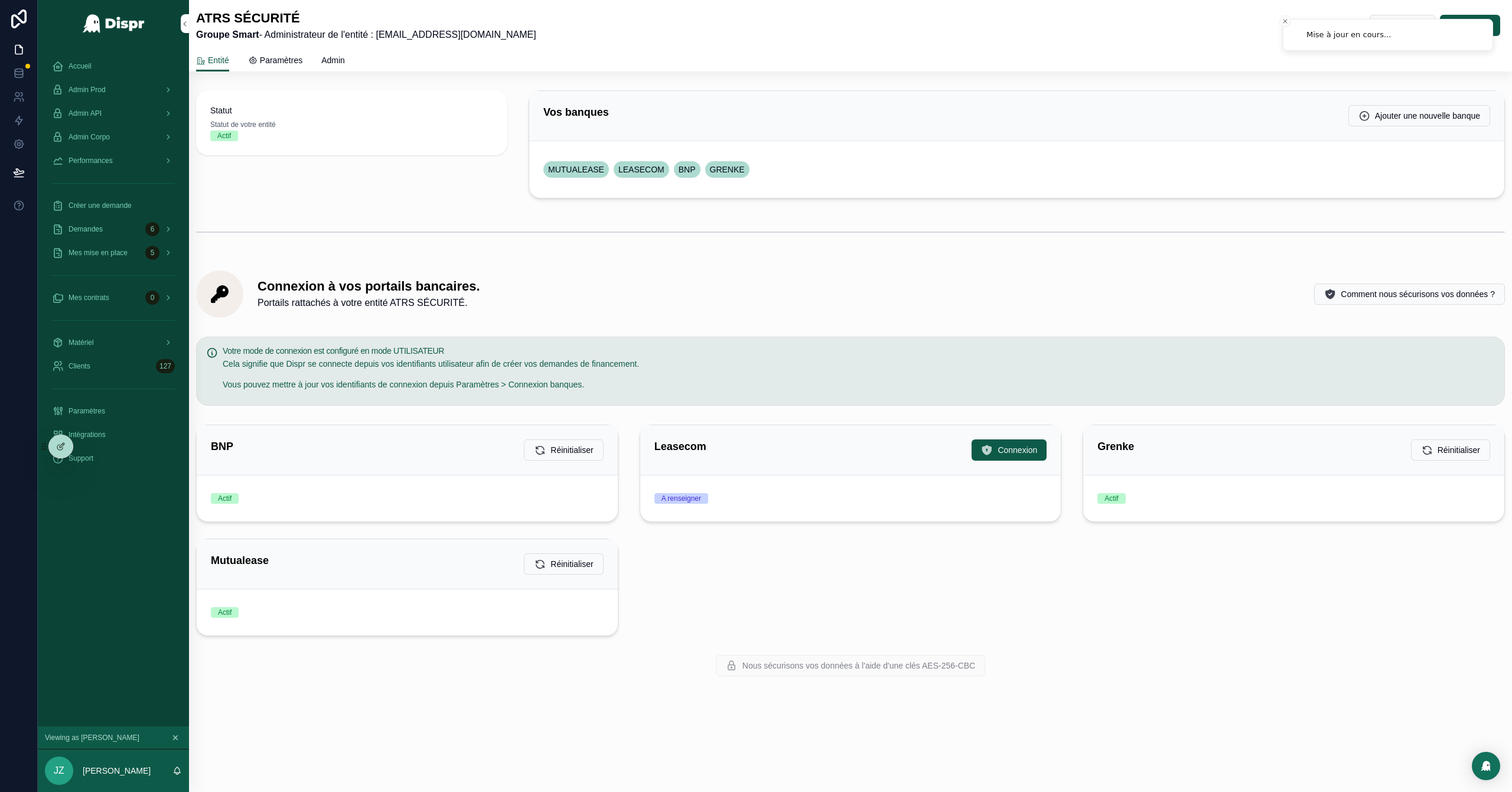
click at [1007, 454] on span "Connexion" at bounding box center [1017, 450] width 40 height 12
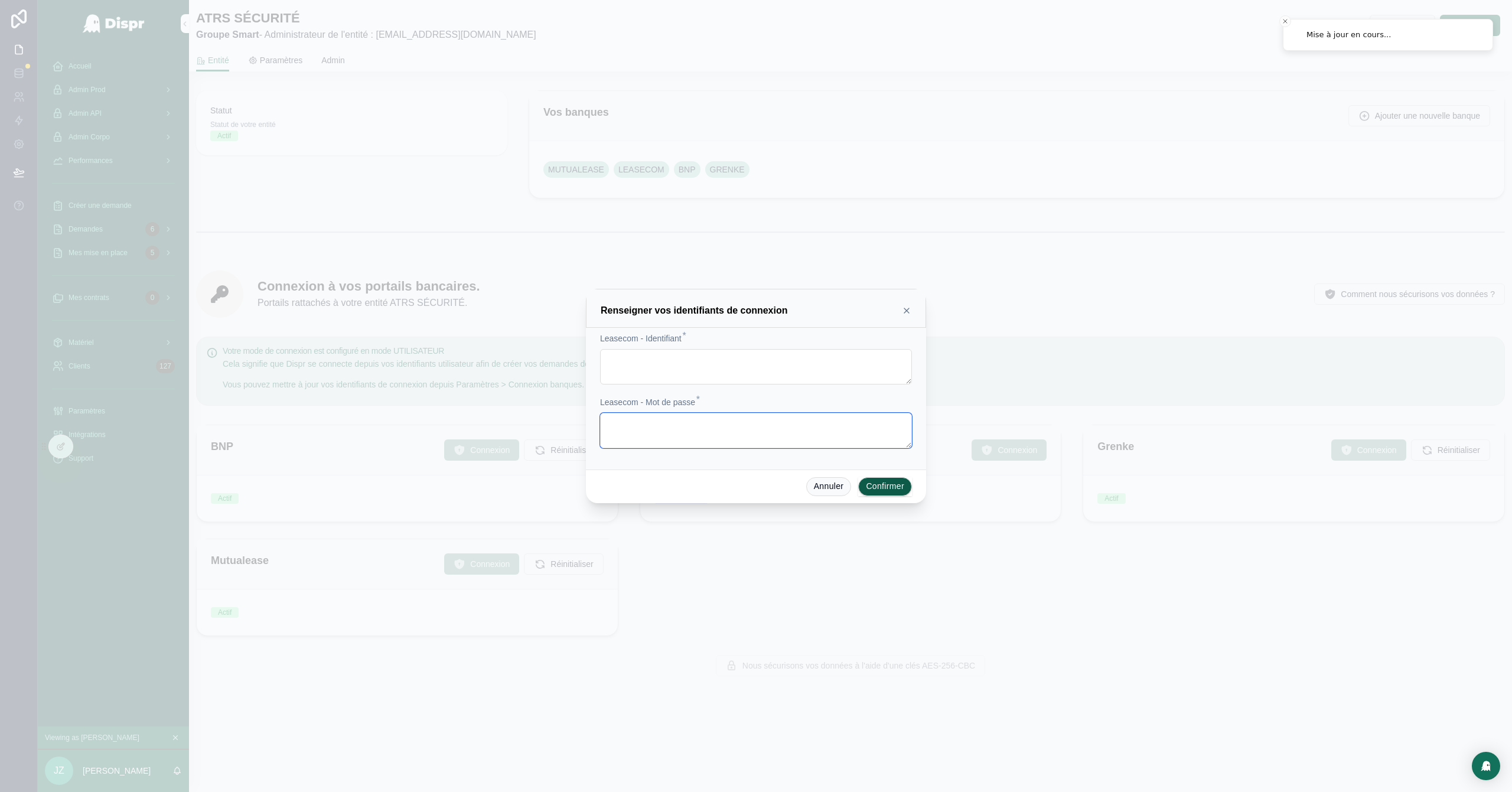
click at [740, 428] on textarea at bounding box center [756, 431] width 312 height 36
paste textarea "**********"
type textarea "**********"
click at [639, 360] on textarea at bounding box center [756, 367] width 312 height 36
paste textarea "**********"
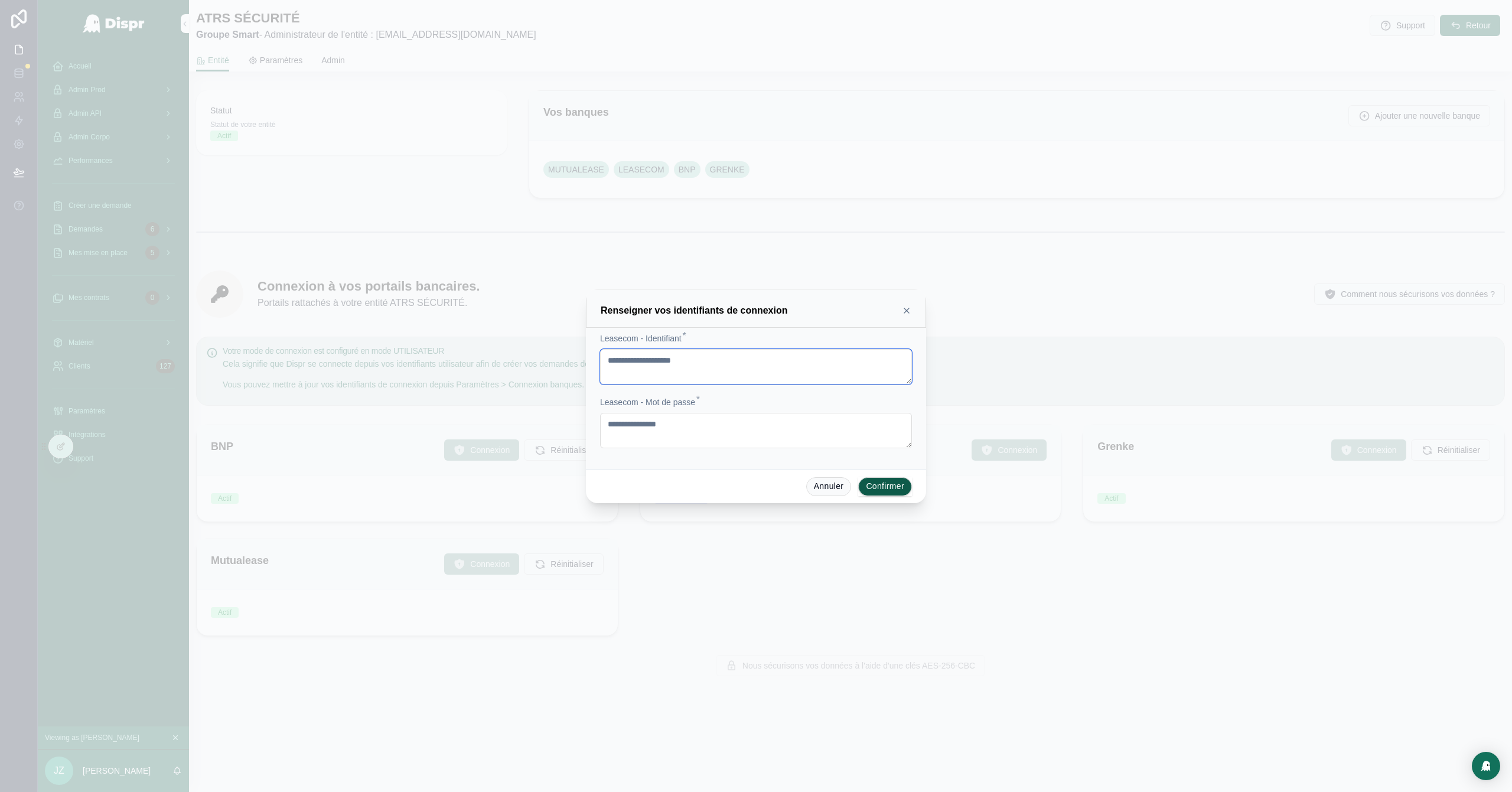
type textarea "**********"
click at [885, 487] on button "Confirmer" at bounding box center [885, 486] width 54 height 19
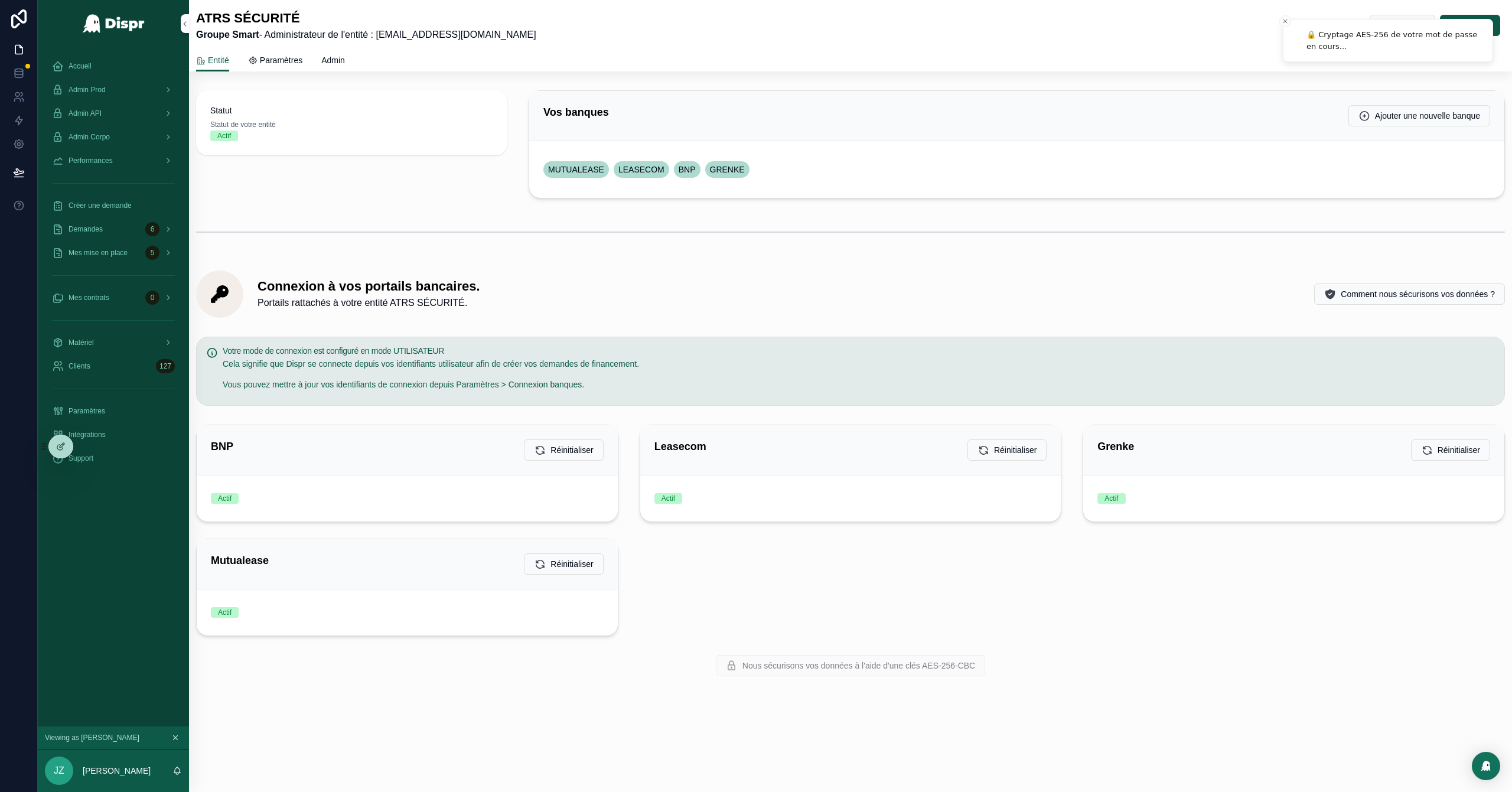
click at [93, 66] on div "Accueil" at bounding box center [113, 66] width 123 height 19
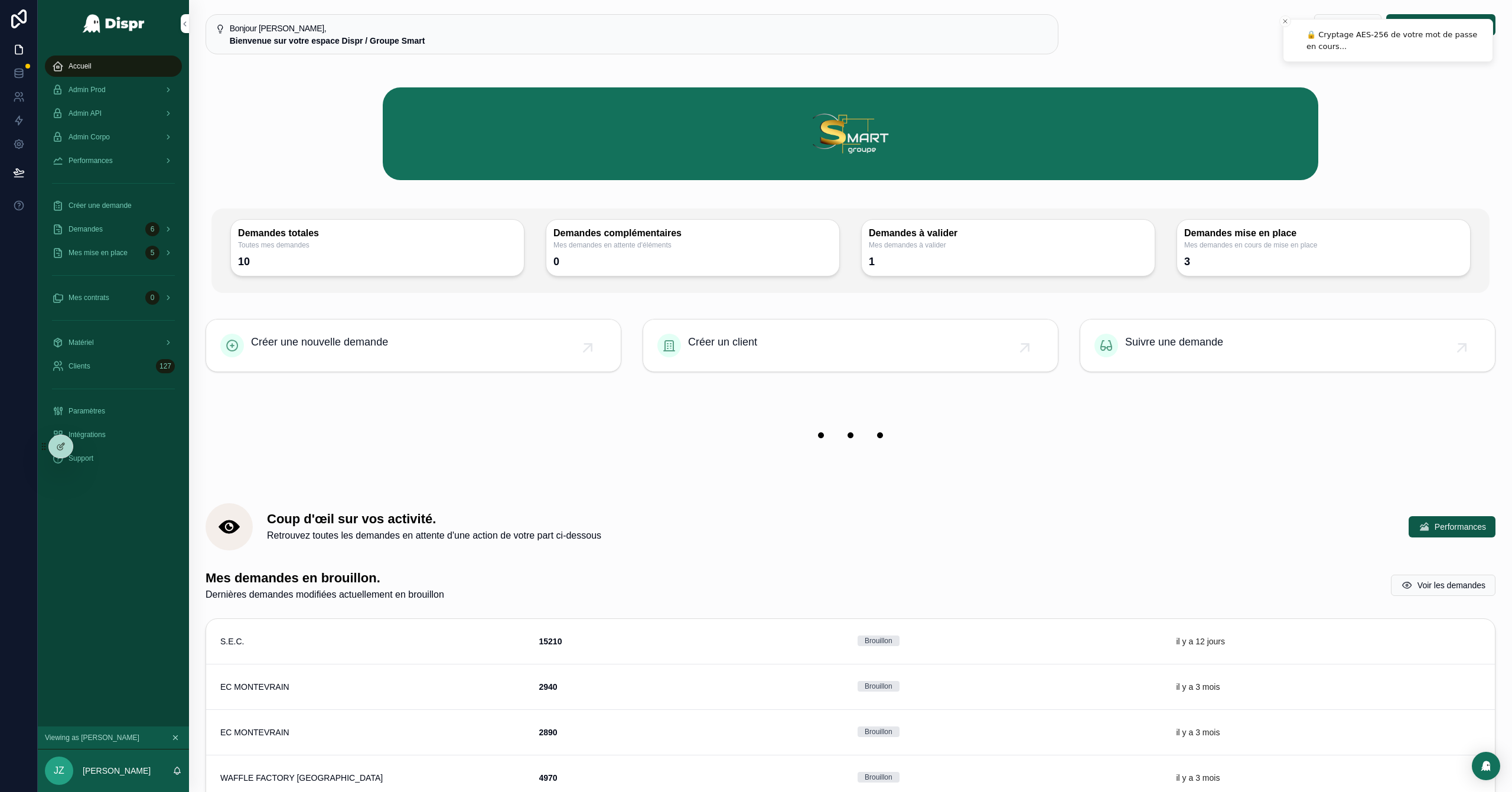
click at [123, 140] on div "Admin Corpo" at bounding box center [113, 136] width 123 height 19
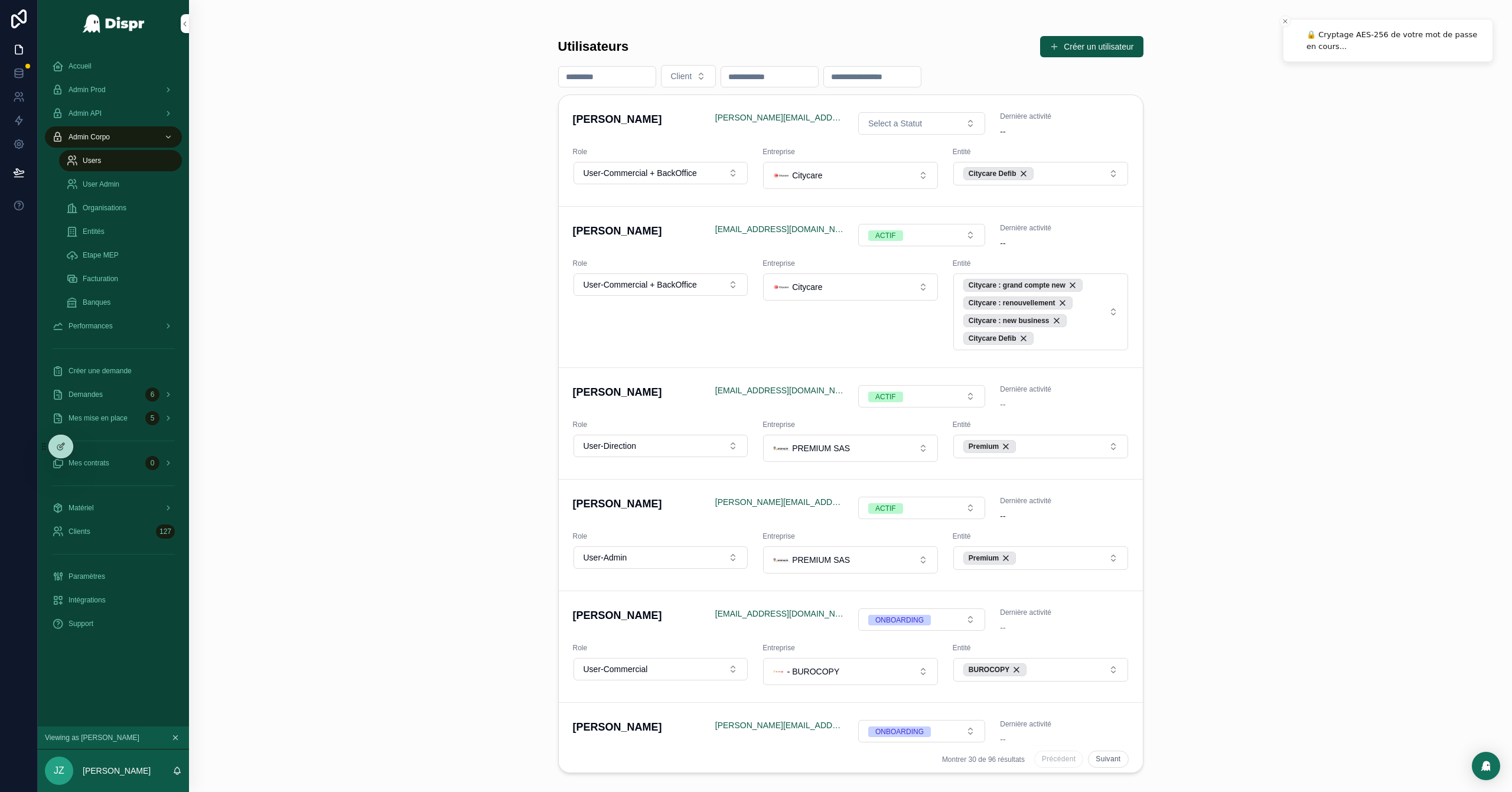
click at [114, 187] on span "User Admin" at bounding box center [101, 184] width 37 height 10
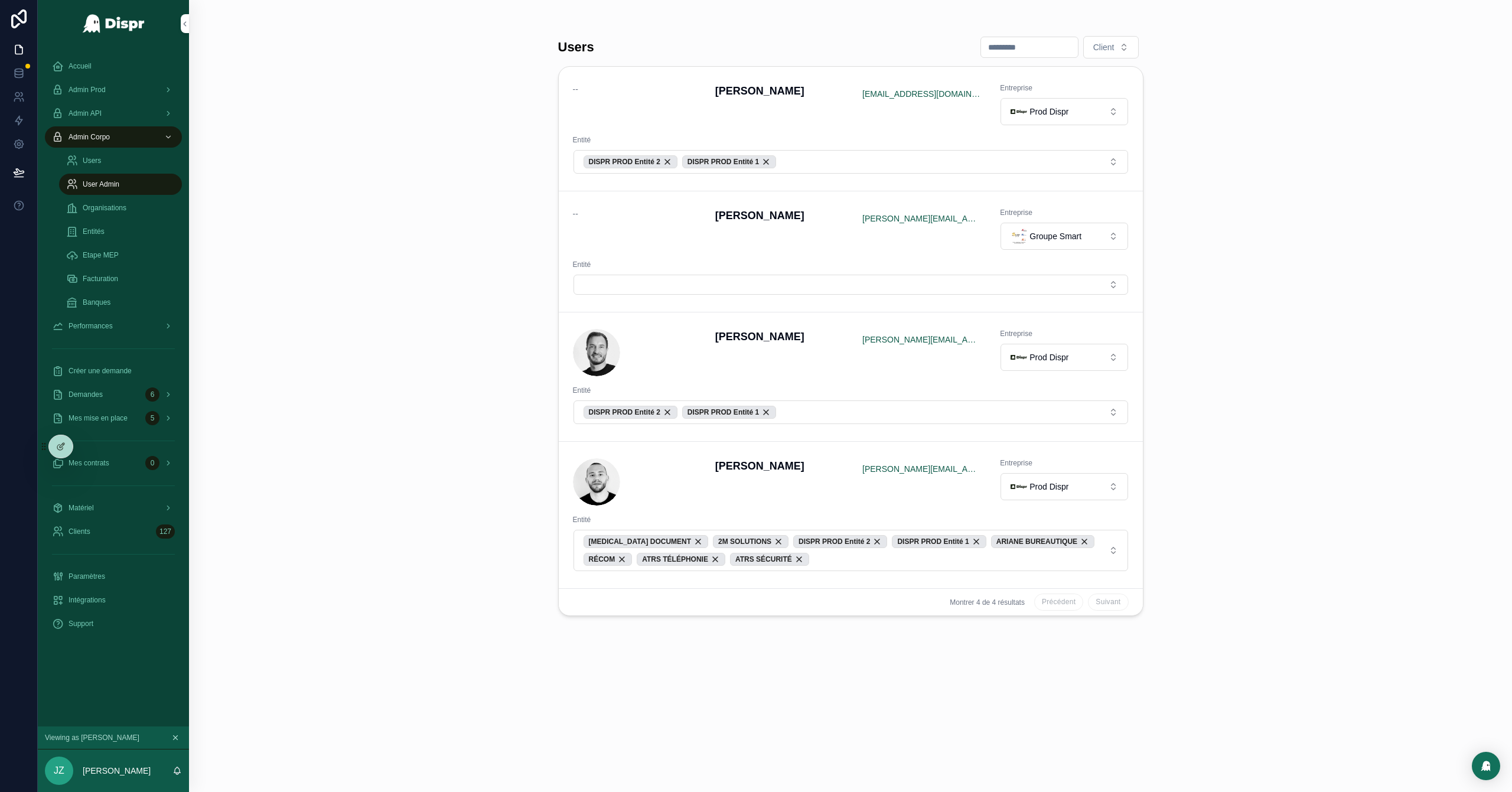
click at [1007, 237] on span "Groupe Smart" at bounding box center [1055, 236] width 52 height 12
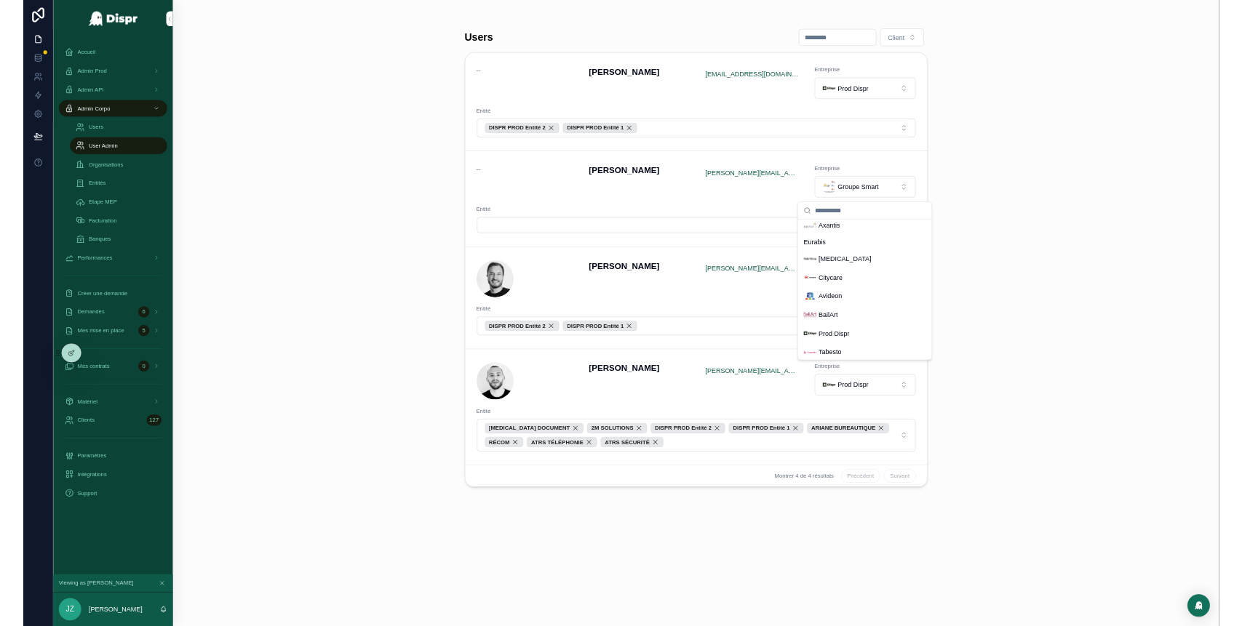
scroll to position [410, 0]
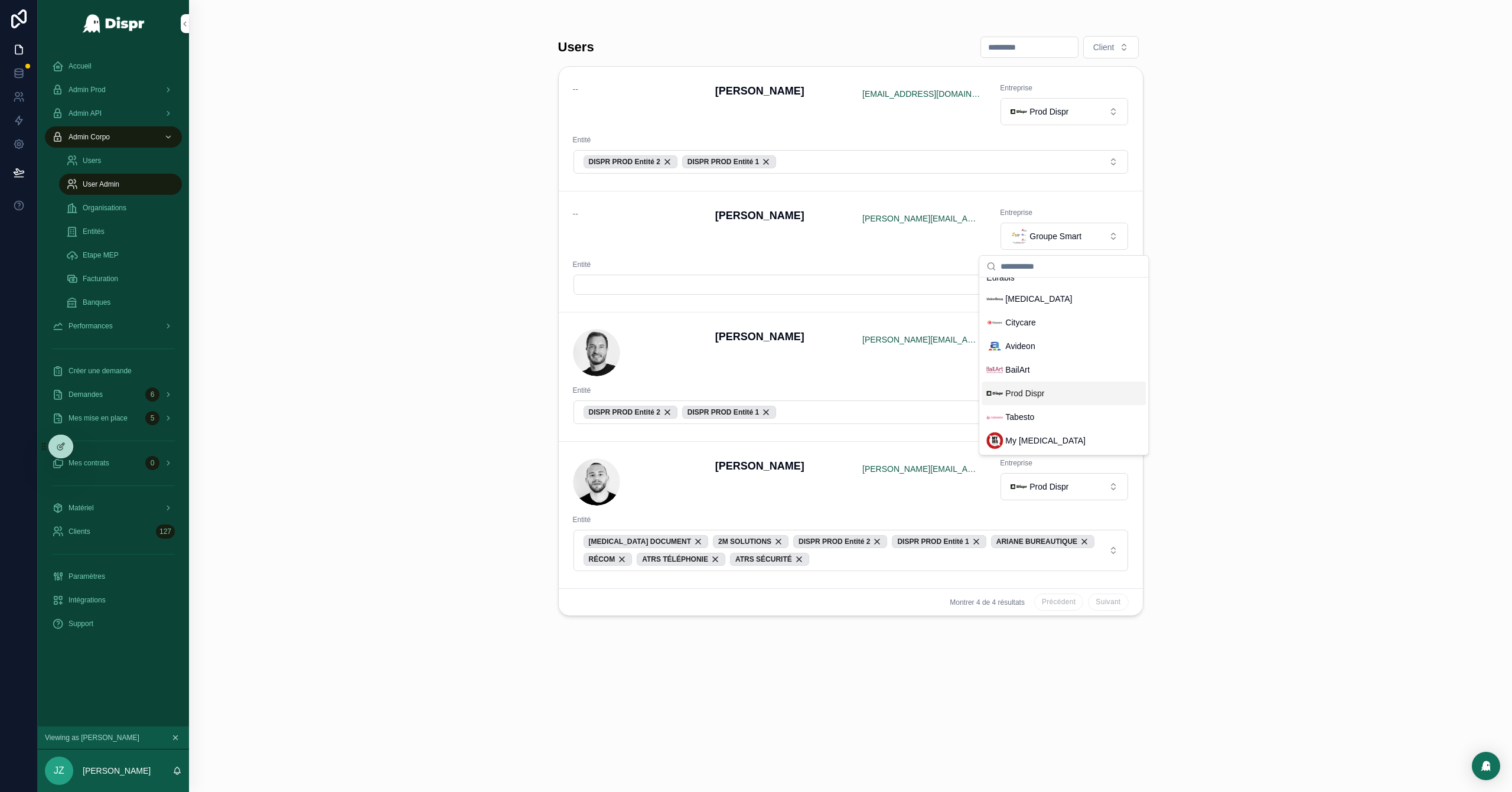
click at [1007, 385] on div "Prod Dispr" at bounding box center [1014, 393] width 58 height 16
click at [398, 255] on div "Users Client -- David Bodineau bodineaudavidpro@gmail.com Entreprise Prod Dispr…" at bounding box center [851, 396] width 1323 height 792
click at [112, 64] on div "Accueil" at bounding box center [113, 66] width 123 height 19
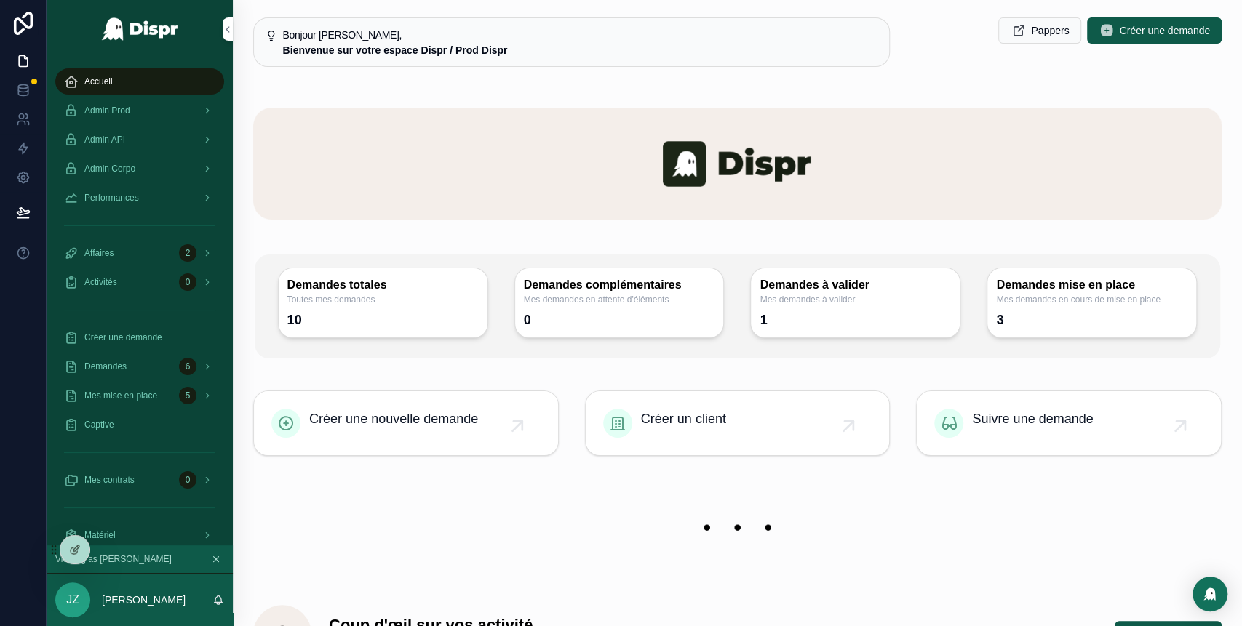
click at [98, 79] on span "Accueil" at bounding box center [98, 82] width 28 height 12
click at [158, 109] on div "Admin Prod" at bounding box center [139, 110] width 151 height 23
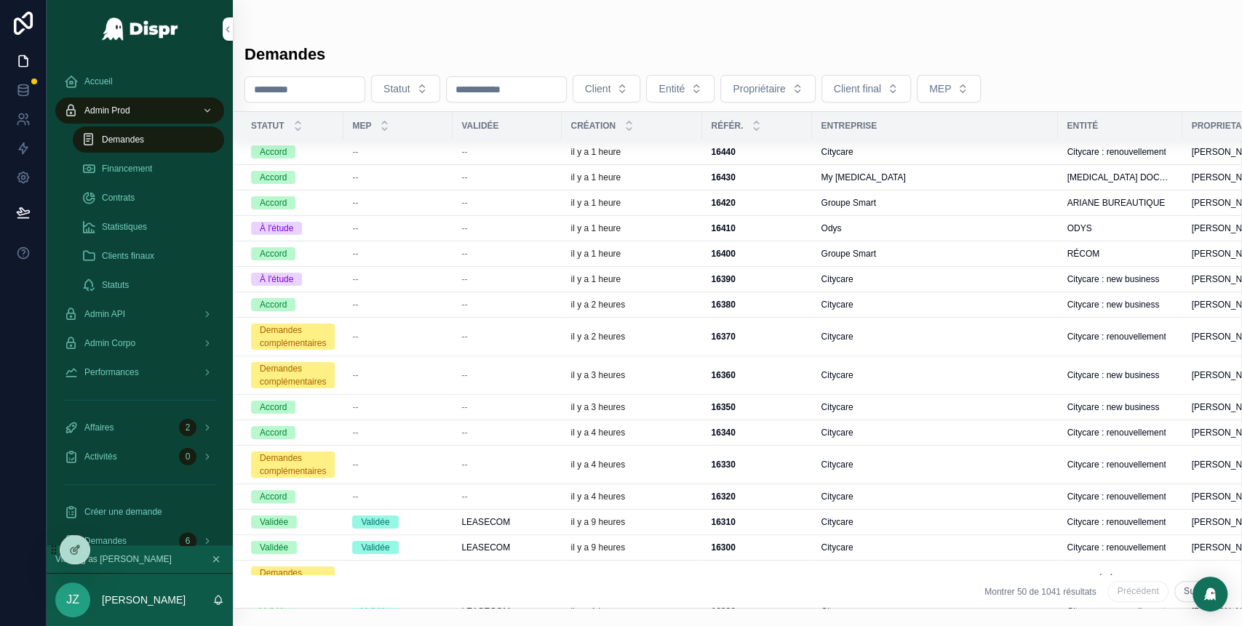
click at [525, 204] on div "--" at bounding box center [507, 203] width 92 height 12
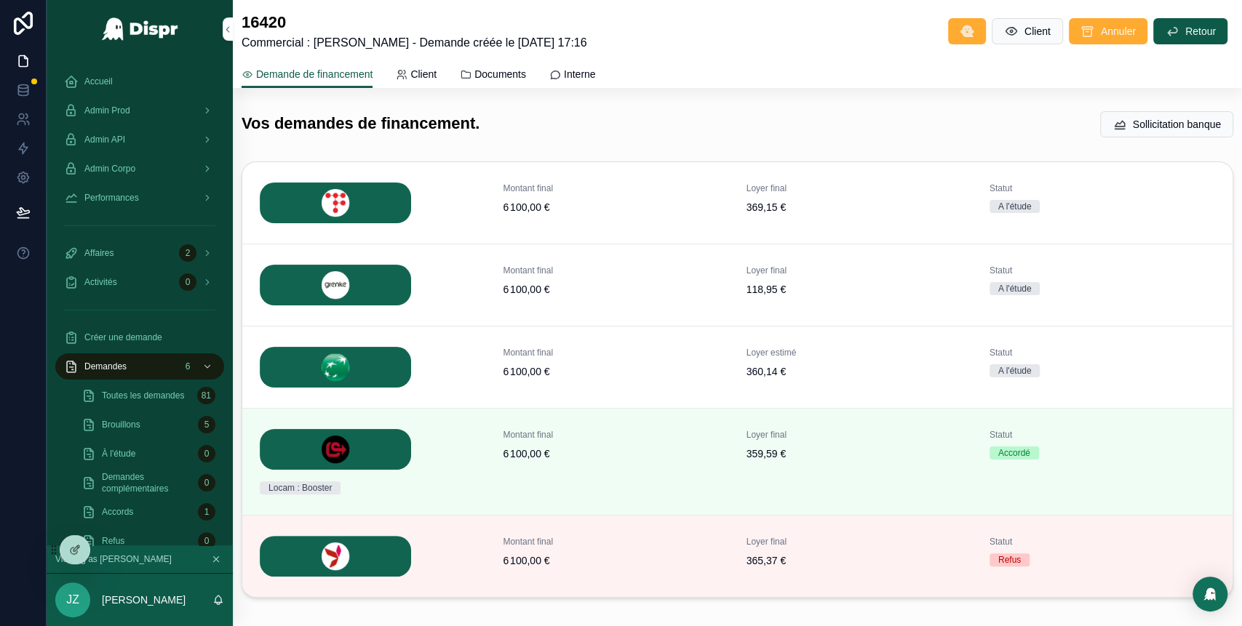
scroll to position [259, 0]
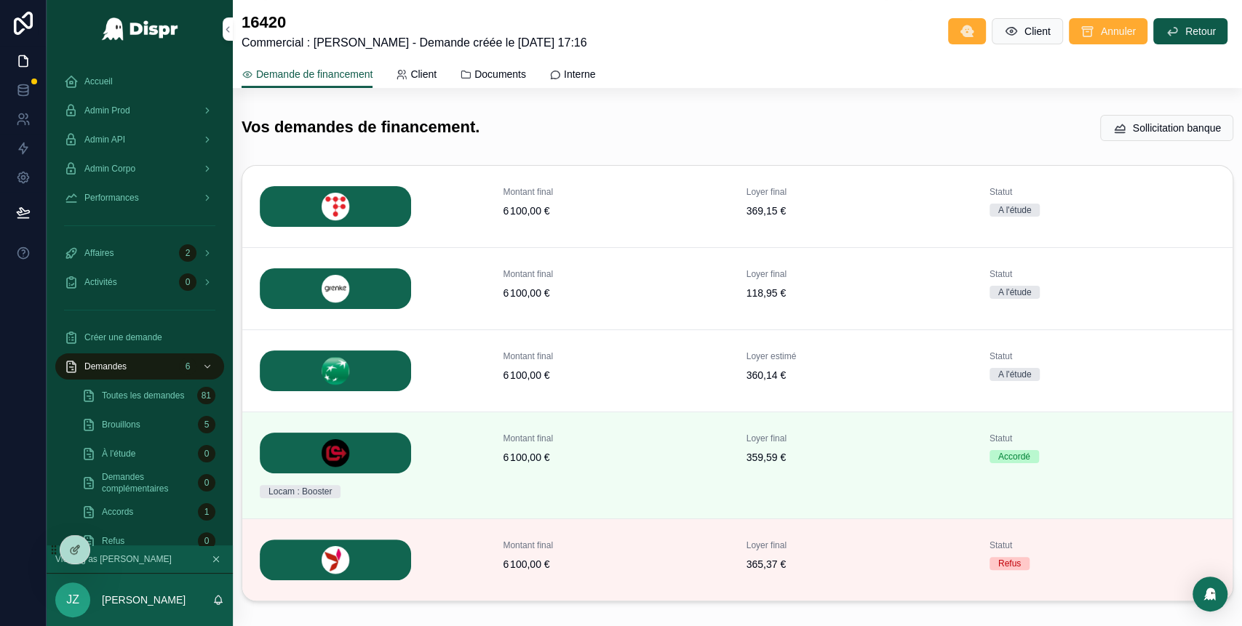
click at [1165, 28] on icon "scrollable content" at bounding box center [1172, 31] width 15 height 15
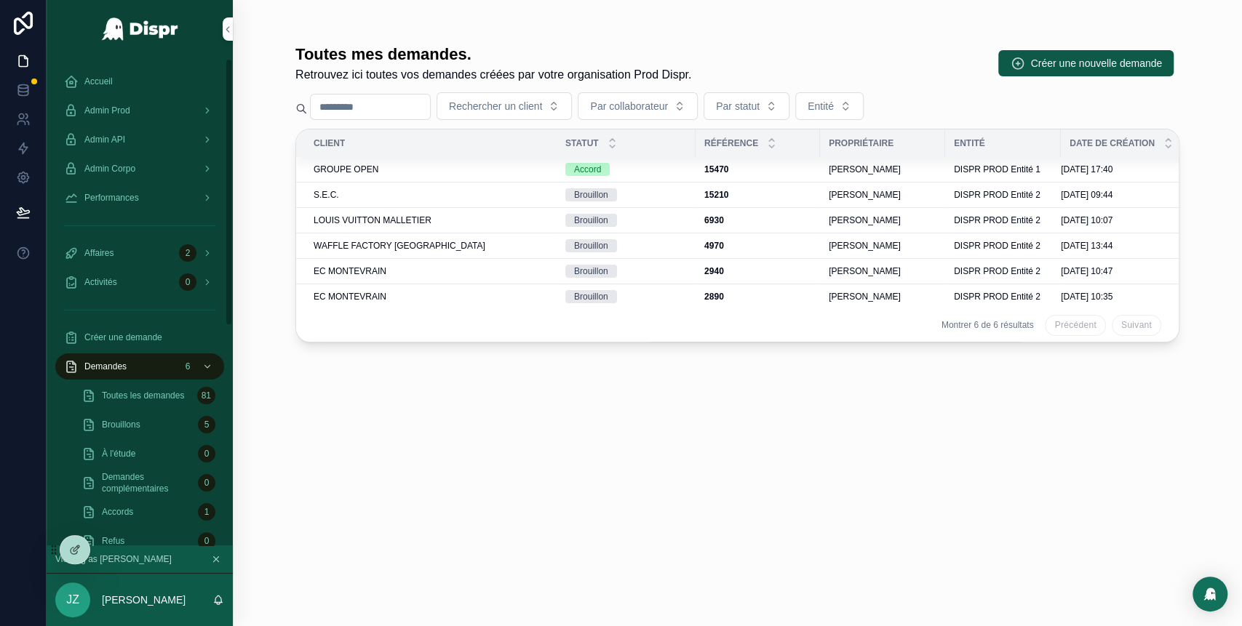
click at [140, 98] on link "Admin Prod" at bounding box center [139, 111] width 169 height 26
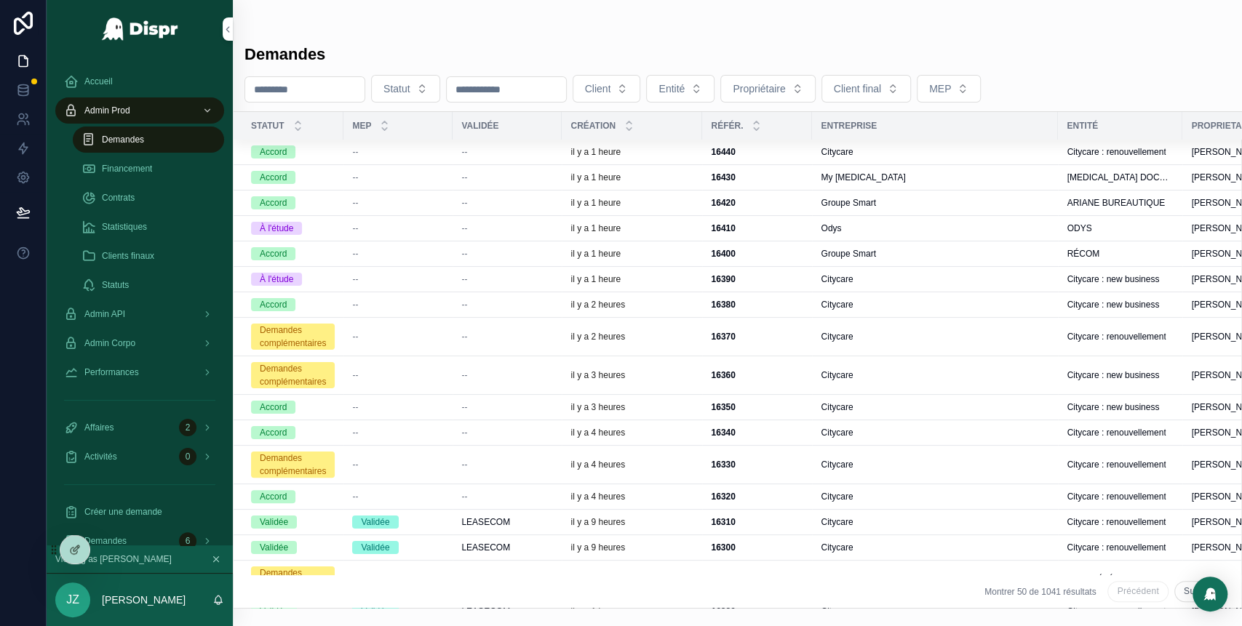
click at [444, 255] on div "--" at bounding box center [398, 254] width 92 height 12
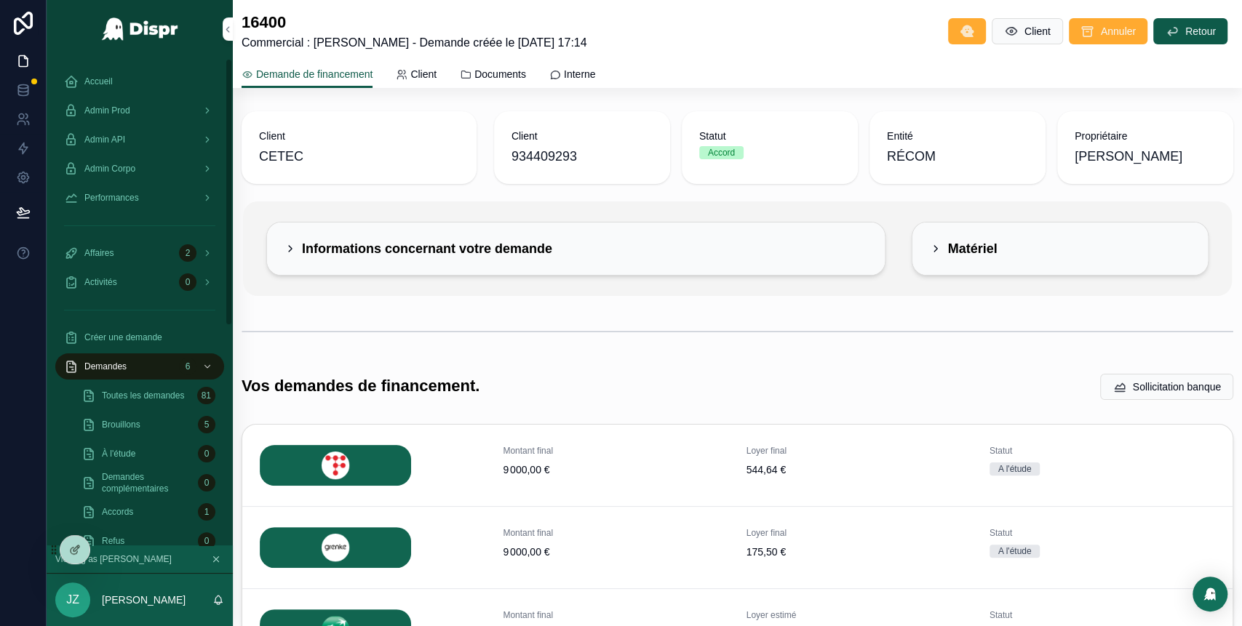
click at [157, 115] on div "Admin Prod" at bounding box center [139, 110] width 151 height 23
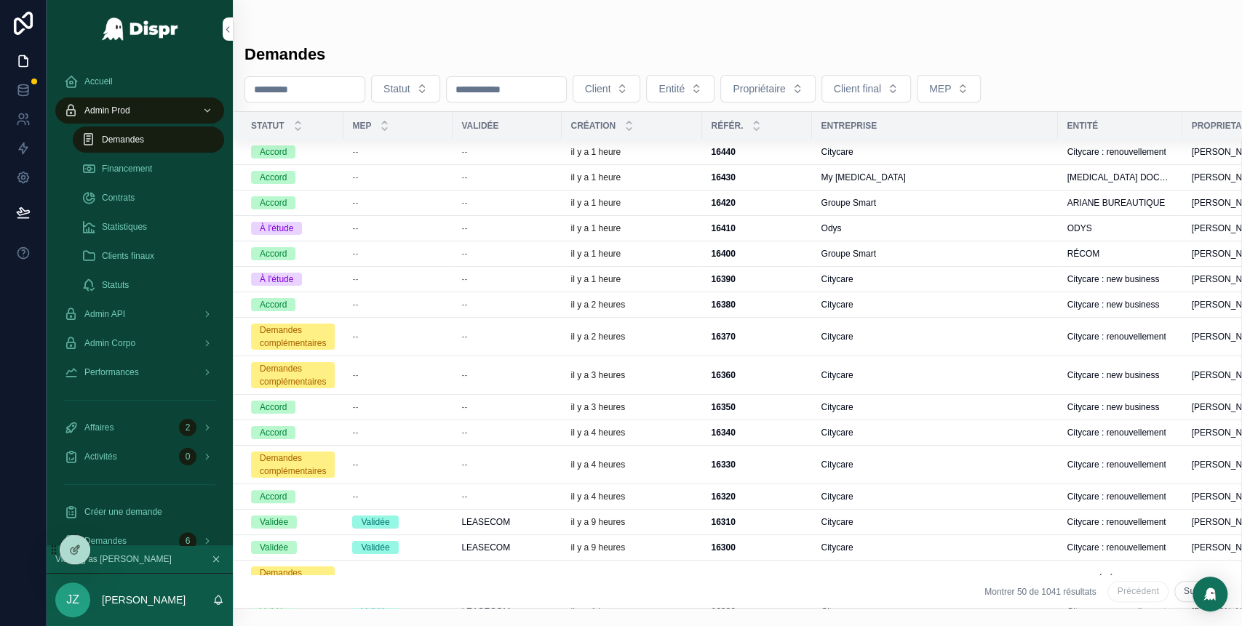
click at [552, 226] on div "--" at bounding box center [507, 229] width 92 height 12
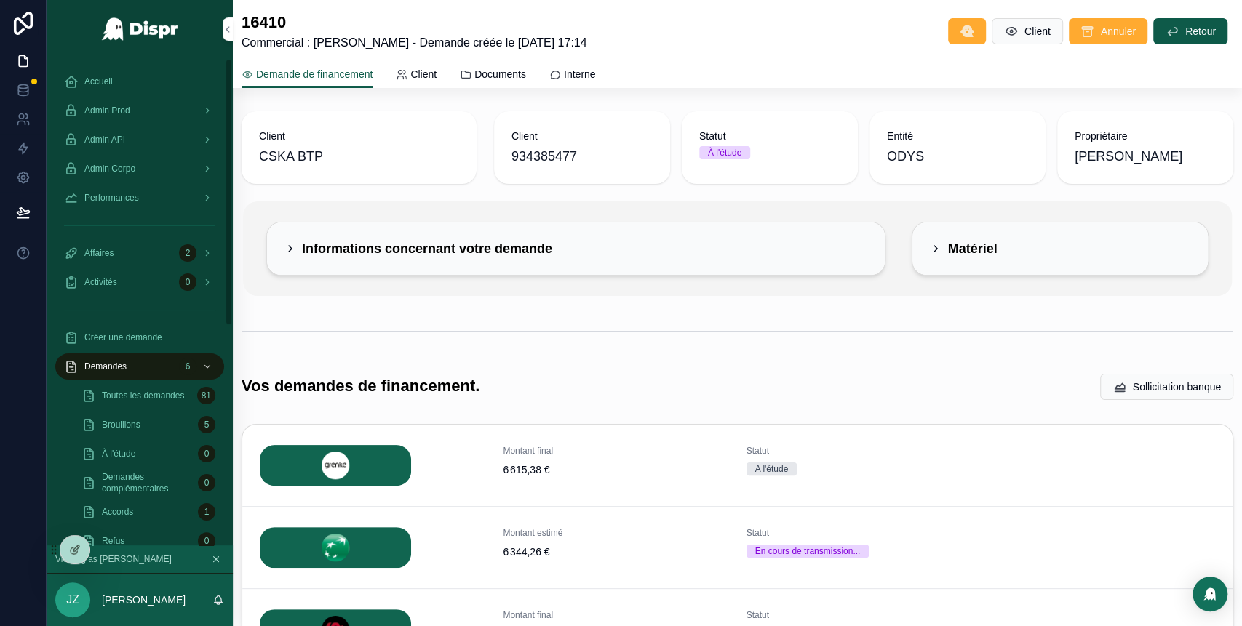
click at [127, 80] on div "Accueil" at bounding box center [139, 81] width 151 height 23
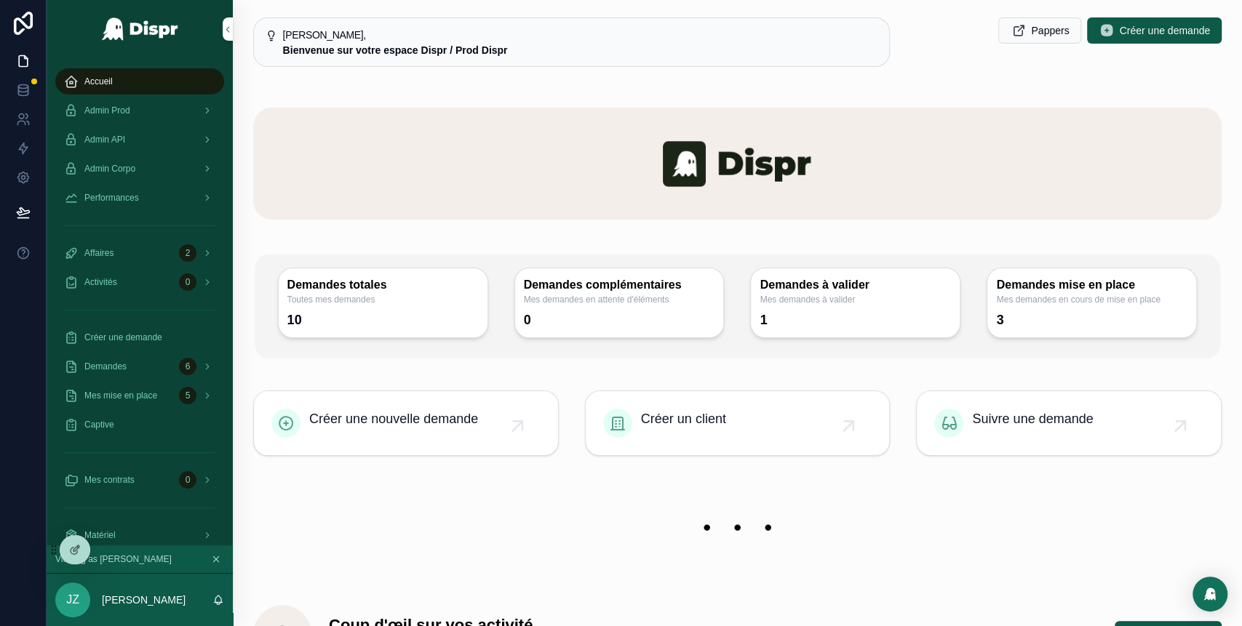
click at [159, 109] on div "Admin Prod" at bounding box center [139, 110] width 151 height 23
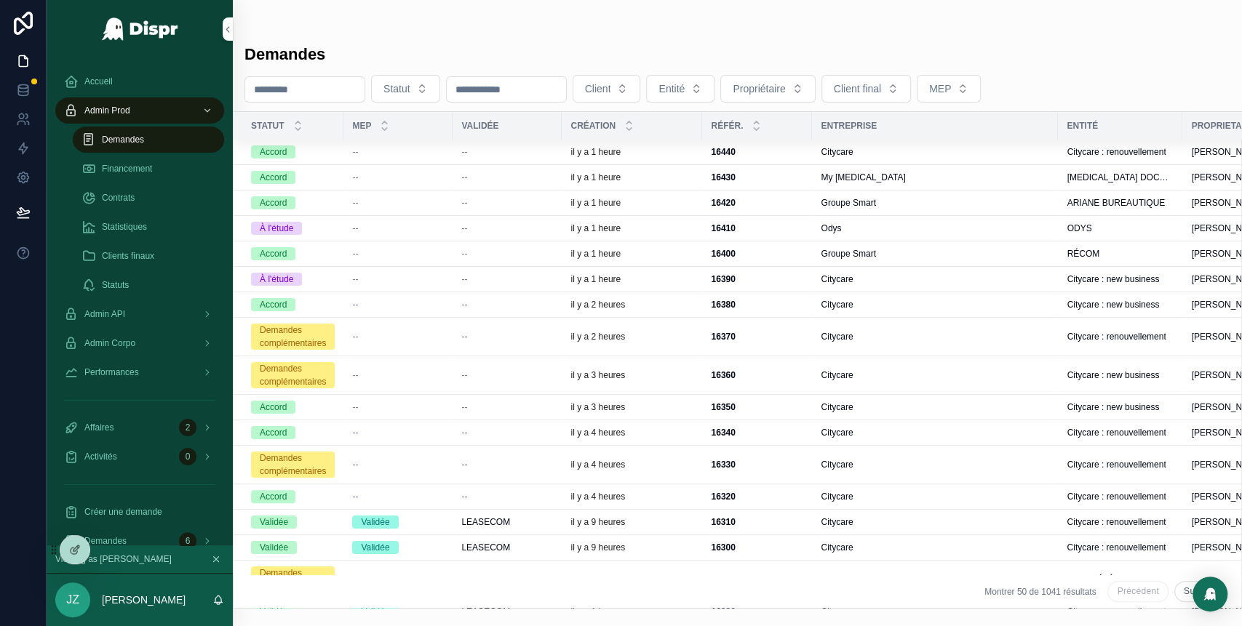
scroll to position [110, 0]
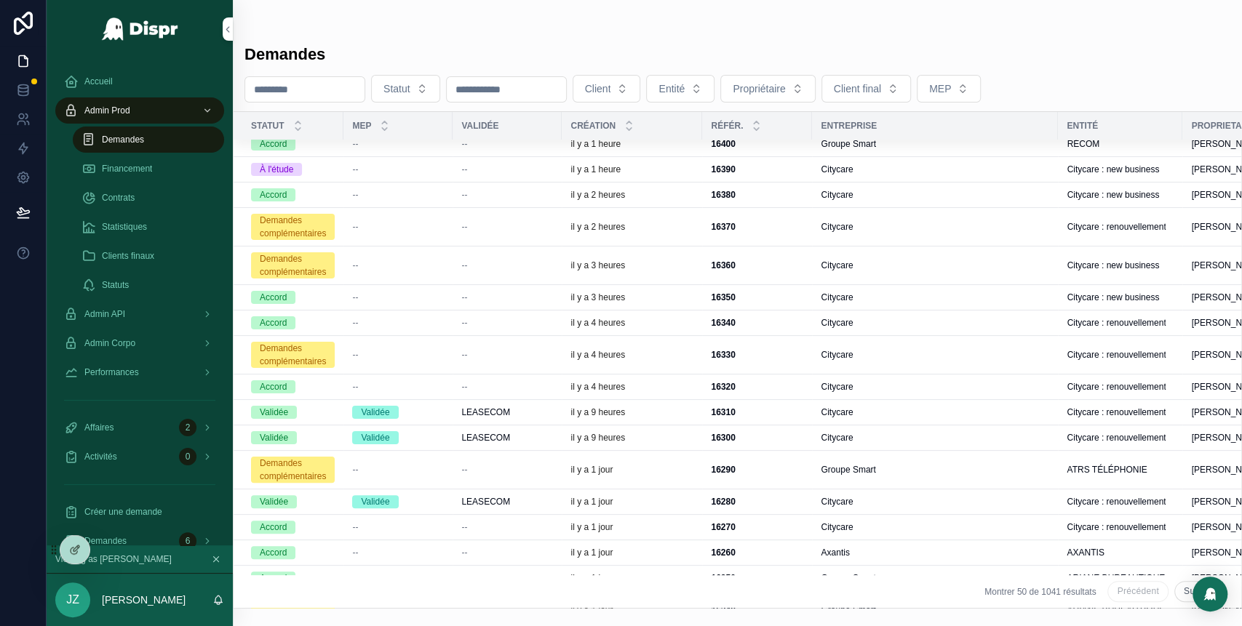
click at [803, 469] on div "16290 16290" at bounding box center [757, 470] width 92 height 12
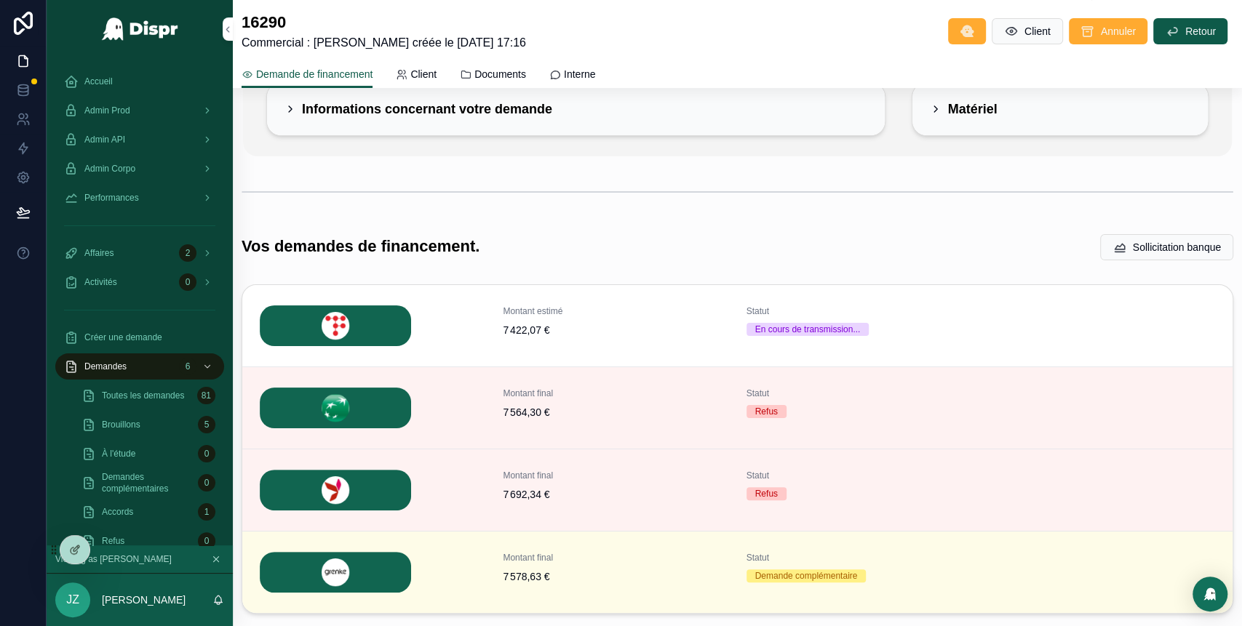
scroll to position [154, 0]
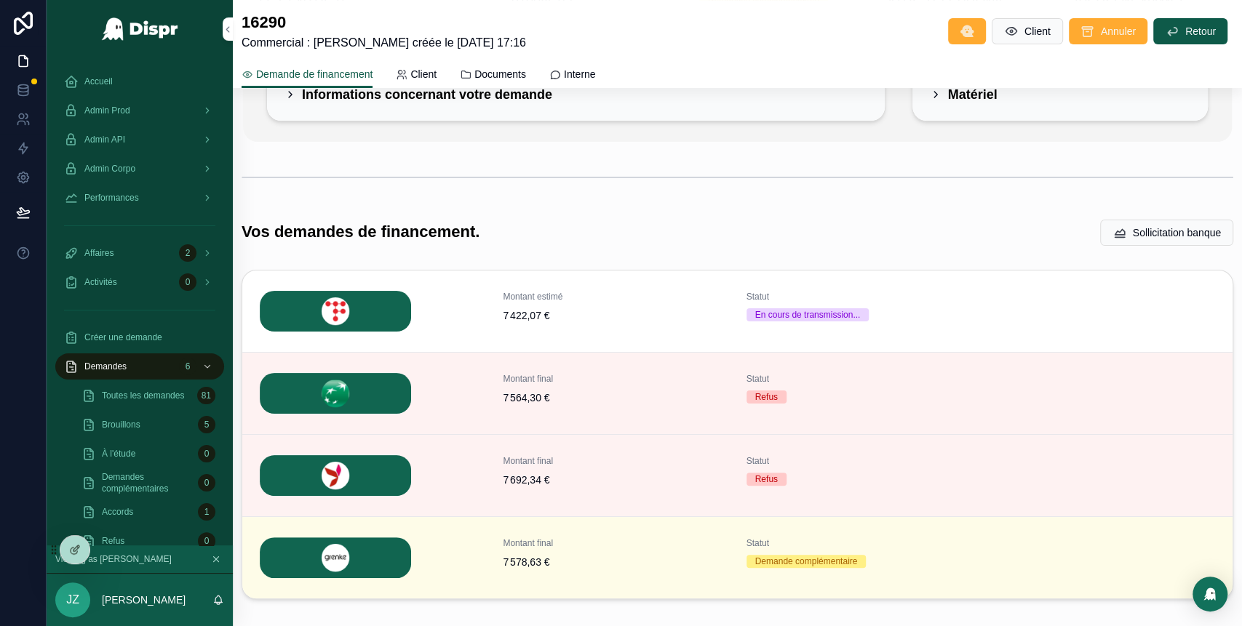
click at [0, 0] on button "Détails" at bounding box center [0, 0] width 0 height 0
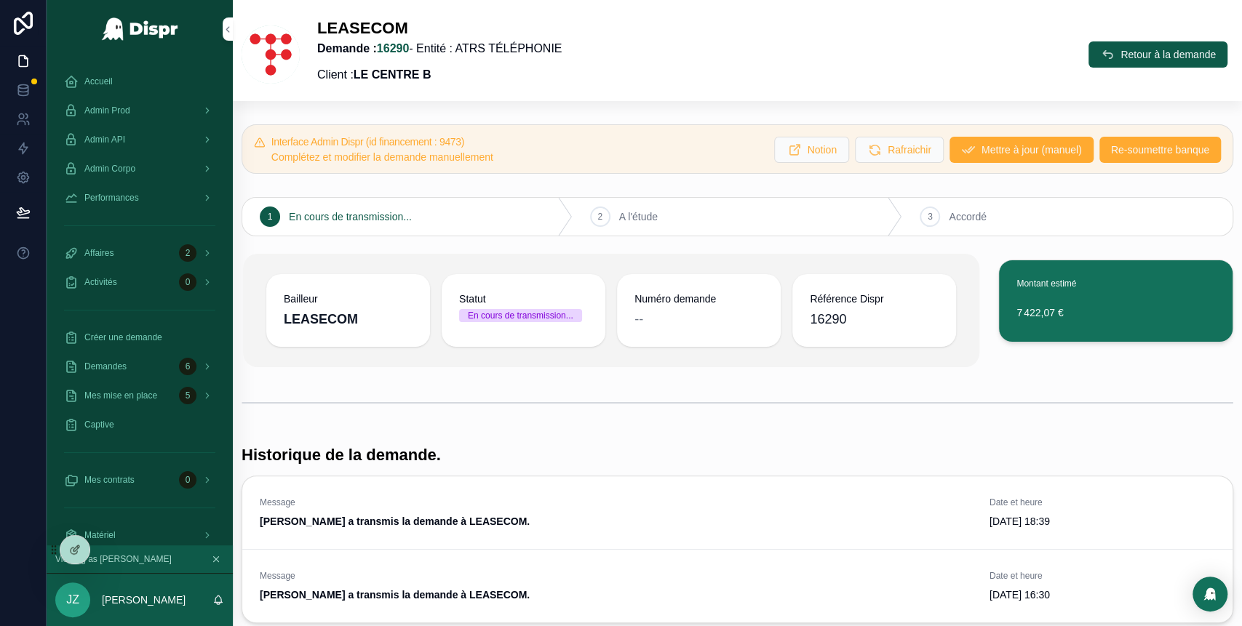
click at [1118, 151] on span "Re-soumettre banque" at bounding box center [1160, 150] width 98 height 15
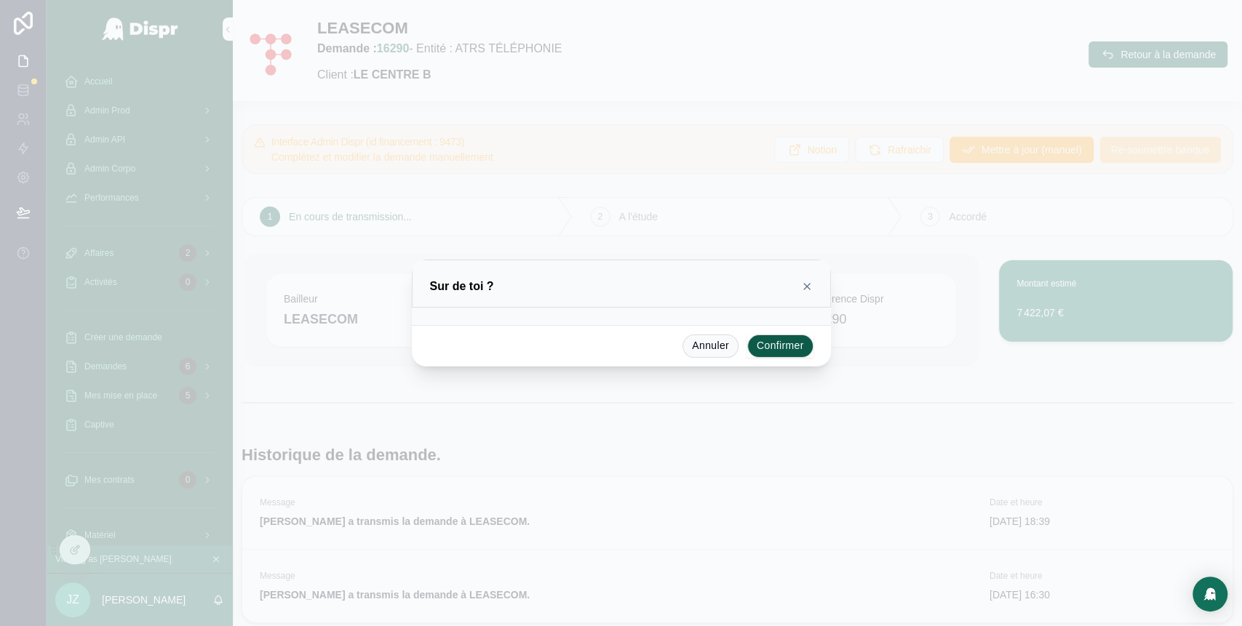
click at [781, 343] on button "Confirmer" at bounding box center [780, 346] width 66 height 23
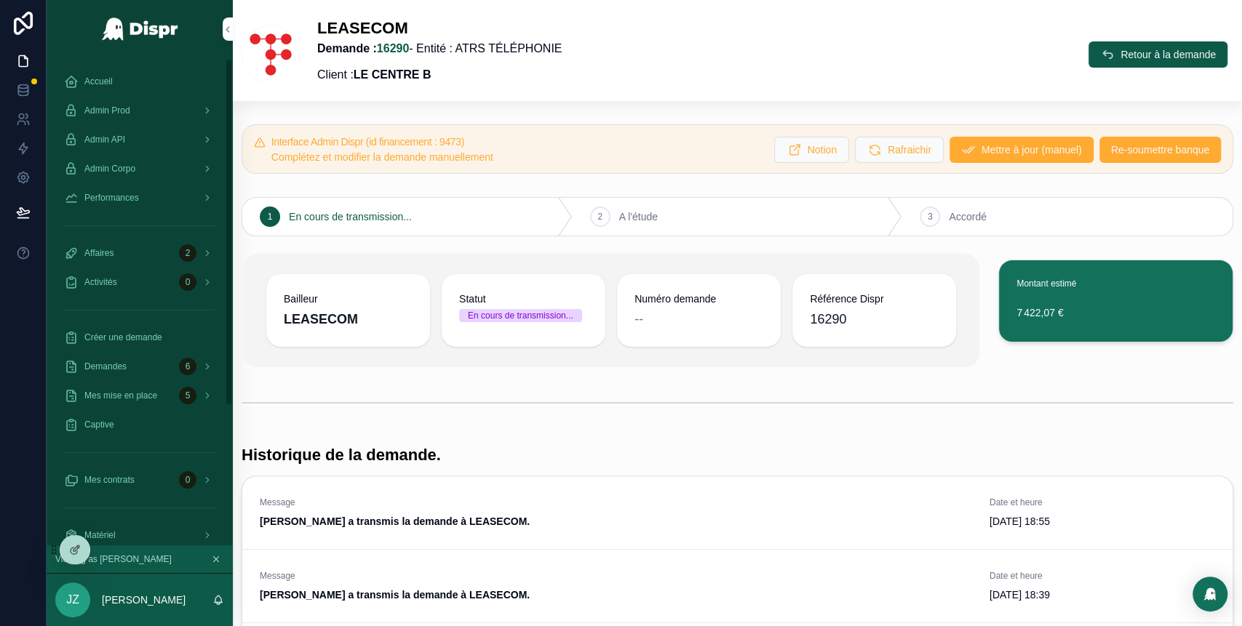
click at [149, 116] on div "Admin Prod" at bounding box center [139, 110] width 151 height 23
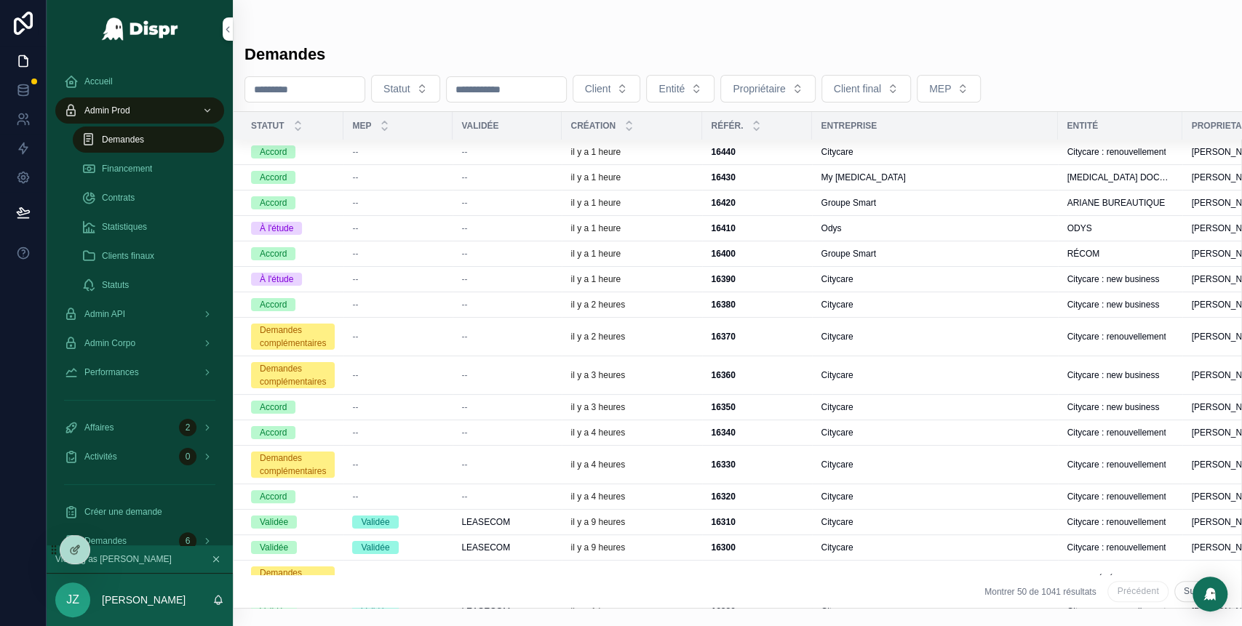
click at [374, 181] on div "--" at bounding box center [398, 178] width 92 height 12
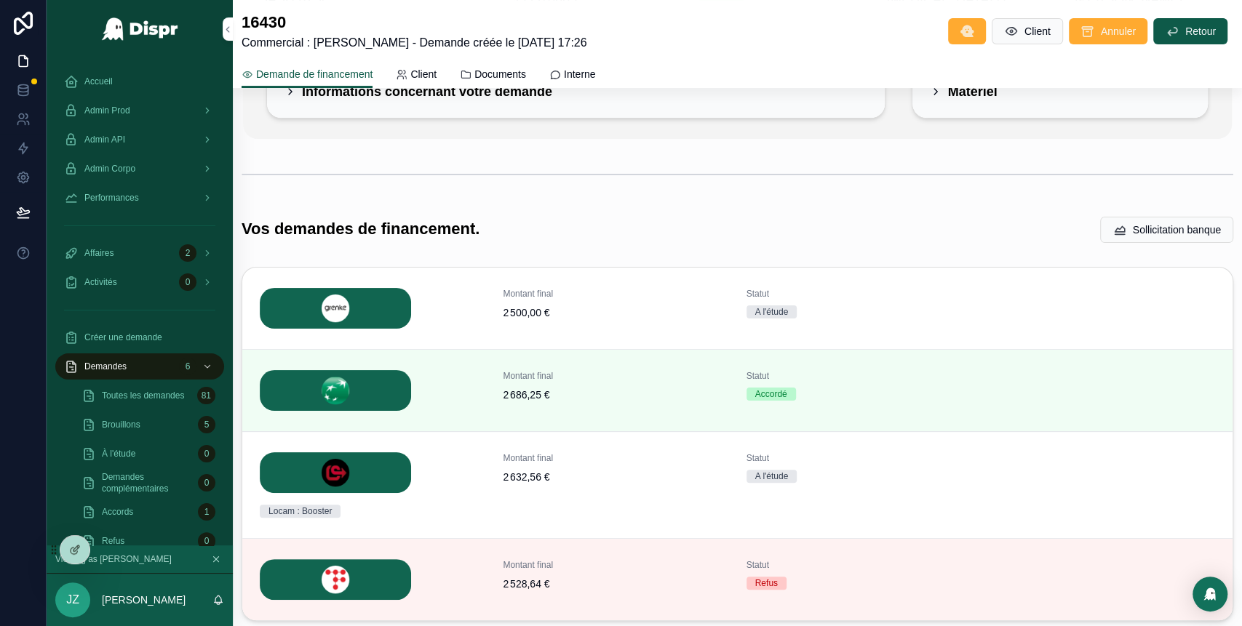
scroll to position [156, 0]
click at [116, 107] on span "Admin Prod" at bounding box center [107, 111] width 46 height 12
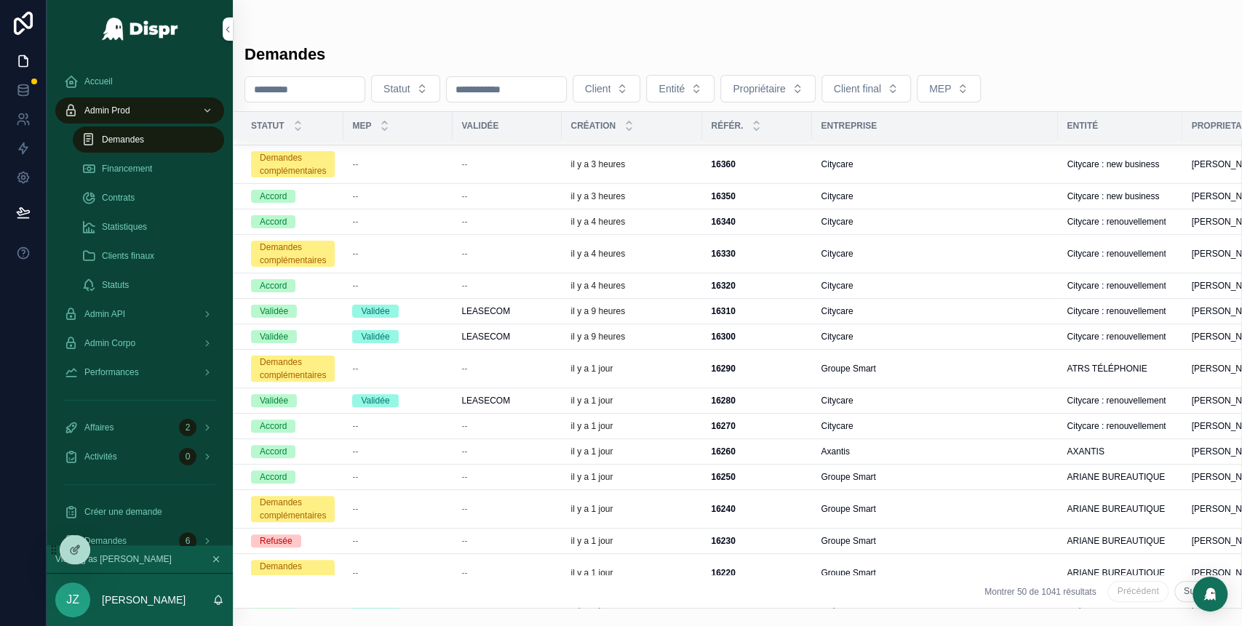
scroll to position [199, 0]
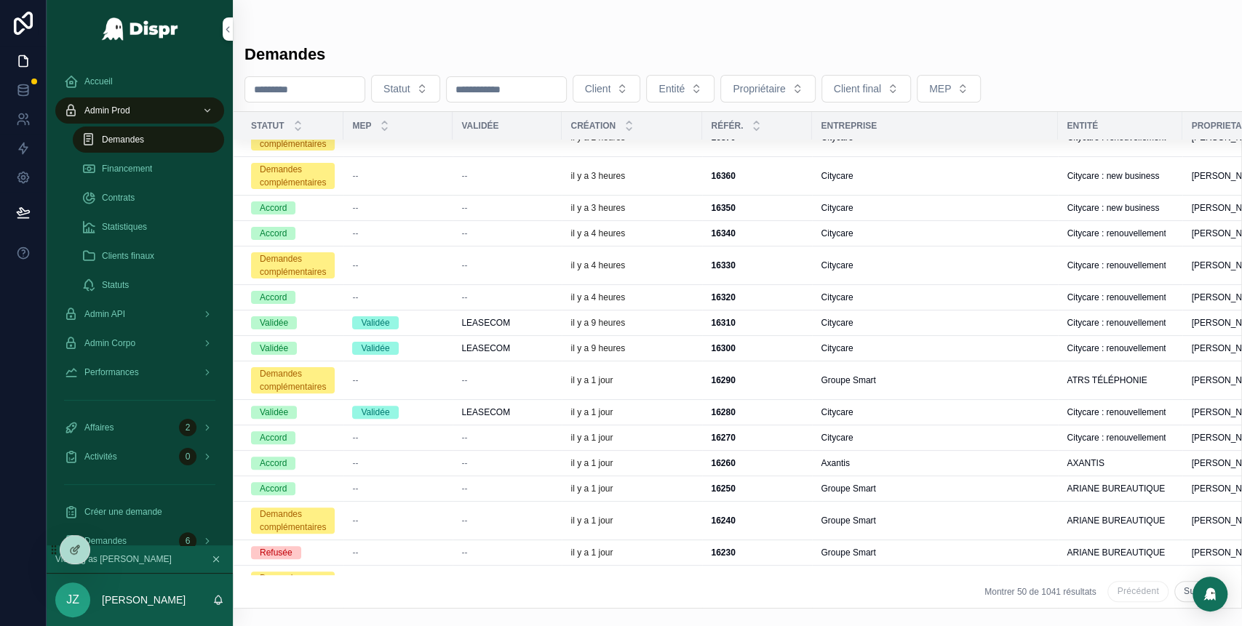
click at [910, 375] on div "Groupe Smart" at bounding box center [935, 381] width 228 height 12
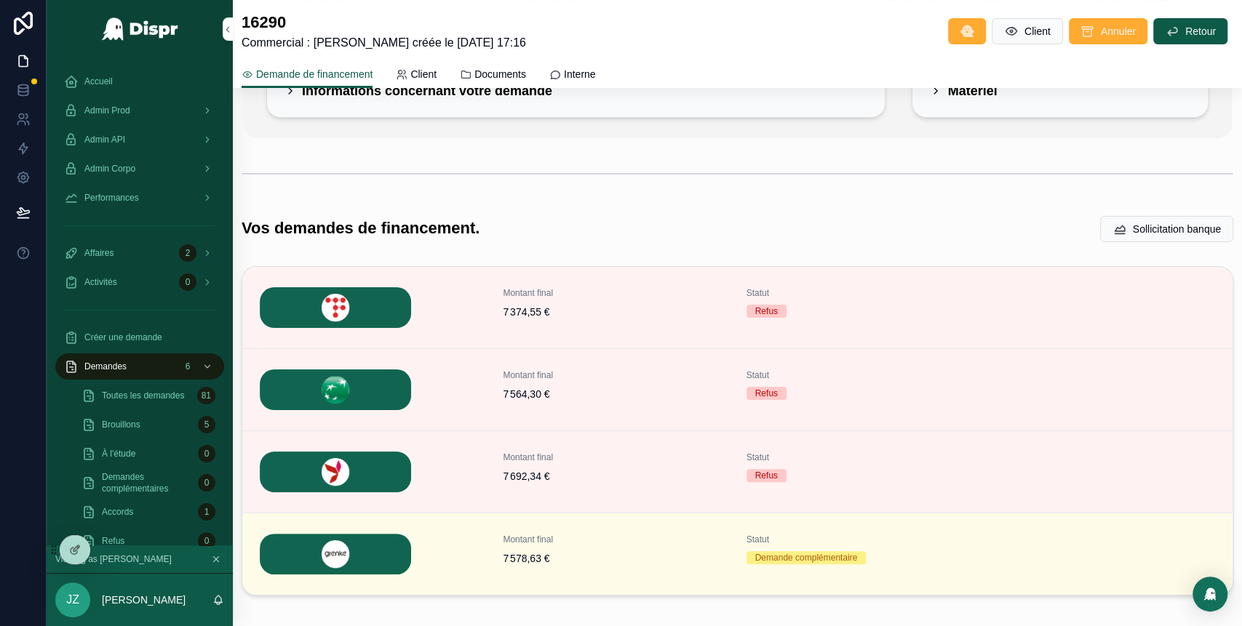
scroll to position [175, 0]
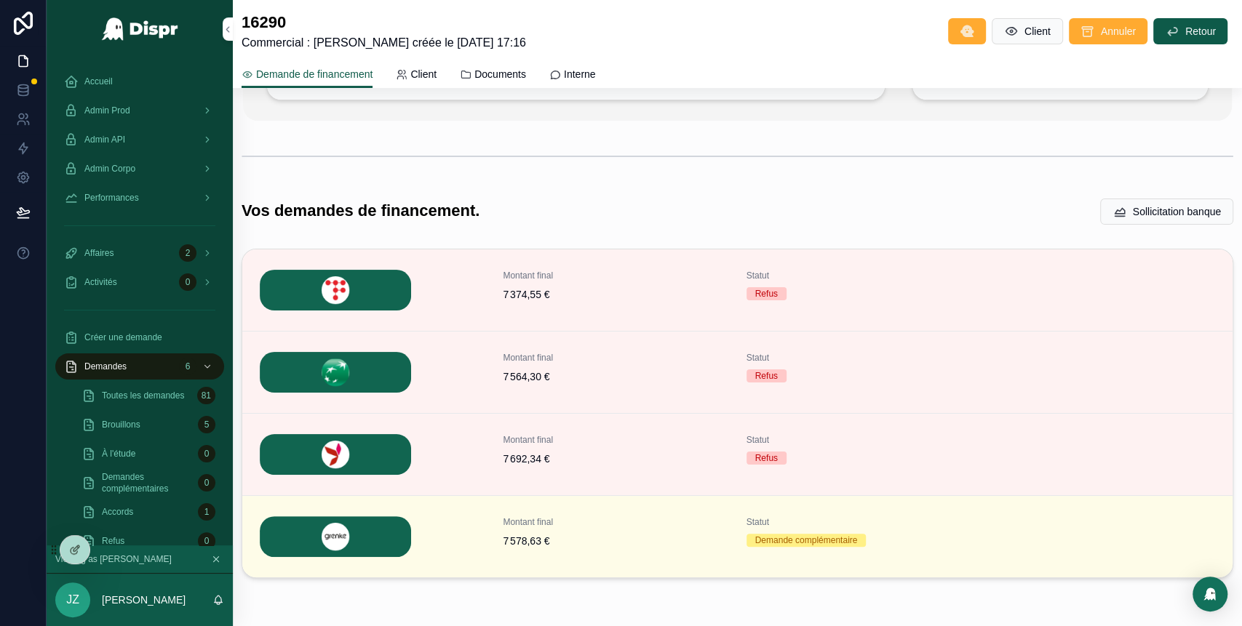
click at [0, 0] on span "Détails" at bounding box center [0, 0] width 0 height 0
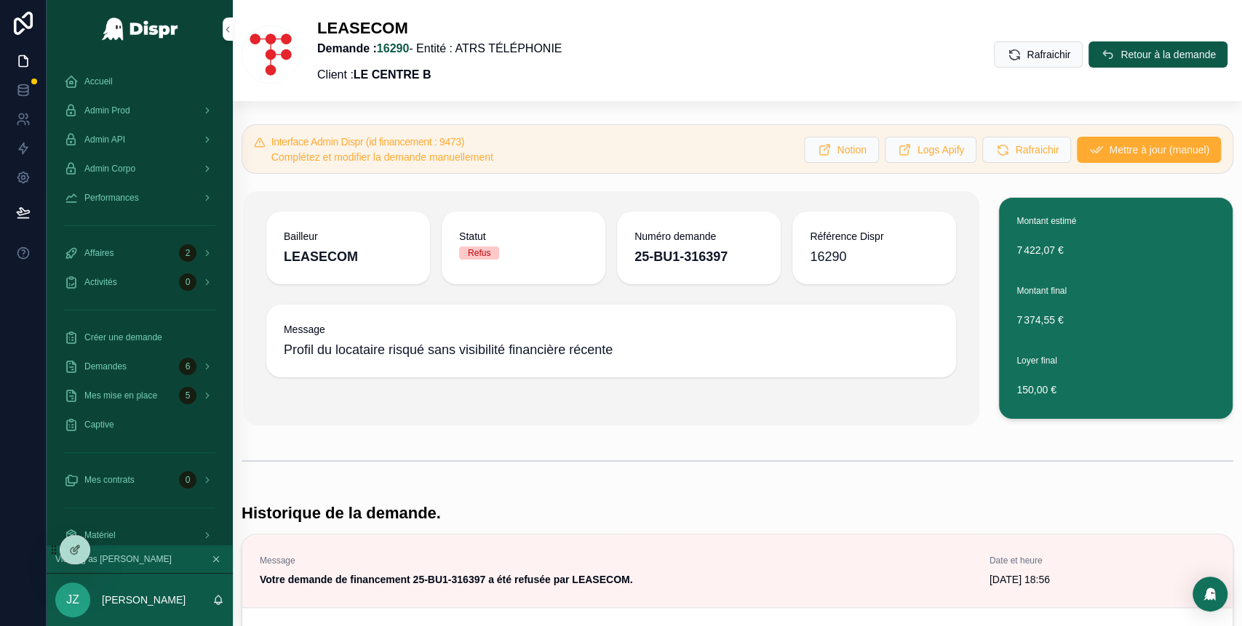
click at [112, 82] on span "Accueil" at bounding box center [98, 82] width 28 height 12
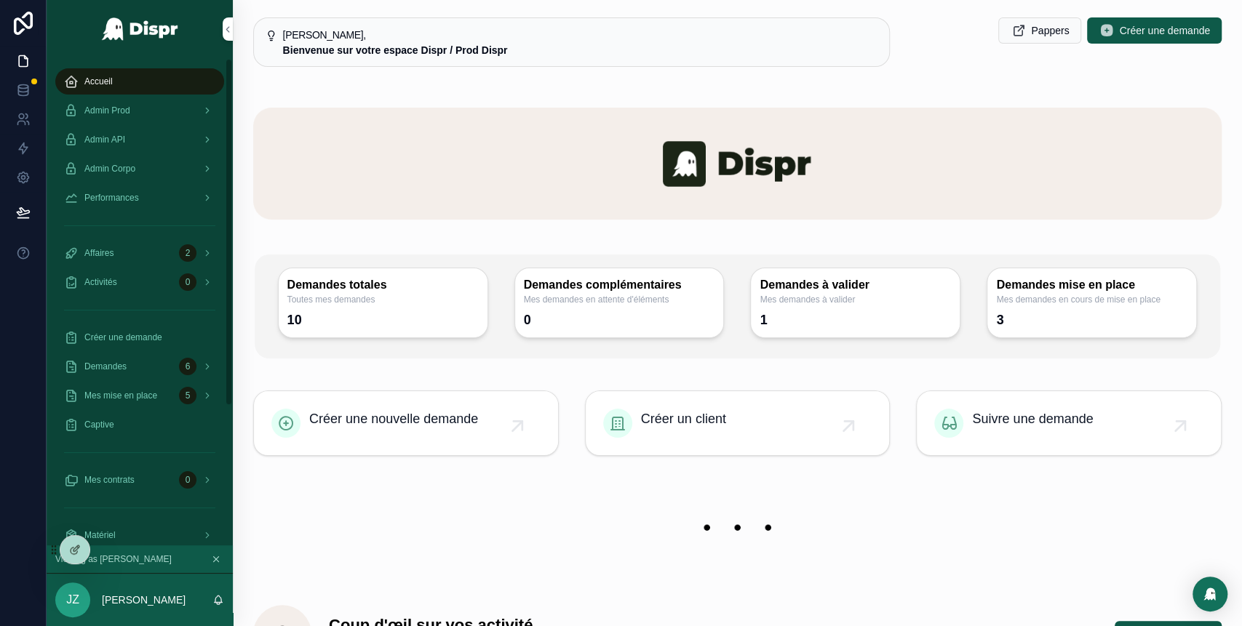
click at [137, 103] on div "Admin Prod" at bounding box center [139, 110] width 151 height 23
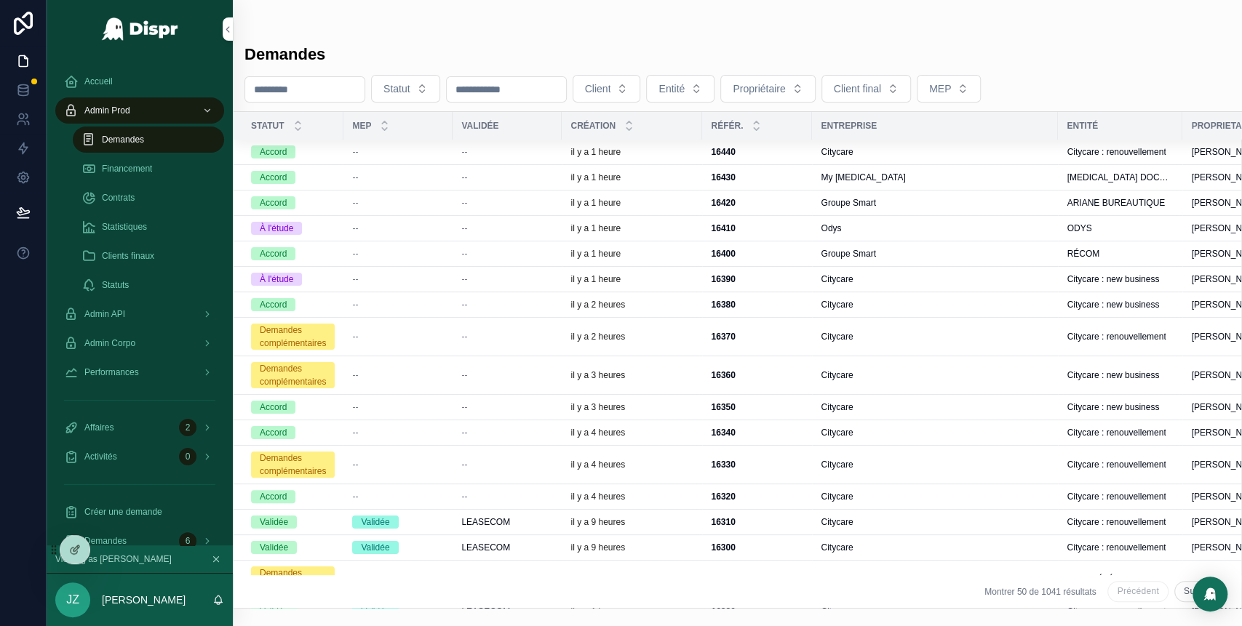
click at [665, 251] on div "il y a 1 heure" at bounding box center [631, 254] width 123 height 12
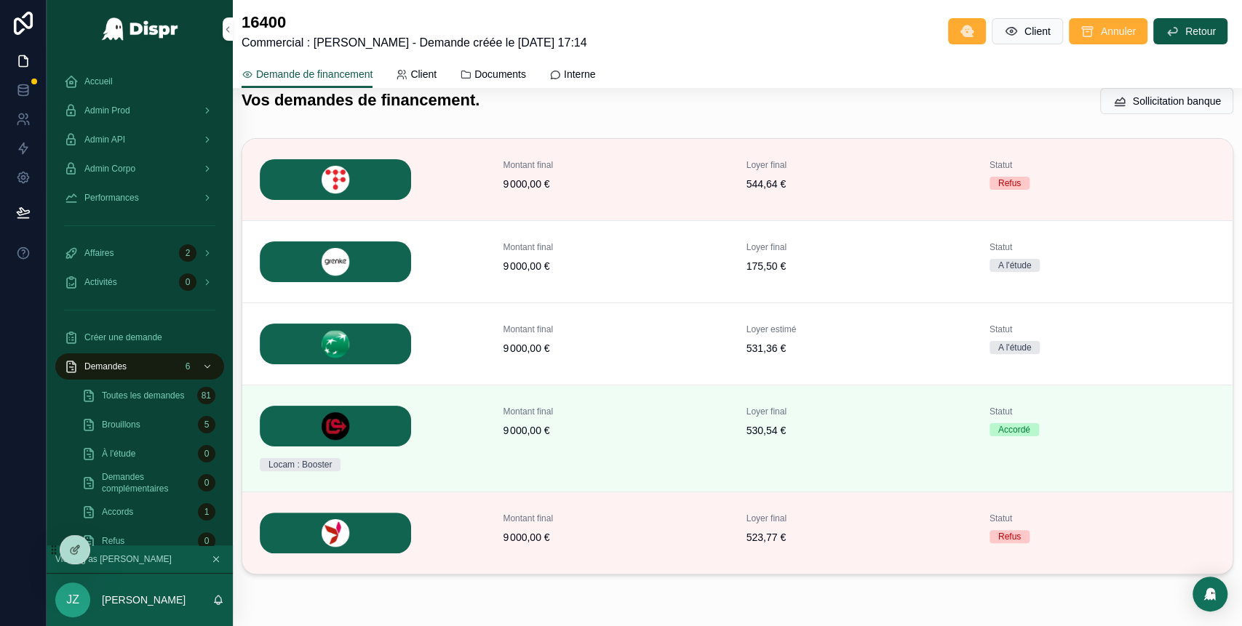
scroll to position [338, 0]
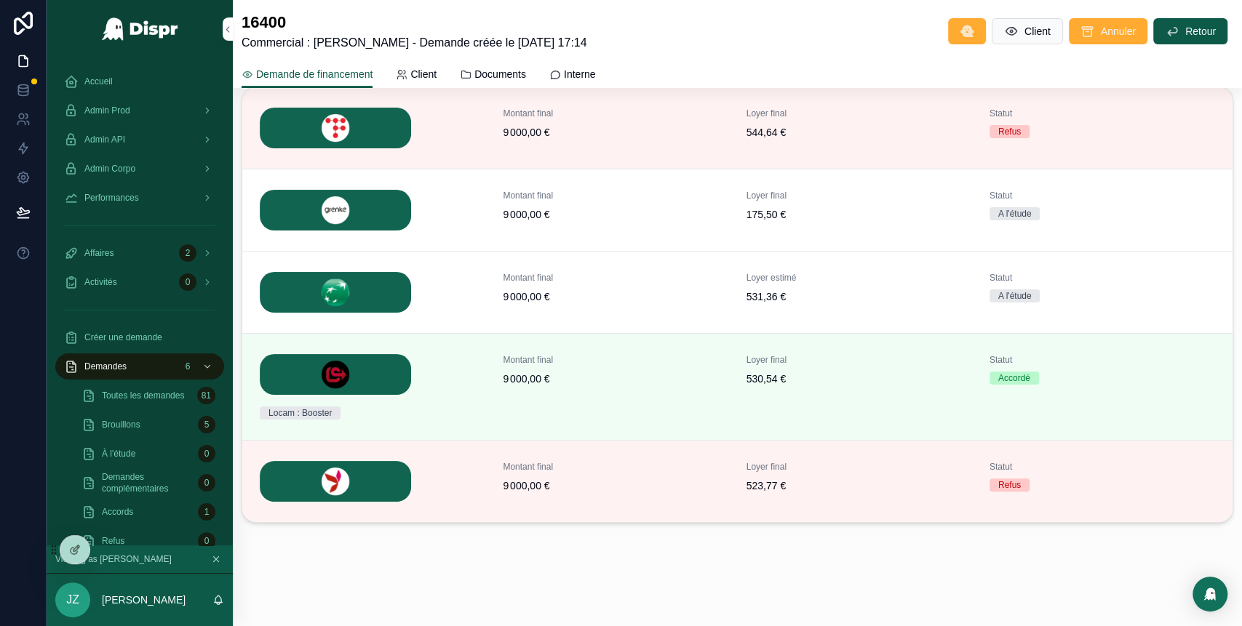
click at [0, 0] on span "Détails" at bounding box center [0, 0] width 0 height 0
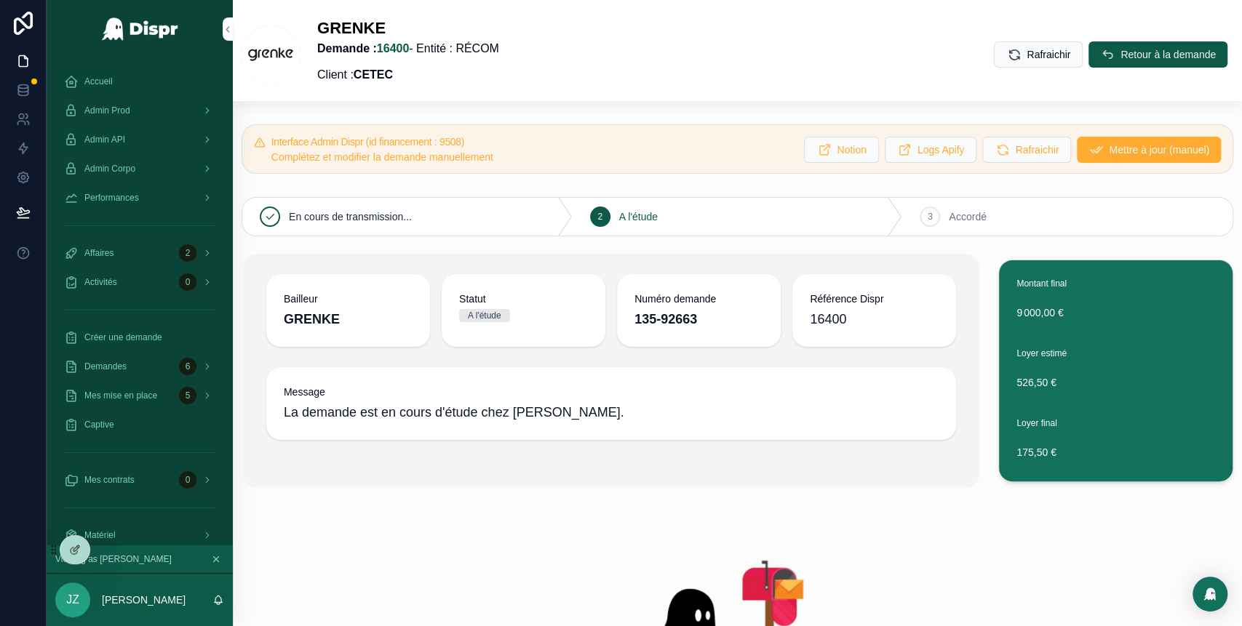
click at [1121, 49] on span "Retour à la demande" at bounding box center [1168, 54] width 95 height 15
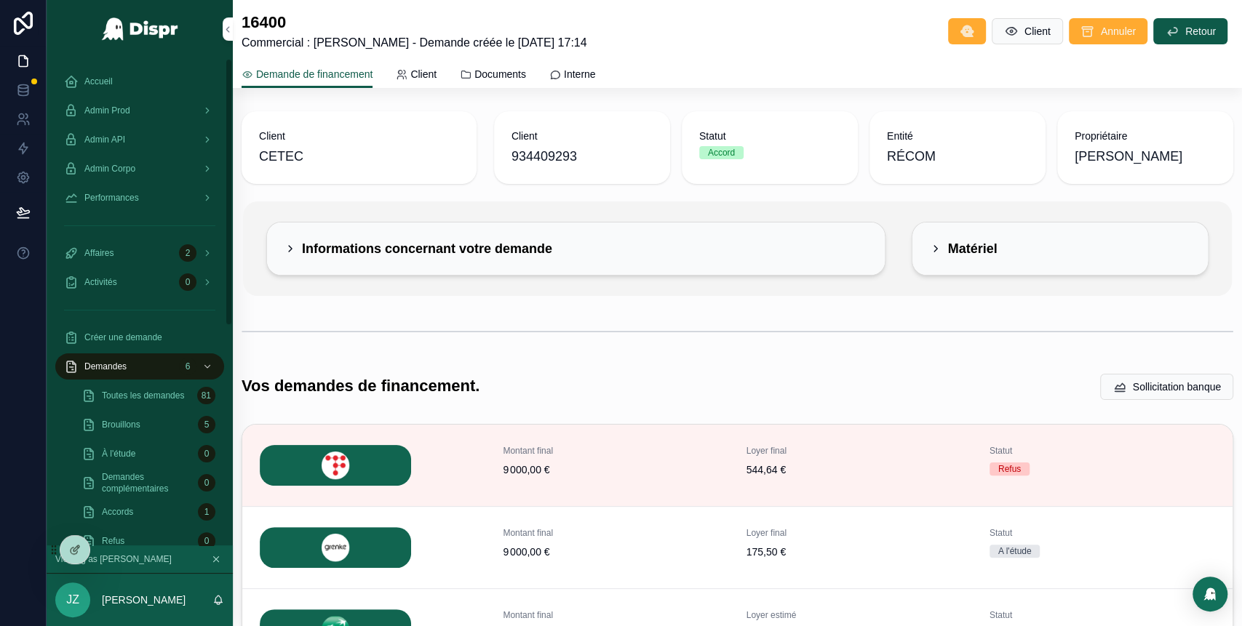
click at [163, 107] on div "Admin Prod" at bounding box center [139, 110] width 151 height 23
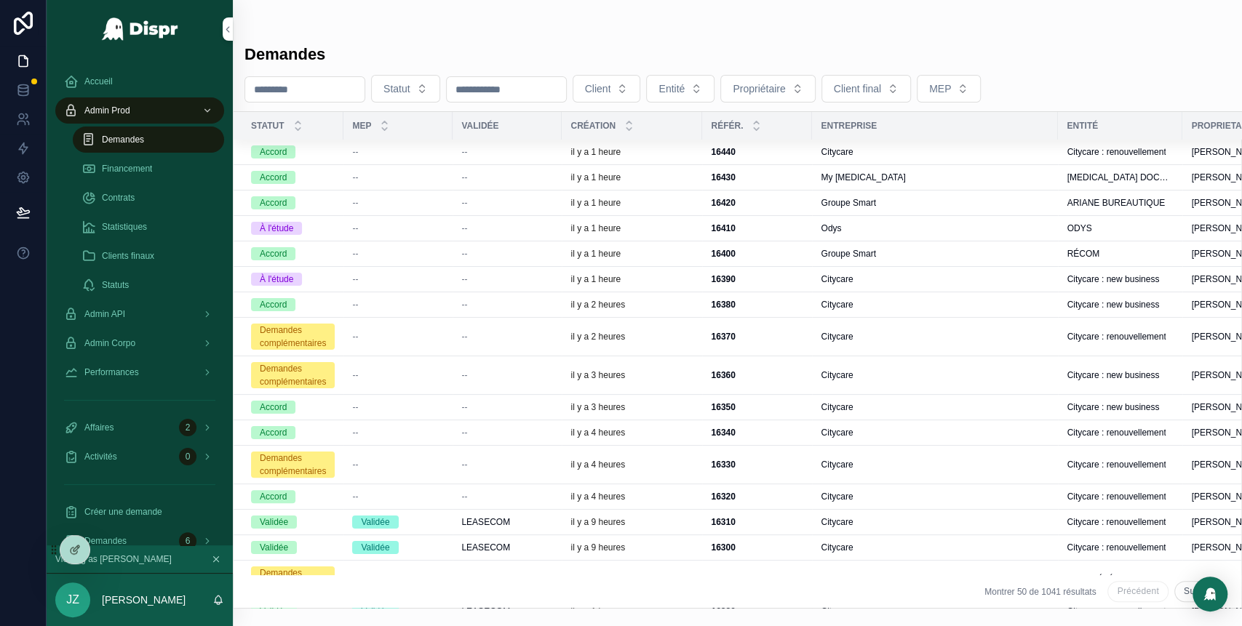
click at [908, 206] on div "Groupe Smart" at bounding box center [935, 203] width 228 height 12
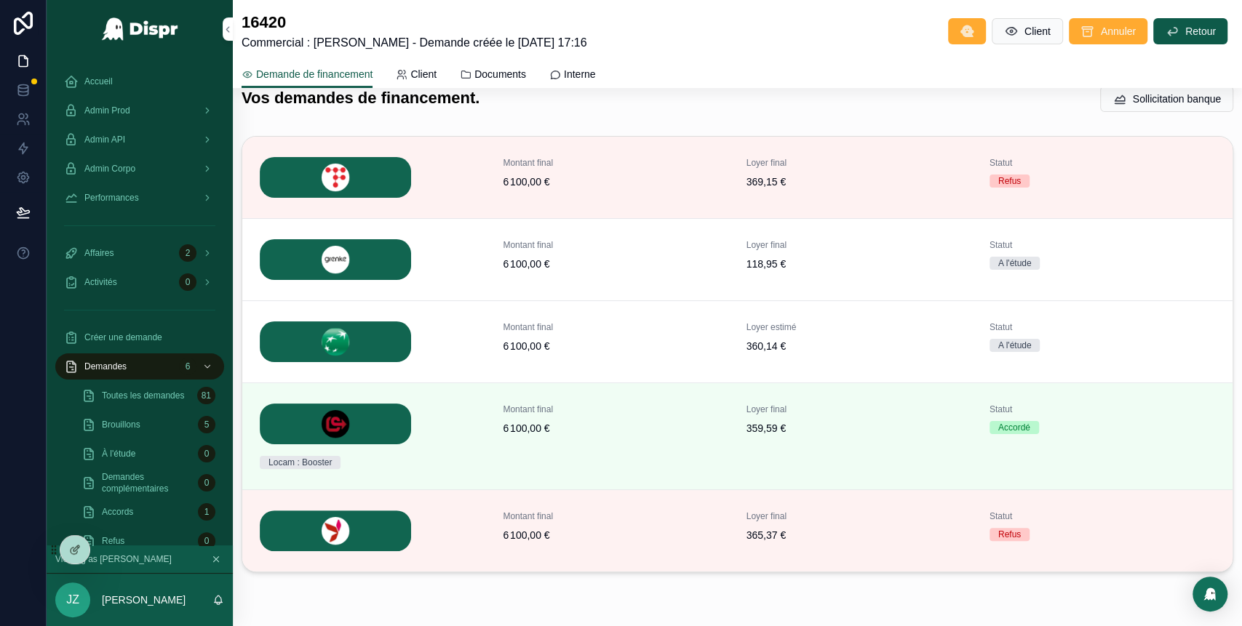
scroll to position [290, 0]
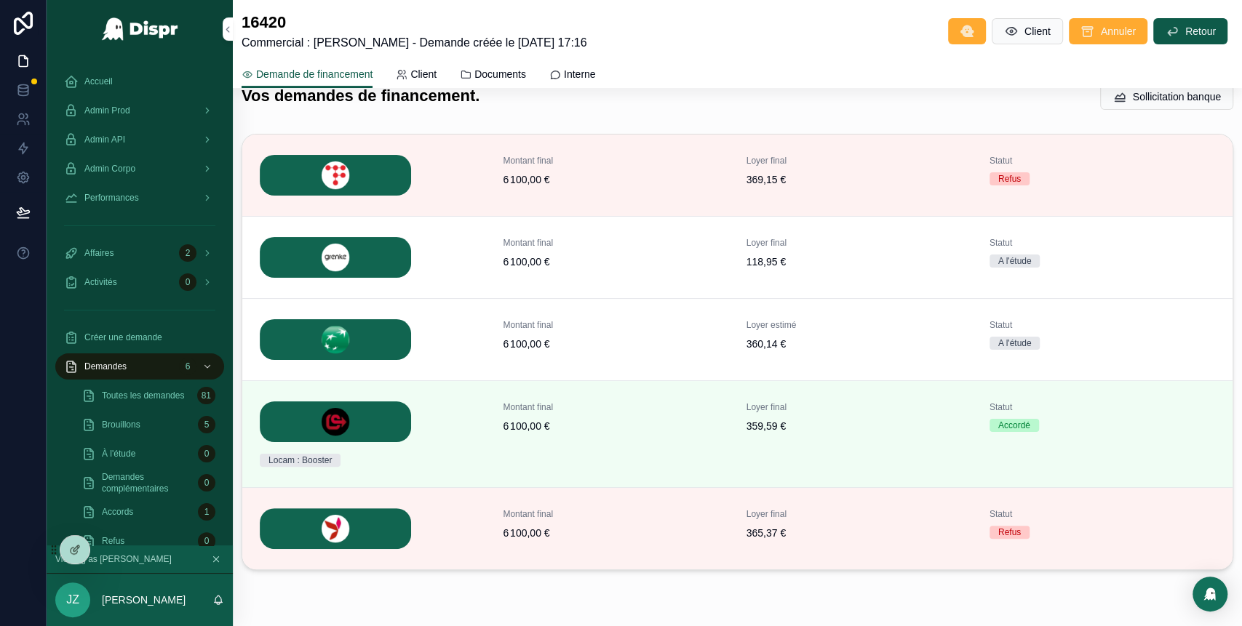
click at [0, 0] on span "Détails" at bounding box center [0, 0] width 0 height 0
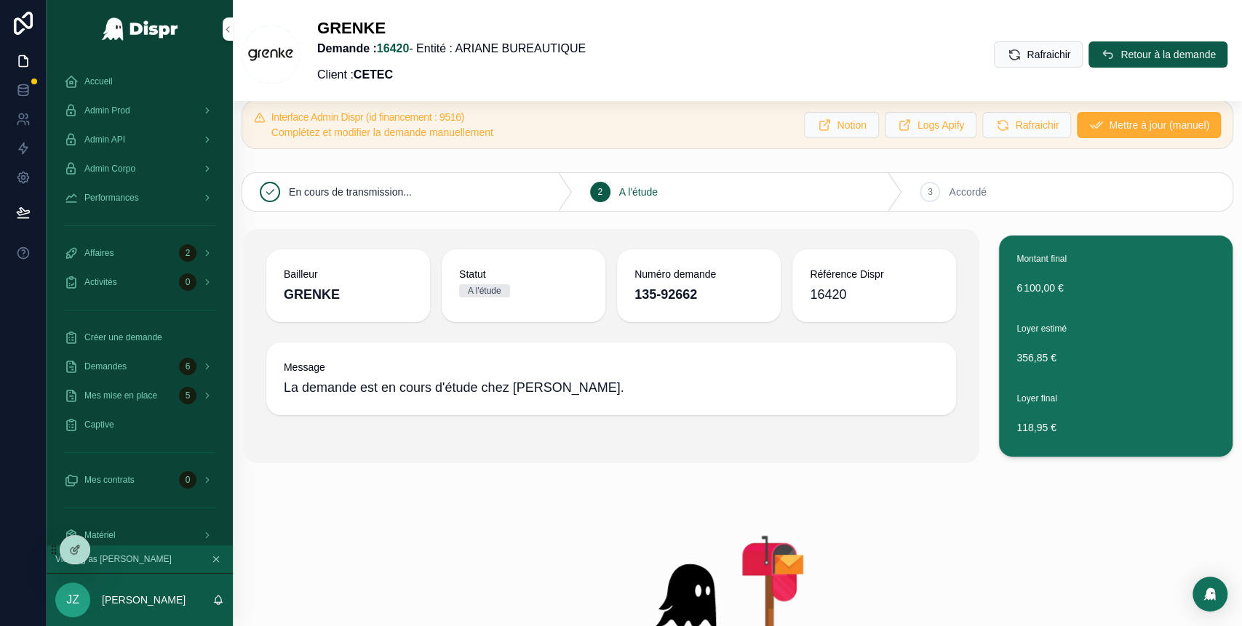
scroll to position [24, 0]
click at [116, 85] on div "Accueil" at bounding box center [139, 81] width 151 height 23
